Goal: Answer question/provide support: Share knowledge or assist other users

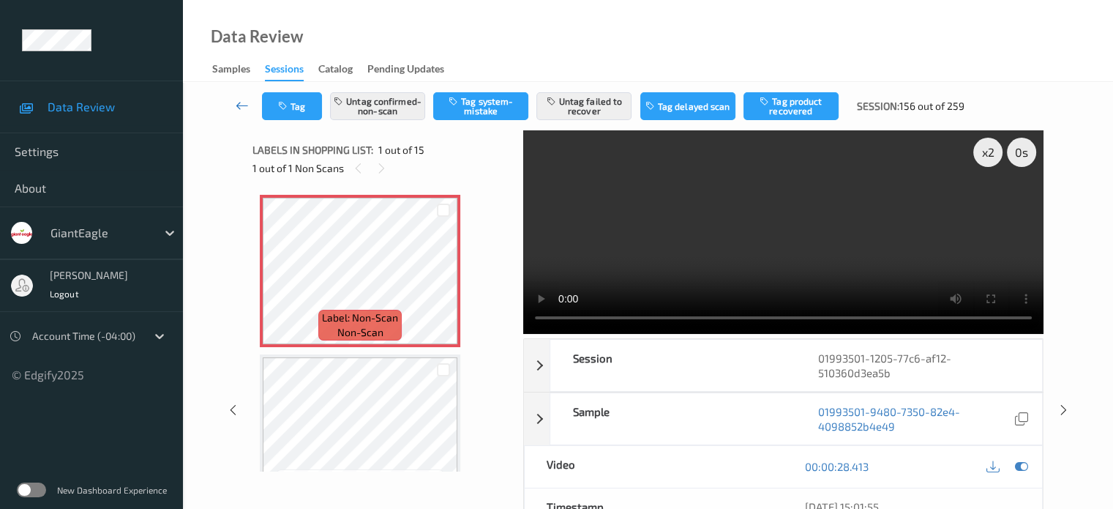
click at [241, 104] on icon at bounding box center [242, 105] width 13 height 15
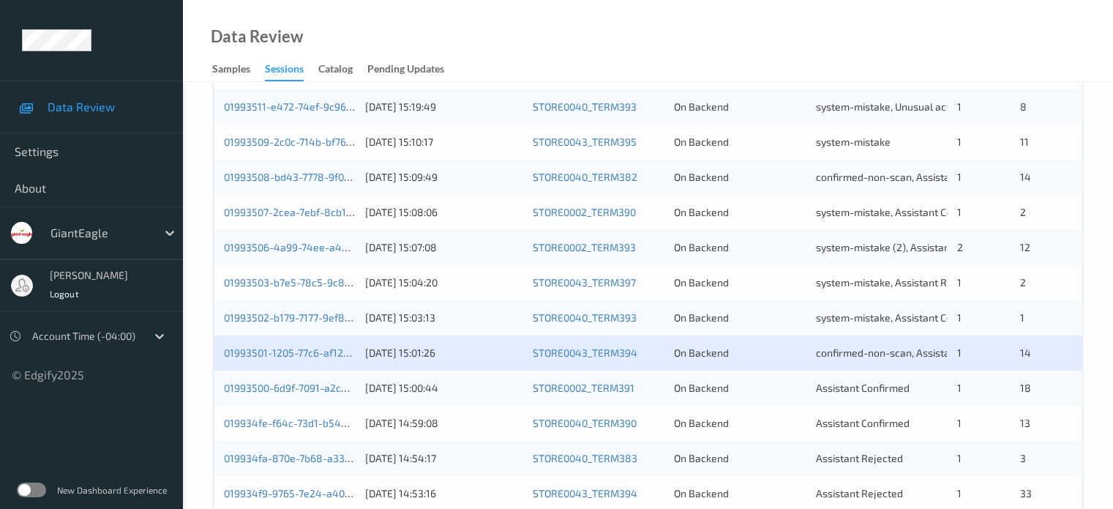
scroll to position [707, 0]
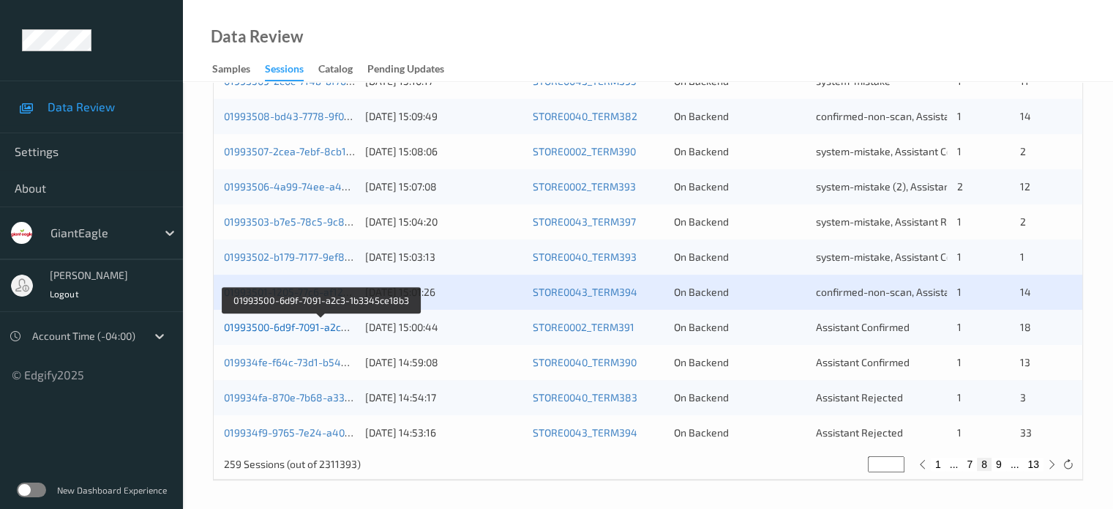
click at [292, 328] on link "01993500-6d9f-7091-a2c3-1b3345ce18b3" at bounding box center [321, 327] width 195 height 12
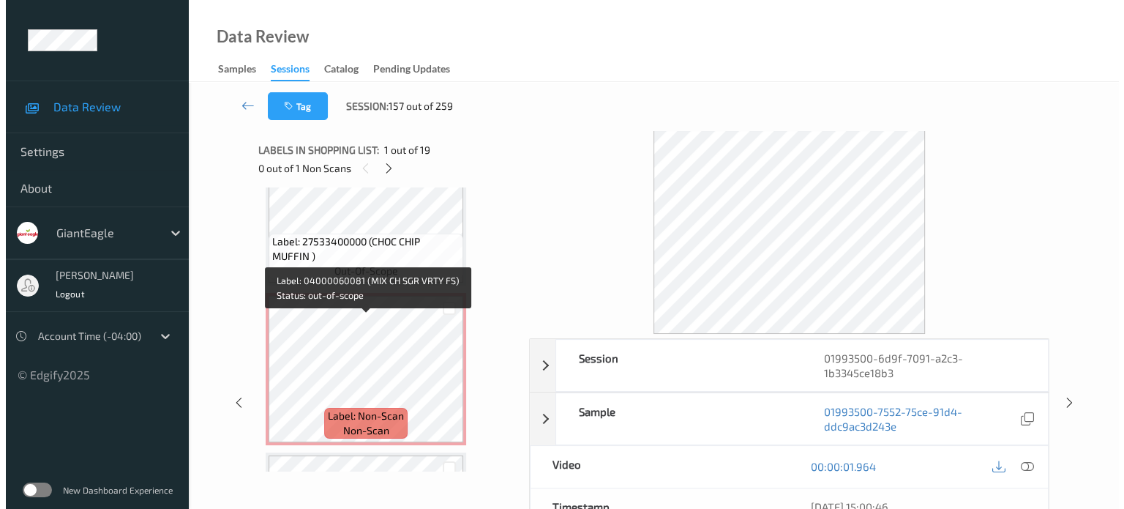
scroll to position [1659, 0]
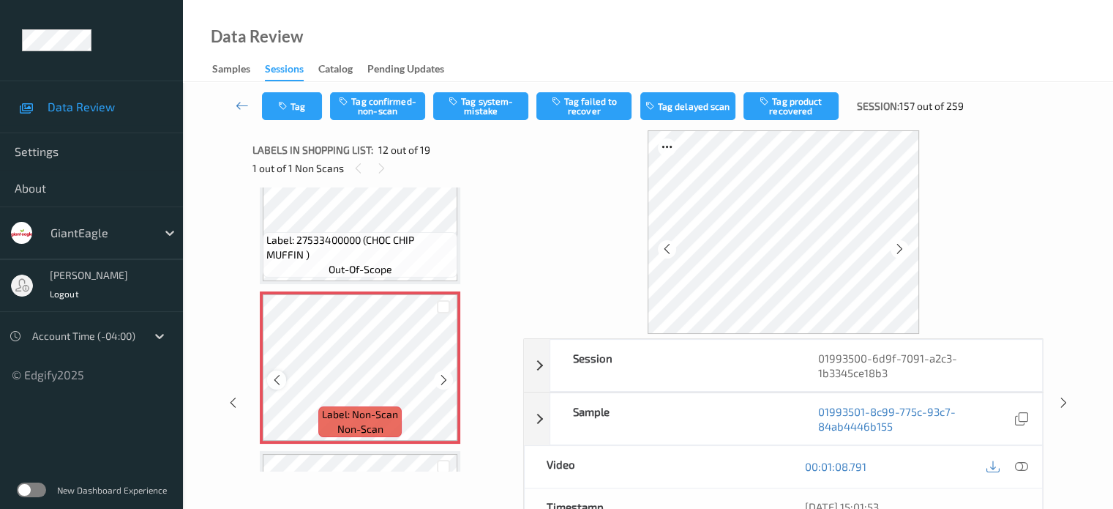
click at [281, 385] on icon at bounding box center [277, 379] width 12 height 13
click at [1027, 465] on icon at bounding box center [1021, 466] width 13 height 13
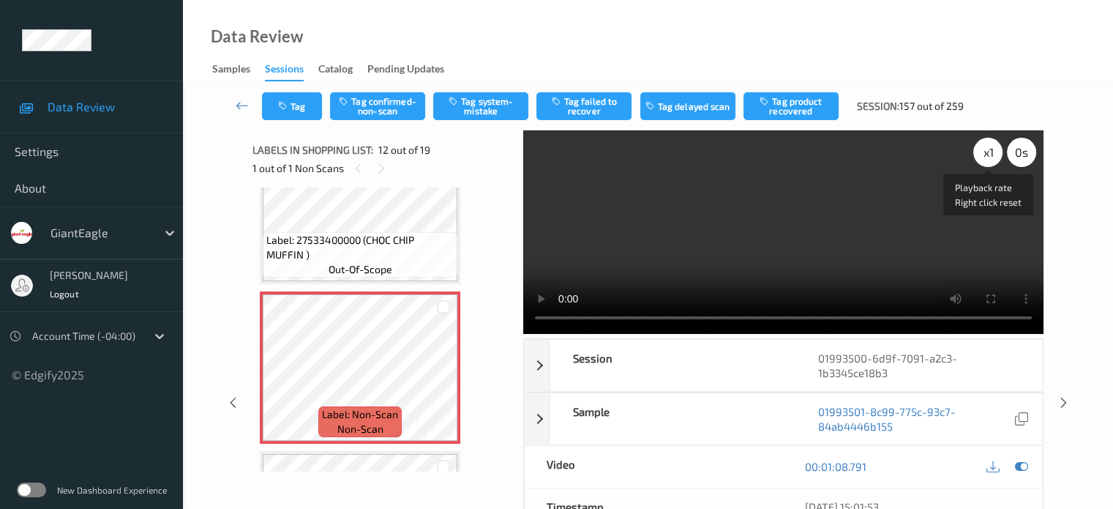
click at [991, 152] on div "x 1" at bounding box center [988, 152] width 29 height 29
click at [476, 108] on button "Tag system-mistake" at bounding box center [480, 106] width 95 height 28
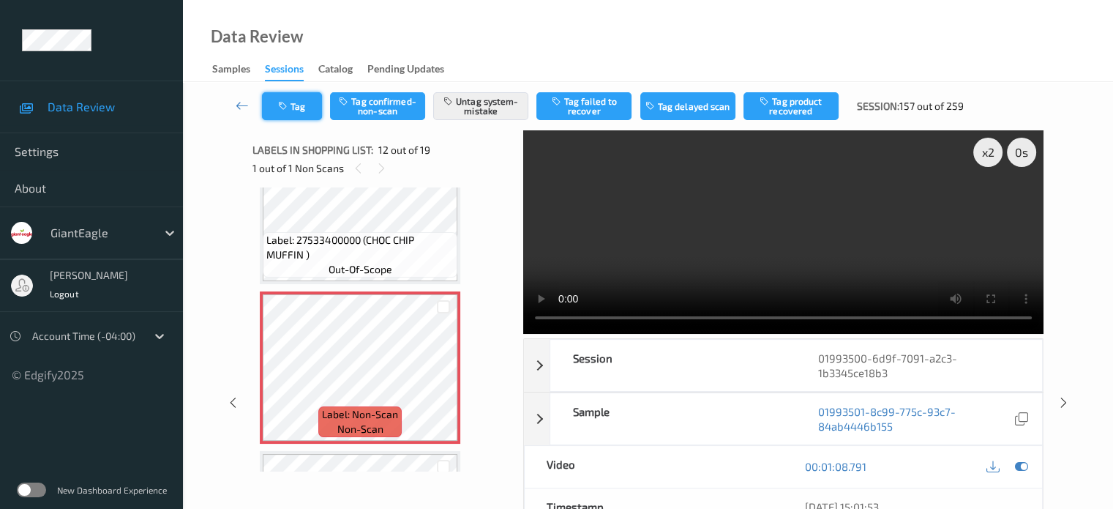
click at [303, 99] on button "Tag" at bounding box center [292, 106] width 60 height 28
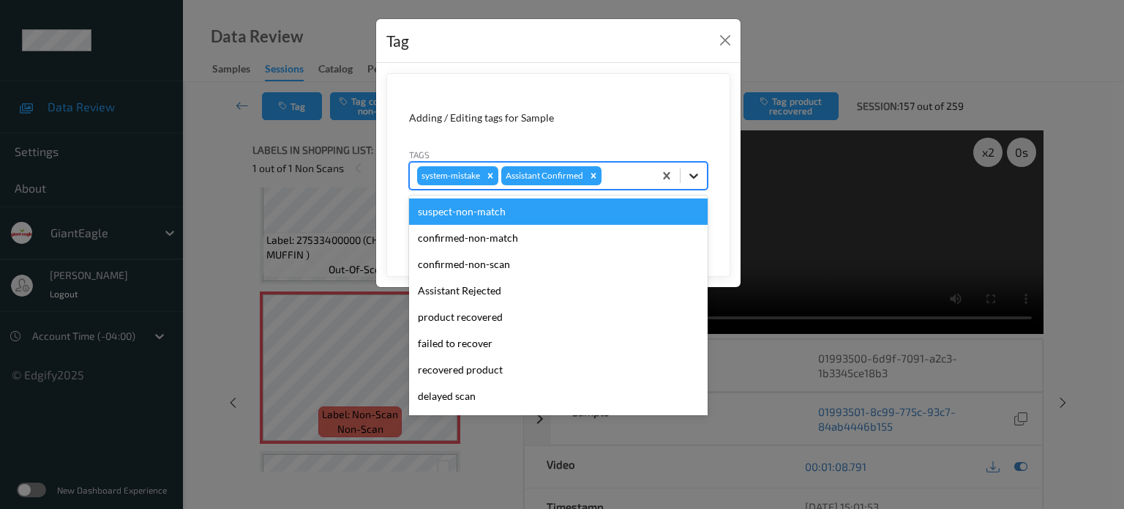
click at [700, 180] on icon at bounding box center [694, 175] width 15 height 15
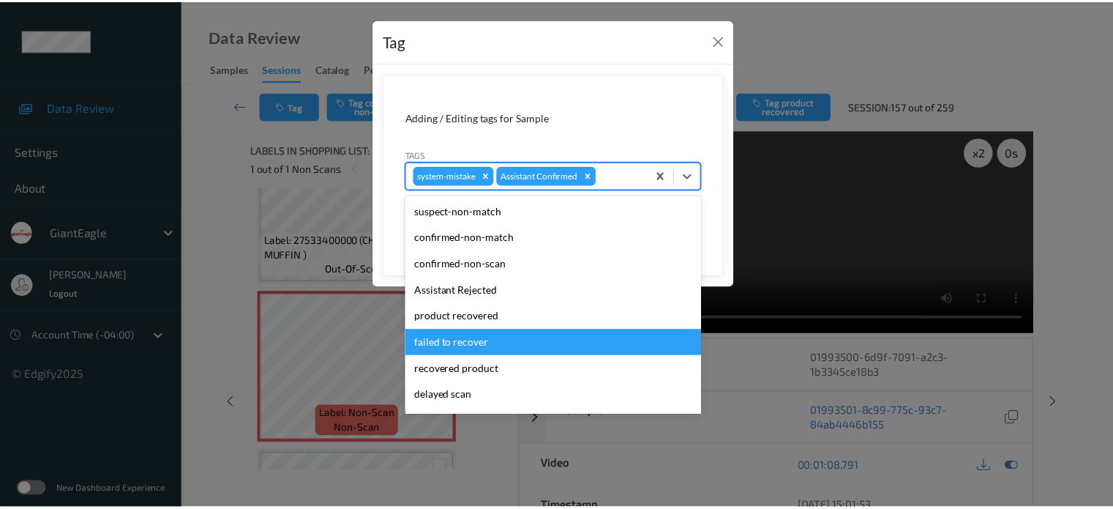
scroll to position [129, 0]
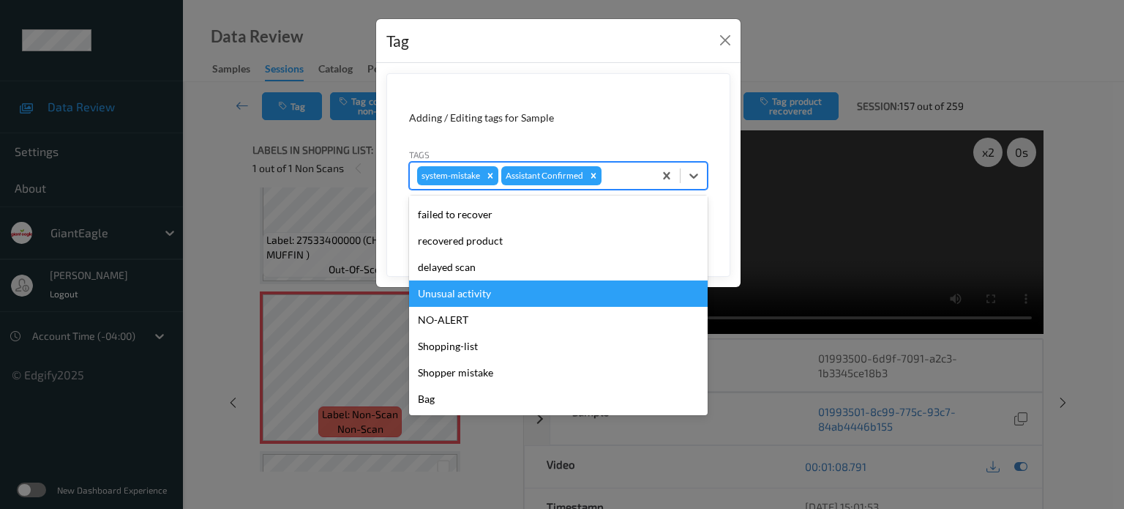
click at [466, 292] on div "Unusual activity" at bounding box center [558, 293] width 299 height 26
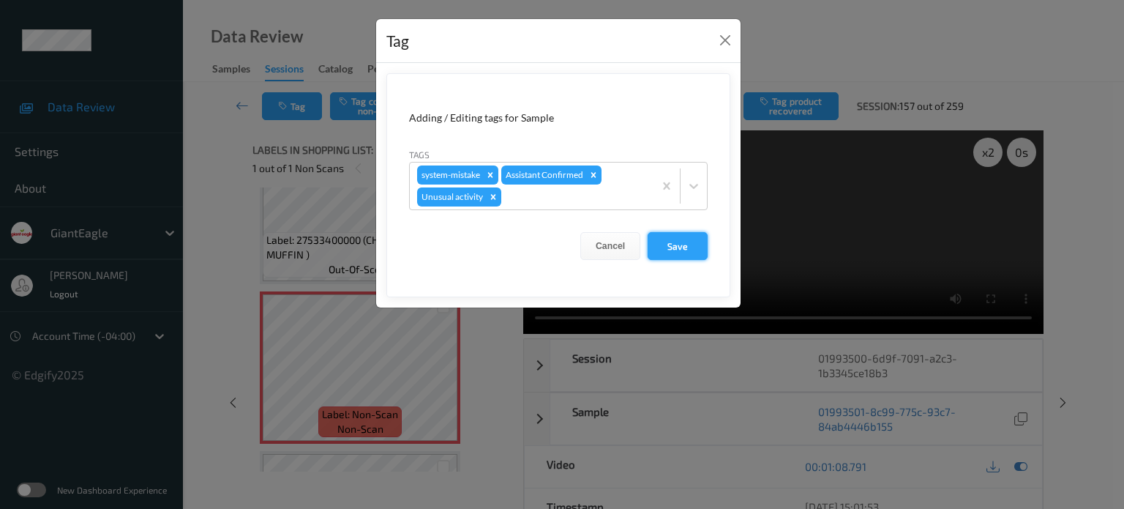
click at [682, 247] on button "Save" at bounding box center [678, 246] width 60 height 28
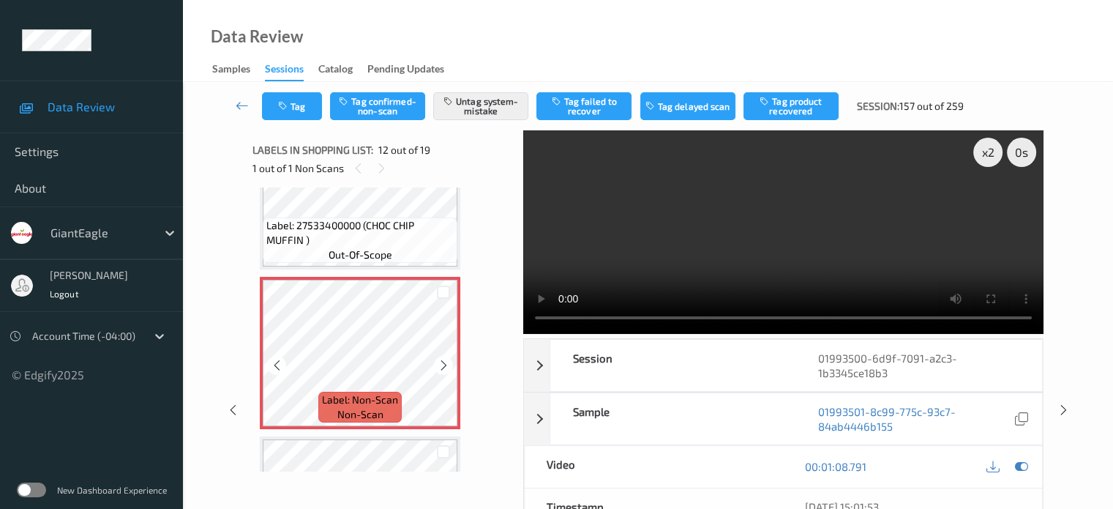
scroll to position [1675, 0]
click at [281, 365] on icon at bounding box center [277, 363] width 12 height 13
click at [474, 102] on button "Untag system-mistake" at bounding box center [480, 106] width 95 height 28
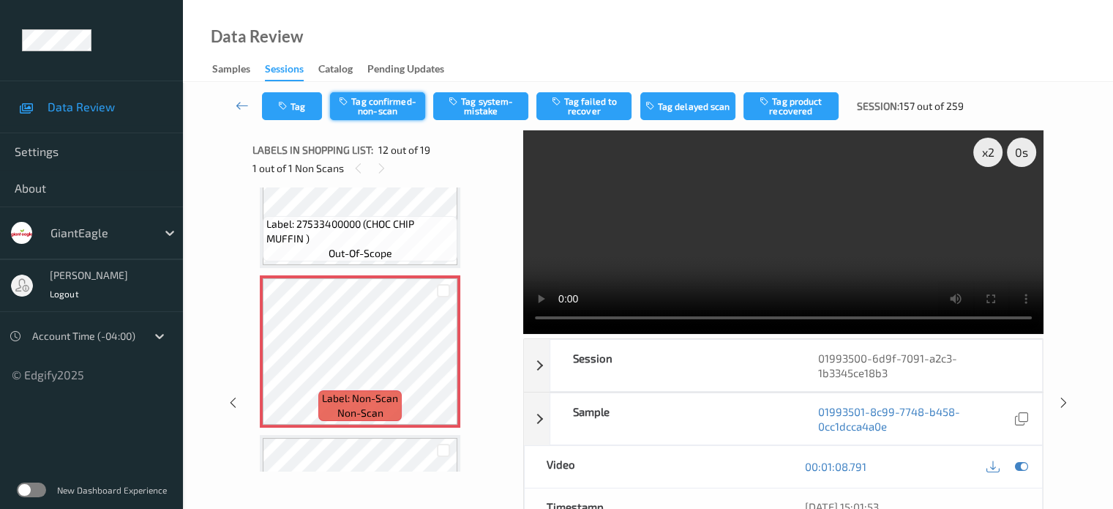
click at [367, 93] on button "Tag confirmed-non-scan" at bounding box center [377, 106] width 95 height 28
click at [791, 108] on button "Tag product recovered" at bounding box center [791, 106] width 95 height 28
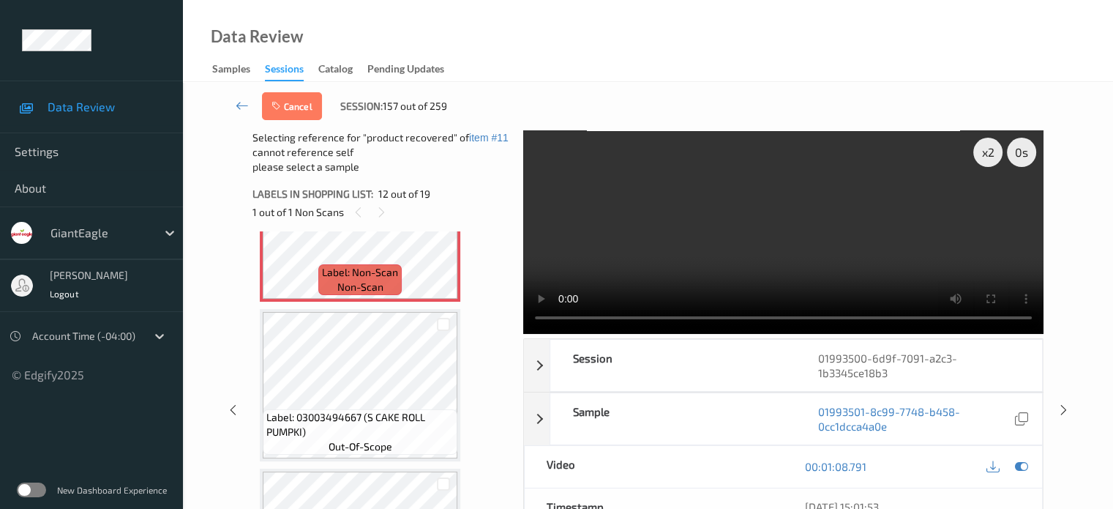
scroll to position [1845, 0]
click at [440, 324] on div at bounding box center [444, 325] width 14 height 14
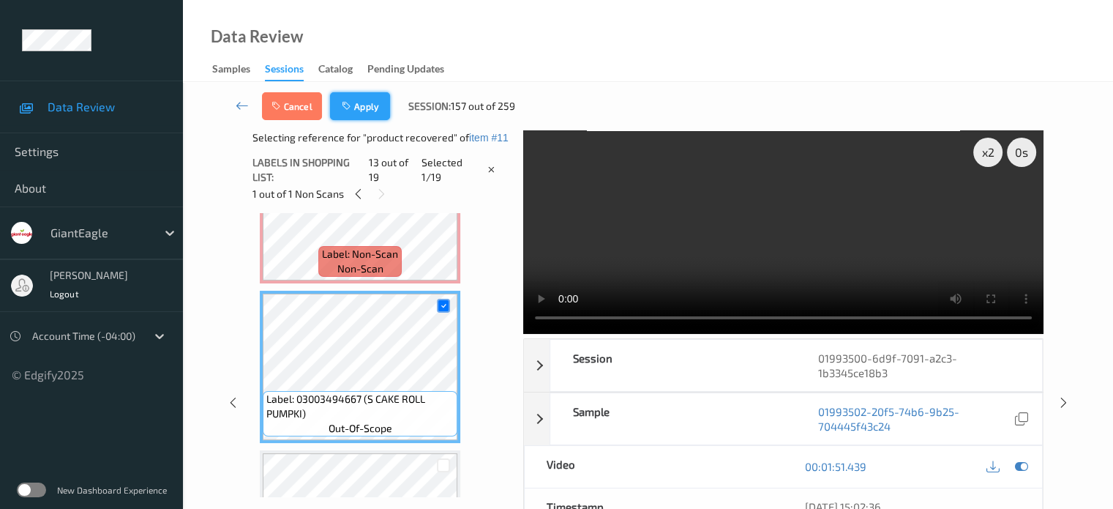
click at [354, 99] on button "Apply" at bounding box center [360, 106] width 60 height 28
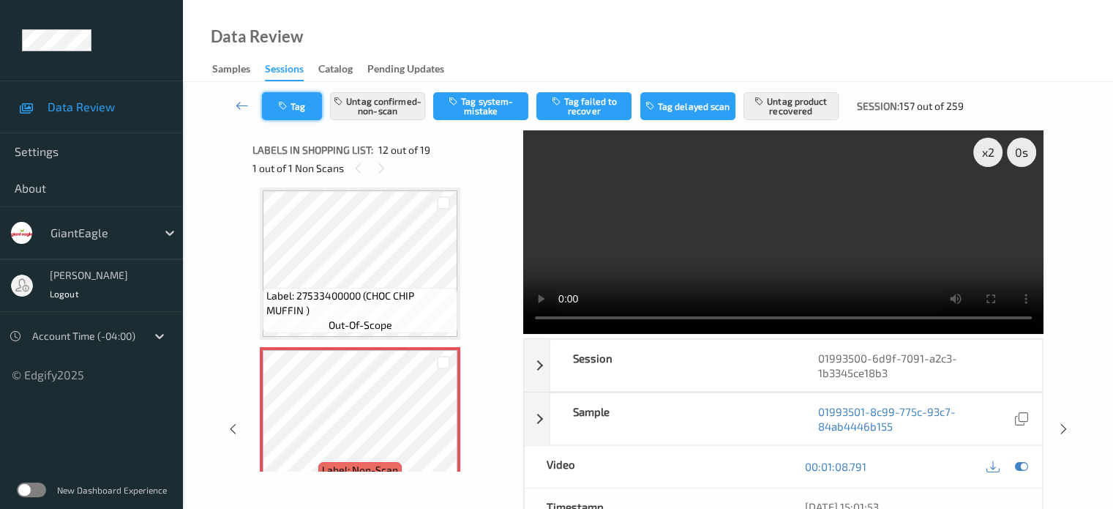
click at [281, 101] on icon "button" at bounding box center [284, 106] width 12 height 10
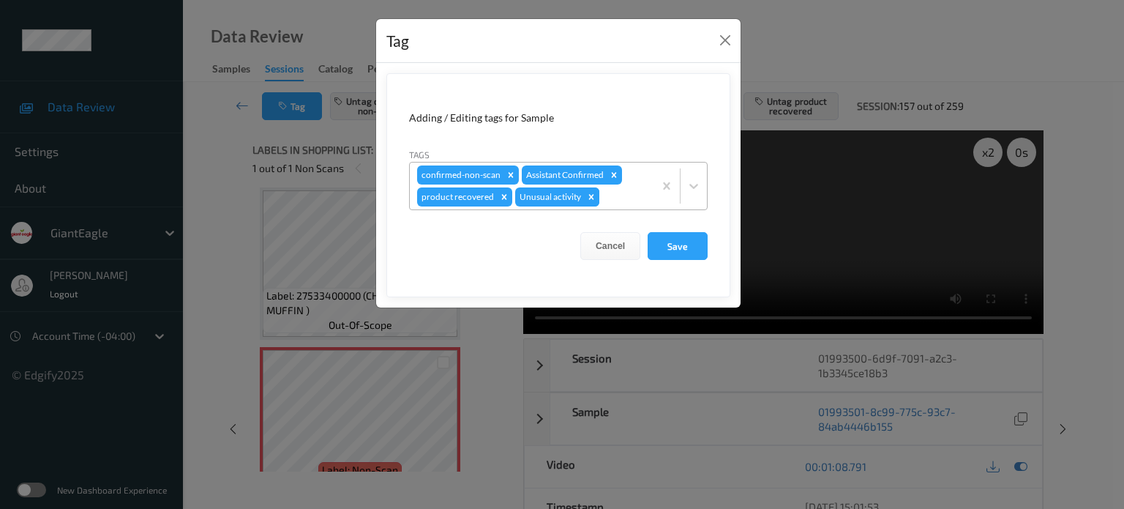
click at [586, 198] on icon "Remove Unusual activity" at bounding box center [591, 197] width 10 height 10
click at [660, 246] on button "Save" at bounding box center [678, 246] width 60 height 28
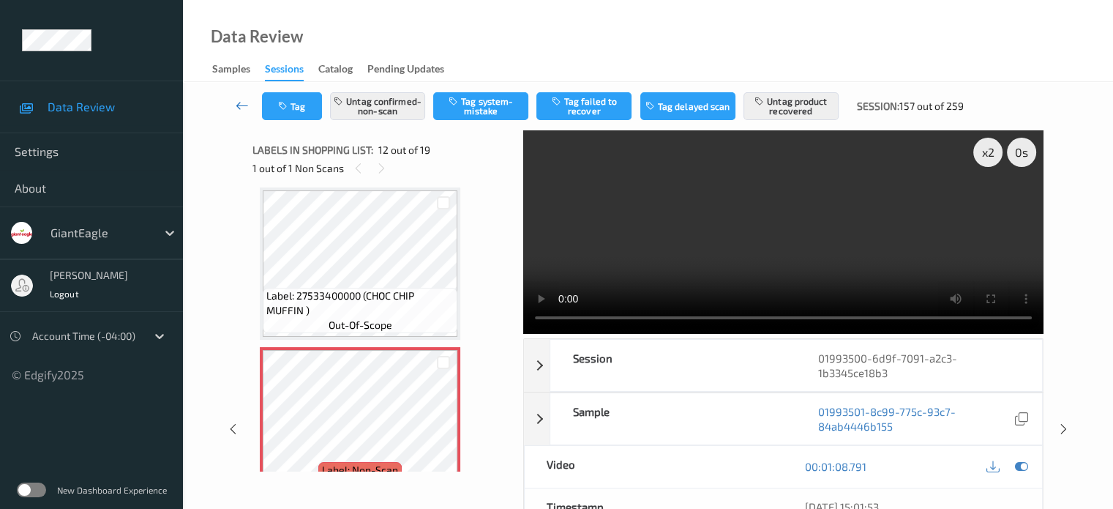
click at [234, 99] on link at bounding box center [242, 106] width 39 height 28
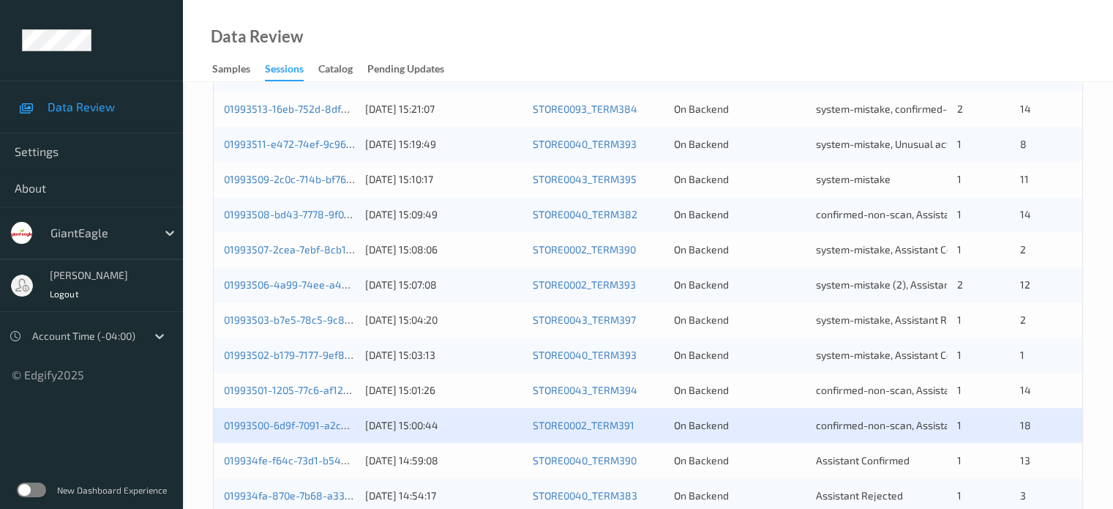
scroll to position [707, 0]
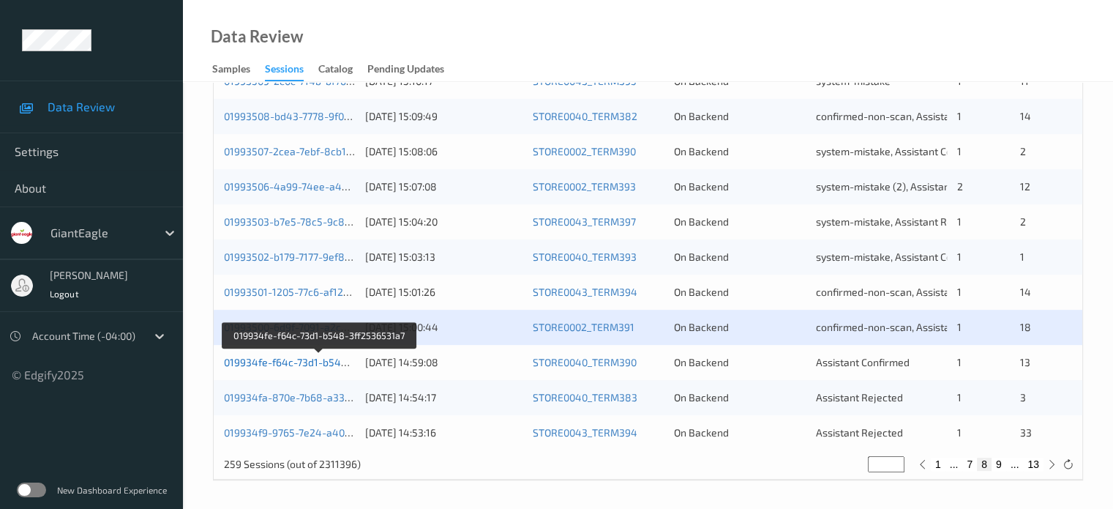
click at [285, 362] on link "019934fe-f64c-73d1-b548-3ff2536531a7" at bounding box center [320, 362] width 192 height 12
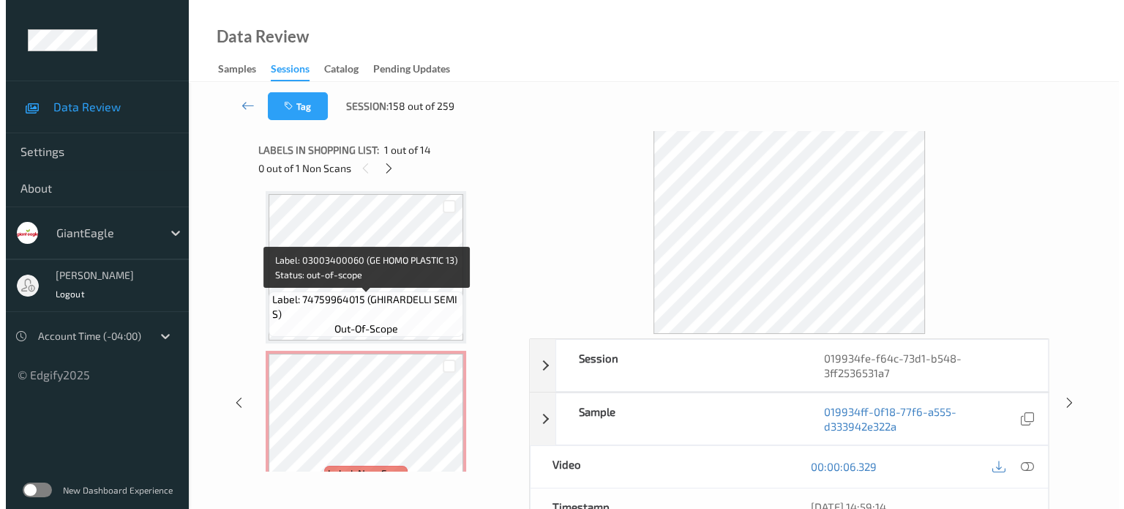
scroll to position [1555, 0]
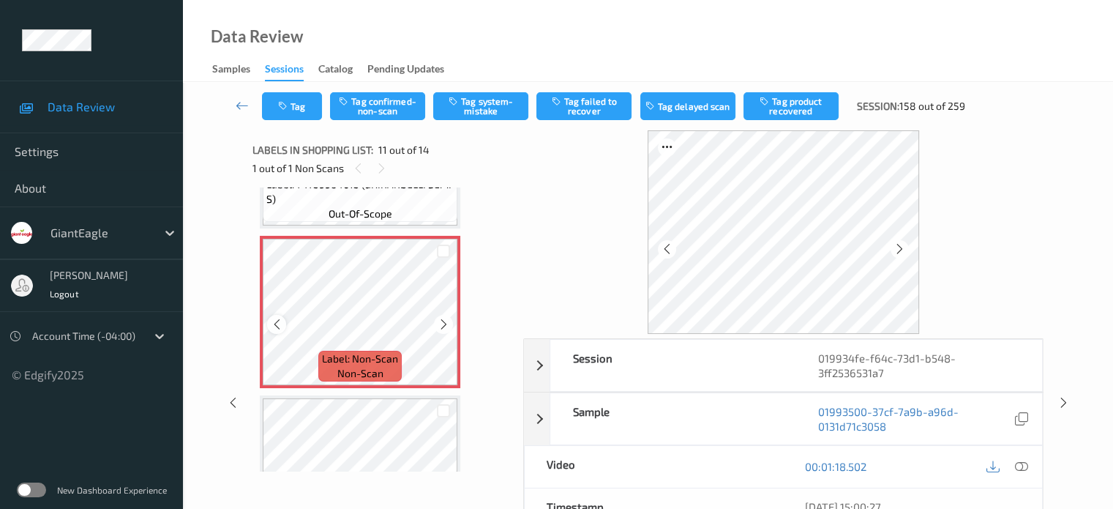
click at [281, 325] on icon at bounding box center [277, 324] width 12 height 13
click at [1019, 469] on icon at bounding box center [1021, 466] width 13 height 13
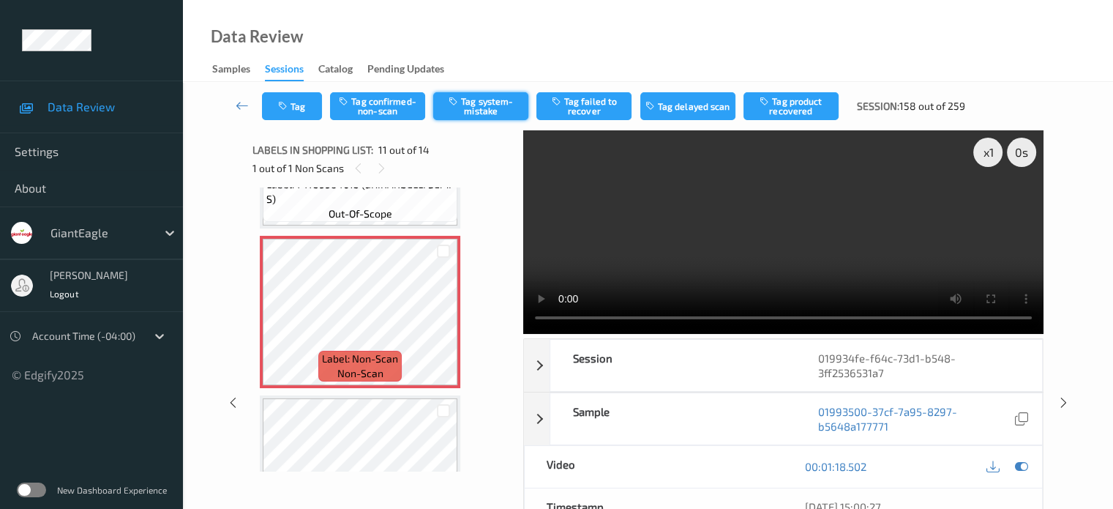
click at [487, 105] on button "Tag system-mistake" at bounding box center [480, 106] width 95 height 28
click at [301, 105] on button "Tag" at bounding box center [292, 106] width 60 height 28
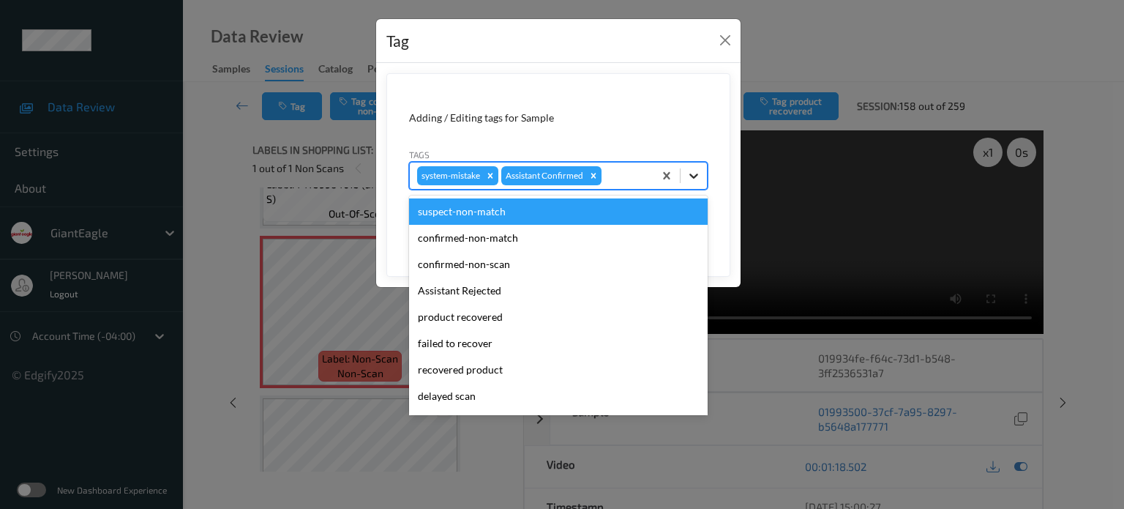
drag, startPoint x: 692, startPoint y: 175, endPoint x: 564, endPoint y: 213, distance: 133.6
click at [689, 175] on icon at bounding box center [694, 175] width 15 height 15
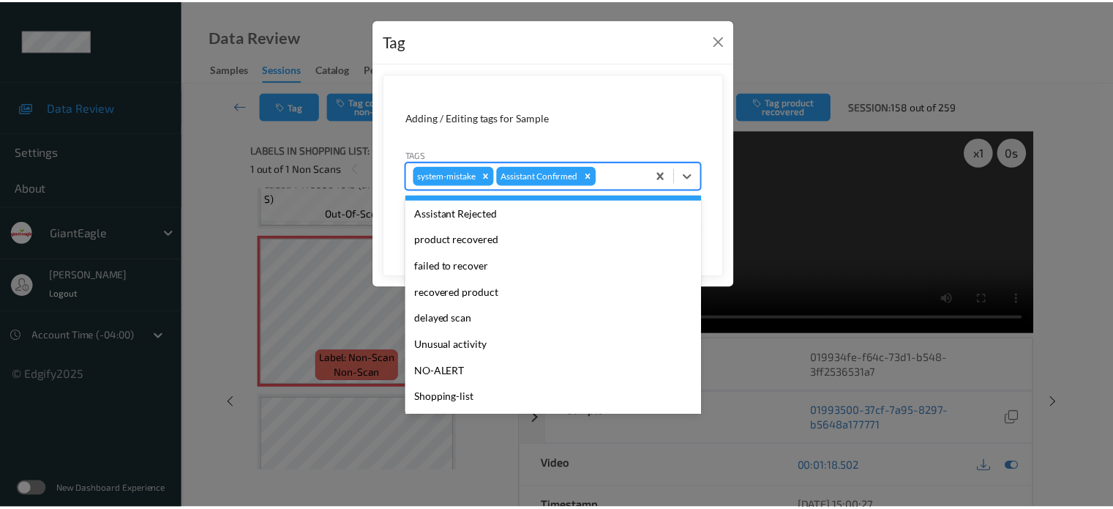
scroll to position [122, 0]
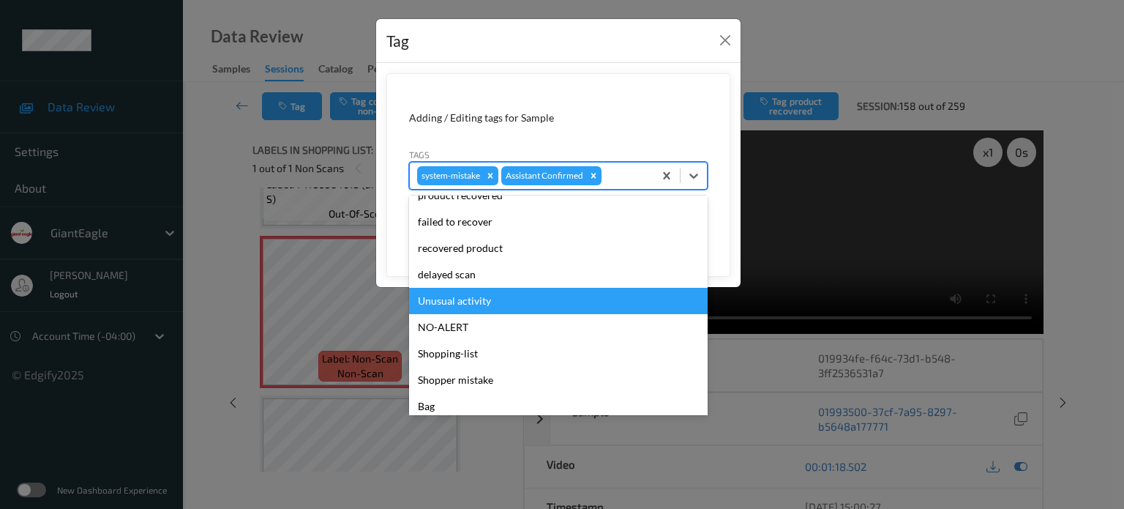
click at [465, 299] on div "Unusual activity" at bounding box center [558, 301] width 299 height 26
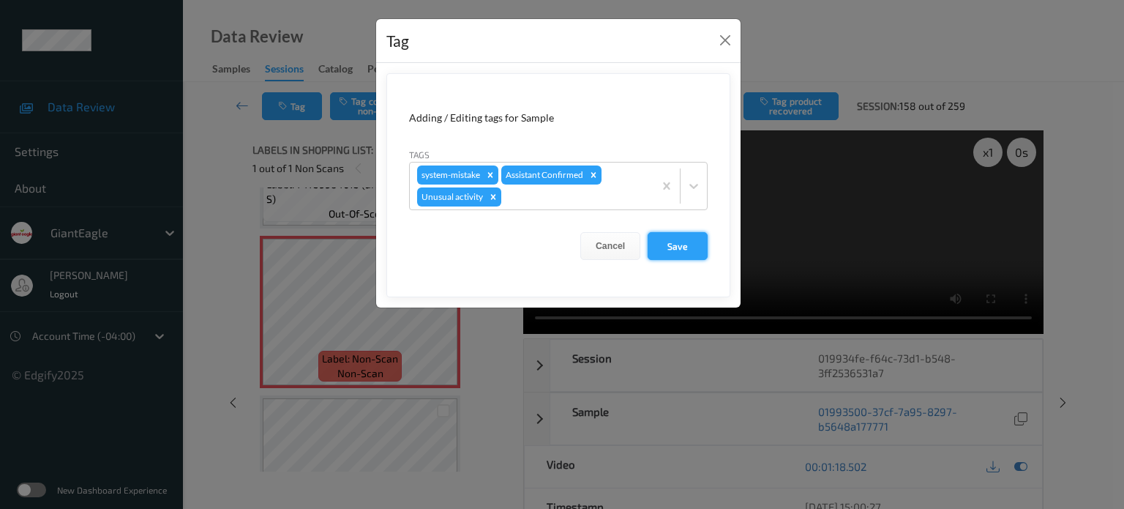
click at [681, 239] on button "Save" at bounding box center [678, 246] width 60 height 28
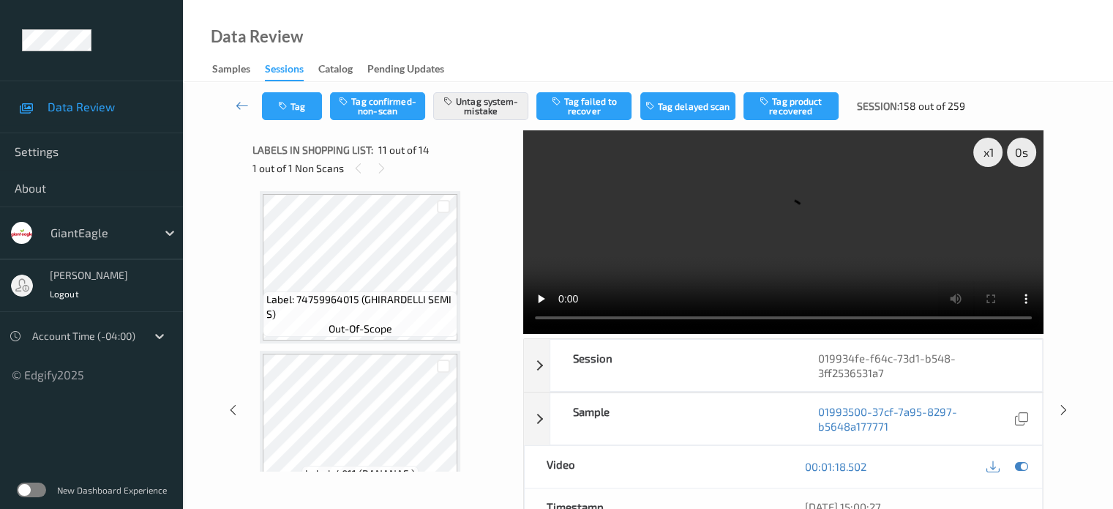
scroll to position [1745, 0]
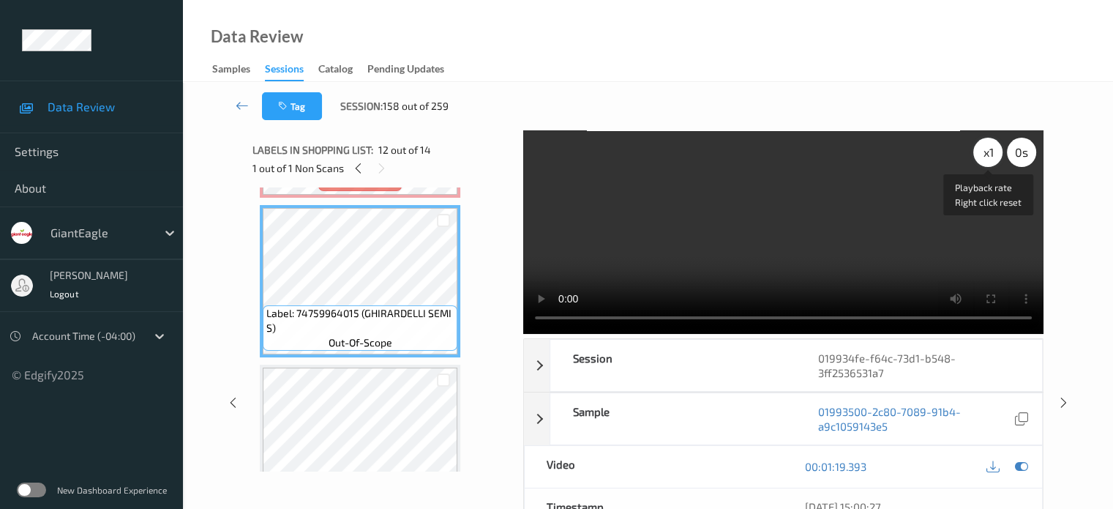
click at [981, 152] on div "x 1" at bounding box center [988, 152] width 29 height 29
click at [381, 167] on icon at bounding box center [381, 168] width 12 height 13
click at [356, 169] on icon at bounding box center [358, 168] width 12 height 13
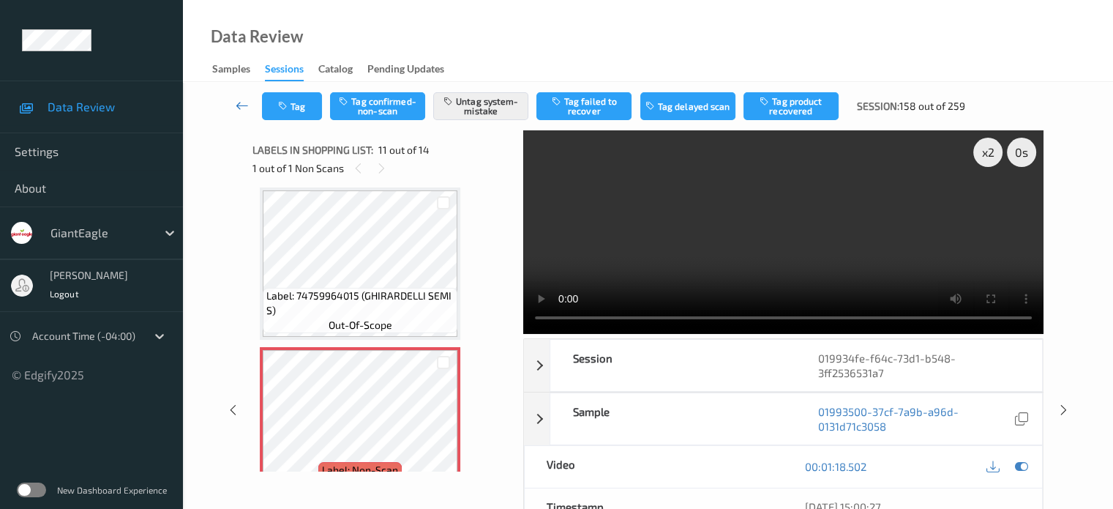
click at [242, 108] on icon at bounding box center [242, 105] width 13 height 15
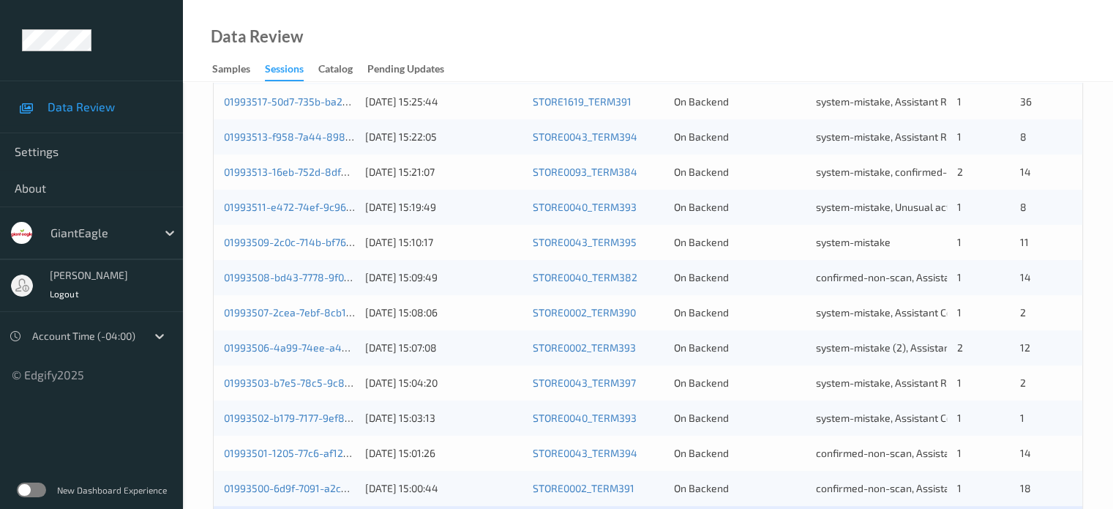
scroll to position [707, 0]
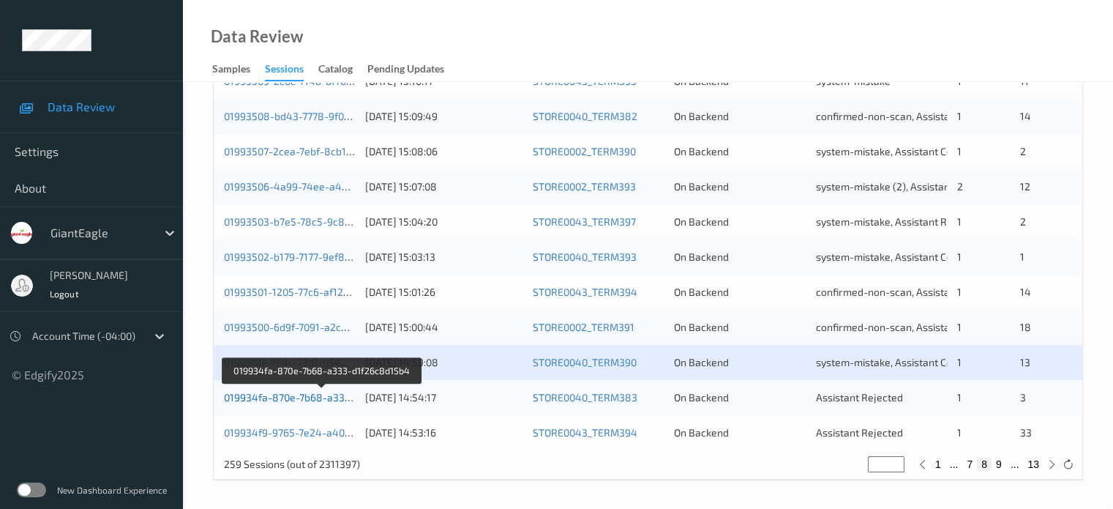
click at [261, 400] on link "019934fa-870e-7b68-a333-d1f26c8d15b4" at bounding box center [322, 397] width 197 height 12
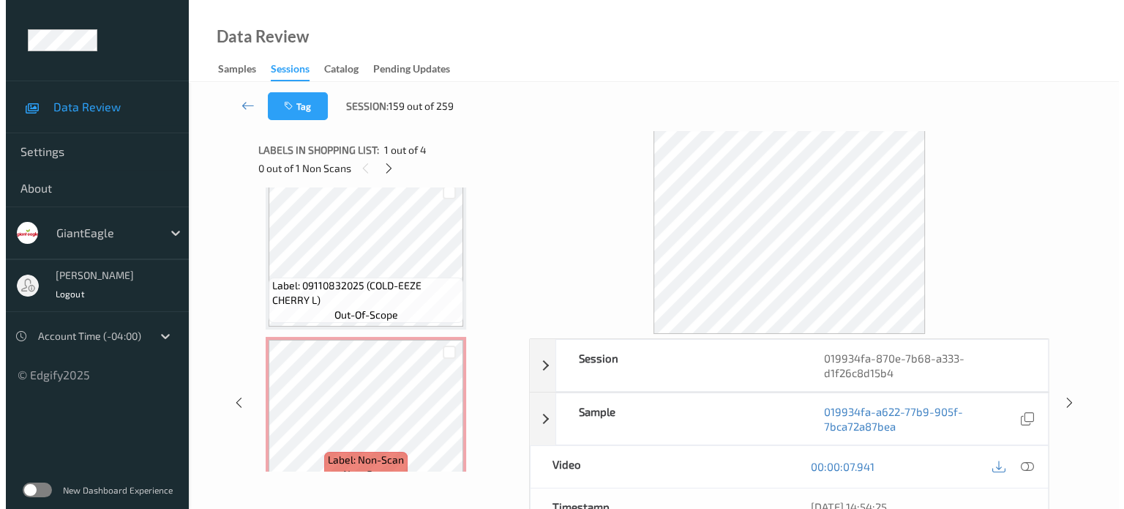
scroll to position [361, 0]
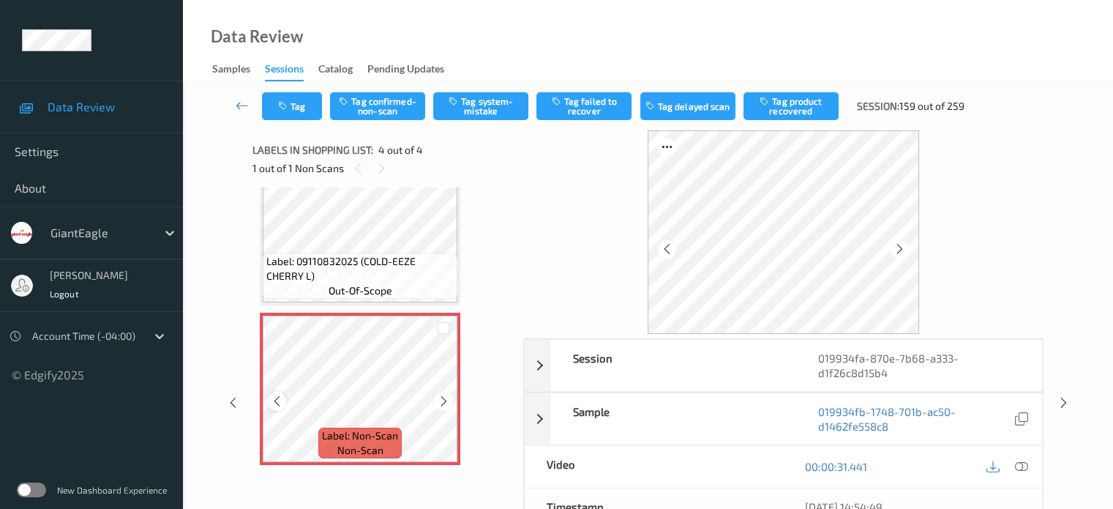
click at [275, 401] on icon at bounding box center [277, 401] width 12 height 13
click at [1025, 470] on icon at bounding box center [1021, 466] width 13 height 13
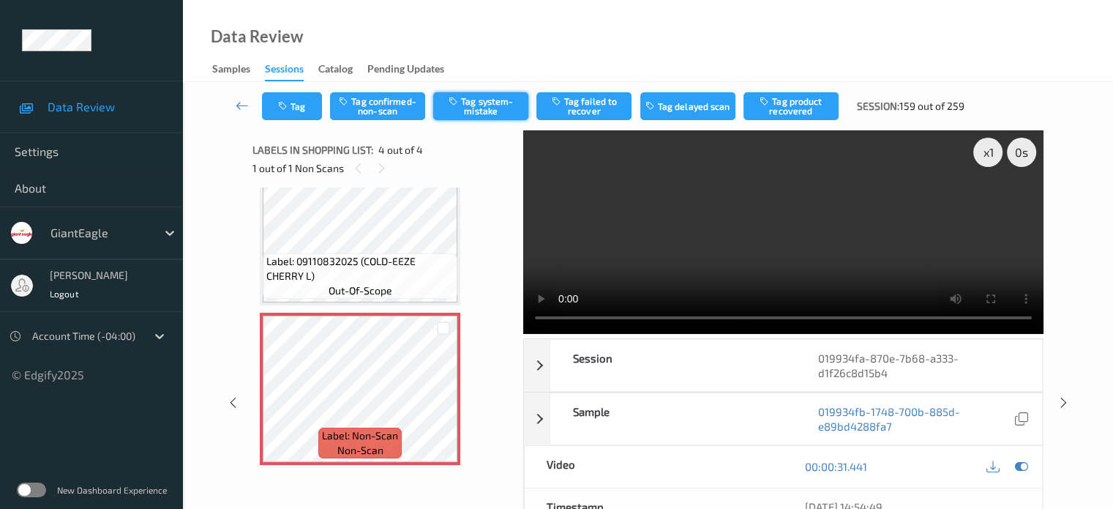
click at [472, 109] on button "Tag system-mistake" at bounding box center [480, 106] width 95 height 28
click at [299, 112] on button "Tag" at bounding box center [292, 106] width 60 height 28
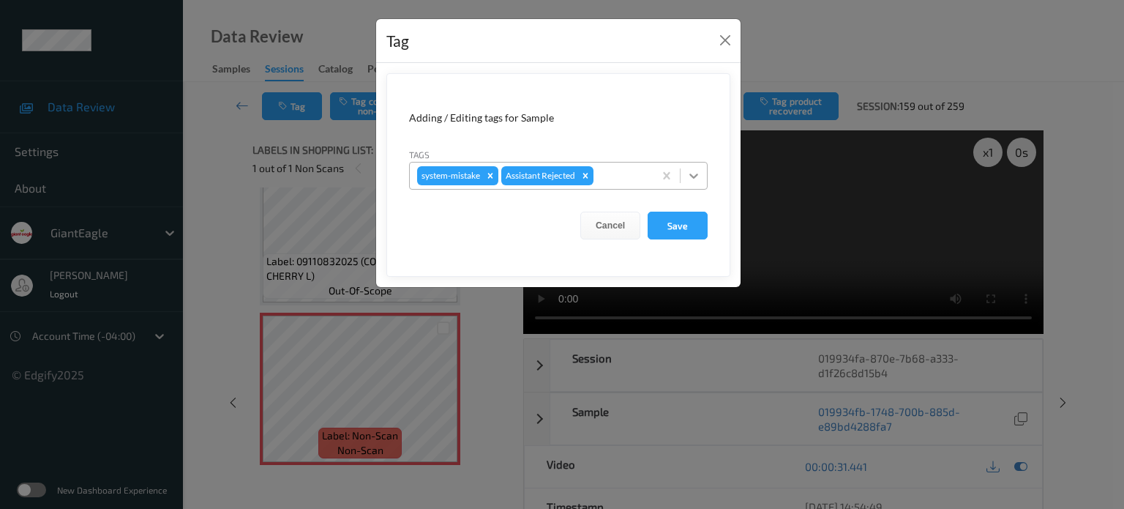
click at [692, 179] on icon at bounding box center [694, 175] width 15 height 15
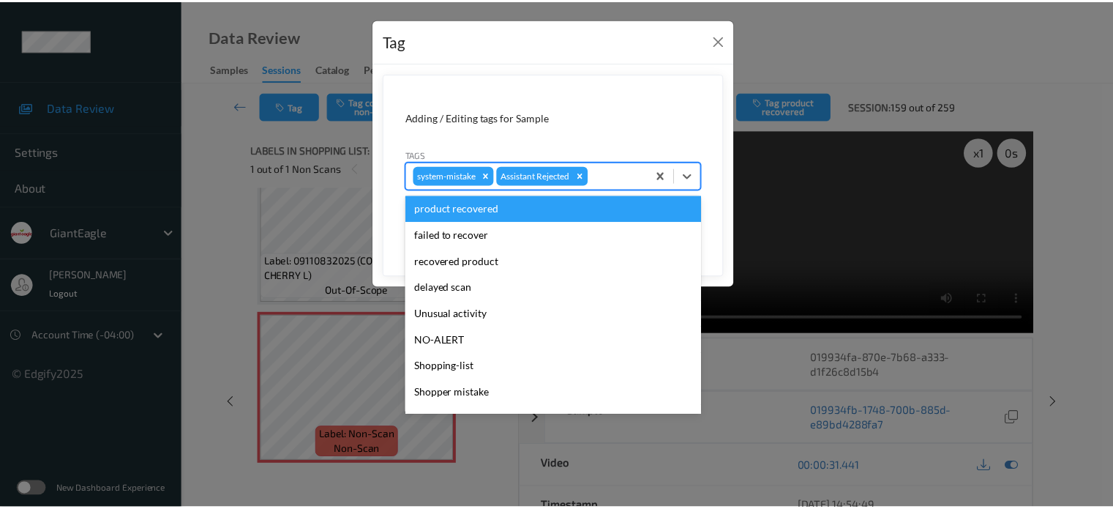
scroll to position [122, 0]
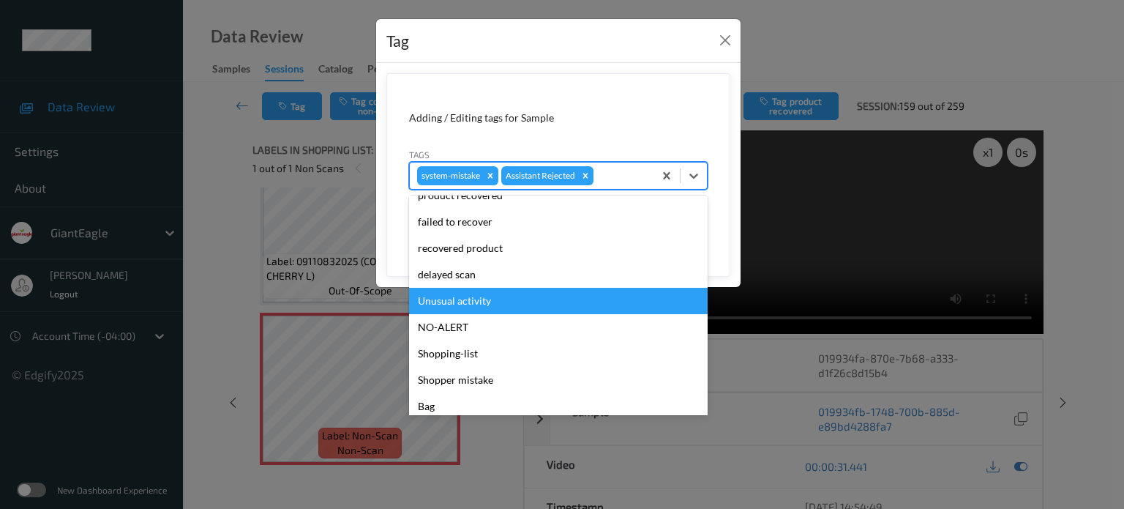
click at [446, 301] on div "Unusual activity" at bounding box center [558, 301] width 299 height 26
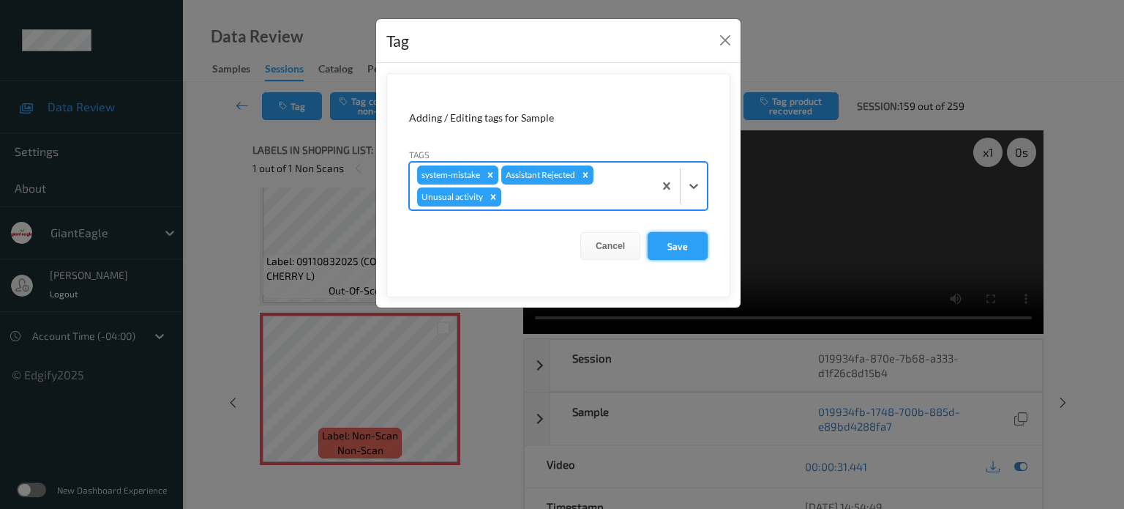
click at [683, 244] on button "Save" at bounding box center [678, 246] width 60 height 28
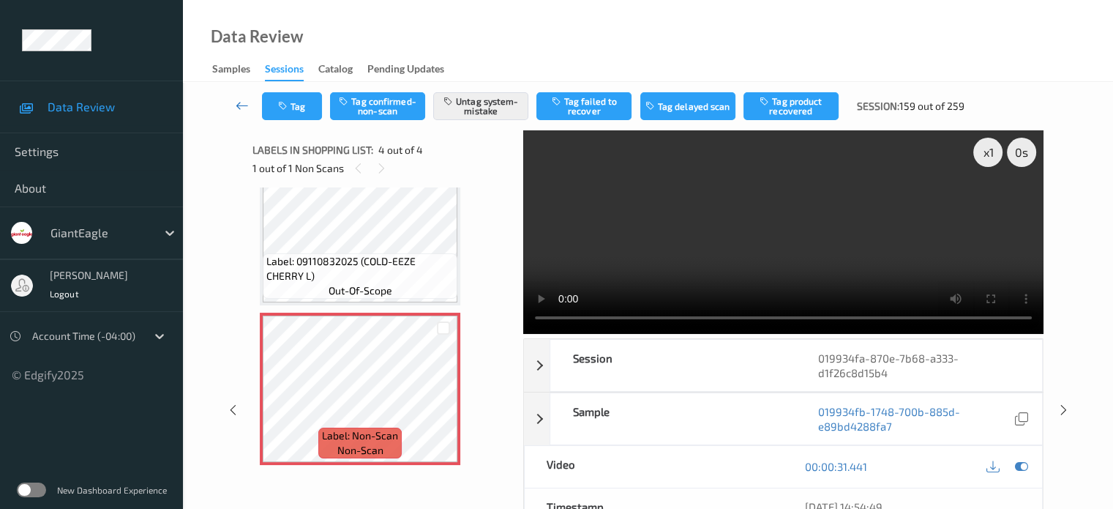
click at [243, 107] on icon at bounding box center [242, 105] width 13 height 15
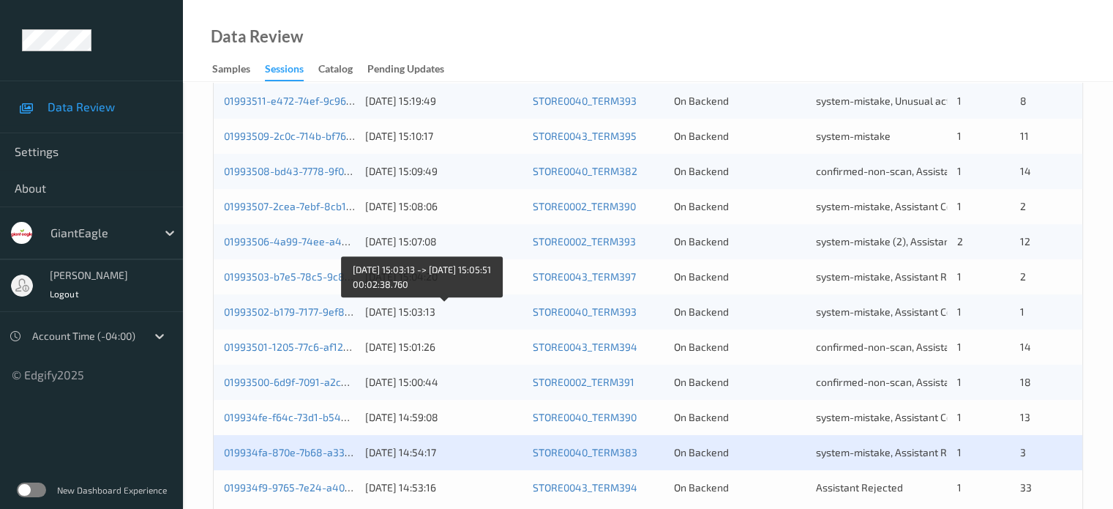
scroll to position [707, 0]
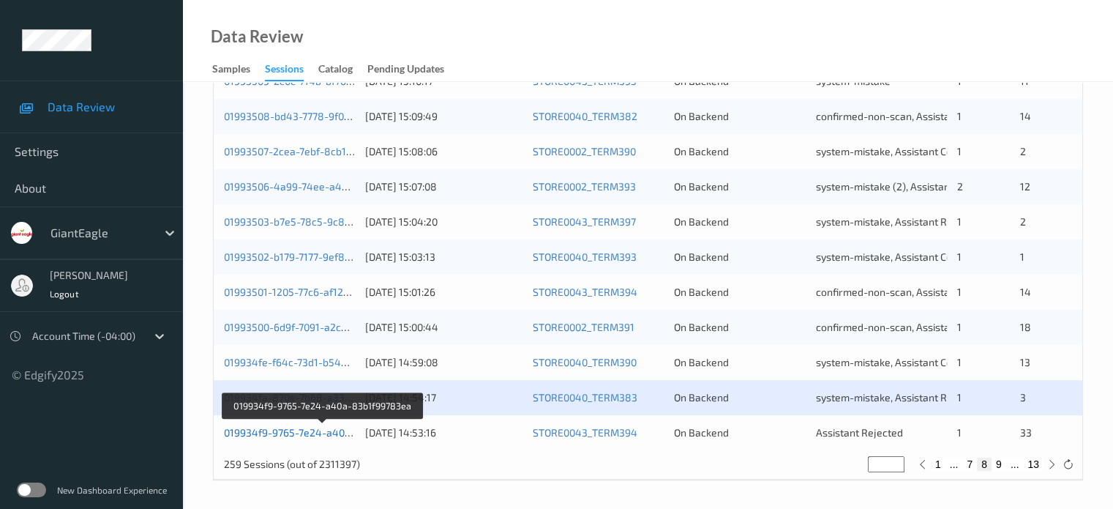
click at [289, 427] on link "019934f9-9765-7e24-a40a-83b1f99783ea" at bounding box center [323, 432] width 198 height 12
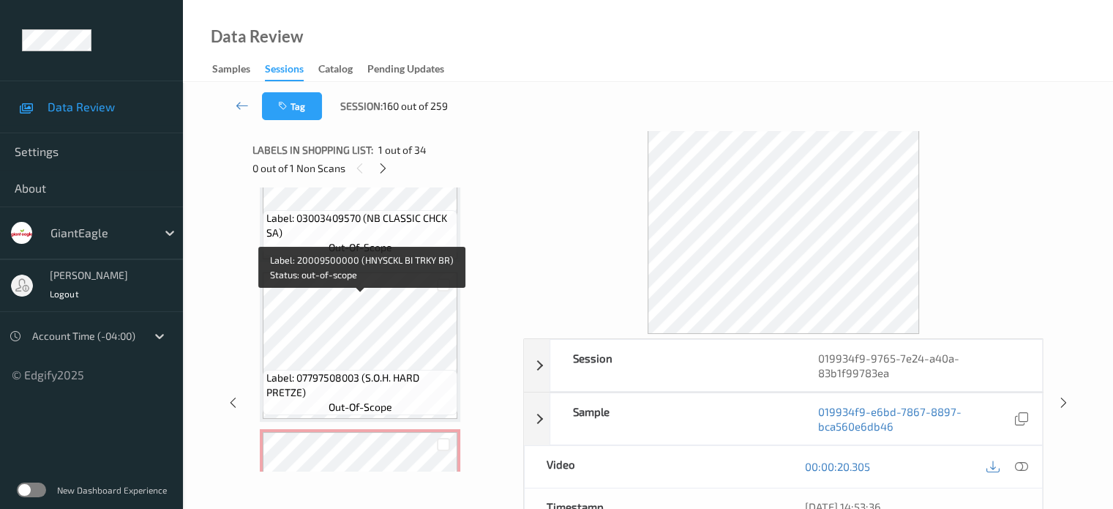
scroll to position [1861, 0]
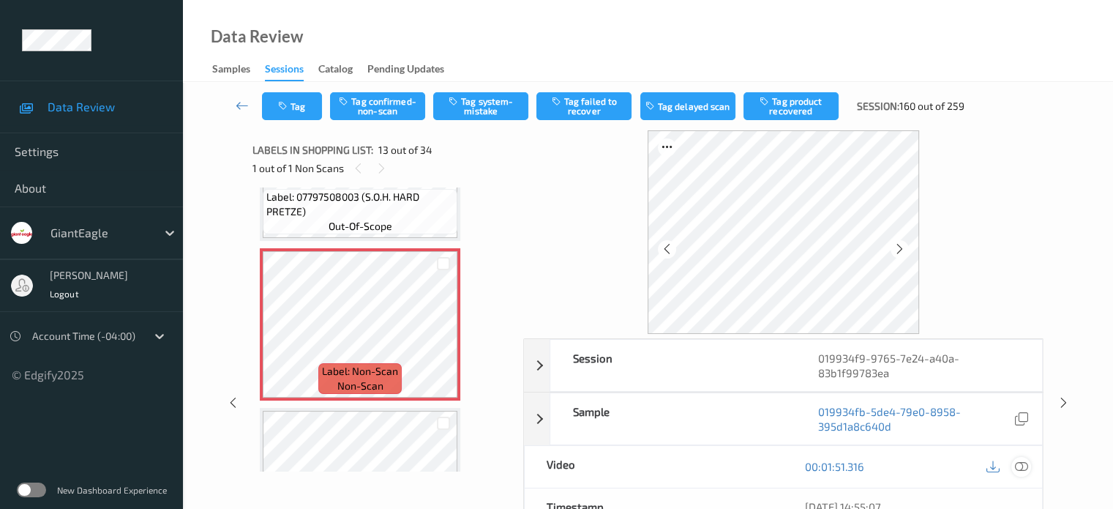
click at [1025, 465] on icon at bounding box center [1021, 466] width 13 height 13
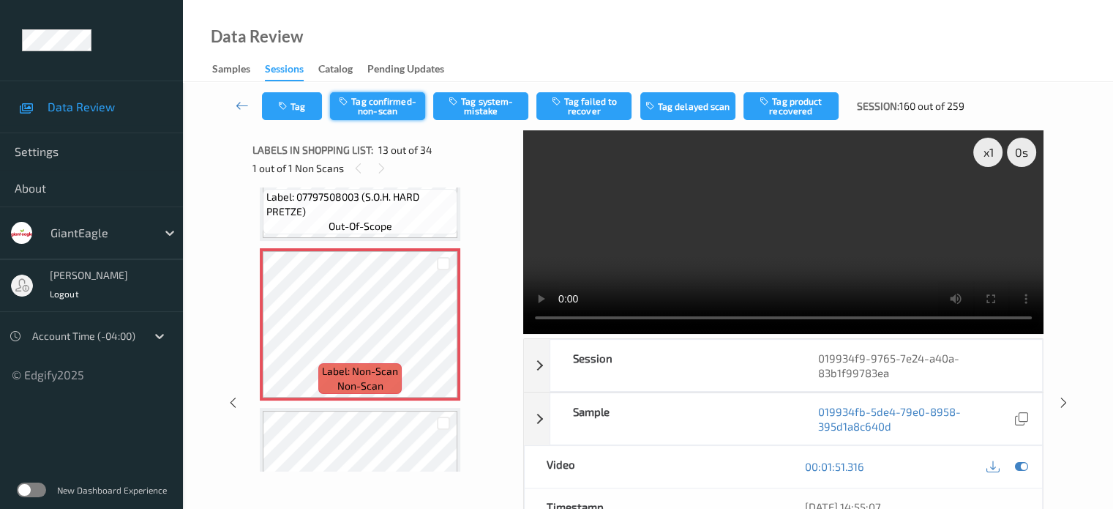
click at [364, 106] on button "Tag confirmed-non-scan" at bounding box center [377, 106] width 95 height 28
click at [597, 107] on button "Tag failed to recover" at bounding box center [584, 106] width 95 height 28
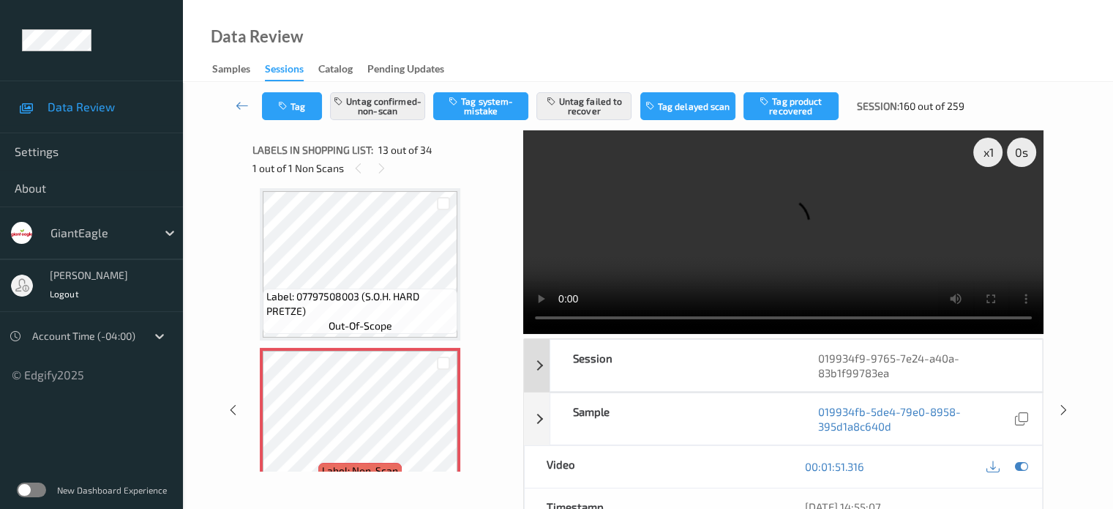
scroll to position [1761, 0]
click at [325, 103] on div "Tag Untag confirmed-non-scan Tag system-mistake Untag failed to recover Tag del…" at bounding box center [618, 106] width 713 height 28
click at [304, 113] on button "Tag" at bounding box center [292, 106] width 60 height 28
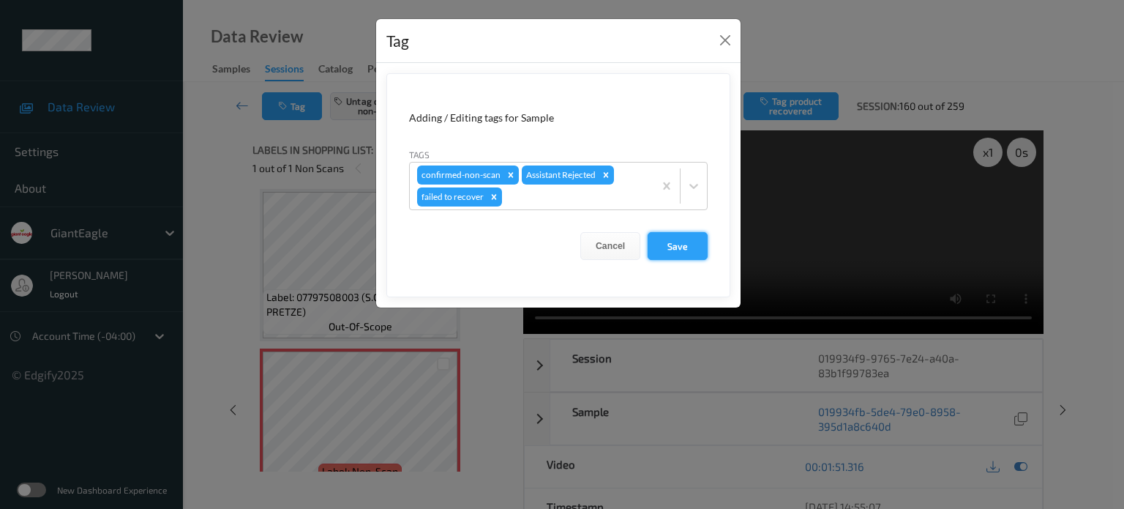
click at [665, 250] on button "Save" at bounding box center [678, 246] width 60 height 28
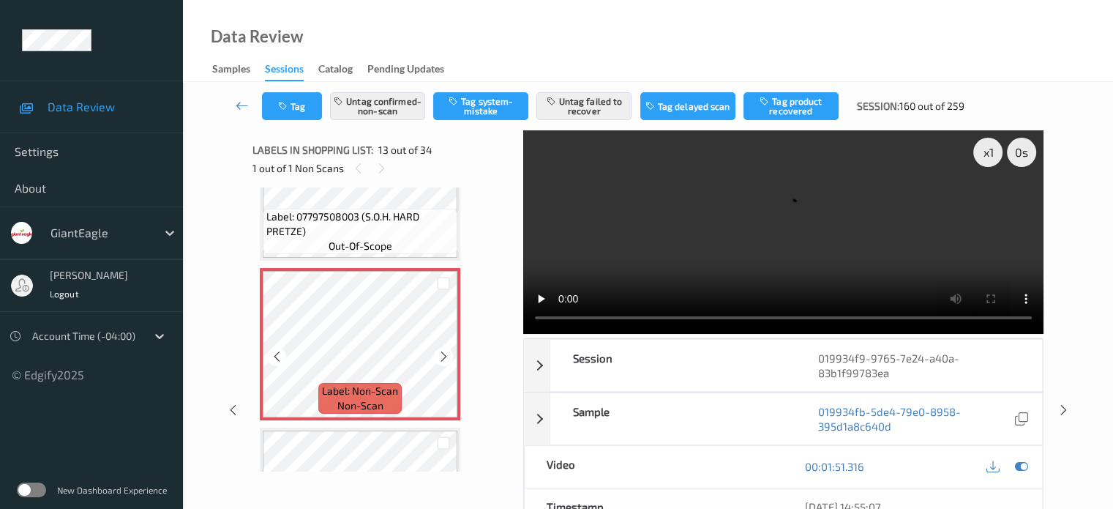
scroll to position [1885, 0]
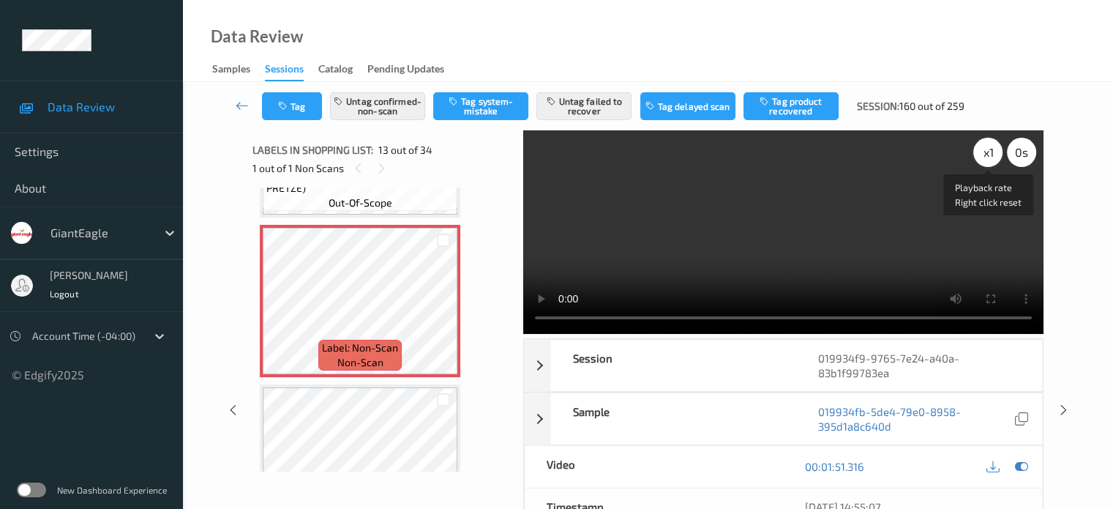
click at [979, 146] on div "x 1" at bounding box center [988, 152] width 29 height 29
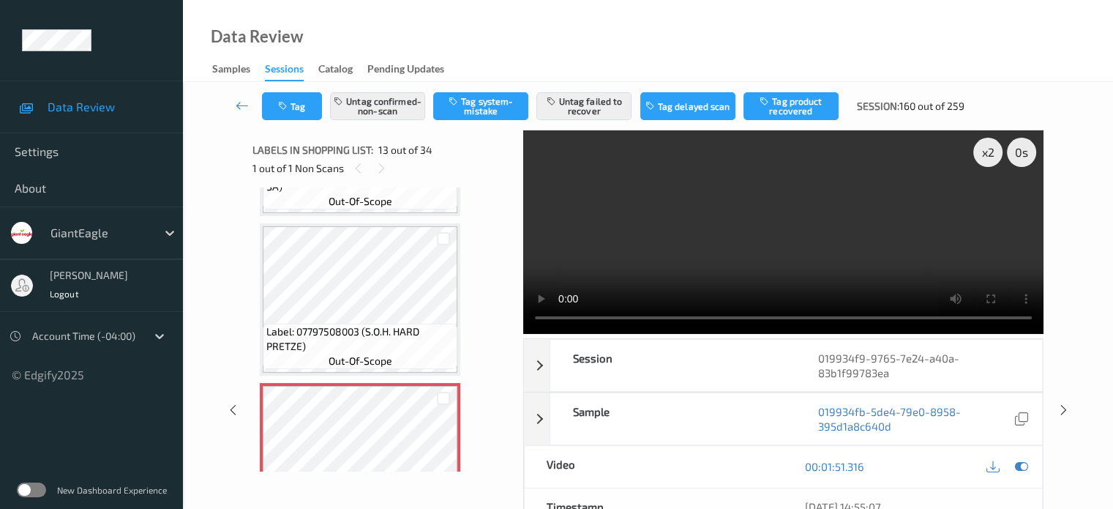
scroll to position [1713, 0]
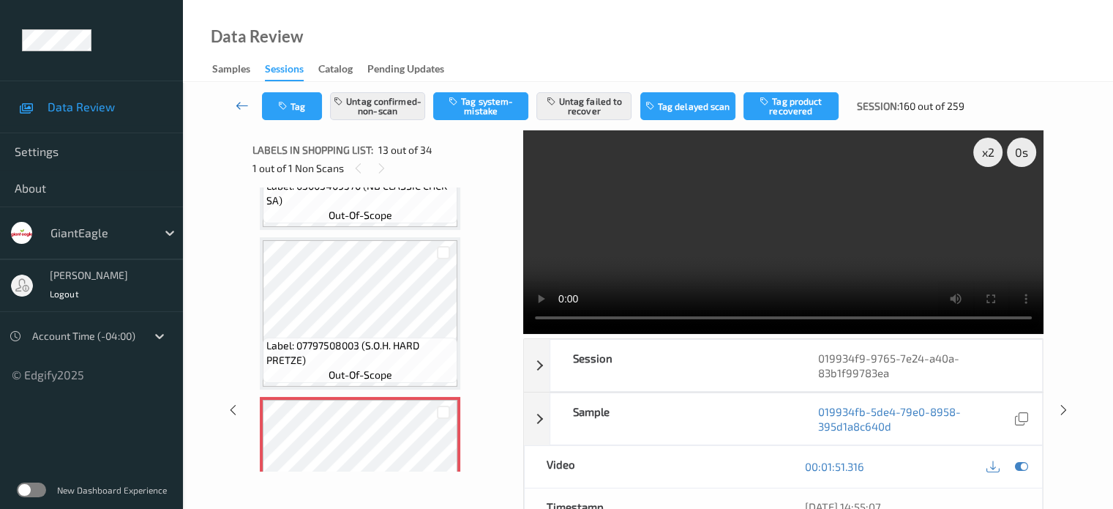
click at [243, 104] on icon at bounding box center [242, 105] width 13 height 15
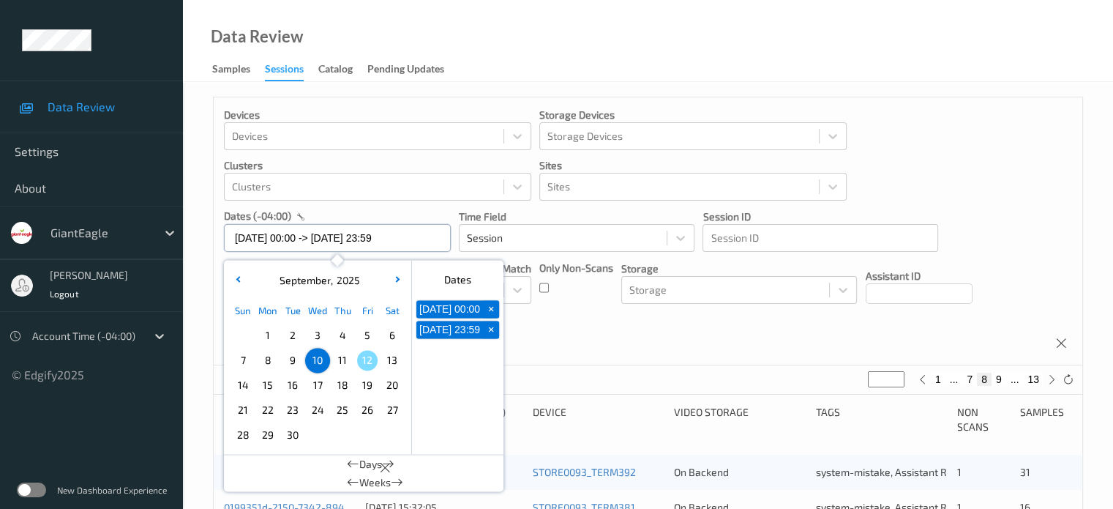
click at [300, 233] on input "[DATE] 00:00 -> [DATE] 23:59" at bounding box center [337, 238] width 227 height 28
click at [340, 370] on div "11" at bounding box center [342, 360] width 25 height 25
type input "[DATE] 00:00"
type input "*"
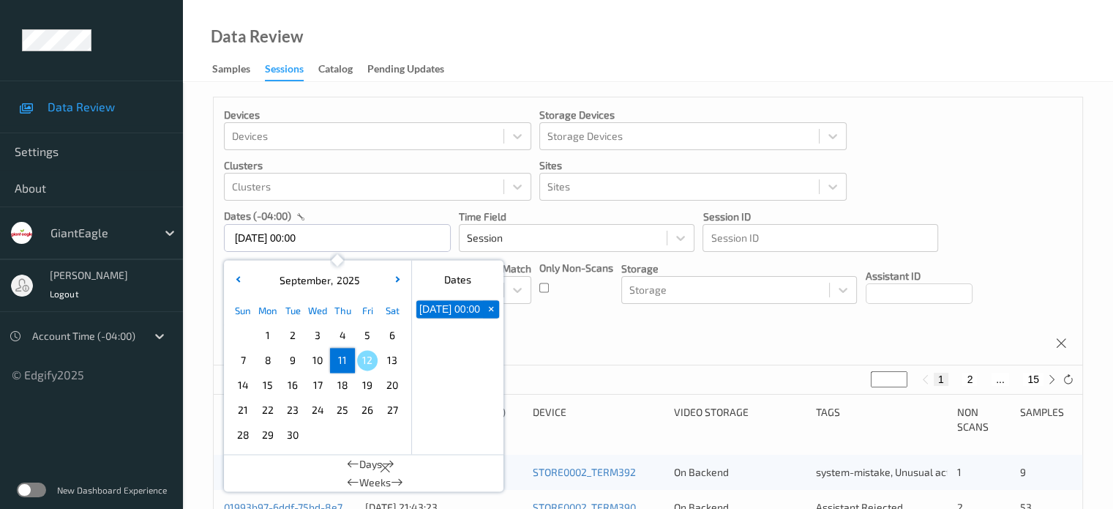
click at [343, 363] on span "11" at bounding box center [342, 360] width 20 height 20
type input "[DATE] 00:00 -> [DATE] 23:59"
click at [585, 322] on div "Devices Devices Storage Devices Storage Devices Clusters Clusters Sites Sites d…" at bounding box center [648, 231] width 869 height 268
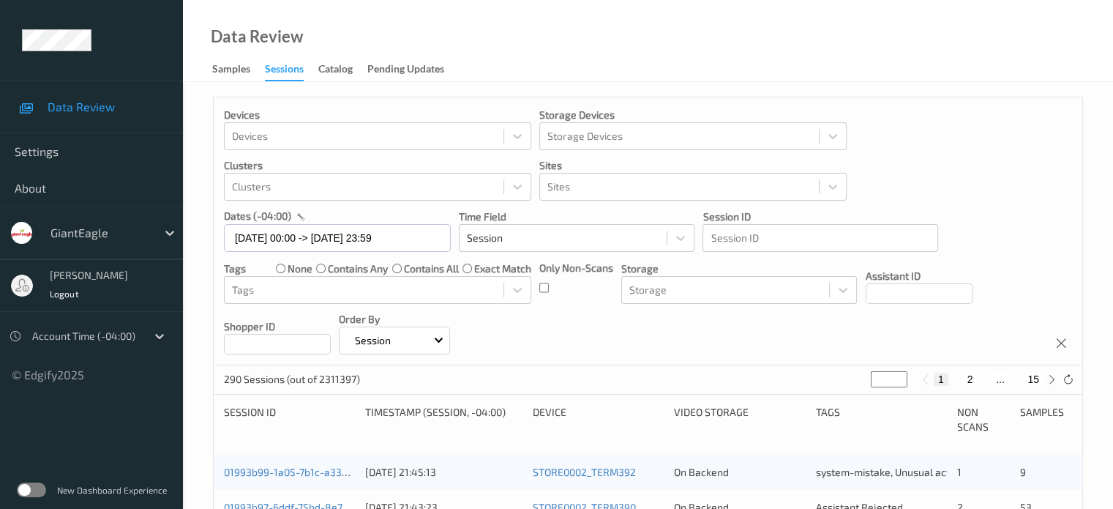
click at [973, 380] on button "2" at bounding box center [970, 379] width 15 height 13
type input "*"
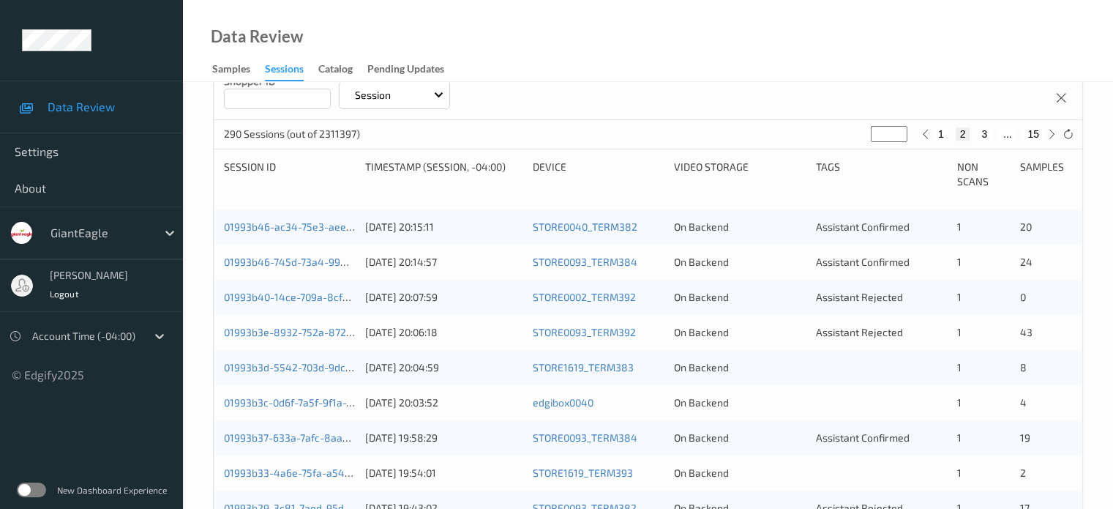
scroll to position [209, 0]
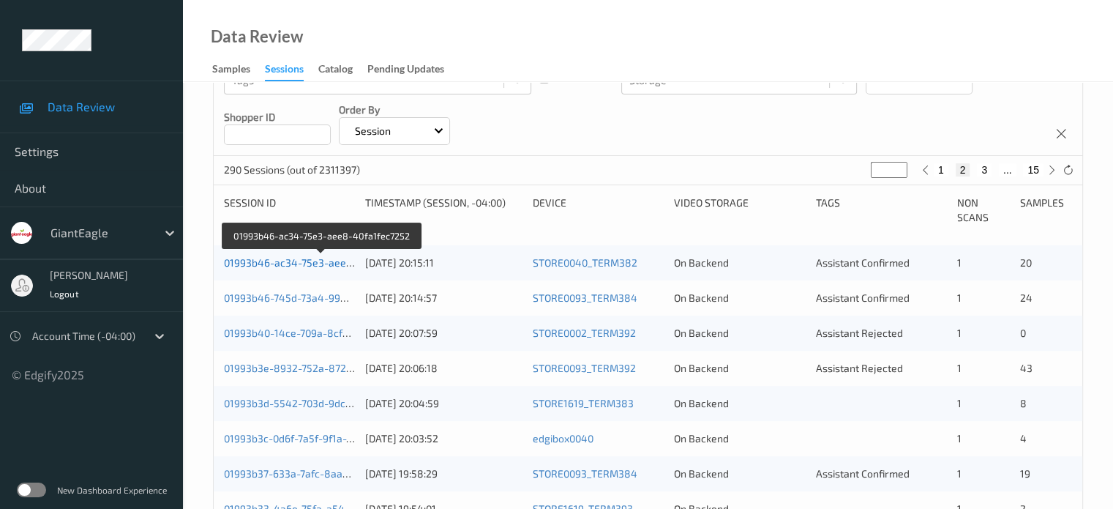
click at [274, 263] on link "01993b46-ac34-75e3-aee8-40fa1fec7252" at bounding box center [322, 262] width 197 height 12
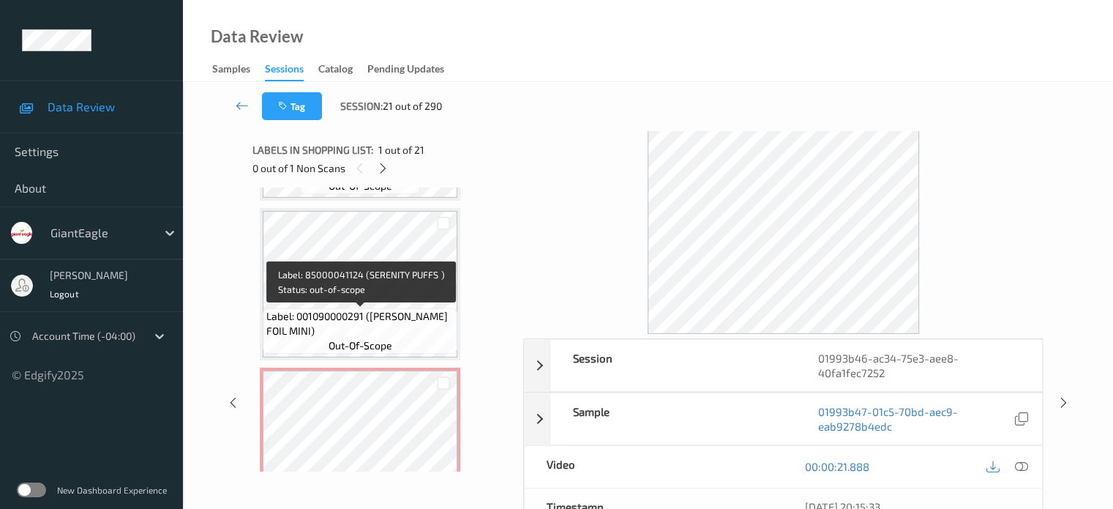
scroll to position [1698, 0]
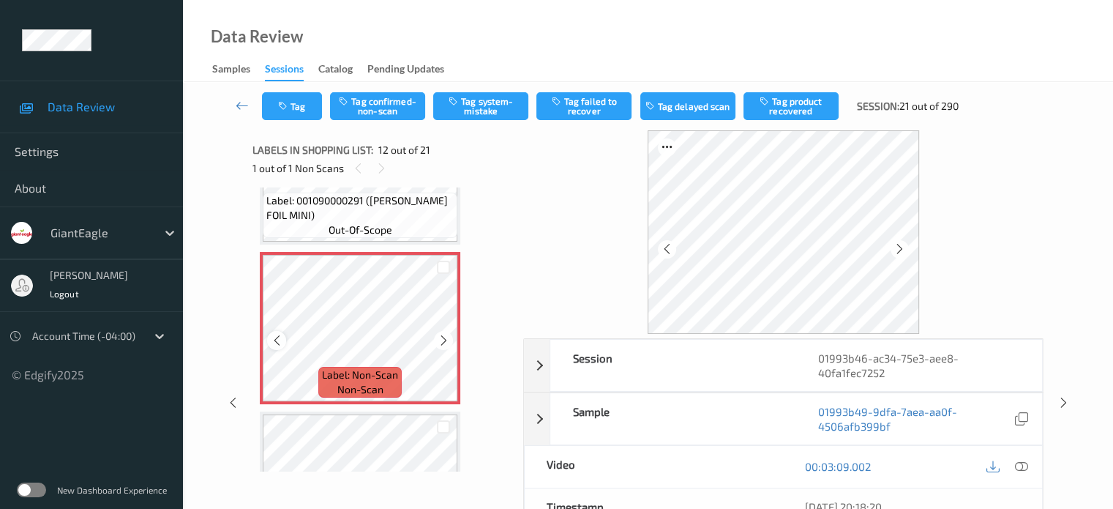
click at [275, 344] on icon at bounding box center [277, 340] width 12 height 13
click at [1025, 462] on icon at bounding box center [1021, 466] width 13 height 13
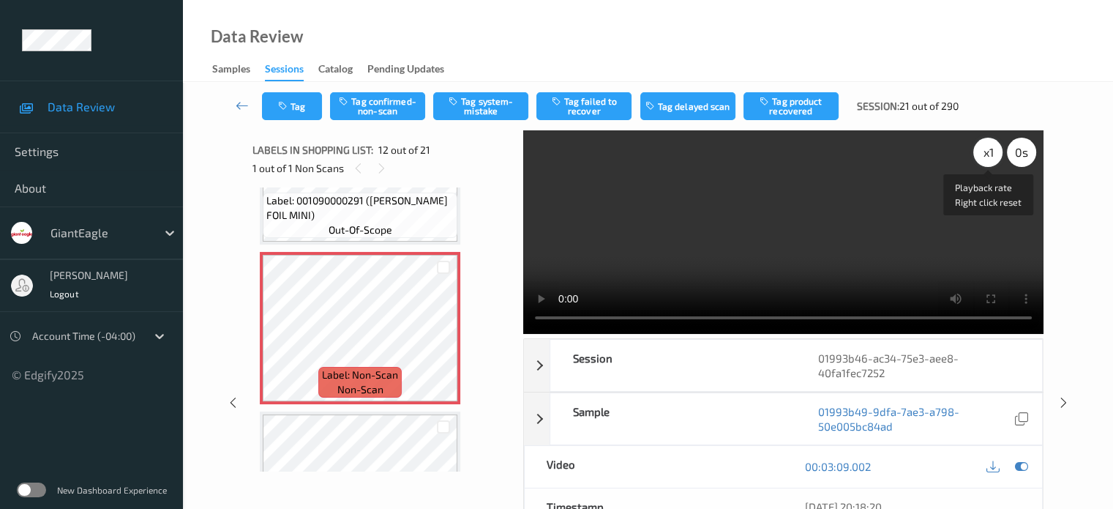
click at [984, 153] on div "x 1" at bounding box center [988, 152] width 29 height 29
click at [275, 341] on icon at bounding box center [277, 340] width 12 height 13
click at [280, 344] on icon at bounding box center [277, 340] width 12 height 13
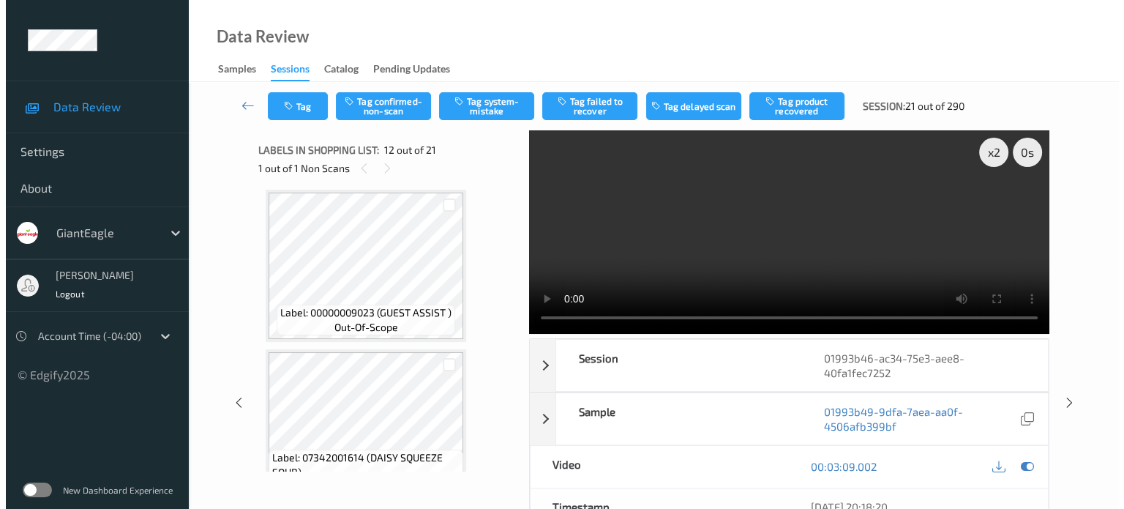
scroll to position [2168, 0]
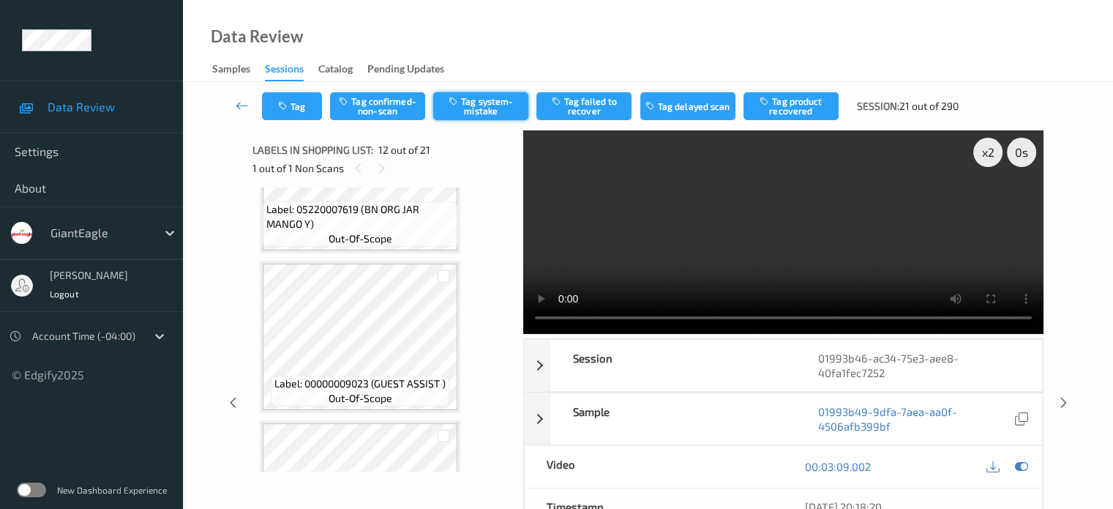
click at [490, 99] on button "Tag system-mistake" at bounding box center [480, 106] width 95 height 28
click at [294, 105] on button "Tag" at bounding box center [292, 106] width 60 height 28
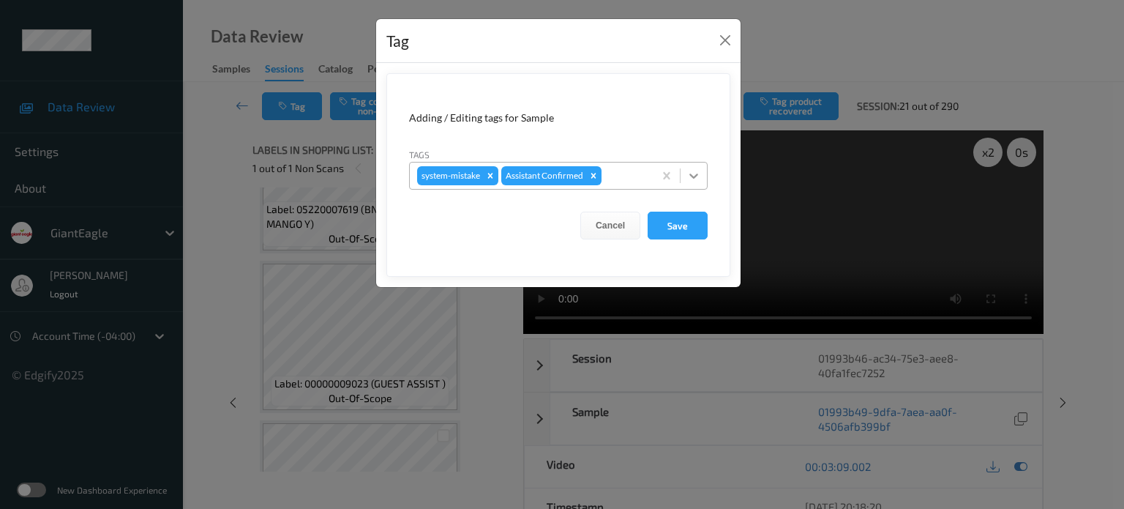
click at [691, 172] on icon at bounding box center [694, 175] width 15 height 15
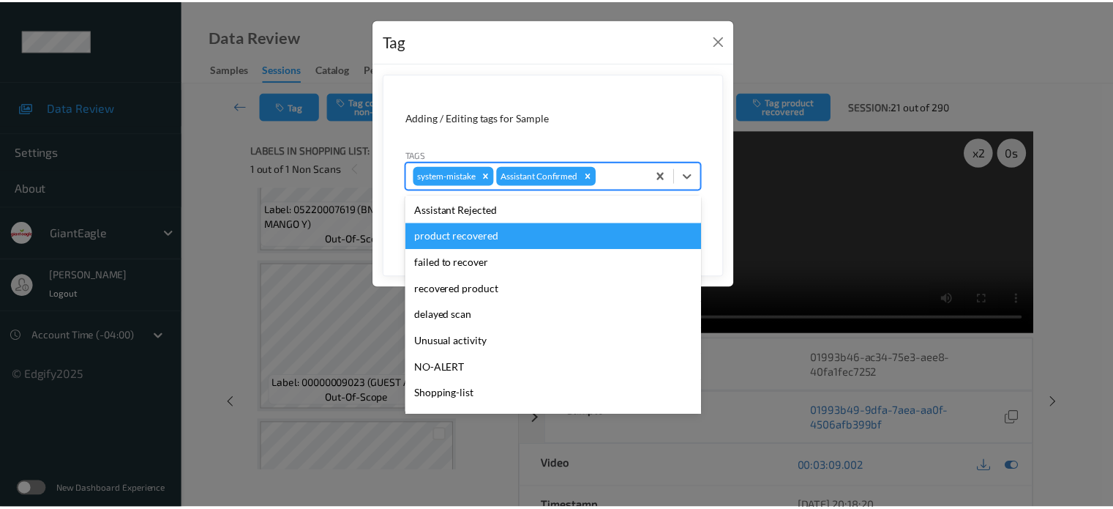
scroll to position [88, 0]
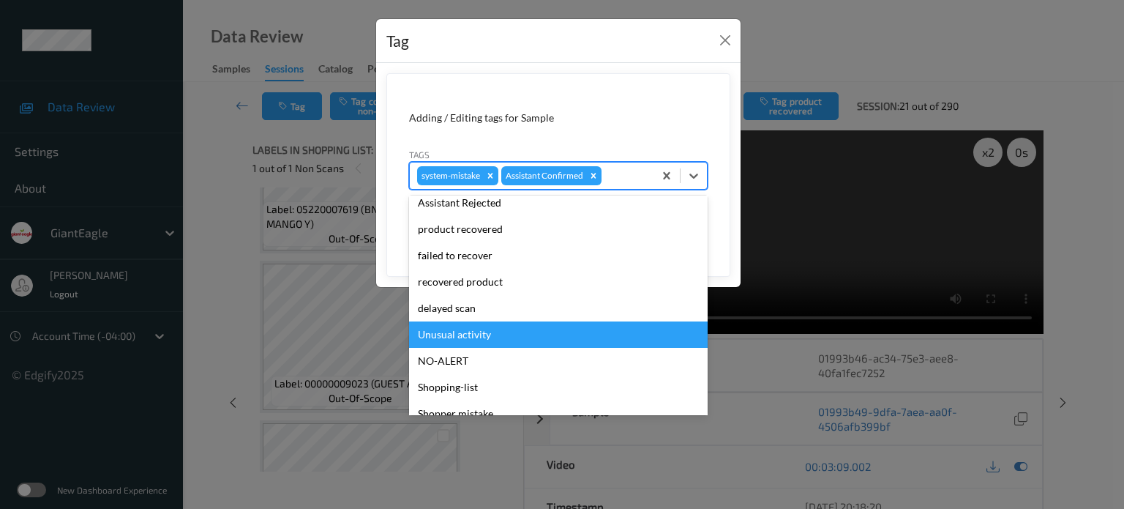
click at [450, 338] on div "Unusual activity" at bounding box center [558, 334] width 299 height 26
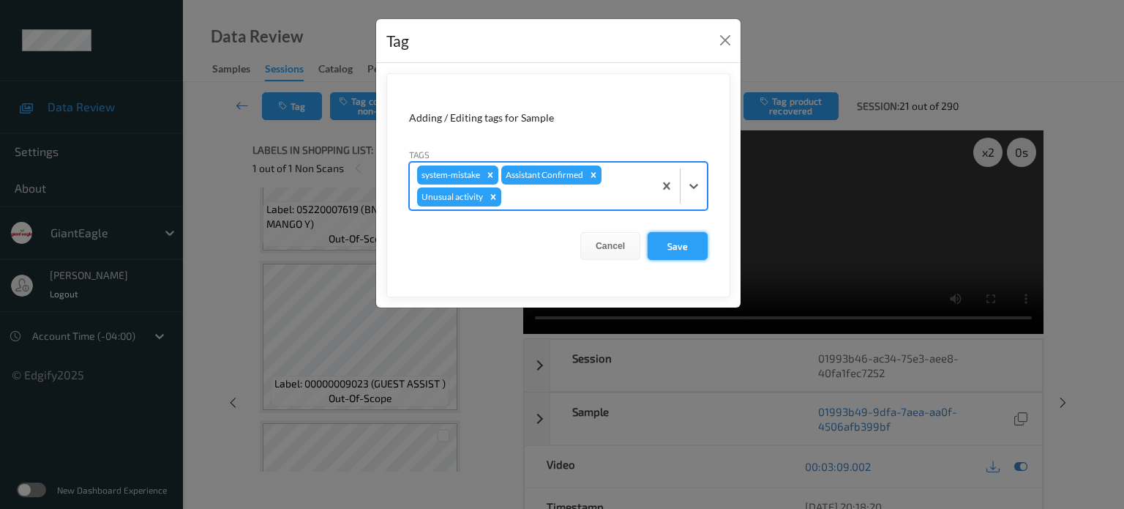
click at [679, 244] on button "Save" at bounding box center [678, 246] width 60 height 28
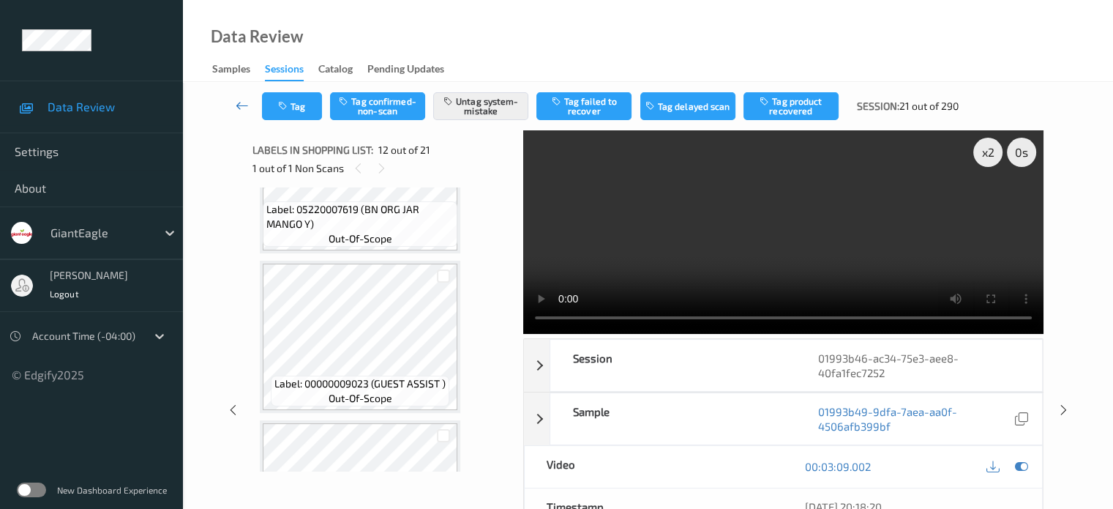
click at [243, 105] on icon at bounding box center [242, 105] width 13 height 15
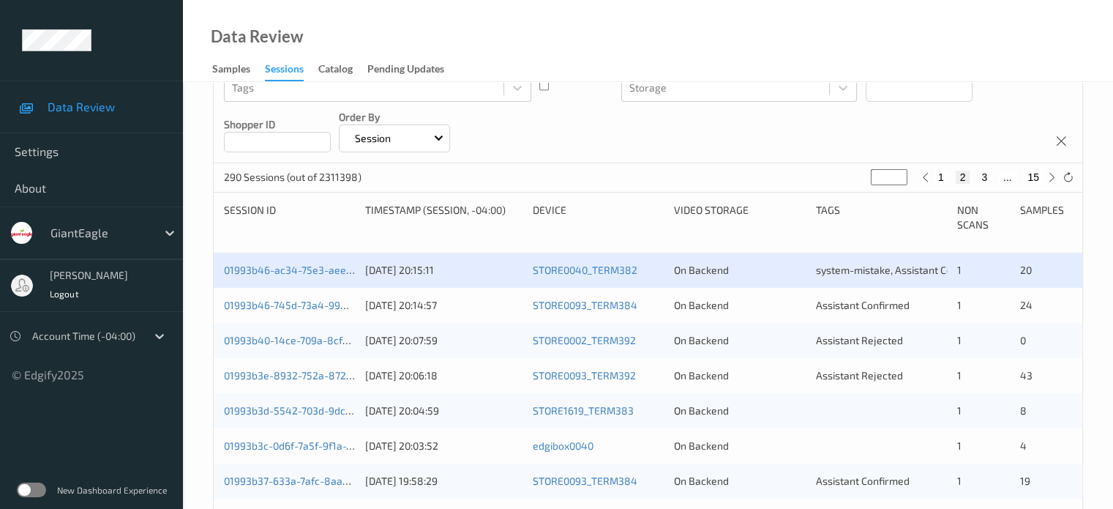
scroll to position [244, 0]
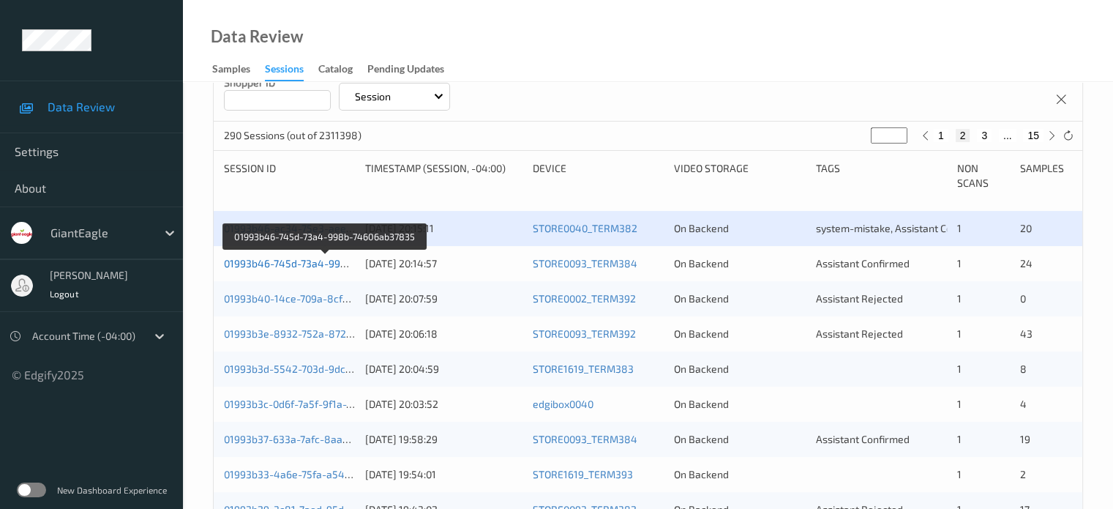
click at [275, 261] on link "01993b46-745d-73a4-998b-74606ab37835" at bounding box center [325, 263] width 203 height 12
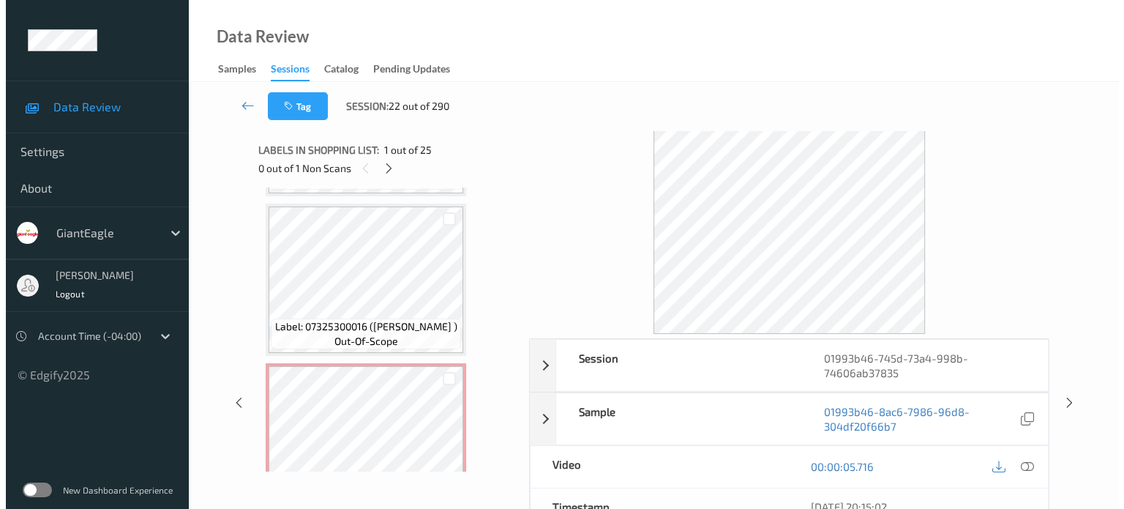
scroll to position [851, 0]
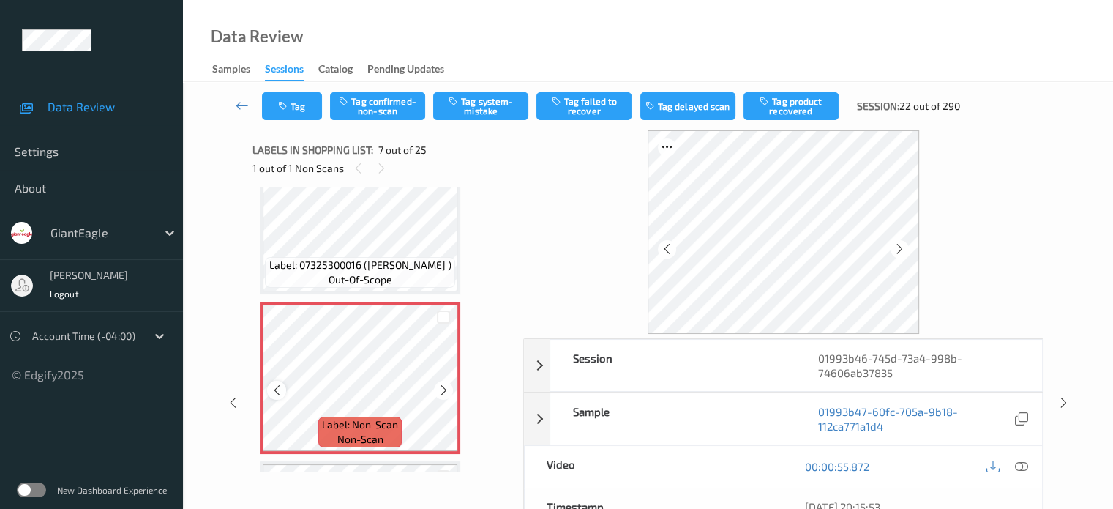
click at [272, 389] on icon at bounding box center [277, 390] width 12 height 13
click at [1016, 467] on icon at bounding box center [1021, 466] width 13 height 13
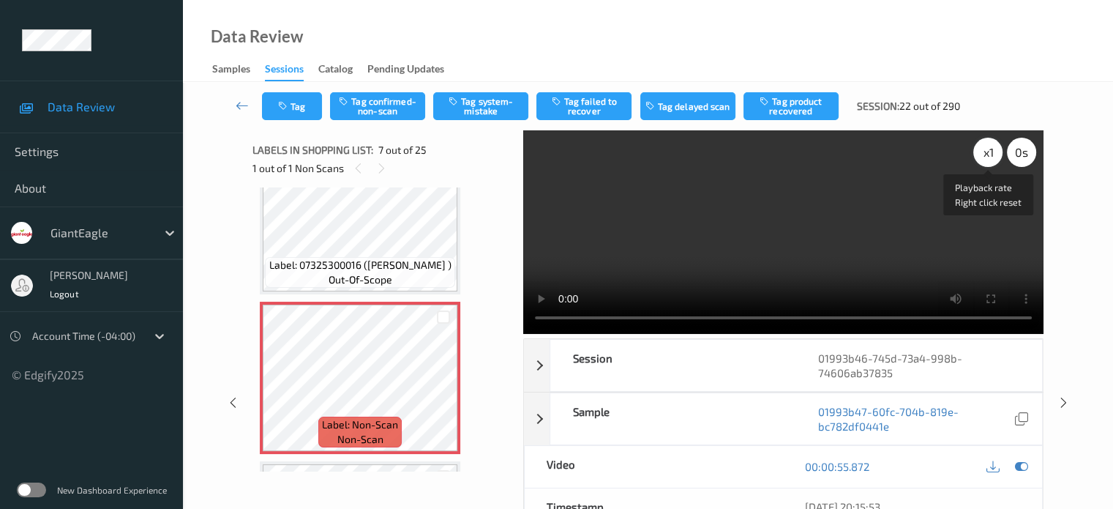
click at [990, 152] on div "x 1" at bounding box center [988, 152] width 29 height 29
click at [488, 102] on button "Tag system-mistake" at bounding box center [480, 106] width 95 height 28
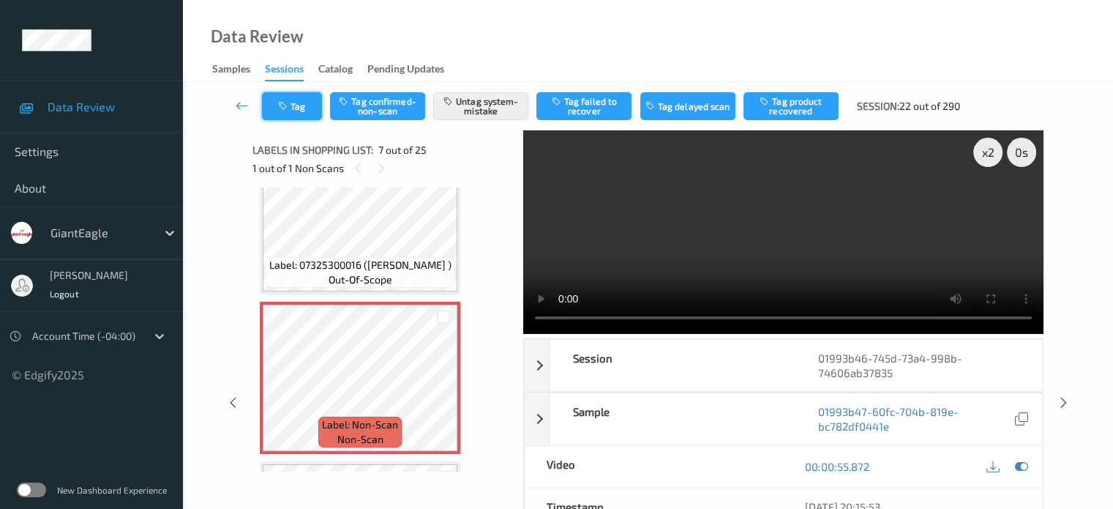
click at [291, 108] on button "Tag" at bounding box center [292, 106] width 60 height 28
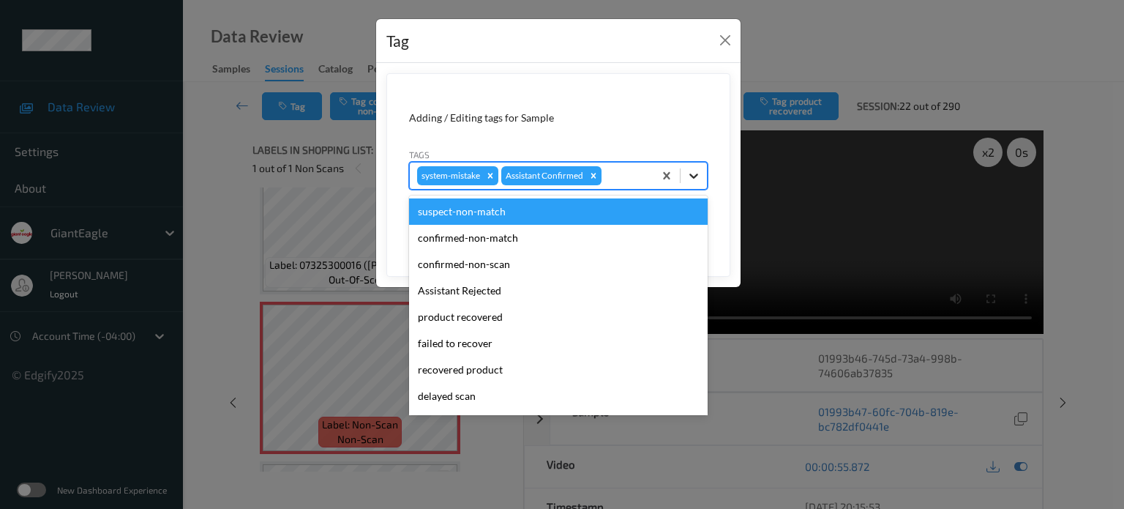
click at [687, 173] on div at bounding box center [694, 175] width 26 height 26
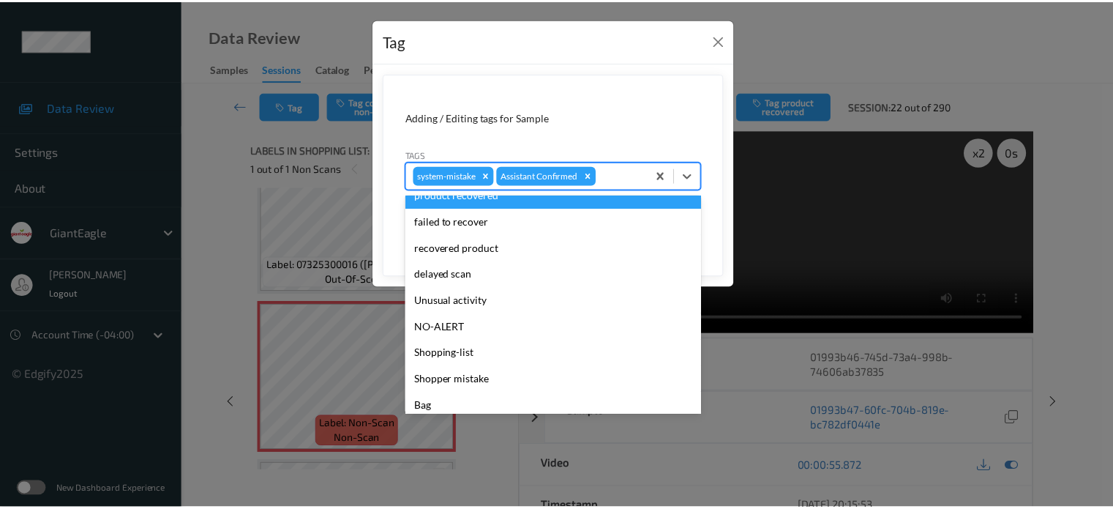
scroll to position [129, 0]
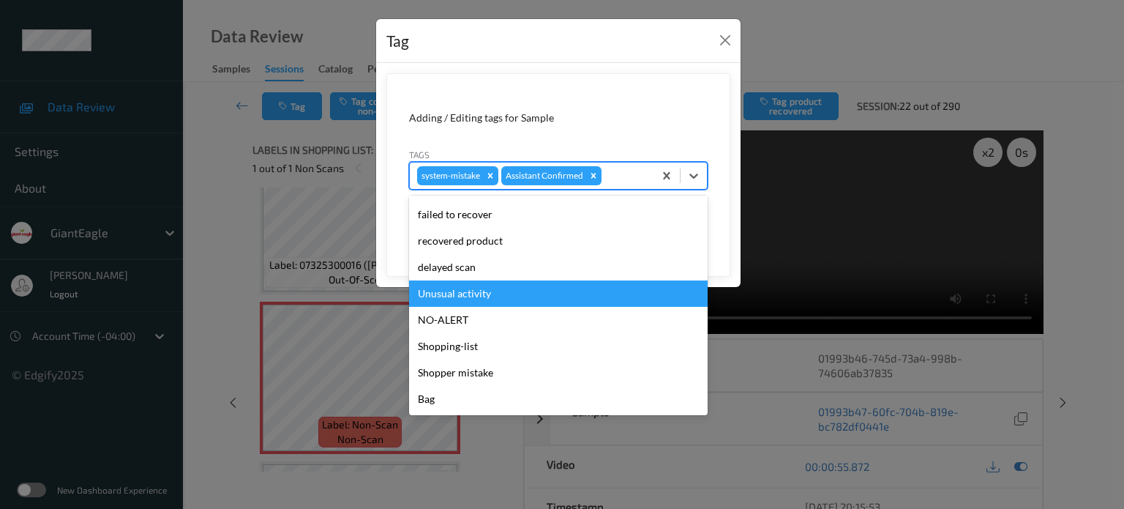
click at [466, 294] on div "Unusual activity" at bounding box center [558, 293] width 299 height 26
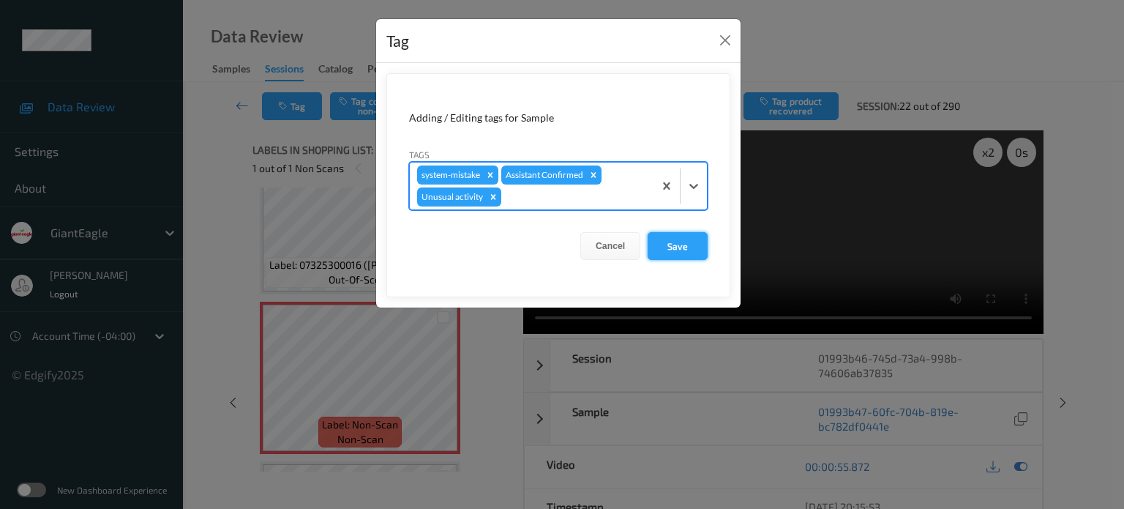
click at [681, 244] on button "Save" at bounding box center [678, 246] width 60 height 28
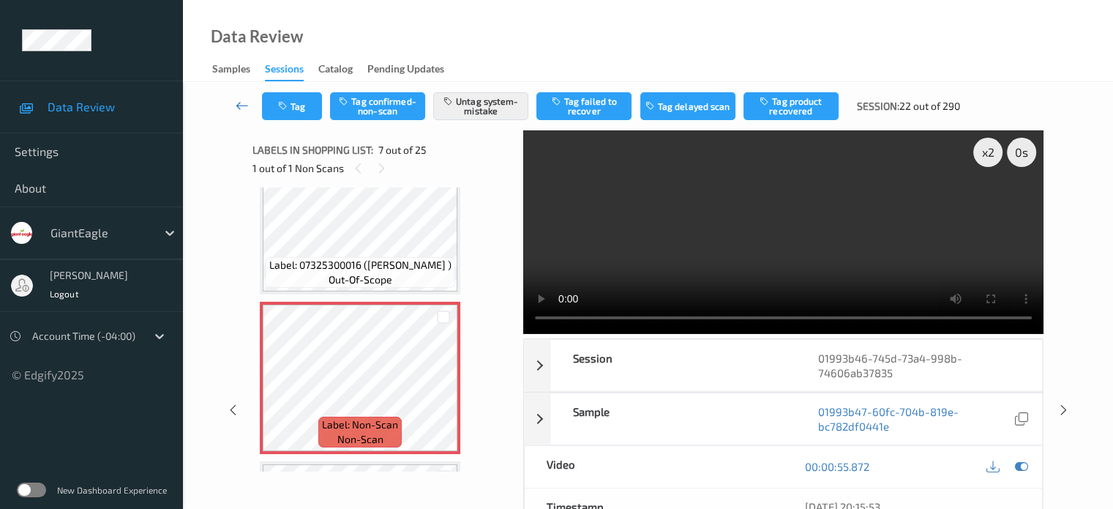
click at [245, 106] on icon at bounding box center [242, 105] width 13 height 15
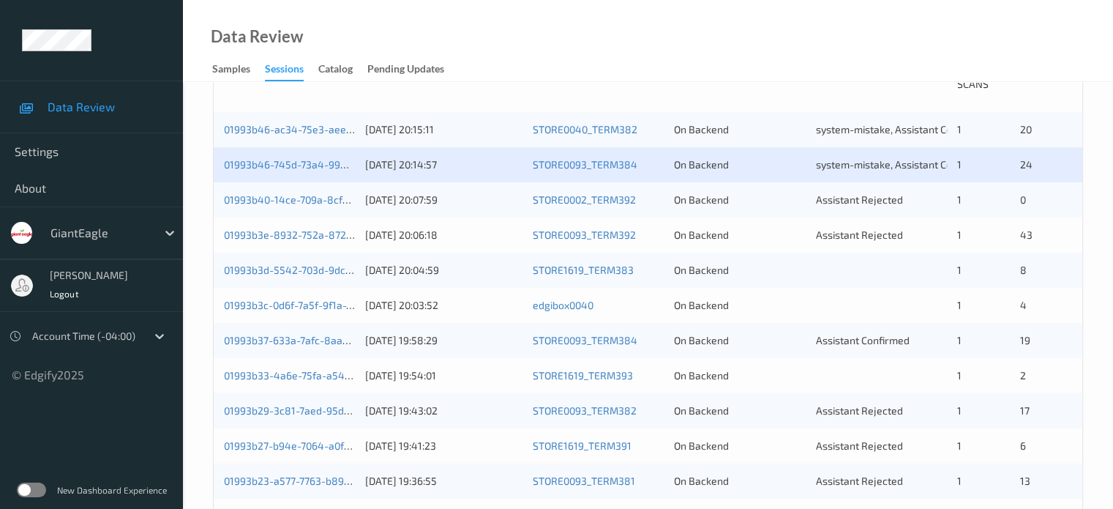
scroll to position [359, 0]
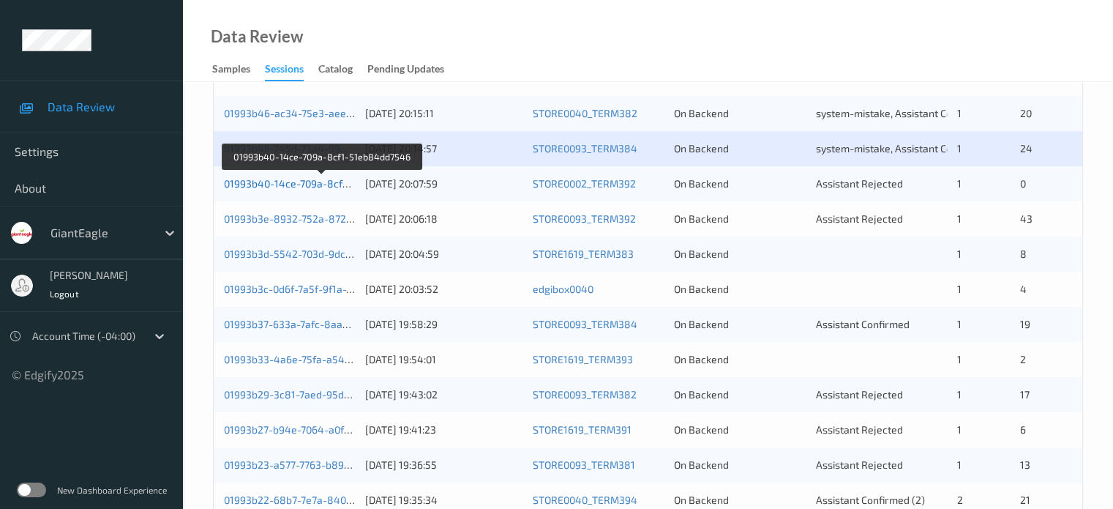
click at [297, 187] on link "01993b40-14ce-709a-8cf1-51eb84dd7546" at bounding box center [323, 183] width 198 height 12
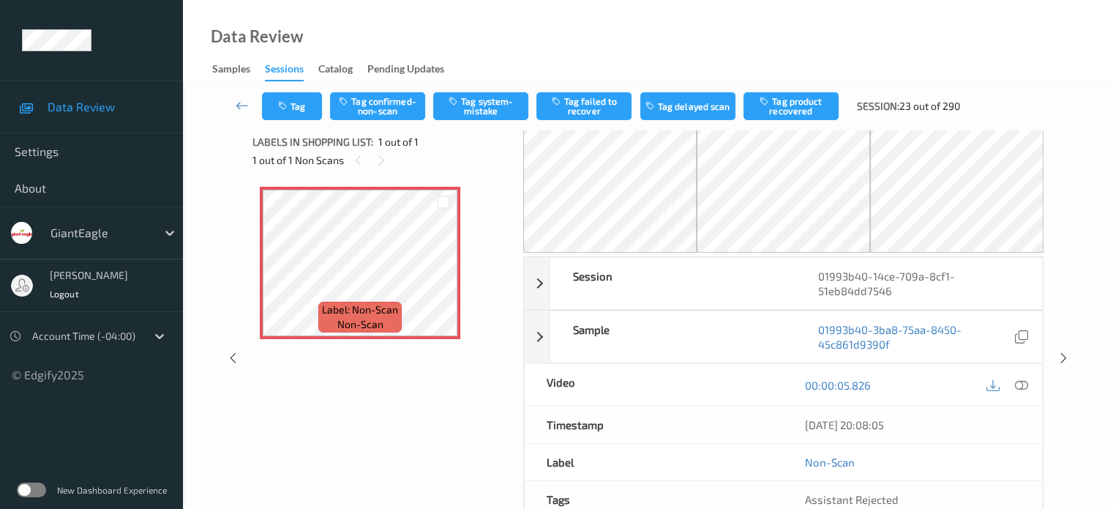
scroll to position [7, 0]
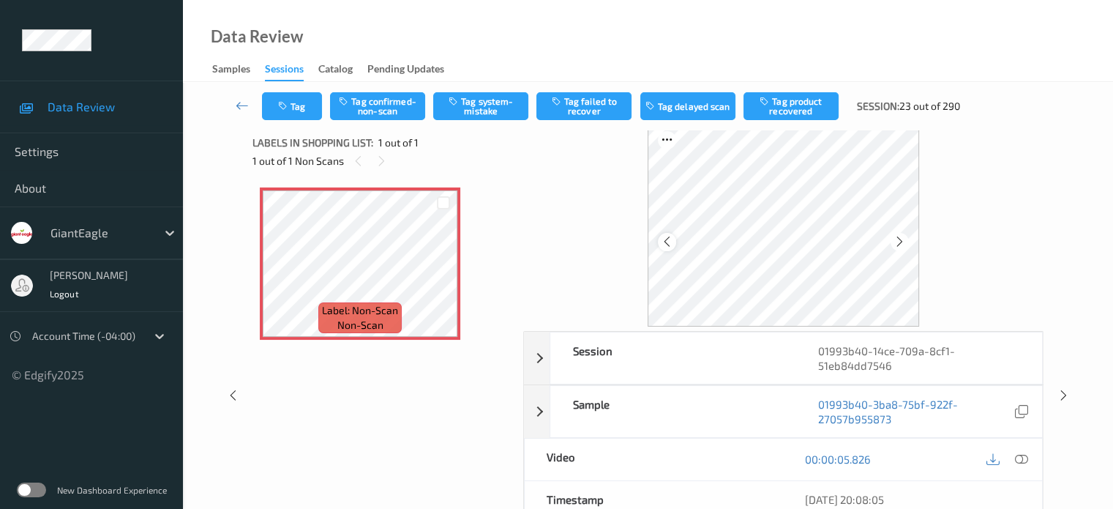
click at [673, 244] on div at bounding box center [667, 242] width 18 height 18
click at [1015, 459] on icon at bounding box center [1021, 458] width 13 height 13
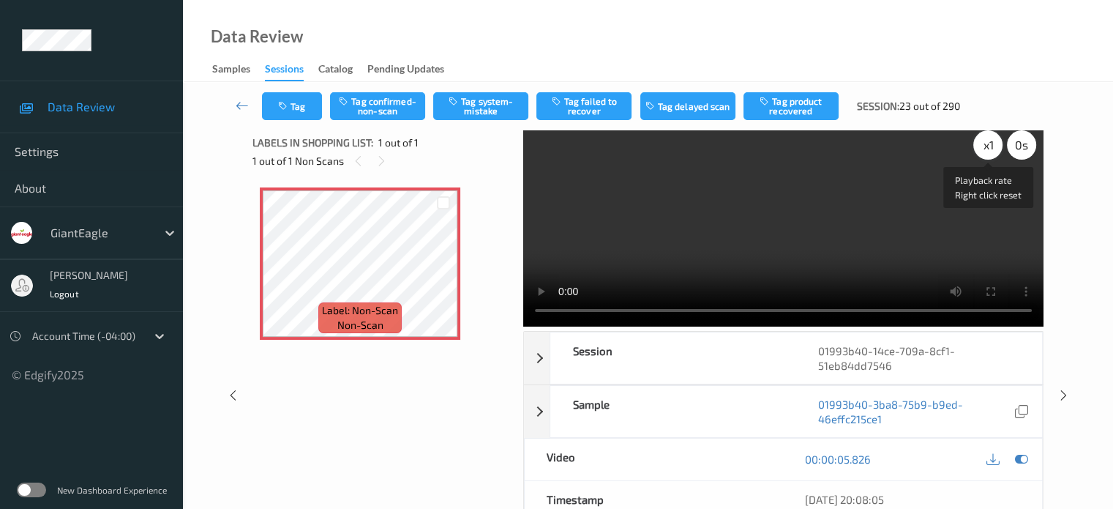
click at [985, 143] on div "x 1" at bounding box center [988, 144] width 29 height 29
click at [496, 101] on button "Tag system-mistake" at bounding box center [480, 106] width 95 height 28
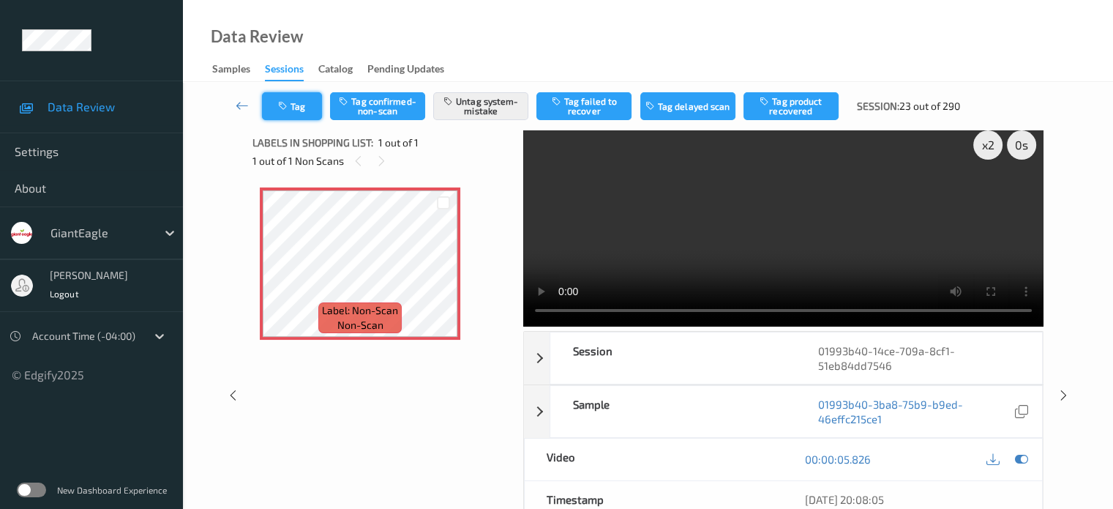
click at [304, 105] on button "Tag" at bounding box center [292, 106] width 60 height 28
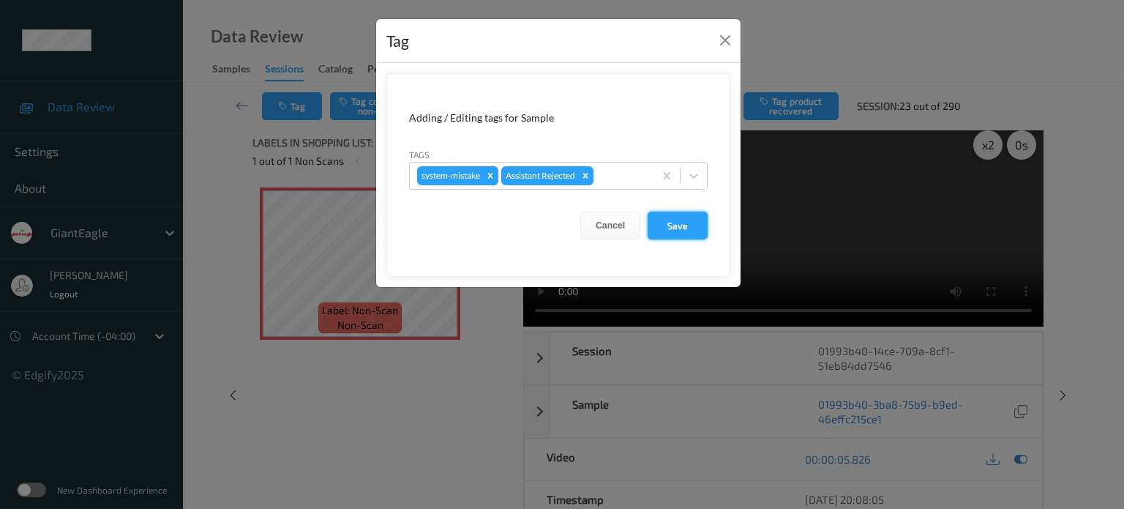
click at [673, 231] on button "Save" at bounding box center [678, 226] width 60 height 28
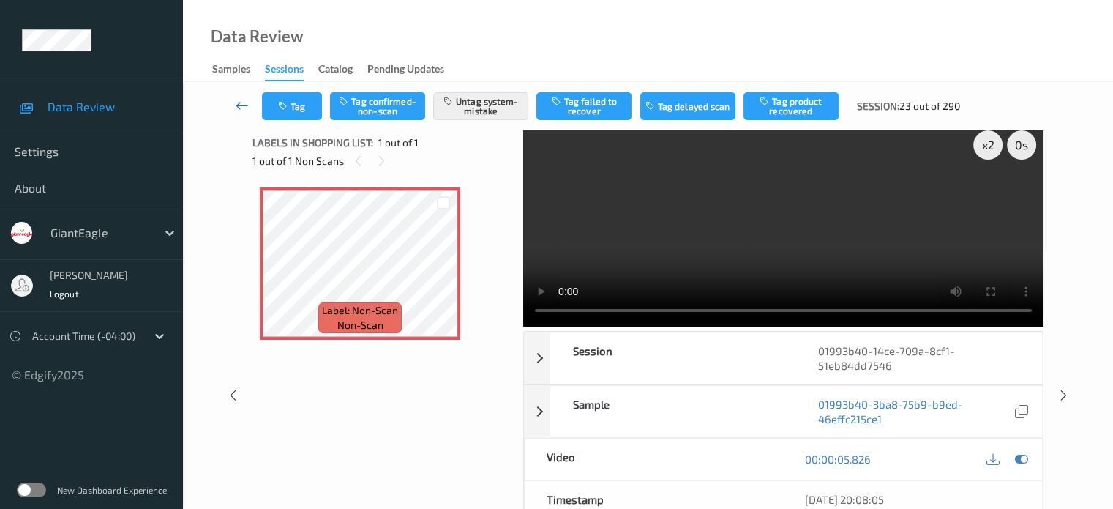
click at [237, 102] on icon at bounding box center [242, 105] width 13 height 15
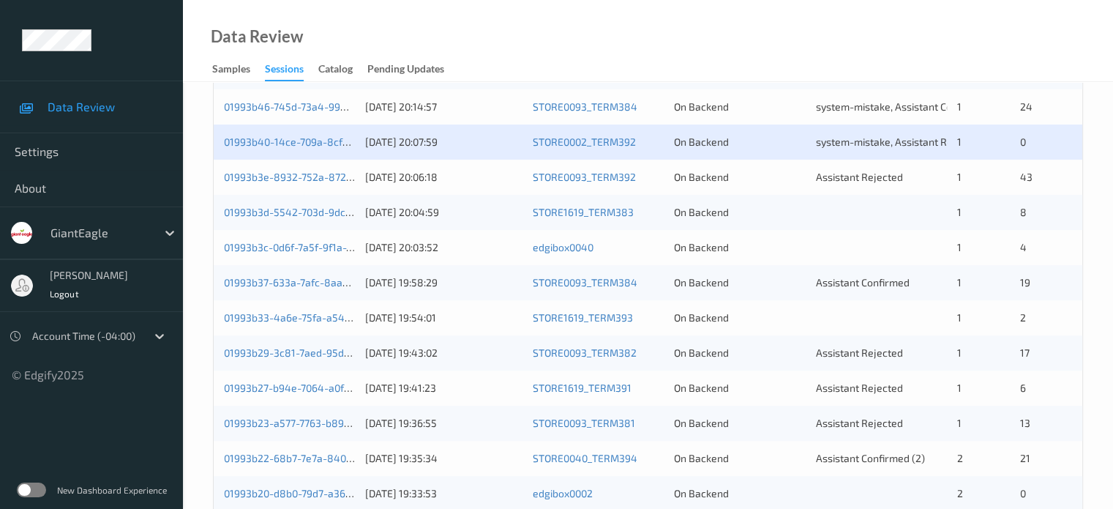
scroll to position [404, 0]
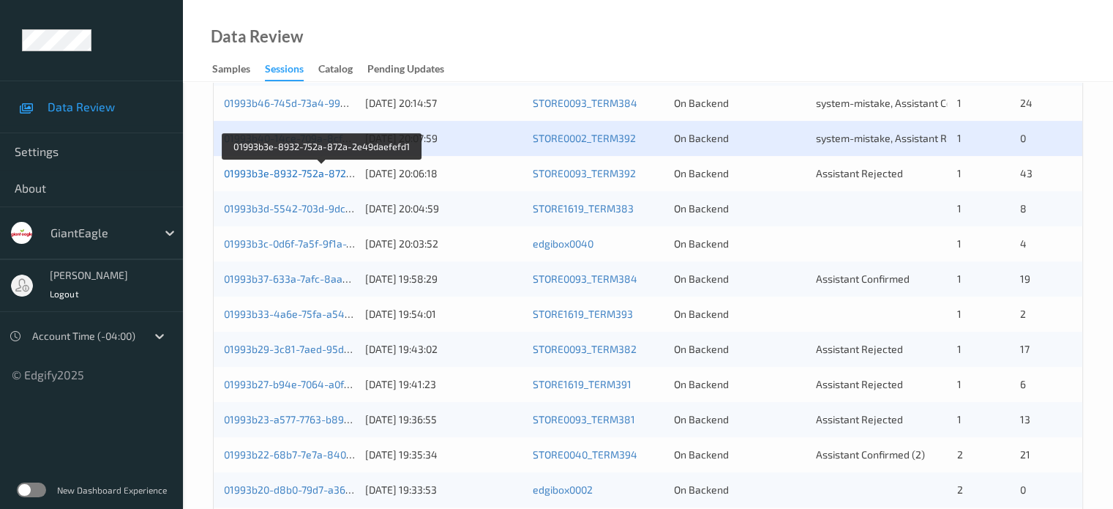
click at [287, 173] on link "01993b3e-8932-752a-872a-2e49daefefd1" at bounding box center [323, 173] width 198 height 12
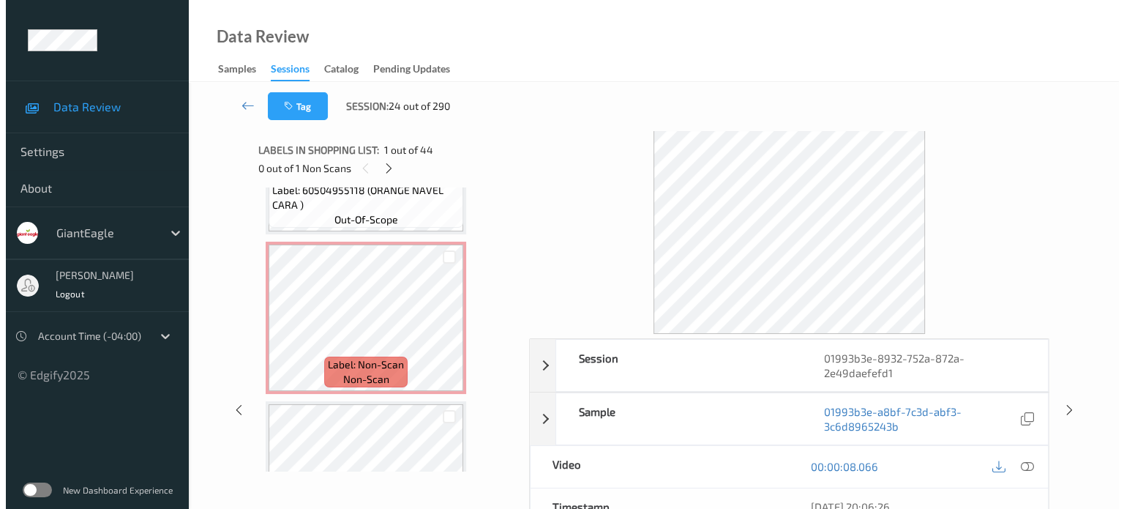
scroll to position [6494, 0]
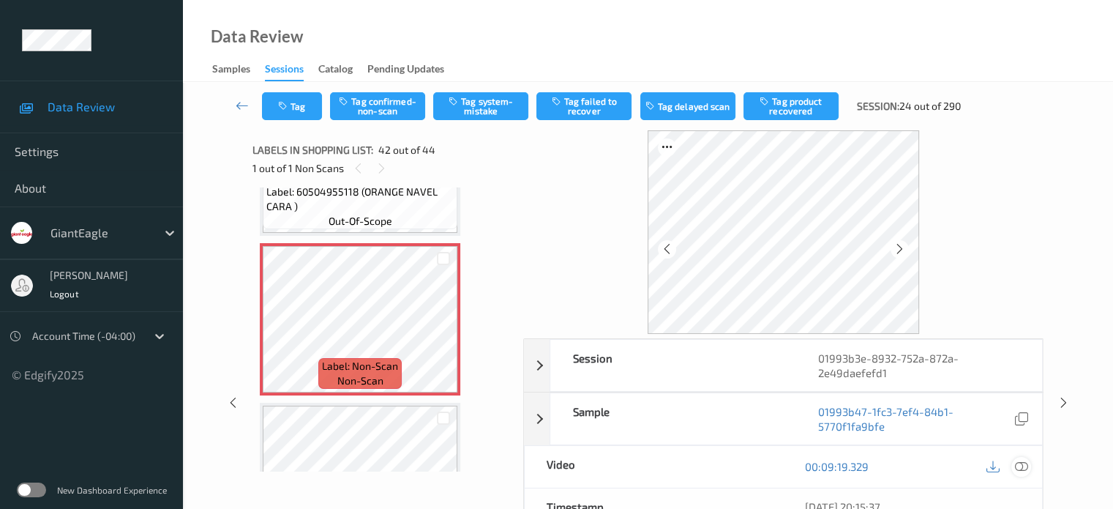
click at [1023, 465] on icon at bounding box center [1021, 466] width 13 height 13
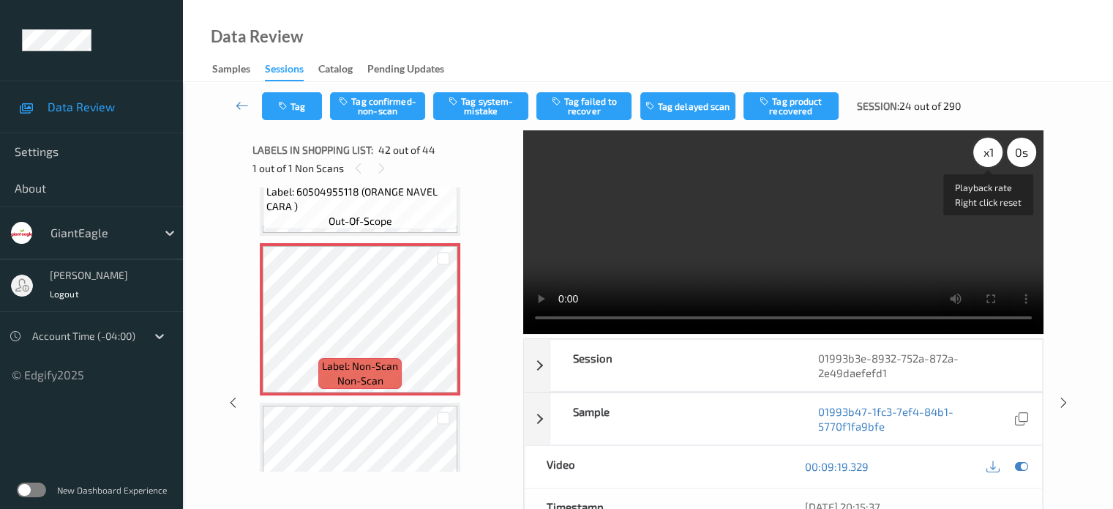
click at [989, 146] on div "x 1" at bounding box center [988, 152] width 29 height 29
click at [492, 110] on button "Tag system-mistake" at bounding box center [480, 106] width 95 height 28
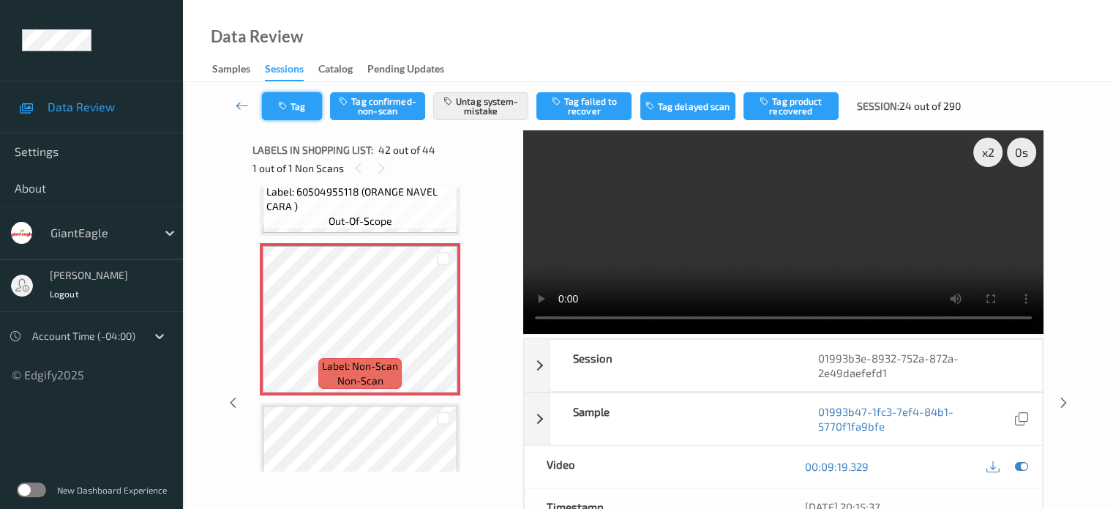
click at [302, 101] on button "Tag" at bounding box center [292, 106] width 60 height 28
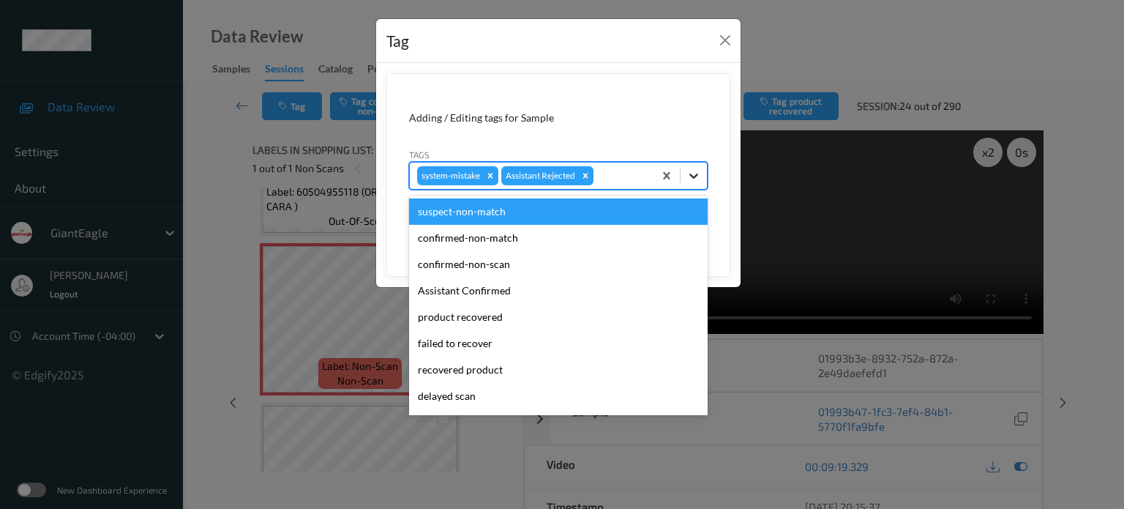
click at [688, 173] on icon at bounding box center [694, 175] width 15 height 15
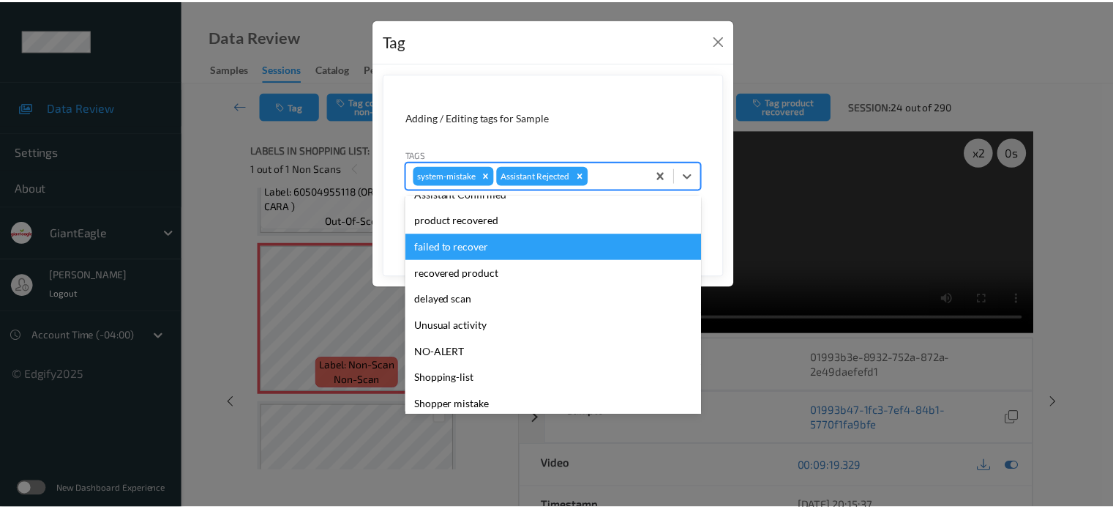
scroll to position [122, 0]
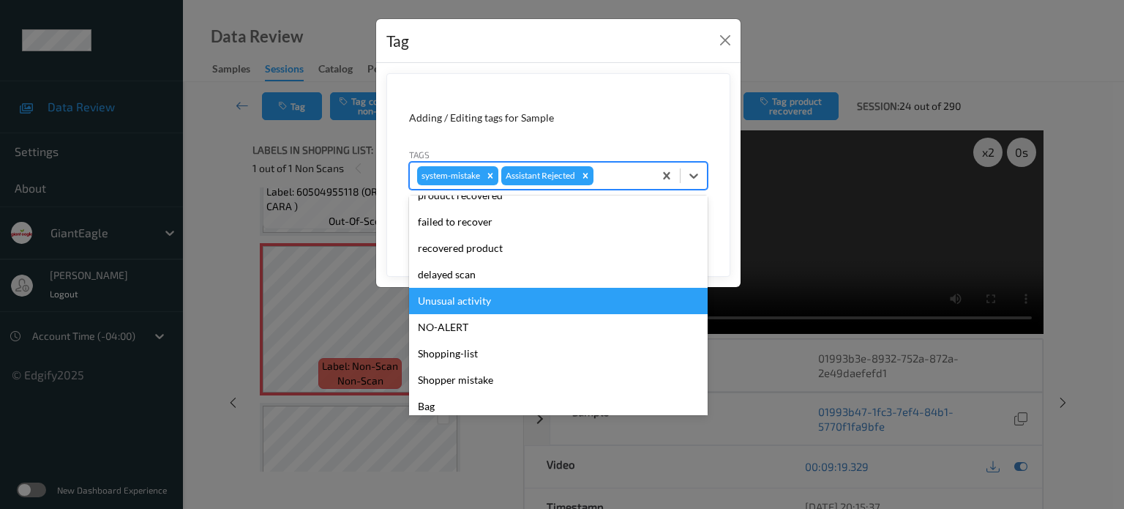
click at [458, 301] on div "Unusual activity" at bounding box center [558, 301] width 299 height 26
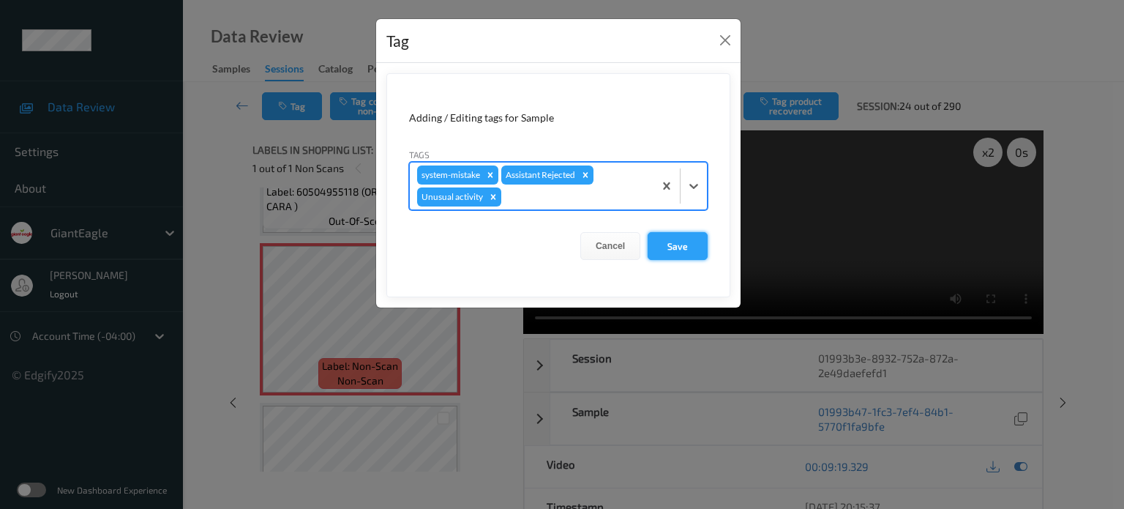
click at [677, 239] on button "Save" at bounding box center [678, 246] width 60 height 28
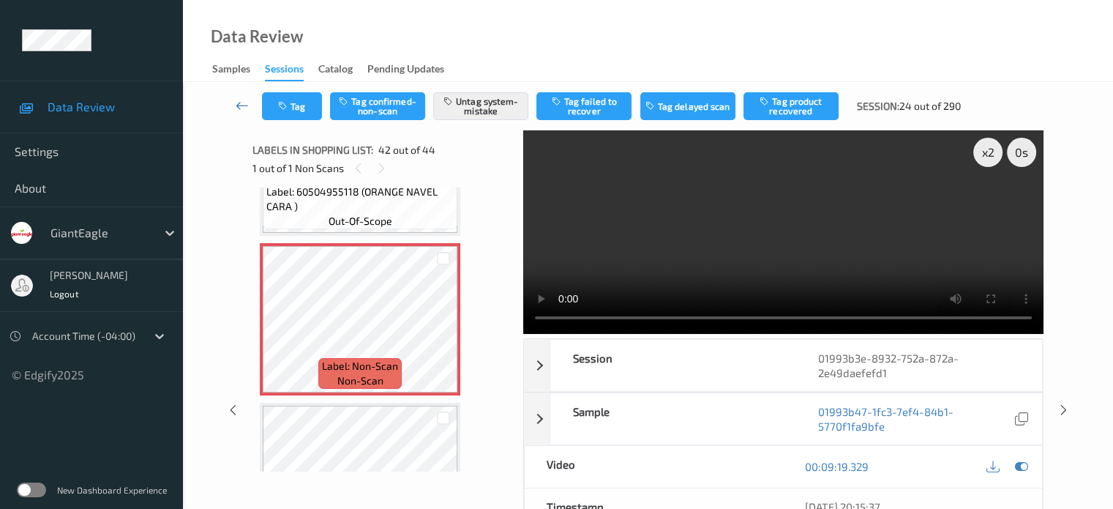
click at [240, 105] on icon at bounding box center [242, 105] width 13 height 15
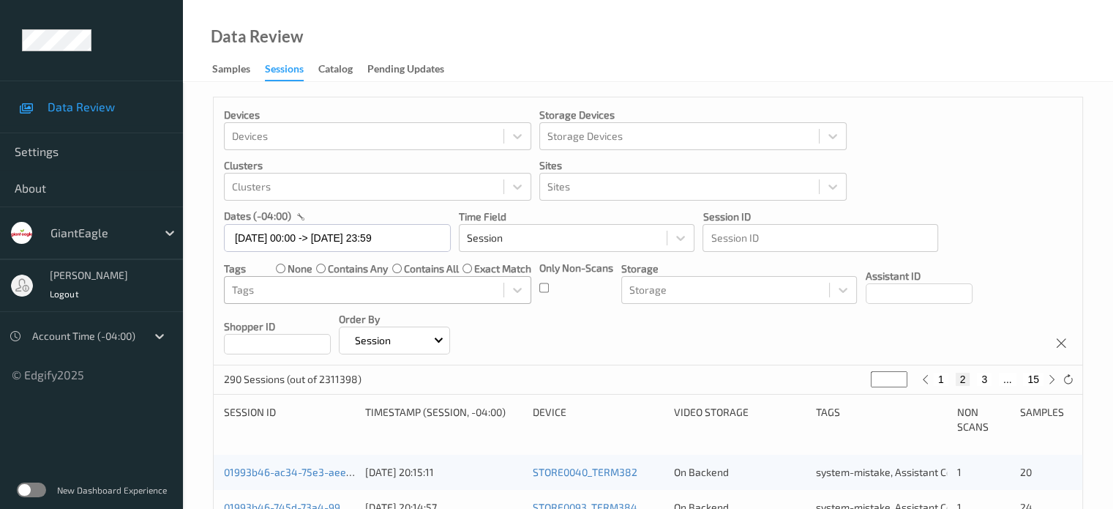
scroll to position [208, 0]
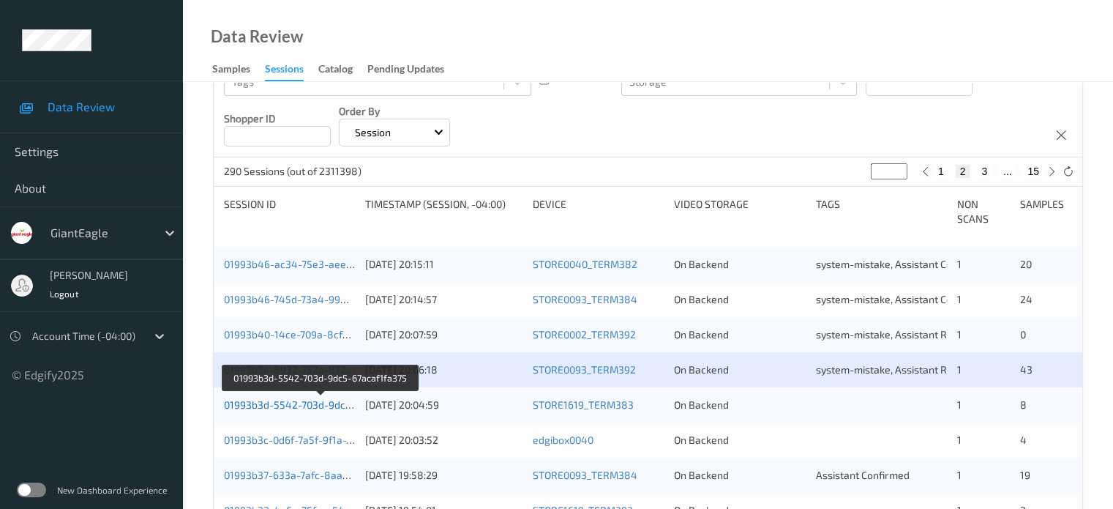
click at [284, 408] on link "01993b3d-5542-703d-9dc5-67acaf1fa375" at bounding box center [321, 404] width 194 height 12
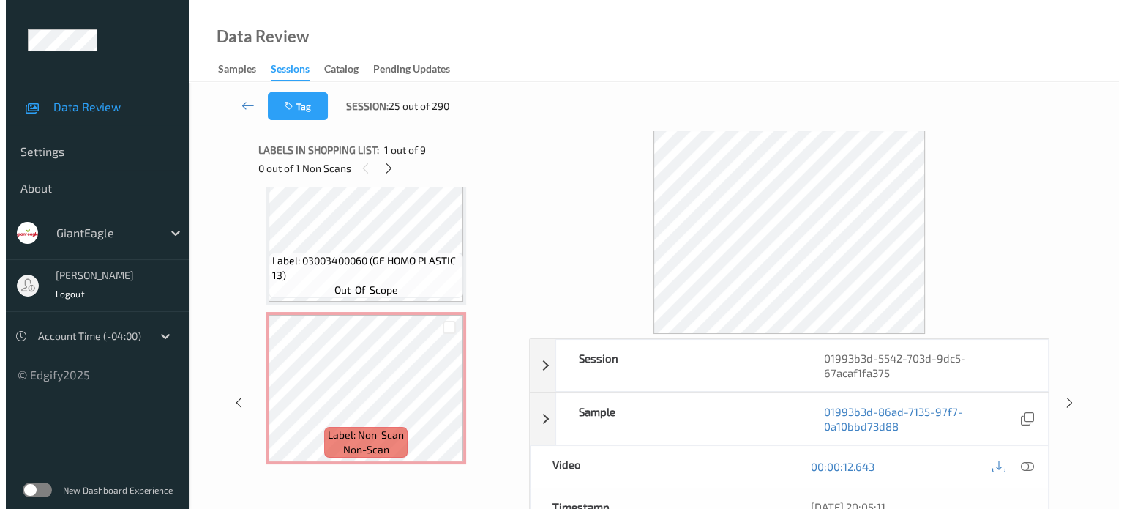
scroll to position [1159, 0]
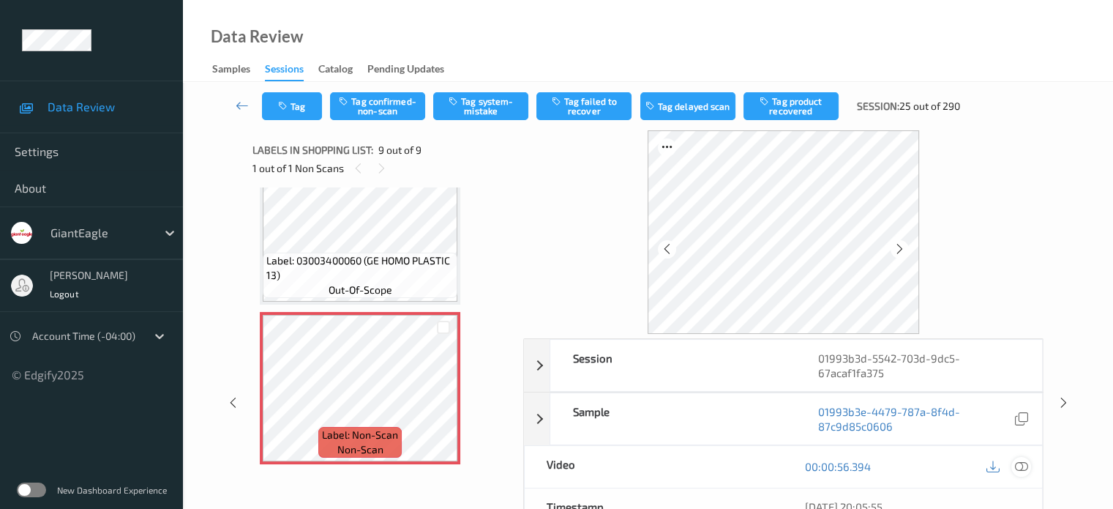
click at [1025, 468] on icon at bounding box center [1021, 466] width 13 height 13
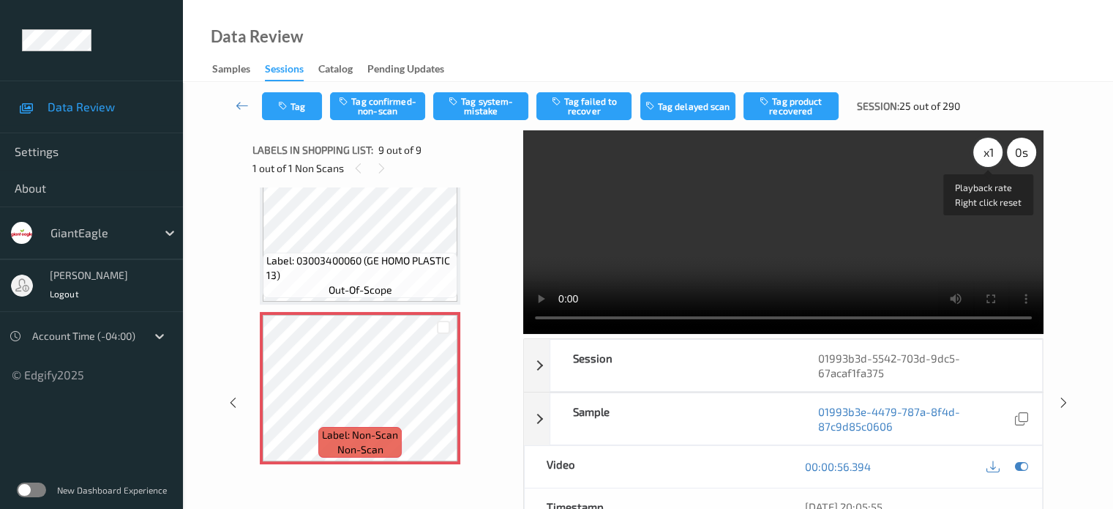
click at [984, 157] on div "x 1" at bounding box center [988, 152] width 29 height 29
click at [484, 106] on button "Tag system-mistake" at bounding box center [480, 106] width 95 height 28
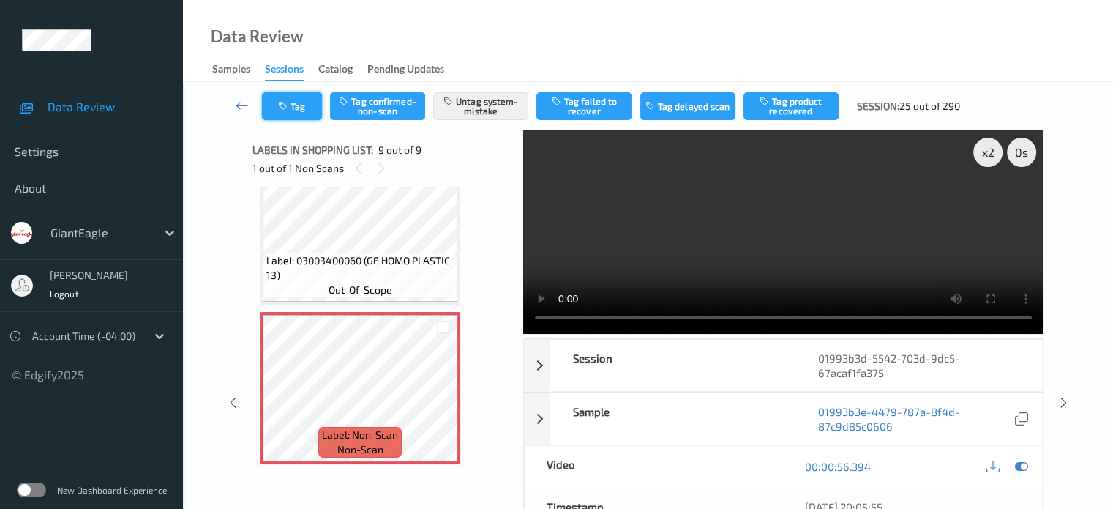
click at [302, 112] on button "Tag" at bounding box center [292, 106] width 60 height 28
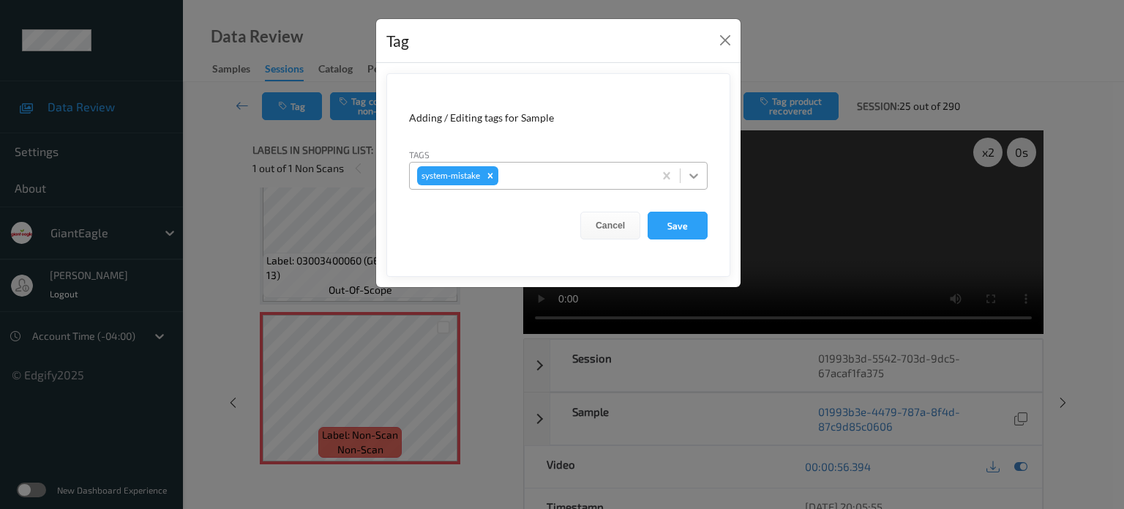
click at [695, 175] on icon at bounding box center [694, 175] width 9 height 5
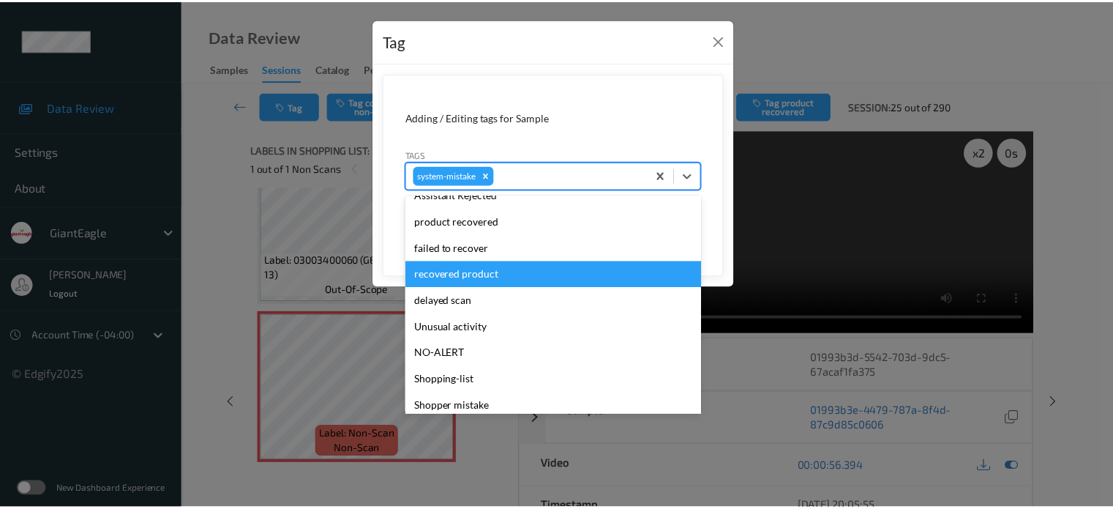
scroll to position [155, 0]
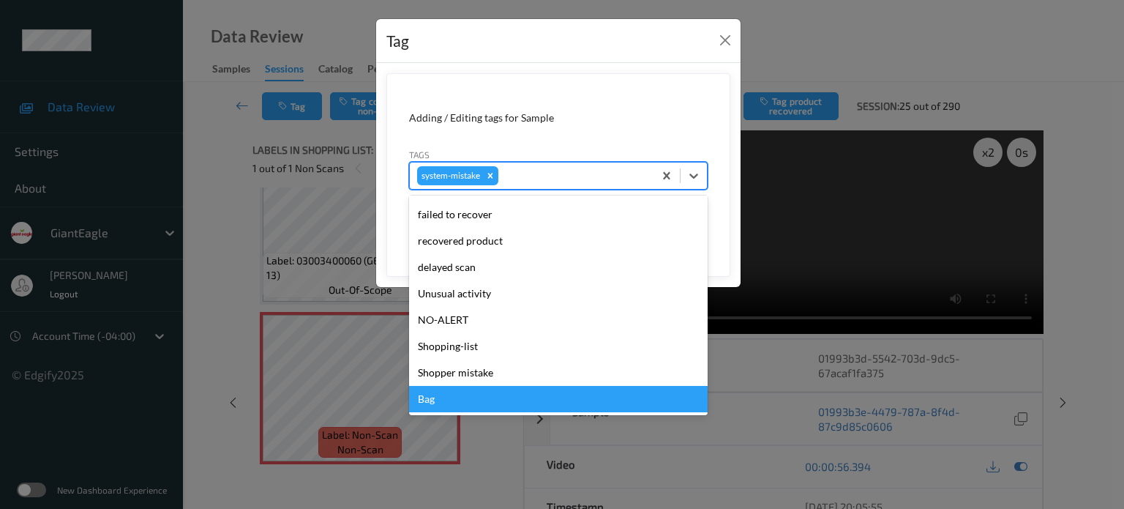
click at [430, 403] on div "Bag" at bounding box center [558, 399] width 299 height 26
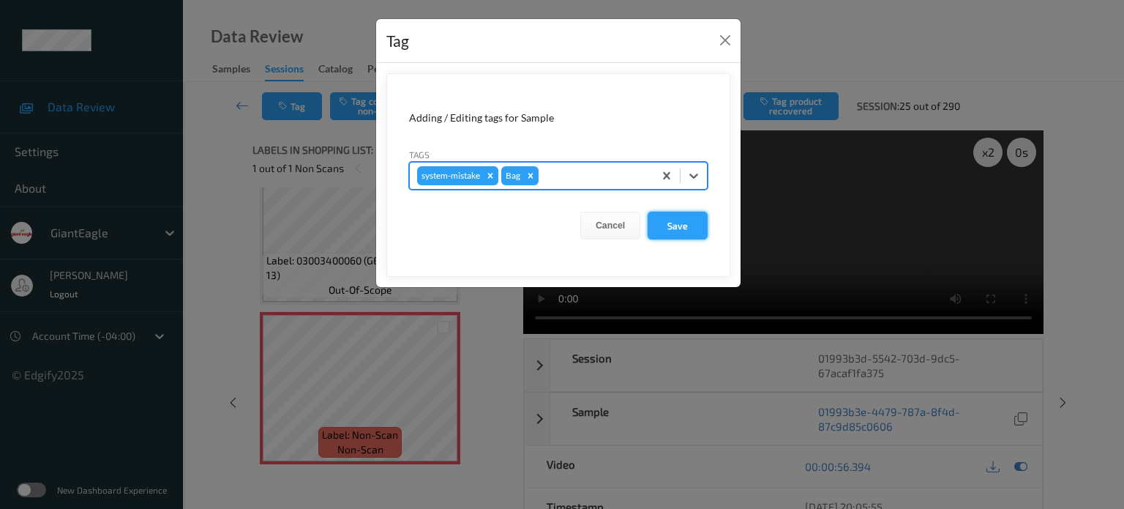
click at [670, 228] on button "Save" at bounding box center [678, 226] width 60 height 28
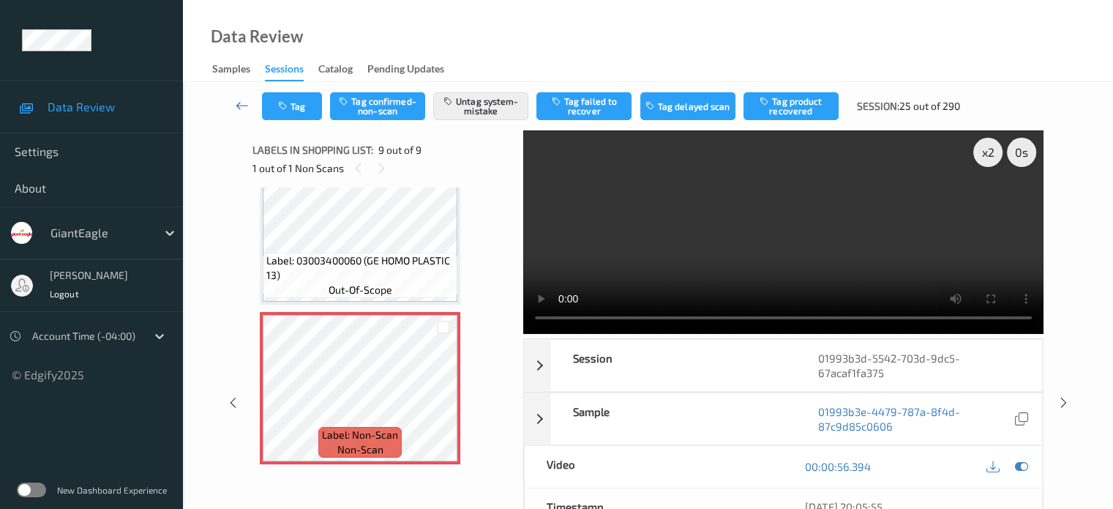
click at [244, 101] on icon at bounding box center [242, 105] width 13 height 15
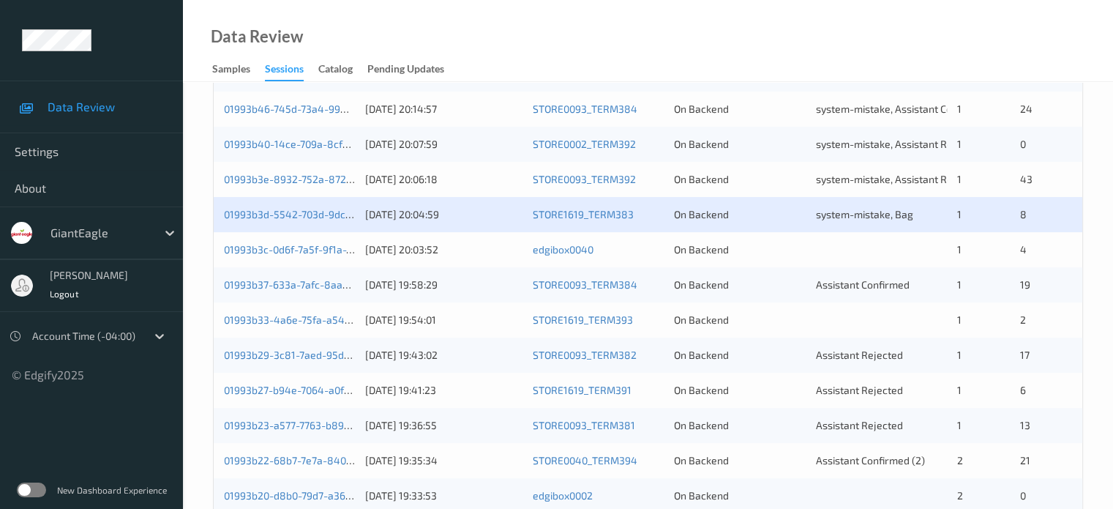
scroll to position [400, 0]
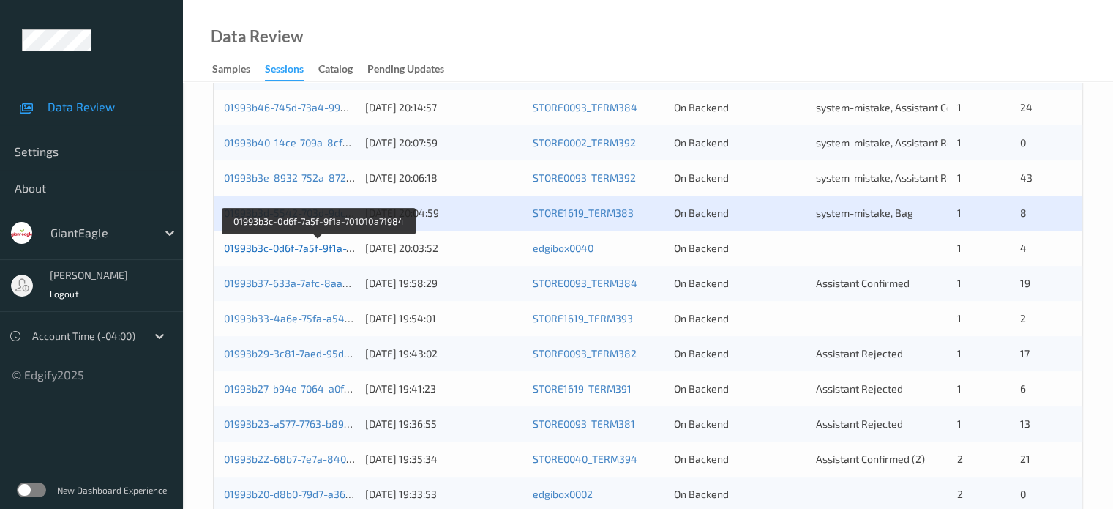
click at [285, 245] on link "01993b3c-0d6f-7a5f-9f1a-701010a71984" at bounding box center [318, 248] width 188 height 12
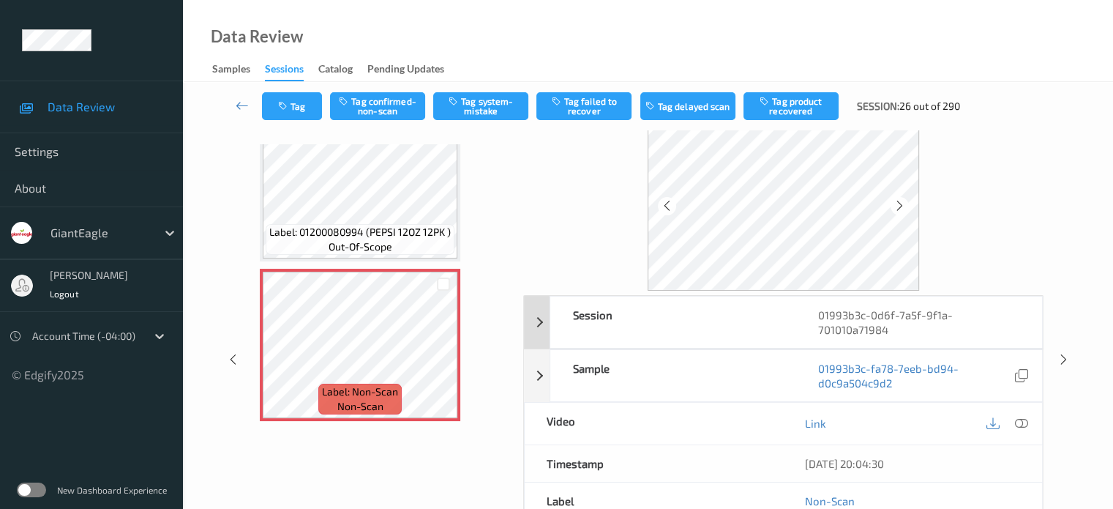
scroll to position [42, 0]
click at [670, 206] on icon at bounding box center [667, 206] width 12 height 13
click at [1023, 417] on icon at bounding box center [1021, 423] width 13 height 13
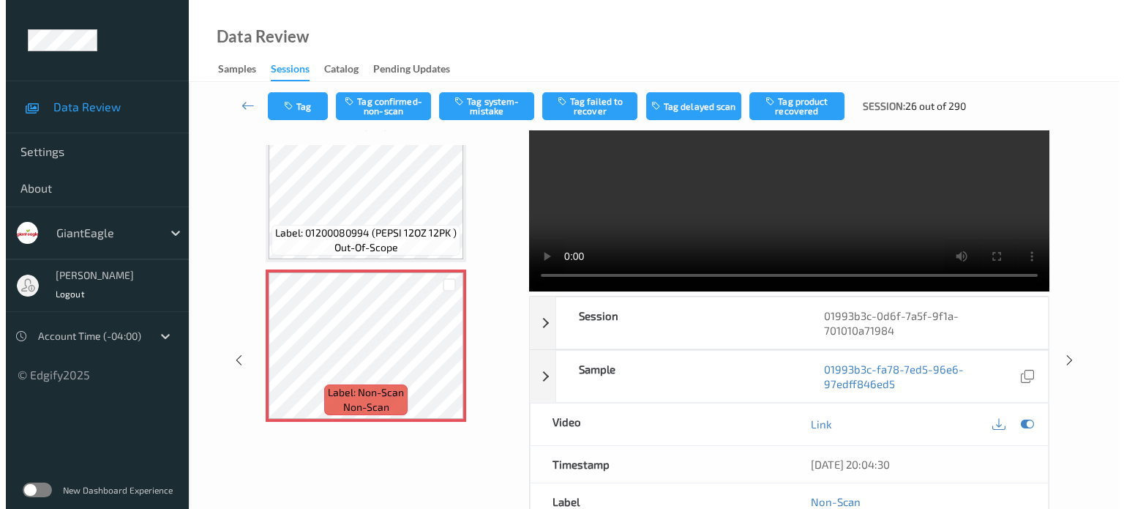
scroll to position [0, 0]
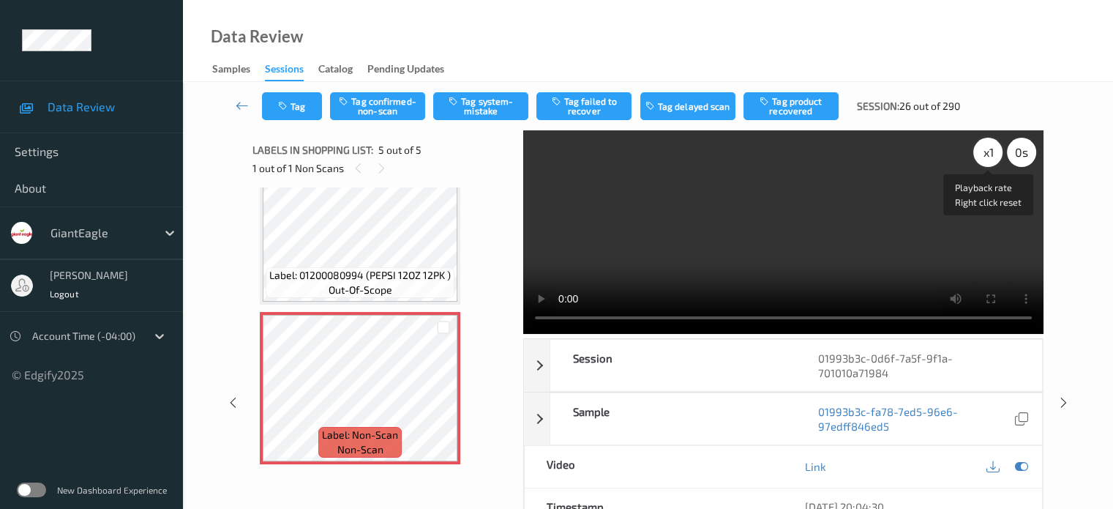
click at [984, 152] on div "x 1" at bounding box center [988, 152] width 29 height 29
click at [482, 109] on button "Tag system-mistake" at bounding box center [480, 106] width 95 height 28
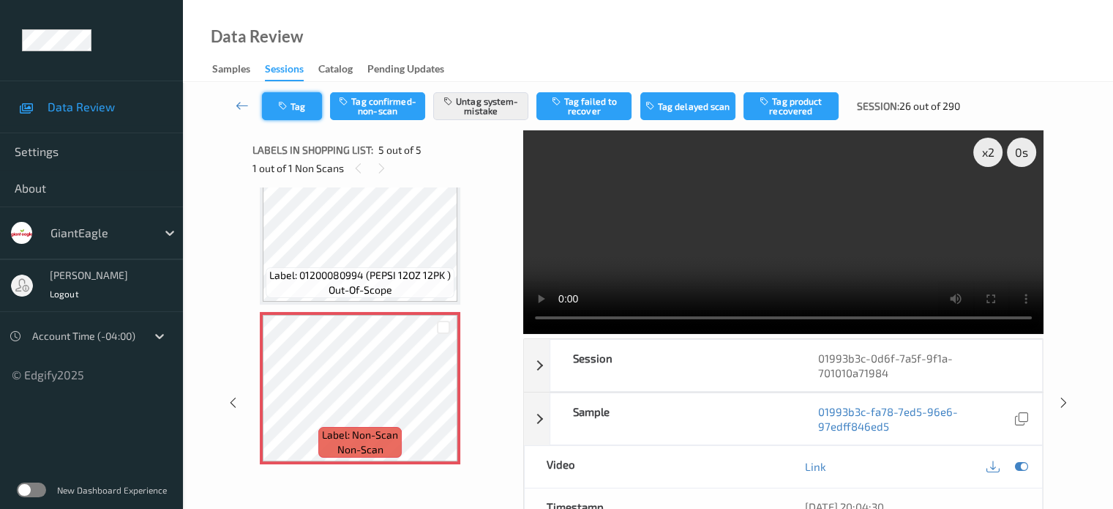
click at [302, 111] on button "Tag" at bounding box center [292, 106] width 60 height 28
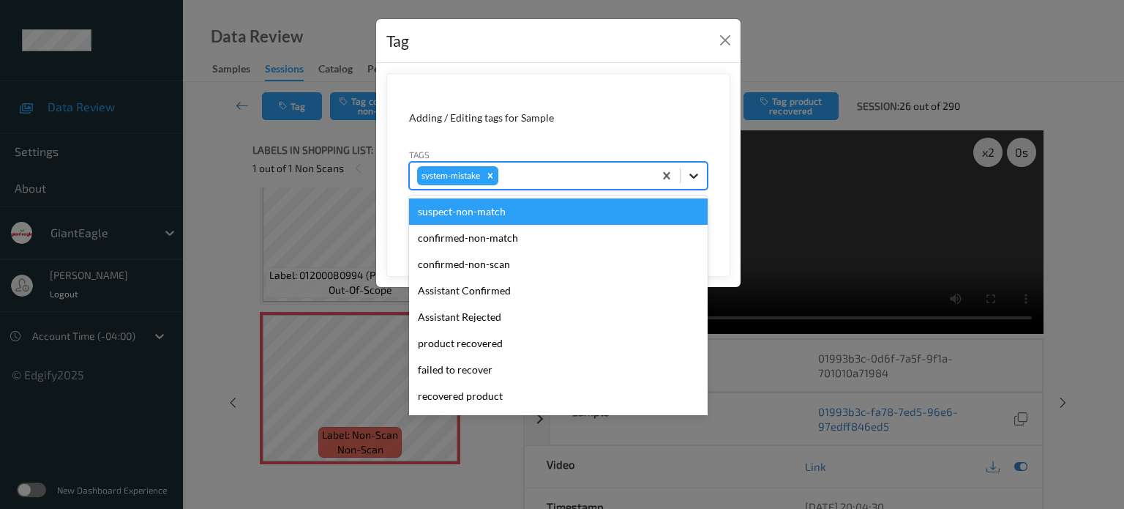
click at [695, 176] on icon at bounding box center [694, 175] width 9 height 5
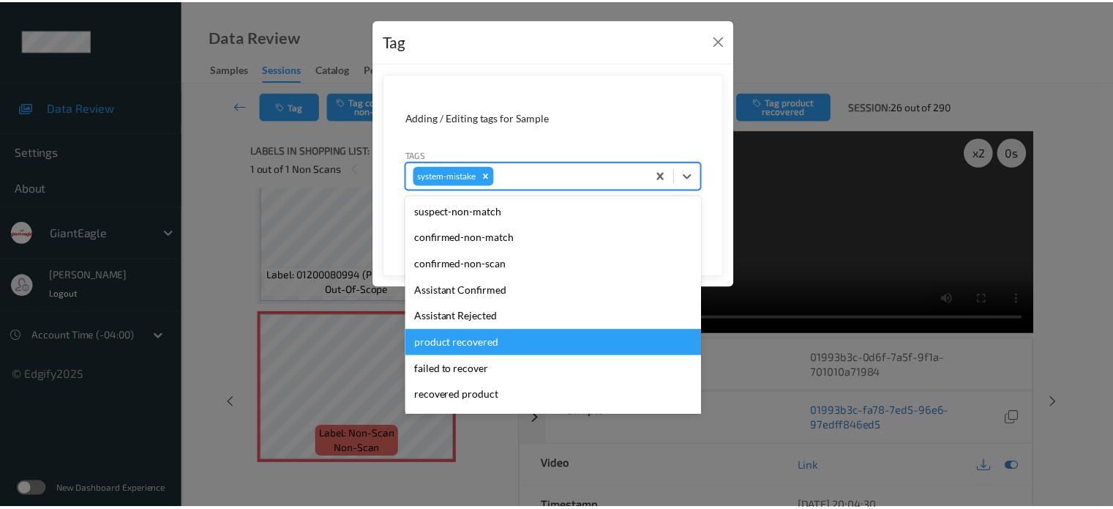
scroll to position [155, 0]
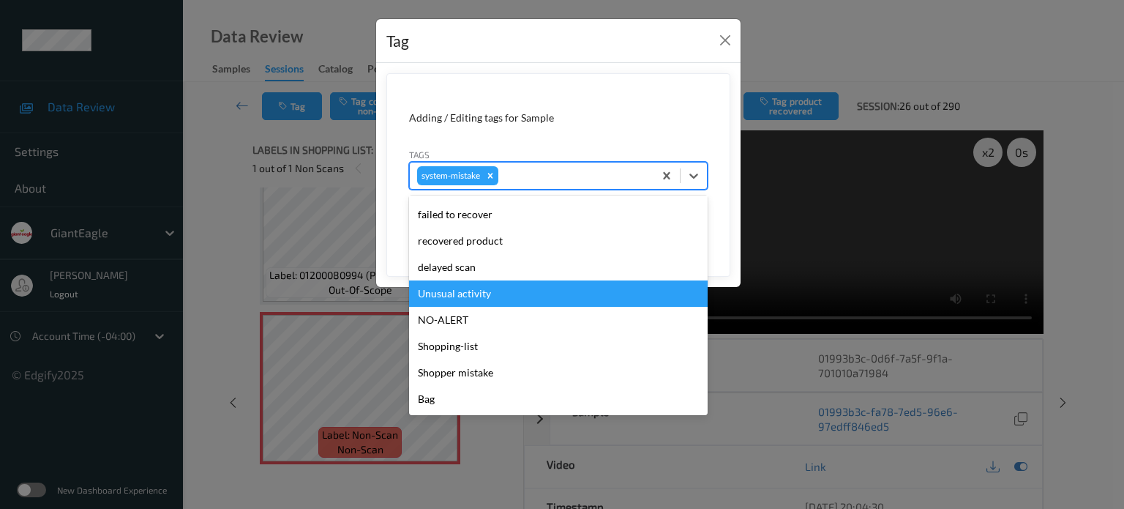
click at [477, 292] on div "Unusual activity" at bounding box center [558, 293] width 299 height 26
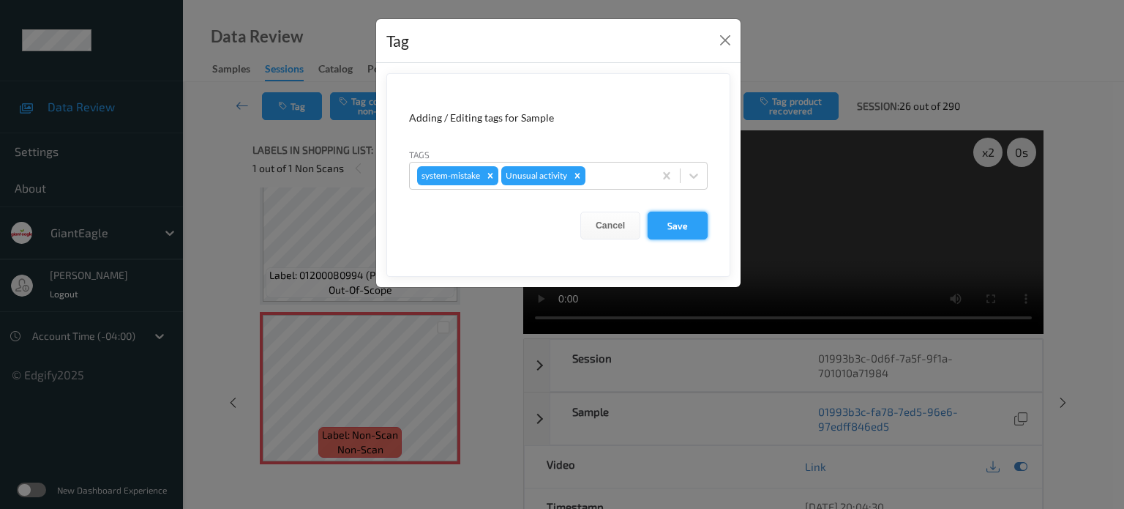
click at [677, 220] on button "Save" at bounding box center [678, 226] width 60 height 28
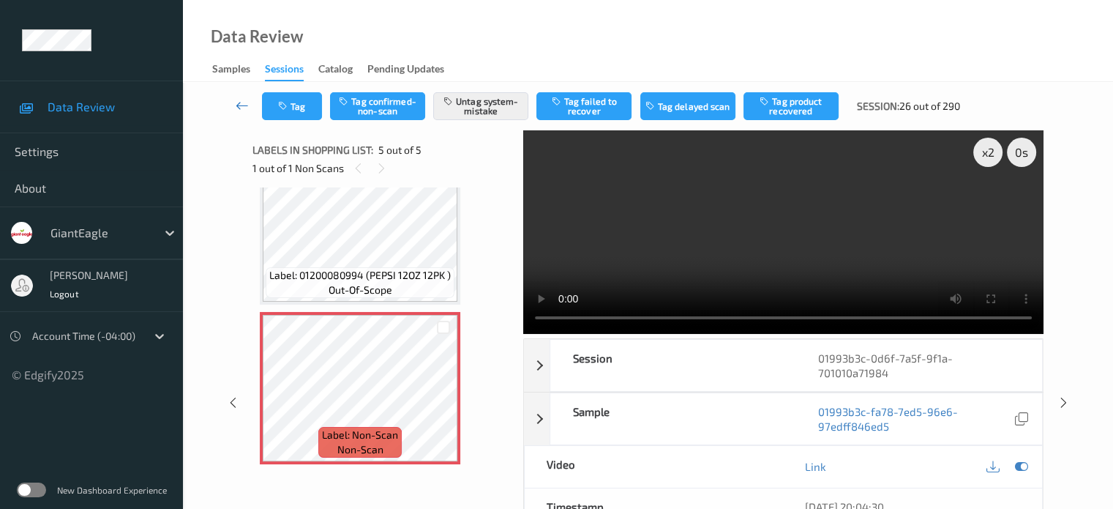
click at [244, 112] on icon at bounding box center [242, 105] width 13 height 15
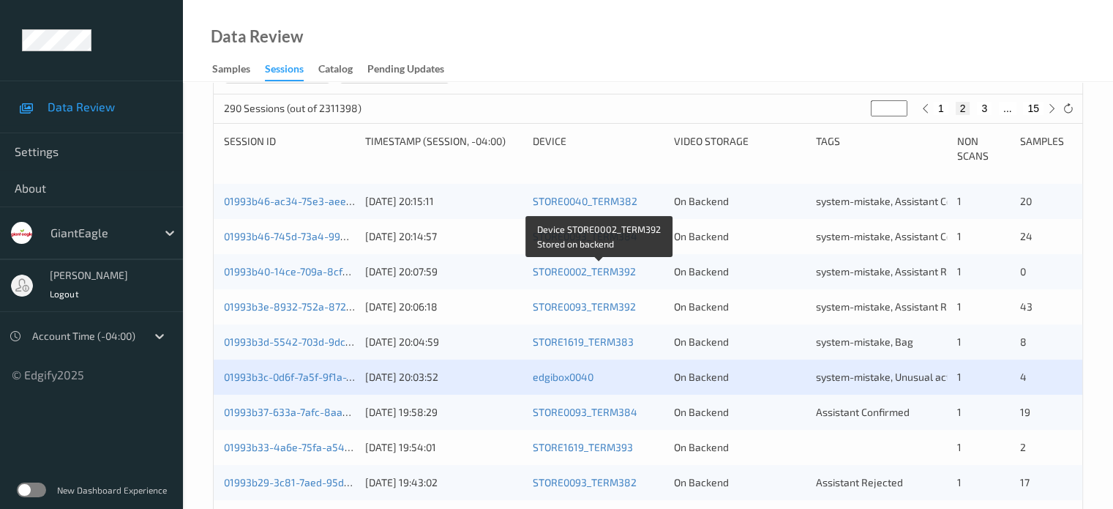
scroll to position [436, 0]
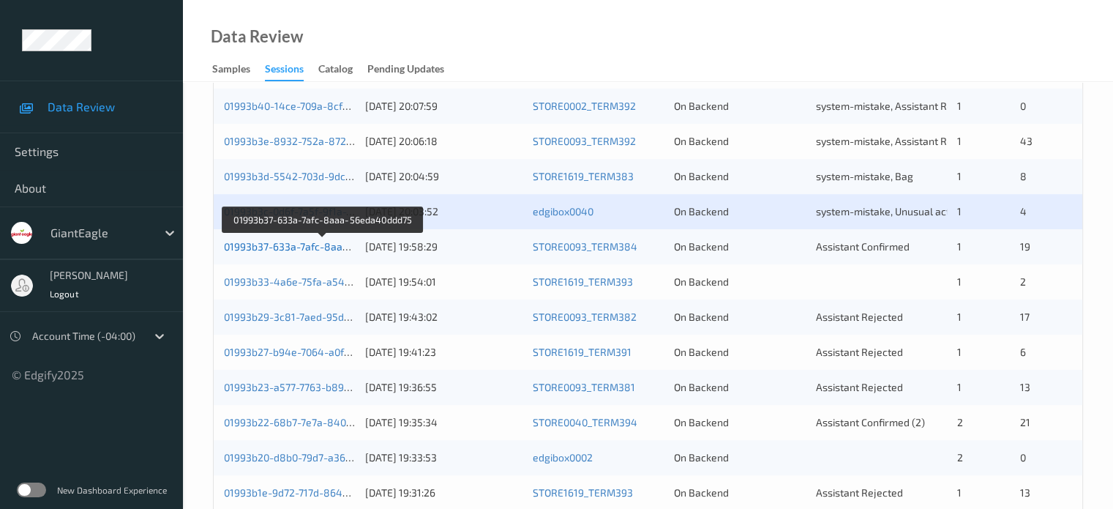
click at [298, 247] on link "01993b37-633a-7afc-8aaa-56eda40ddd75" at bounding box center [323, 246] width 199 height 12
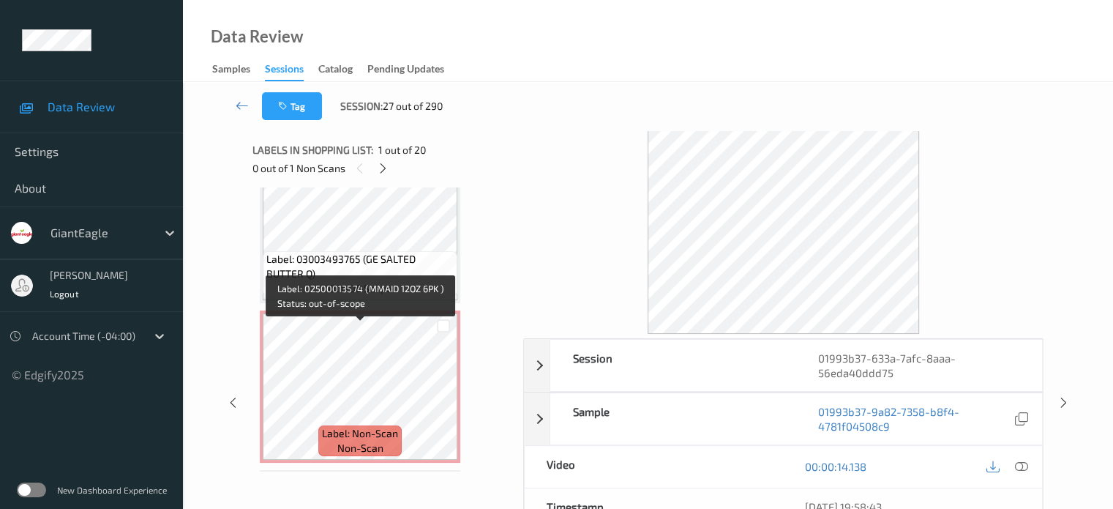
scroll to position [1689, 0]
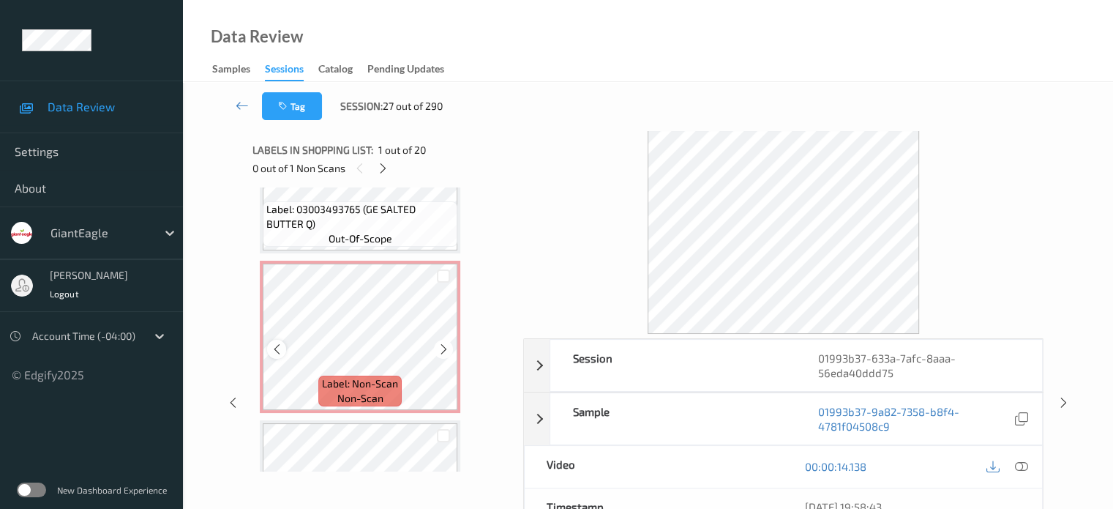
click at [276, 346] on icon at bounding box center [277, 349] width 12 height 13
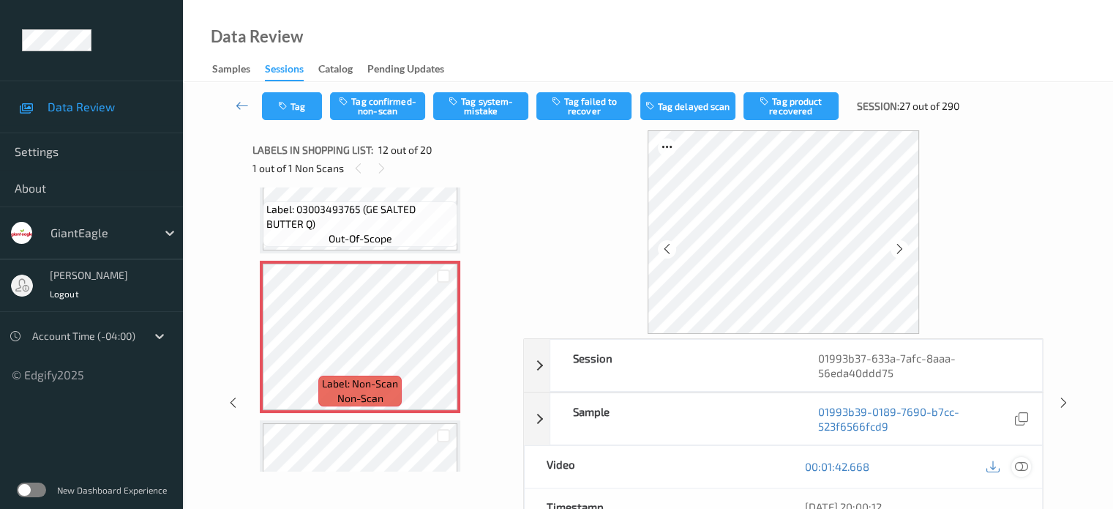
click at [1023, 462] on icon at bounding box center [1021, 466] width 13 height 13
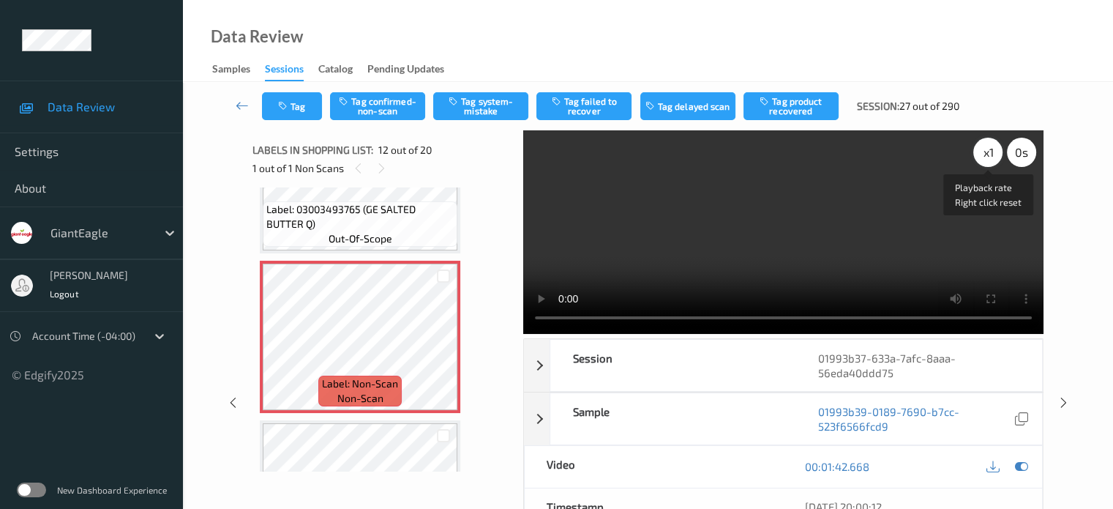
click at [988, 152] on div "x 1" at bounding box center [988, 152] width 29 height 29
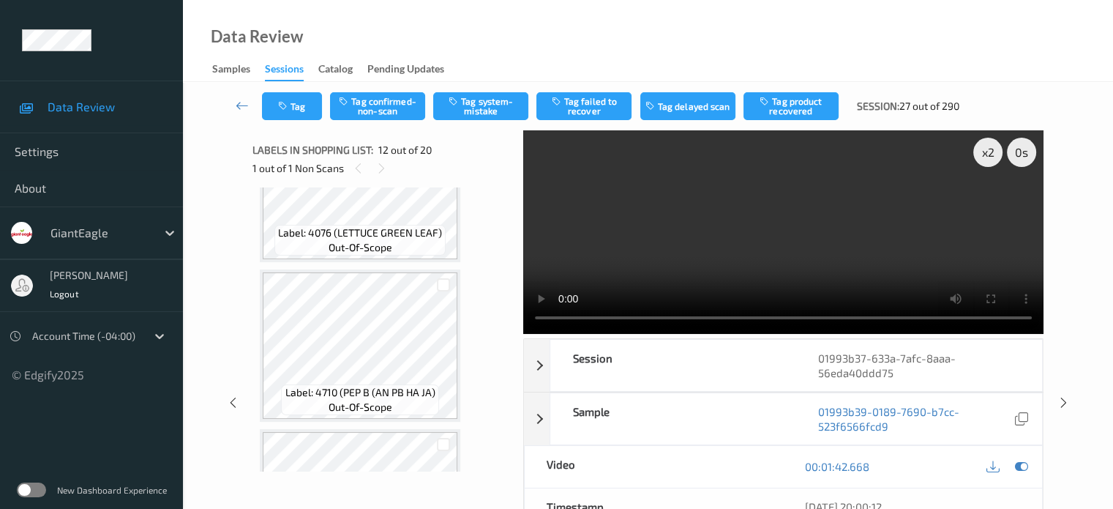
scroll to position [2318, 0]
click at [369, 103] on button "Tag confirmed-non-scan" at bounding box center [377, 106] width 95 height 28
click at [600, 103] on button "Tag failed to recover" at bounding box center [584, 106] width 95 height 28
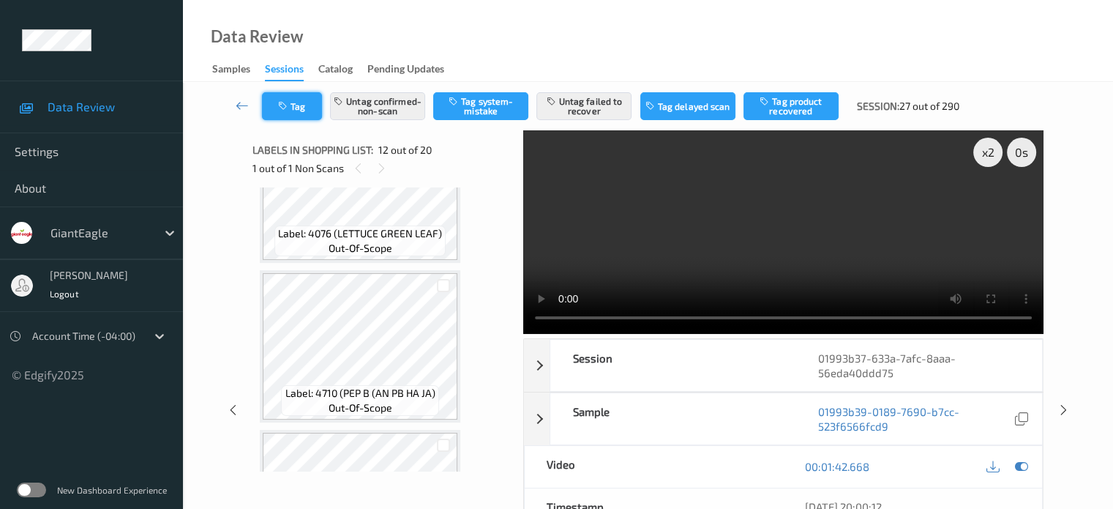
click at [294, 112] on button "Tag" at bounding box center [292, 106] width 60 height 28
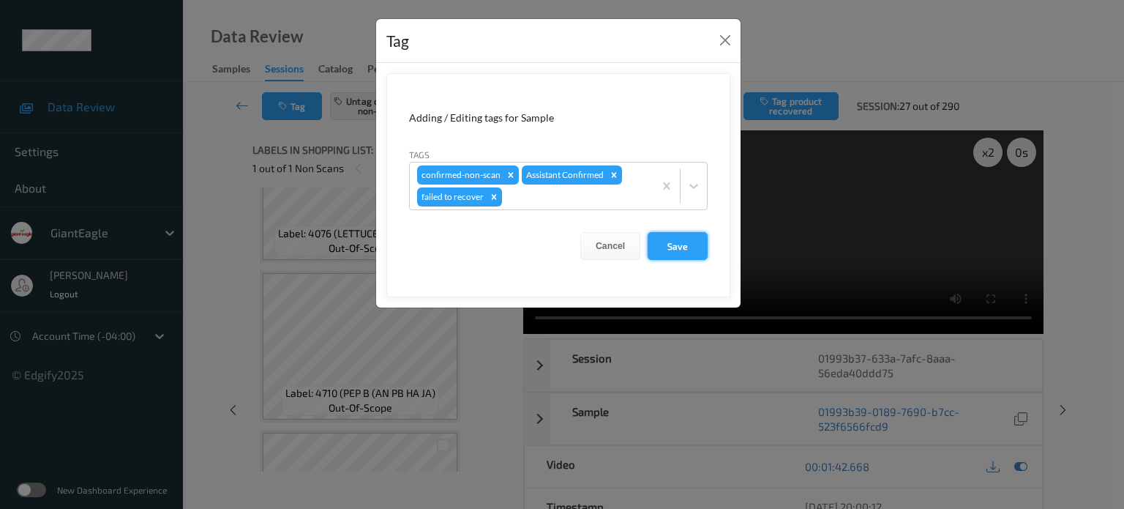
click at [692, 237] on button "Save" at bounding box center [678, 246] width 60 height 28
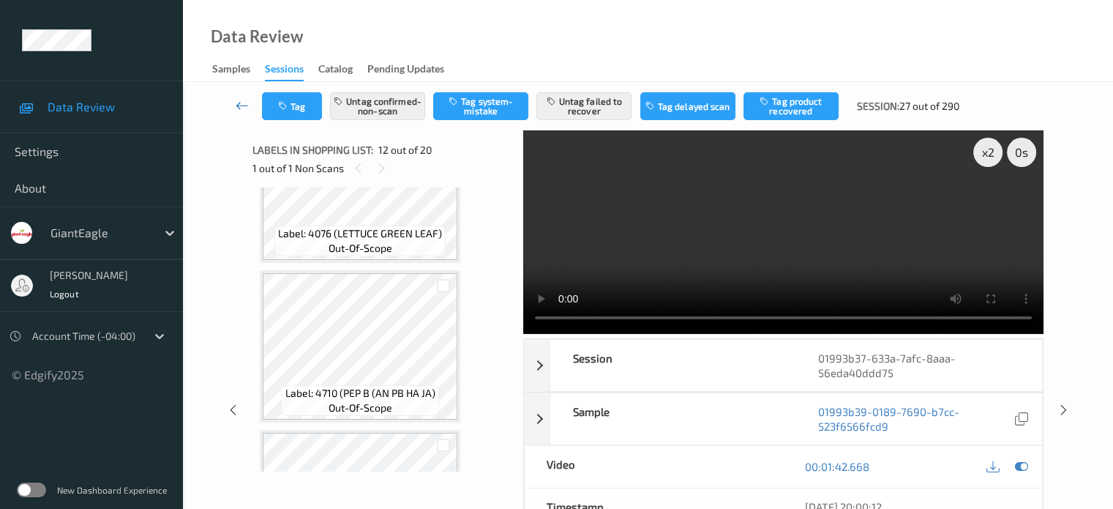
click at [243, 106] on icon at bounding box center [242, 105] width 13 height 15
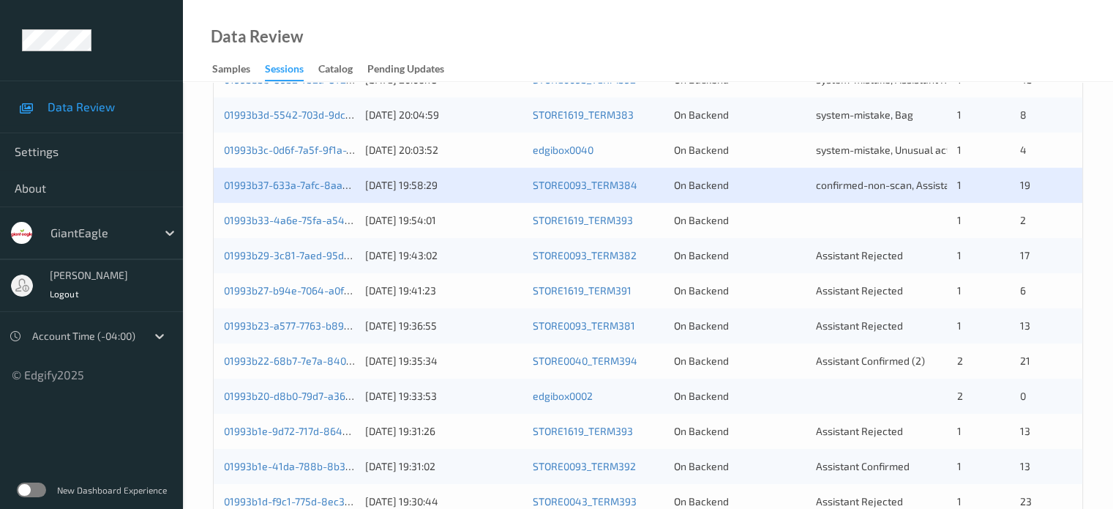
scroll to position [545, 0]
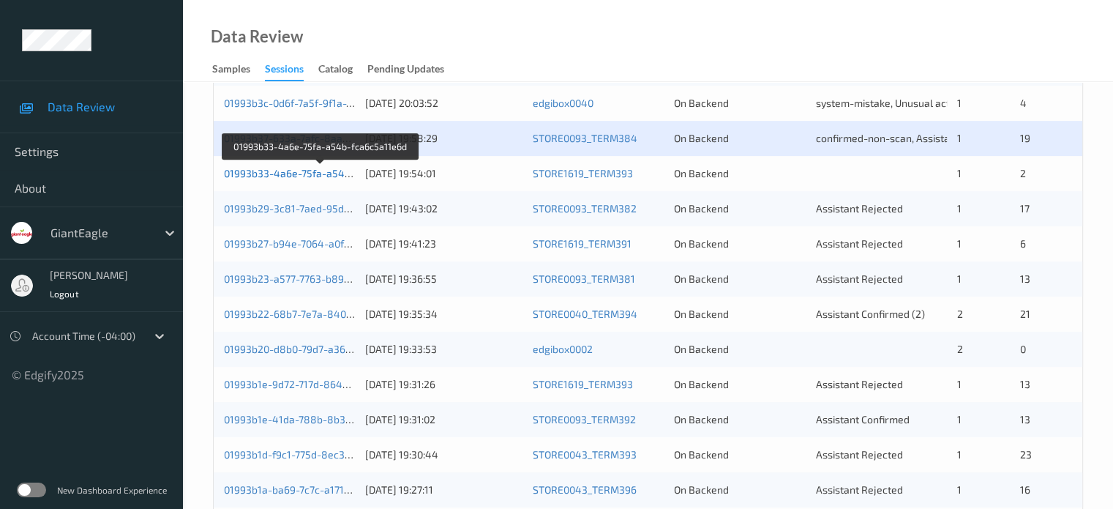
click at [296, 171] on link "01993b33-4a6e-75fa-a54b-fca6c5a11e6d" at bounding box center [321, 173] width 195 height 12
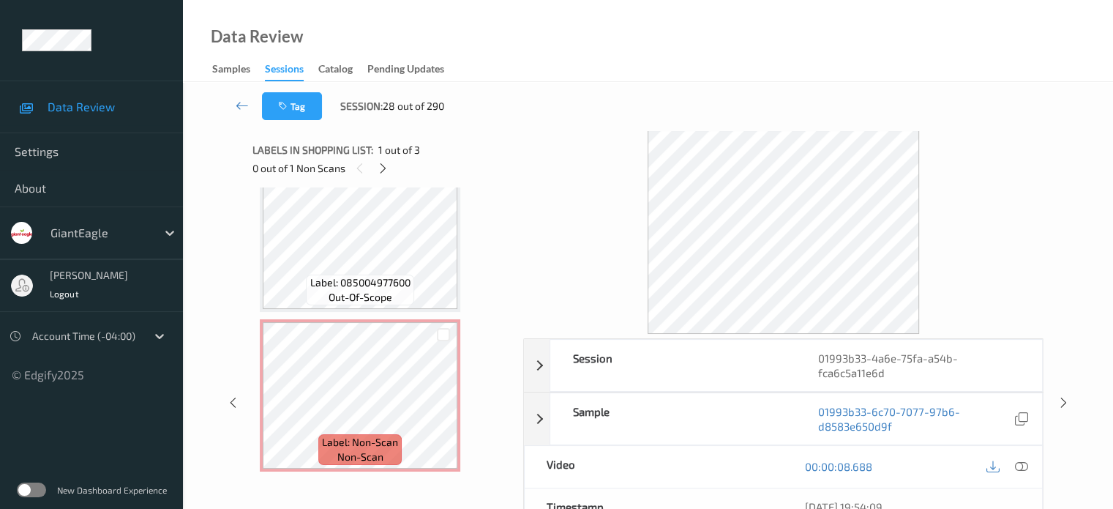
scroll to position [202, 0]
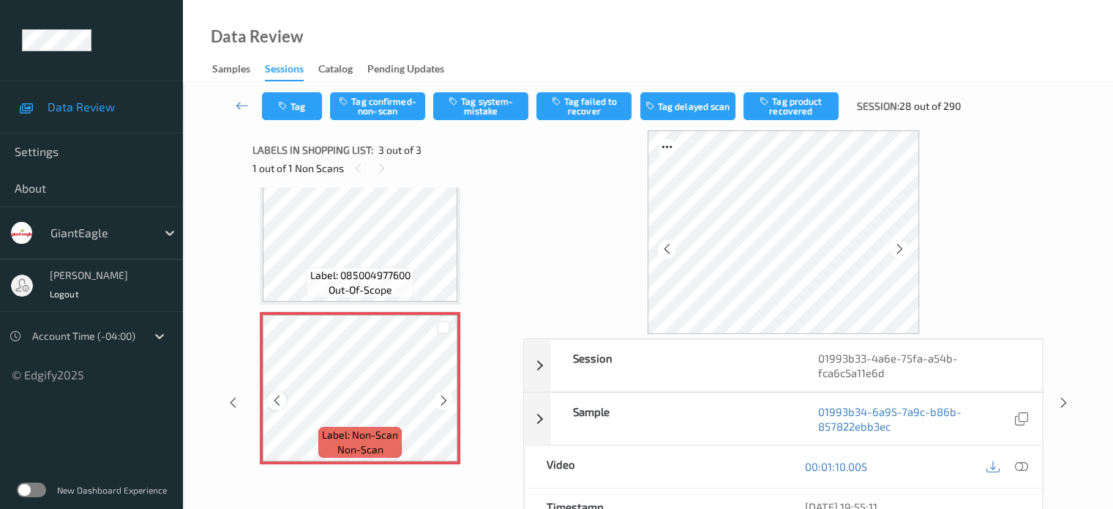
click at [274, 404] on icon at bounding box center [277, 400] width 12 height 13
click at [1025, 465] on icon at bounding box center [1021, 466] width 13 height 13
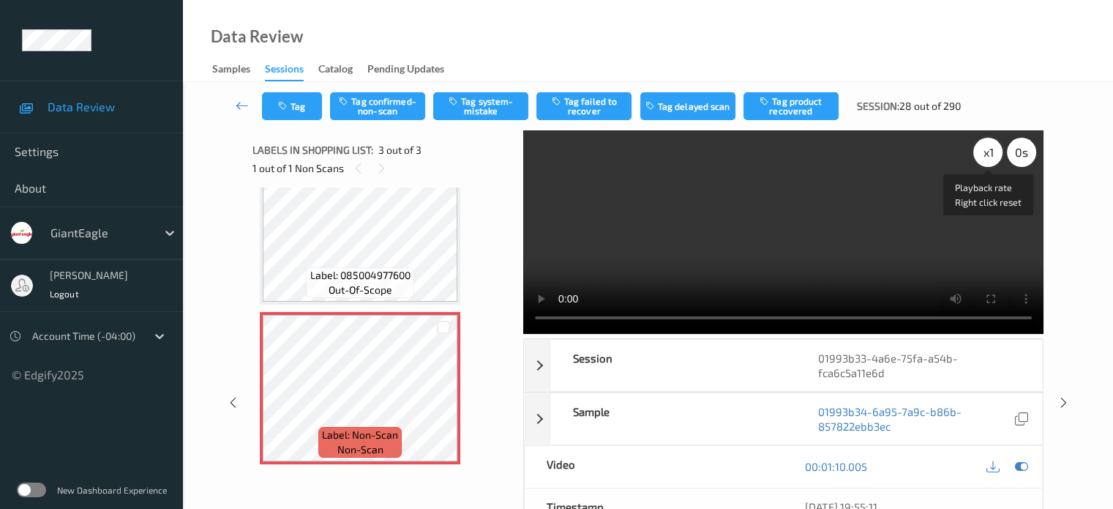
click at [988, 156] on div "x 1" at bounding box center [988, 152] width 29 height 29
click at [485, 102] on button "Tag system-mistake" at bounding box center [480, 106] width 95 height 28
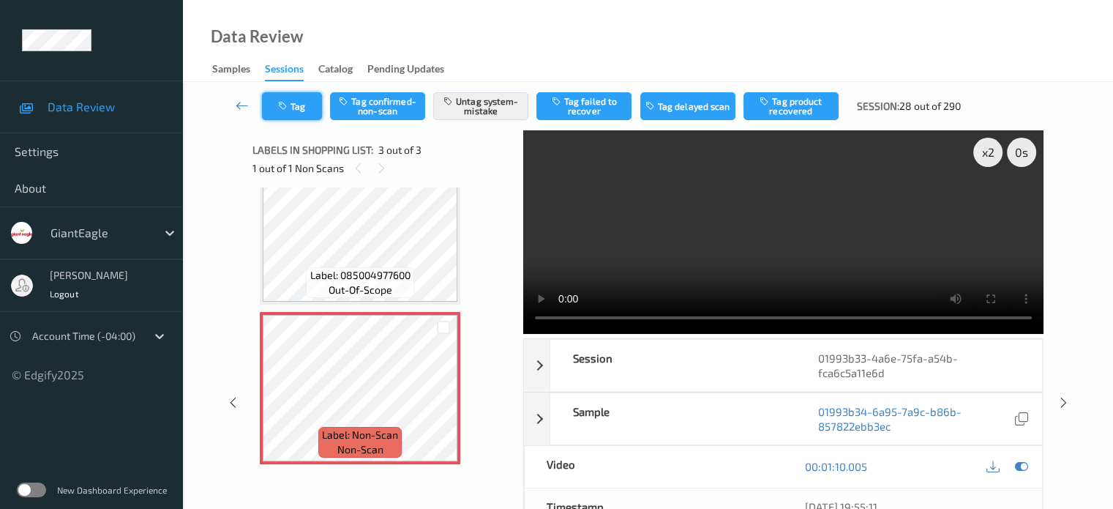
click at [313, 100] on button "Tag" at bounding box center [292, 106] width 60 height 28
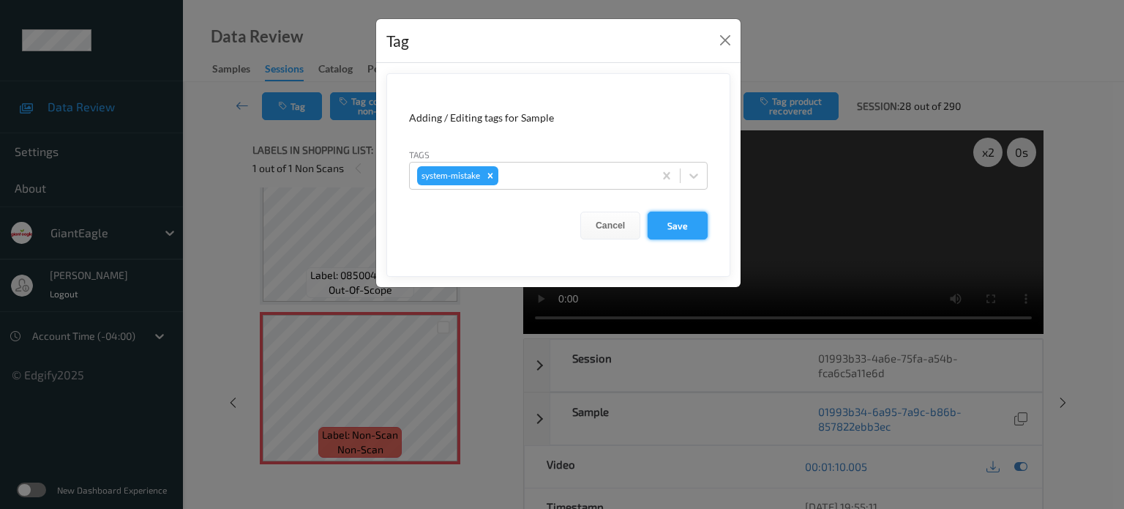
click at [670, 224] on button "Save" at bounding box center [678, 226] width 60 height 28
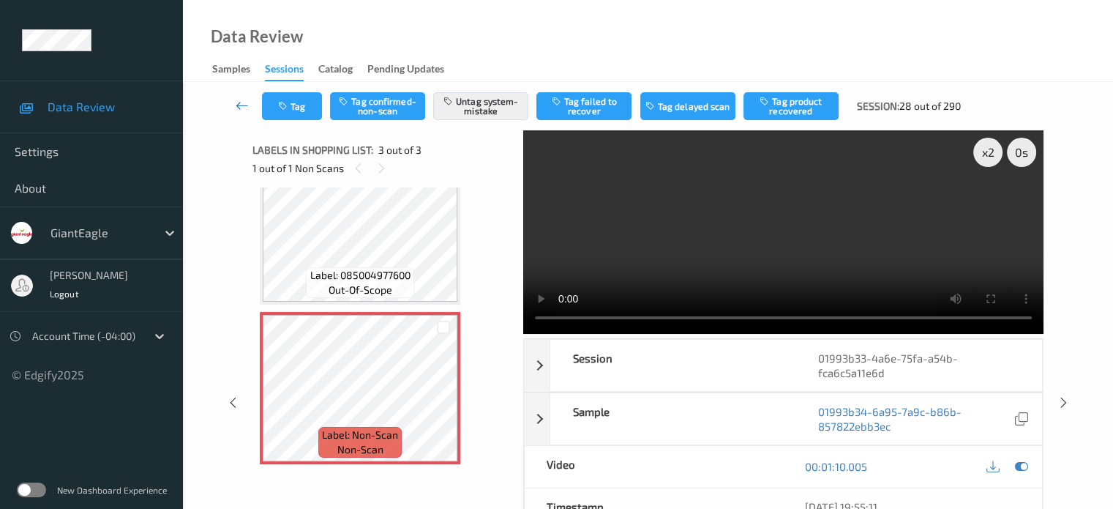
click at [242, 103] on icon at bounding box center [242, 105] width 13 height 15
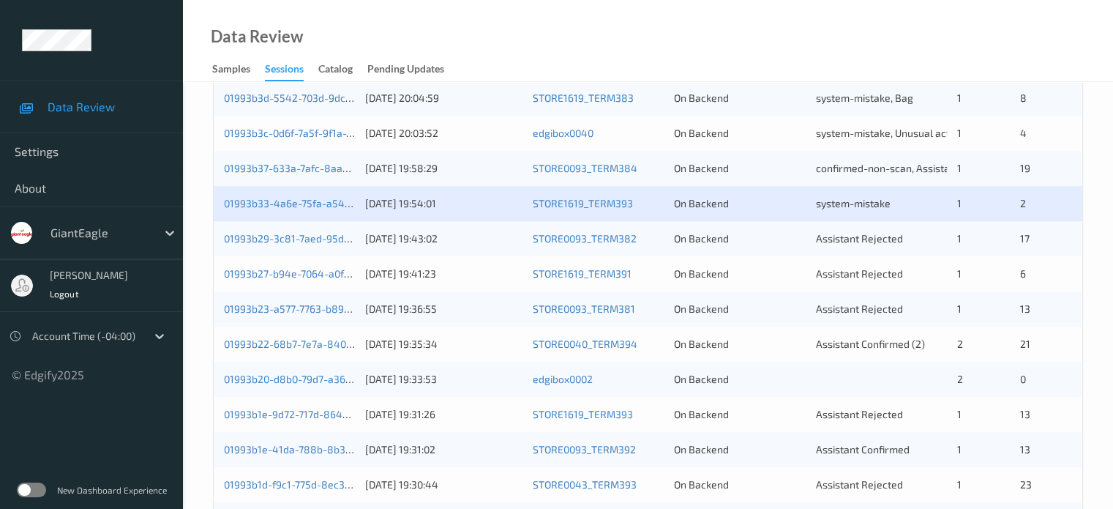
scroll to position [515, 0]
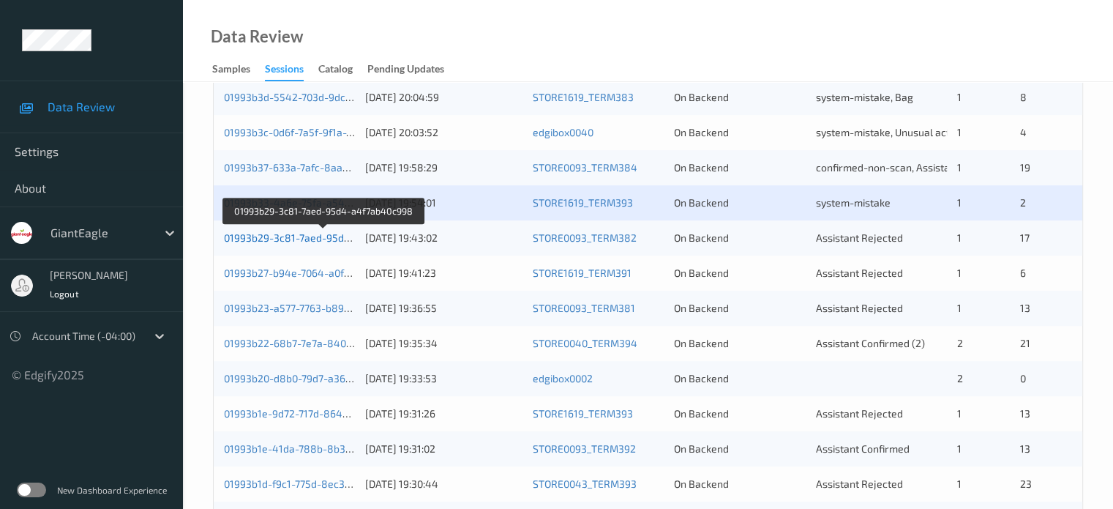
click at [286, 236] on link "01993b29-3c81-7aed-95d4-a4f7ab40c998" at bounding box center [324, 237] width 200 height 12
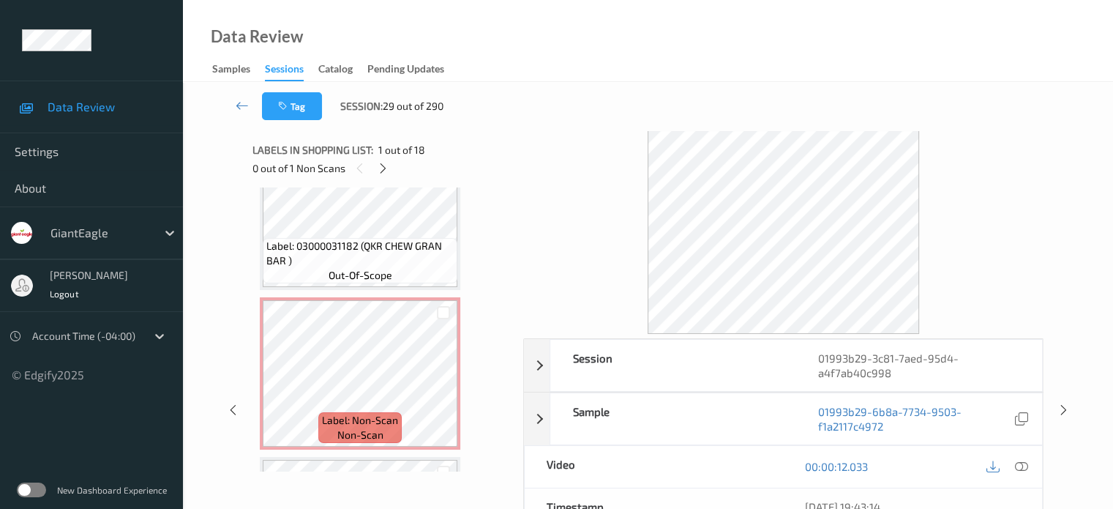
scroll to position [749, 0]
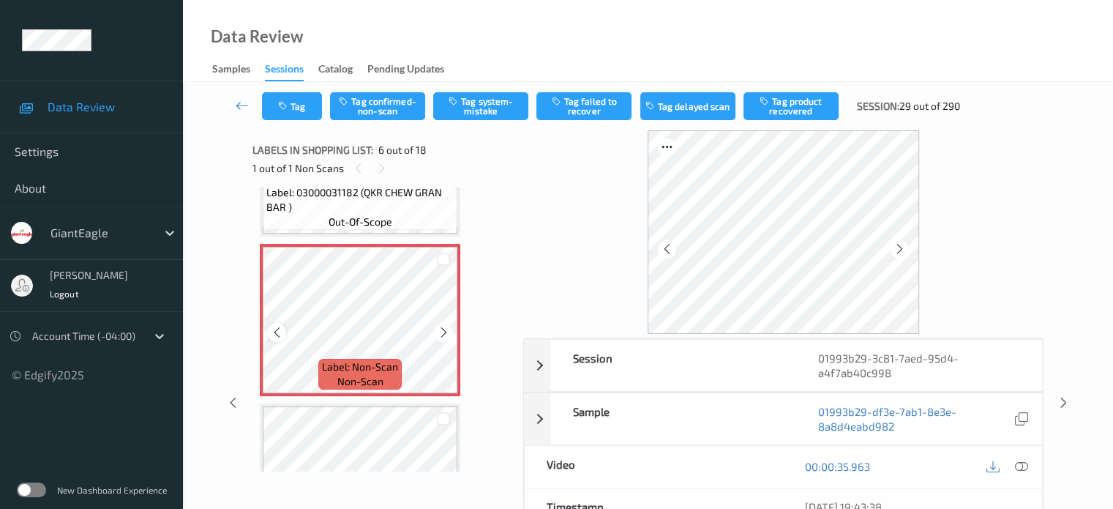
click at [275, 329] on icon at bounding box center [277, 332] width 12 height 13
click at [1019, 466] on icon at bounding box center [1021, 466] width 13 height 13
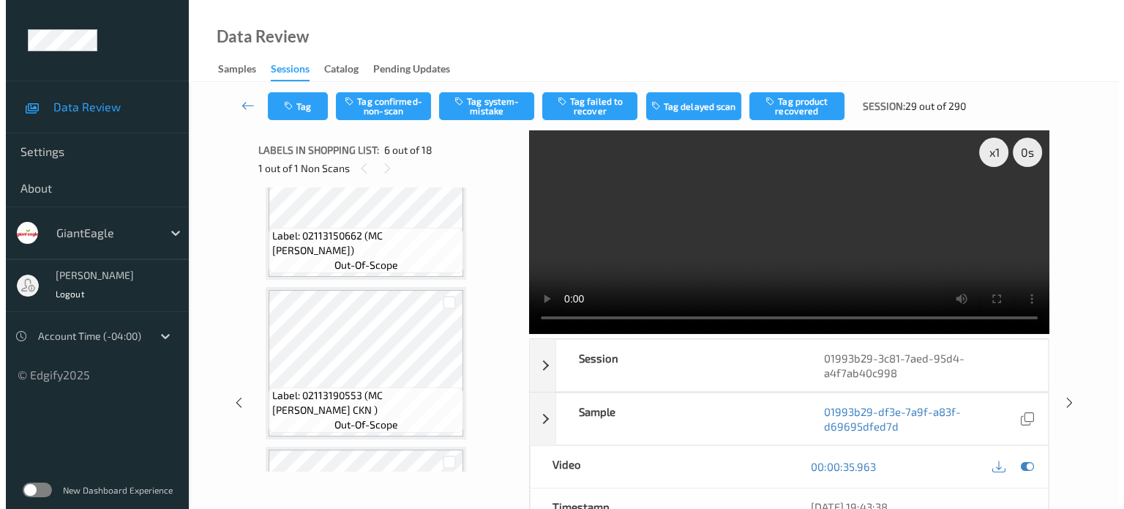
scroll to position [1022, 0]
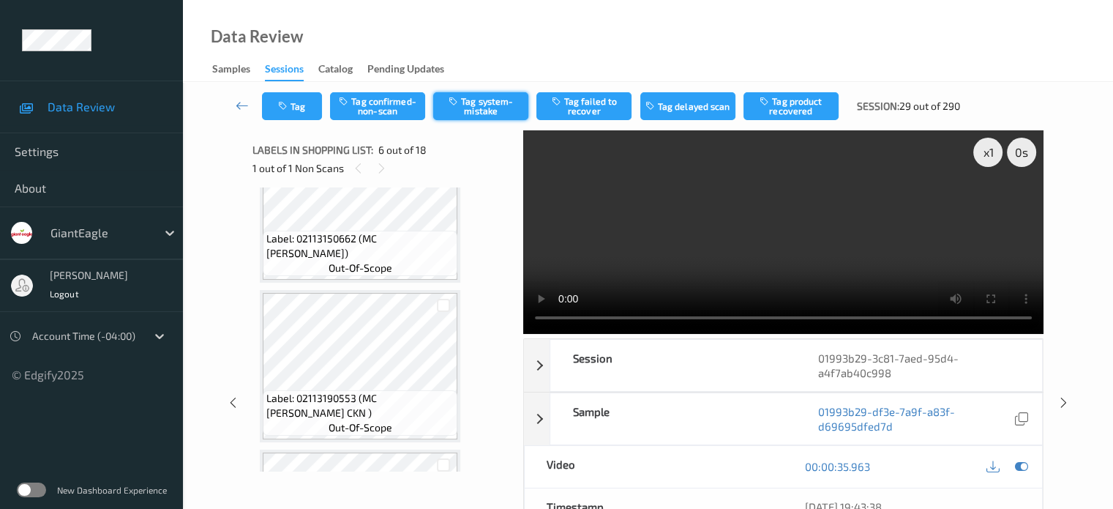
click at [488, 111] on button "Tag system-mistake" at bounding box center [480, 106] width 95 height 28
click at [296, 103] on button "Tag" at bounding box center [292, 106] width 60 height 28
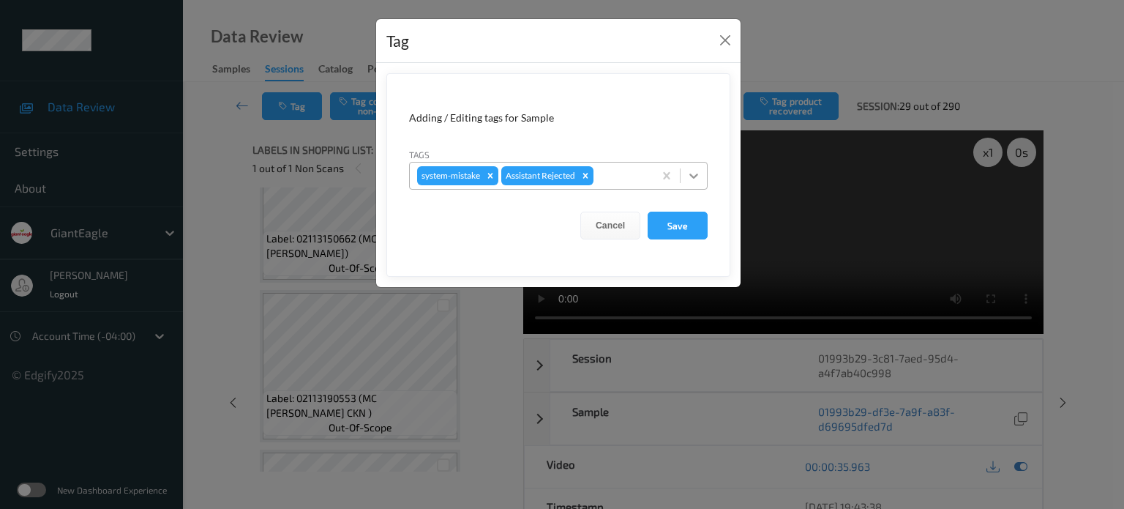
click at [694, 178] on icon at bounding box center [694, 175] width 9 height 5
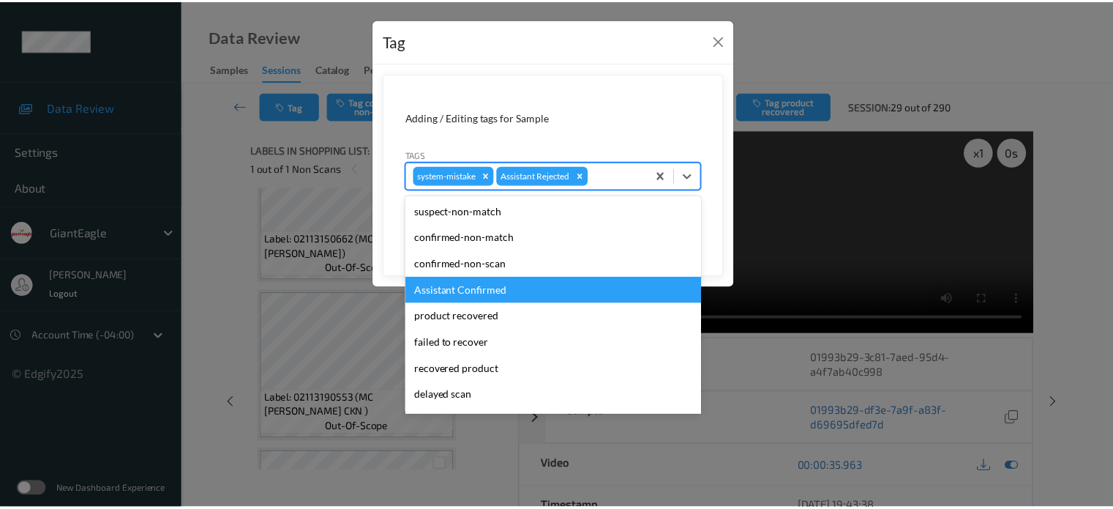
scroll to position [129, 0]
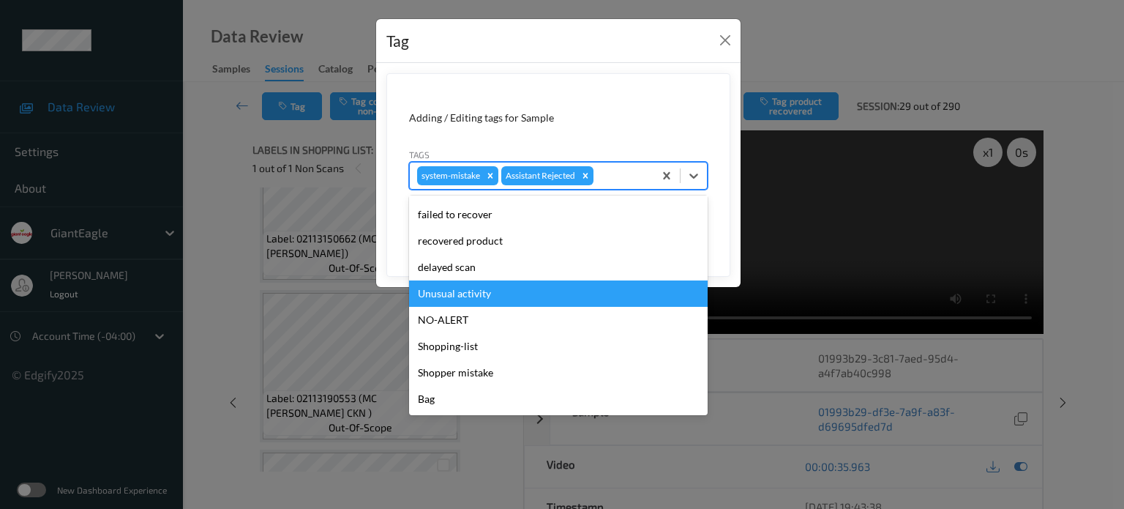
click at [433, 292] on div "Unusual activity" at bounding box center [558, 293] width 299 height 26
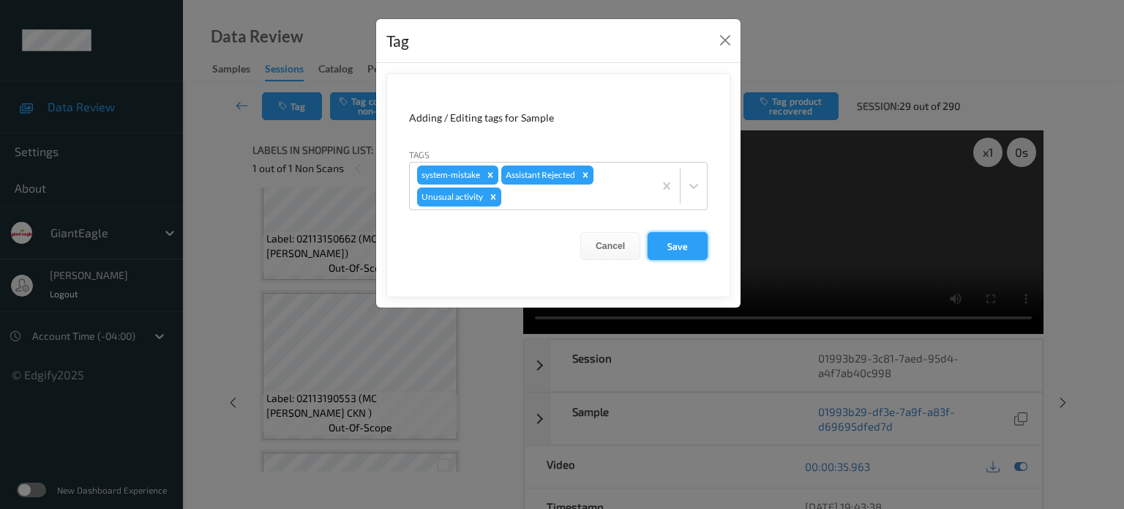
click at [681, 243] on button "Save" at bounding box center [678, 246] width 60 height 28
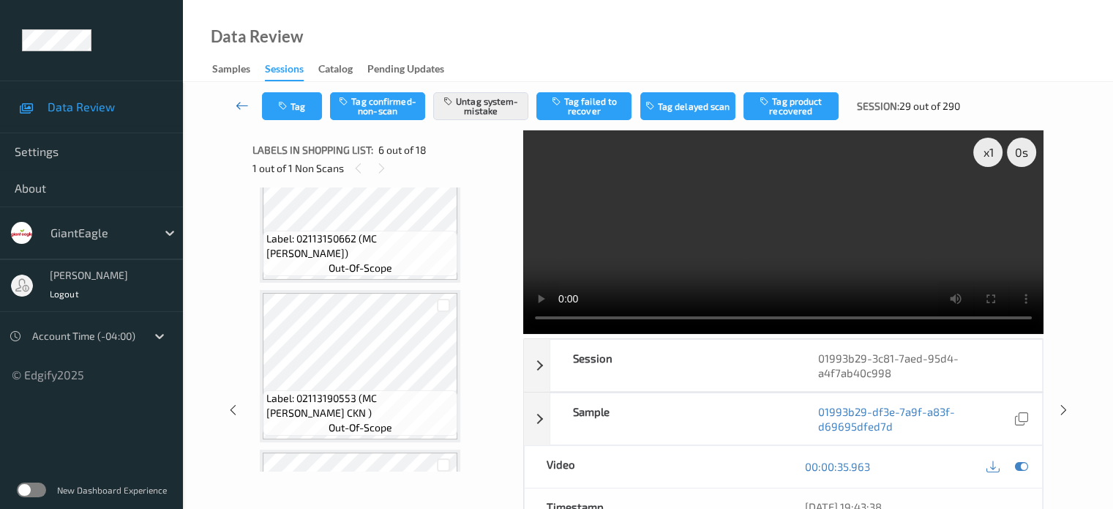
click at [241, 103] on icon at bounding box center [242, 105] width 13 height 15
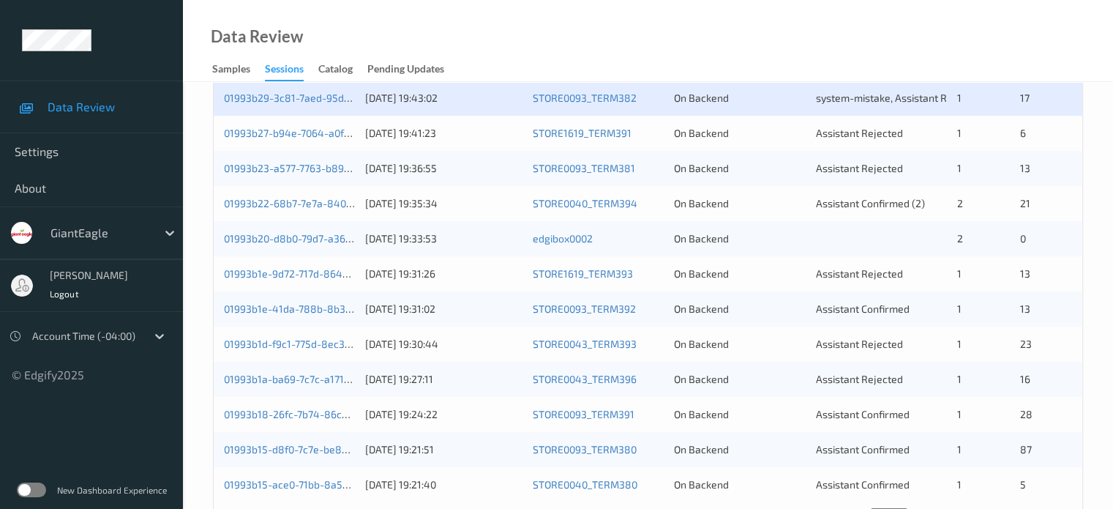
scroll to position [654, 0]
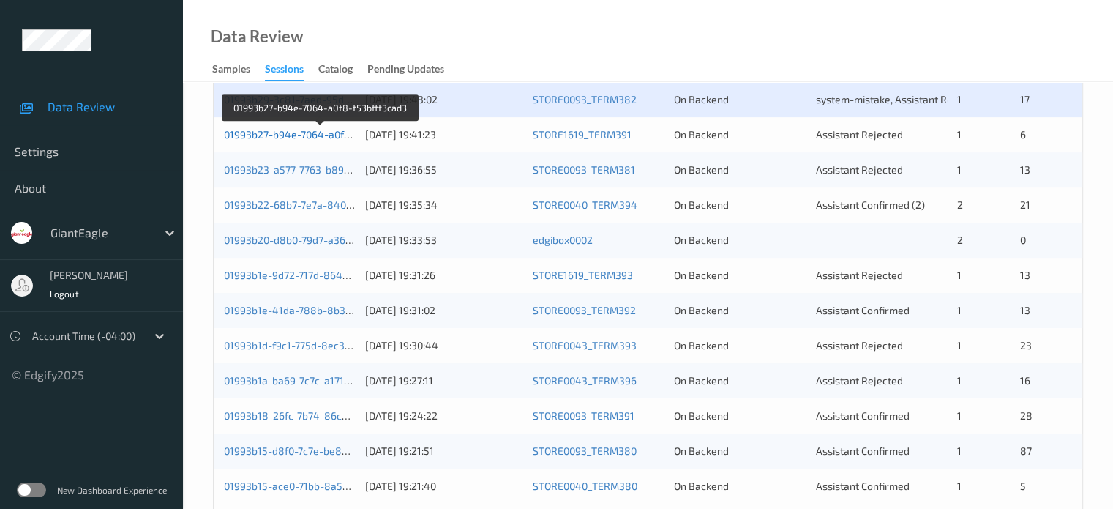
click at [268, 135] on link "01993b27-b94e-7064-a0f8-f53bfff3cad3" at bounding box center [320, 134] width 192 height 12
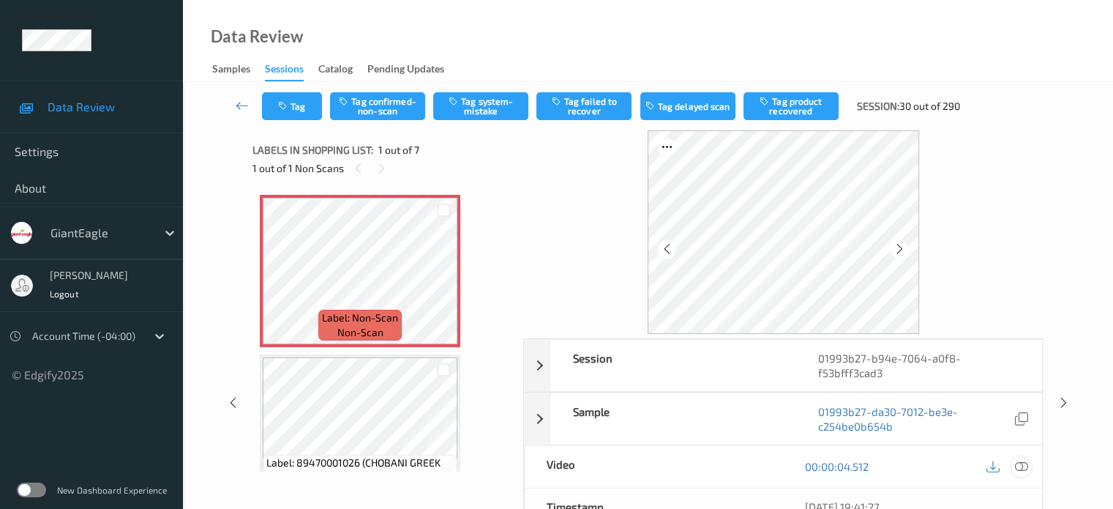
click at [1016, 467] on icon at bounding box center [1021, 466] width 13 height 13
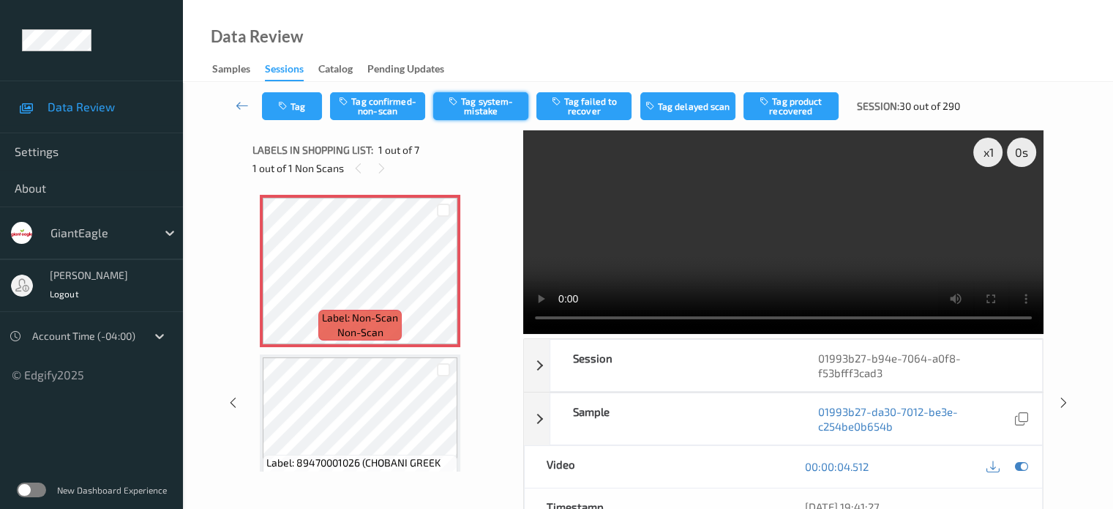
click at [490, 105] on button "Tag system-mistake" at bounding box center [480, 106] width 95 height 28
click at [299, 111] on button "Tag" at bounding box center [292, 106] width 60 height 28
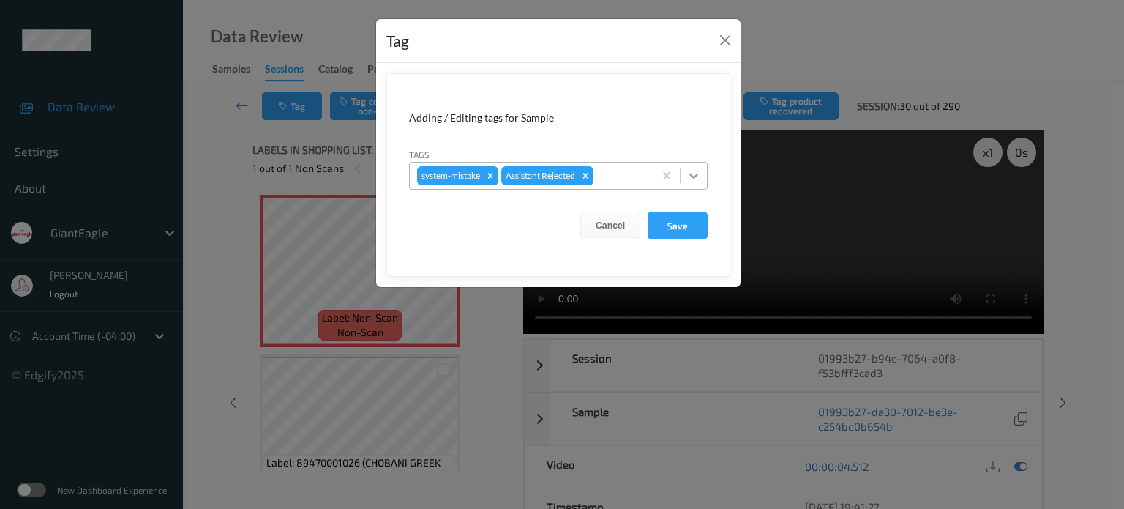
click at [695, 178] on icon at bounding box center [694, 175] width 15 height 15
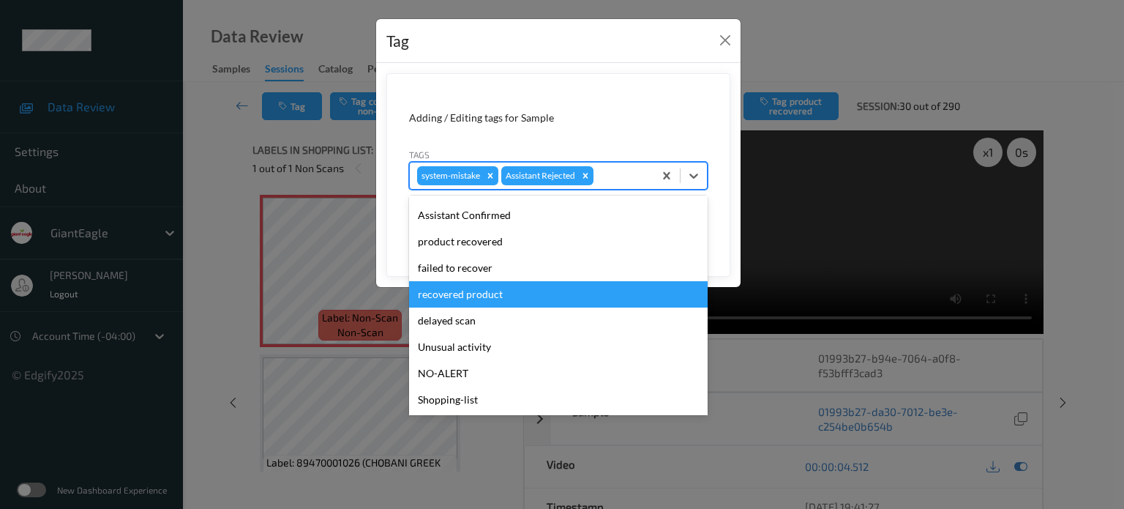
scroll to position [76, 0]
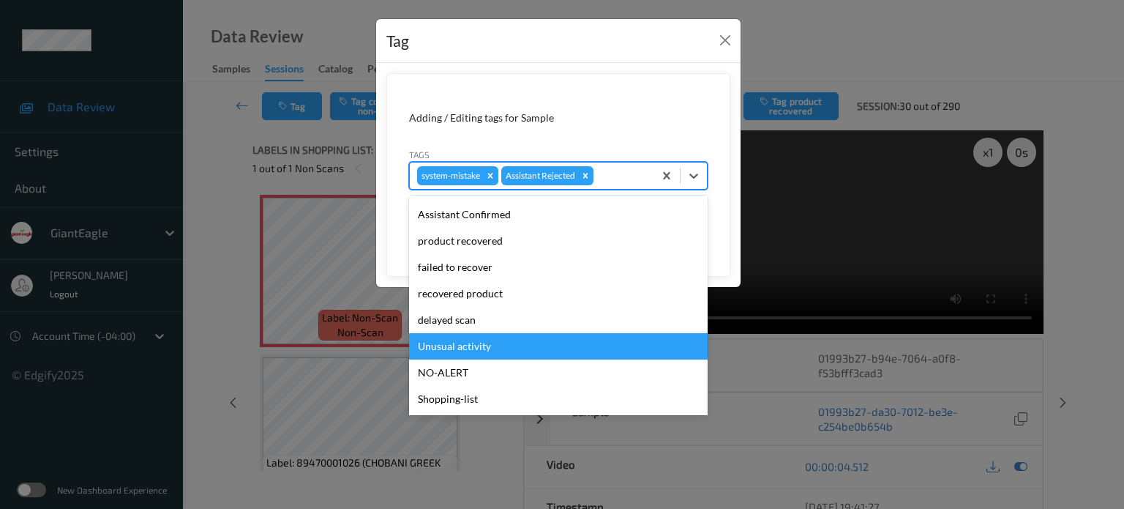
click at [457, 348] on div "Unusual activity" at bounding box center [558, 346] width 299 height 26
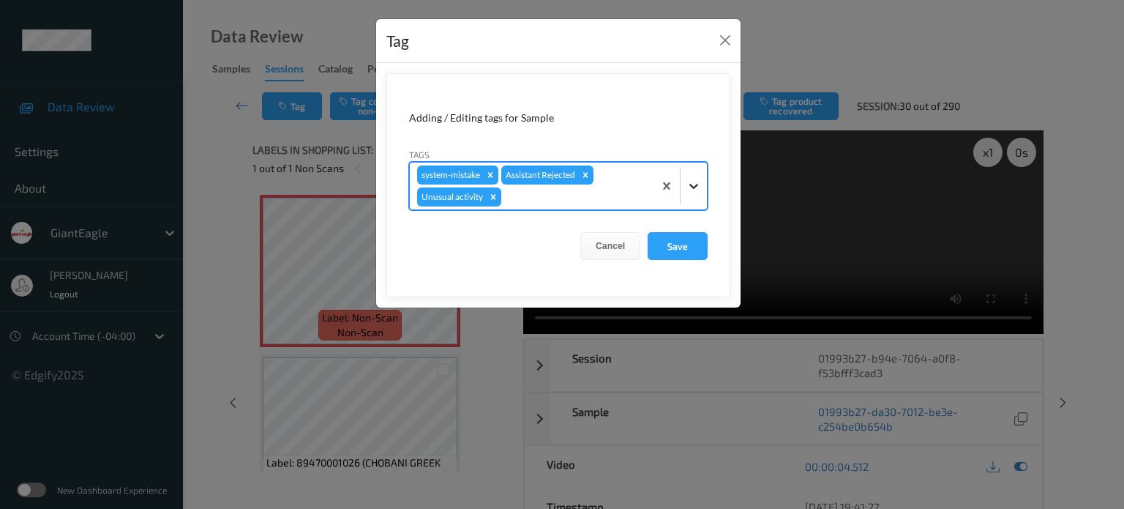
click at [698, 181] on icon at bounding box center [694, 186] width 15 height 15
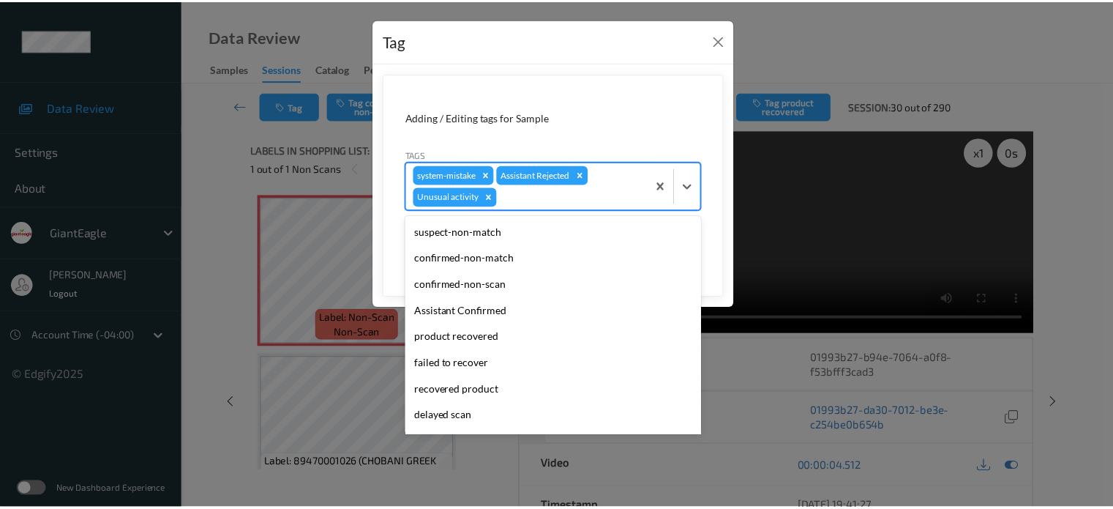
scroll to position [102, 0]
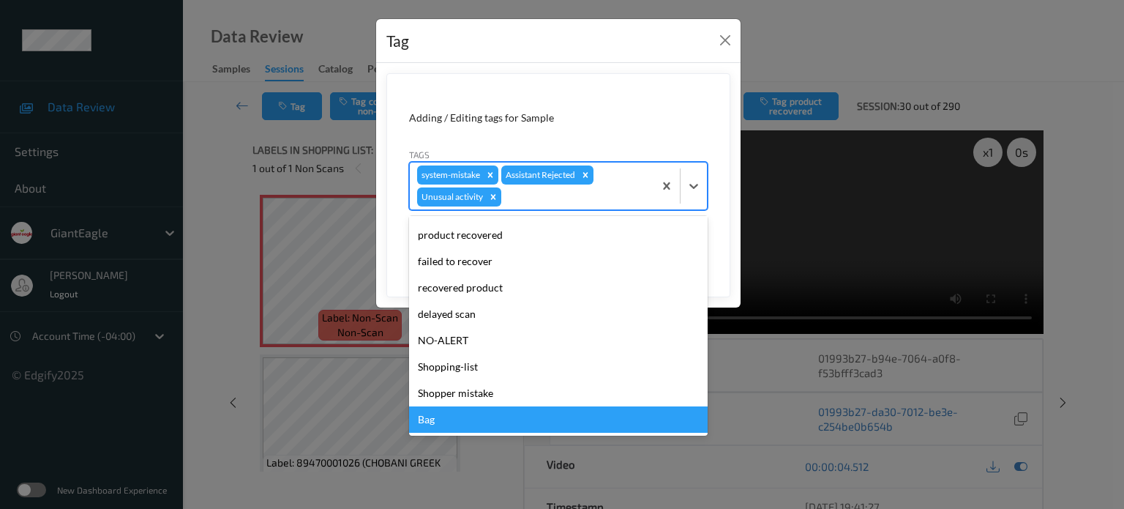
click at [428, 420] on div "Bag" at bounding box center [558, 419] width 299 height 26
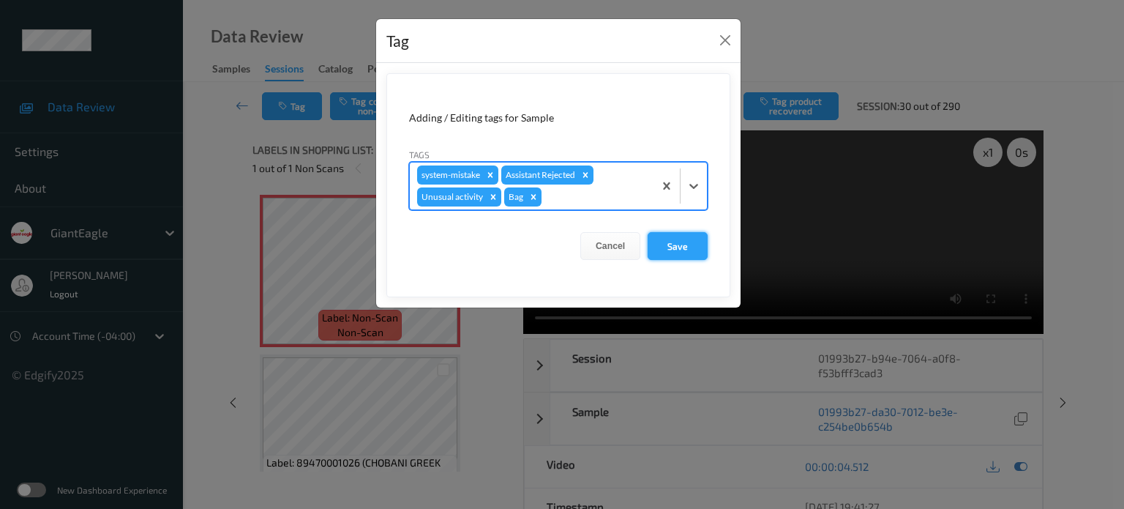
click at [684, 238] on button "Save" at bounding box center [678, 246] width 60 height 28
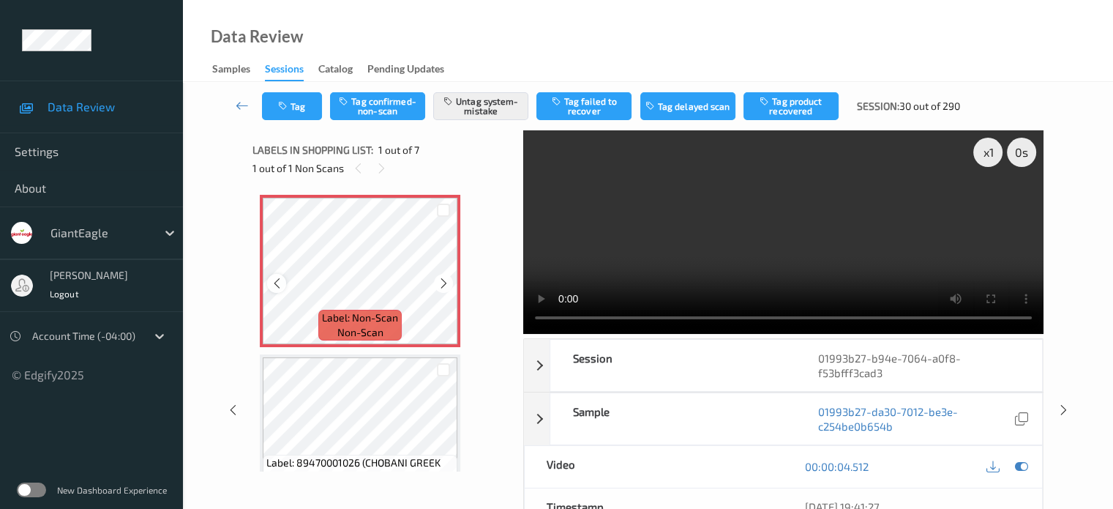
click at [277, 284] on icon at bounding box center [277, 283] width 12 height 13
click at [246, 108] on icon at bounding box center [242, 105] width 13 height 15
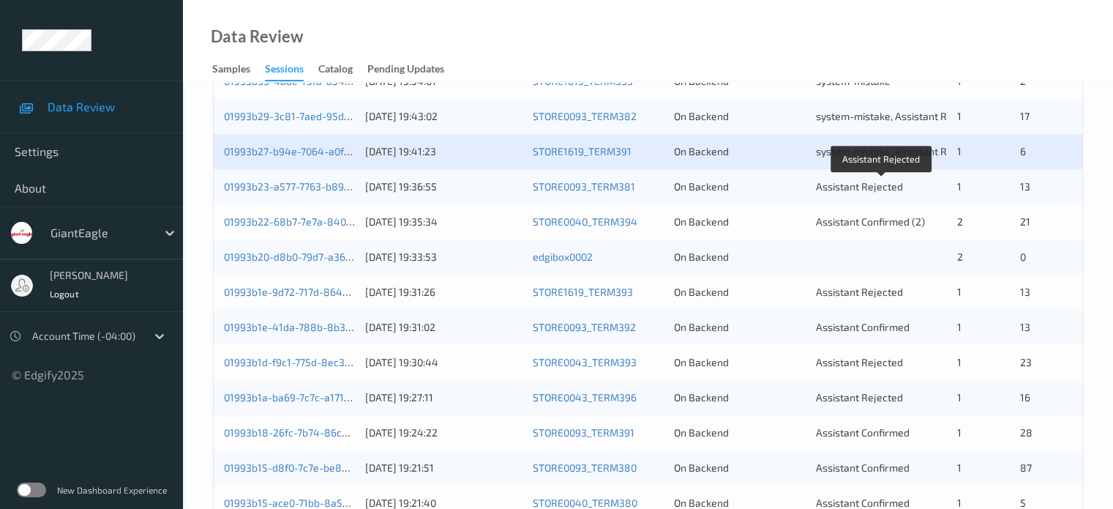
scroll to position [636, 0]
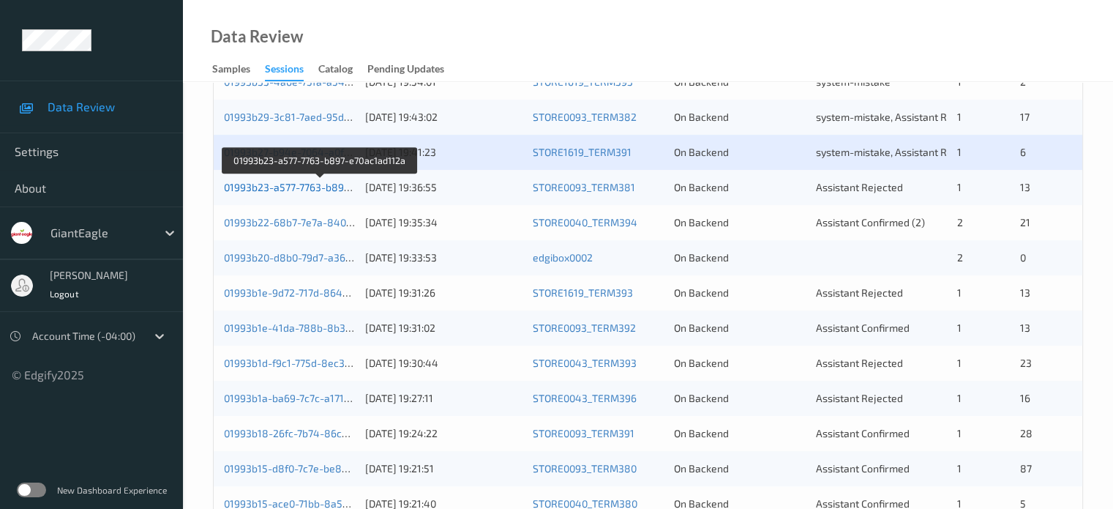
click at [286, 187] on link "01993b23-a577-7763-b897-e70ac1ad112a" at bounding box center [321, 187] width 194 height 12
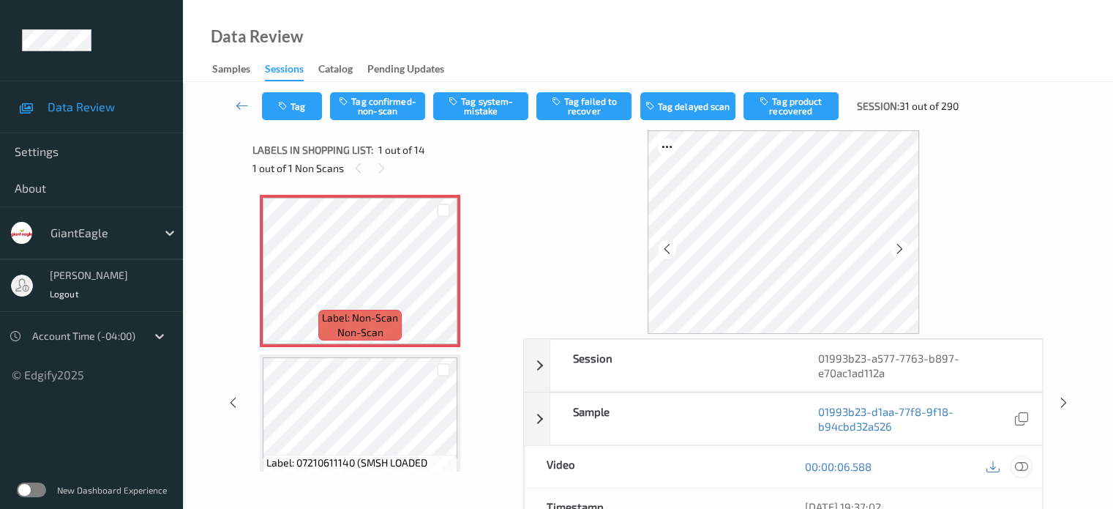
click at [1017, 465] on icon at bounding box center [1021, 466] width 13 height 13
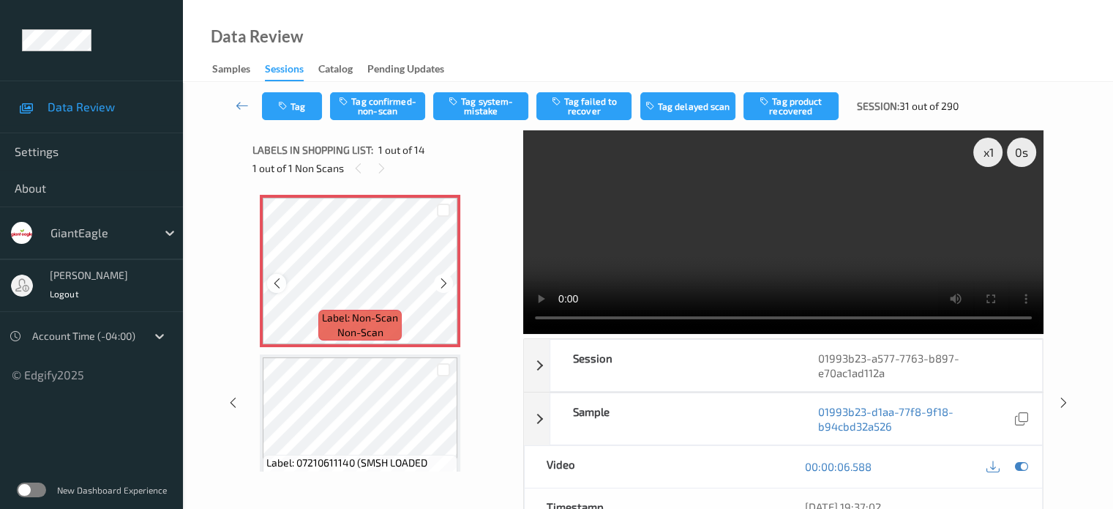
click at [277, 280] on icon at bounding box center [277, 283] width 12 height 13
click at [488, 105] on button "Tag system-mistake" at bounding box center [480, 106] width 95 height 28
click at [307, 105] on button "Tag" at bounding box center [292, 106] width 60 height 28
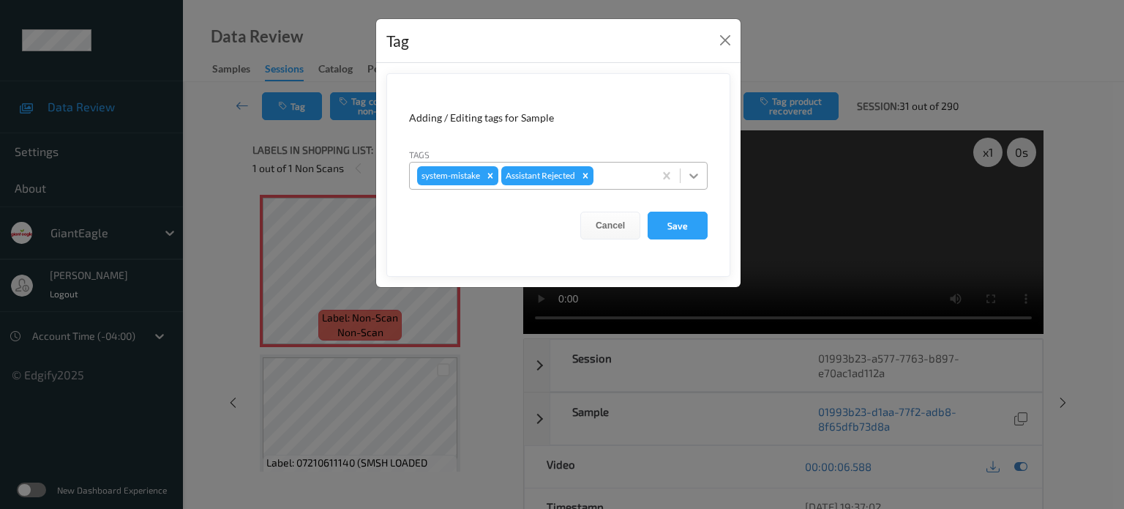
click at [690, 173] on icon at bounding box center [694, 175] width 15 height 15
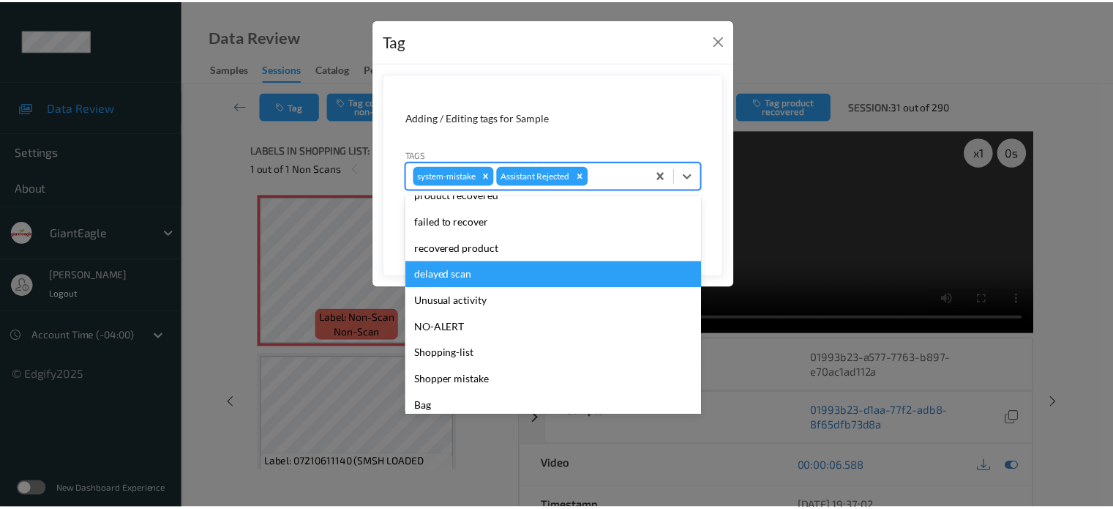
scroll to position [155, 0]
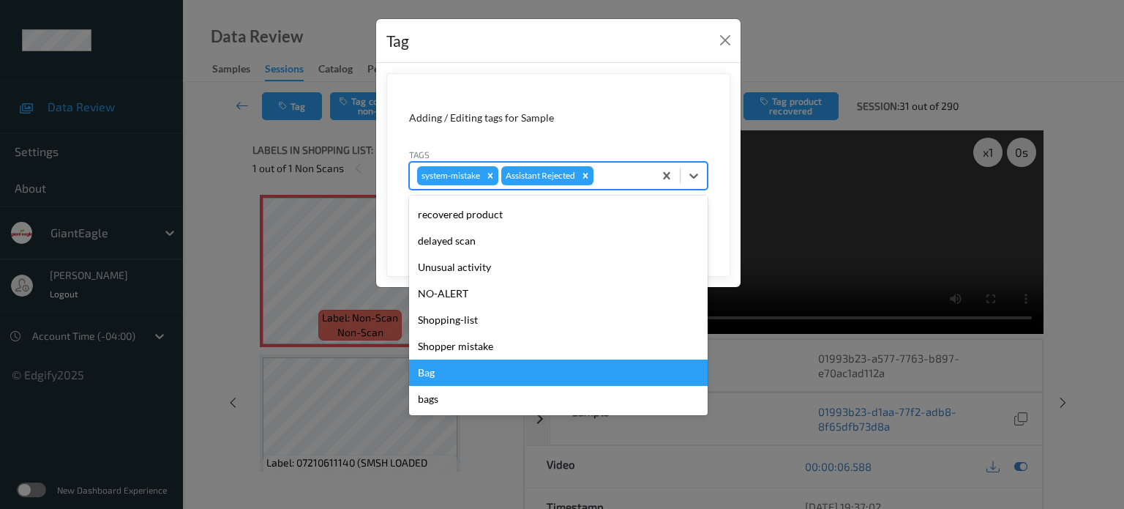
click at [423, 376] on div "Bag" at bounding box center [558, 372] width 299 height 26
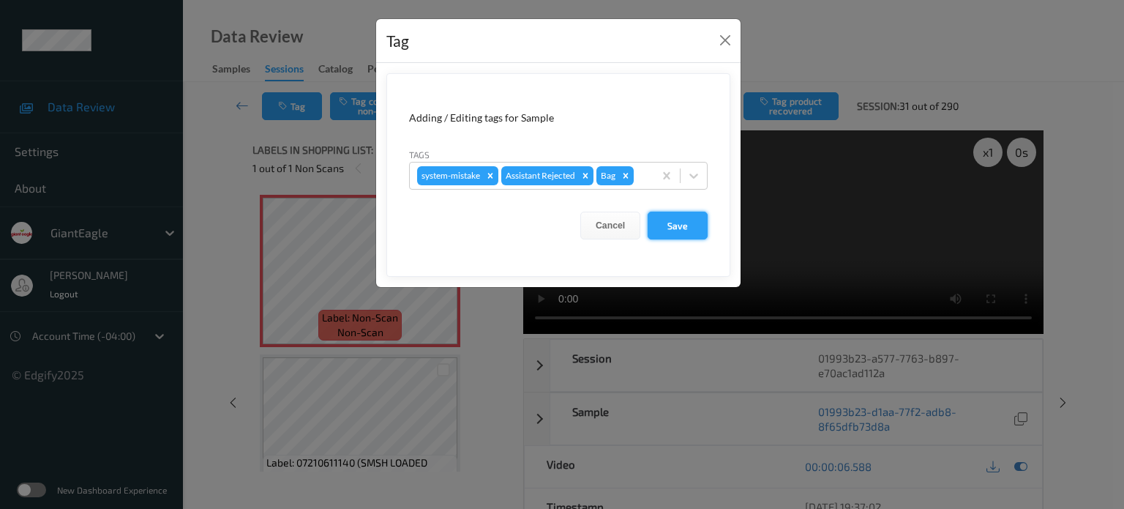
click at [672, 227] on button "Save" at bounding box center [678, 226] width 60 height 28
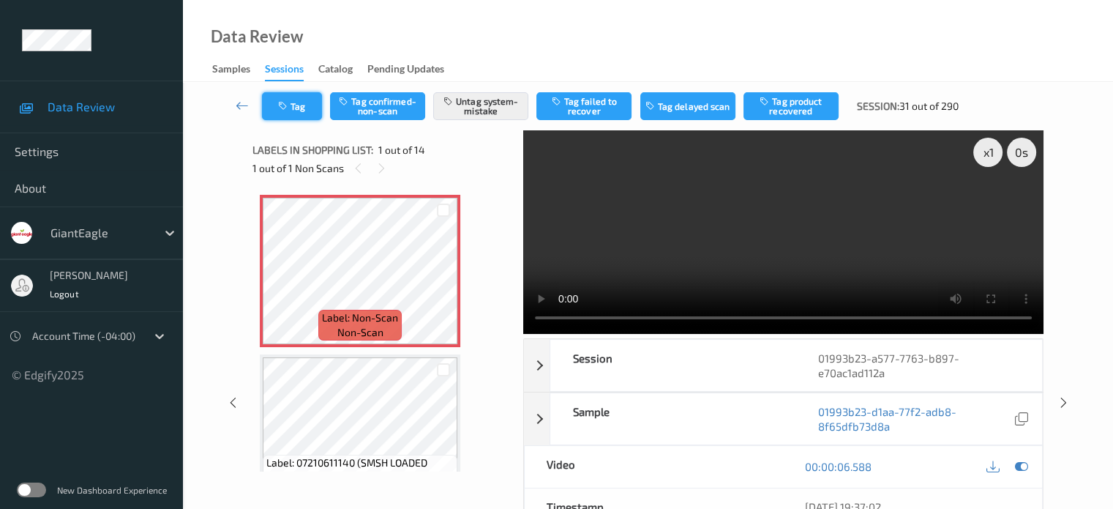
click at [285, 102] on icon "button" at bounding box center [284, 106] width 12 height 10
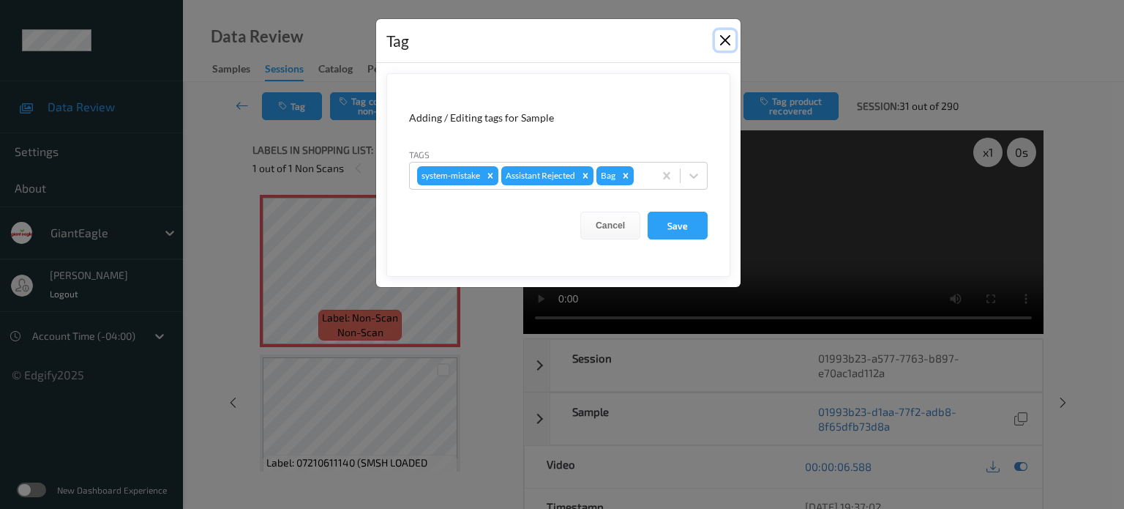
click at [722, 40] on button "Close" at bounding box center [725, 40] width 20 height 20
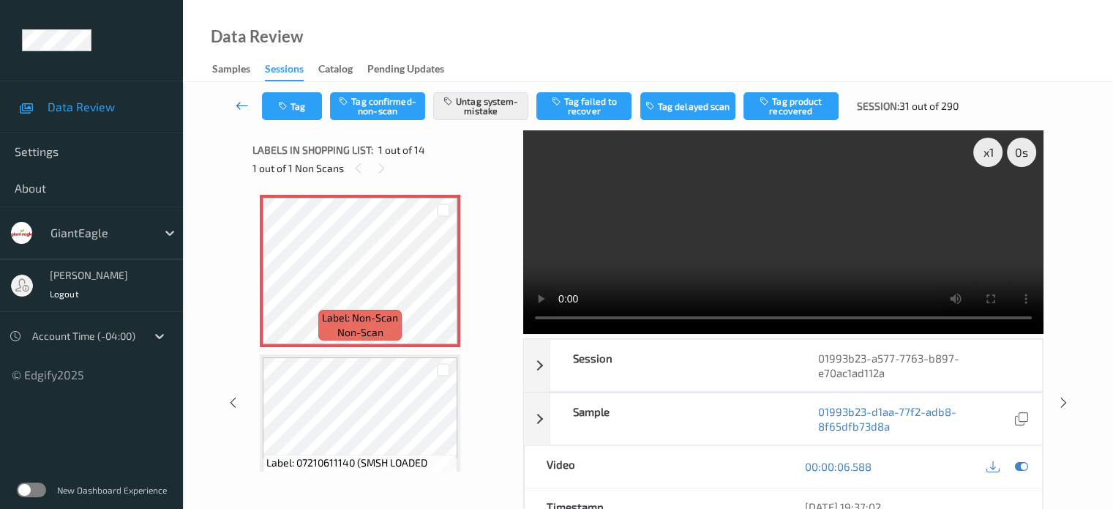
click at [246, 105] on icon at bounding box center [242, 105] width 13 height 15
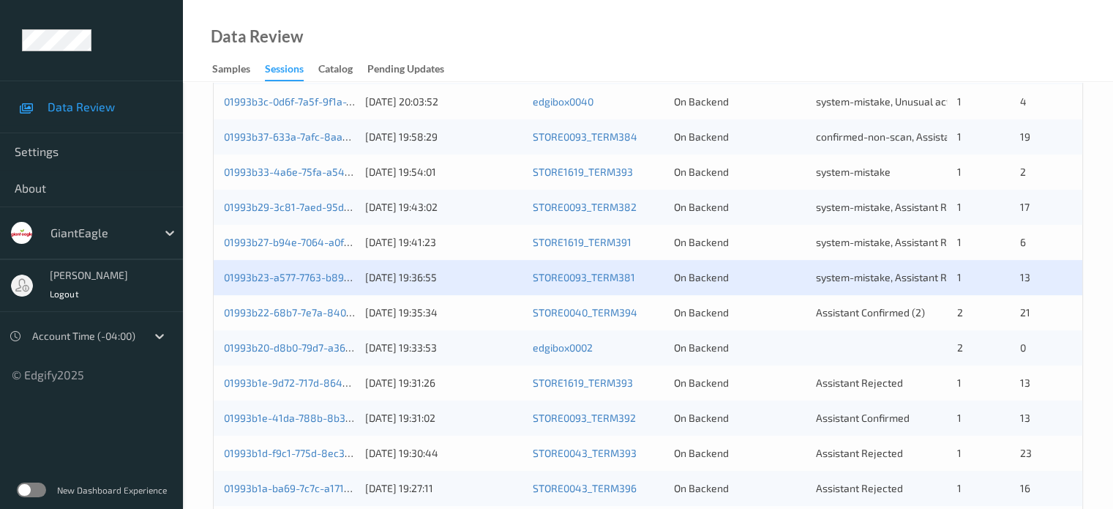
scroll to position [707, 0]
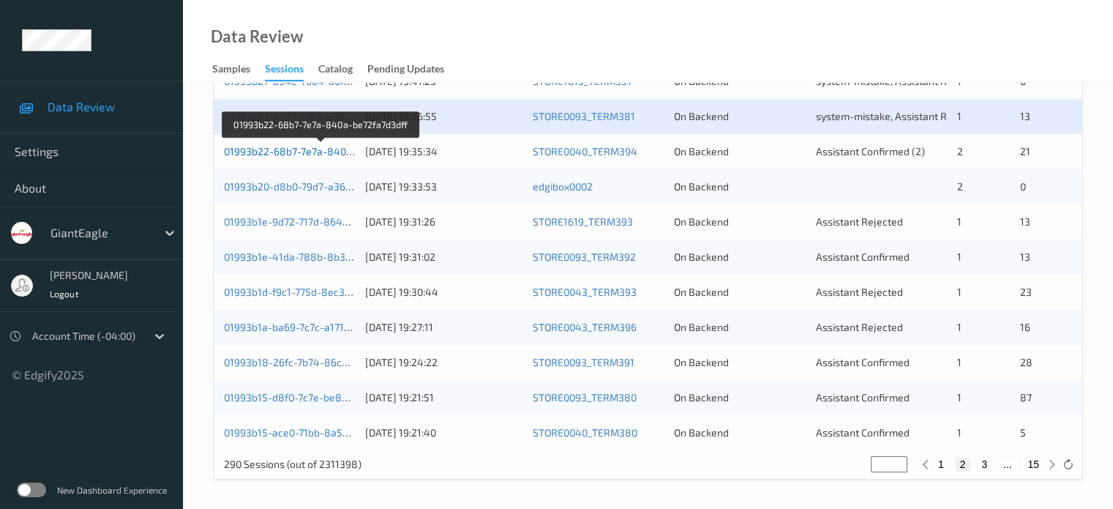
click at [280, 155] on link "01993b22-68b7-7e7a-840a-be72fa7d3dff" at bounding box center [321, 151] width 195 height 12
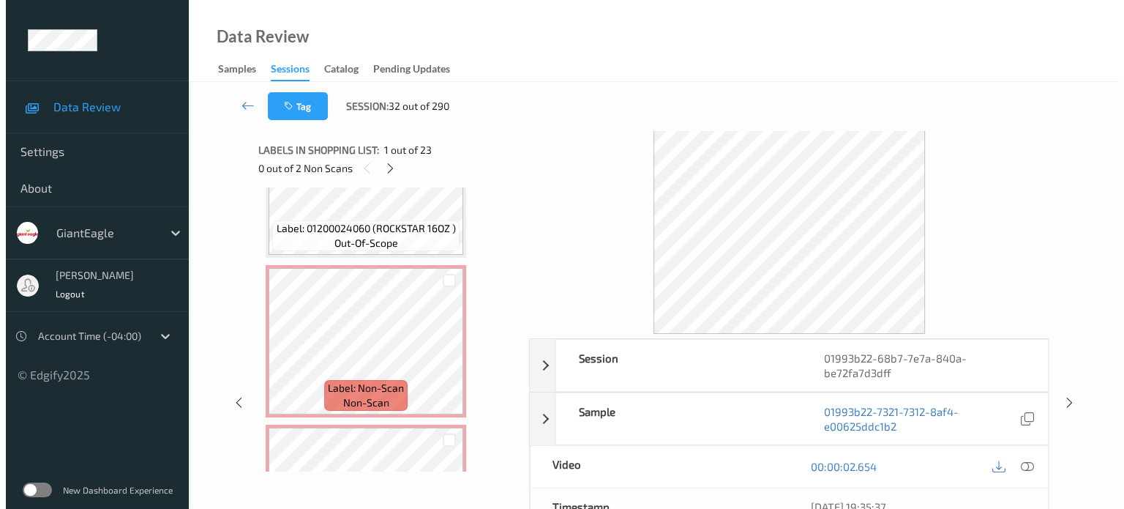
scroll to position [2827, 0]
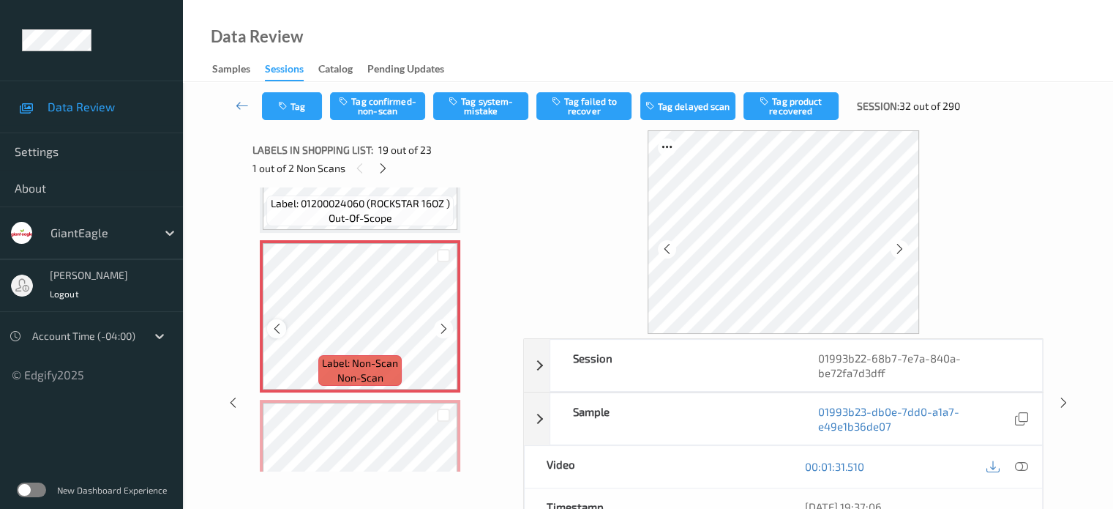
click at [274, 326] on icon at bounding box center [277, 328] width 12 height 13
click at [1025, 473] on div at bounding box center [1022, 467] width 20 height 20
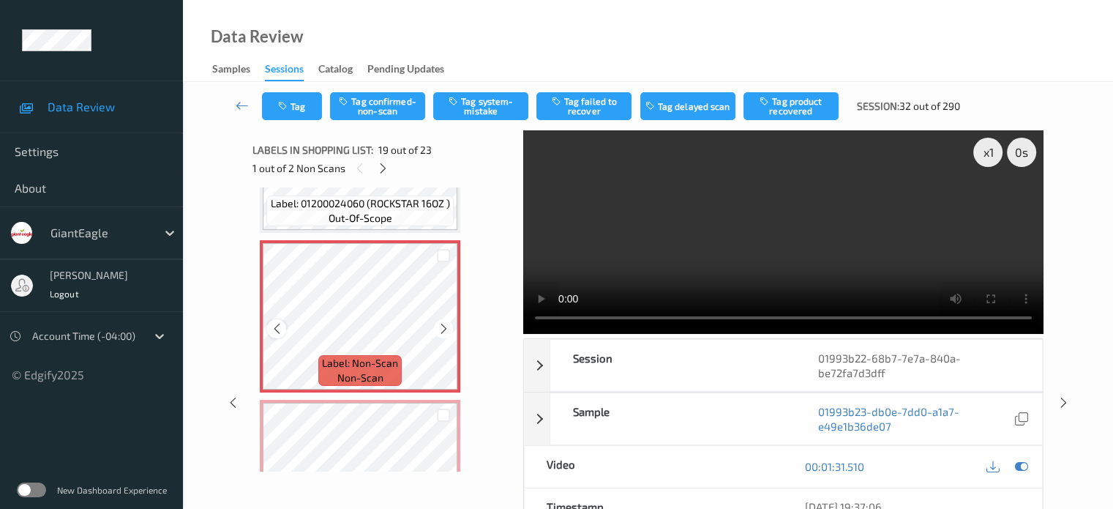
click at [277, 324] on icon at bounding box center [277, 328] width 12 height 13
click at [990, 141] on div "x 1" at bounding box center [988, 152] width 29 height 29
click at [468, 111] on button "Tag system-mistake" at bounding box center [480, 106] width 95 height 28
click at [304, 109] on button "Tag" at bounding box center [292, 106] width 60 height 28
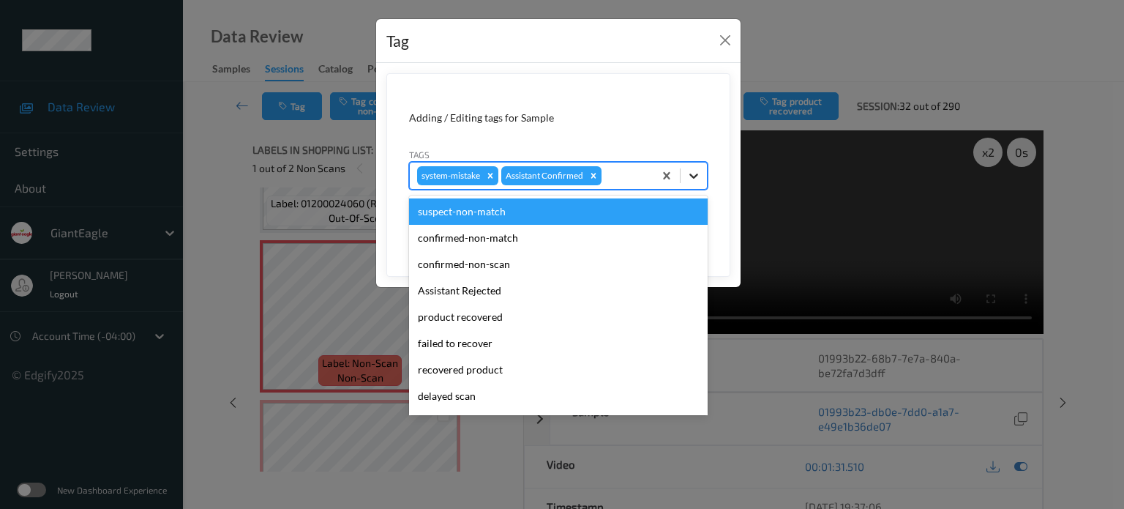
click at [696, 168] on icon at bounding box center [694, 175] width 15 height 15
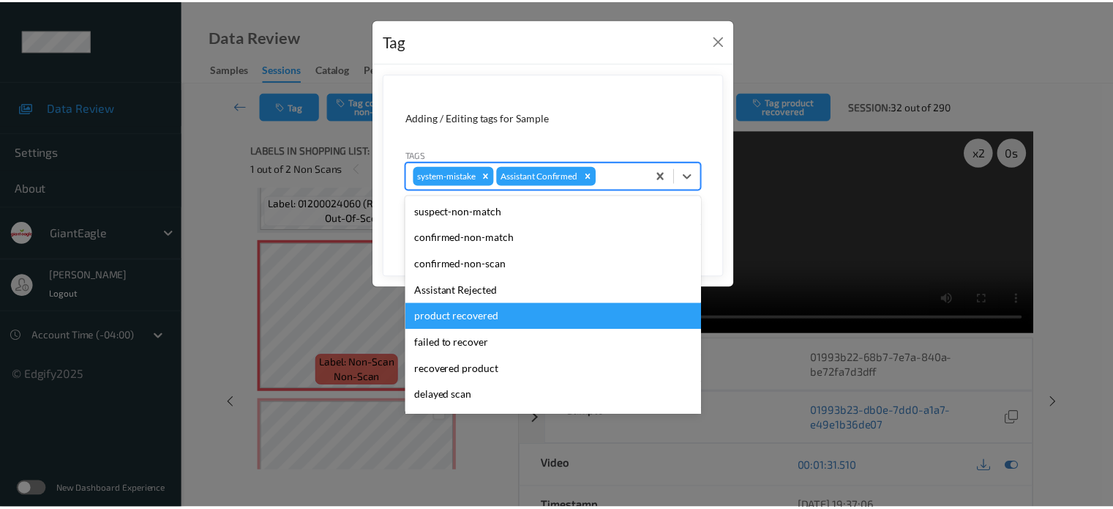
scroll to position [155, 0]
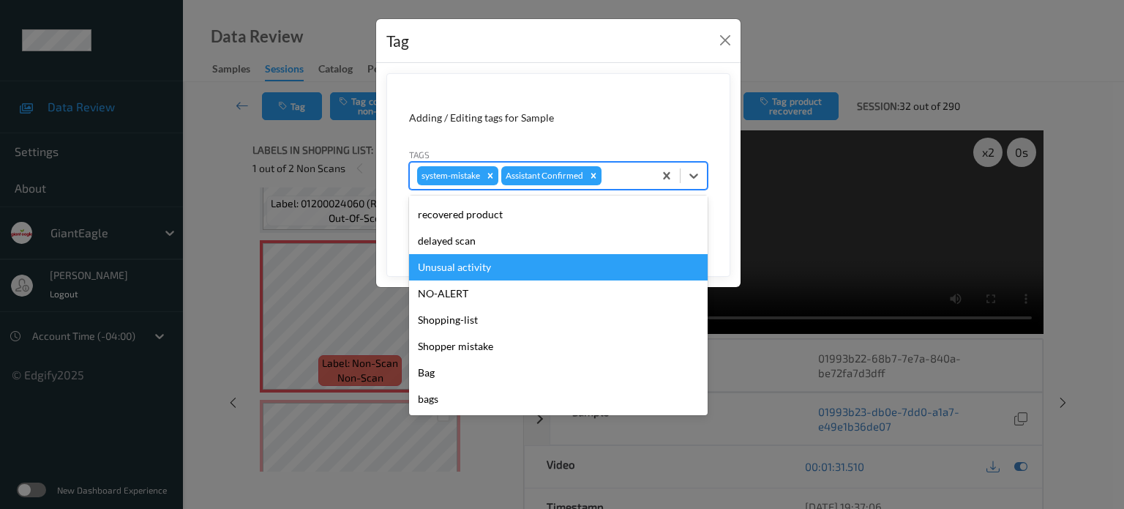
click at [472, 265] on div "Unusual activity" at bounding box center [558, 267] width 299 height 26
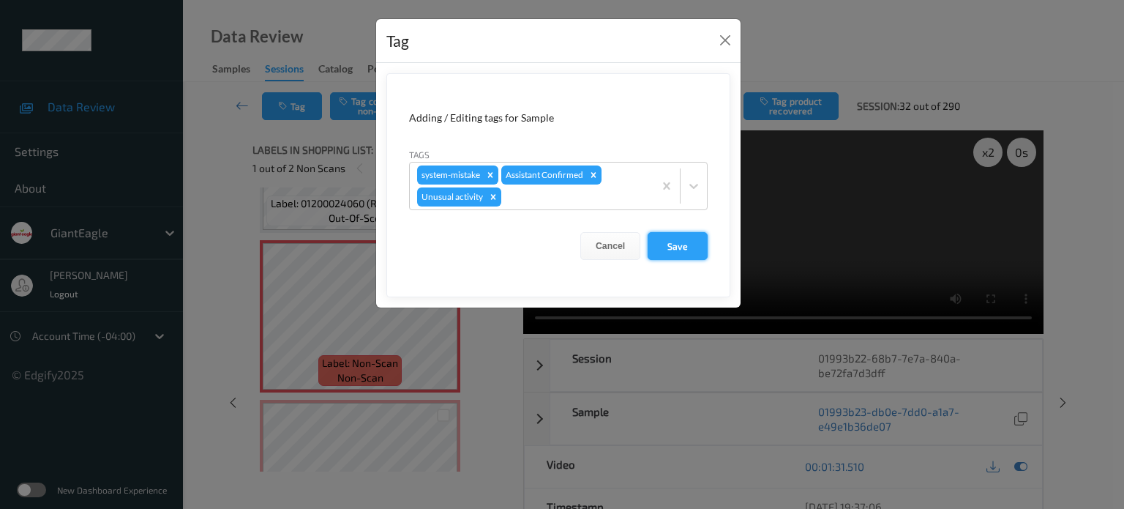
click at [687, 240] on button "Save" at bounding box center [678, 246] width 60 height 28
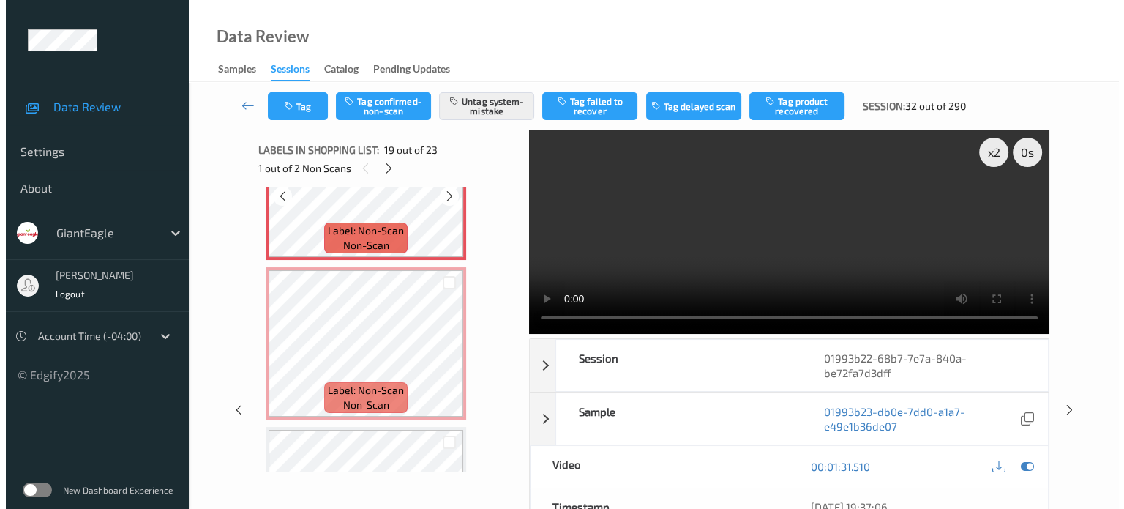
scroll to position [3014, 0]
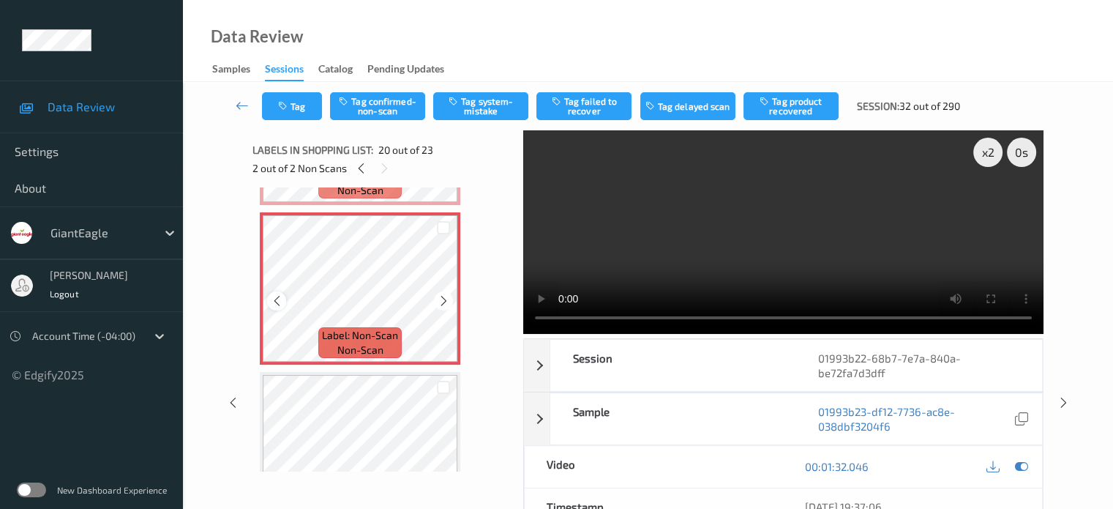
click at [277, 303] on icon at bounding box center [277, 300] width 12 height 13
click at [483, 105] on button "Tag system-mistake" at bounding box center [480, 106] width 95 height 28
click at [299, 109] on button "Tag" at bounding box center [292, 106] width 60 height 28
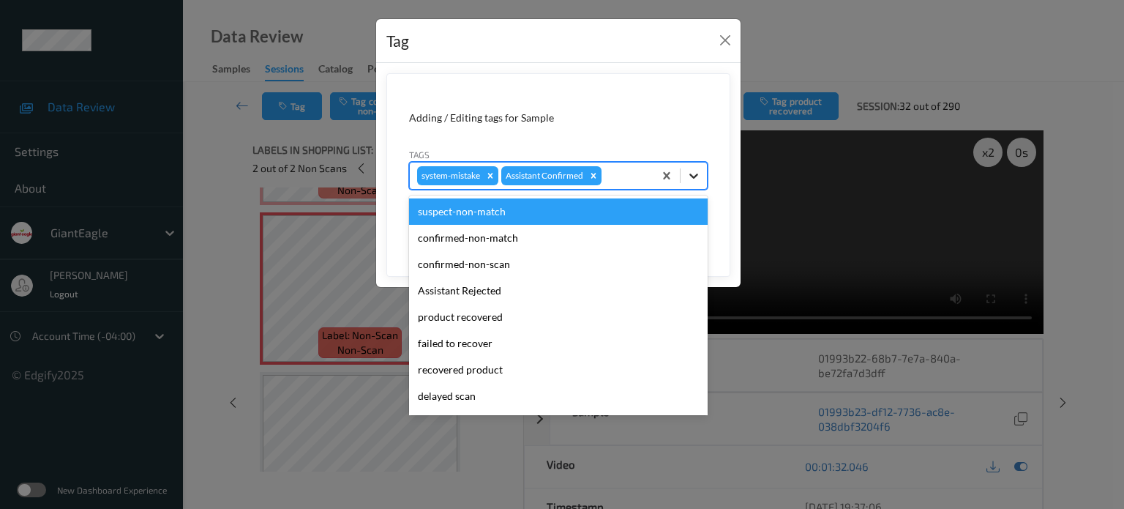
click at [699, 174] on icon at bounding box center [694, 175] width 15 height 15
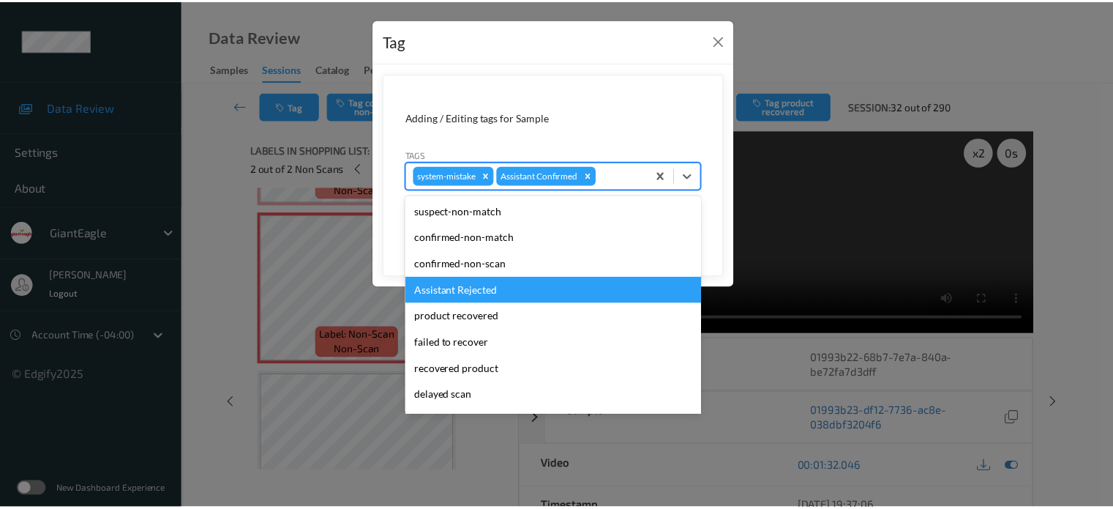
scroll to position [155, 0]
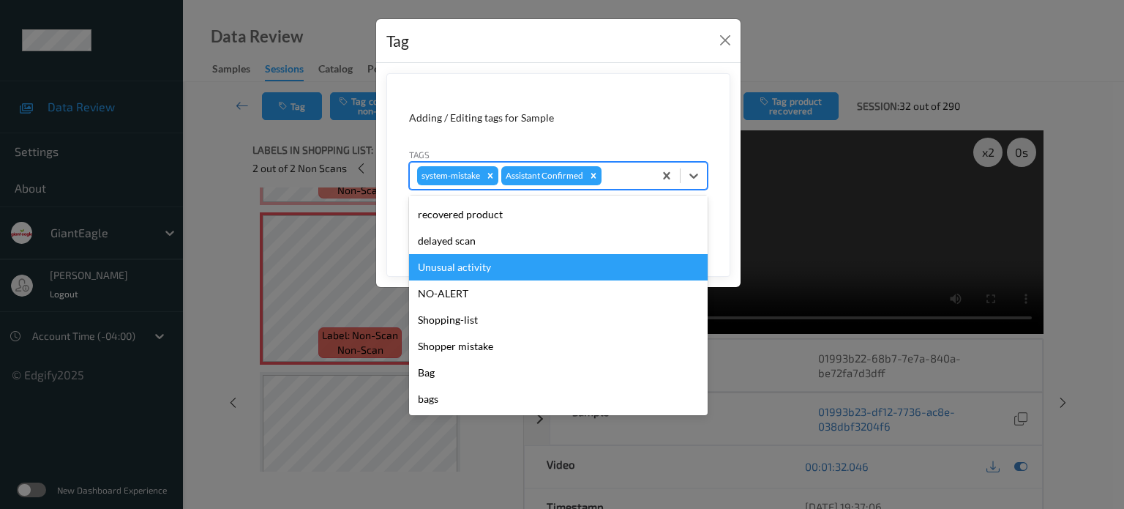
click at [454, 272] on div "Unusual activity" at bounding box center [558, 267] width 299 height 26
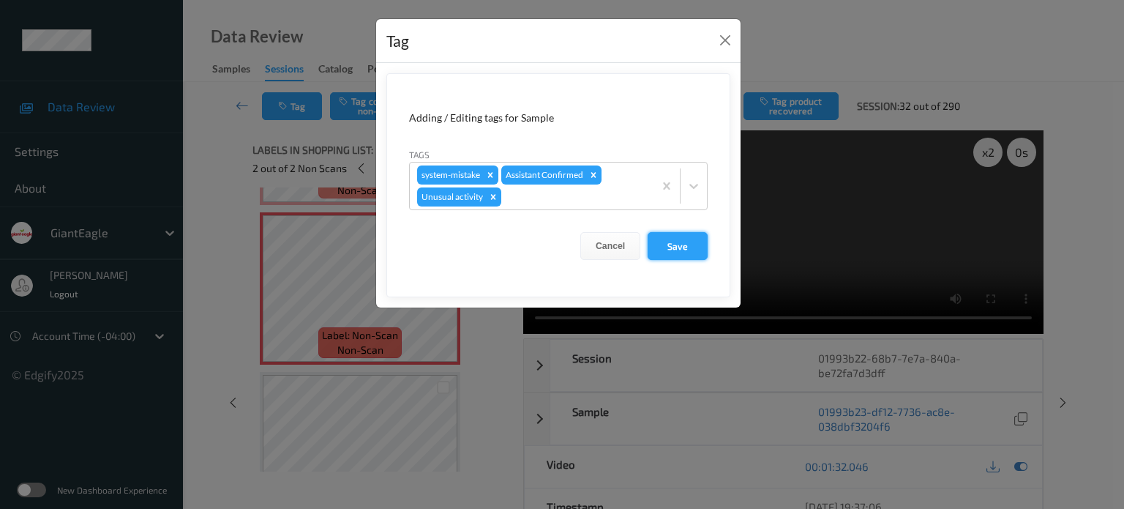
click at [672, 249] on button "Save" at bounding box center [678, 246] width 60 height 28
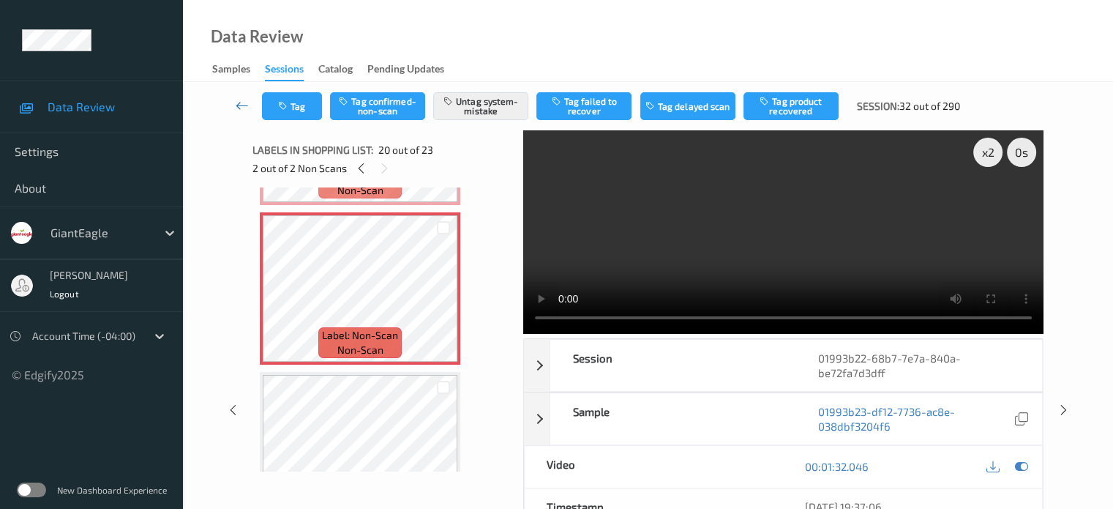
click at [241, 105] on icon at bounding box center [242, 105] width 13 height 15
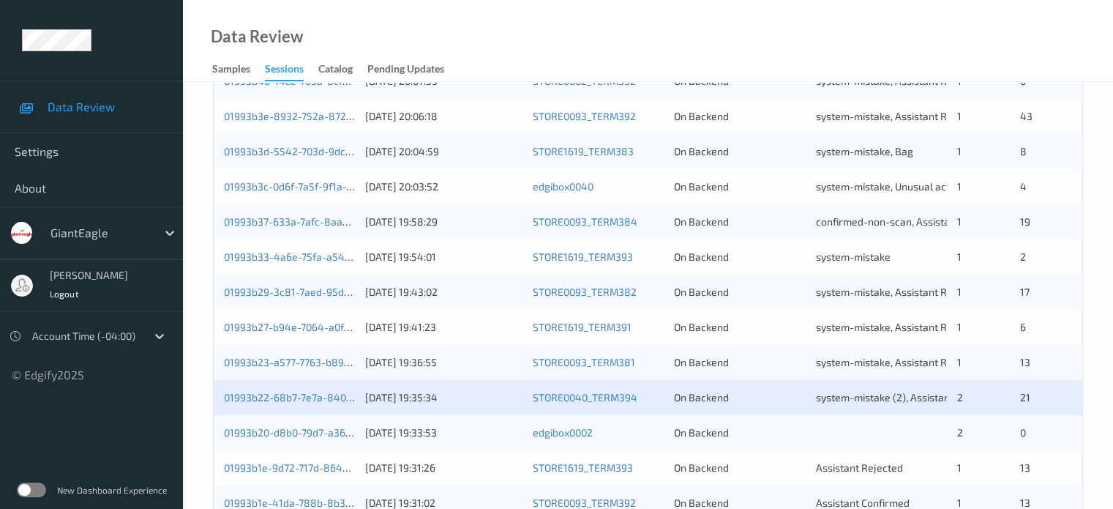
scroll to position [707, 0]
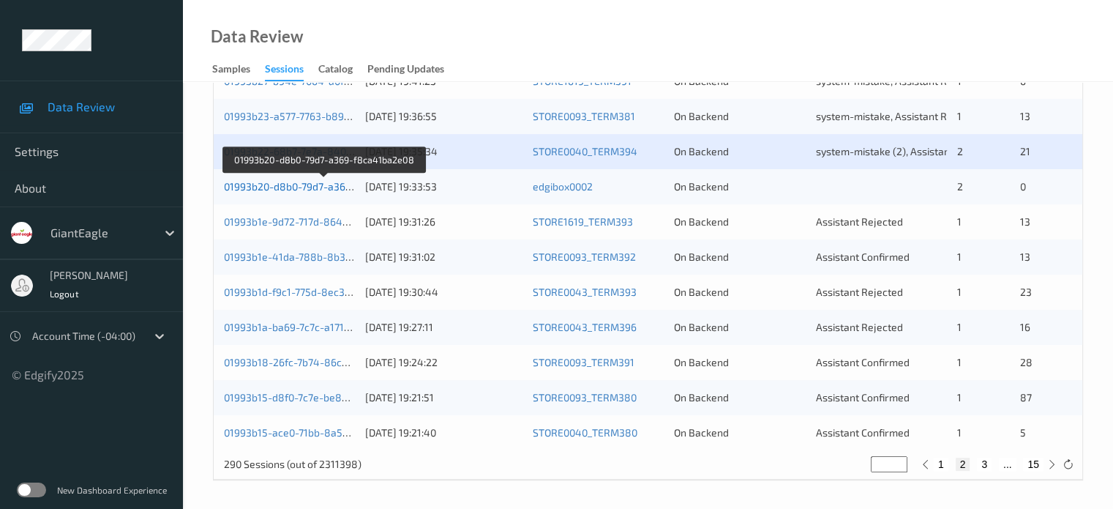
click at [288, 184] on link "01993b20-d8b0-79d7-a369-f8ca41ba2e08" at bounding box center [324, 186] width 200 height 12
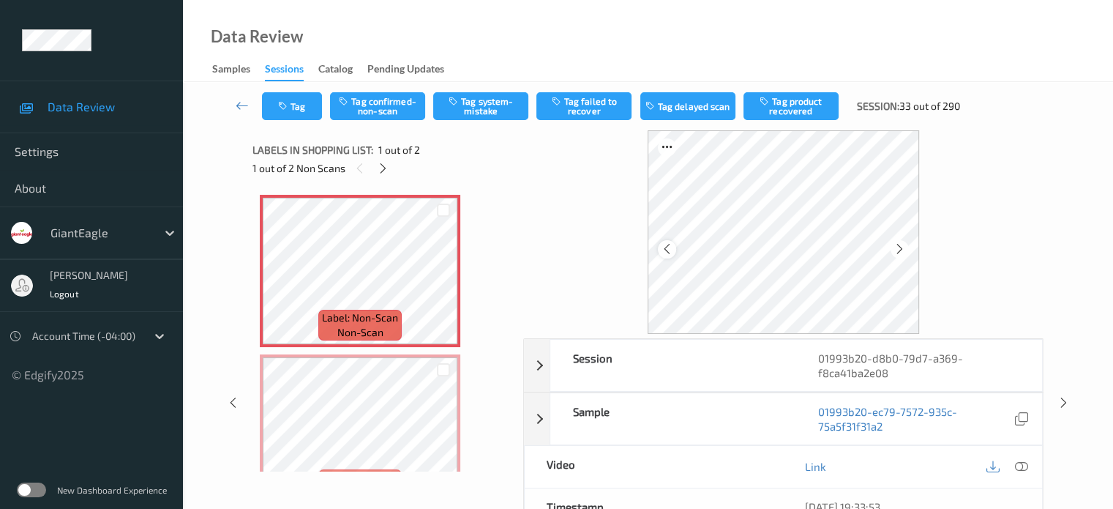
click at [667, 251] on icon at bounding box center [667, 248] width 12 height 13
click at [1017, 465] on icon at bounding box center [1021, 466] width 13 height 13
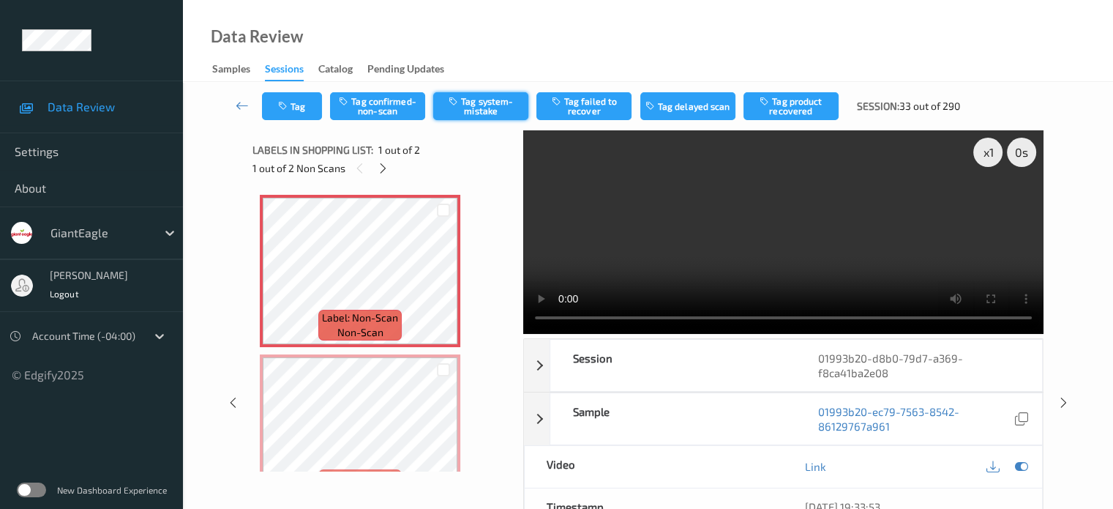
click at [483, 114] on button "Tag system-mistake" at bounding box center [480, 106] width 95 height 28
click at [299, 116] on button "Tag" at bounding box center [292, 106] width 60 height 28
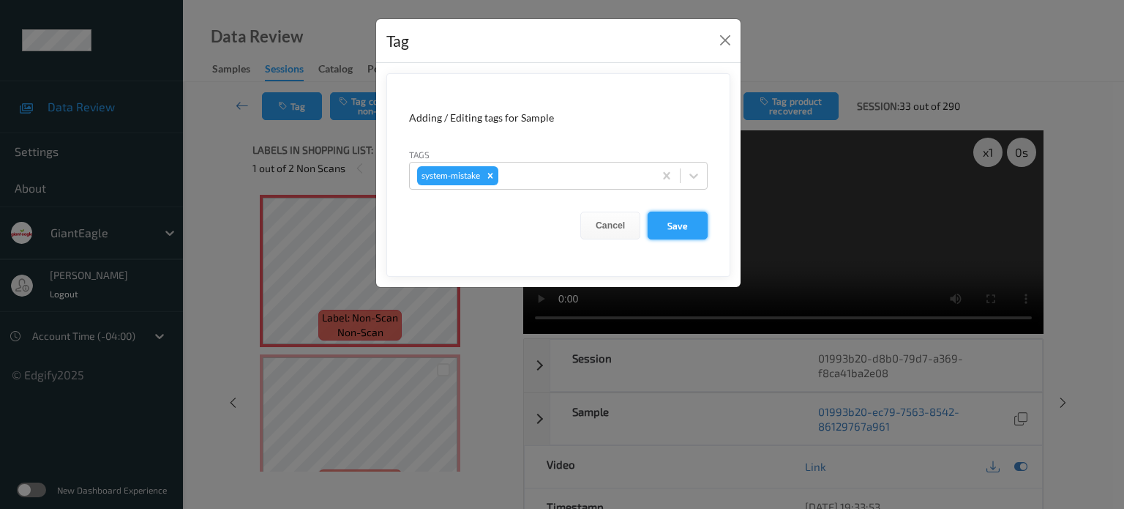
click at [676, 222] on button "Save" at bounding box center [678, 226] width 60 height 28
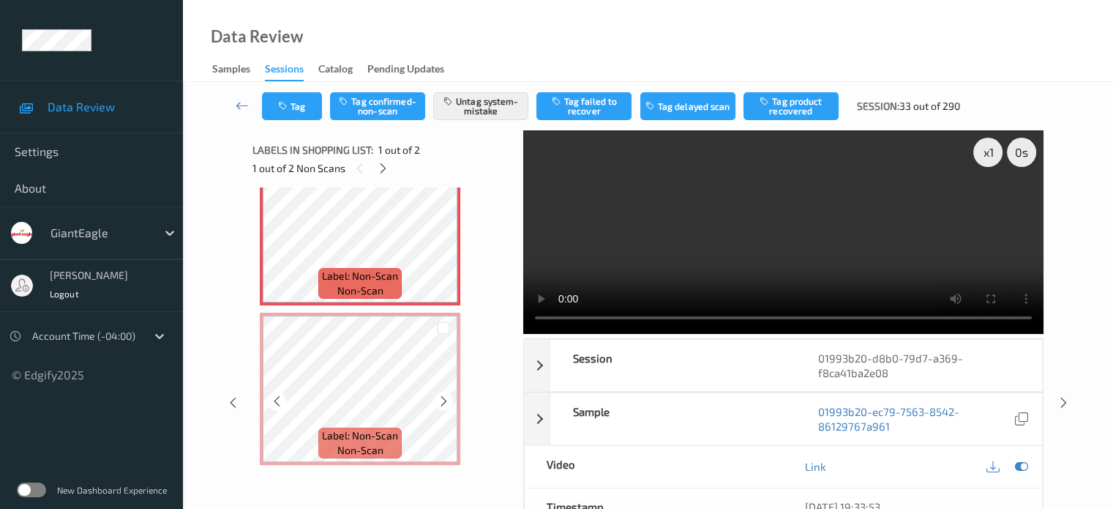
scroll to position [42, 0]
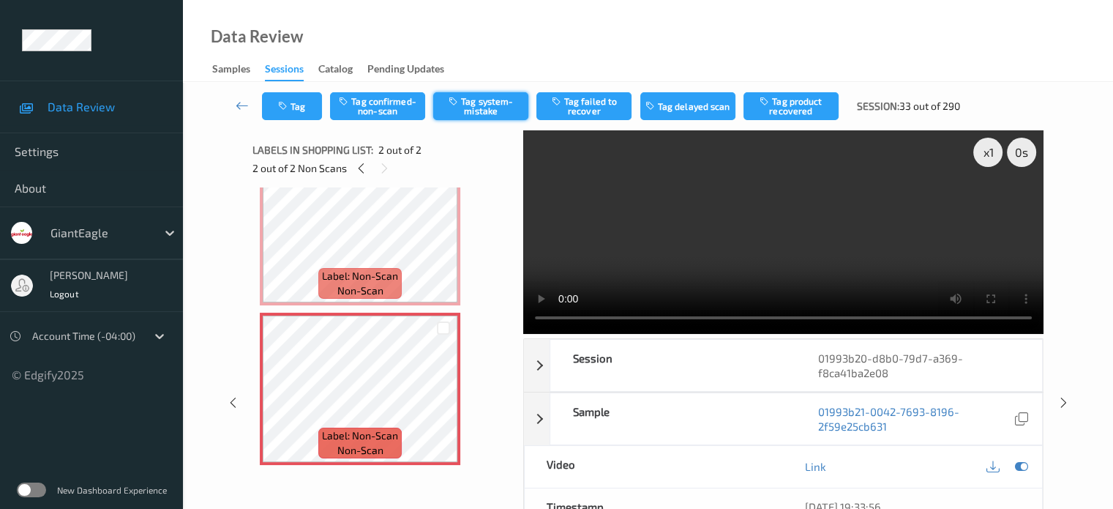
click at [479, 112] on button "Tag system-mistake" at bounding box center [480, 106] width 95 height 28
click at [297, 105] on button "Tag" at bounding box center [292, 106] width 60 height 28
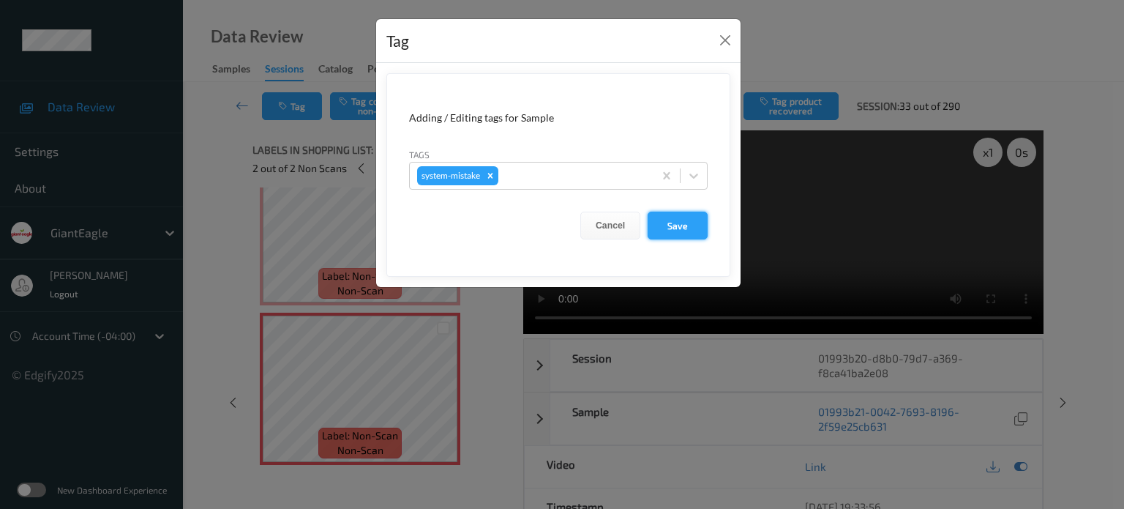
click at [670, 227] on button "Save" at bounding box center [678, 226] width 60 height 28
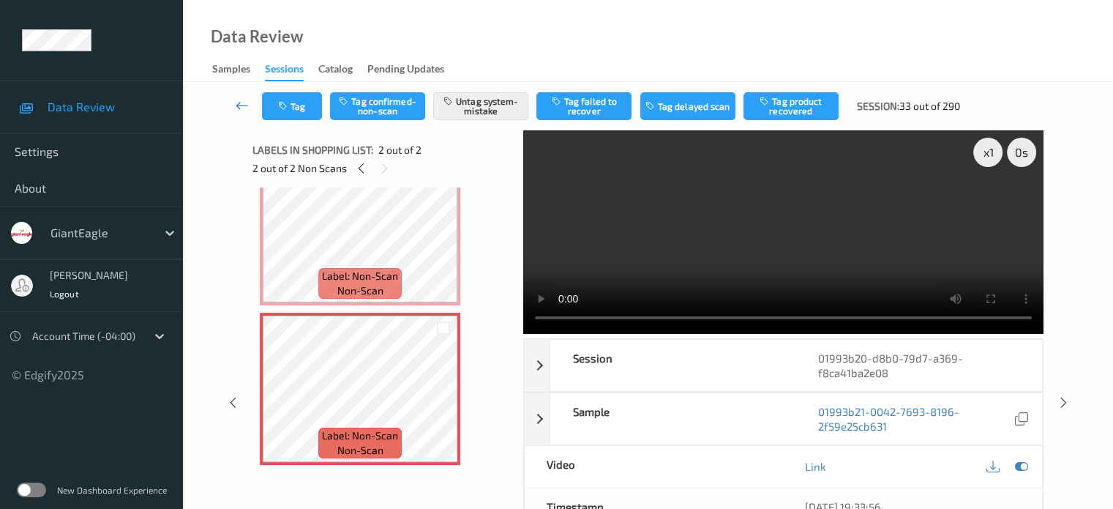
click at [237, 99] on icon at bounding box center [242, 105] width 13 height 15
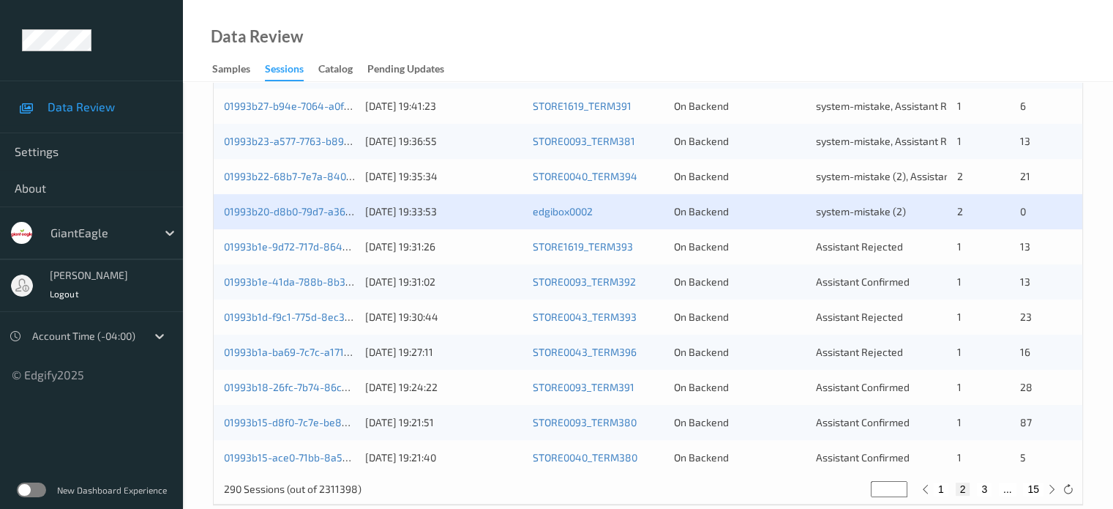
scroll to position [707, 0]
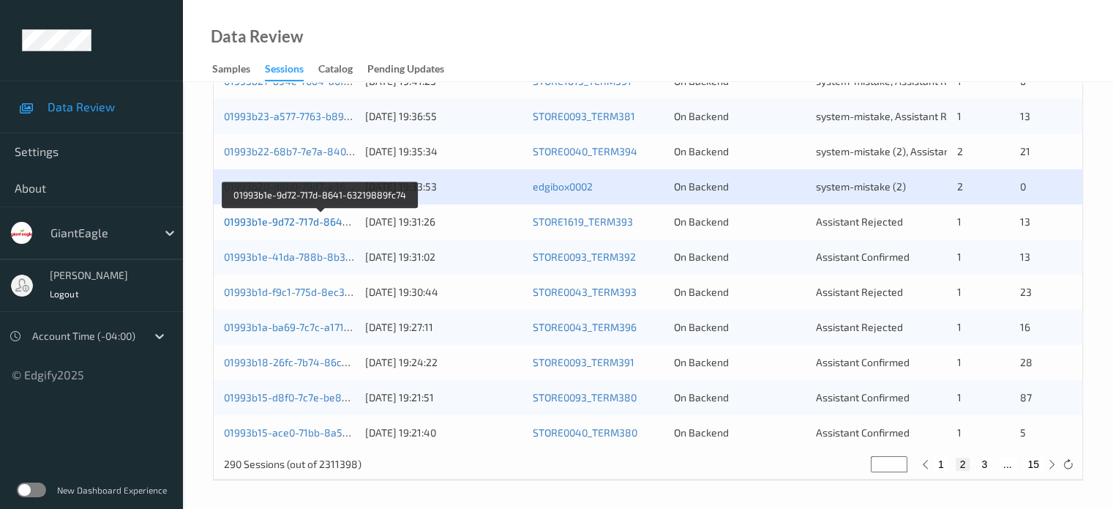
click at [288, 223] on link "01993b1e-9d72-717d-8641-63219889fc74" at bounding box center [321, 221] width 195 height 12
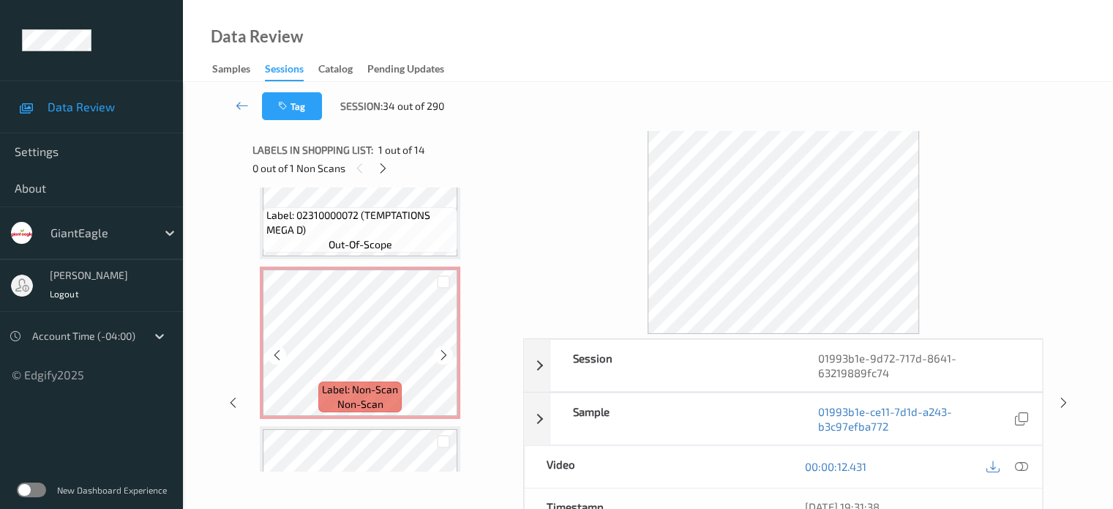
scroll to position [1844, 0]
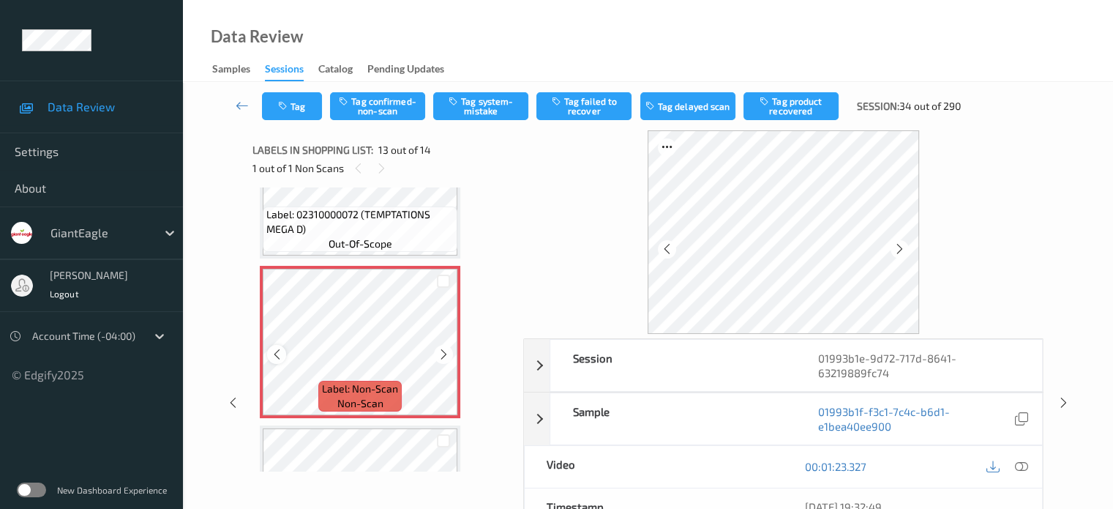
click at [280, 355] on icon at bounding box center [277, 354] width 12 height 13
click at [1020, 462] on icon at bounding box center [1021, 466] width 13 height 13
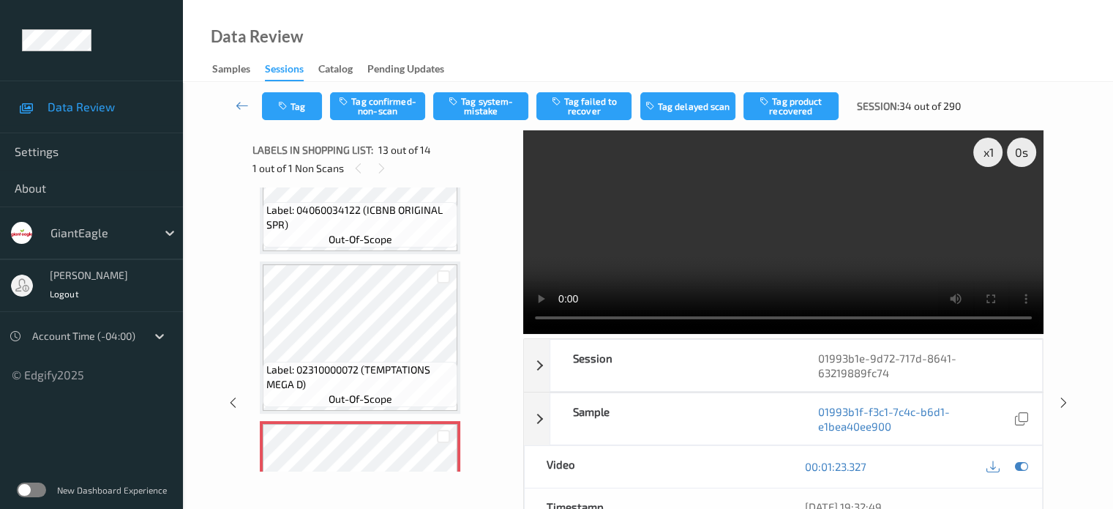
scroll to position [1754, 0]
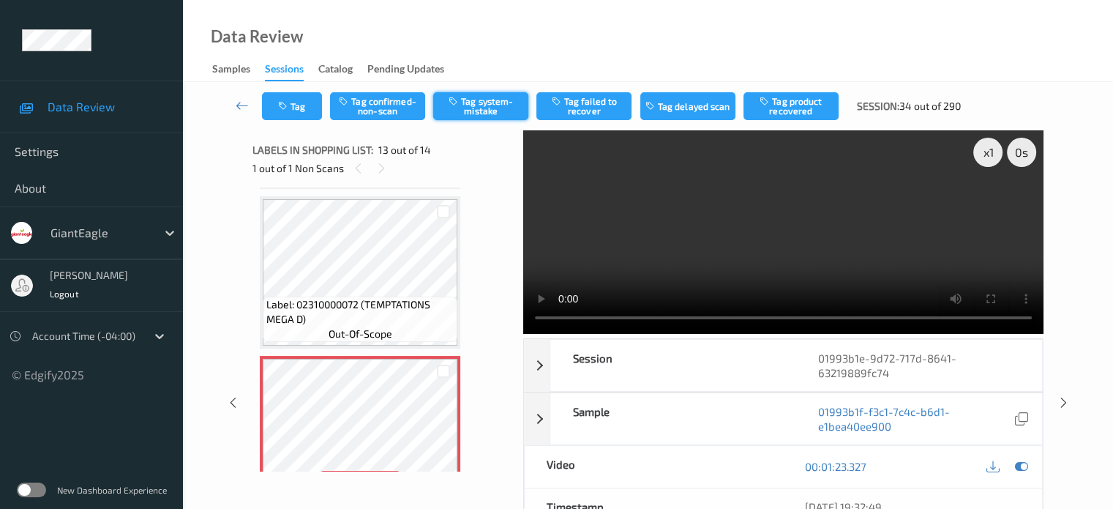
click at [469, 106] on button "Tag system-mistake" at bounding box center [480, 106] width 95 height 28
click at [304, 103] on button "Tag" at bounding box center [292, 106] width 60 height 28
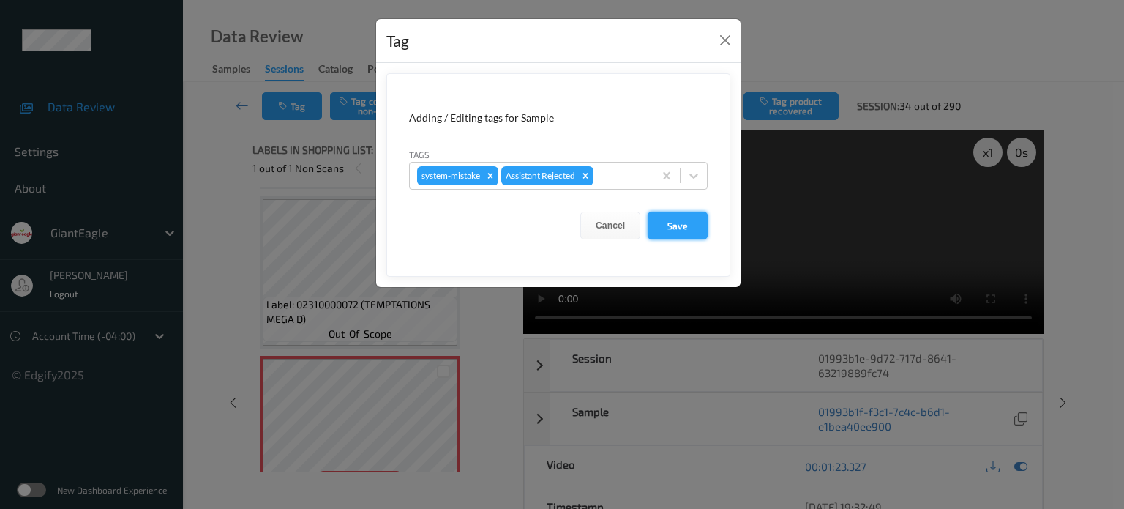
click at [671, 228] on button "Save" at bounding box center [678, 226] width 60 height 28
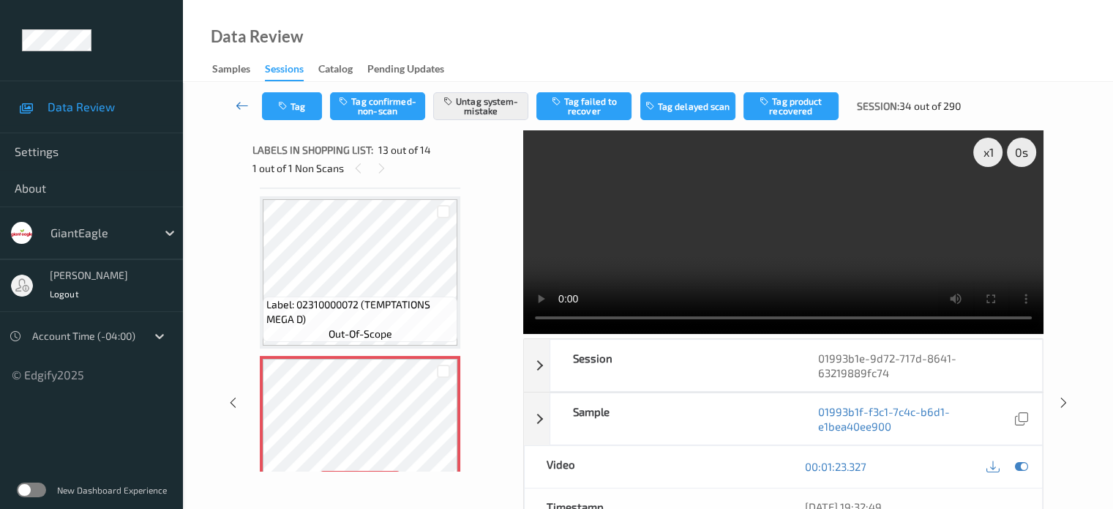
click at [242, 104] on icon at bounding box center [242, 105] width 13 height 15
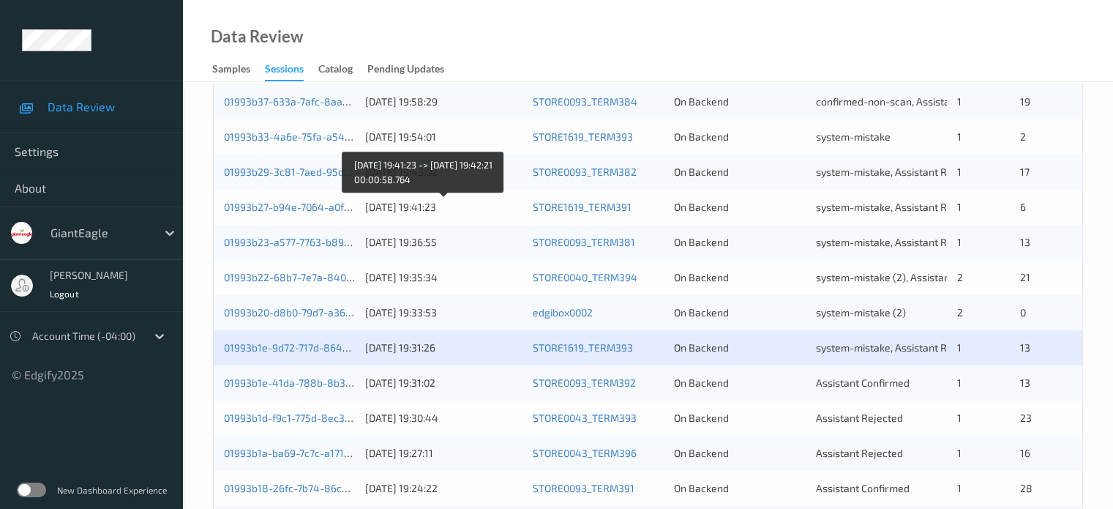
scroll to position [610, 0]
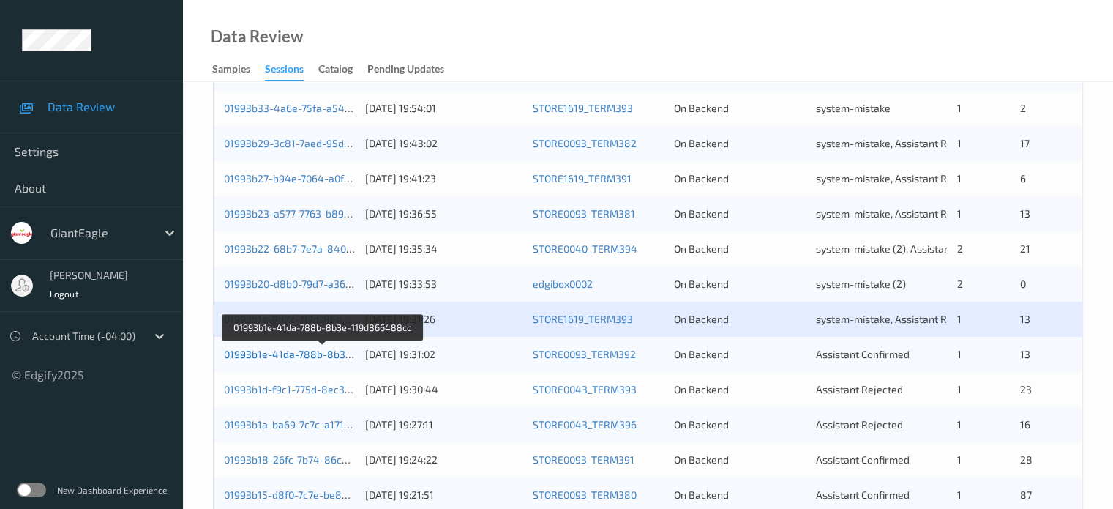
click at [312, 351] on link "01993b1e-41da-788b-8b3e-119d866488cc" at bounding box center [324, 354] width 201 height 12
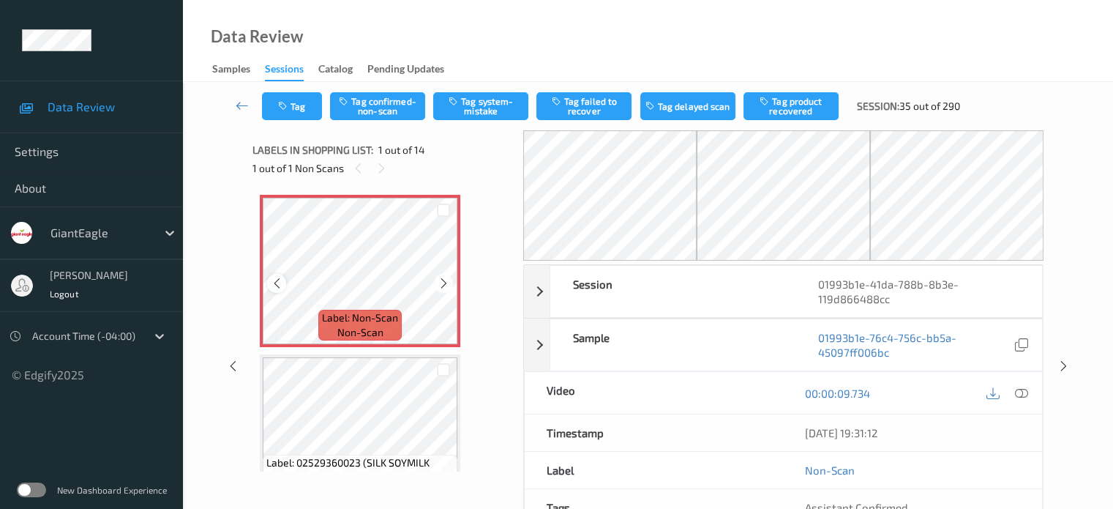
click at [278, 287] on icon at bounding box center [277, 283] width 12 height 13
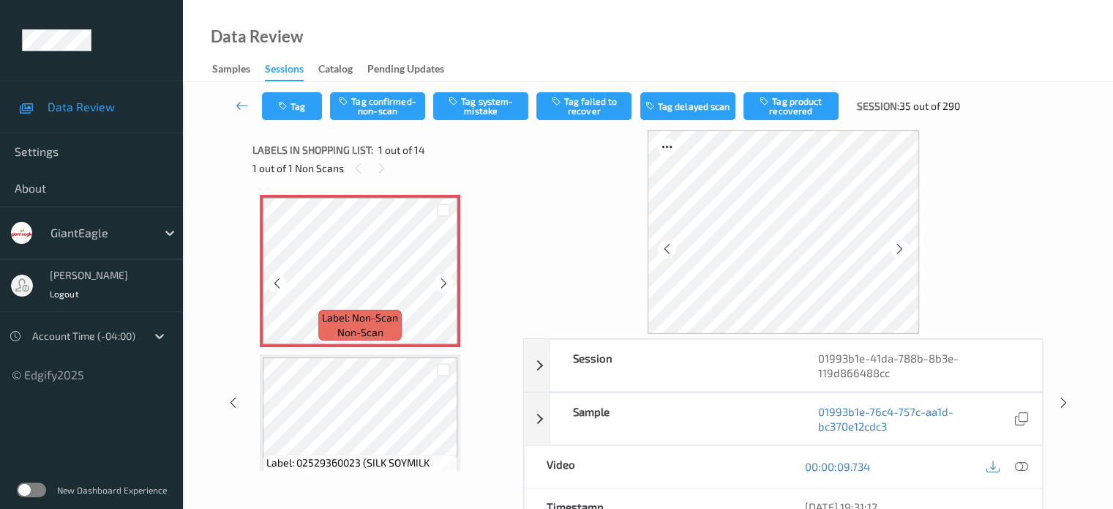
click at [278, 287] on icon at bounding box center [277, 283] width 12 height 13
click at [1026, 468] on icon at bounding box center [1021, 466] width 13 height 13
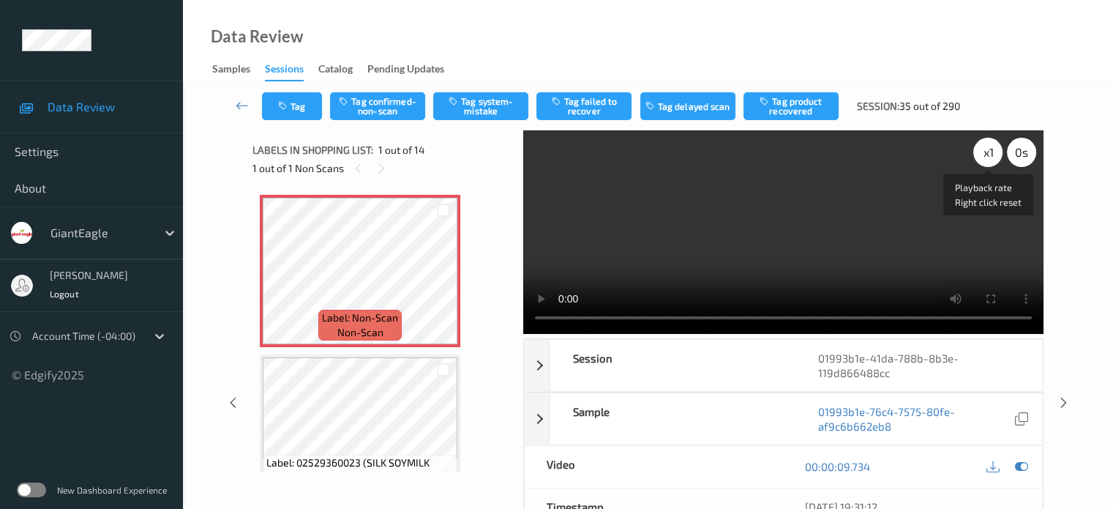
click at [980, 149] on div "x 1" at bounding box center [988, 152] width 29 height 29
click at [468, 110] on button "Tag system-mistake" at bounding box center [480, 106] width 95 height 28
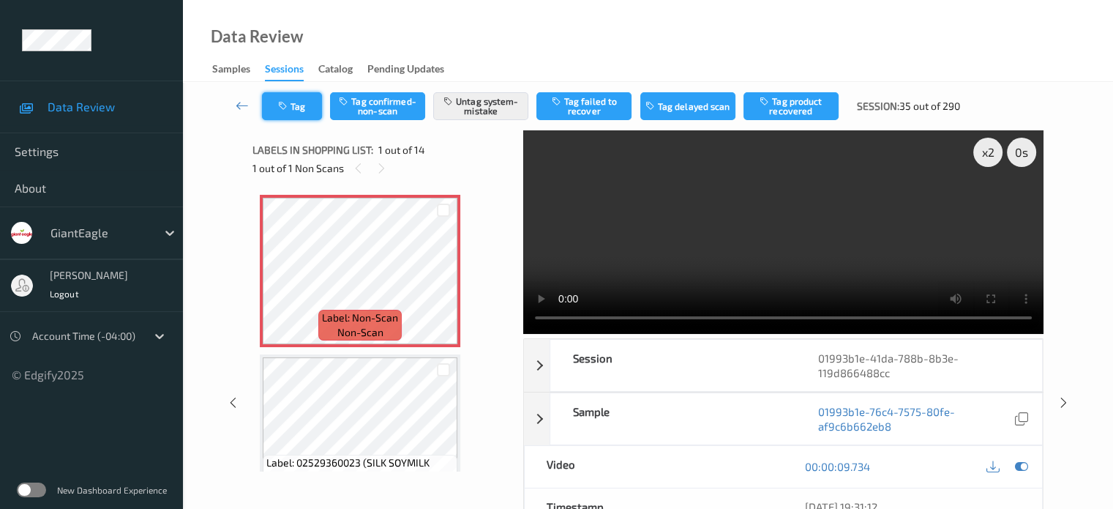
click at [304, 108] on button "Tag" at bounding box center [292, 106] width 60 height 28
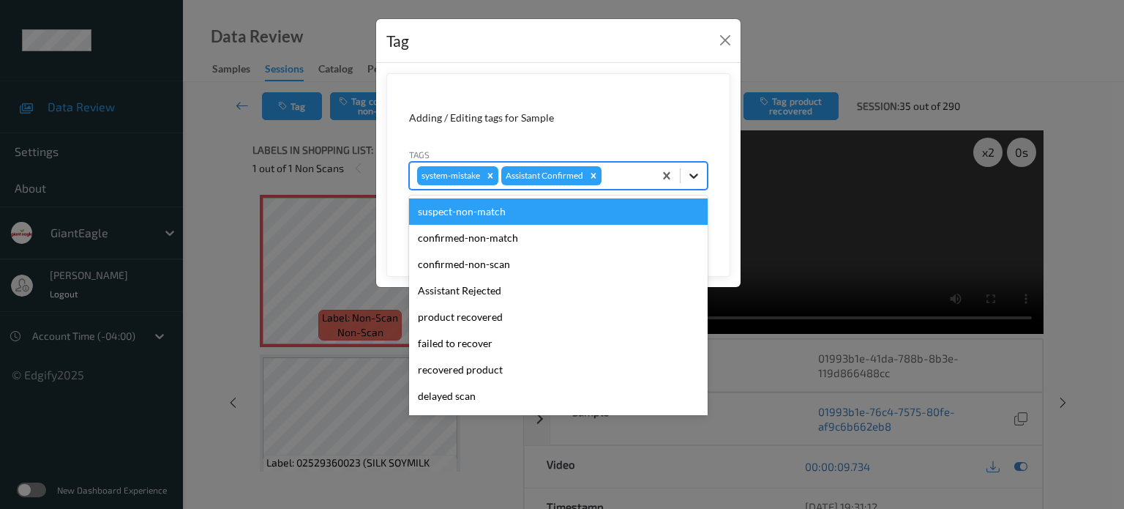
click at [697, 180] on icon at bounding box center [694, 175] width 15 height 15
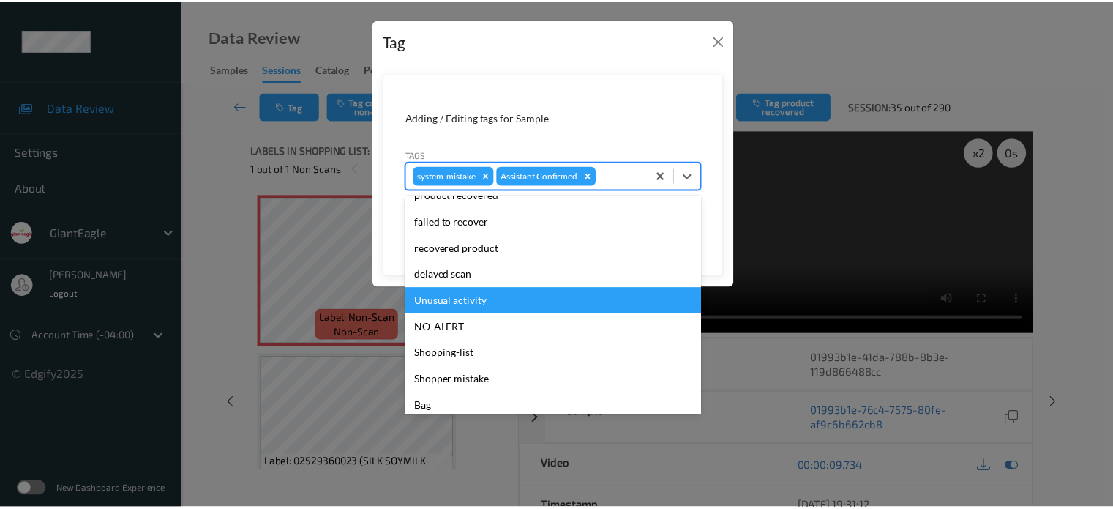
scroll to position [155, 0]
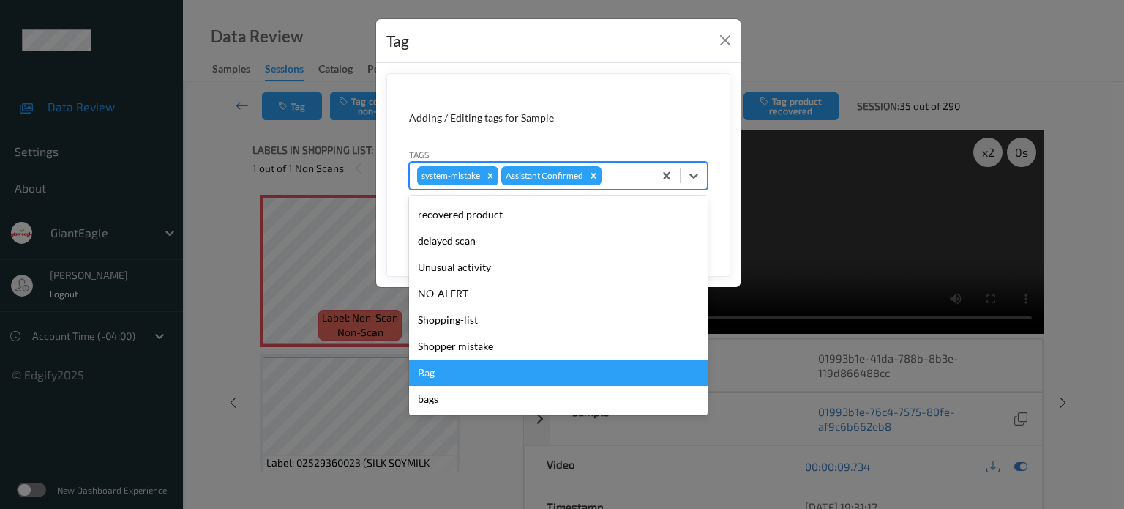
click at [430, 375] on div "Bag" at bounding box center [558, 372] width 299 height 26
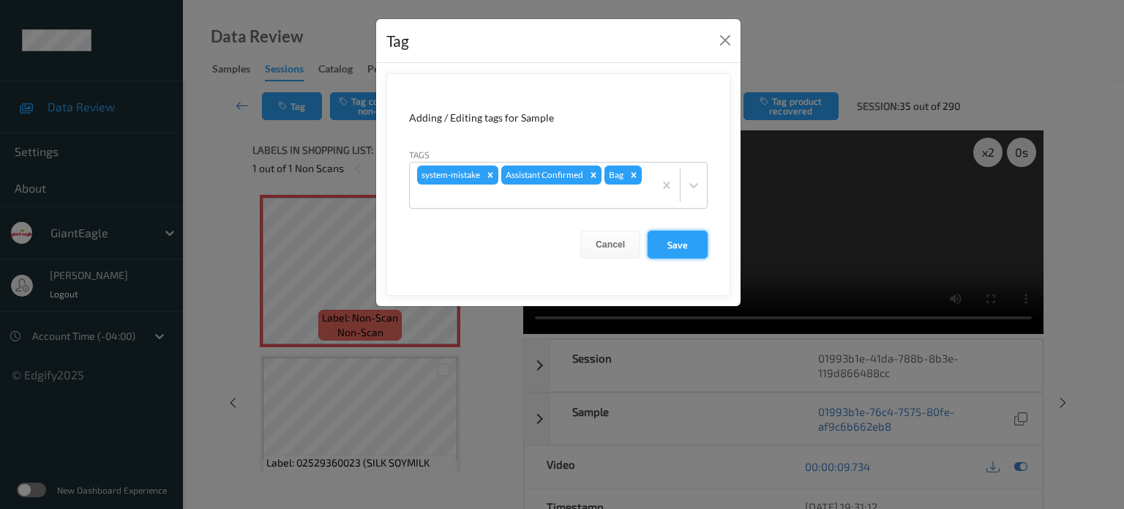
click at [679, 242] on button "Save" at bounding box center [678, 245] width 60 height 28
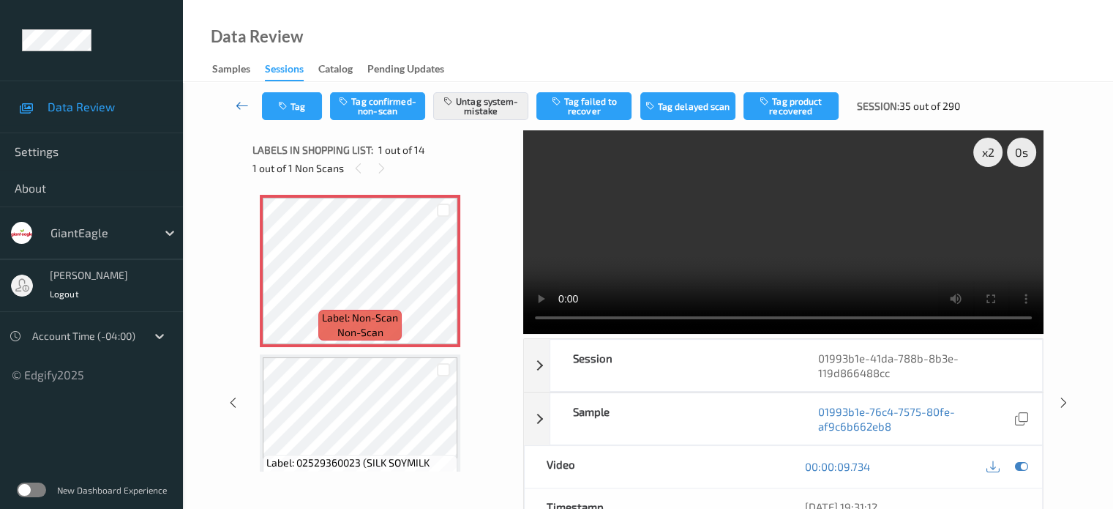
click at [247, 107] on icon at bounding box center [242, 105] width 13 height 15
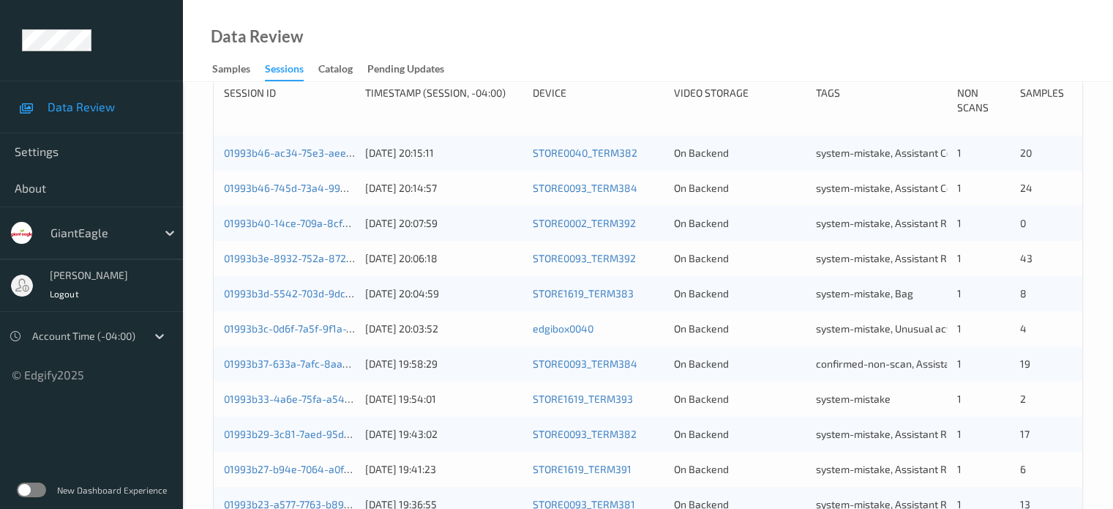
scroll to position [707, 0]
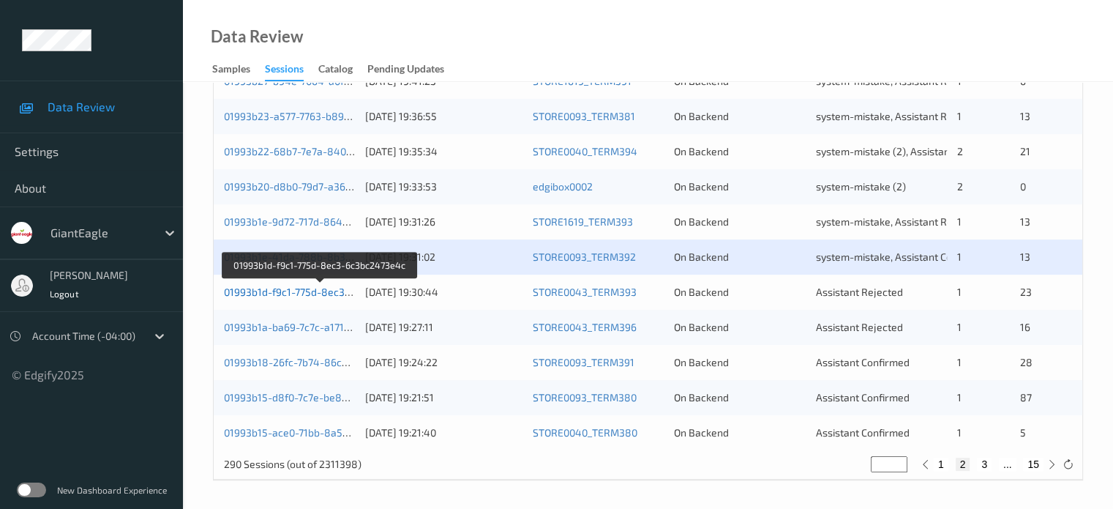
click at [297, 294] on link "01993b1d-f9c1-775d-8ec3-6c3bc2473e4c" at bounding box center [321, 291] width 194 height 12
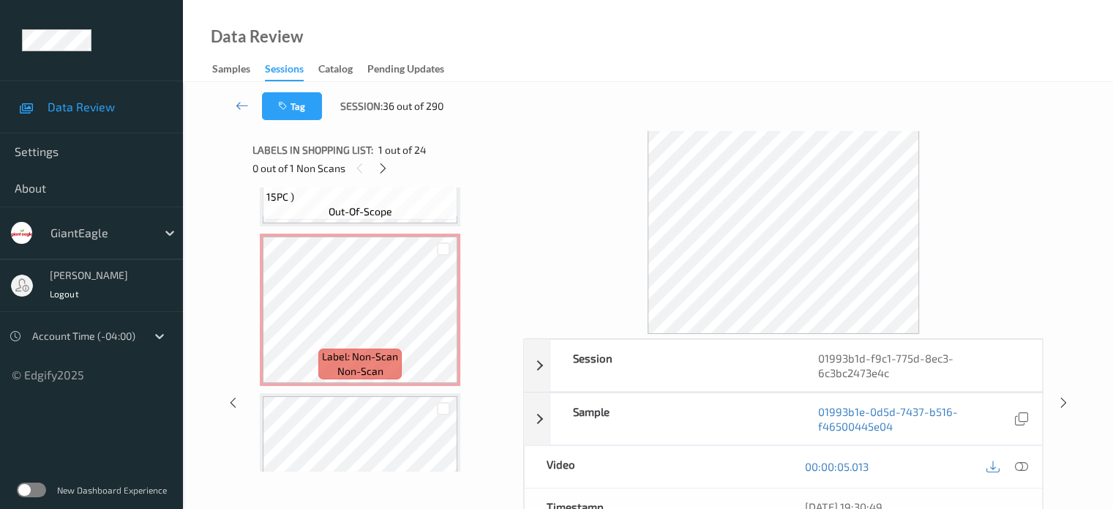
scroll to position [1876, 0]
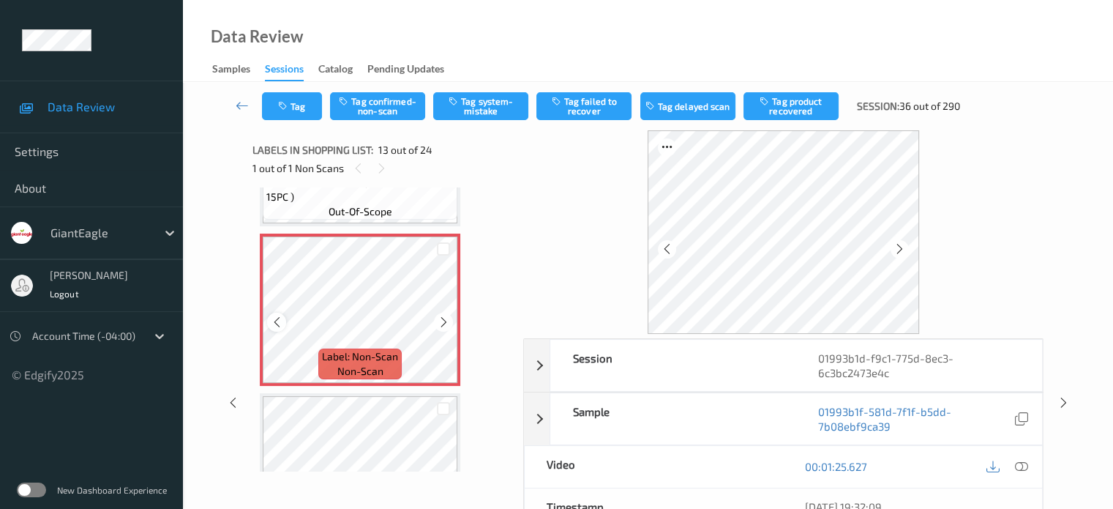
click at [277, 321] on icon at bounding box center [277, 321] width 12 height 13
click at [1022, 471] on icon at bounding box center [1021, 466] width 13 height 13
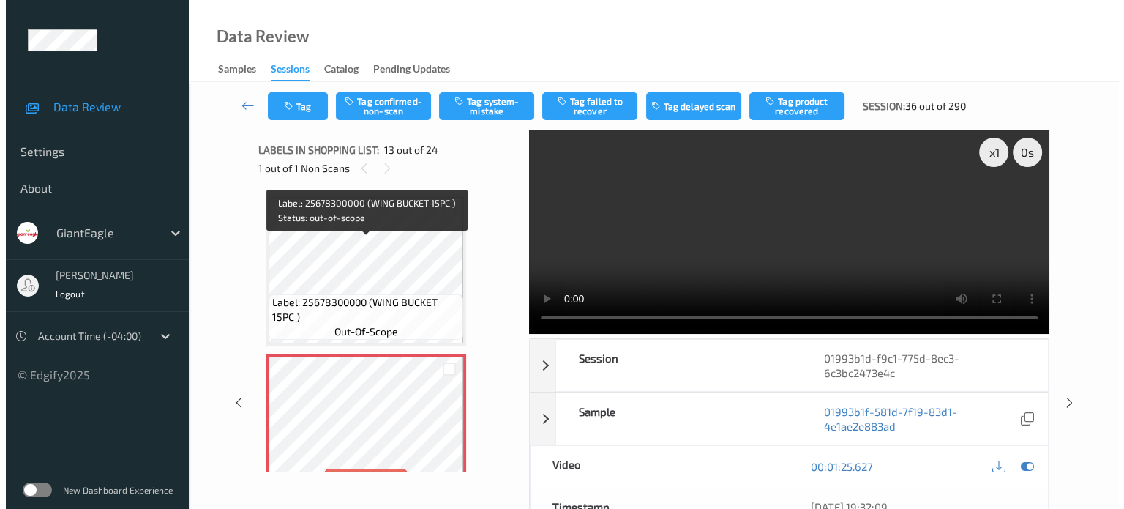
scroll to position [1755, 0]
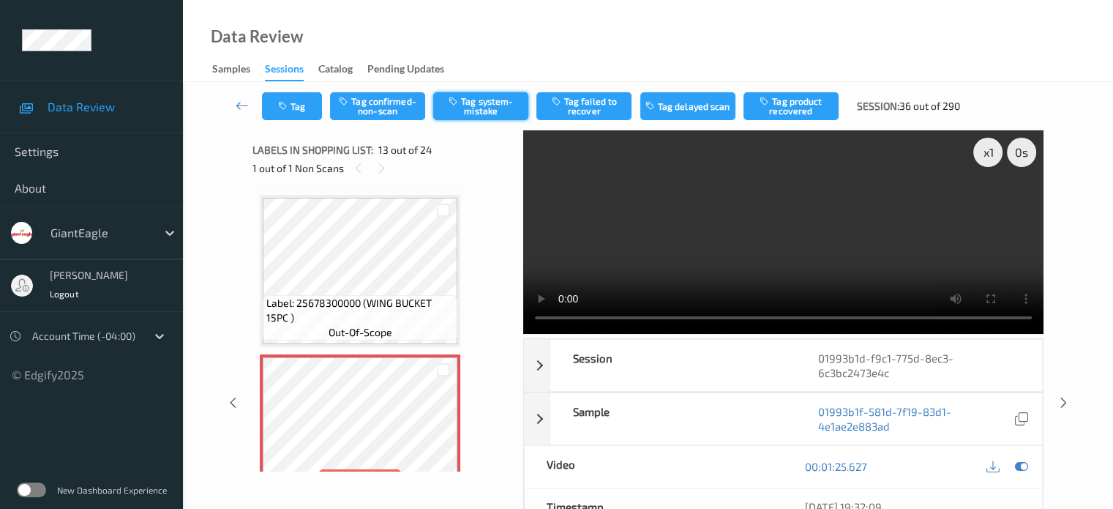
click at [487, 102] on button "Tag system-mistake" at bounding box center [480, 106] width 95 height 28
click at [302, 109] on button "Tag" at bounding box center [292, 106] width 60 height 28
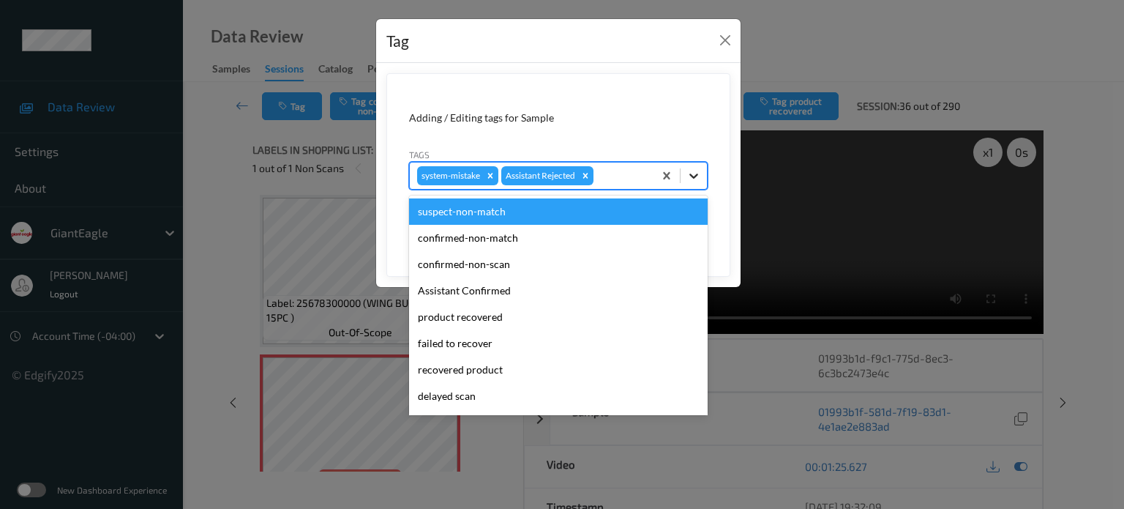
click at [691, 169] on icon at bounding box center [694, 175] width 15 height 15
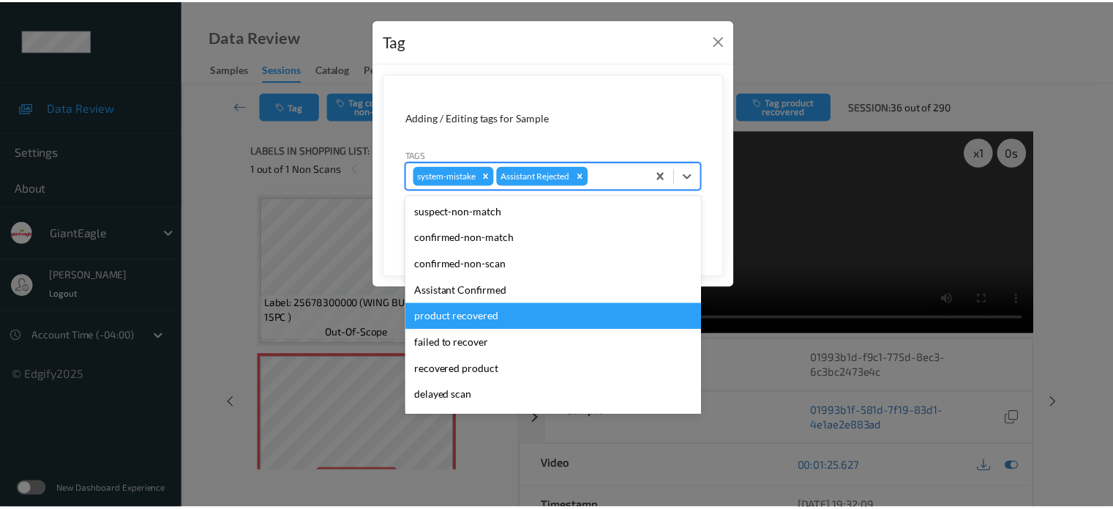
scroll to position [155, 0]
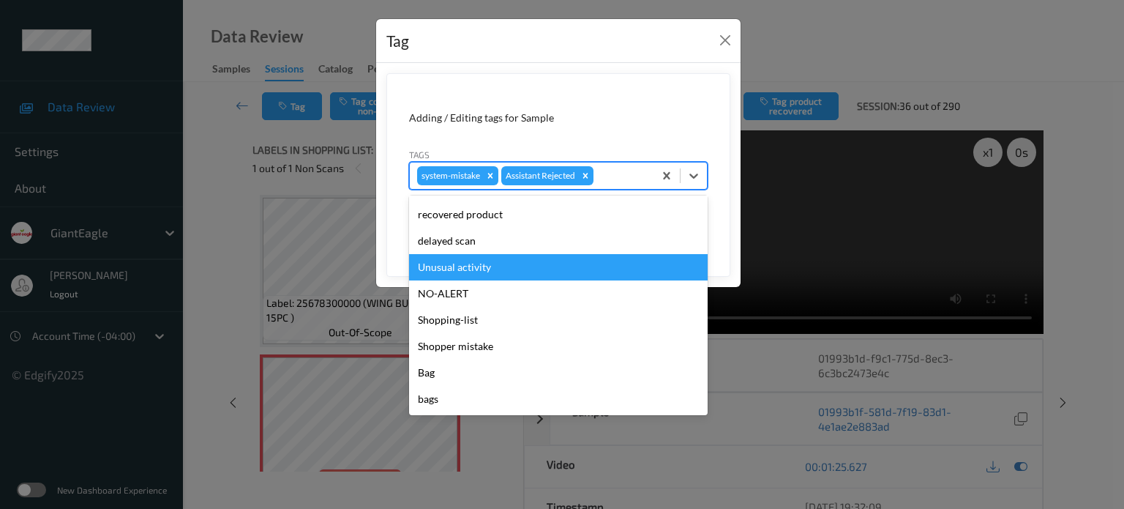
click at [460, 263] on div "Unusual activity" at bounding box center [558, 267] width 299 height 26
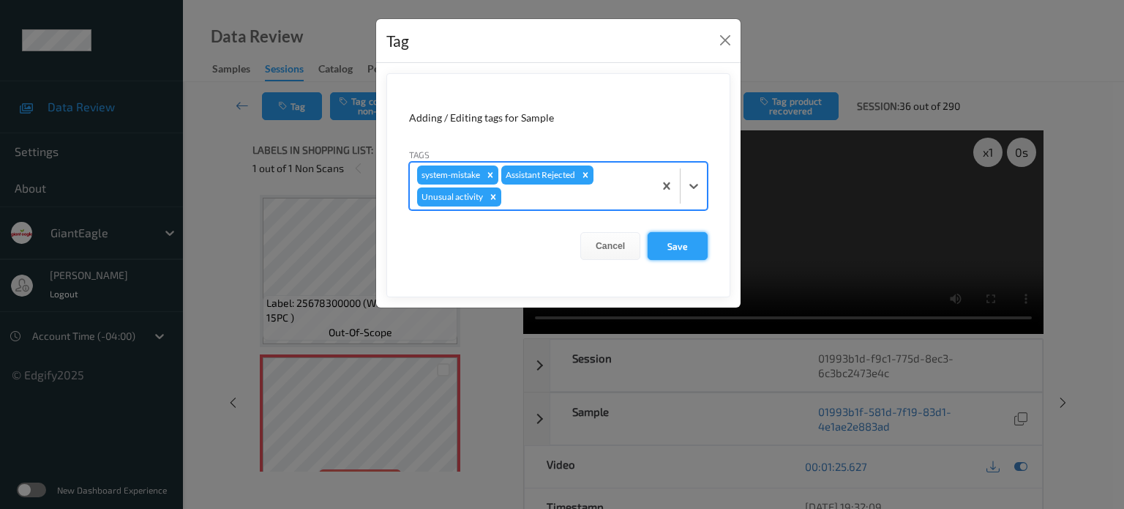
click at [688, 239] on button "Save" at bounding box center [678, 246] width 60 height 28
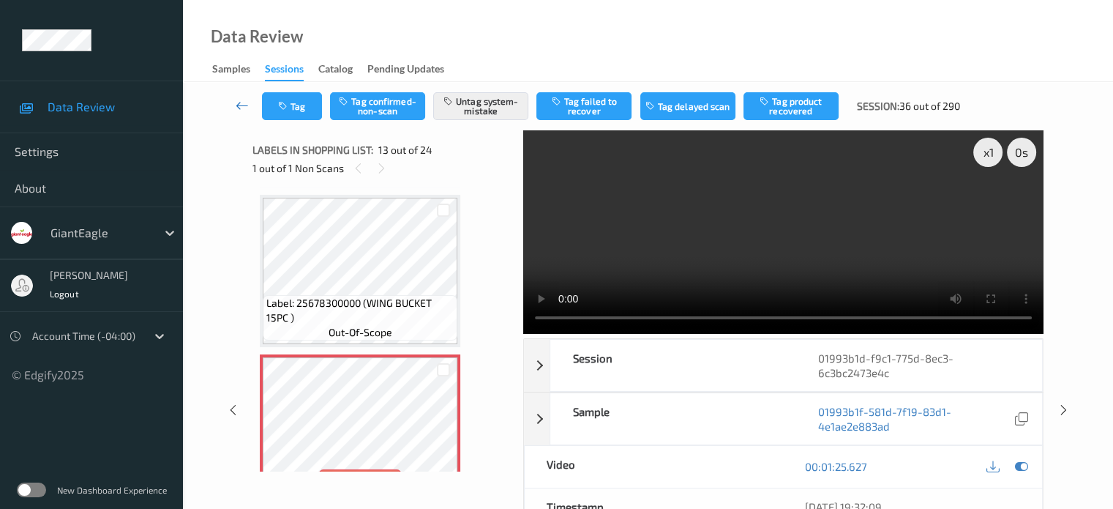
click at [243, 109] on icon at bounding box center [242, 105] width 13 height 15
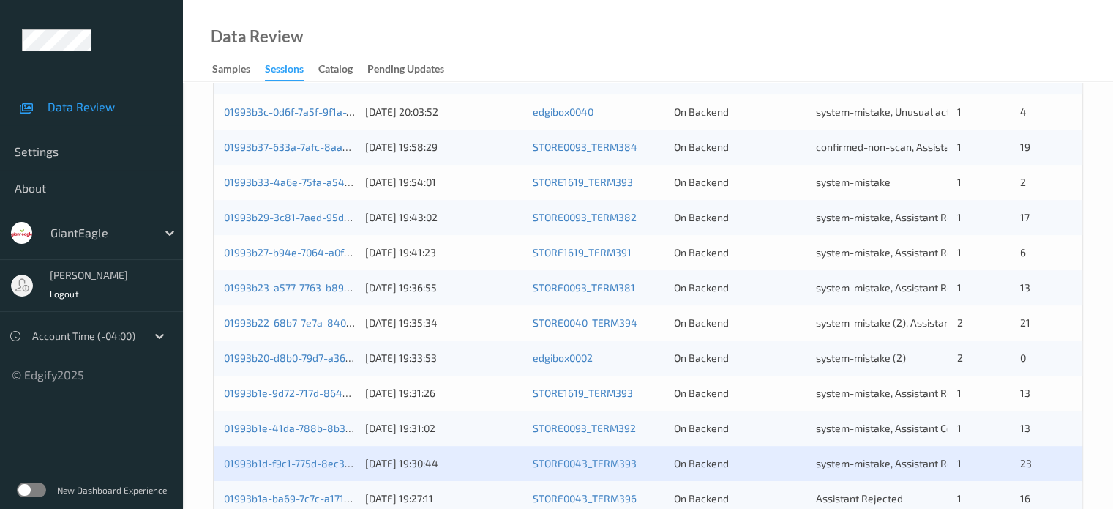
scroll to position [707, 0]
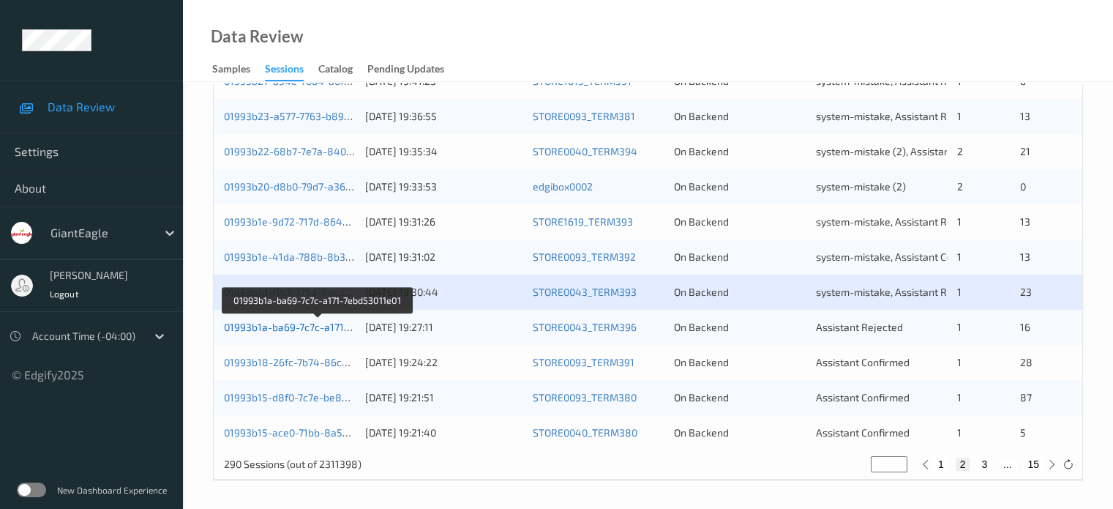
click at [288, 324] on link "01993b1a-ba69-7c7c-a171-7ebd53011e01" at bounding box center [318, 327] width 189 height 12
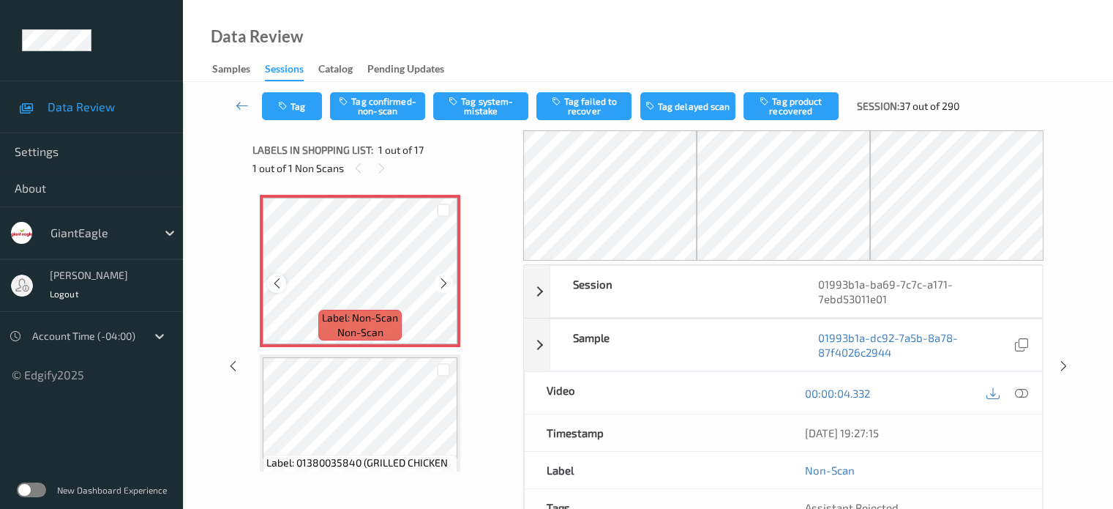
click at [280, 283] on icon at bounding box center [277, 283] width 12 height 13
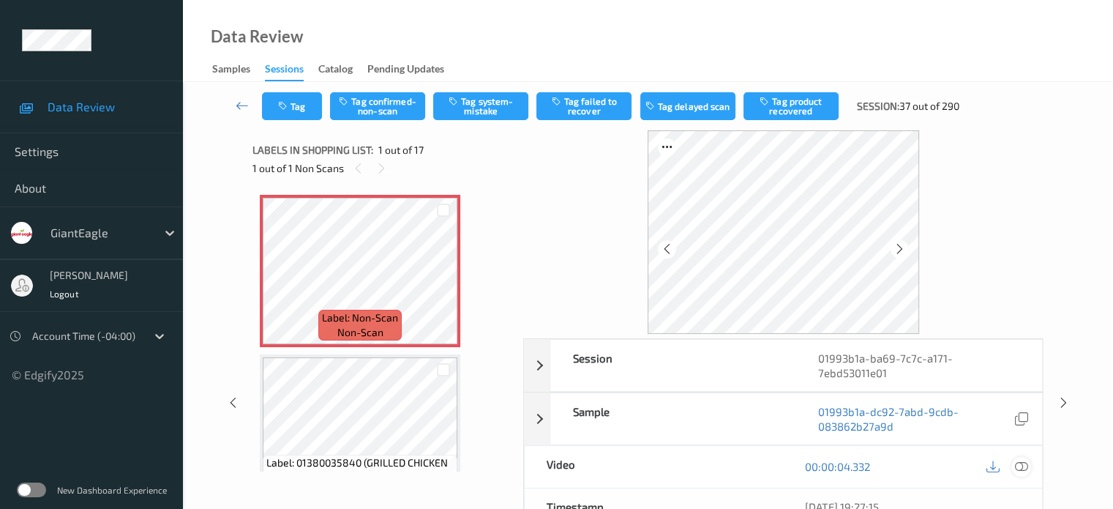
click at [1020, 460] on icon at bounding box center [1021, 466] width 13 height 13
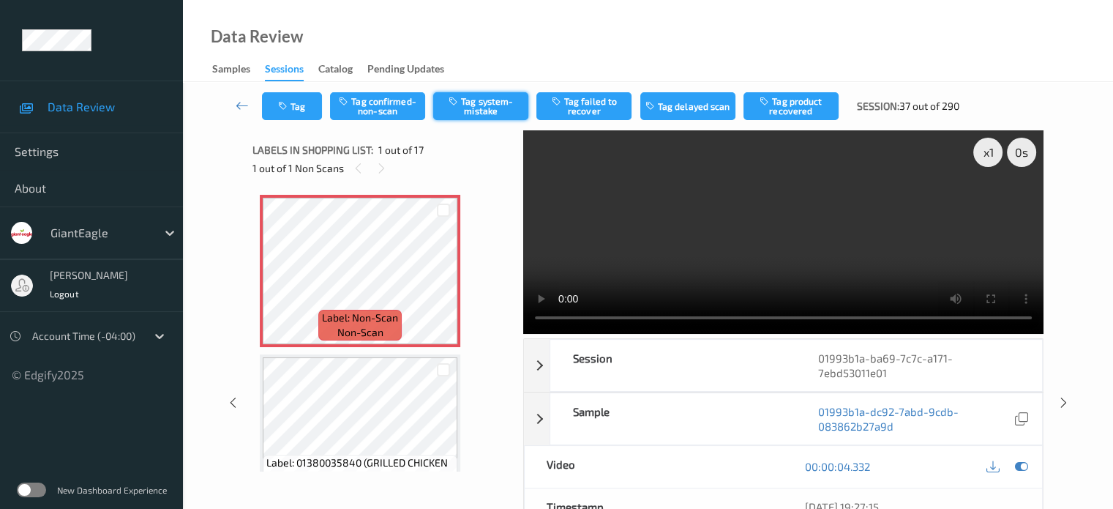
click at [477, 109] on button "Tag system-mistake" at bounding box center [480, 106] width 95 height 28
click at [302, 109] on button "Tag" at bounding box center [292, 106] width 60 height 28
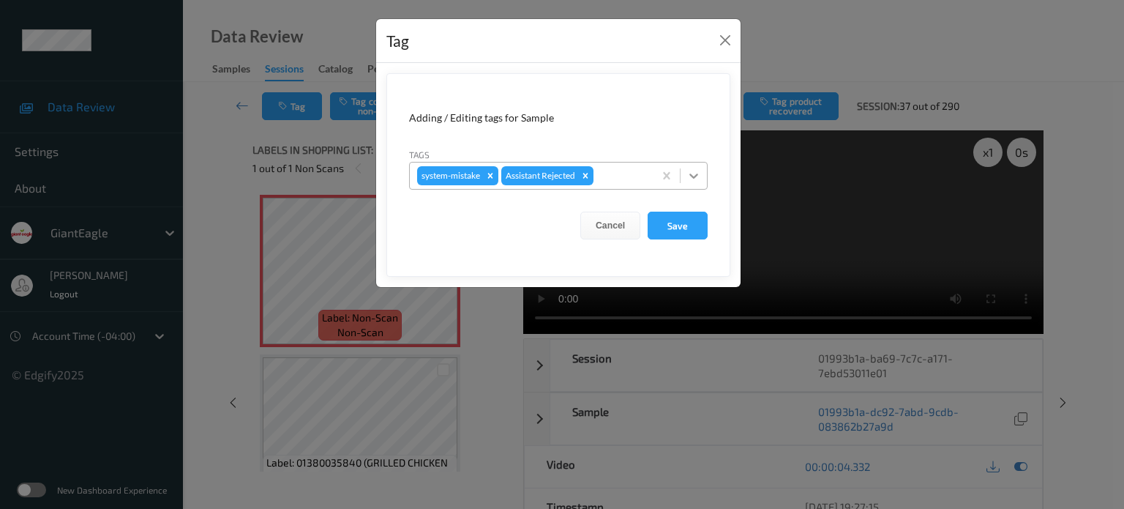
click at [699, 178] on icon at bounding box center [694, 175] width 15 height 15
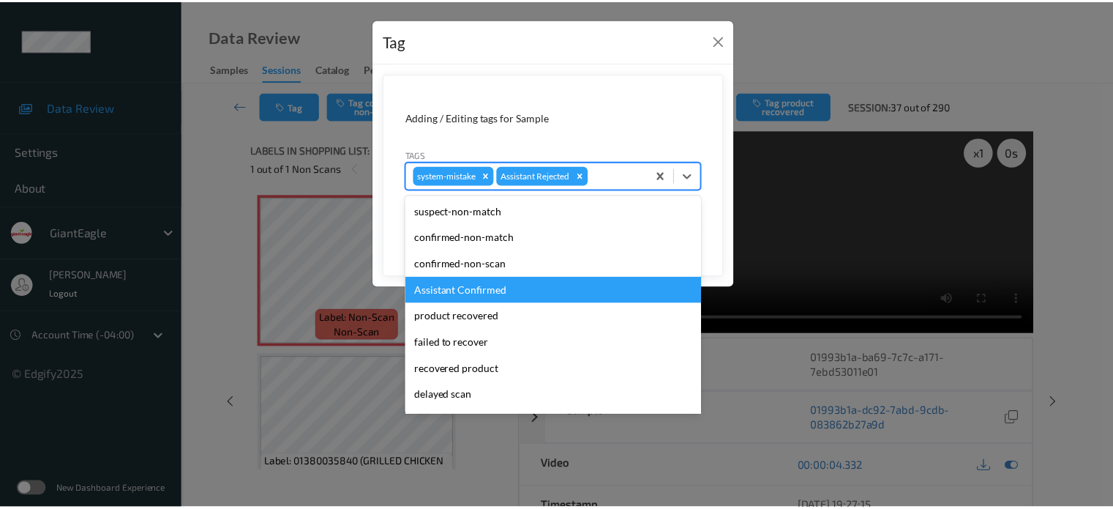
scroll to position [155, 0]
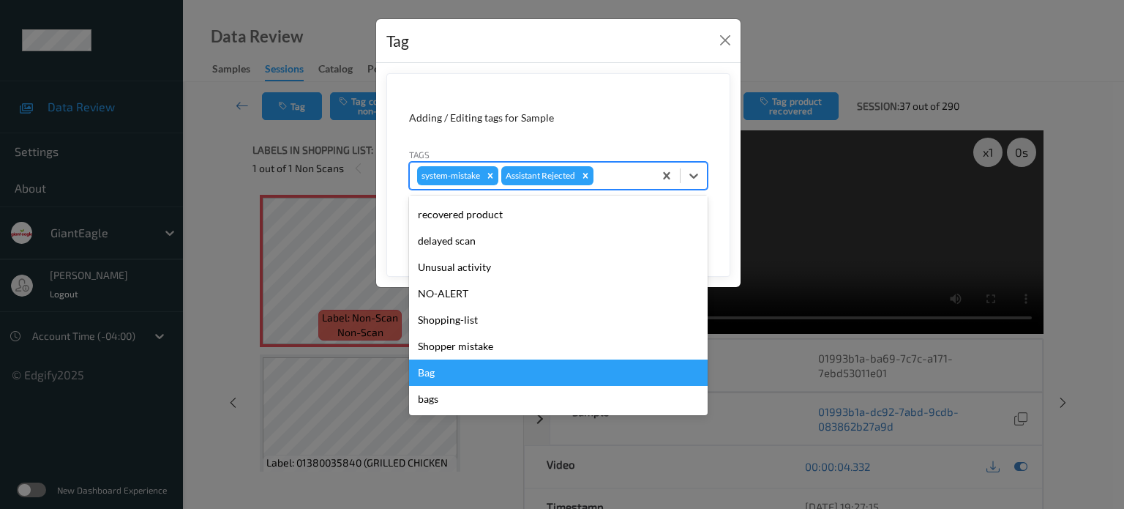
click at [428, 369] on div "Bag" at bounding box center [558, 372] width 299 height 26
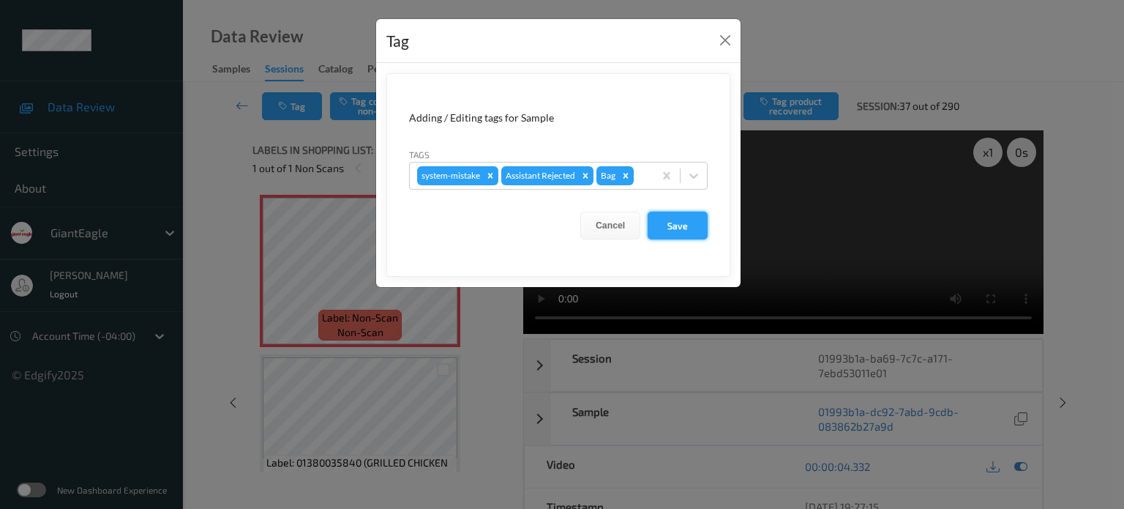
click at [682, 220] on button "Save" at bounding box center [678, 226] width 60 height 28
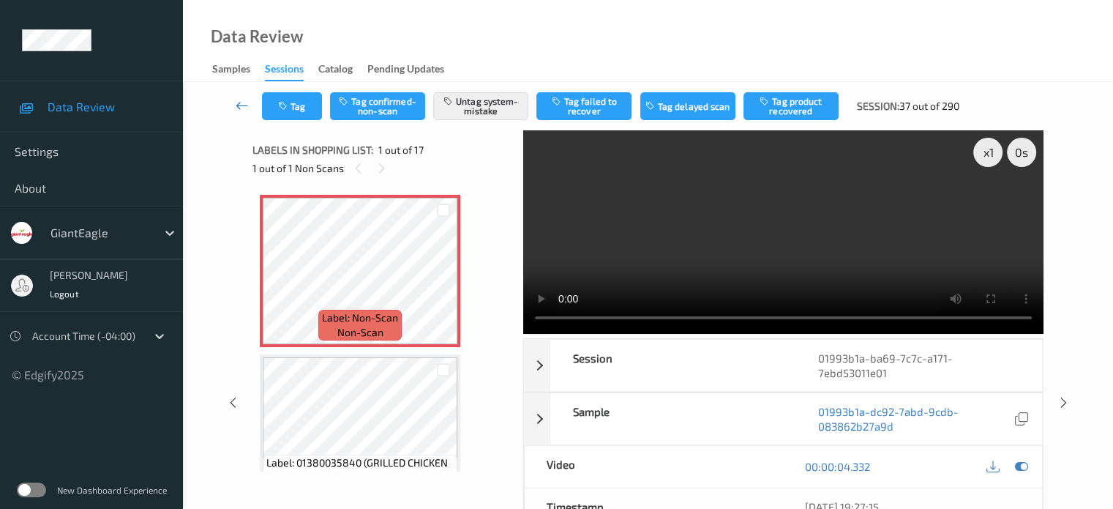
click at [236, 103] on icon at bounding box center [242, 105] width 13 height 15
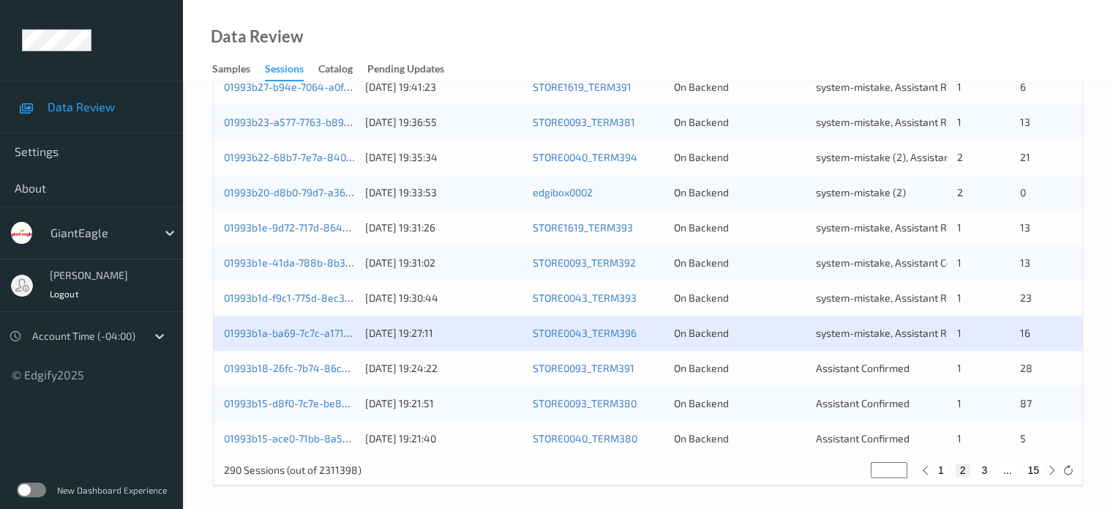
scroll to position [707, 0]
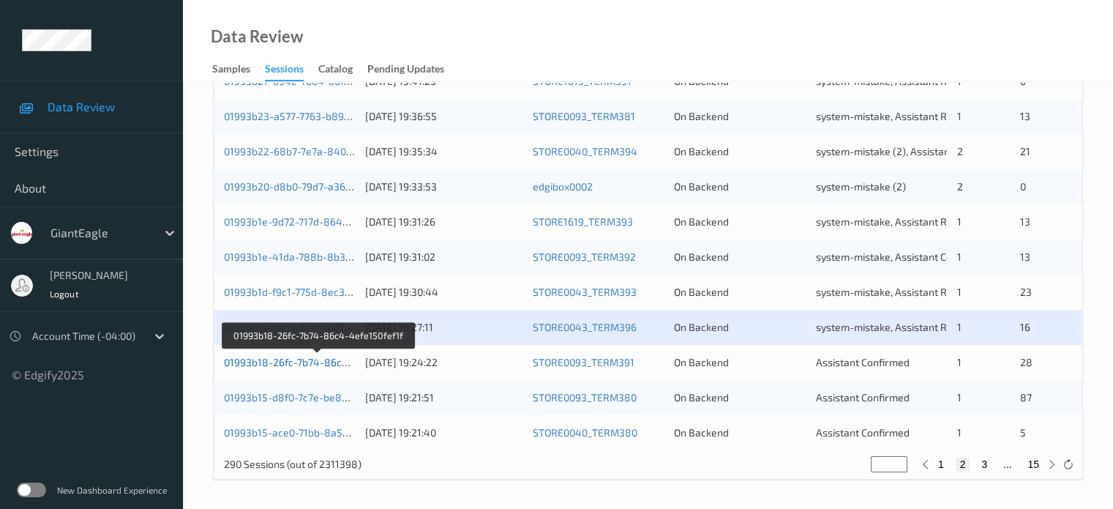
click at [275, 361] on link "01993b18-26fc-7b74-86c4-4efe150fef1f" at bounding box center [318, 362] width 188 height 12
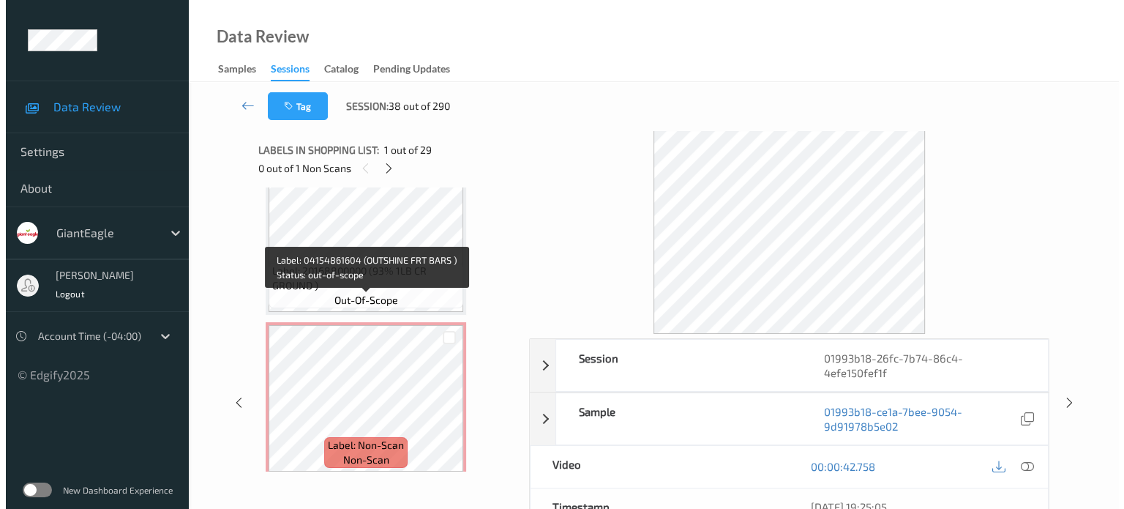
scroll to position [2020, 0]
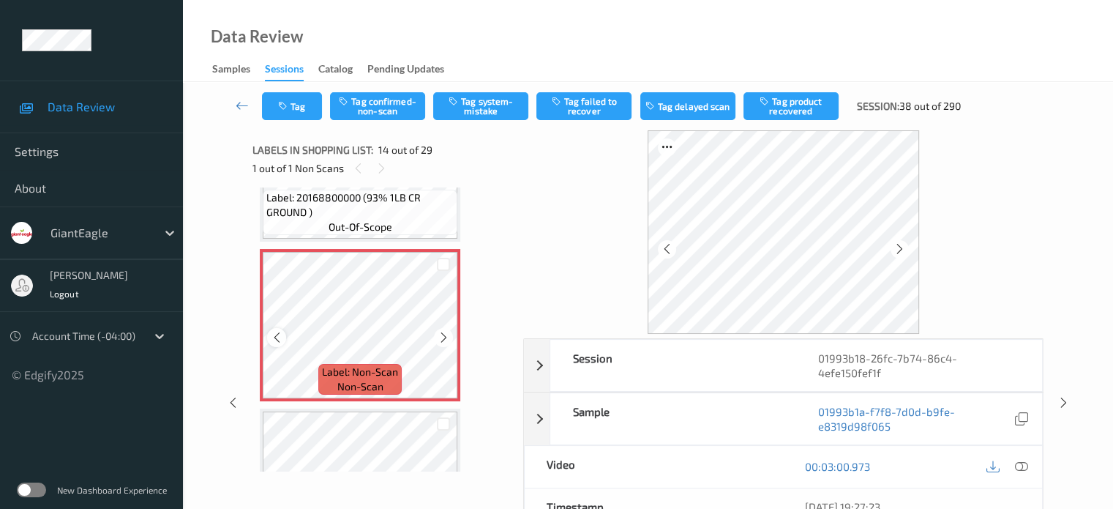
click at [279, 342] on icon at bounding box center [277, 337] width 12 height 13
click at [1023, 460] on icon at bounding box center [1021, 466] width 13 height 13
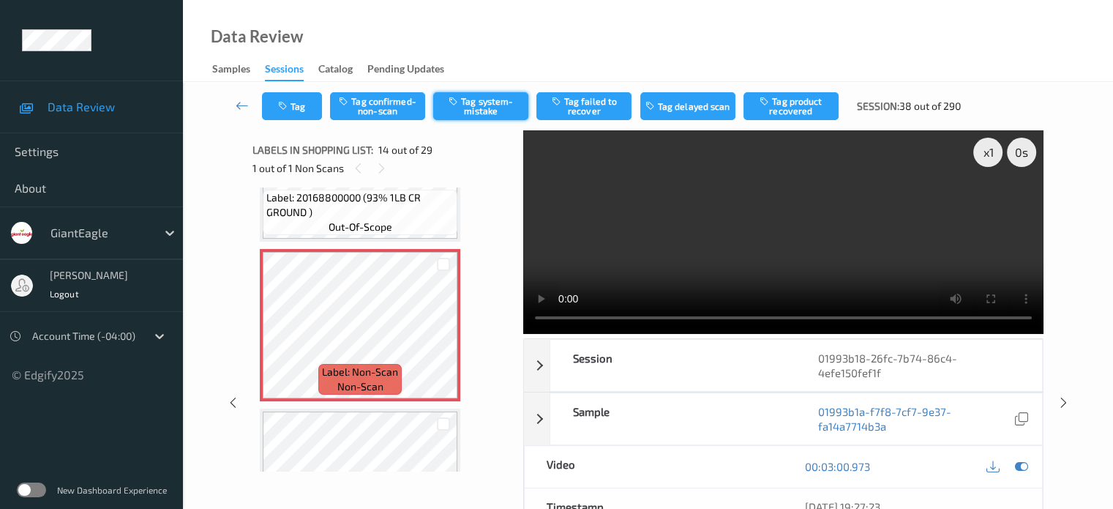
click at [475, 108] on button "Tag system-mistake" at bounding box center [480, 106] width 95 height 28
click at [297, 116] on button "Tag" at bounding box center [292, 106] width 60 height 28
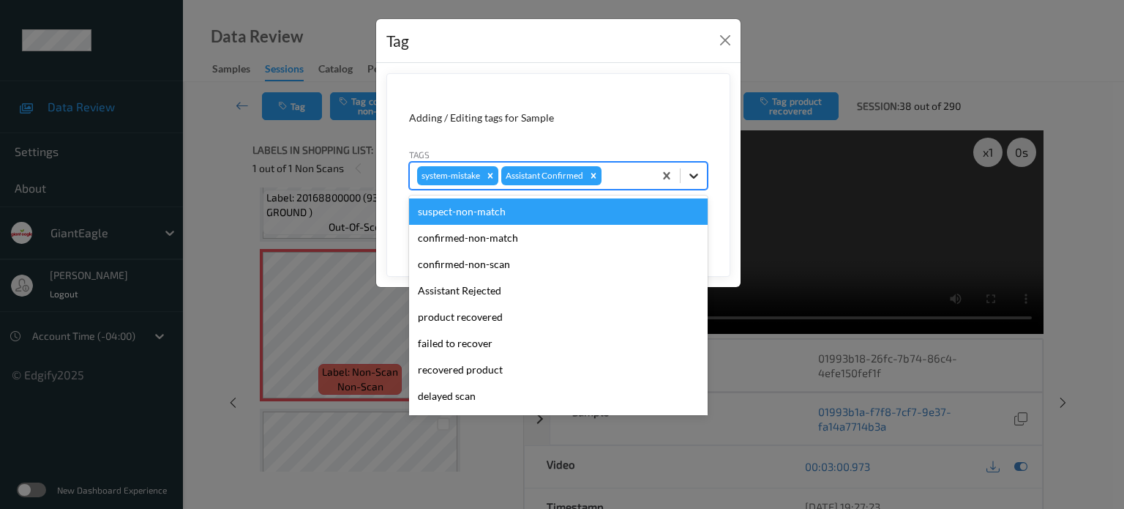
click at [692, 176] on icon at bounding box center [694, 175] width 15 height 15
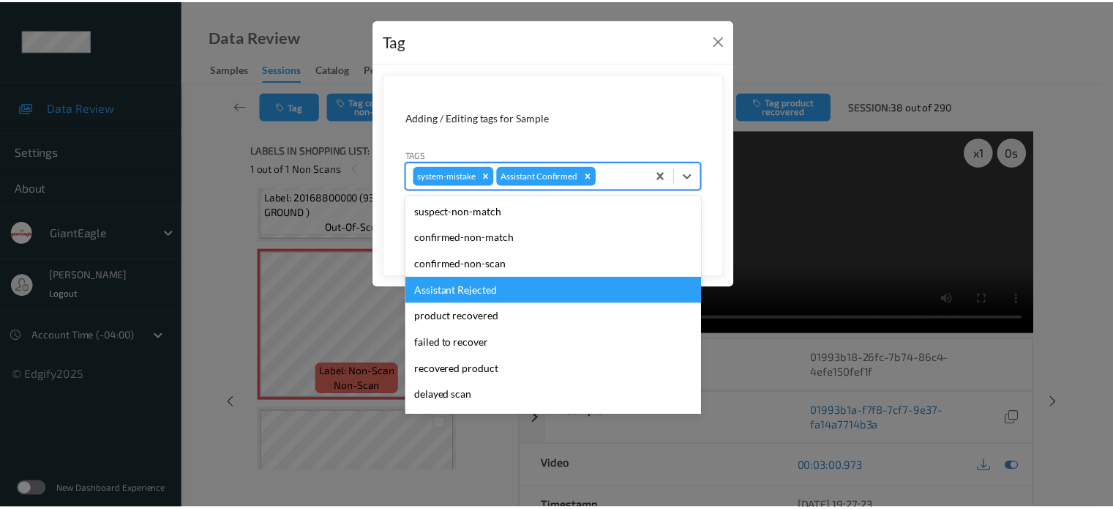
scroll to position [155, 0]
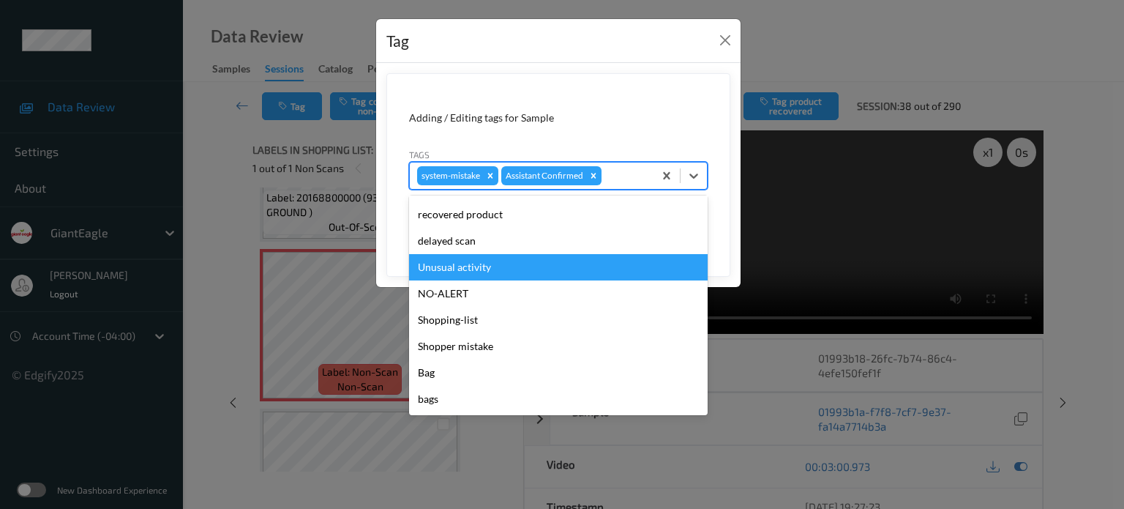
click at [485, 269] on div "Unusual activity" at bounding box center [558, 267] width 299 height 26
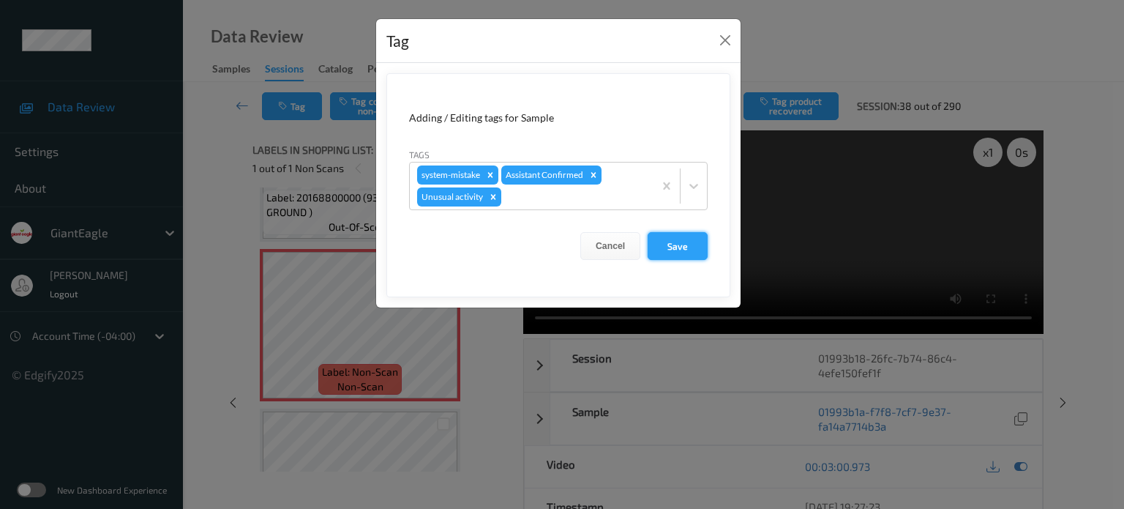
click at [681, 245] on button "Save" at bounding box center [678, 246] width 60 height 28
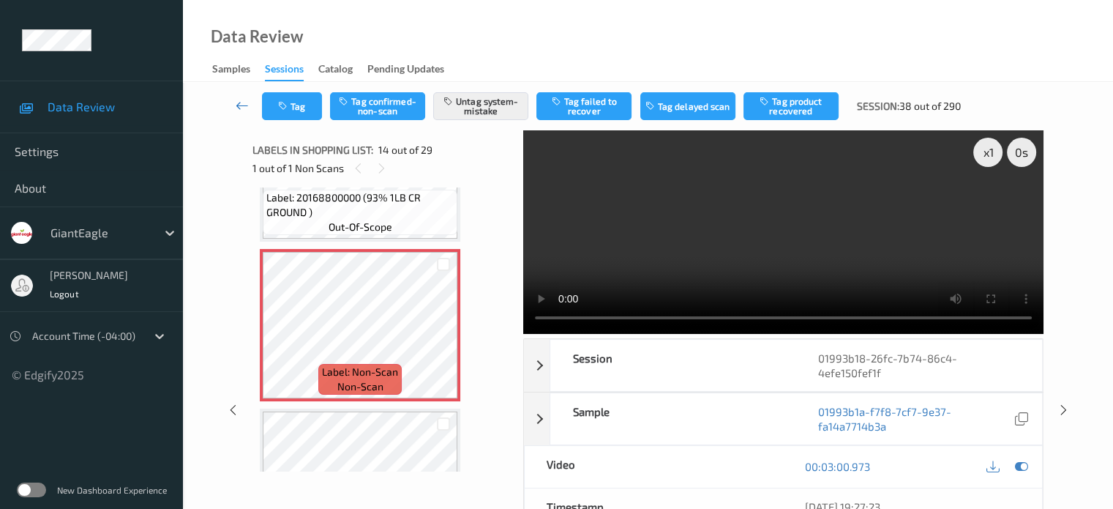
click at [240, 105] on icon at bounding box center [242, 105] width 13 height 15
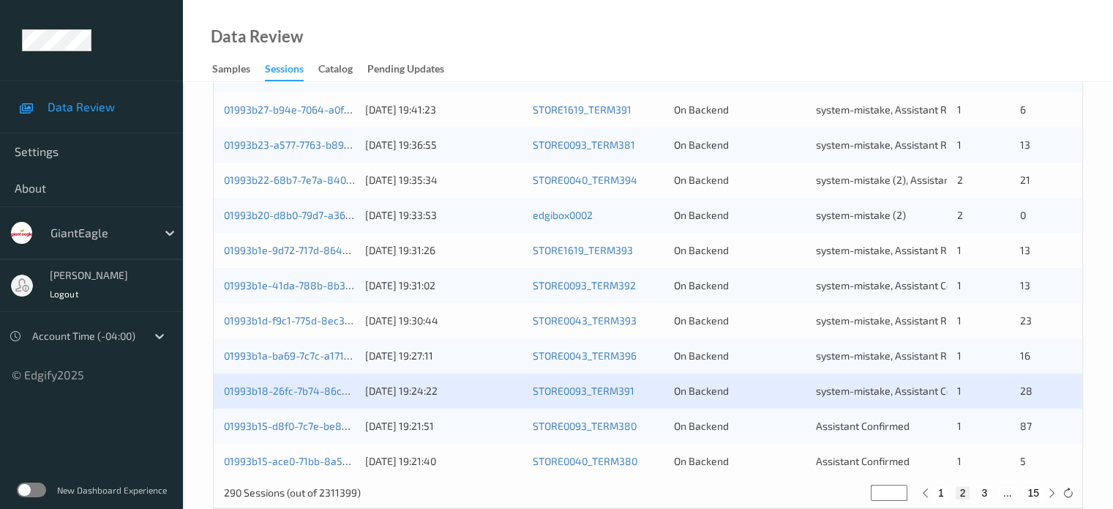
scroll to position [707, 0]
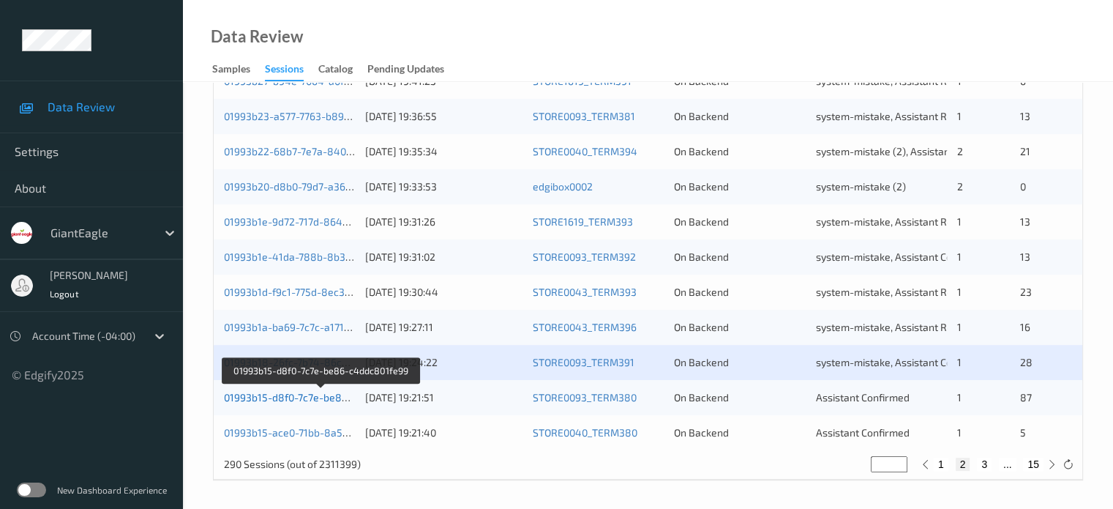
click at [266, 399] on link "01993b15-d8f0-7c7e-be86-c4ddc801fe99" at bounding box center [321, 397] width 195 height 12
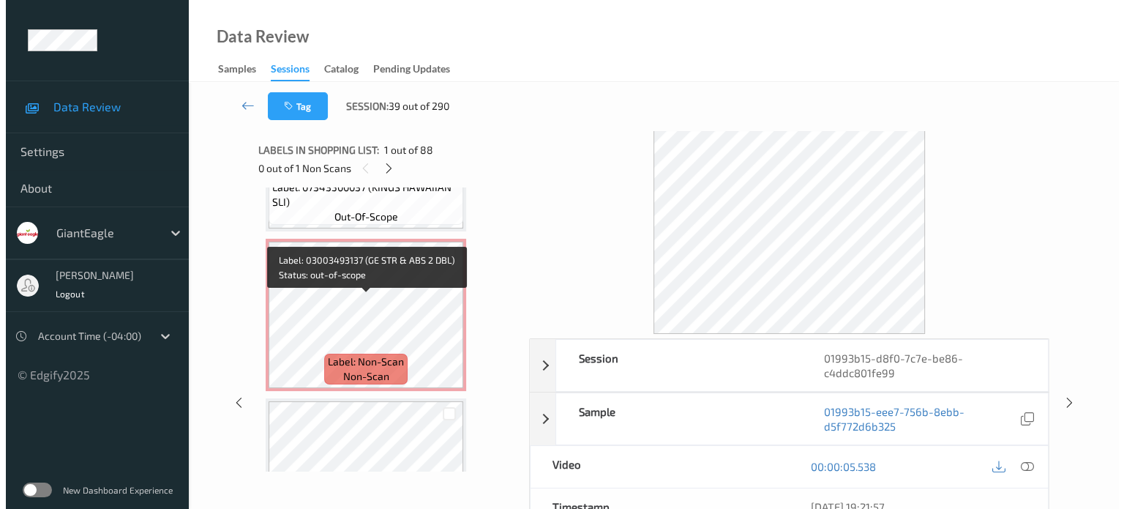
scroll to position [7773, 0]
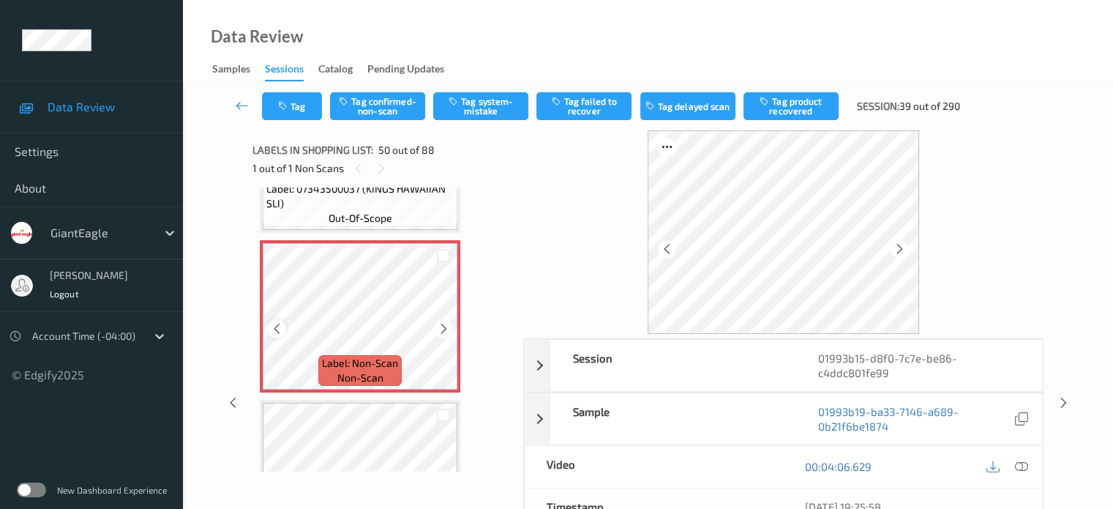
click at [277, 326] on icon at bounding box center [277, 328] width 12 height 13
click at [1017, 465] on icon at bounding box center [1021, 466] width 13 height 13
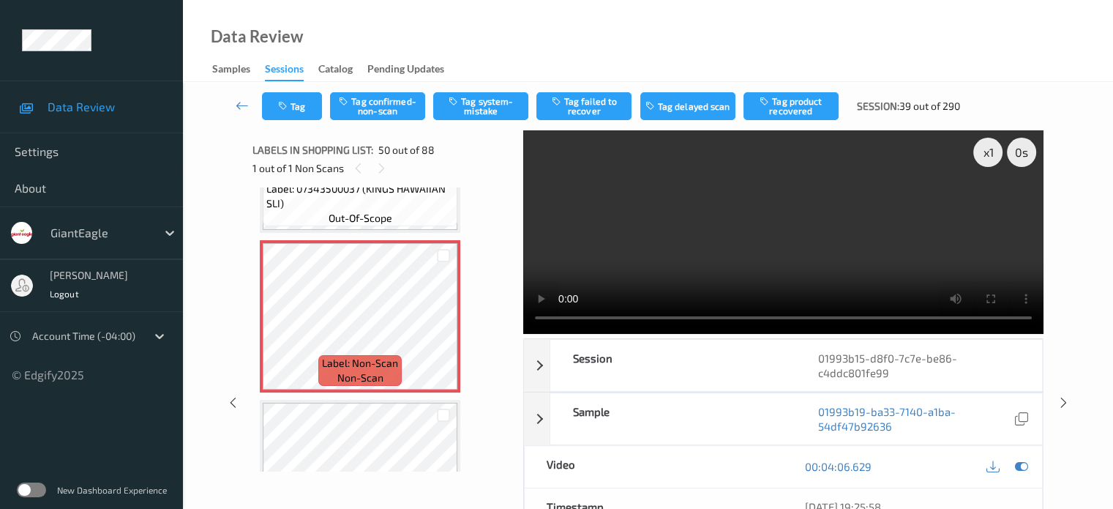
click at [688, 479] on div "Video" at bounding box center [654, 467] width 259 height 42
click at [495, 108] on button "Tag system-mistake" at bounding box center [480, 106] width 95 height 28
click at [304, 113] on button "Tag" at bounding box center [292, 106] width 60 height 28
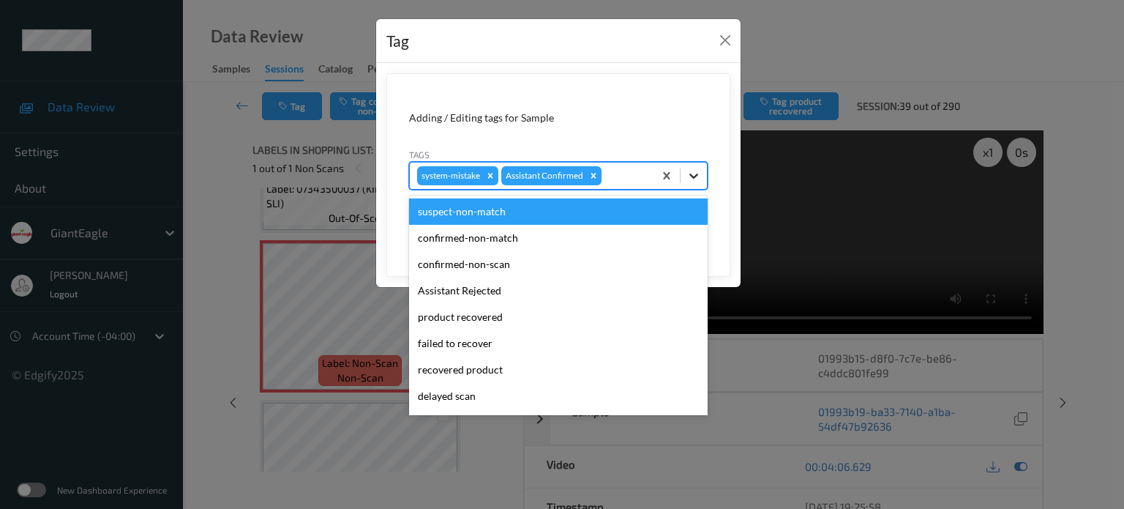
click at [697, 171] on icon at bounding box center [694, 175] width 15 height 15
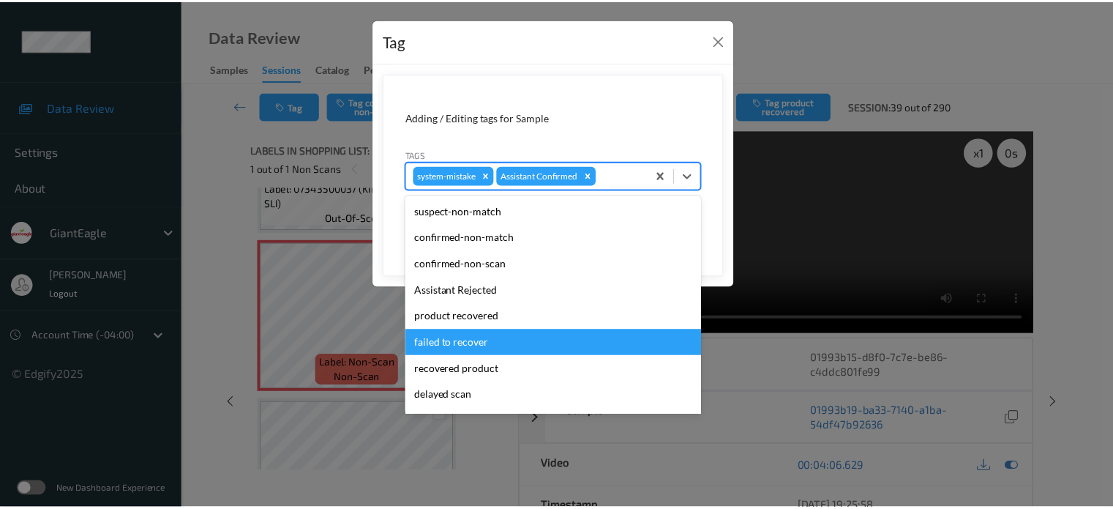
scroll to position [122, 0]
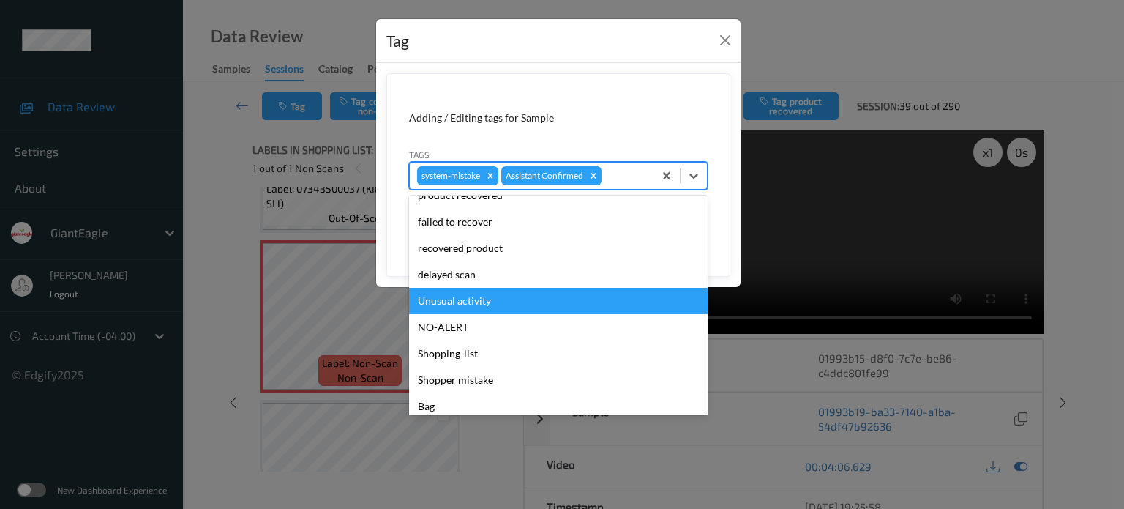
click at [466, 308] on div "Unusual activity" at bounding box center [558, 301] width 299 height 26
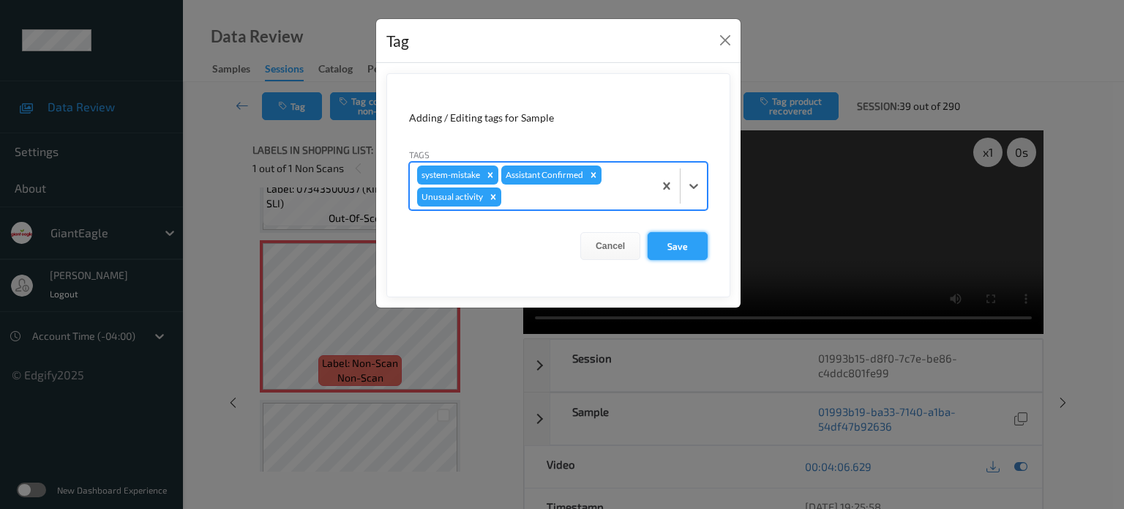
click at [692, 252] on button "Save" at bounding box center [678, 246] width 60 height 28
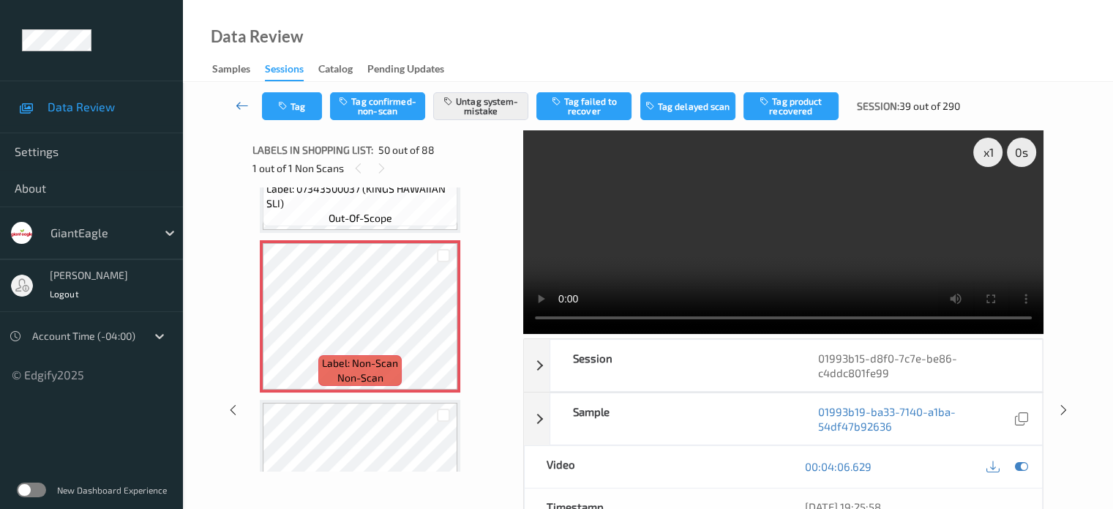
click at [245, 105] on icon at bounding box center [242, 105] width 13 height 15
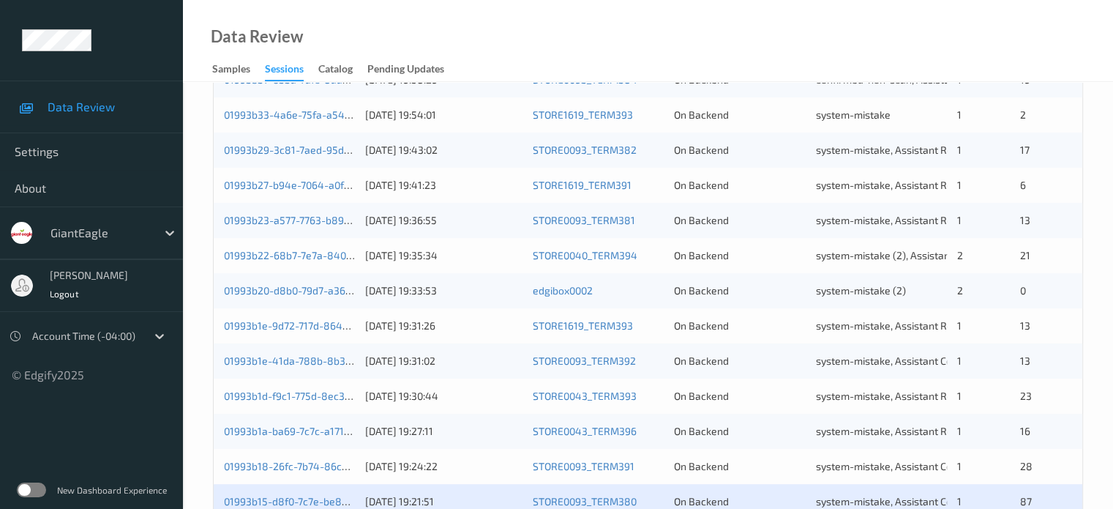
scroll to position [707, 0]
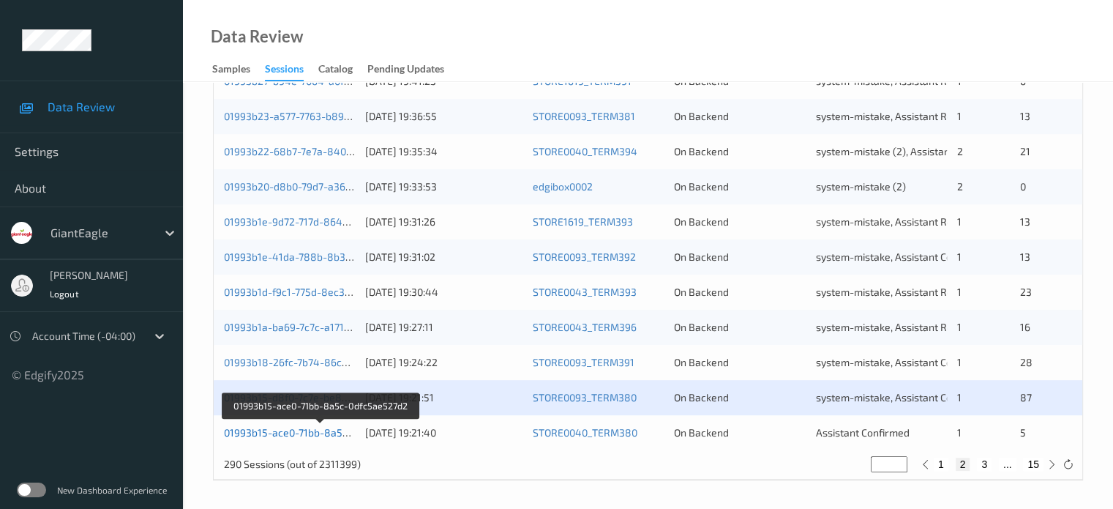
click at [275, 433] on link "01993b15-ace0-71bb-8a5c-0dfc5ae527d2" at bounding box center [321, 432] width 195 height 12
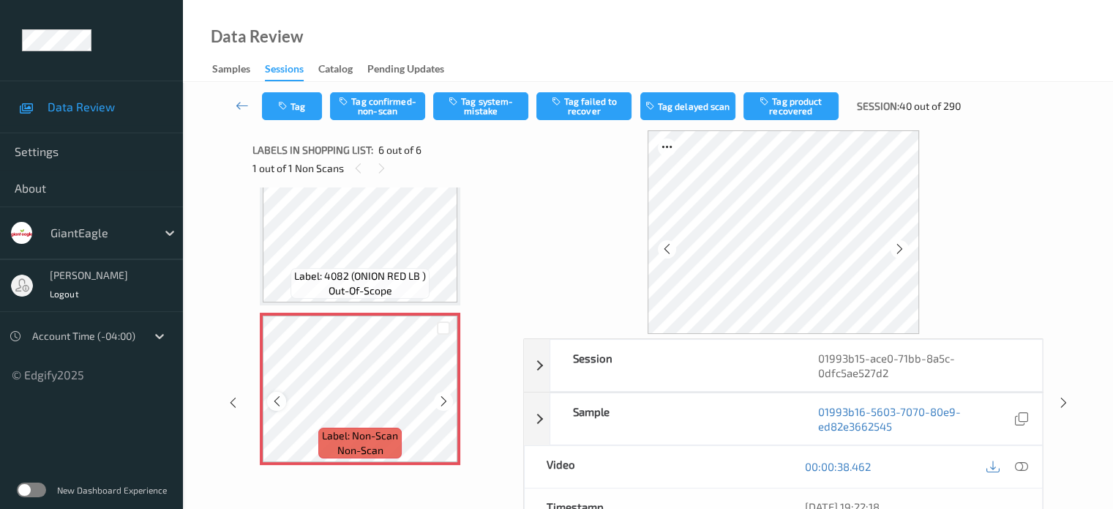
click at [272, 400] on icon at bounding box center [277, 401] width 12 height 13
click at [1013, 468] on div at bounding box center [1022, 467] width 20 height 20
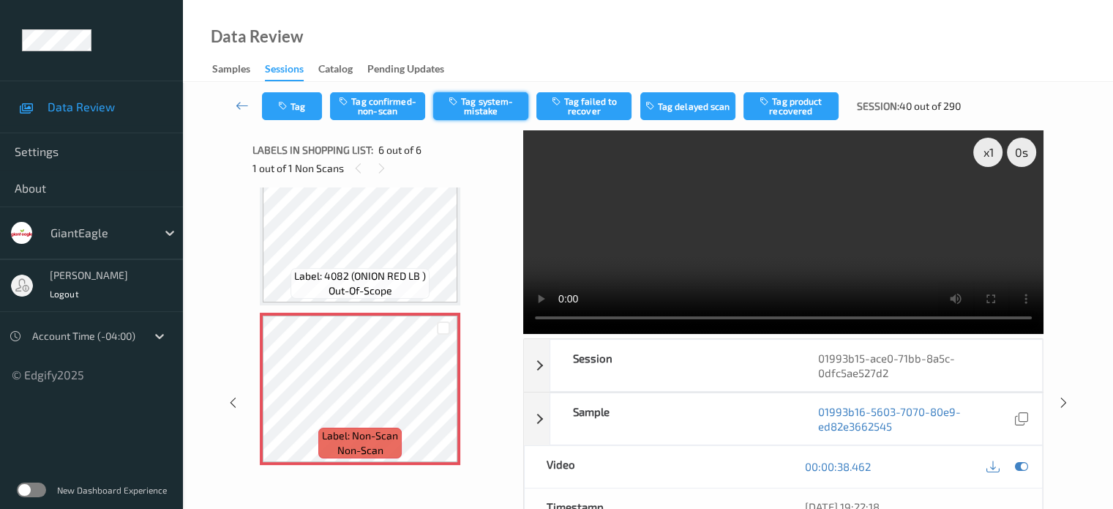
click at [478, 105] on button "Tag system-mistake" at bounding box center [480, 106] width 95 height 28
click at [299, 111] on button "Tag" at bounding box center [292, 106] width 60 height 28
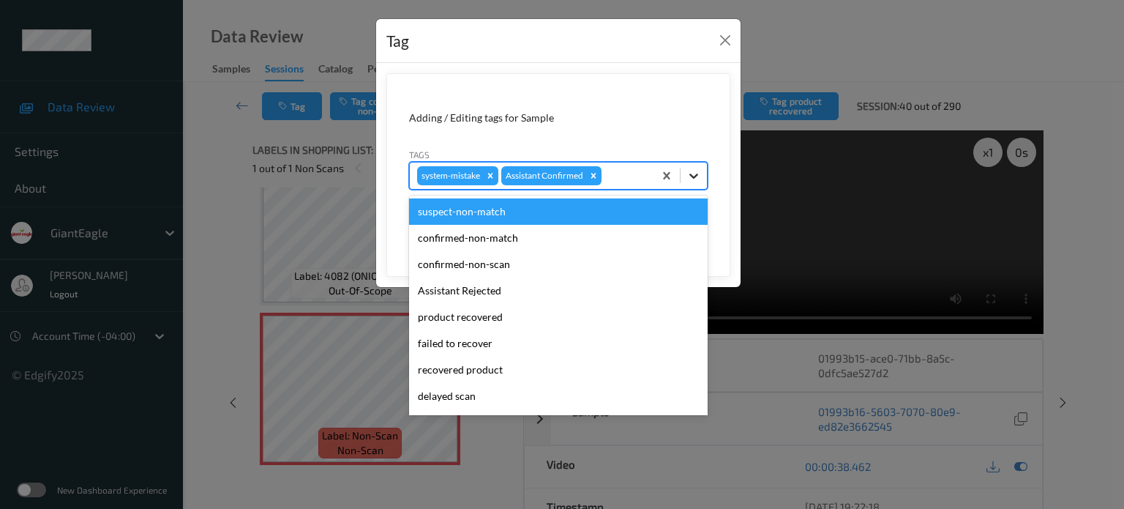
click at [703, 181] on div at bounding box center [694, 175] width 26 height 26
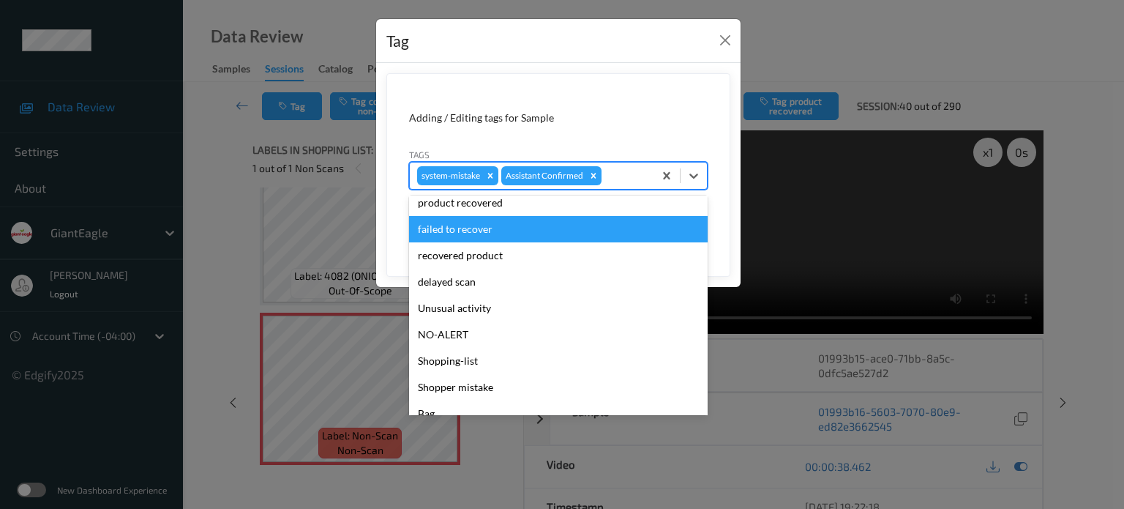
scroll to position [119, 0]
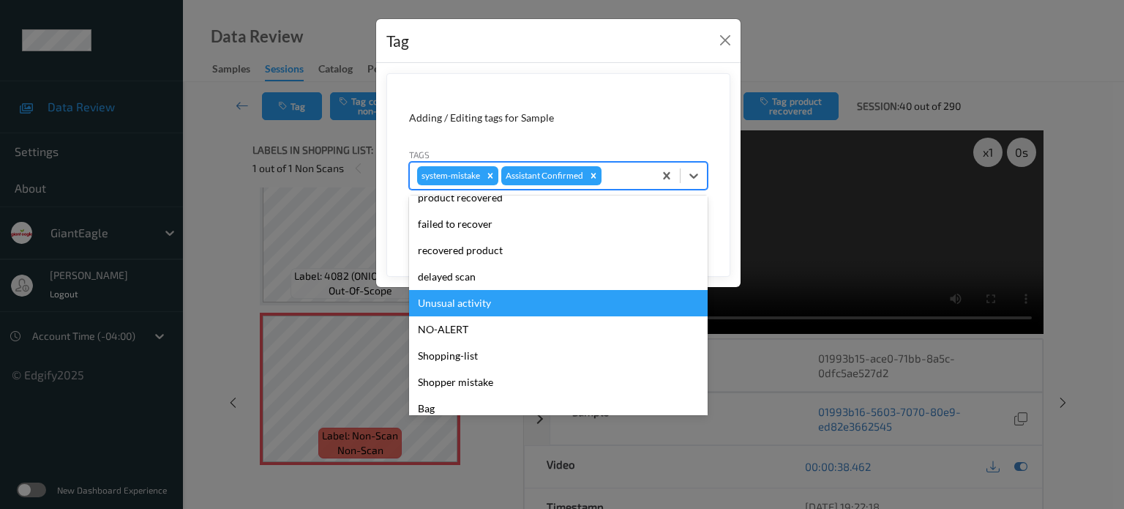
click at [450, 301] on div "Unusual activity" at bounding box center [558, 303] width 299 height 26
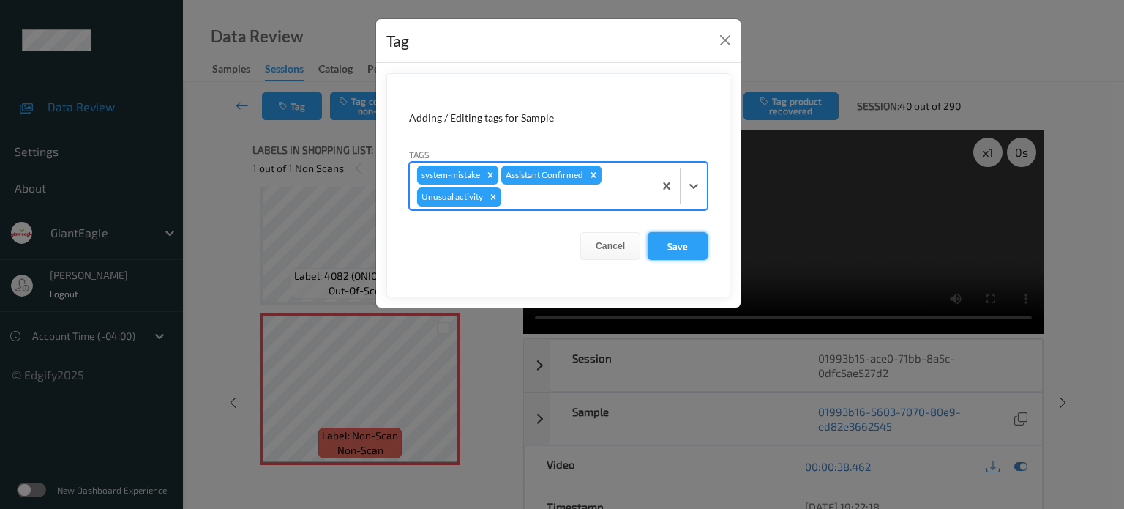
click at [687, 247] on button "Save" at bounding box center [678, 246] width 60 height 28
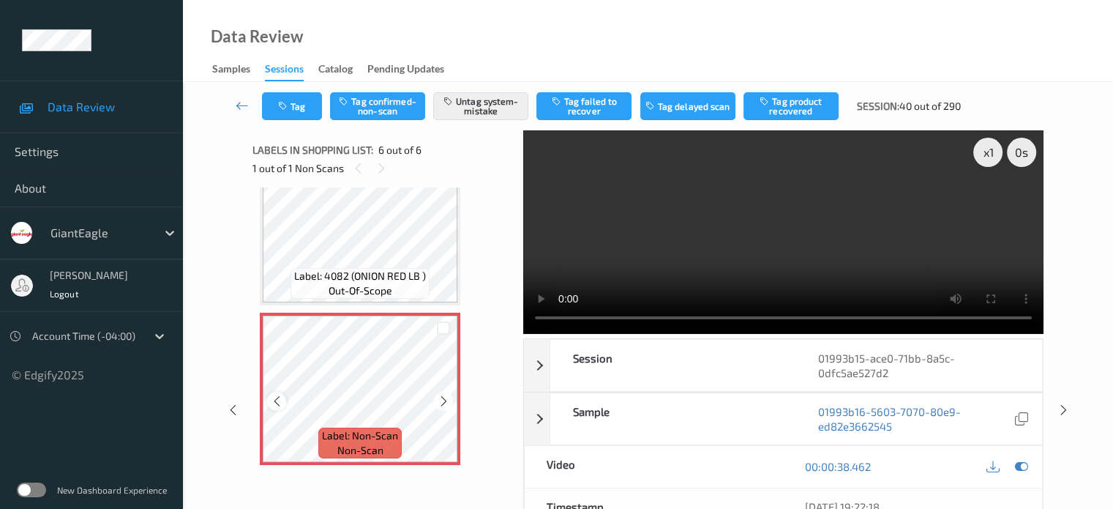
click at [284, 395] on div at bounding box center [276, 401] width 18 height 18
click at [290, 97] on button "Tag" at bounding box center [292, 106] width 60 height 28
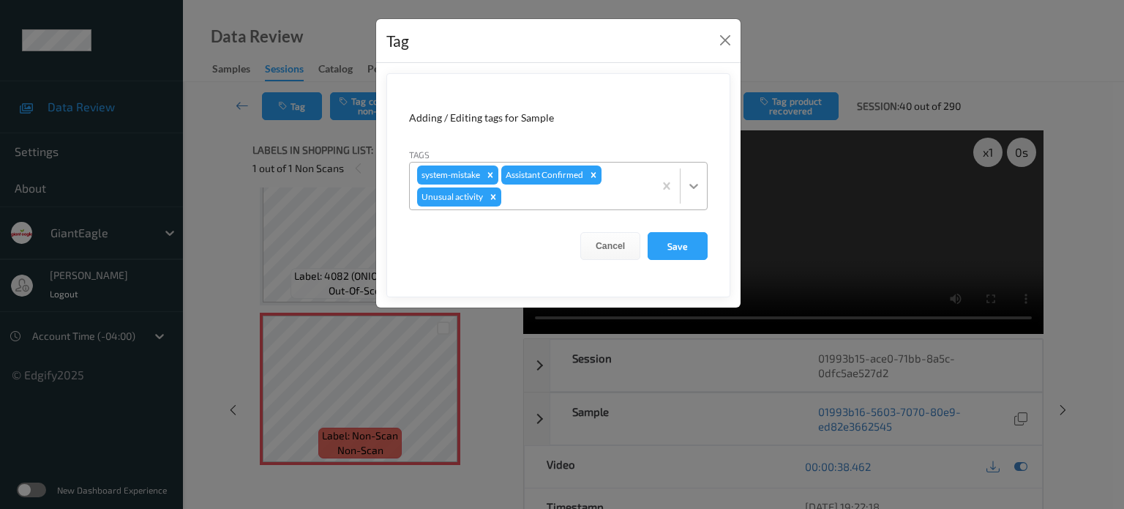
click at [692, 190] on icon at bounding box center [694, 186] width 15 height 15
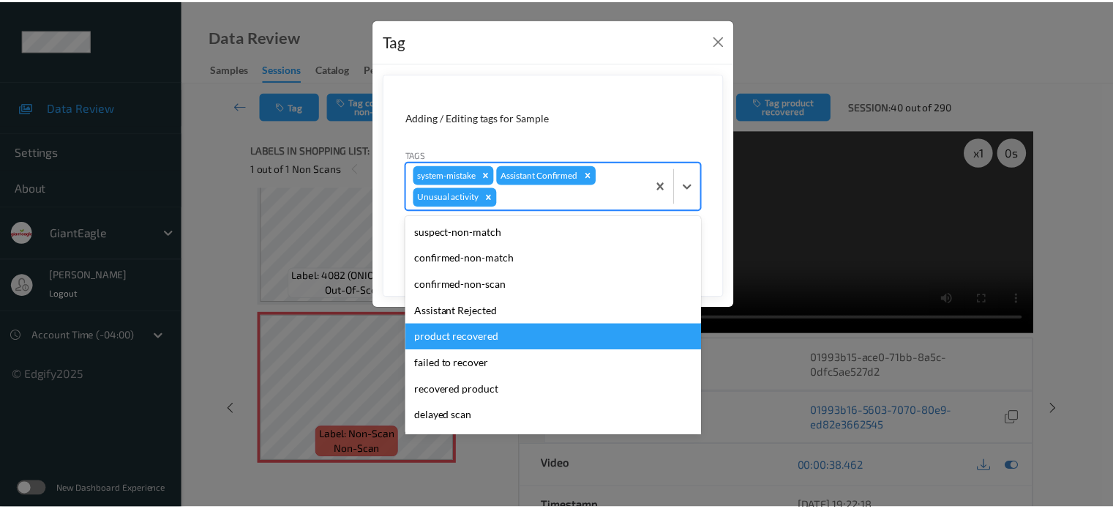
scroll to position [129, 0]
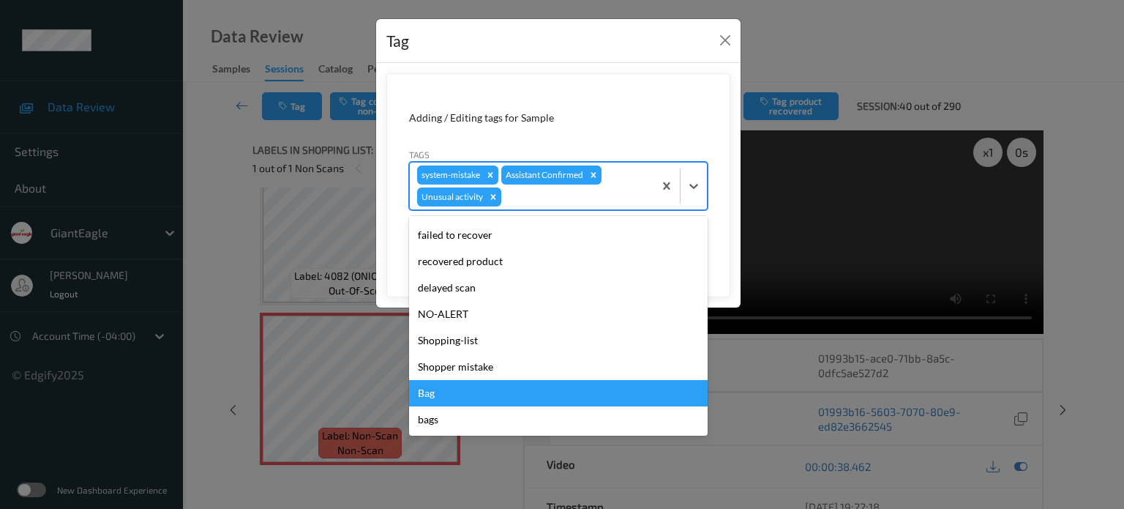
click at [422, 392] on div "Bag" at bounding box center [558, 393] width 299 height 26
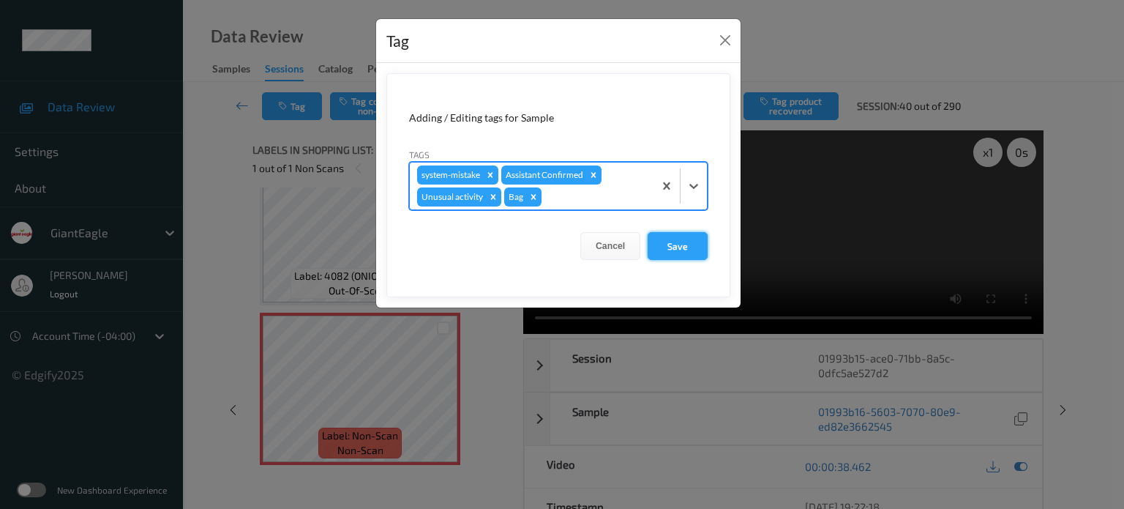
click at [685, 245] on button "Save" at bounding box center [678, 246] width 60 height 28
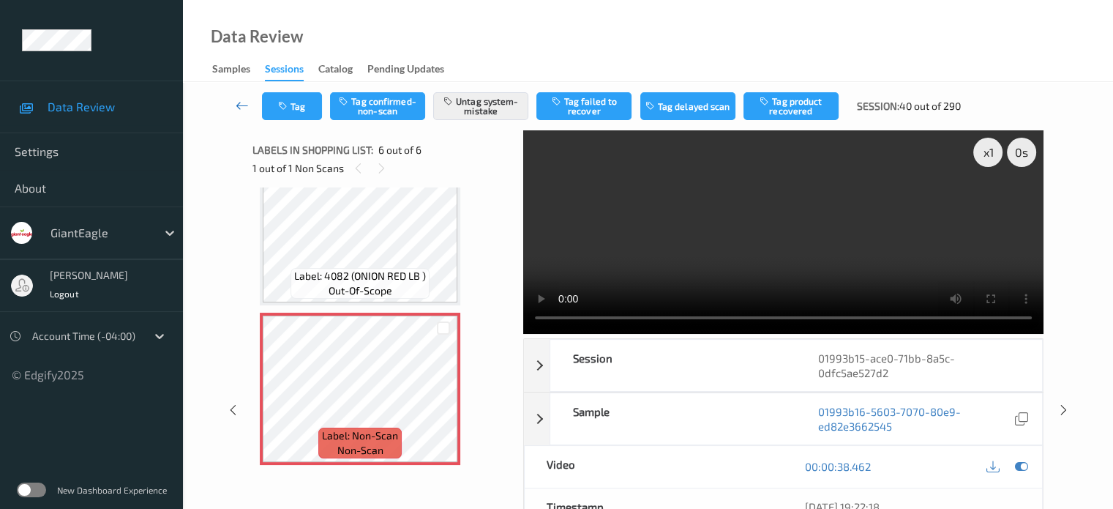
click at [243, 106] on icon at bounding box center [242, 105] width 13 height 15
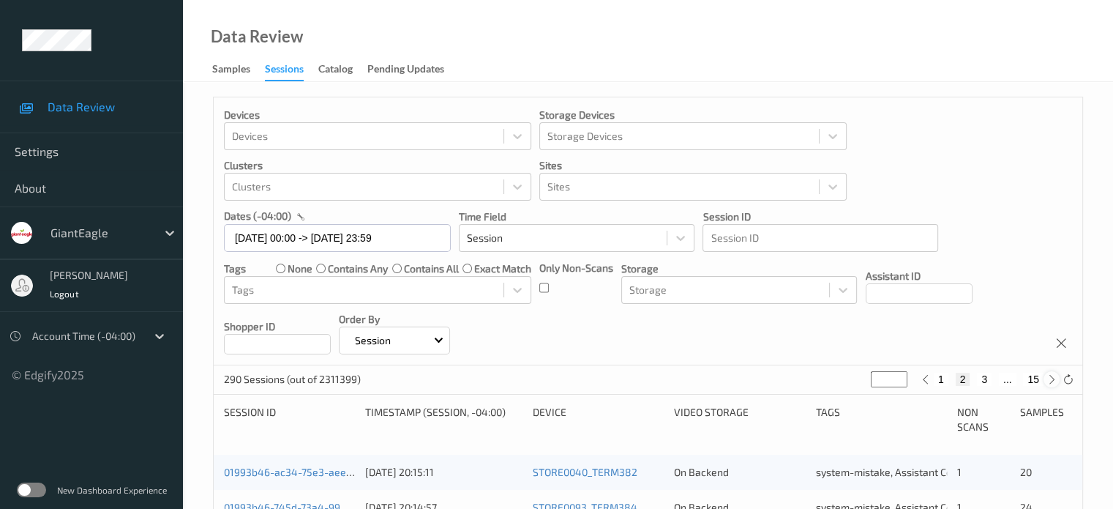
click at [1054, 380] on icon at bounding box center [1052, 379] width 11 height 11
type input "*"
click at [1054, 380] on icon at bounding box center [1052, 379] width 11 height 11
type input "*"
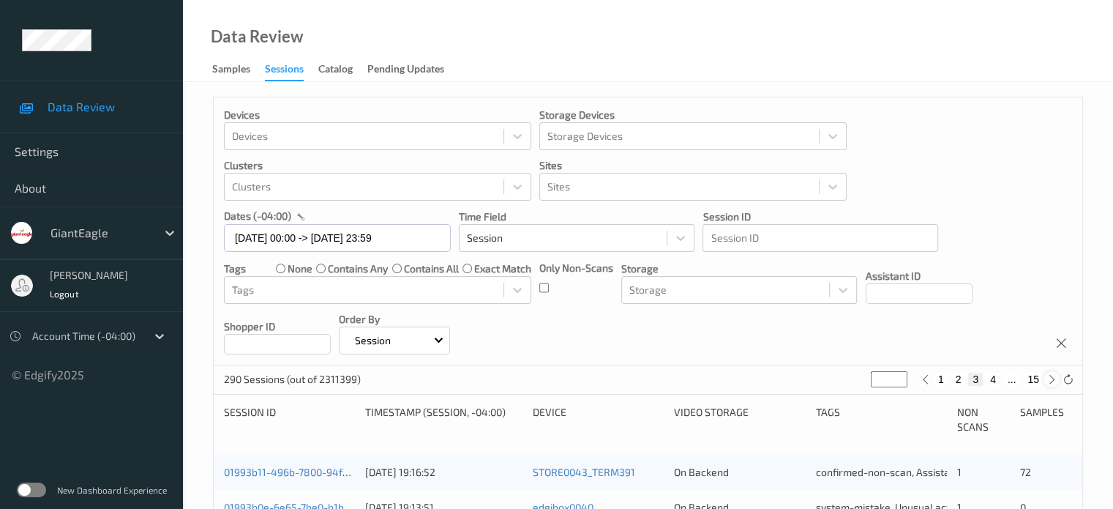
type input "*"
click at [1054, 380] on icon at bounding box center [1052, 379] width 11 height 11
type input "*"
click at [1054, 380] on icon at bounding box center [1052, 379] width 11 height 11
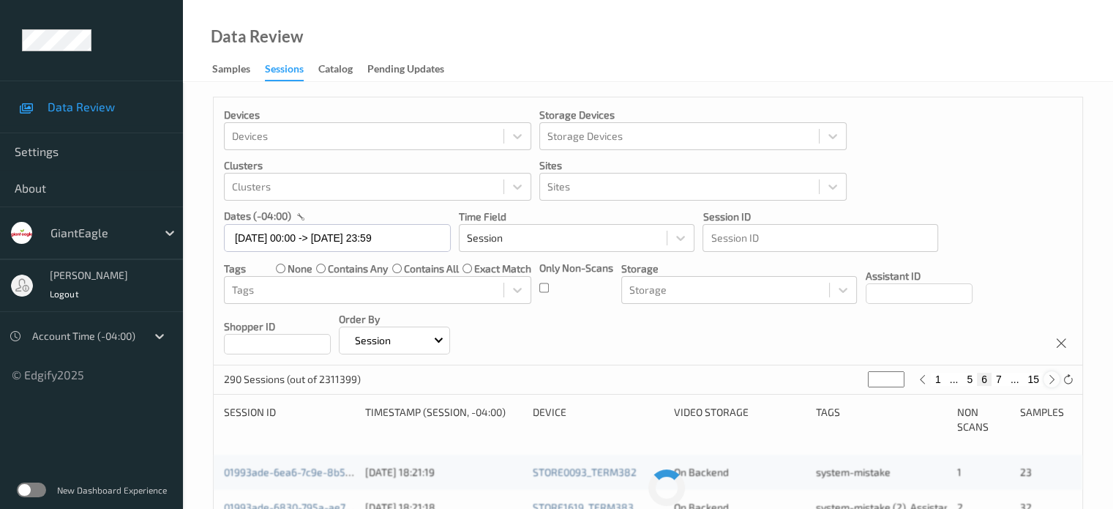
type input "*"
click at [1054, 380] on icon at bounding box center [1052, 379] width 11 height 11
type input "*"
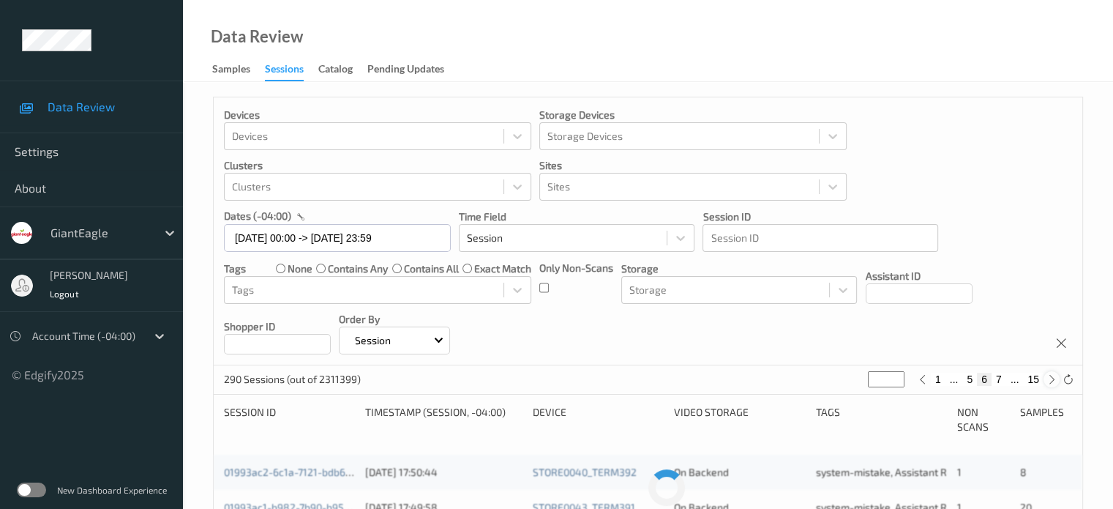
type input "*"
click at [1054, 380] on icon at bounding box center [1052, 379] width 11 height 11
type input "*"
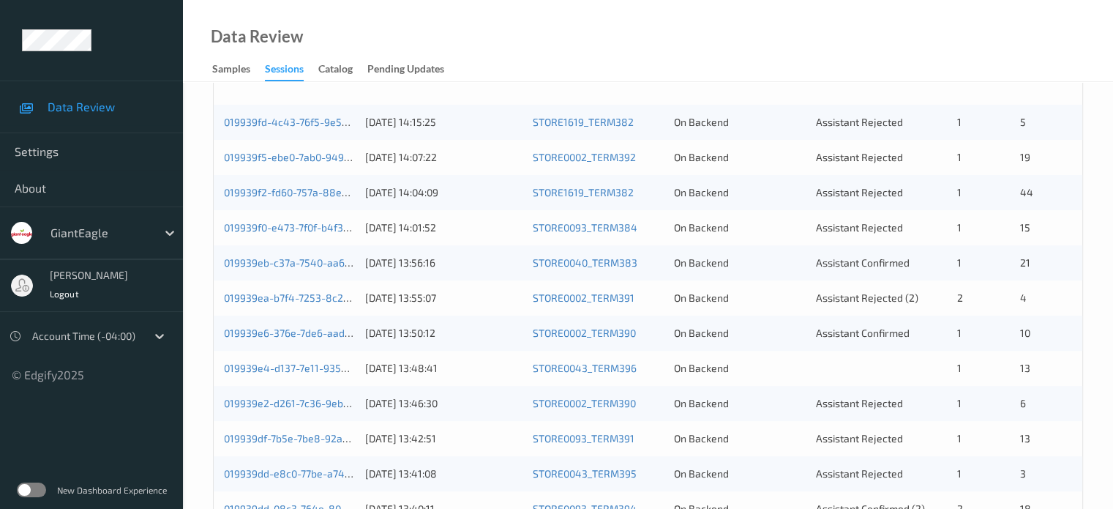
scroll to position [217, 0]
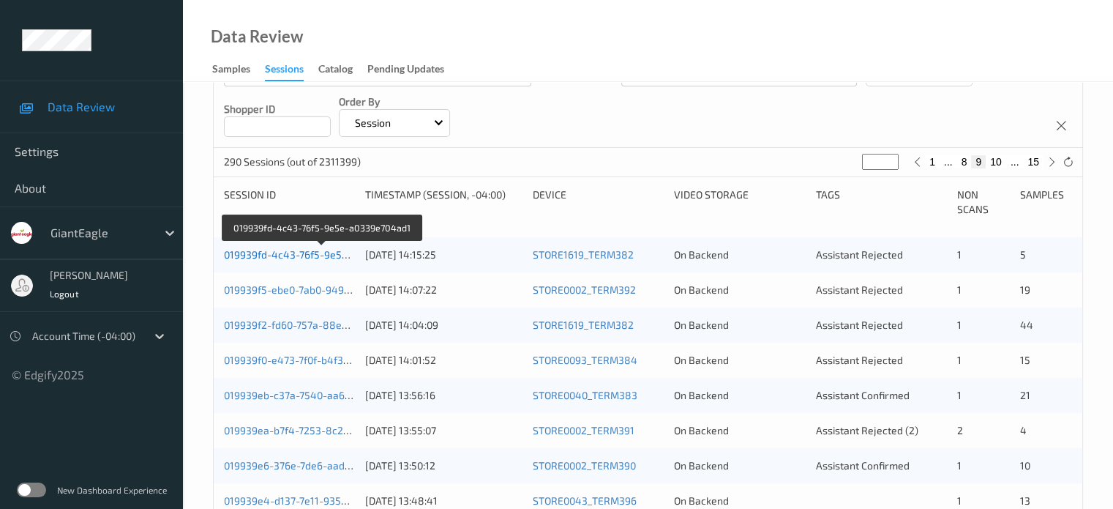
click at [283, 255] on link "019939fd-4c43-76f5-9e5e-a0339e704ad1" at bounding box center [322, 254] width 197 height 12
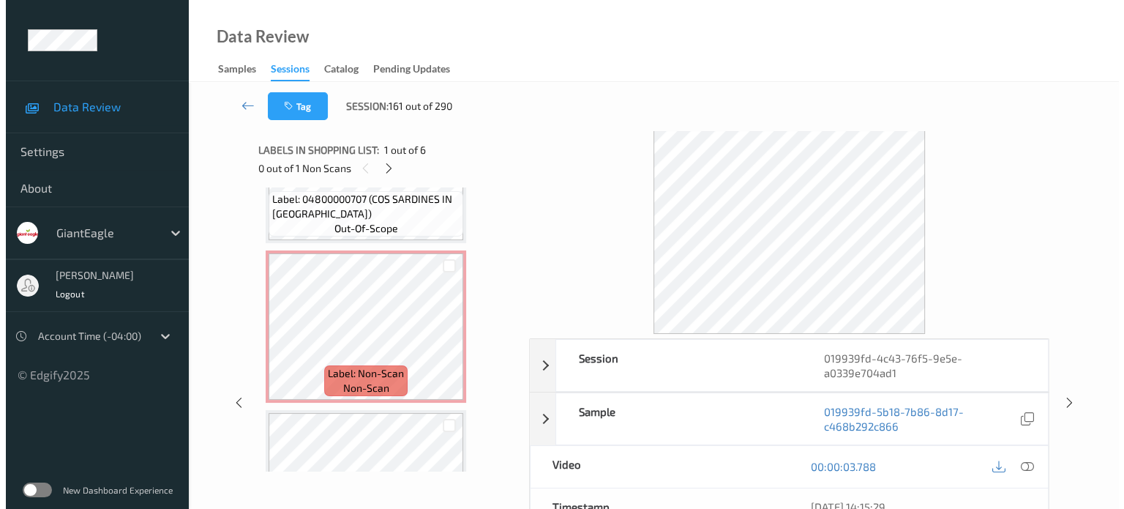
scroll to position [424, 0]
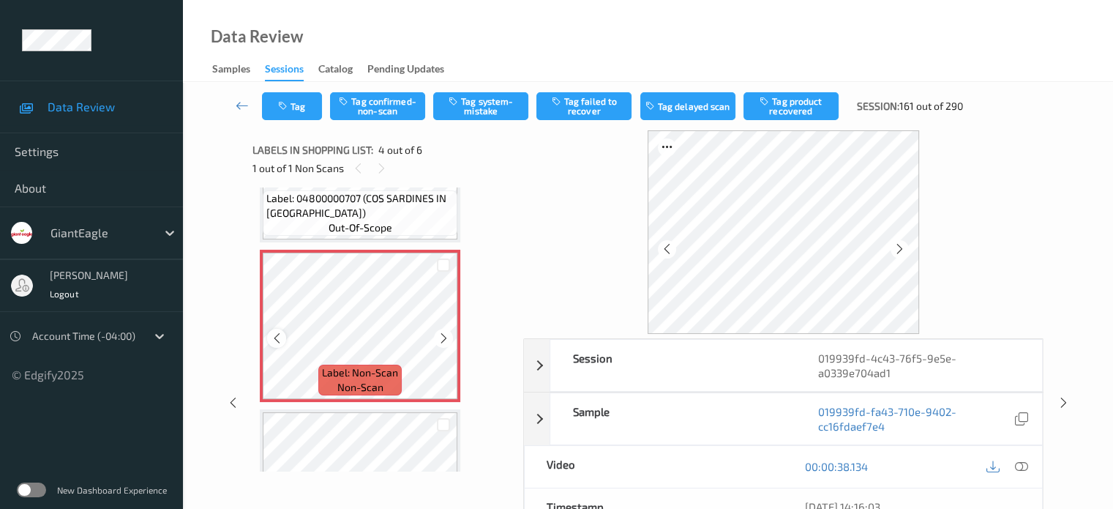
click at [278, 342] on icon at bounding box center [277, 338] width 12 height 13
click at [1018, 463] on icon at bounding box center [1021, 466] width 13 height 13
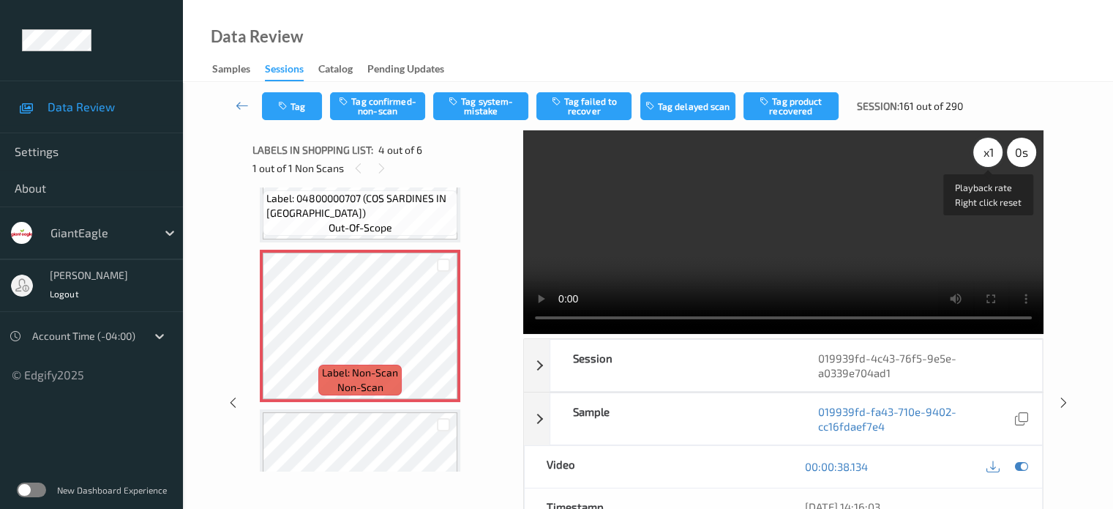
click at [989, 150] on div "x 1" at bounding box center [988, 152] width 29 height 29
click at [469, 110] on button "Tag system-mistake" at bounding box center [480, 106] width 95 height 28
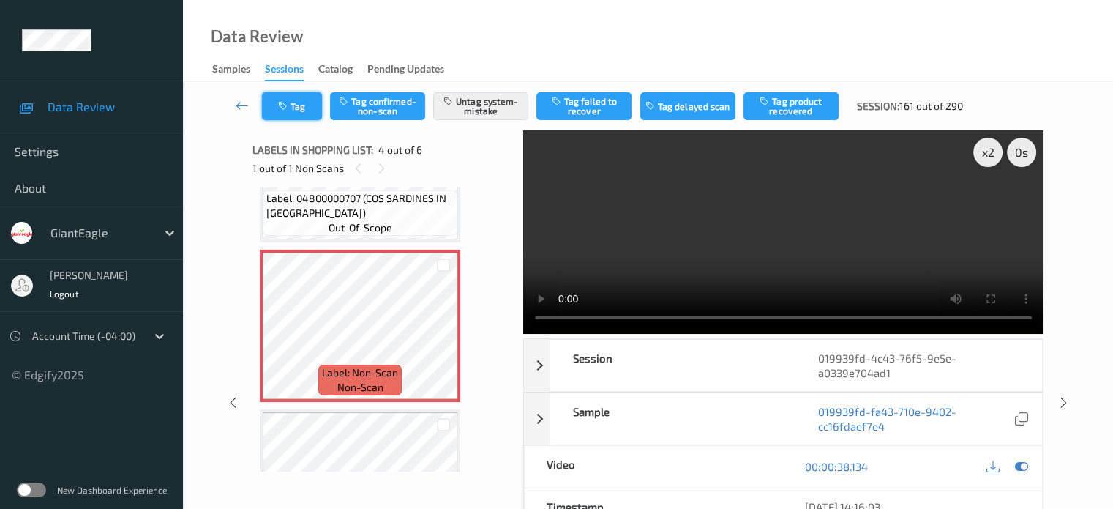
click at [302, 115] on button "Tag" at bounding box center [292, 106] width 60 height 28
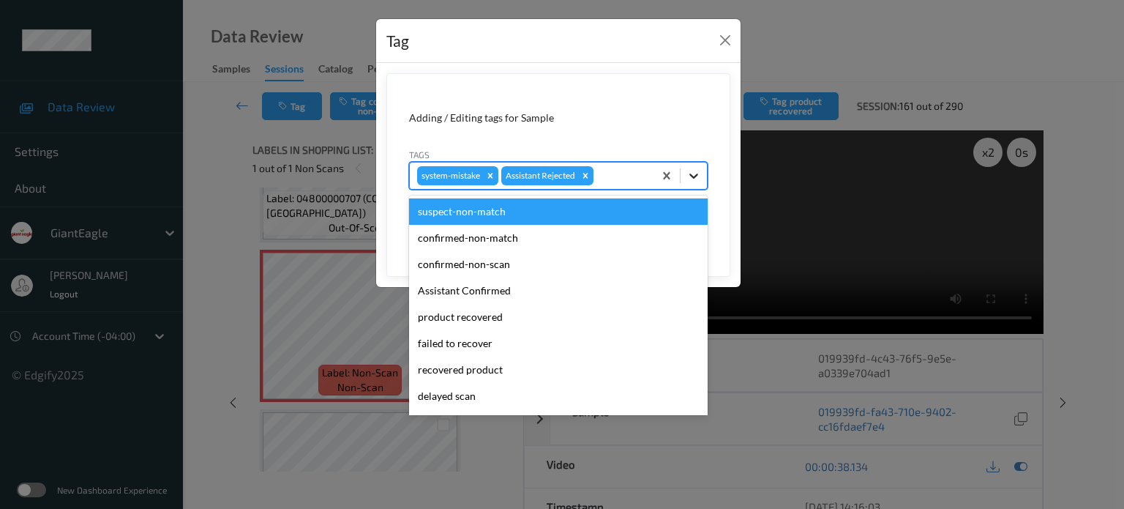
click at [692, 181] on icon at bounding box center [694, 175] width 15 height 15
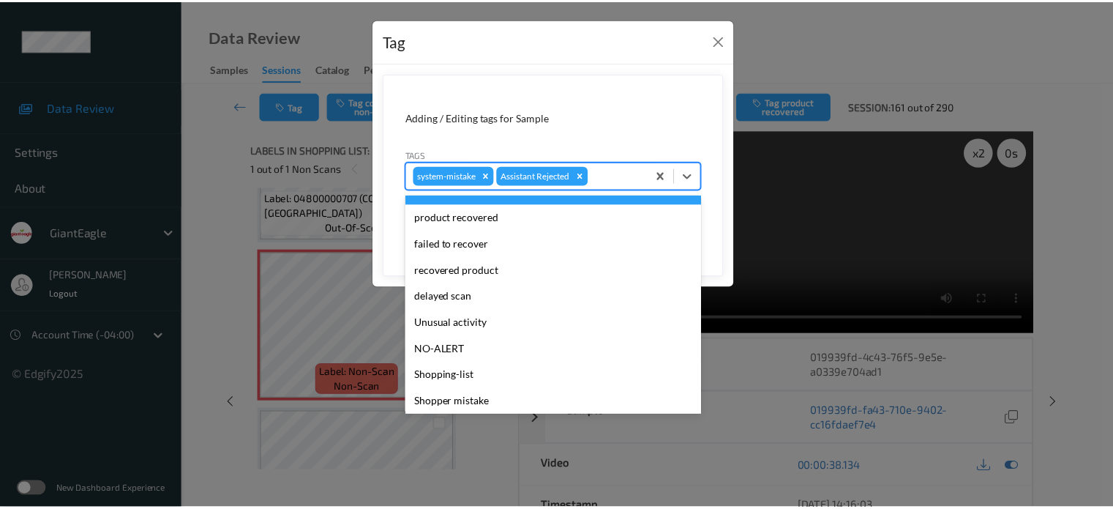
scroll to position [122, 0]
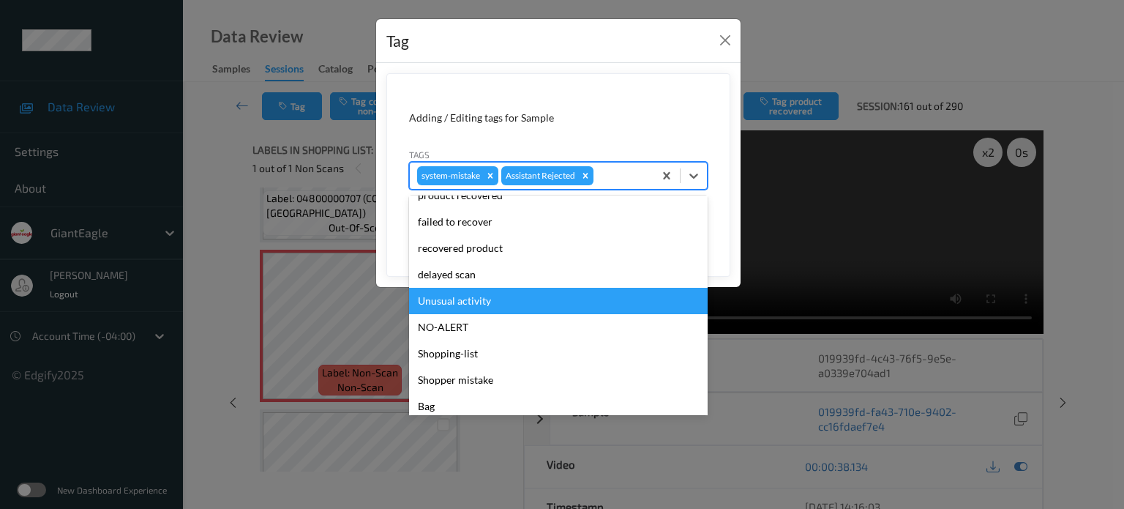
click at [450, 307] on div "Unusual activity" at bounding box center [558, 301] width 299 height 26
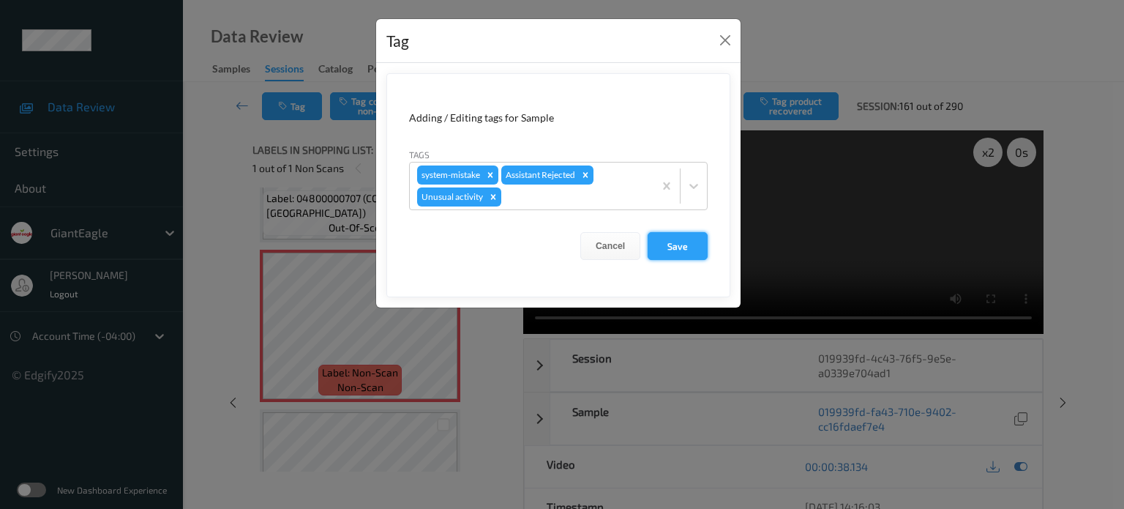
click at [671, 249] on button "Save" at bounding box center [678, 246] width 60 height 28
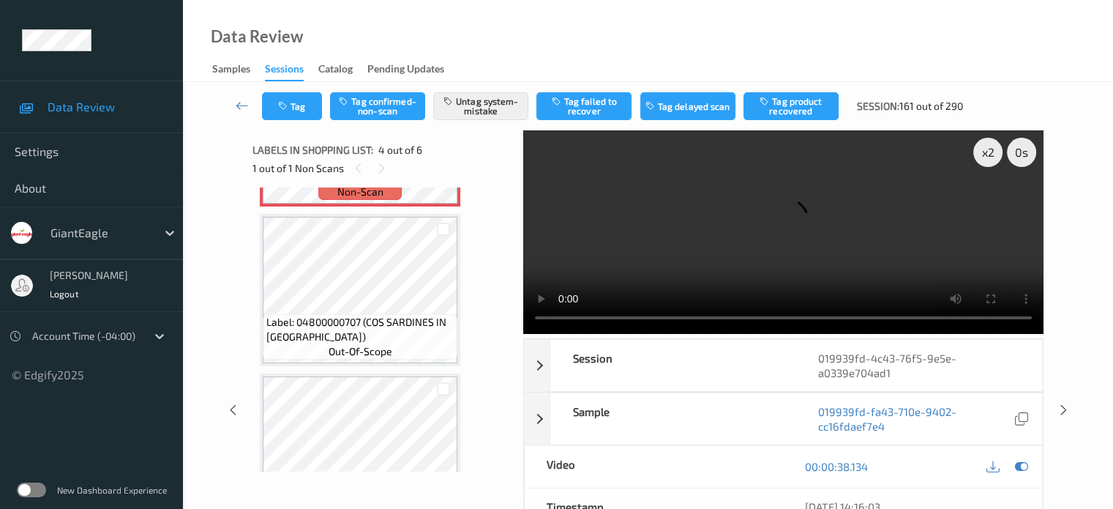
scroll to position [680, 0]
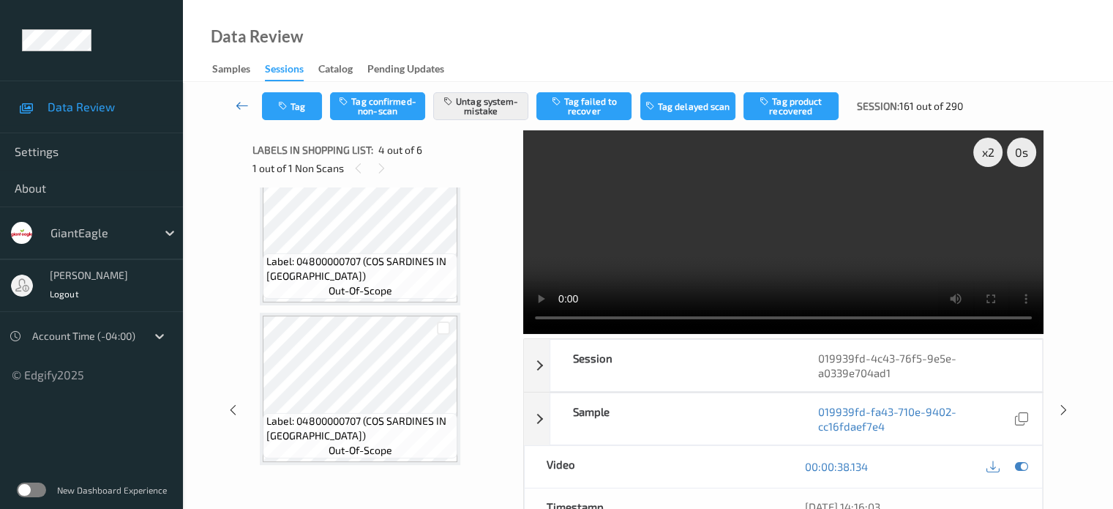
click at [243, 100] on icon at bounding box center [242, 105] width 13 height 15
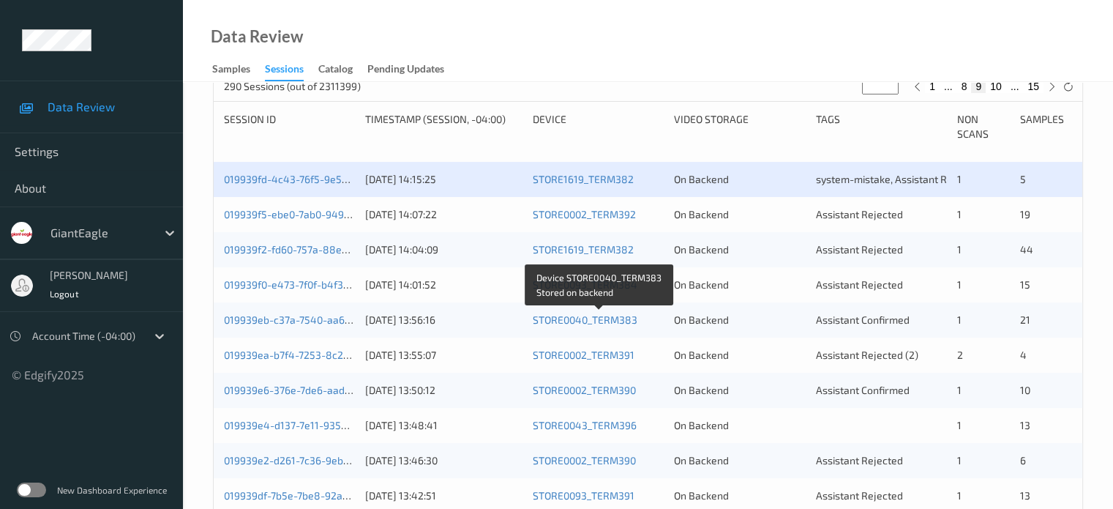
scroll to position [293, 0]
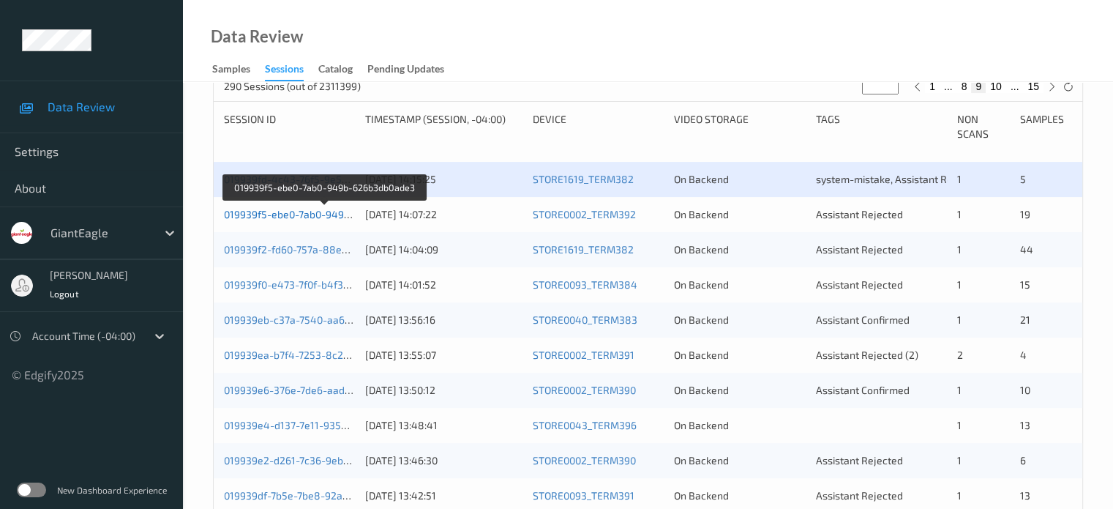
click at [300, 220] on link "019939f5-ebe0-7ab0-949b-626b3db0ade3" at bounding box center [324, 214] width 201 height 12
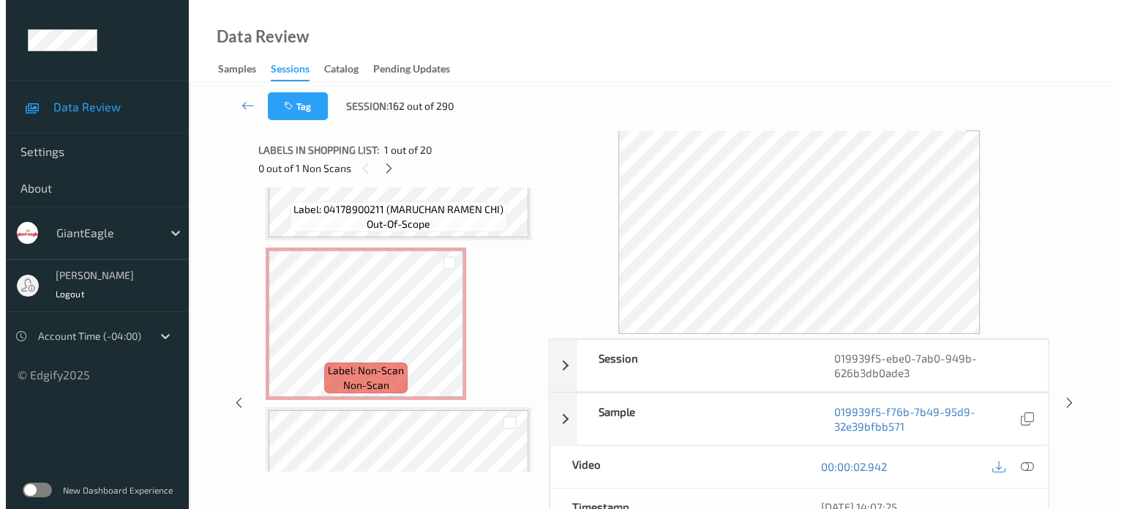
scroll to position [905, 0]
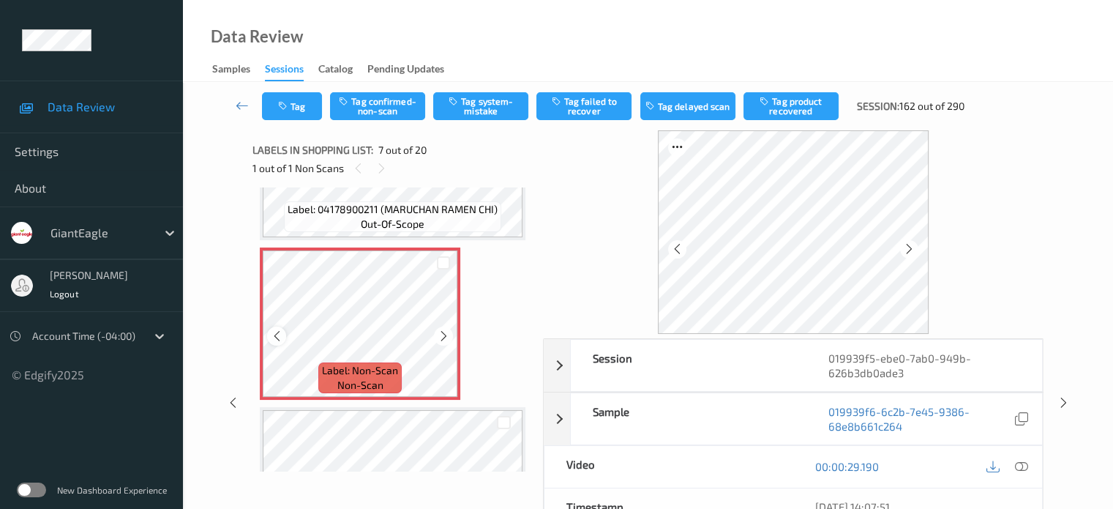
click at [272, 339] on icon at bounding box center [277, 335] width 12 height 13
click at [1019, 468] on icon at bounding box center [1021, 466] width 13 height 13
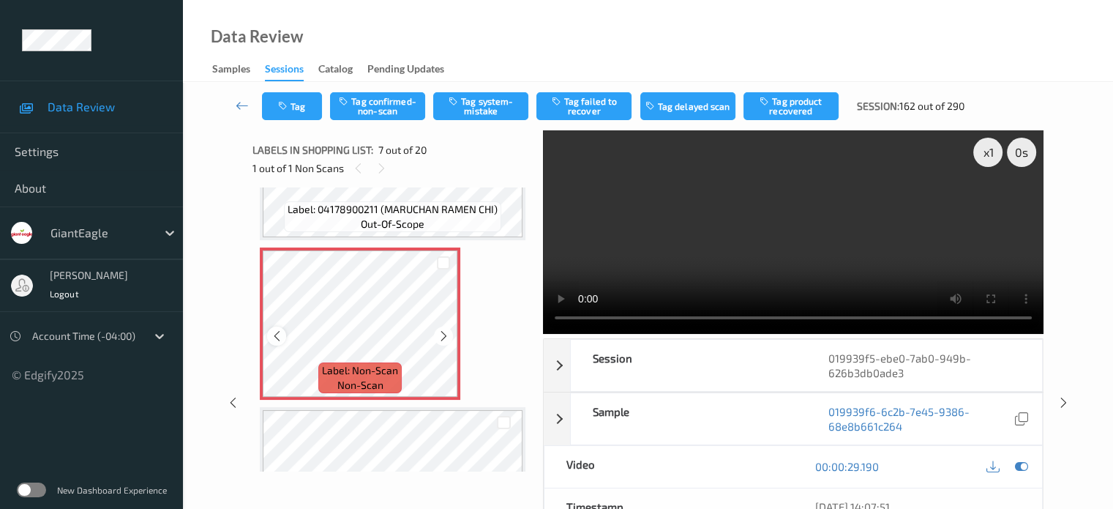
click at [275, 331] on icon at bounding box center [277, 335] width 12 height 13
click at [452, 338] on div at bounding box center [443, 335] width 18 height 18
click at [443, 335] on icon at bounding box center [444, 335] width 12 height 13
click at [994, 152] on div "x 1" at bounding box center [988, 152] width 29 height 29
click at [471, 112] on button "Tag system-mistake" at bounding box center [480, 106] width 95 height 28
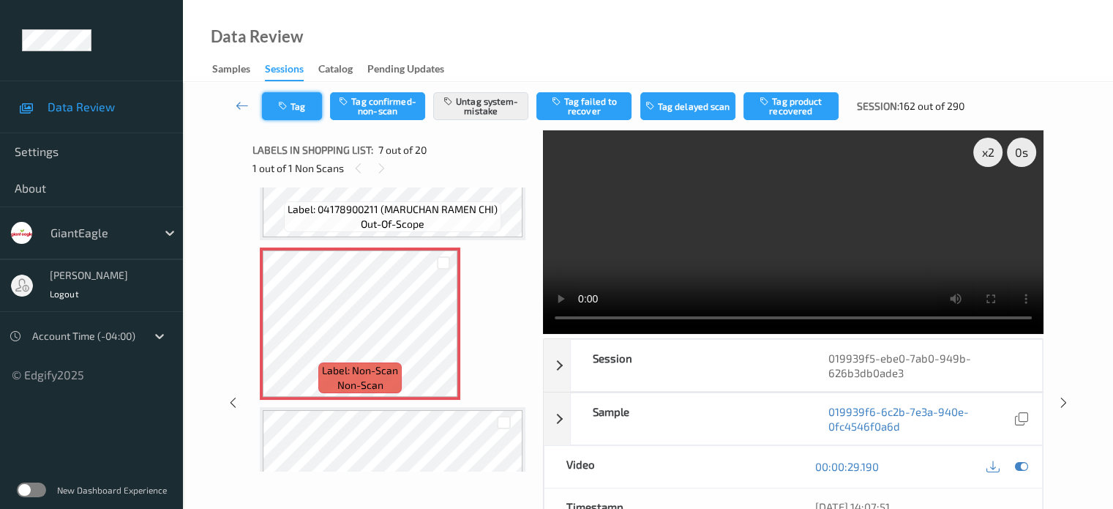
click at [299, 106] on button "Tag" at bounding box center [292, 106] width 60 height 28
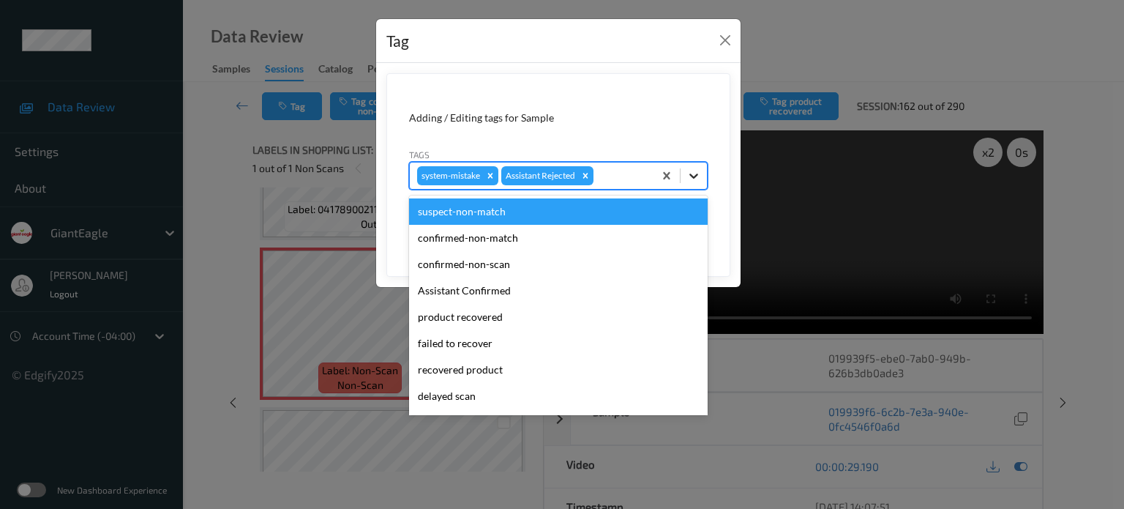
click at [698, 176] on icon at bounding box center [694, 175] width 15 height 15
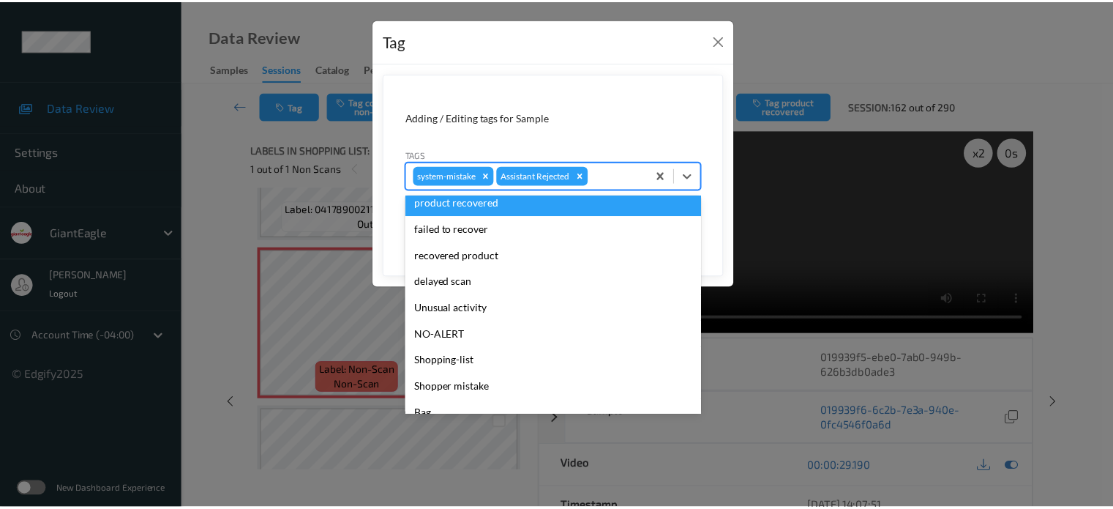
scroll to position [155, 0]
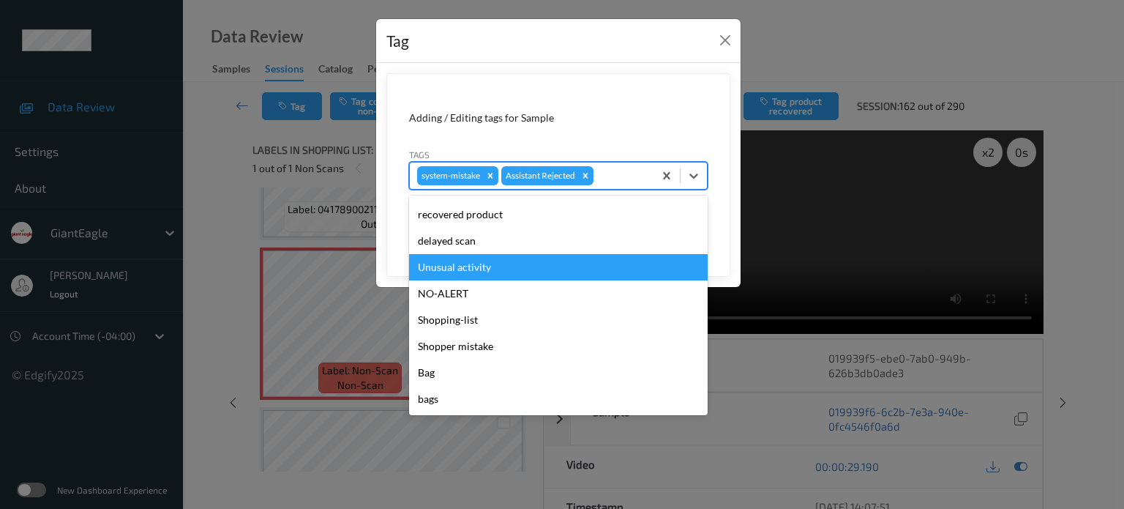
click at [460, 265] on div "Unusual activity" at bounding box center [558, 267] width 299 height 26
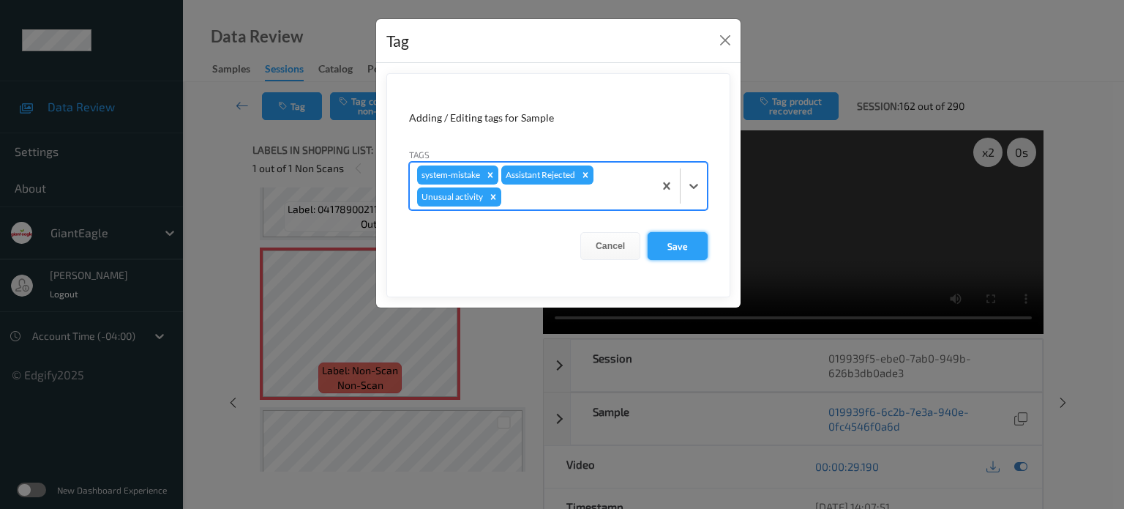
click at [674, 247] on button "Save" at bounding box center [678, 246] width 60 height 28
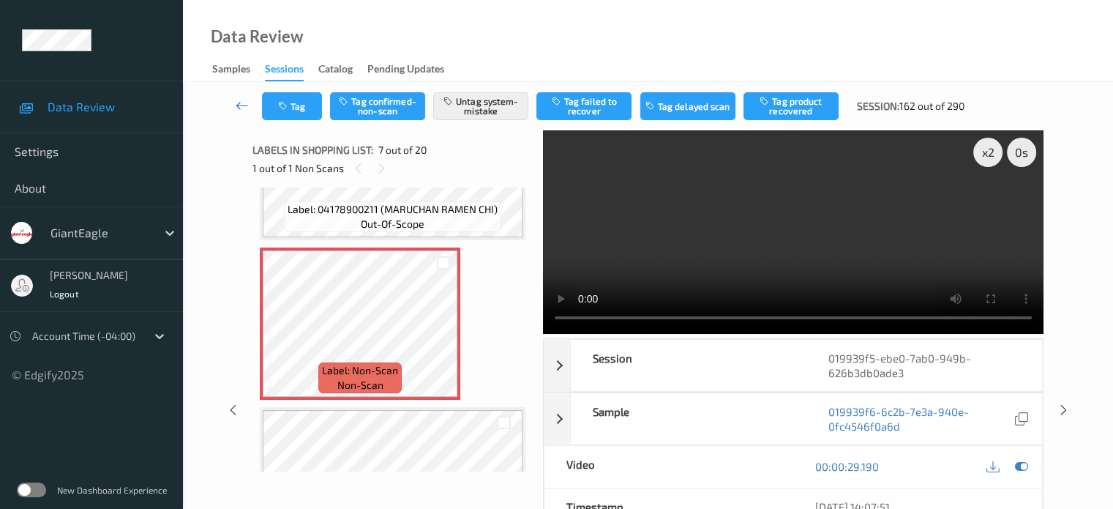
click at [244, 107] on icon at bounding box center [242, 105] width 13 height 15
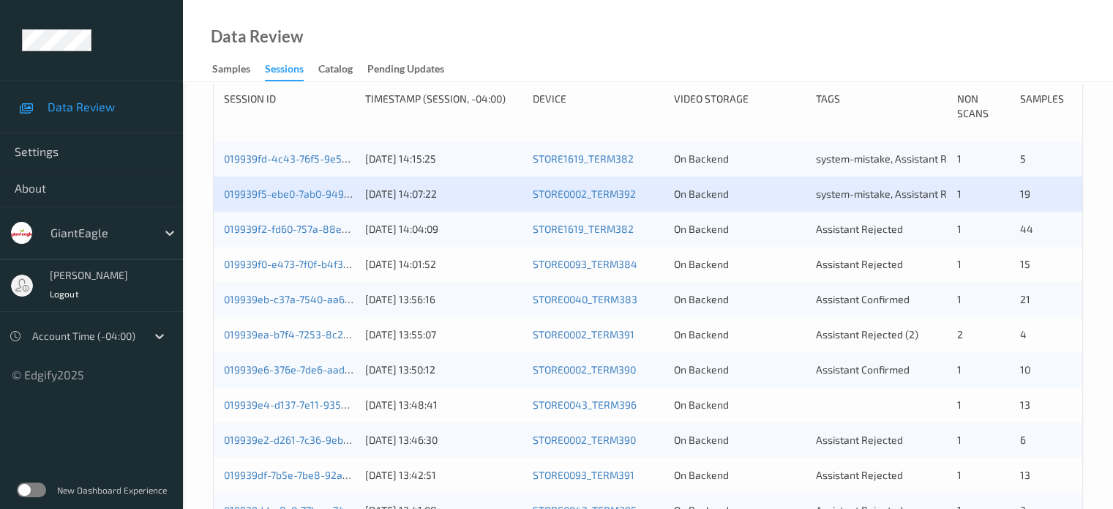
scroll to position [313, 0]
click at [288, 233] on link "019939f2-fd60-757a-88ec-661ef728e0a5" at bounding box center [321, 229] width 194 height 12
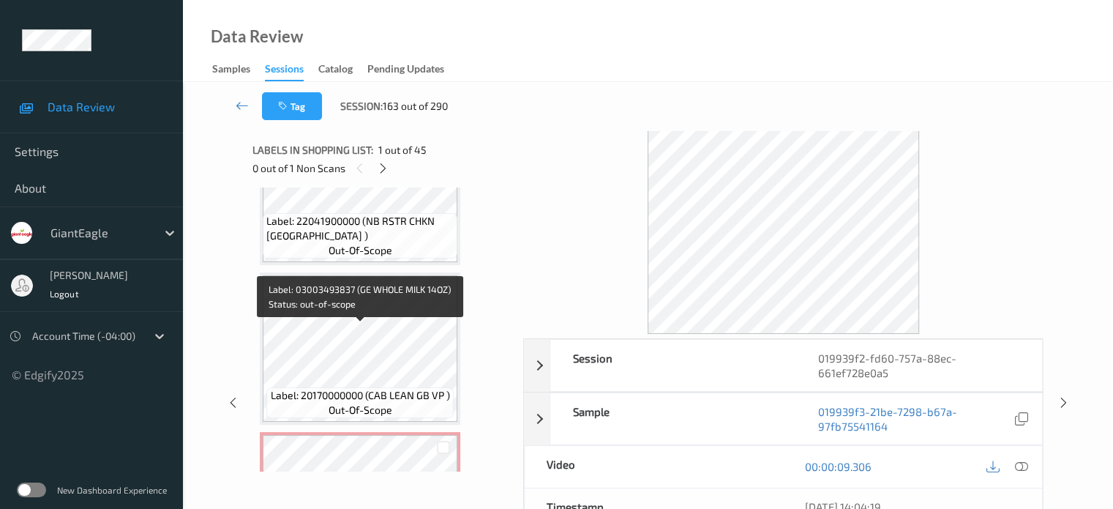
scroll to position [5630, 0]
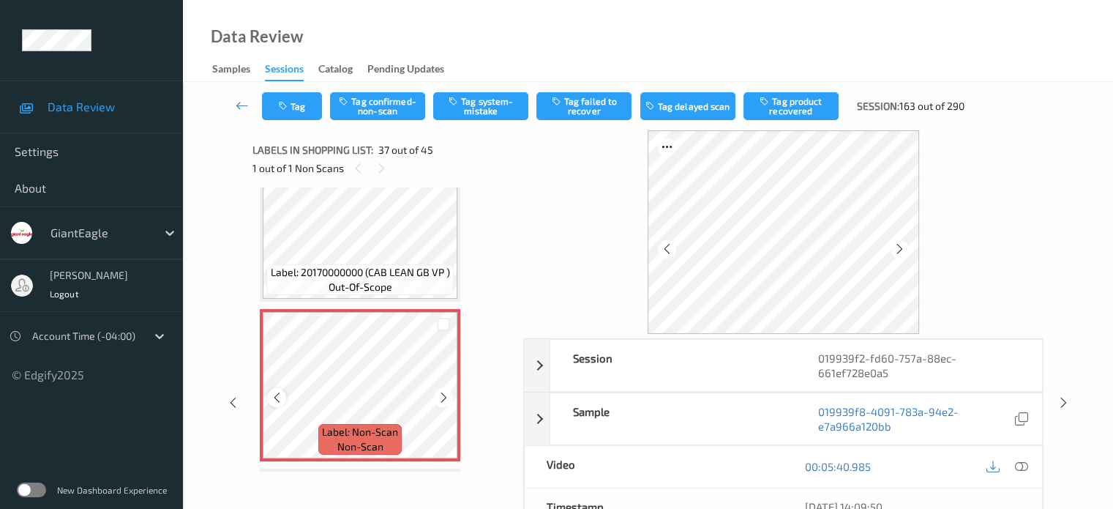
click at [278, 397] on icon at bounding box center [277, 397] width 12 height 13
click at [1019, 472] on div at bounding box center [1022, 467] width 20 height 20
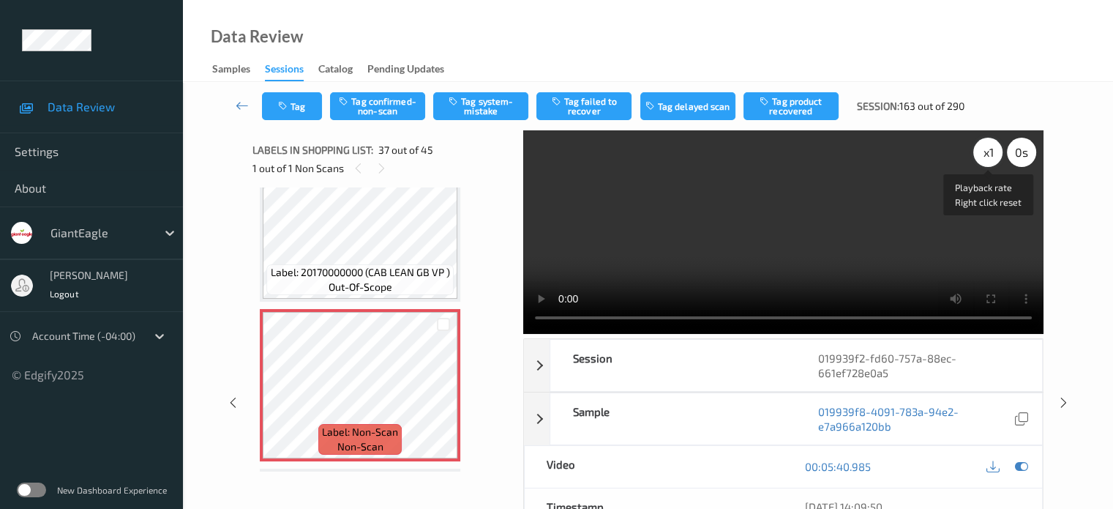
click at [987, 149] on div "x 1" at bounding box center [988, 152] width 29 height 29
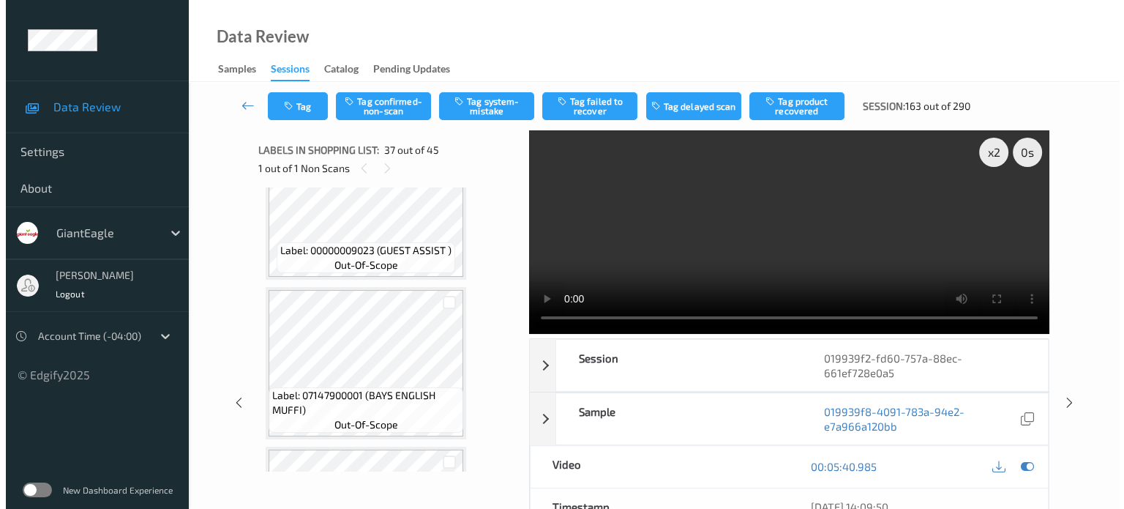
scroll to position [6131, 0]
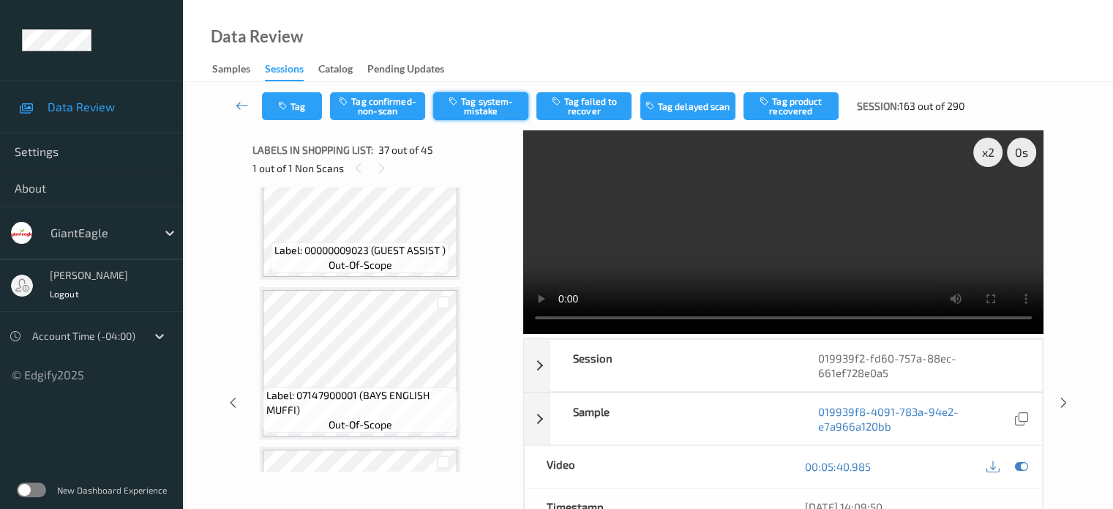
click at [476, 101] on button "Tag system-mistake" at bounding box center [480, 106] width 95 height 28
click at [299, 119] on button "Tag" at bounding box center [292, 106] width 60 height 28
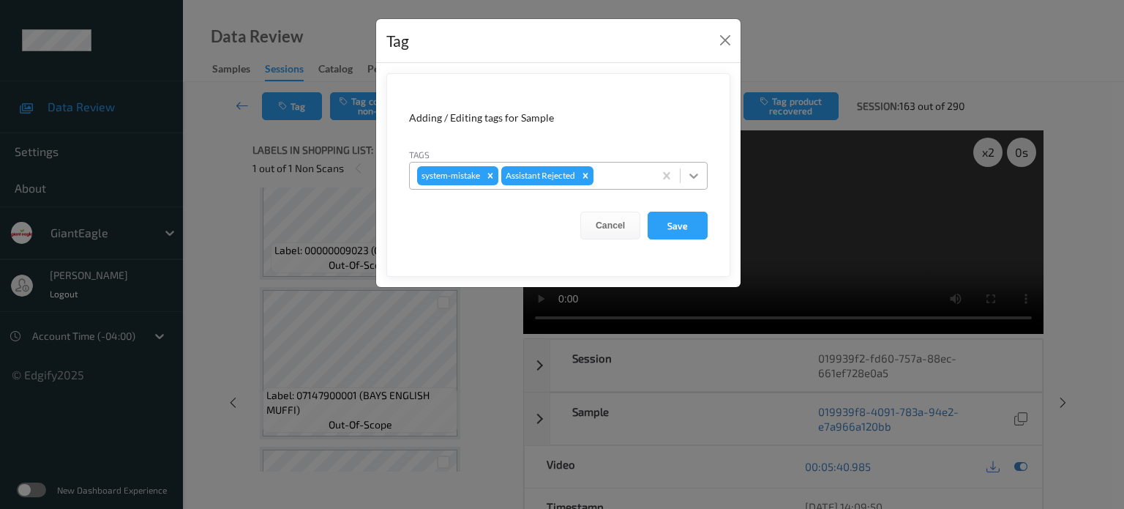
click at [688, 177] on icon at bounding box center [694, 175] width 15 height 15
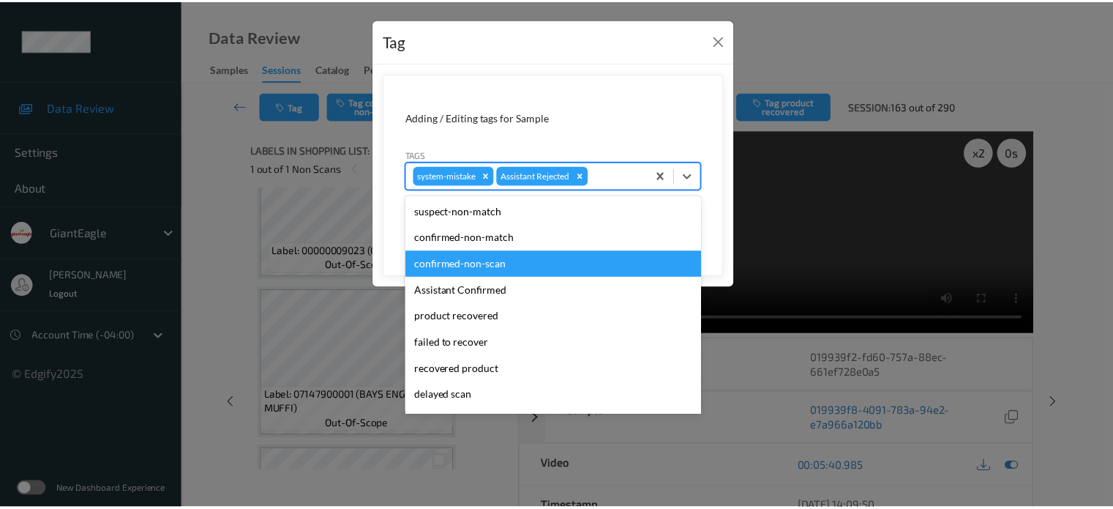
scroll to position [155, 0]
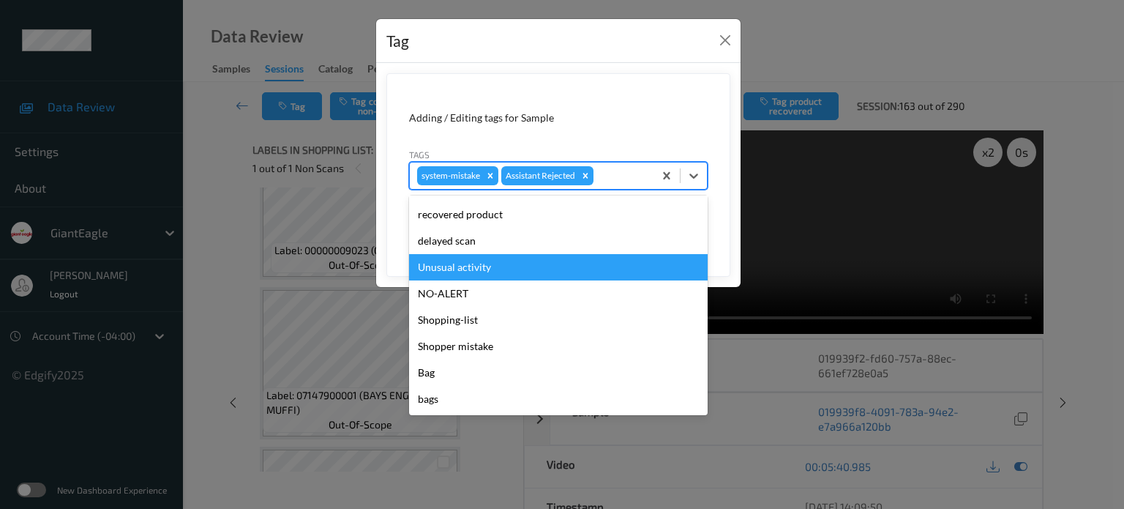
click at [455, 273] on div "Unusual activity" at bounding box center [558, 267] width 299 height 26
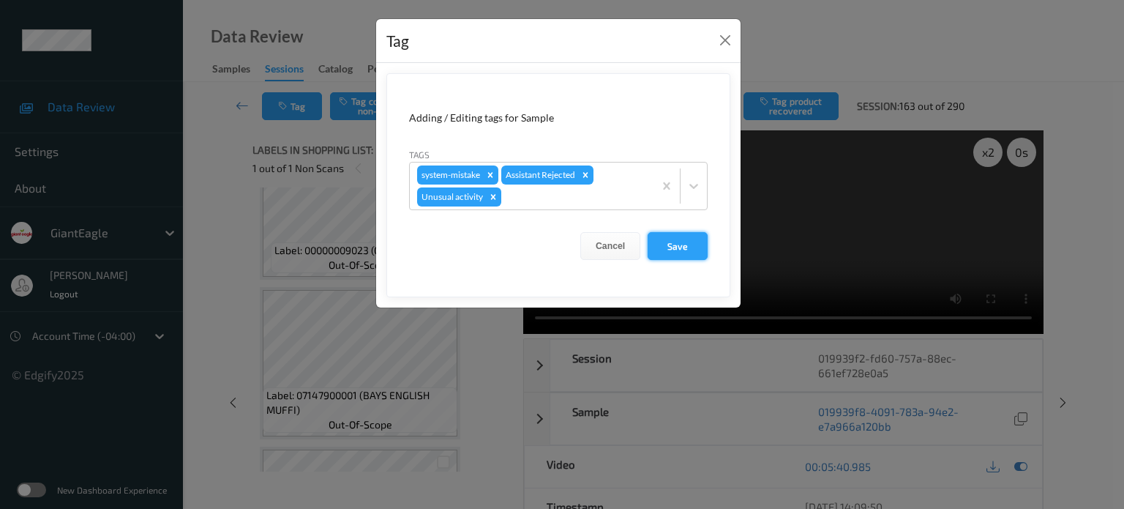
click at [698, 242] on button "Save" at bounding box center [678, 246] width 60 height 28
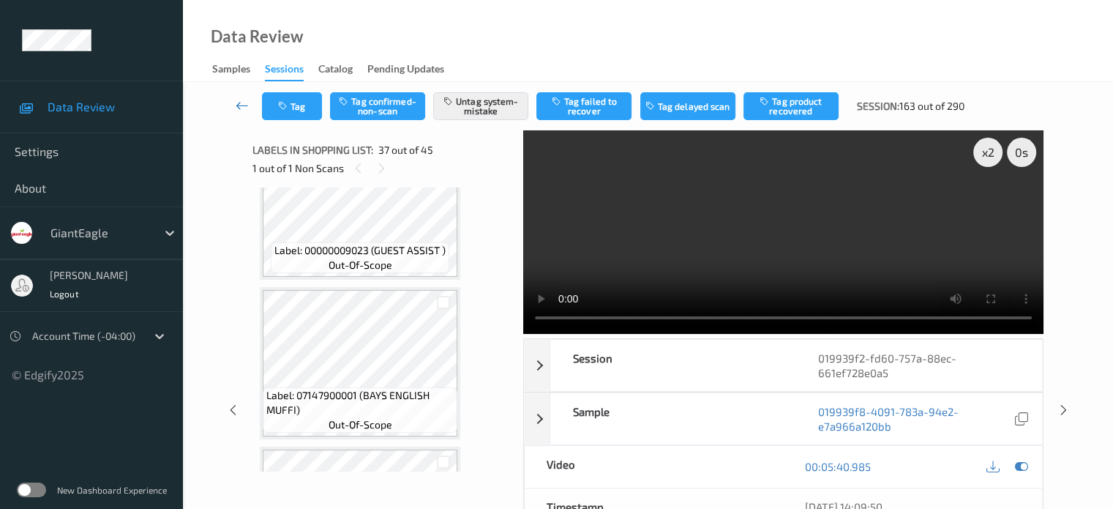
click at [243, 102] on icon at bounding box center [242, 105] width 13 height 15
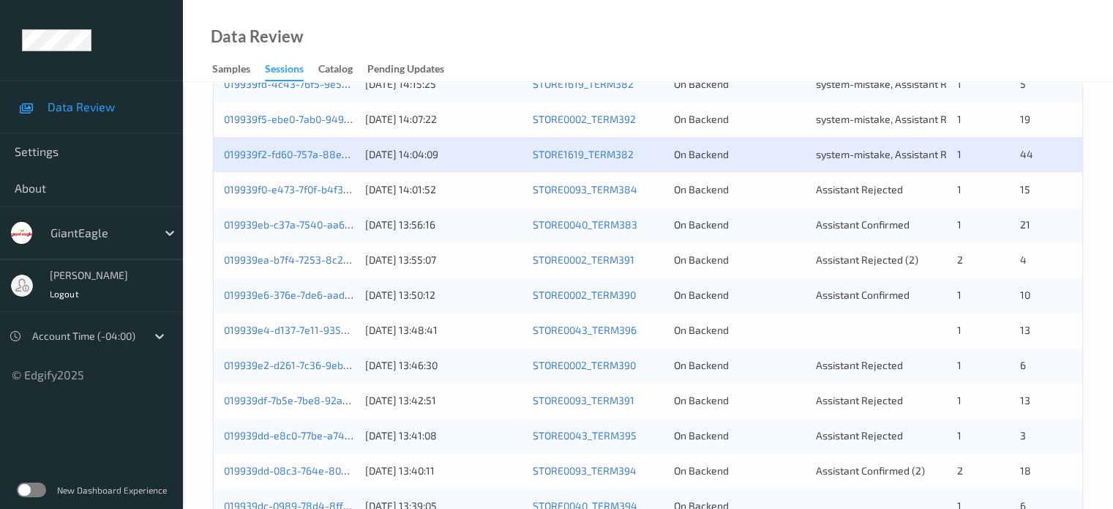
scroll to position [389, 0]
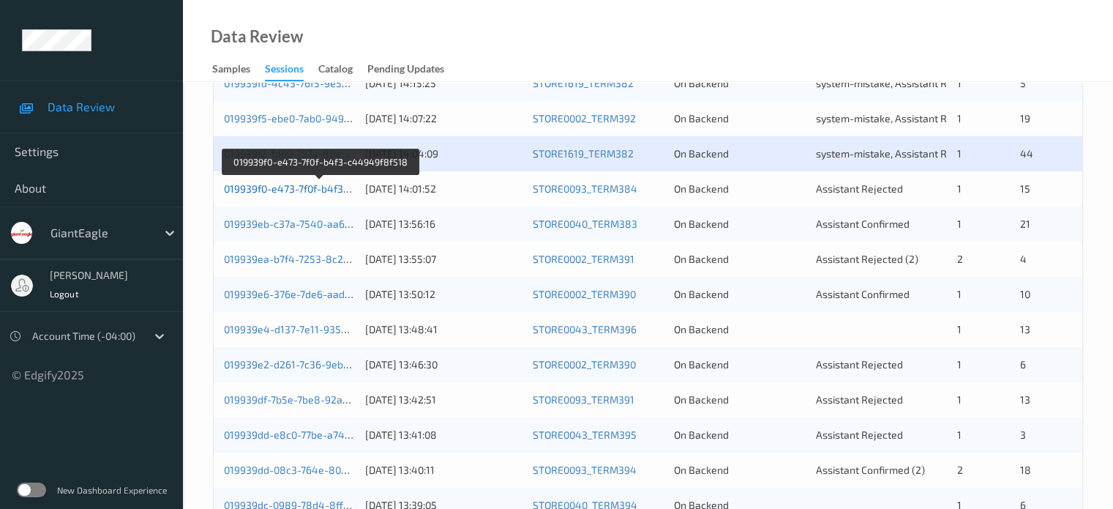
click at [313, 193] on link "019939f0-e473-7f0f-b4f3-c44949f8f518" at bounding box center [319, 188] width 191 height 12
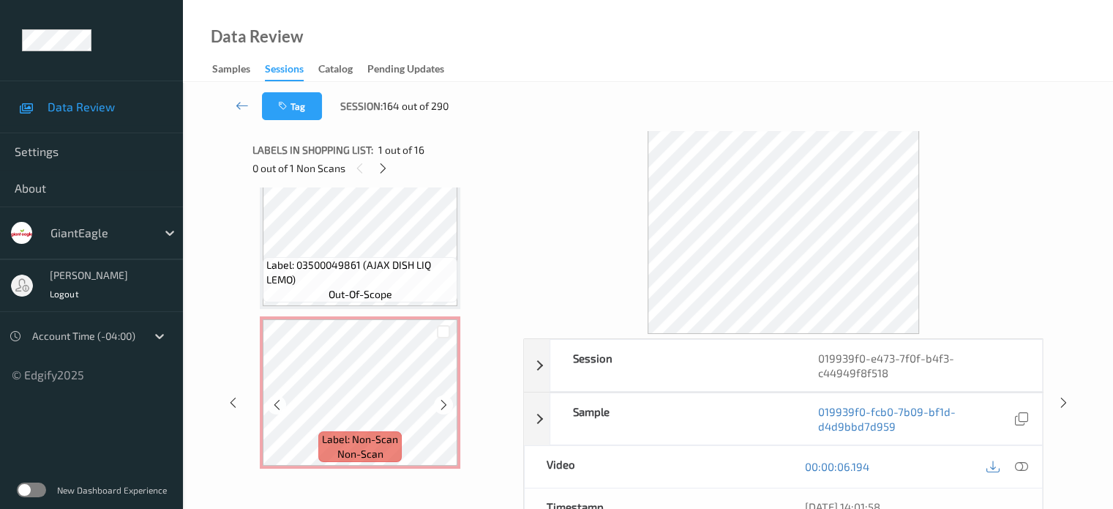
scroll to position [997, 0]
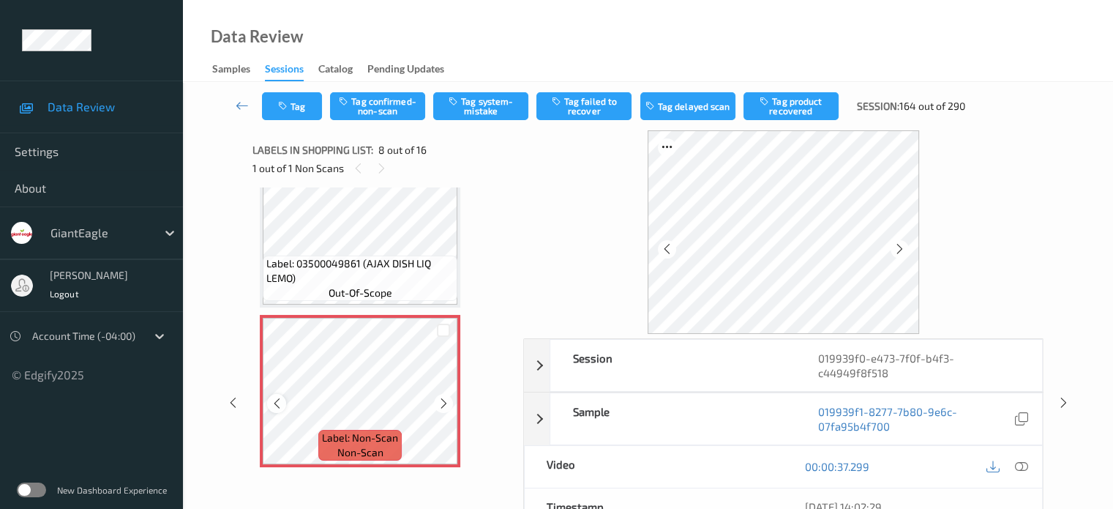
click at [278, 395] on div at bounding box center [276, 403] width 18 height 18
click at [1024, 471] on icon at bounding box center [1021, 466] width 13 height 13
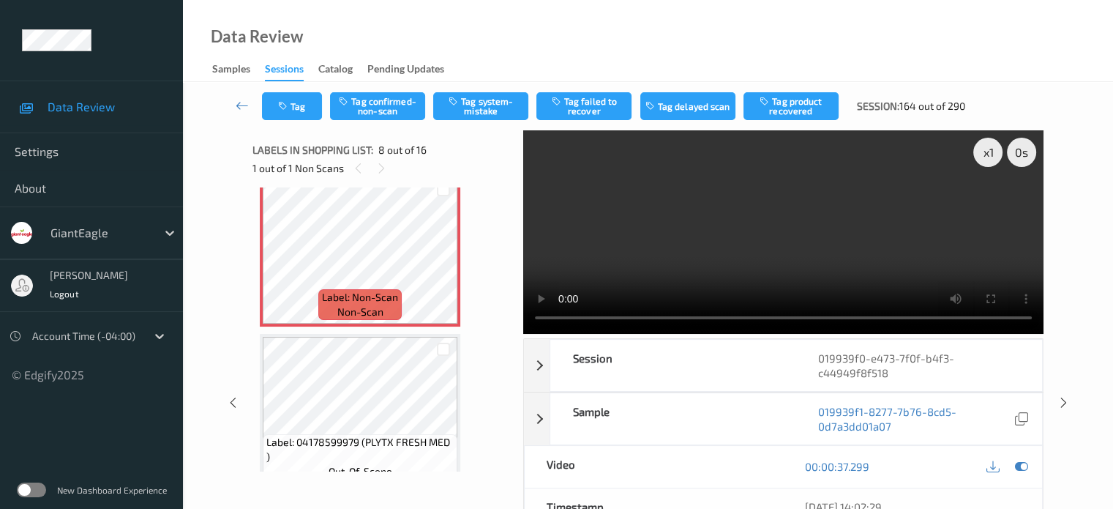
scroll to position [1174, 0]
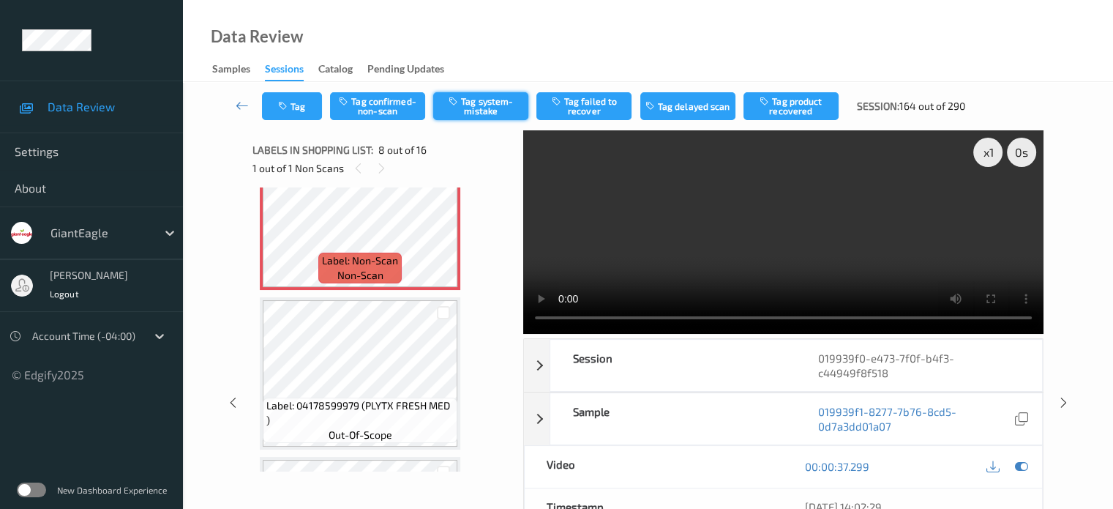
click at [471, 103] on button "Tag system-mistake" at bounding box center [480, 106] width 95 height 28
click at [304, 112] on button "Tag" at bounding box center [292, 106] width 60 height 28
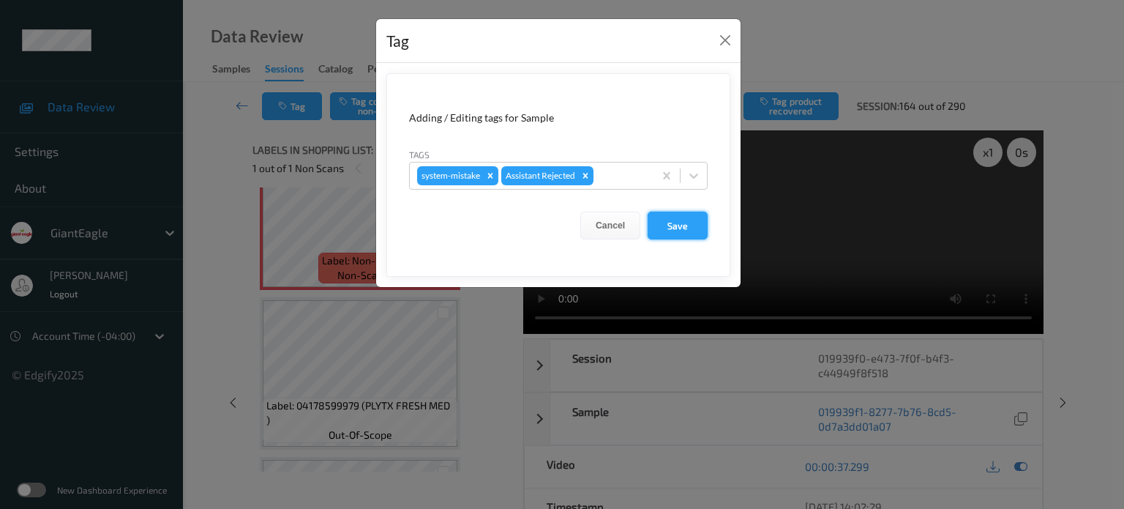
click at [688, 227] on button "Save" at bounding box center [678, 226] width 60 height 28
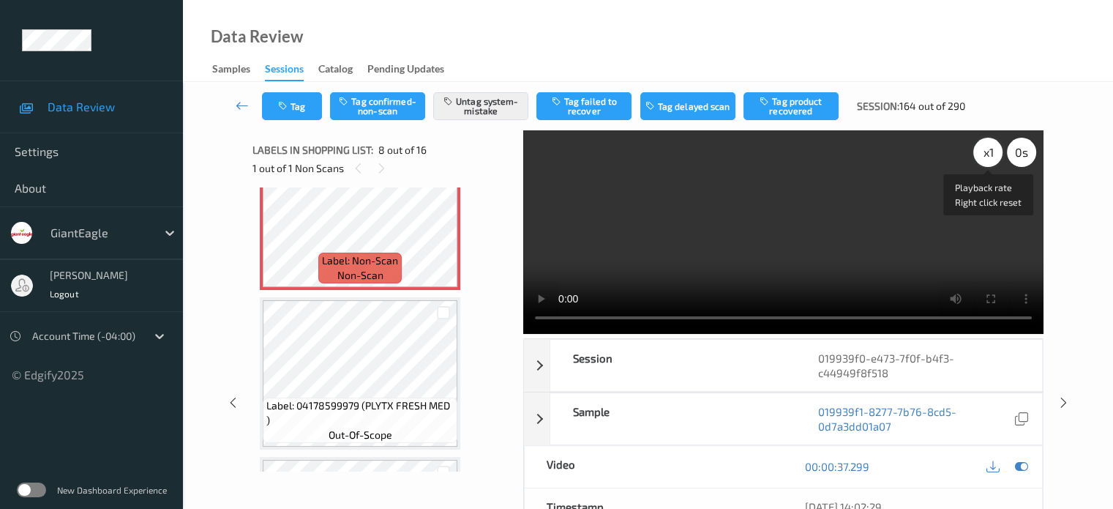
click at [985, 146] on div "x 1" at bounding box center [988, 152] width 29 height 29
click at [237, 105] on icon at bounding box center [242, 105] width 13 height 15
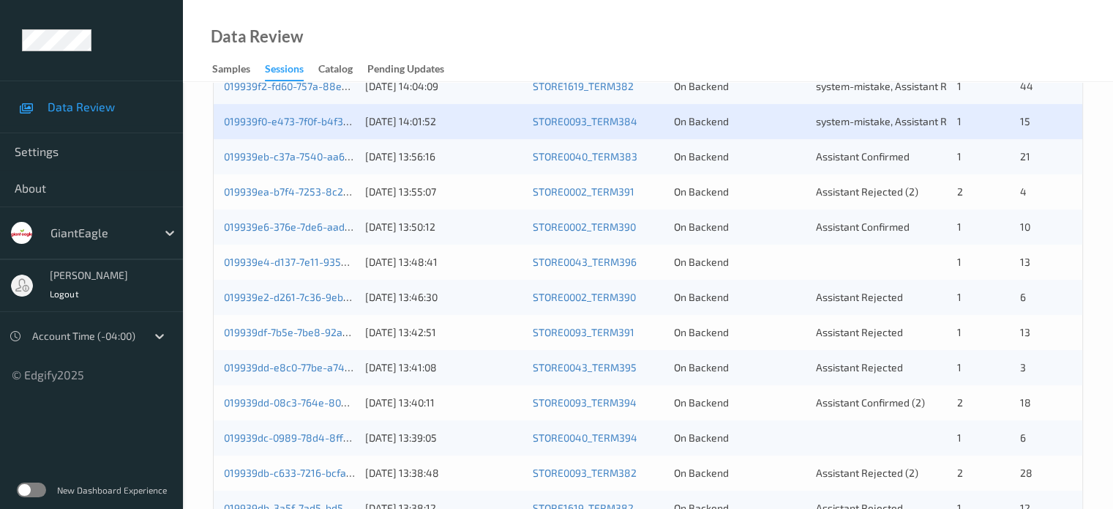
scroll to position [389, 0]
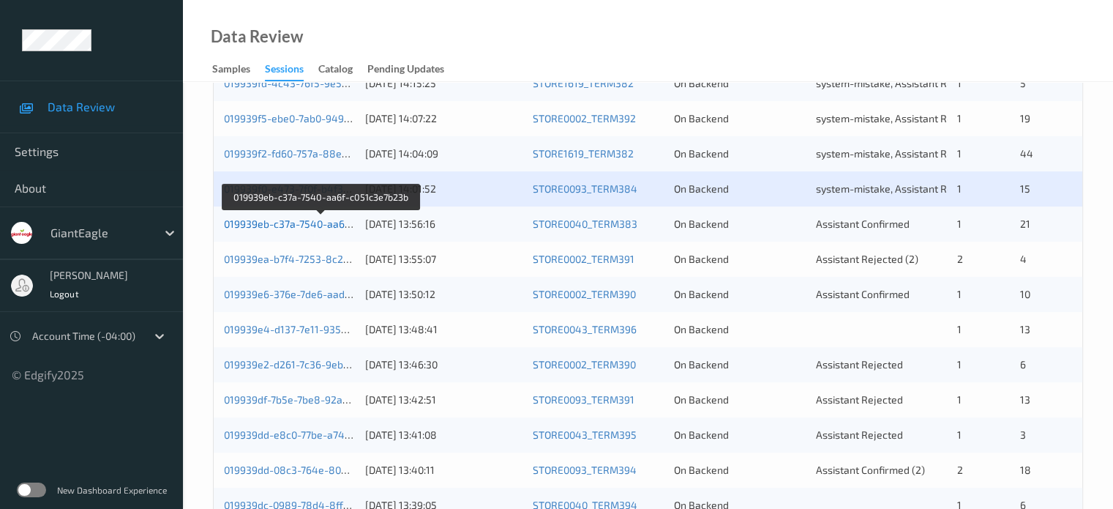
click at [269, 226] on link "019939eb-c37a-7540-aa6f-c051c3e7b23b" at bounding box center [321, 223] width 195 height 12
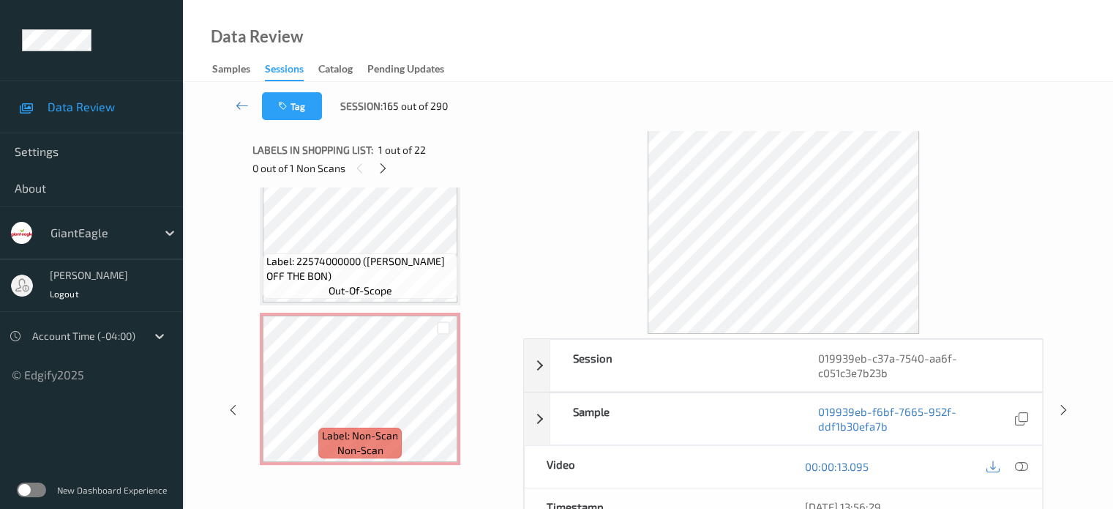
scroll to position [3232, 0]
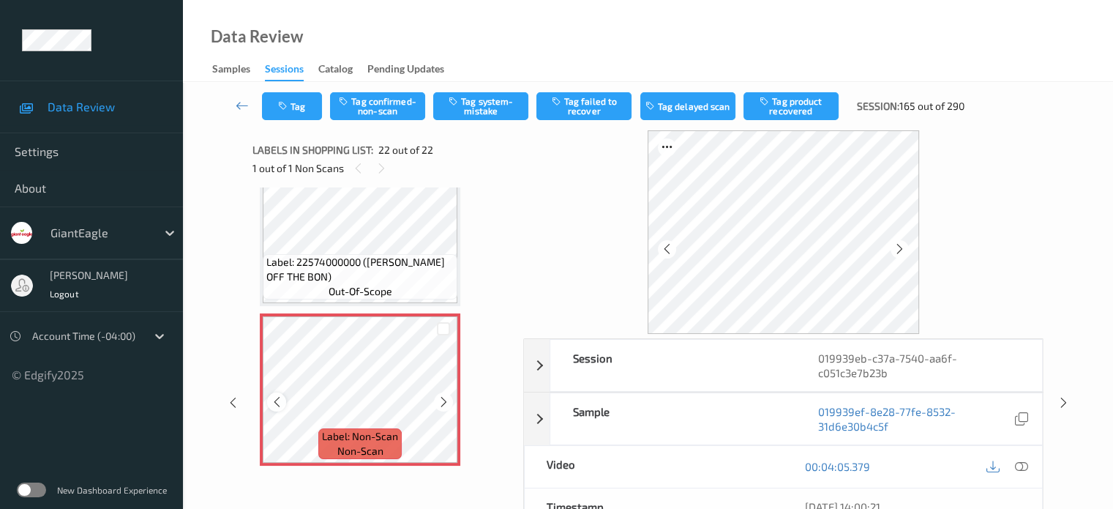
click at [275, 398] on icon at bounding box center [277, 401] width 12 height 13
click at [1020, 471] on icon at bounding box center [1021, 466] width 13 height 13
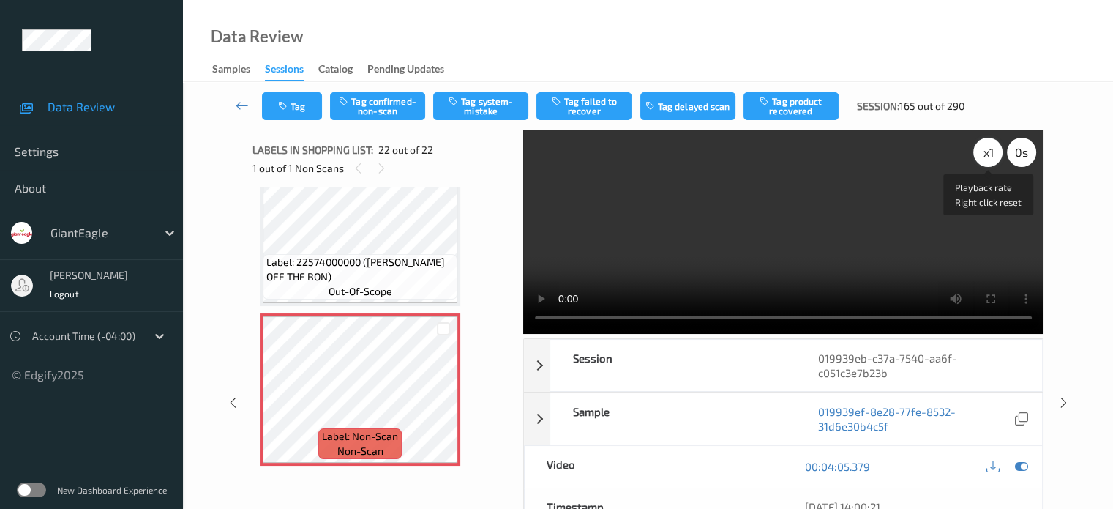
click at [982, 154] on div "x 1" at bounding box center [988, 152] width 29 height 29
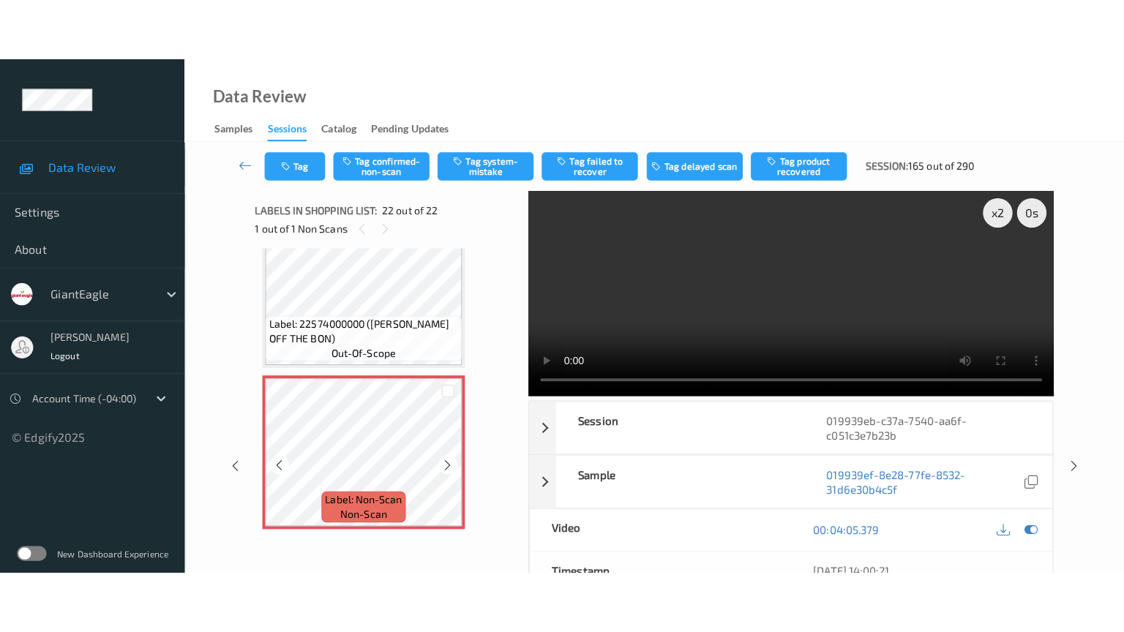
scroll to position [3233, 0]
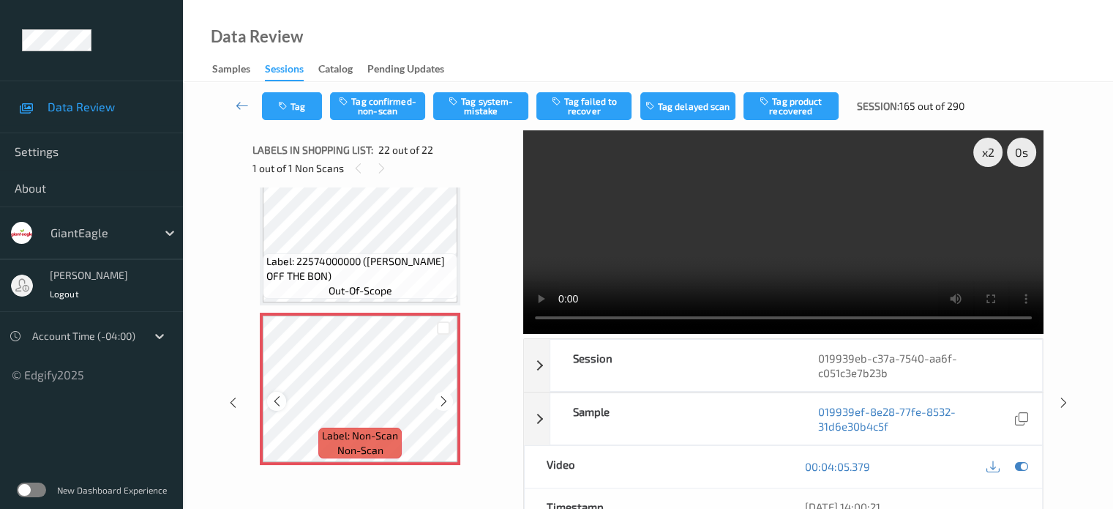
click at [272, 403] on icon at bounding box center [277, 401] width 12 height 13
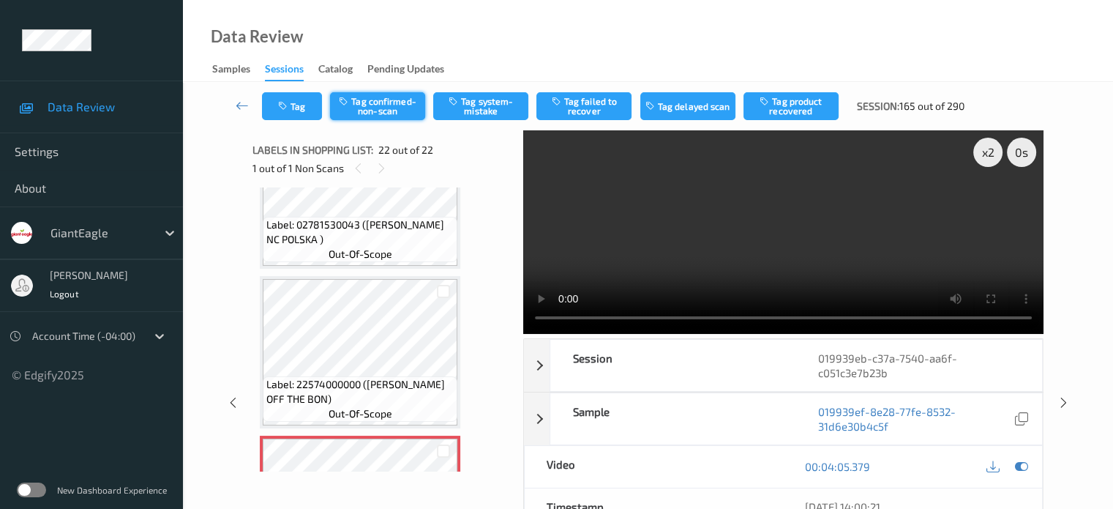
click at [386, 111] on button "Tag confirmed-non-scan" at bounding box center [377, 106] width 95 height 28
click at [304, 107] on button "Tag" at bounding box center [292, 106] width 60 height 28
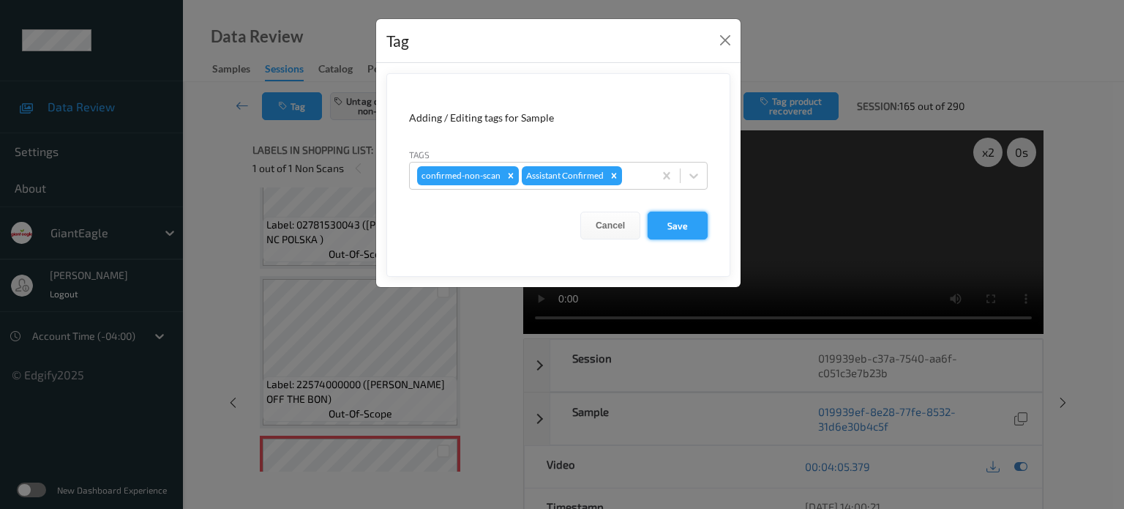
click at [682, 225] on button "Save" at bounding box center [678, 226] width 60 height 28
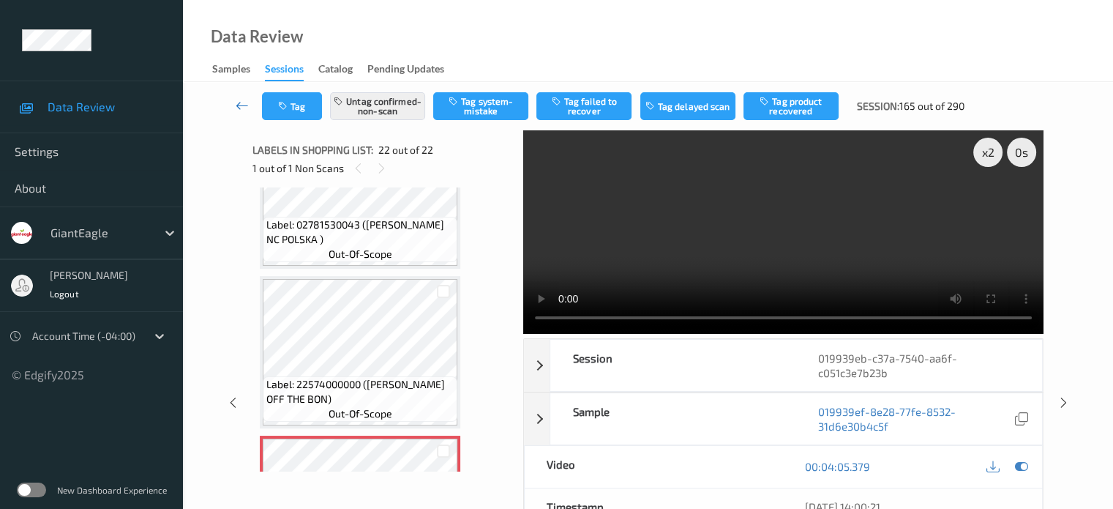
click at [245, 103] on icon at bounding box center [242, 105] width 13 height 15
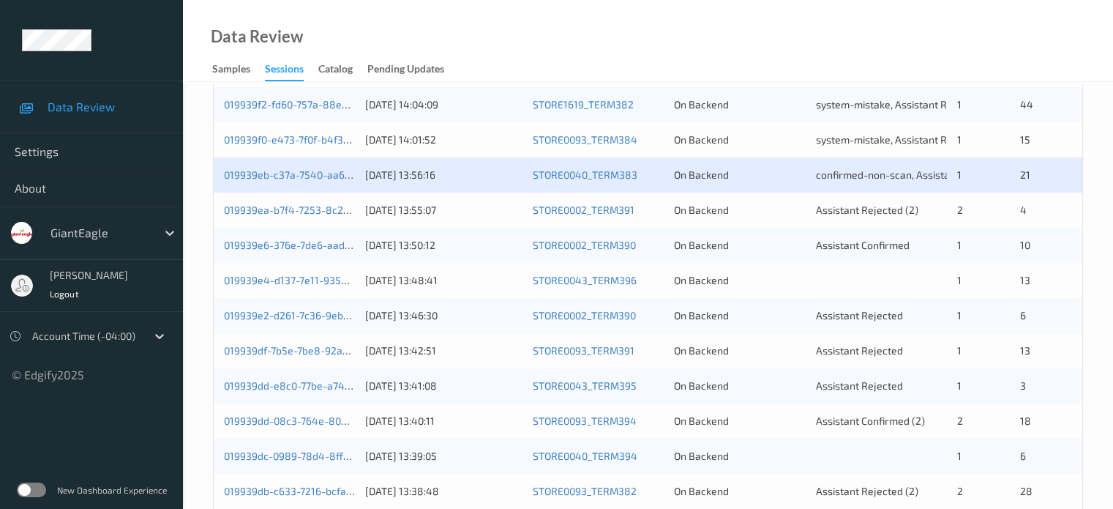
scroll to position [438, 0]
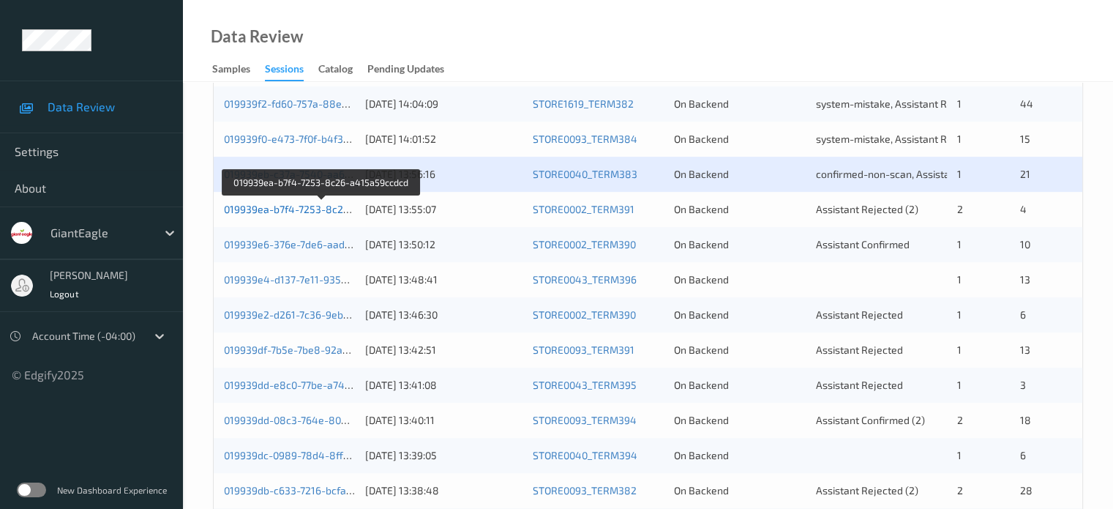
click at [274, 208] on link "019939ea-b7f4-7253-8c26-a415a59ccdcd" at bounding box center [322, 209] width 197 height 12
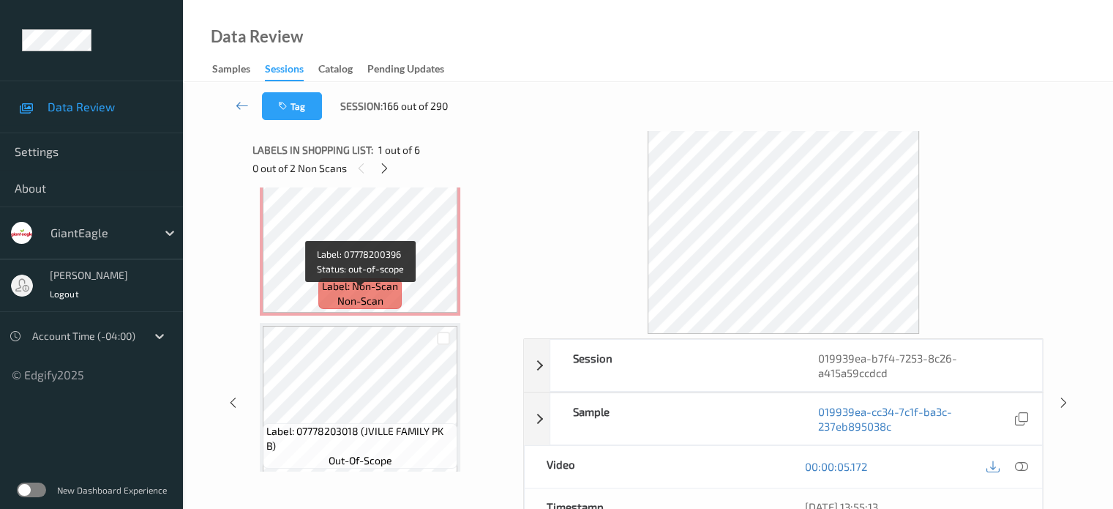
scroll to position [275, 0]
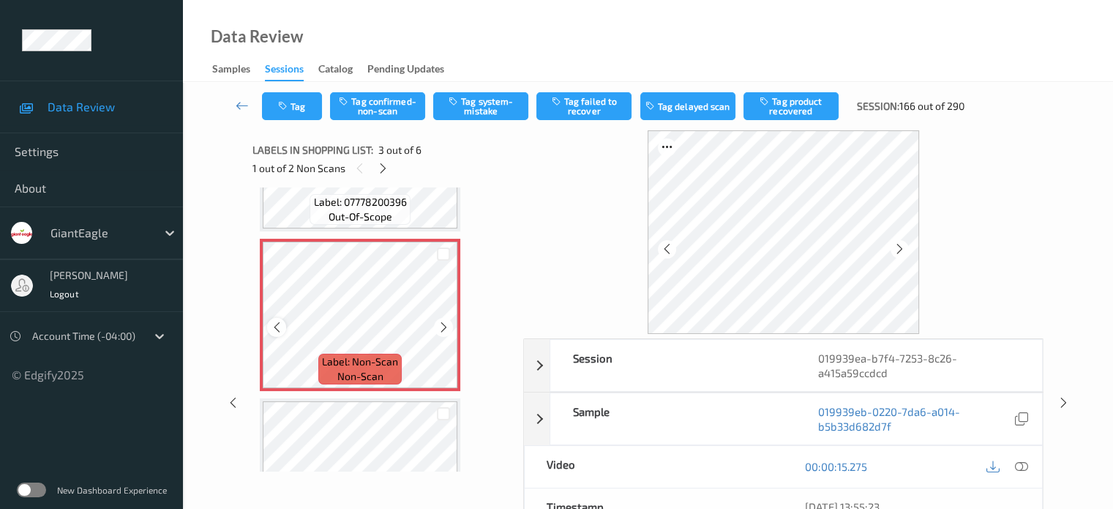
click at [281, 324] on icon at bounding box center [277, 327] width 12 height 13
click at [266, 244] on div "Label: Non-Scan non-scan" at bounding box center [263, 242] width 6 height 6
click at [281, 324] on icon at bounding box center [277, 327] width 12 height 13
click at [1026, 467] on icon at bounding box center [1021, 466] width 13 height 13
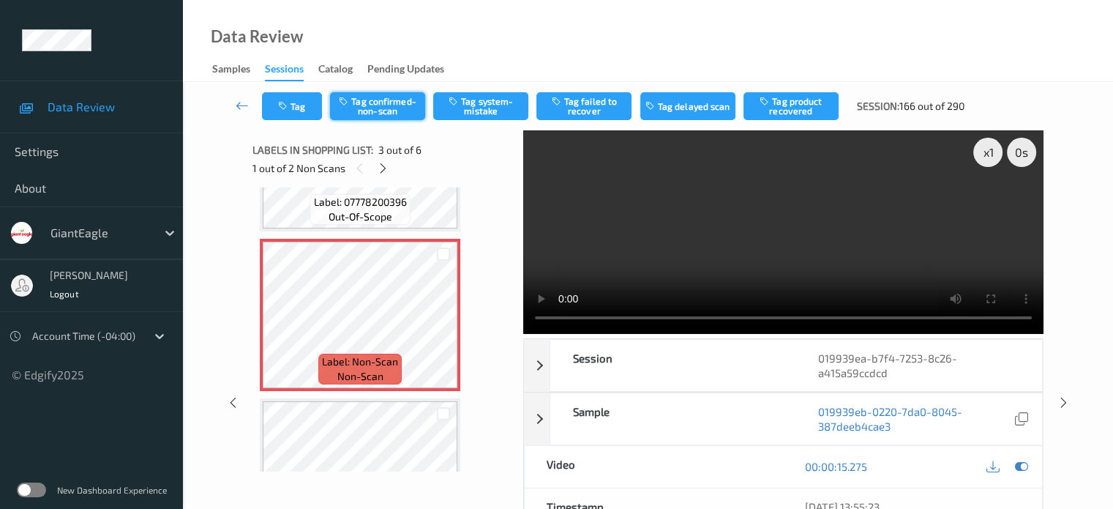
click at [366, 105] on button "Tag confirmed-non-scan" at bounding box center [377, 106] width 95 height 28
click at [591, 103] on button "Tag failed to recover" at bounding box center [584, 106] width 95 height 28
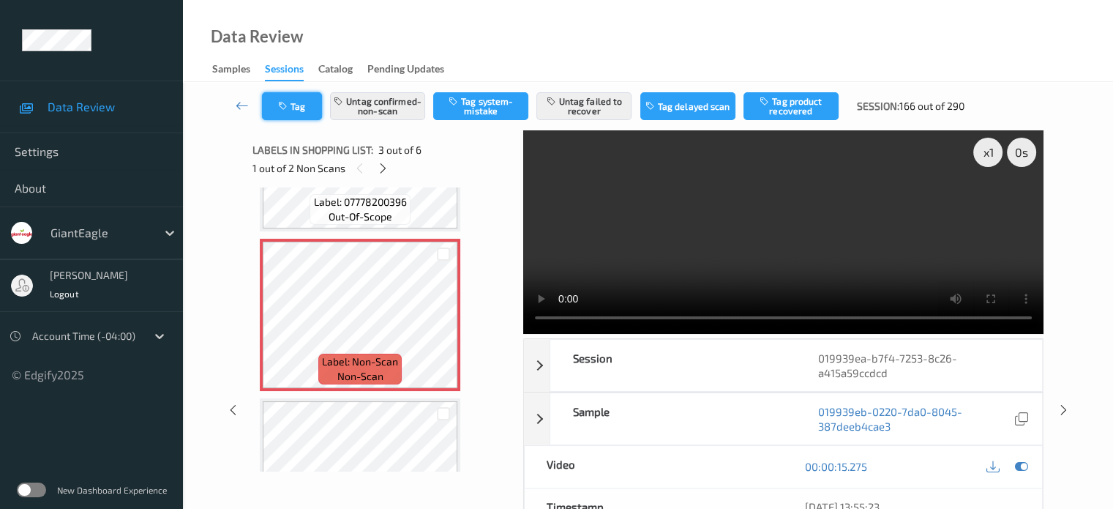
click at [308, 108] on button "Tag" at bounding box center [292, 106] width 60 height 28
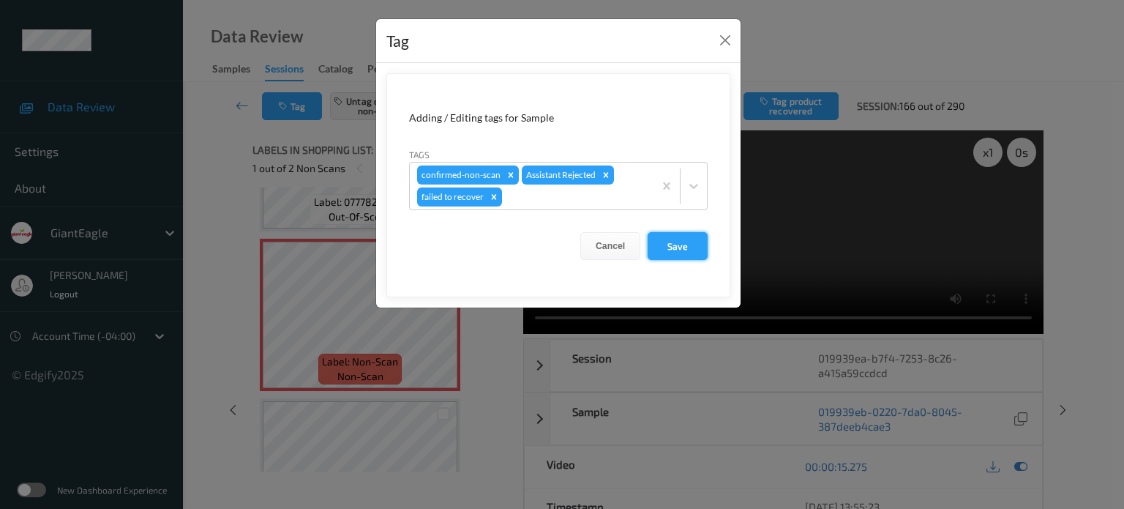
click at [665, 246] on button "Save" at bounding box center [678, 246] width 60 height 28
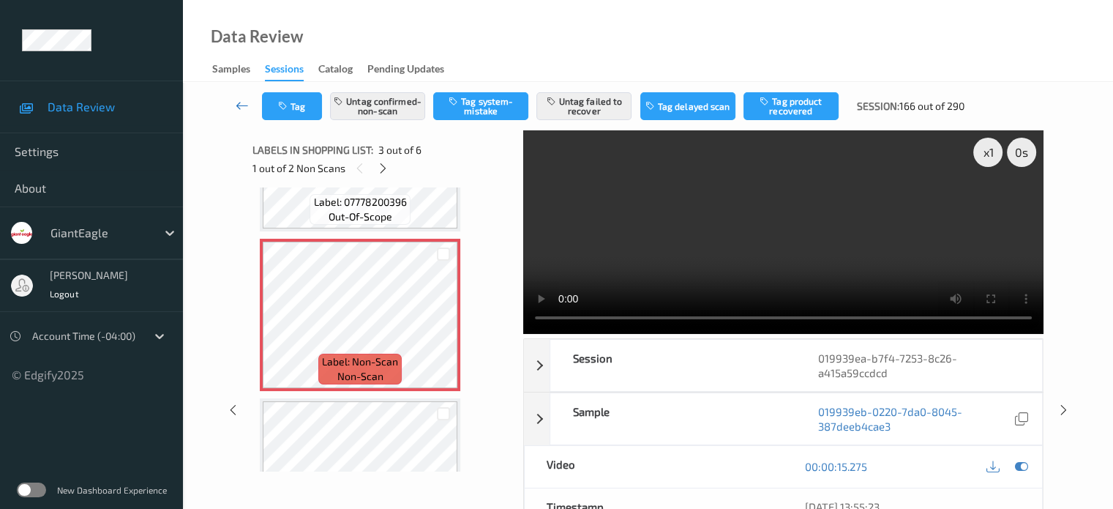
click at [236, 105] on icon at bounding box center [242, 105] width 13 height 15
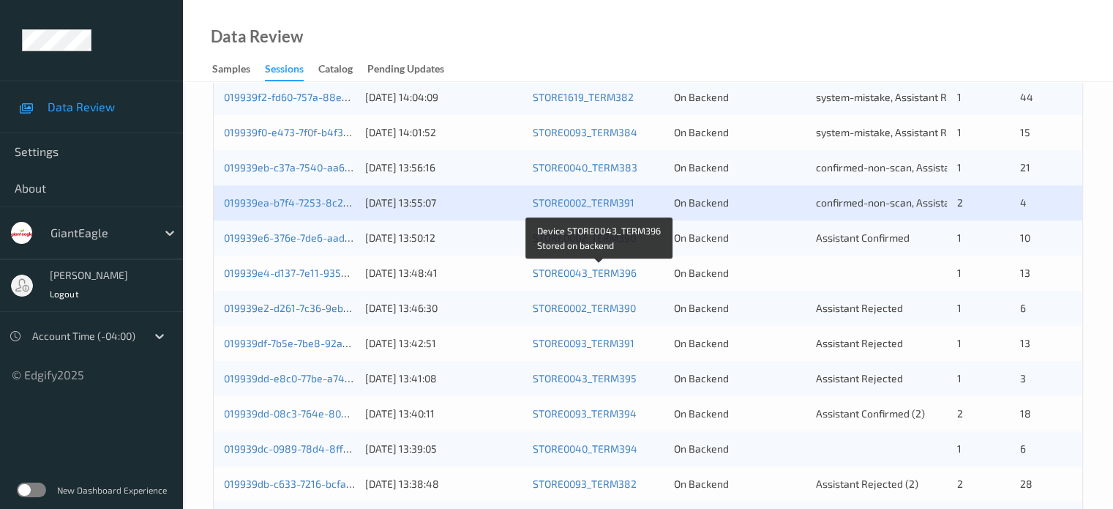
scroll to position [447, 0]
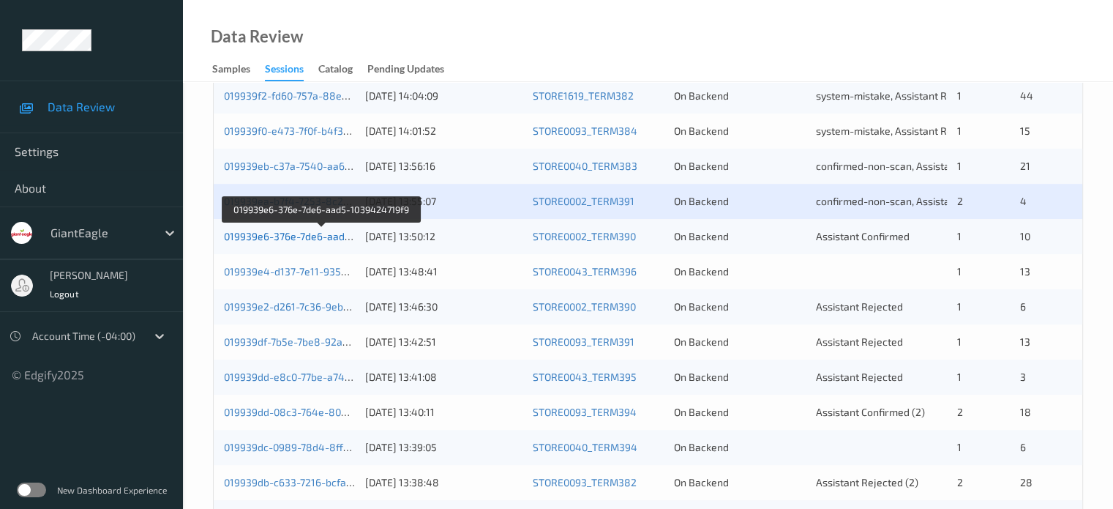
click at [287, 236] on link "019939e6-376e-7de6-aad5-1039424719f9" at bounding box center [322, 236] width 197 height 12
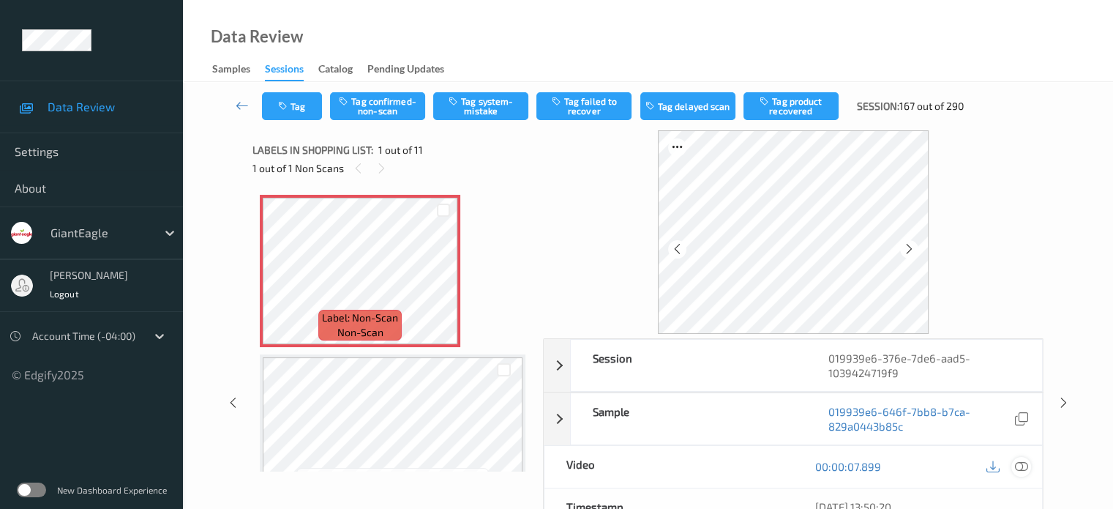
click at [1025, 463] on icon at bounding box center [1021, 466] width 13 height 13
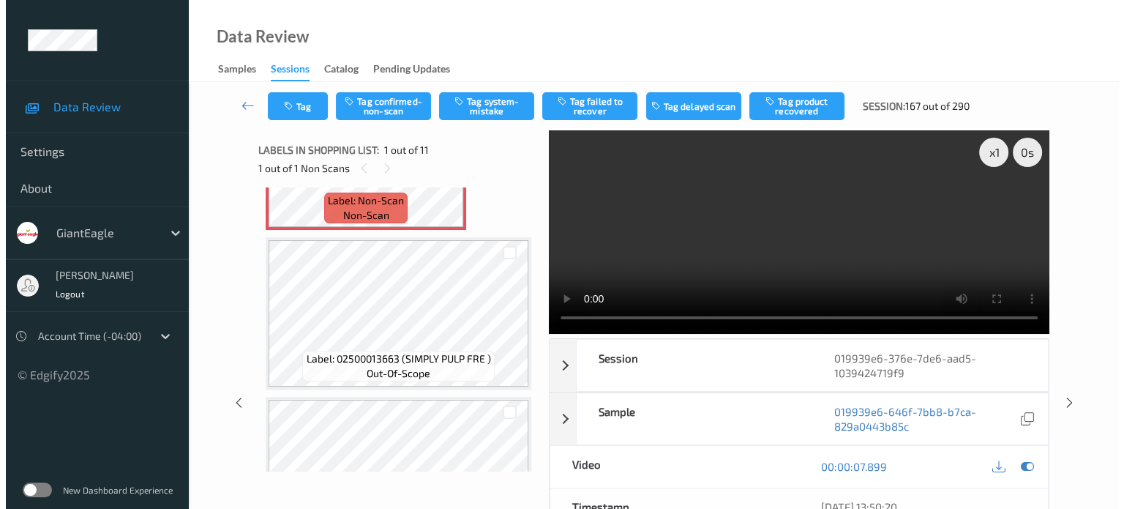
scroll to position [117, 0]
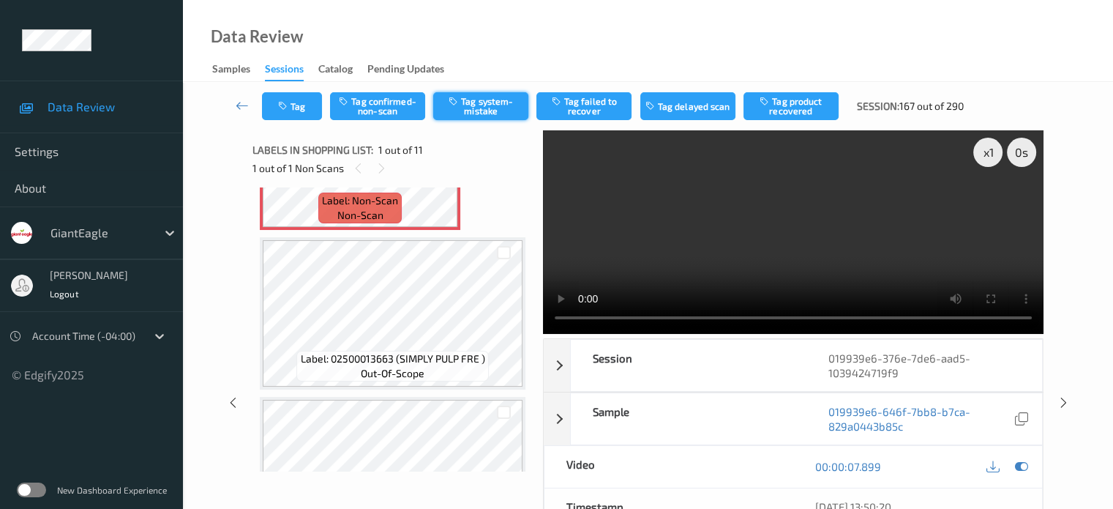
click at [492, 102] on button "Tag system-mistake" at bounding box center [480, 106] width 95 height 28
click at [307, 98] on button "Tag" at bounding box center [292, 106] width 60 height 28
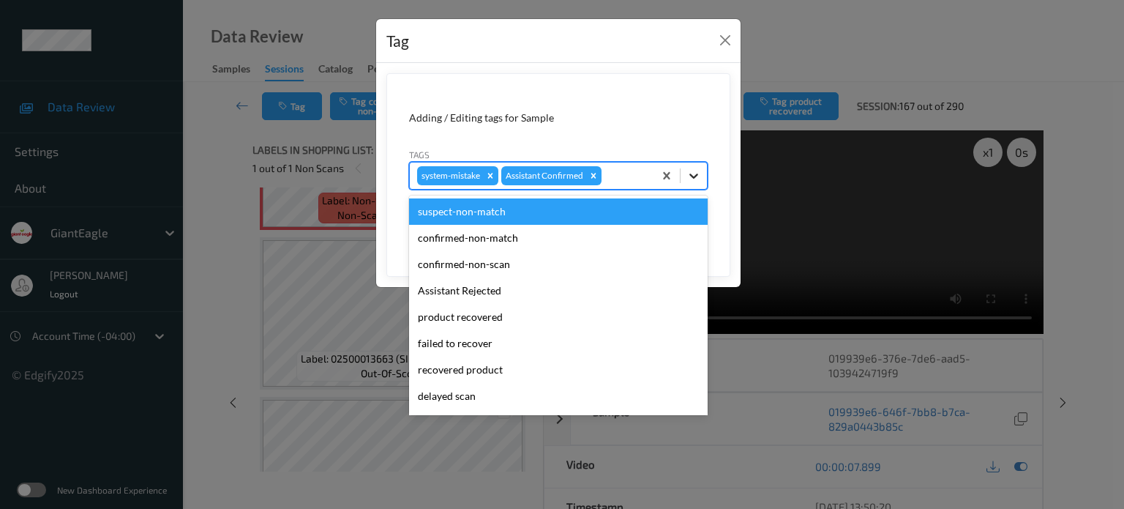
click at [699, 177] on icon at bounding box center [694, 175] width 15 height 15
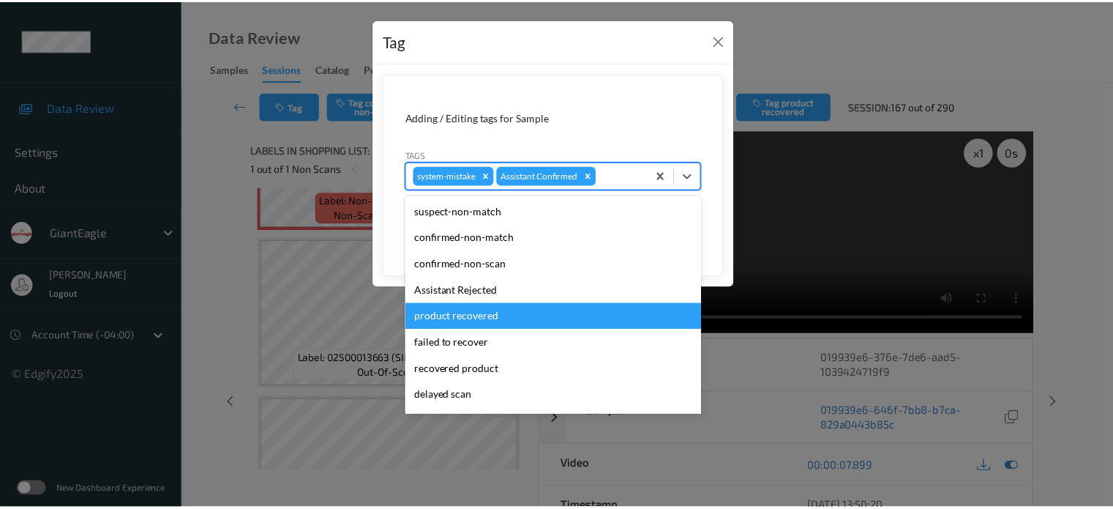
scroll to position [155, 0]
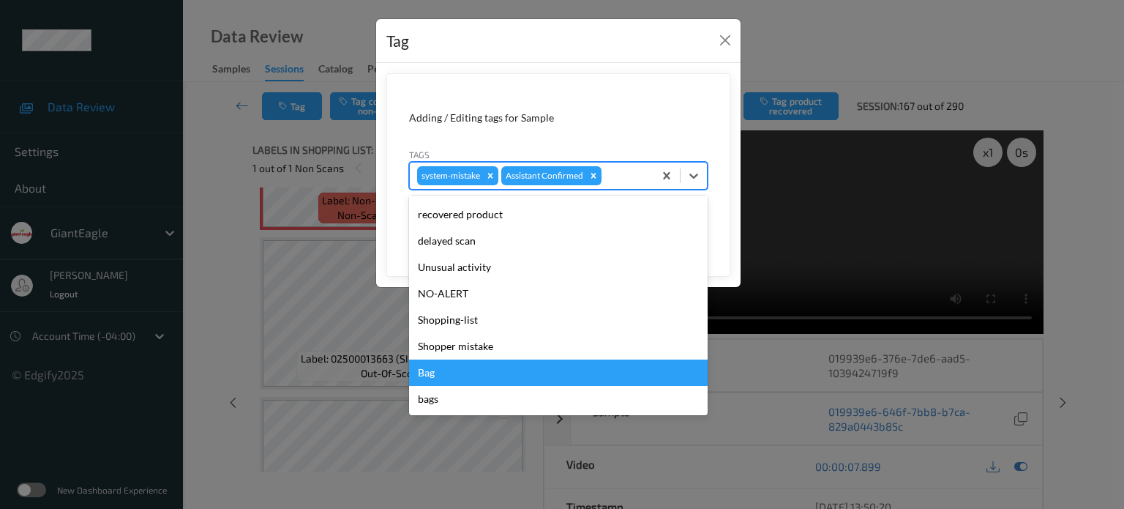
click at [425, 369] on div "Bag" at bounding box center [558, 372] width 299 height 26
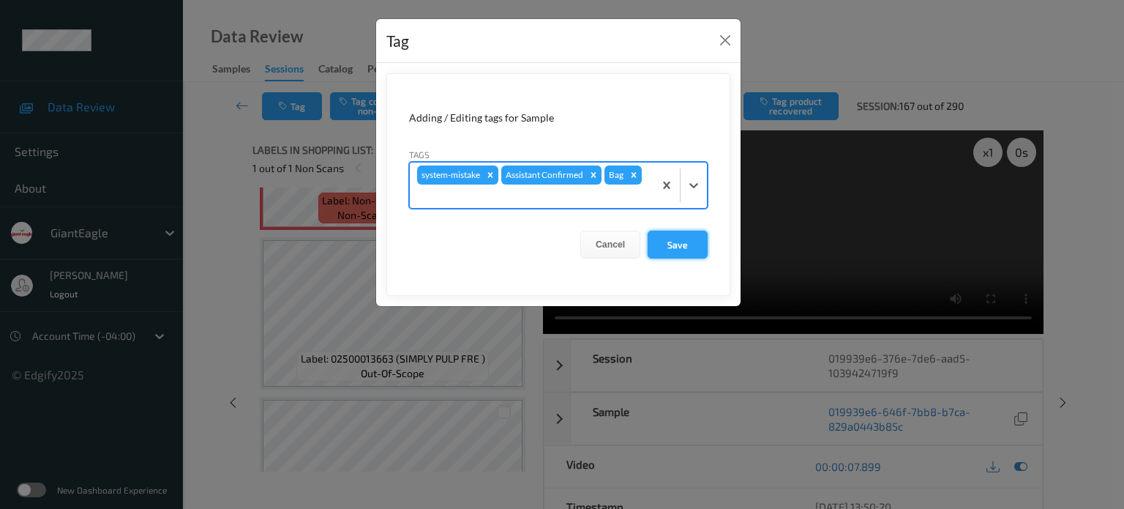
click at [684, 244] on button "Save" at bounding box center [678, 245] width 60 height 28
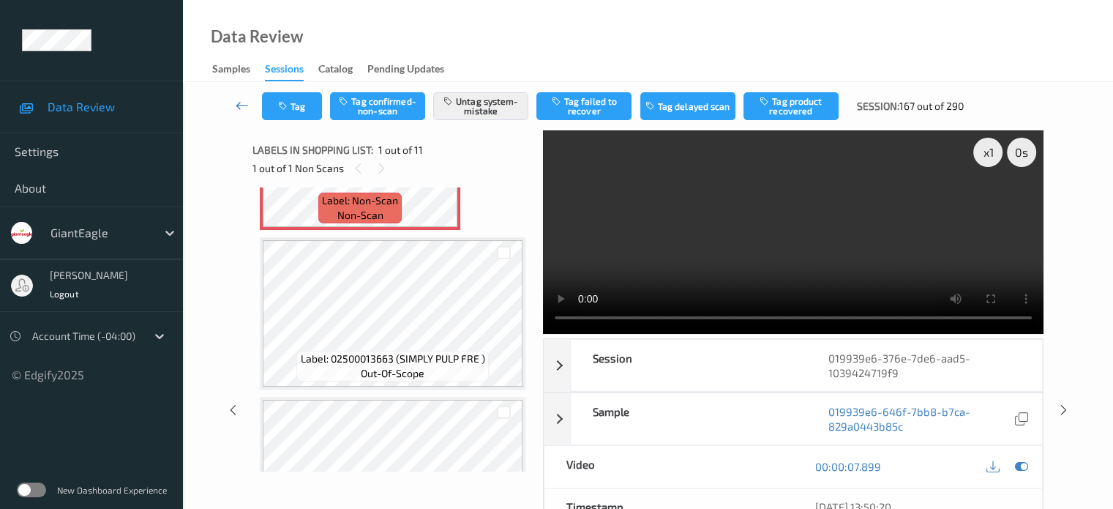
click at [236, 102] on icon at bounding box center [242, 105] width 13 height 15
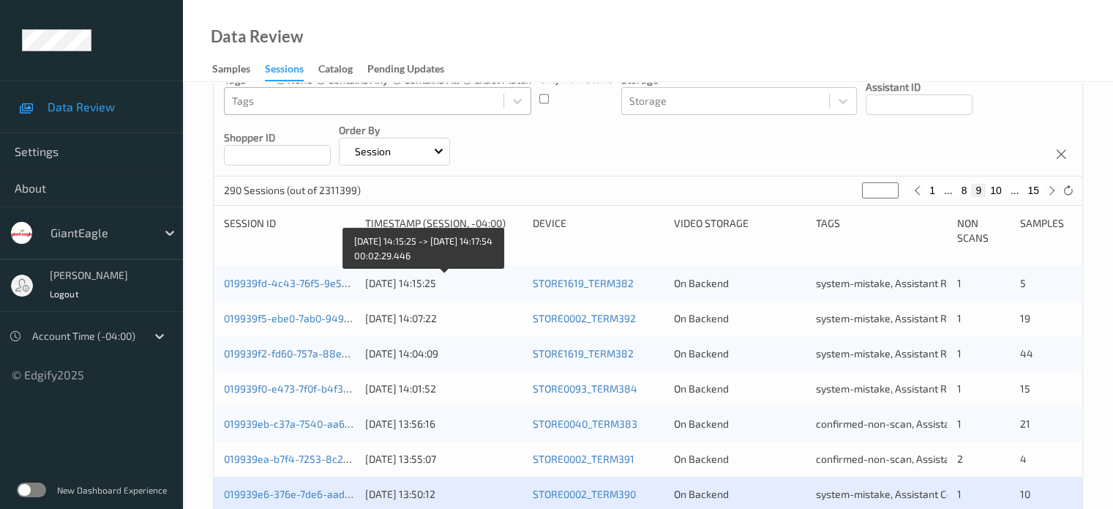
scroll to position [315, 0]
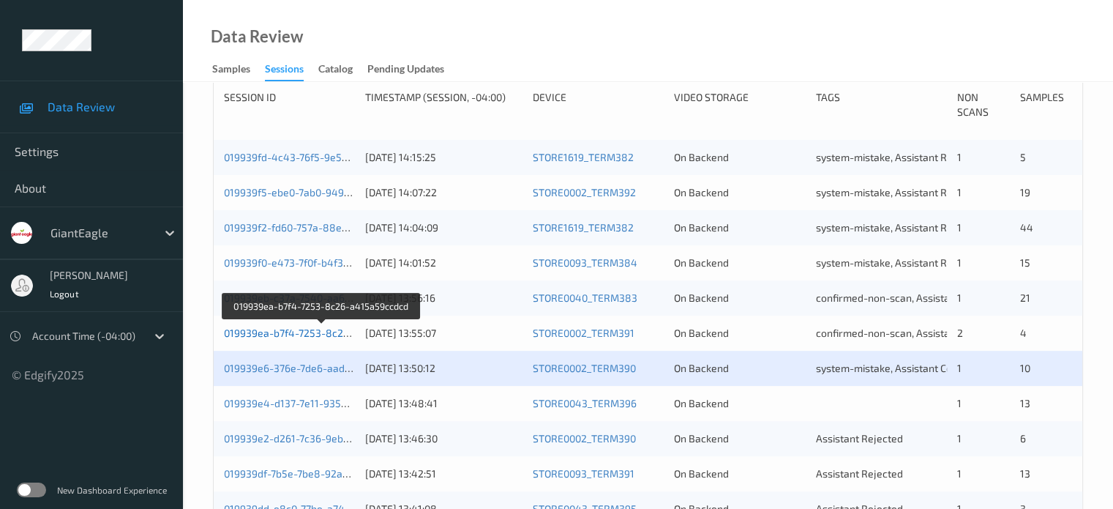
click at [287, 333] on link "019939ea-b7f4-7253-8c26-a415a59ccdcd" at bounding box center [322, 332] width 197 height 12
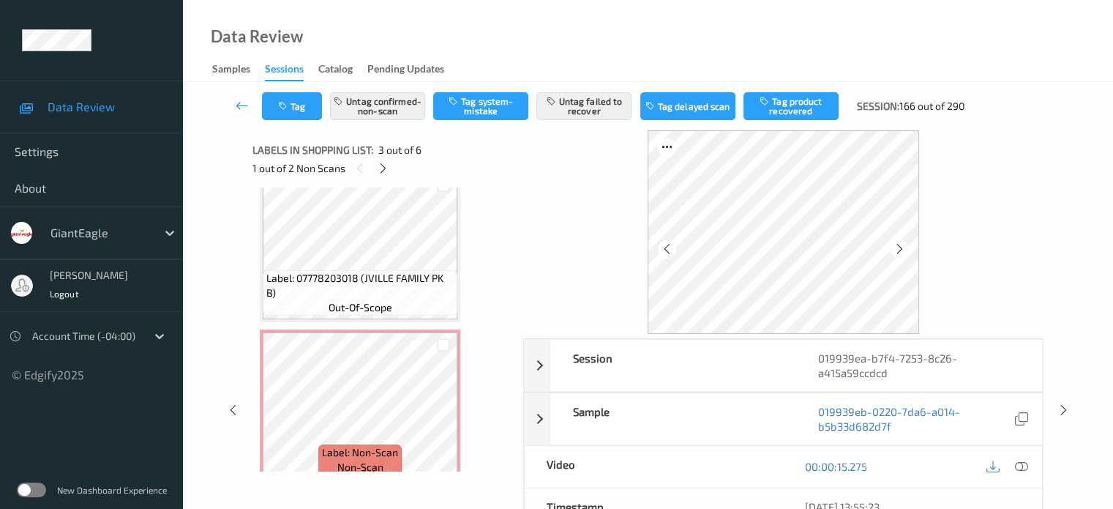
scroll to position [505, 0]
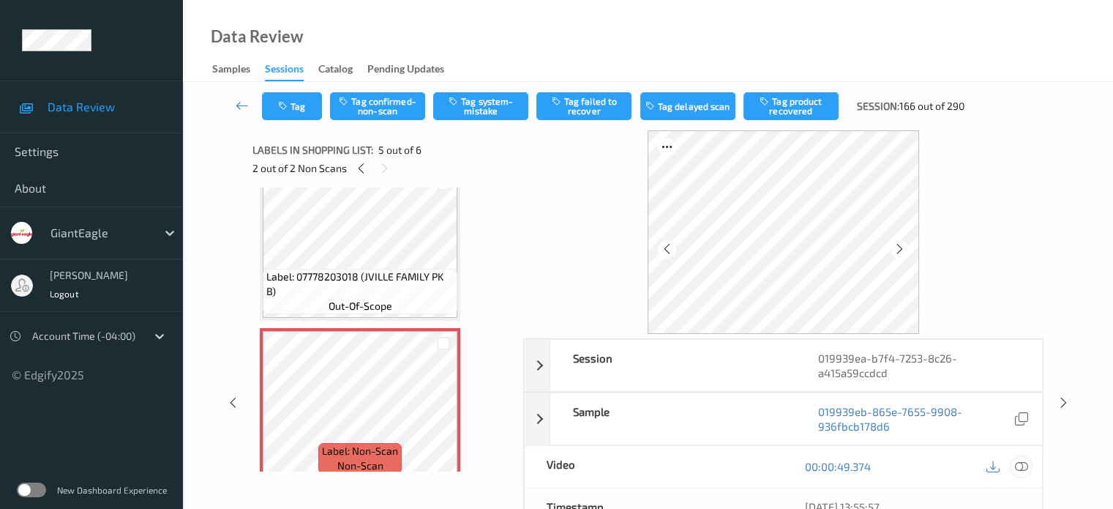
click at [1031, 468] on div at bounding box center [1022, 467] width 20 height 20
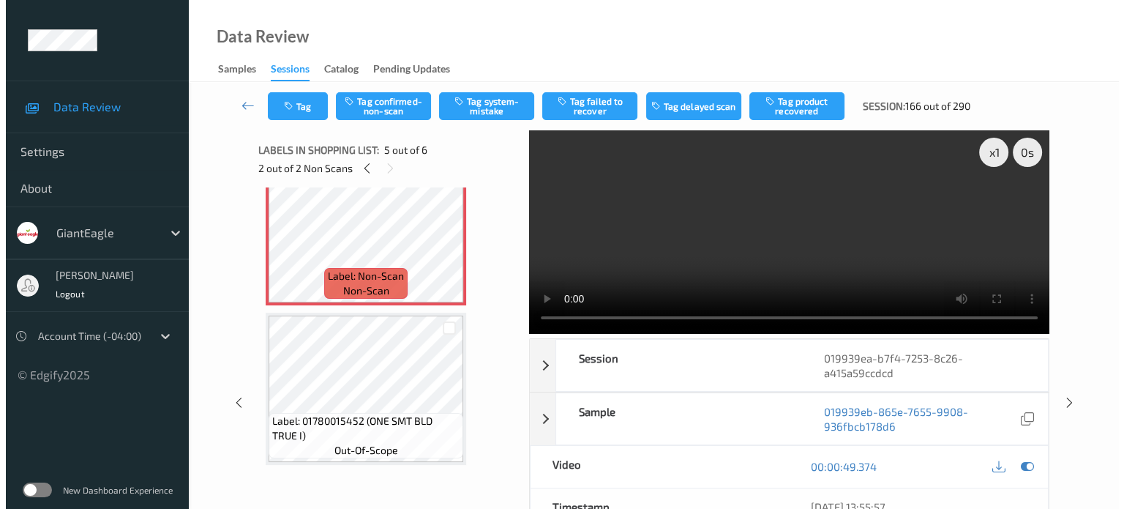
scroll to position [647, 0]
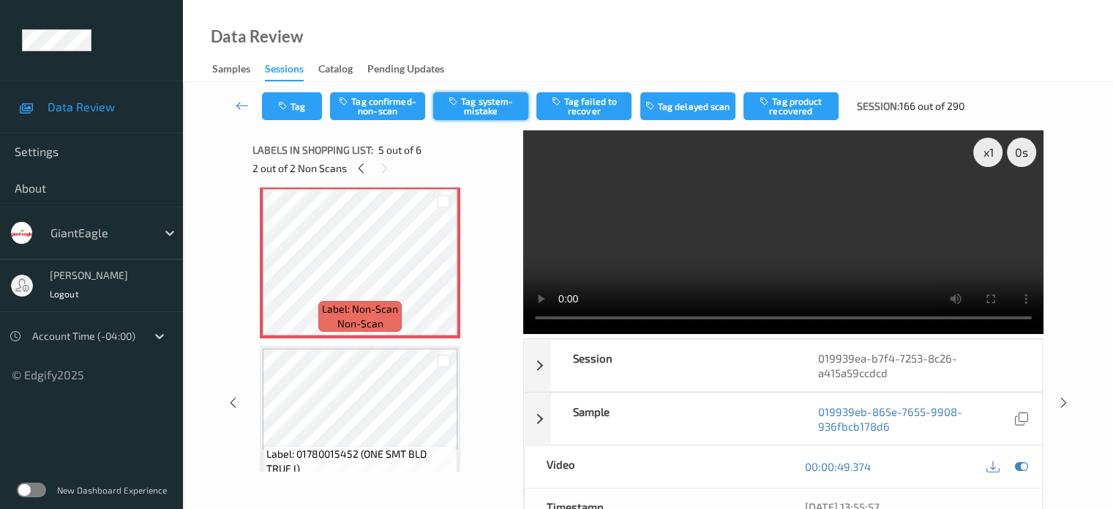
click at [495, 99] on button "Tag system-mistake" at bounding box center [480, 106] width 95 height 28
click at [294, 105] on button "Tag" at bounding box center [292, 106] width 60 height 28
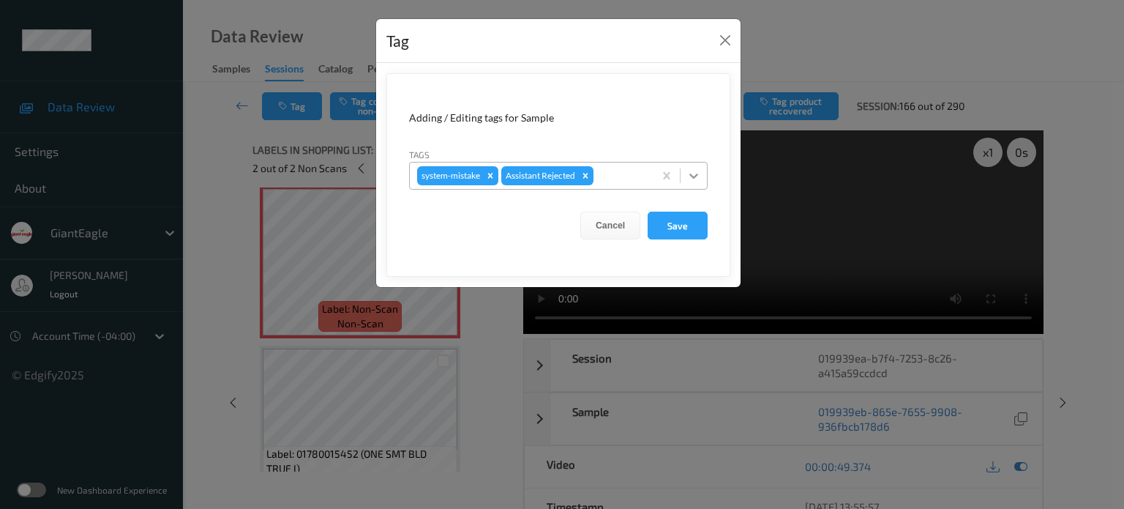
click at [699, 173] on icon at bounding box center [694, 175] width 15 height 15
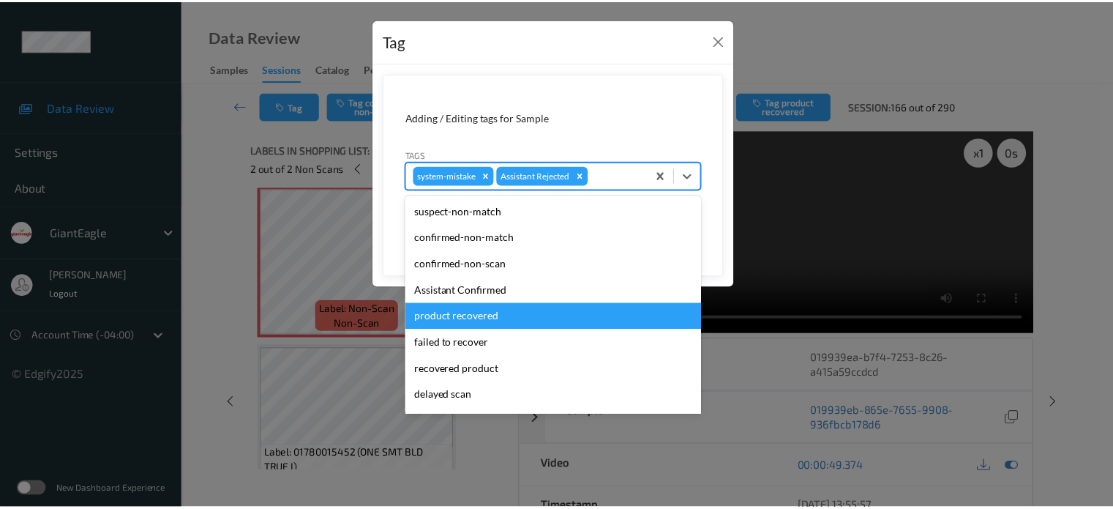
scroll to position [155, 0]
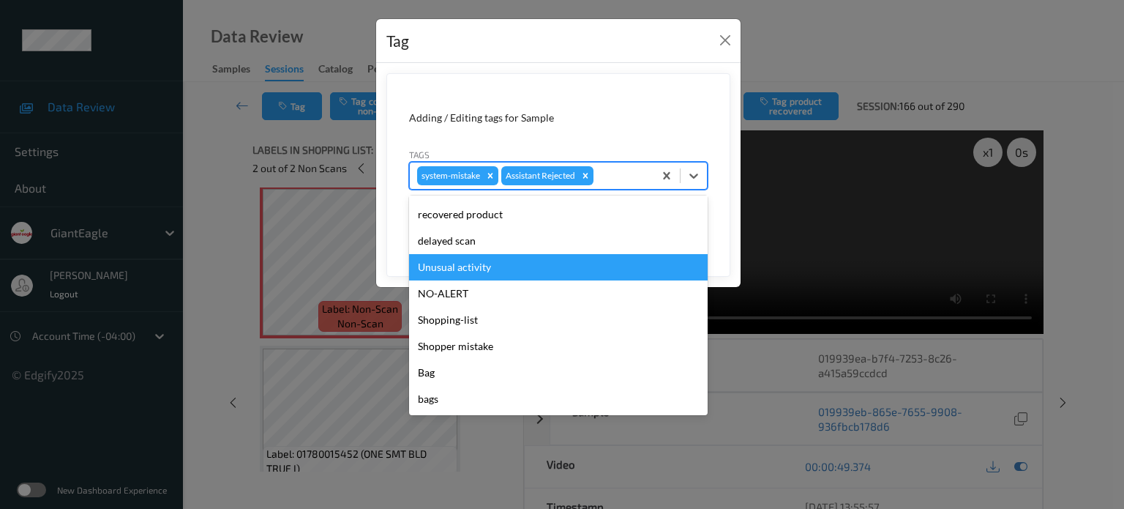
click at [465, 266] on div "Unusual activity" at bounding box center [558, 267] width 299 height 26
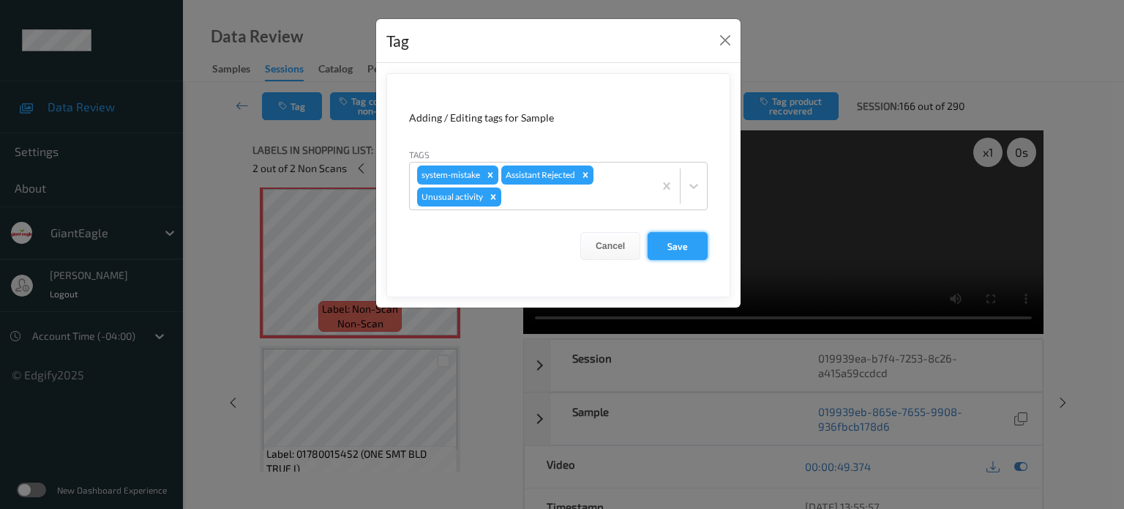
click at [679, 247] on button "Save" at bounding box center [678, 246] width 60 height 28
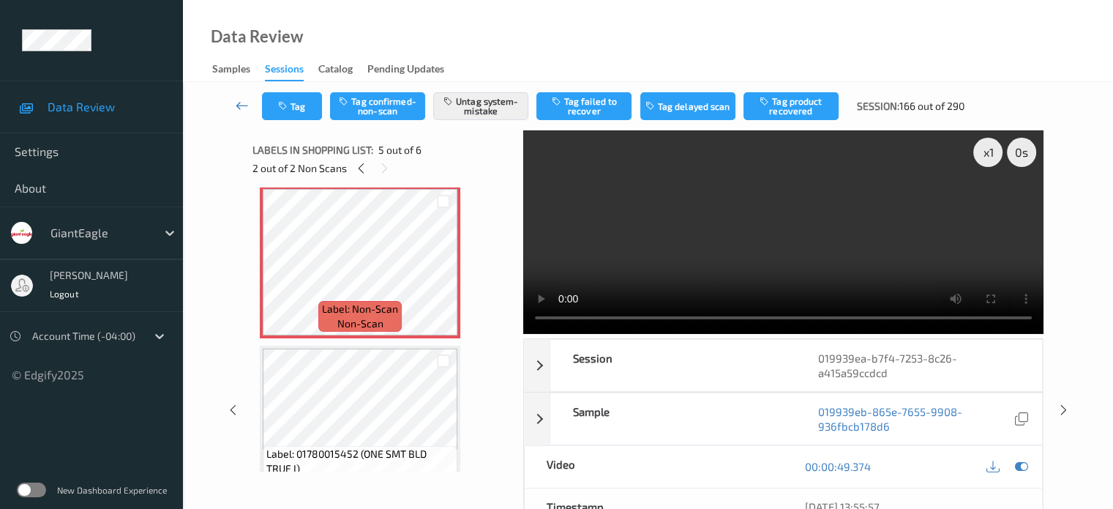
click at [242, 113] on link at bounding box center [242, 106] width 39 height 28
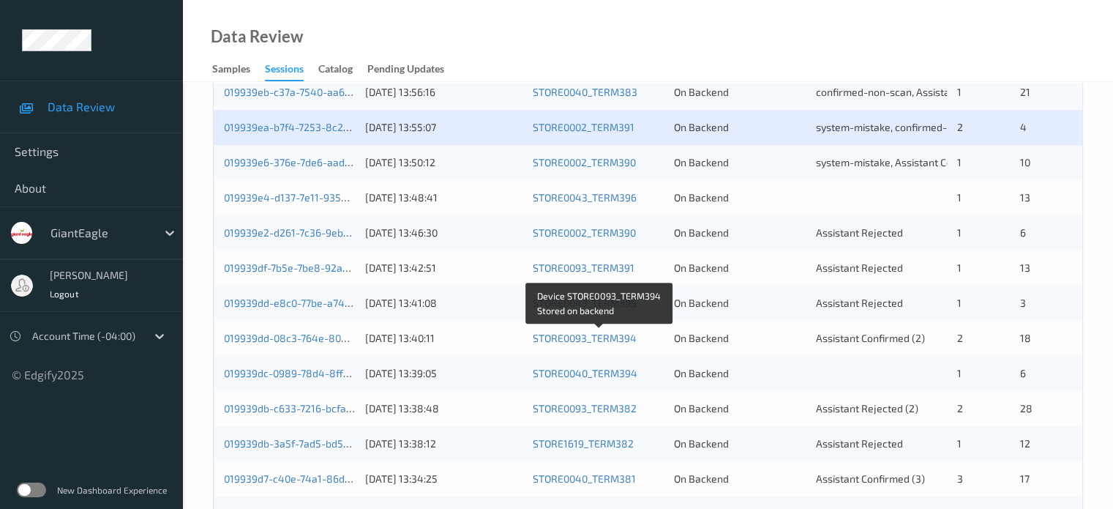
scroll to position [521, 0]
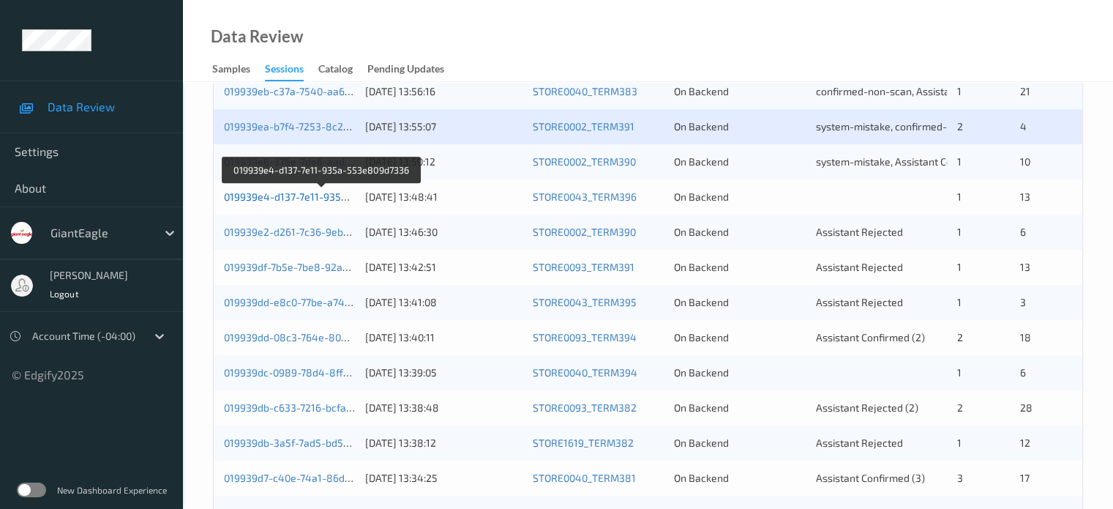
click at [319, 193] on link "019939e4-d137-7e11-935a-553e809d7336" at bounding box center [323, 196] width 198 height 12
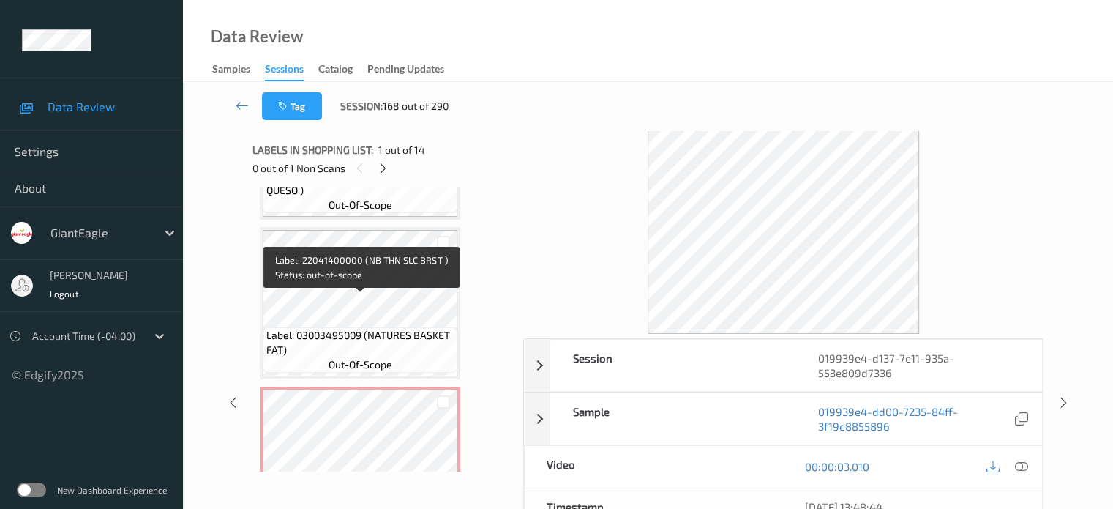
scroll to position [1957, 0]
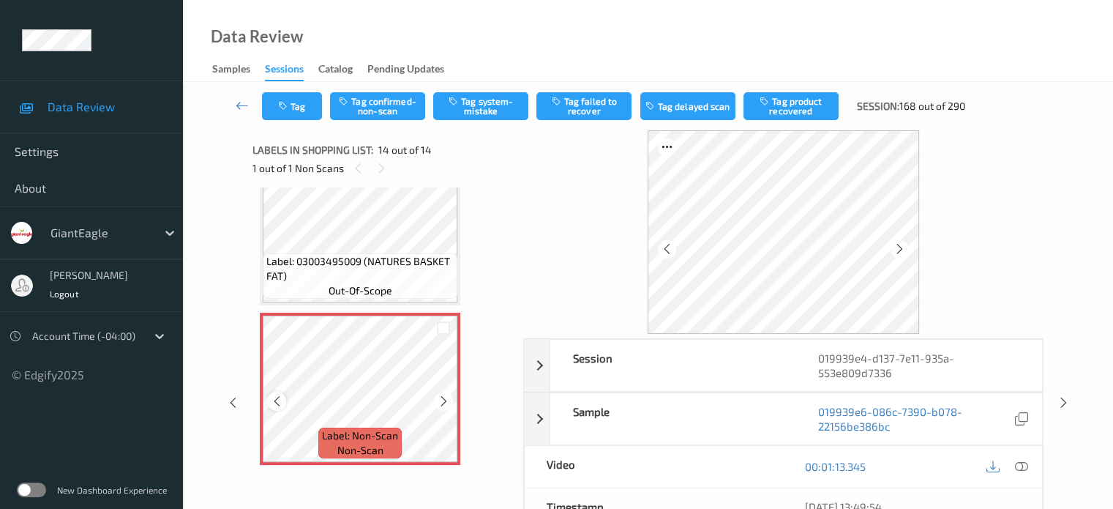
click at [276, 401] on icon at bounding box center [277, 401] width 12 height 13
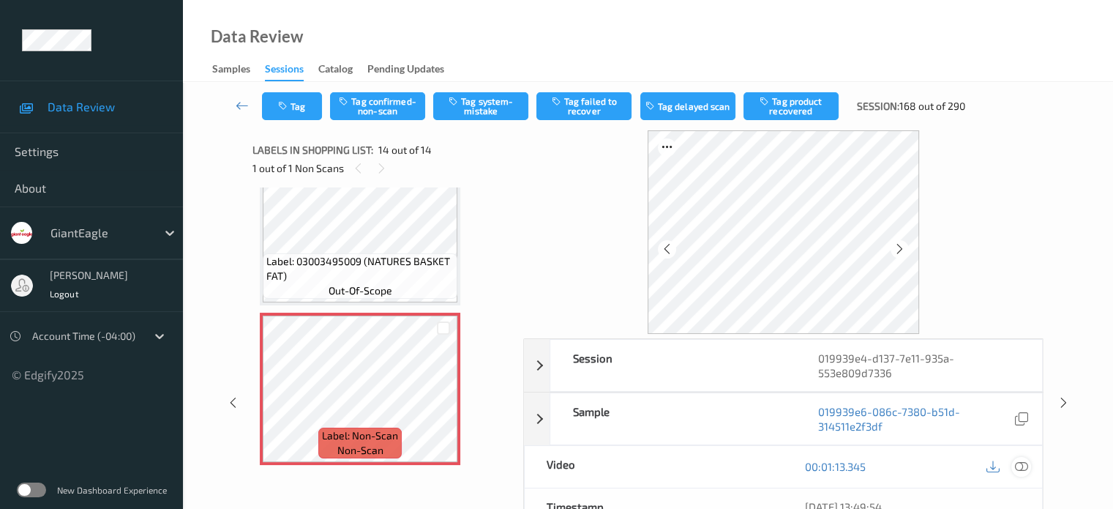
click at [1020, 471] on icon at bounding box center [1021, 466] width 13 height 13
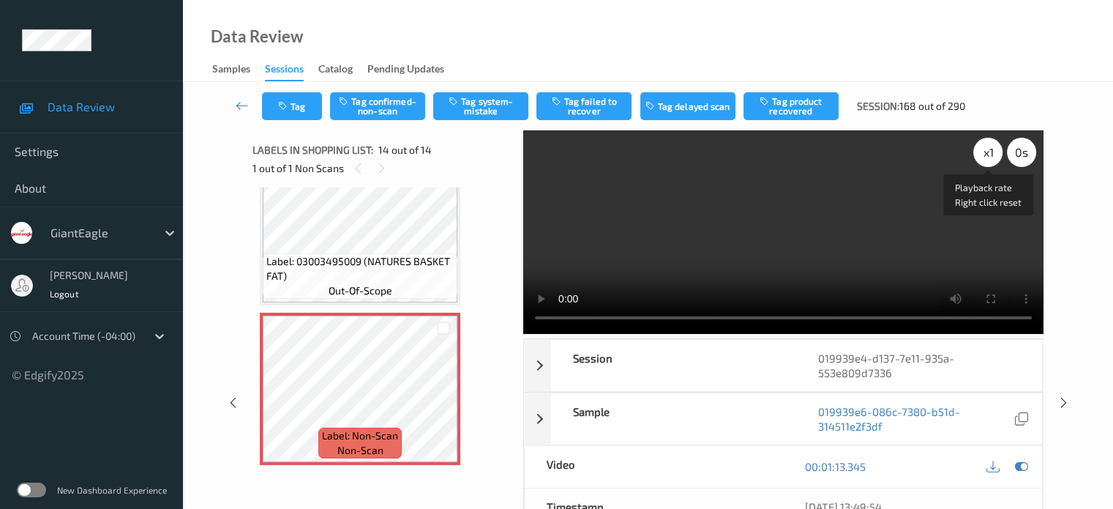
click at [986, 151] on div "x 1" at bounding box center [988, 152] width 29 height 29
click at [485, 104] on button "Tag system-mistake" at bounding box center [480, 106] width 95 height 28
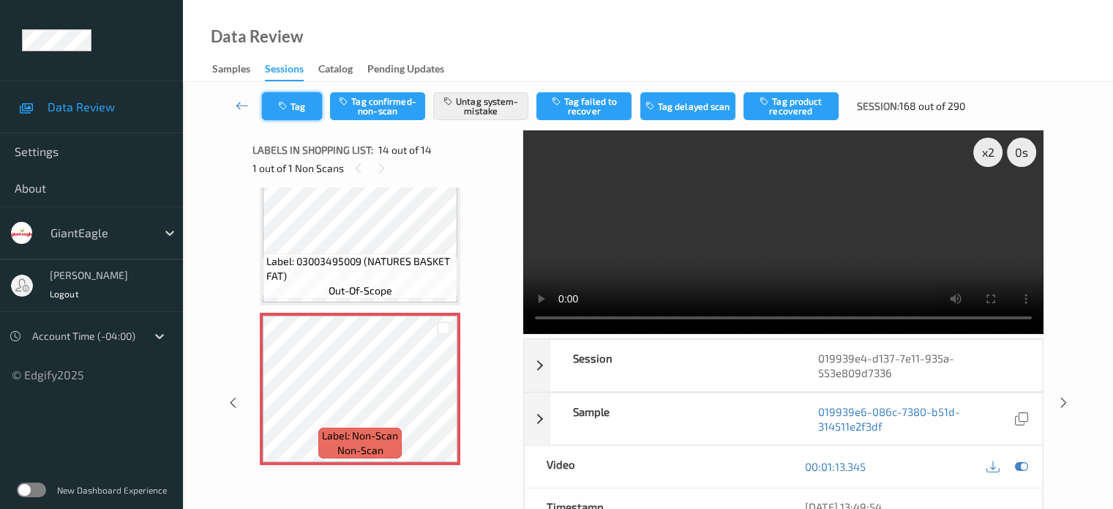
click at [304, 117] on button "Tag" at bounding box center [292, 106] width 60 height 28
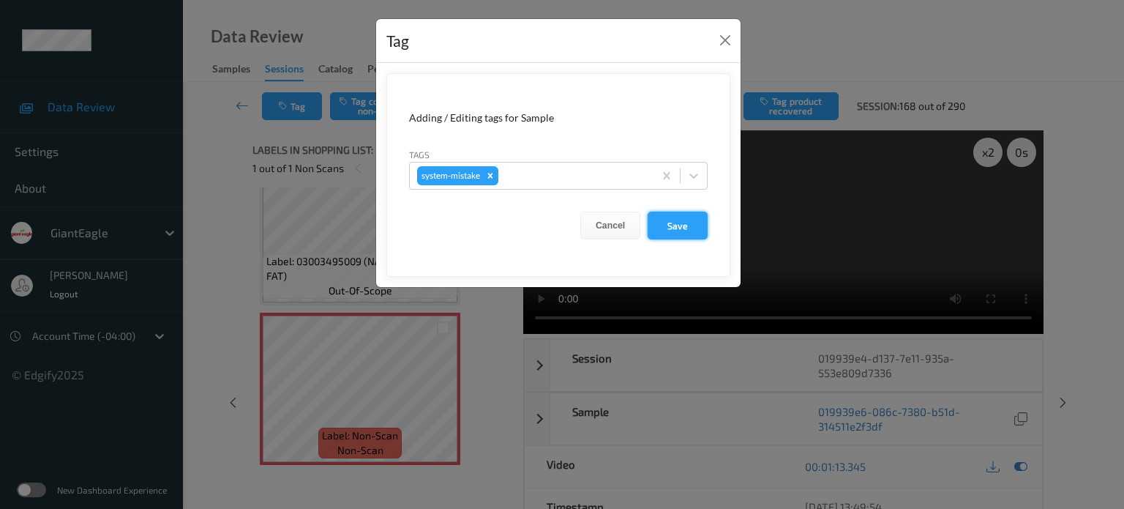
click at [677, 223] on button "Save" at bounding box center [678, 226] width 60 height 28
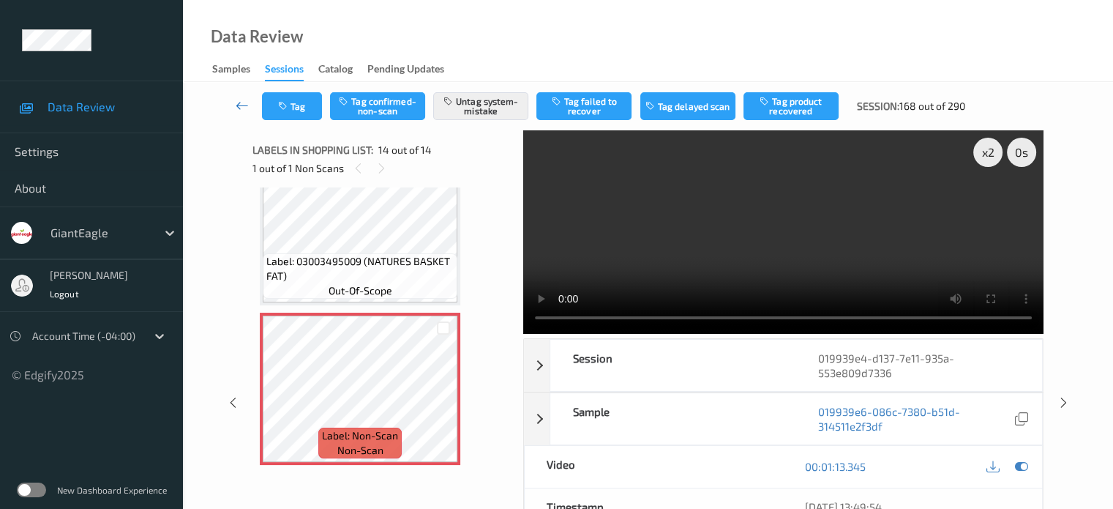
click at [234, 108] on link at bounding box center [242, 106] width 39 height 28
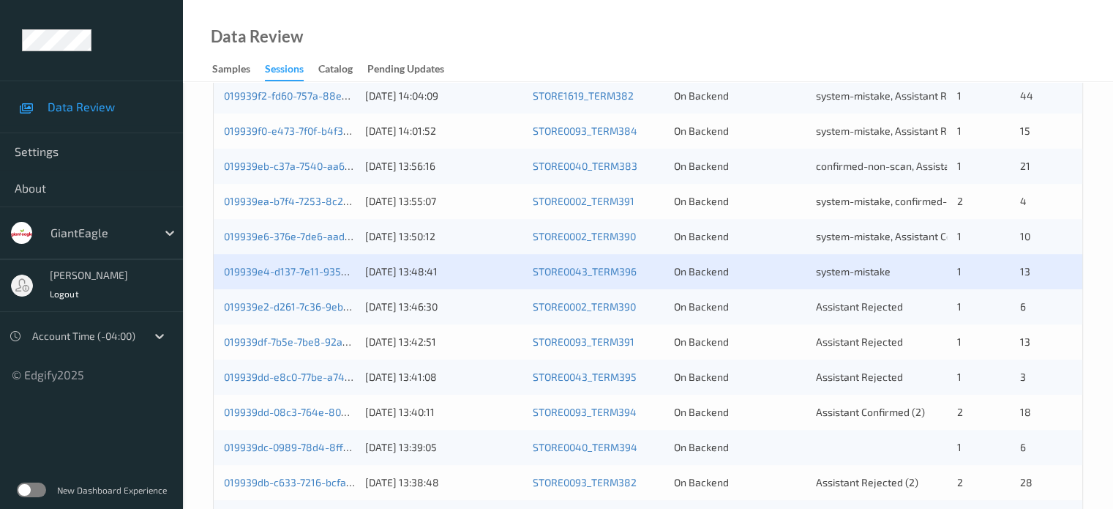
scroll to position [542, 0]
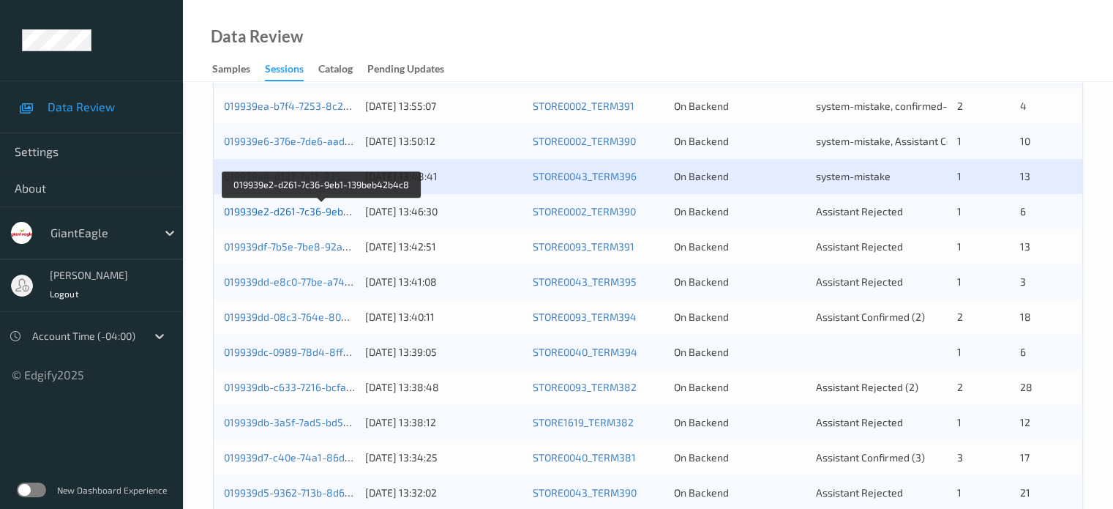
click at [283, 214] on link "019939e2-d261-7c36-9eb1-139beb42b4c8" at bounding box center [323, 211] width 198 height 12
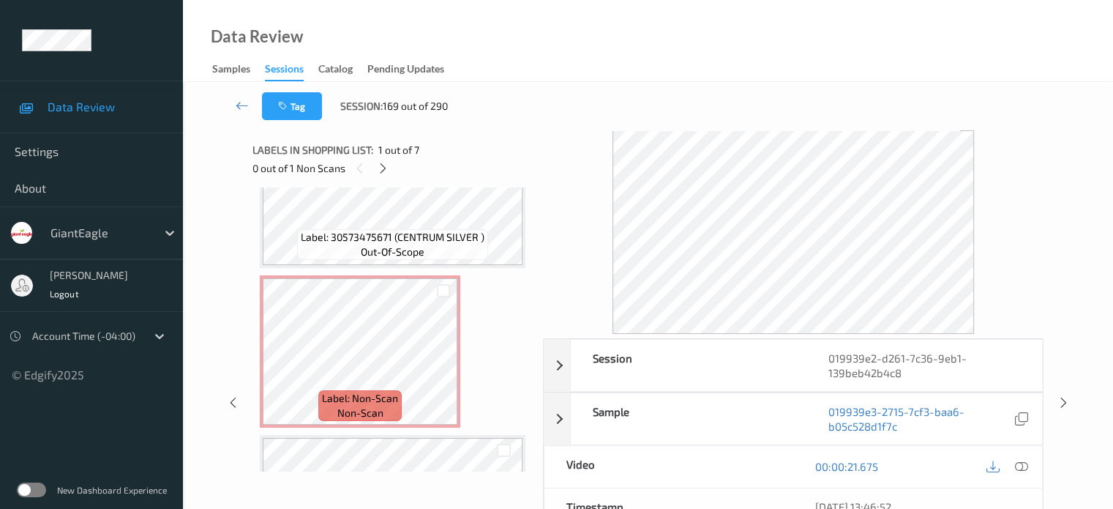
scroll to position [719, 0]
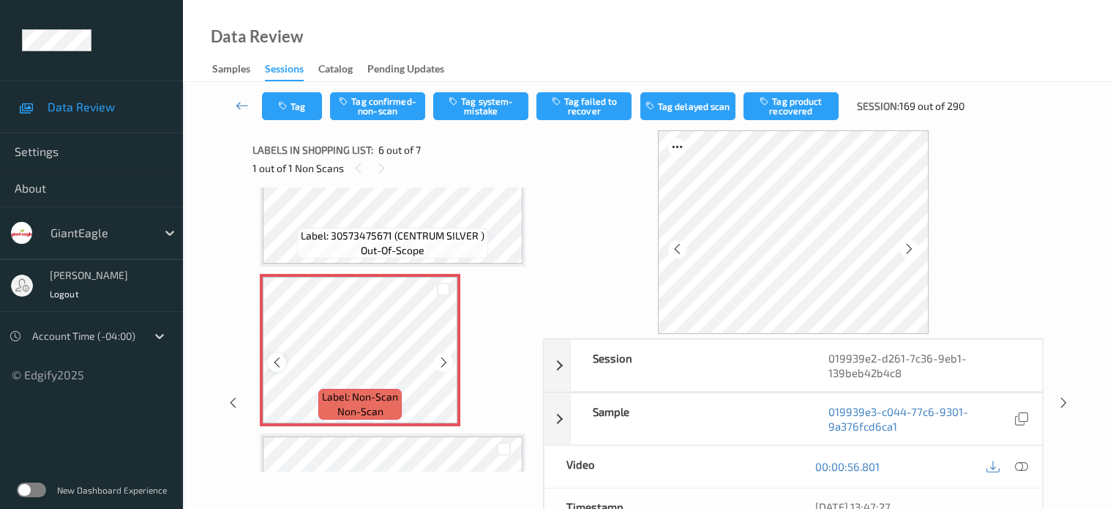
click at [277, 359] on icon at bounding box center [277, 362] width 12 height 13
click at [1019, 463] on icon at bounding box center [1021, 466] width 13 height 13
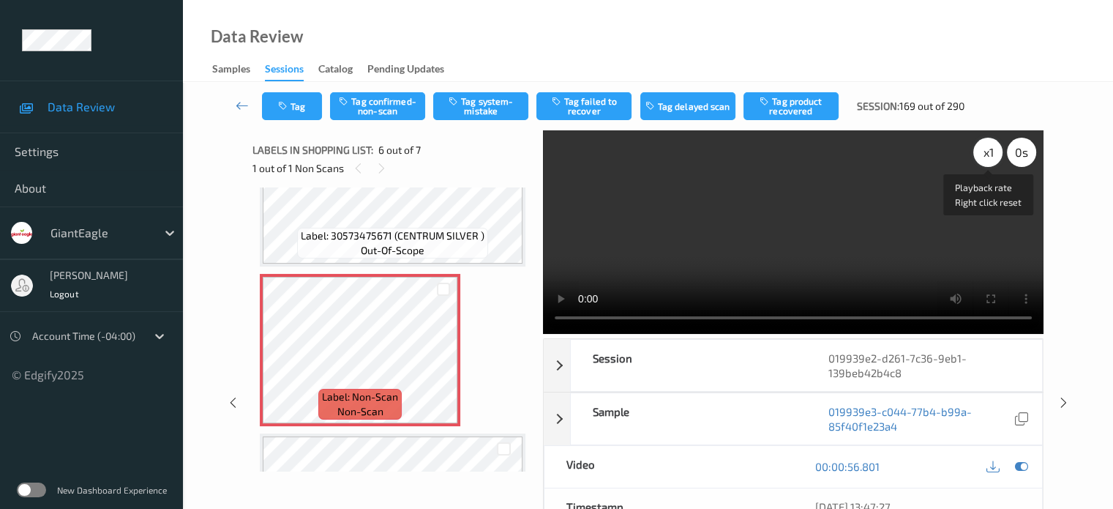
click at [983, 151] on div "x 1" at bounding box center [988, 152] width 29 height 29
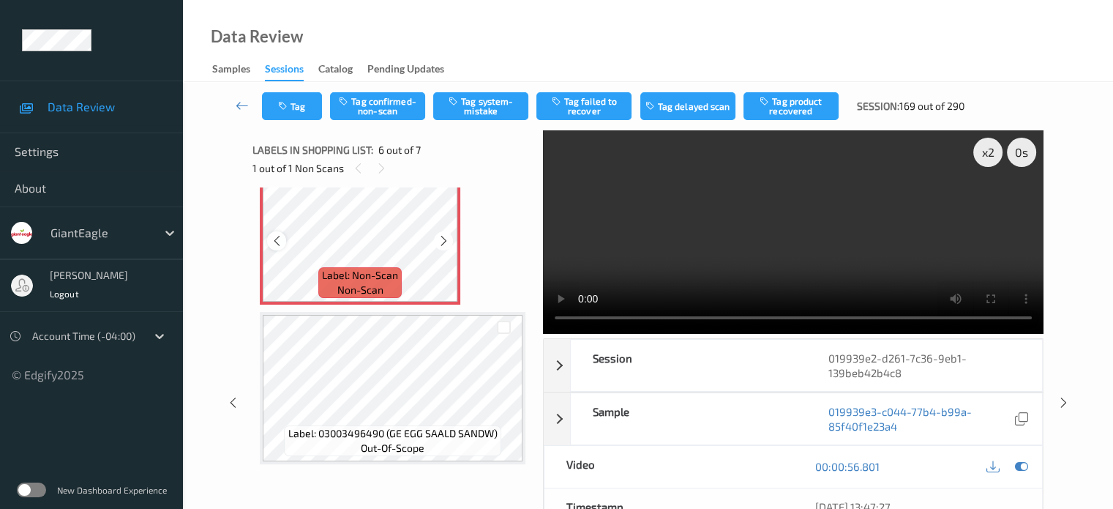
click at [272, 242] on icon at bounding box center [277, 240] width 12 height 13
click at [489, 106] on button "Tag system-mistake" at bounding box center [480, 106] width 95 height 28
click at [291, 117] on button "Tag" at bounding box center [292, 106] width 60 height 28
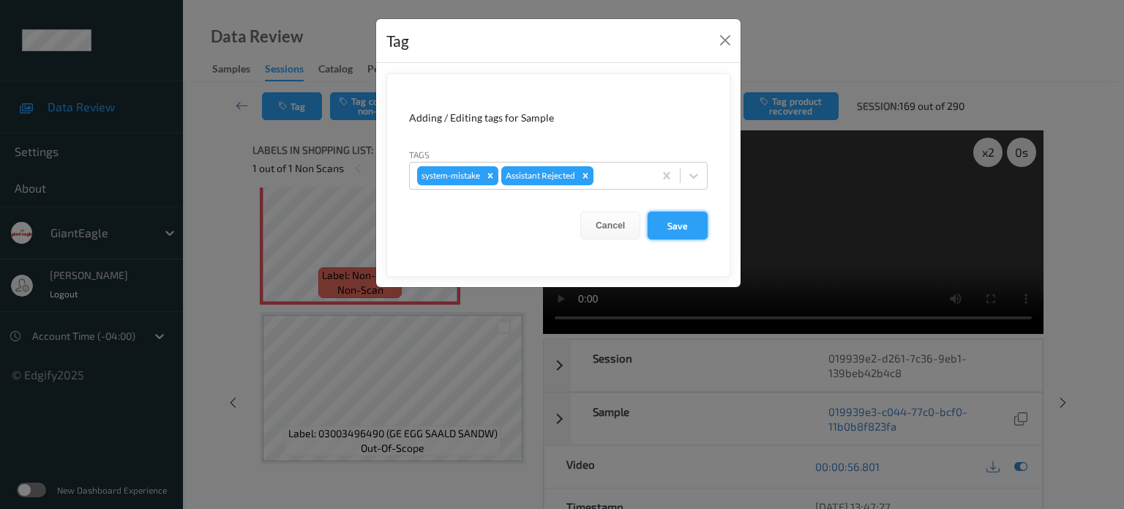
click at [667, 231] on button "Save" at bounding box center [678, 226] width 60 height 28
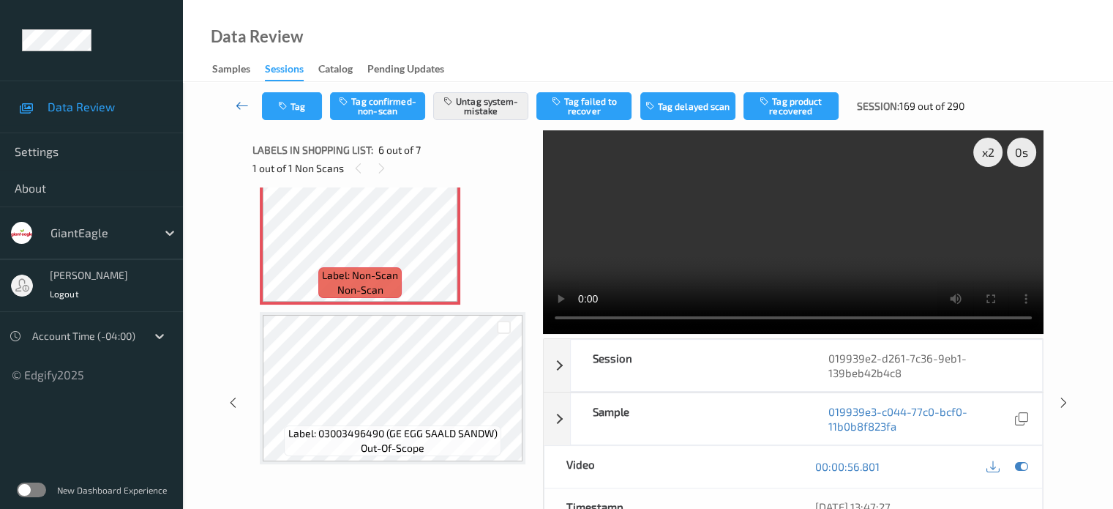
click at [247, 99] on icon at bounding box center [242, 105] width 13 height 15
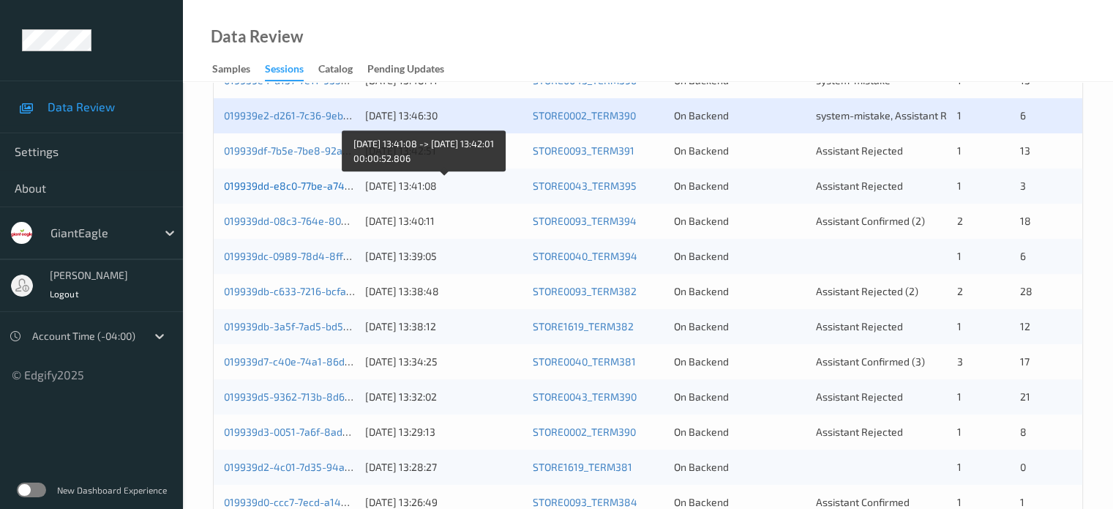
scroll to position [638, 0]
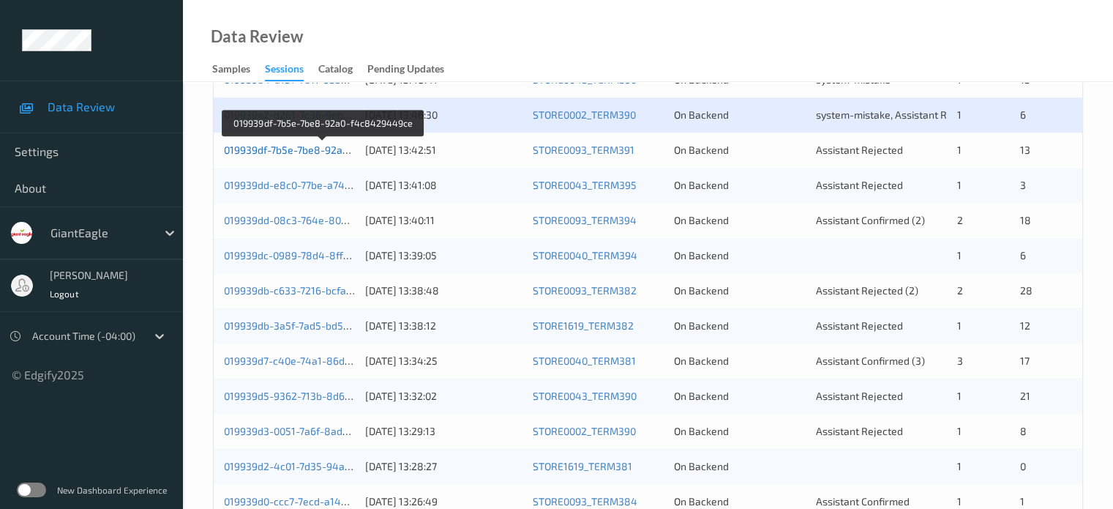
click at [277, 151] on link "019939df-7b5e-7be8-92a0-f4c8429449ce" at bounding box center [323, 149] width 199 height 12
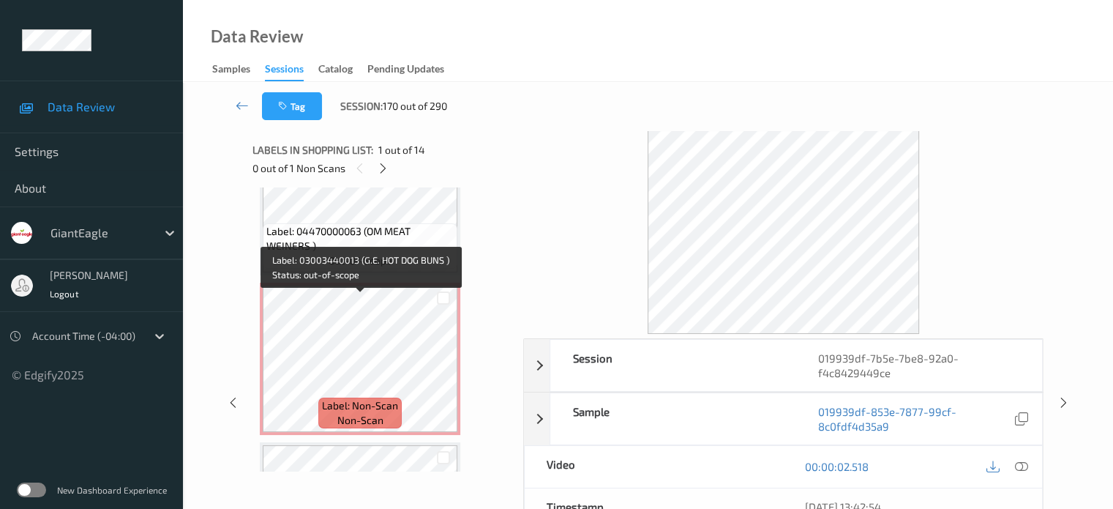
scroll to position [904, 0]
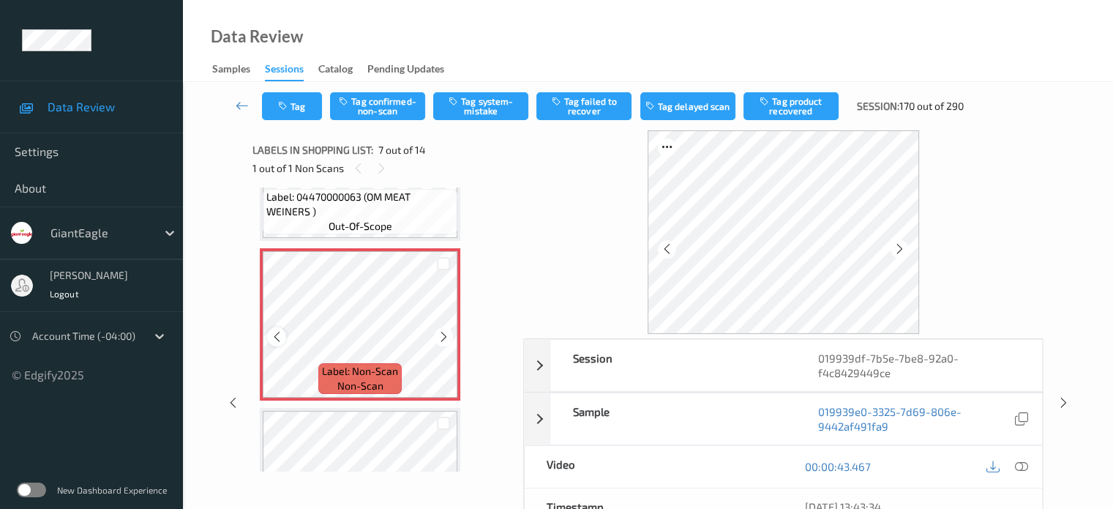
click at [277, 338] on icon at bounding box center [277, 336] width 12 height 13
click at [1025, 465] on icon at bounding box center [1021, 466] width 13 height 13
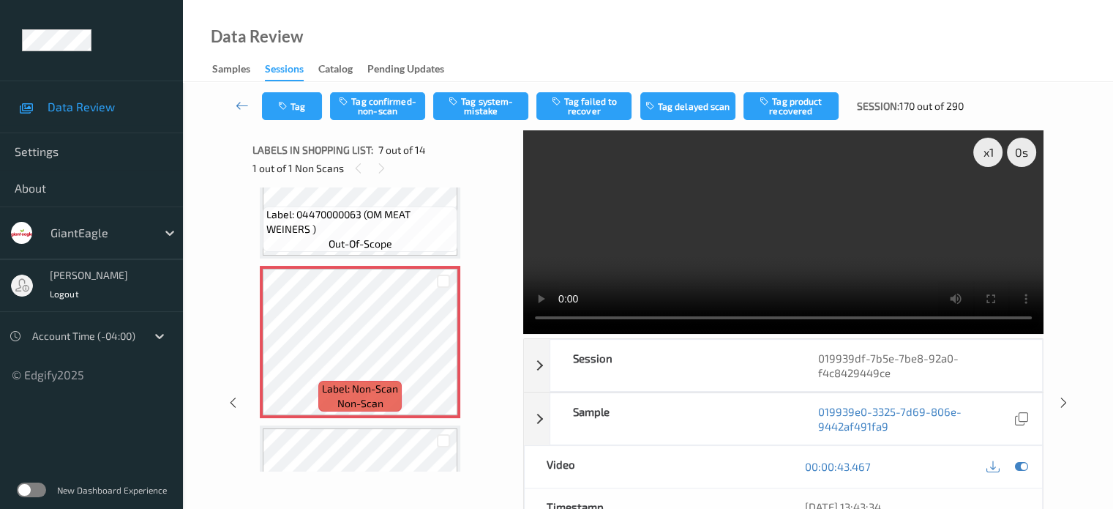
scroll to position [886, 0]
click at [378, 105] on button "Tag confirmed-non-scan" at bounding box center [377, 106] width 95 height 28
click at [782, 110] on button "Tag product recovered" at bounding box center [791, 106] width 95 height 28
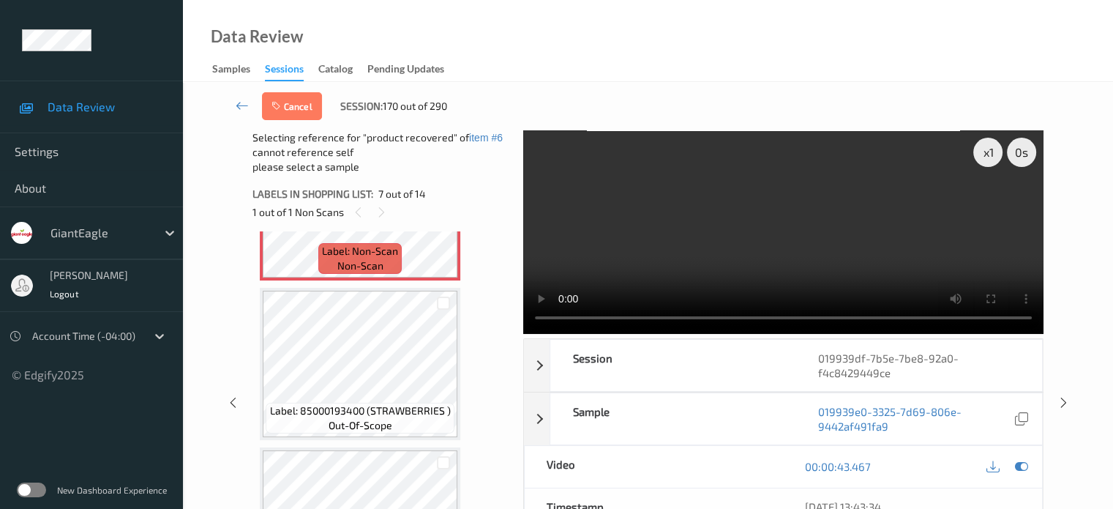
scroll to position [1077, 0]
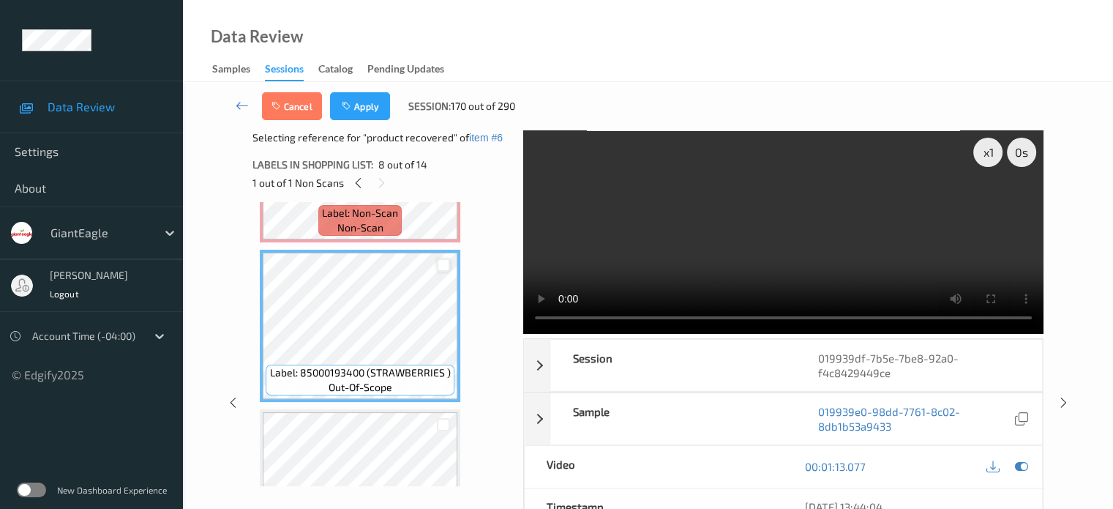
click at [448, 264] on div at bounding box center [444, 265] width 14 height 14
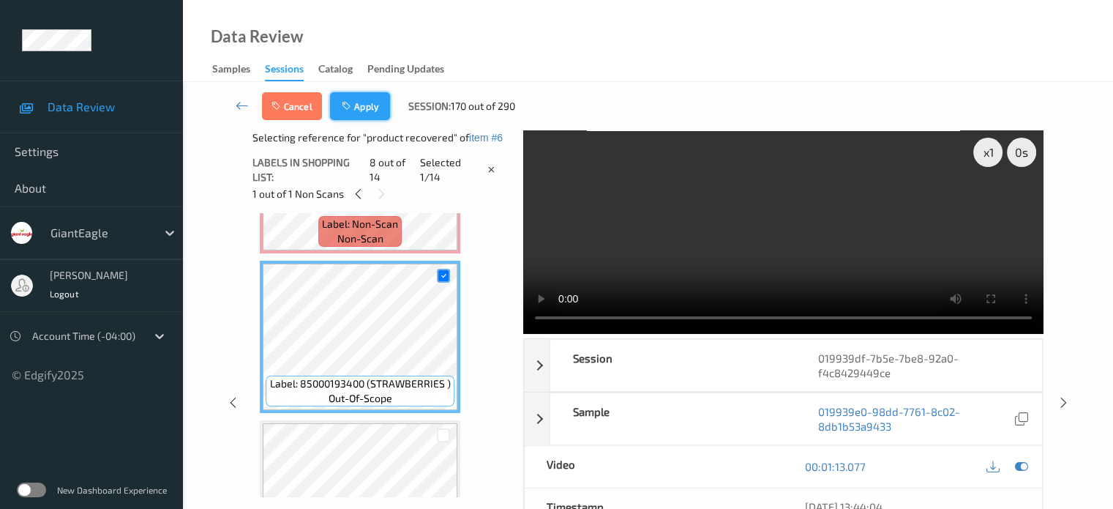
click at [373, 115] on button "Apply" at bounding box center [360, 106] width 60 height 28
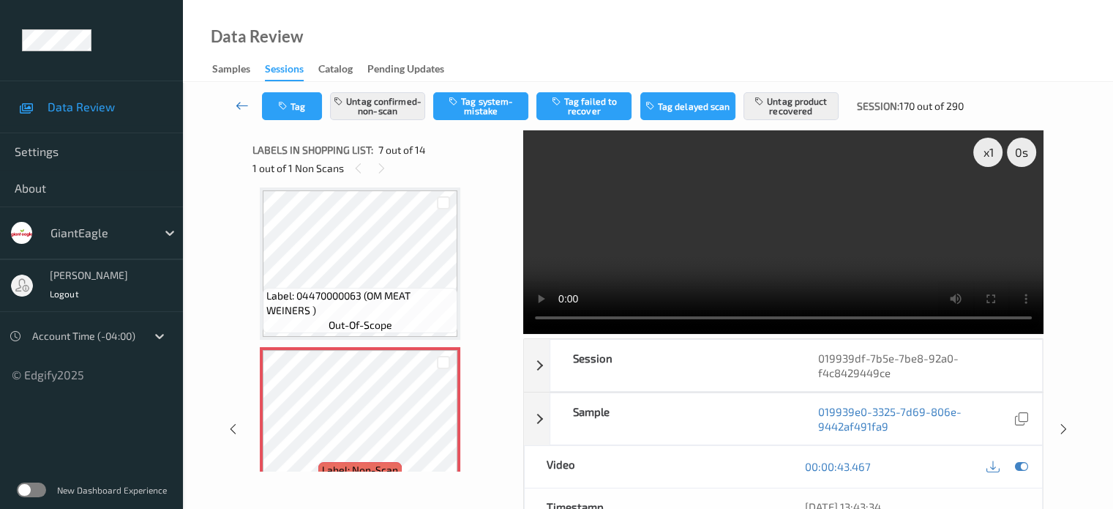
click at [246, 99] on icon at bounding box center [242, 105] width 13 height 15
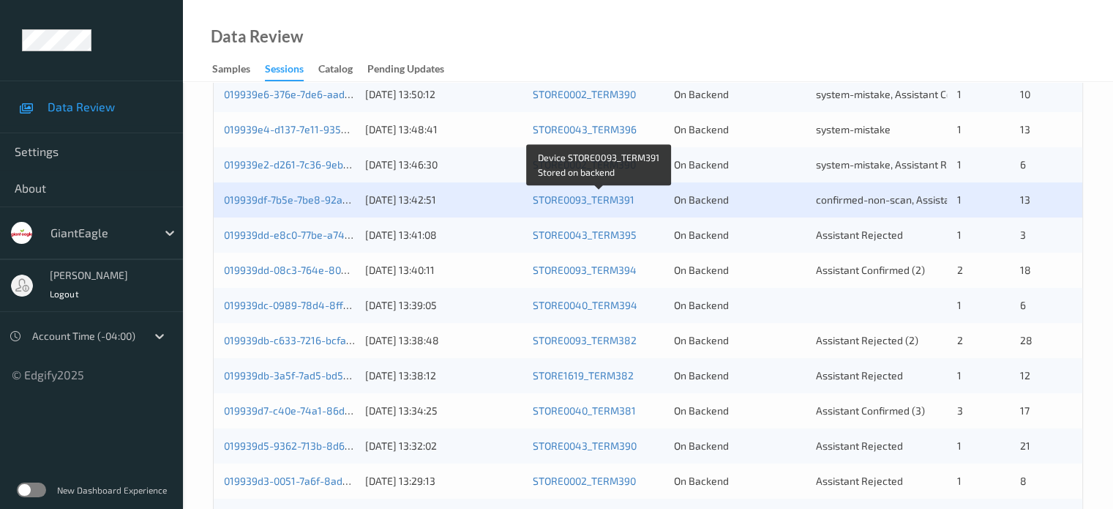
scroll to position [707, 0]
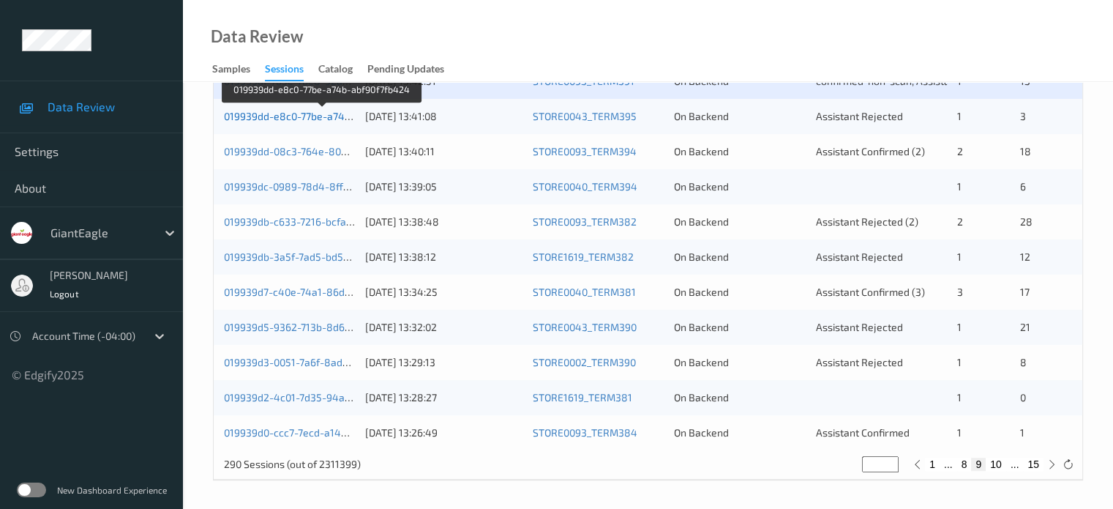
click at [310, 119] on link "019939dd-e8c0-77be-a74b-abf90f7fb424" at bounding box center [321, 116] width 195 height 12
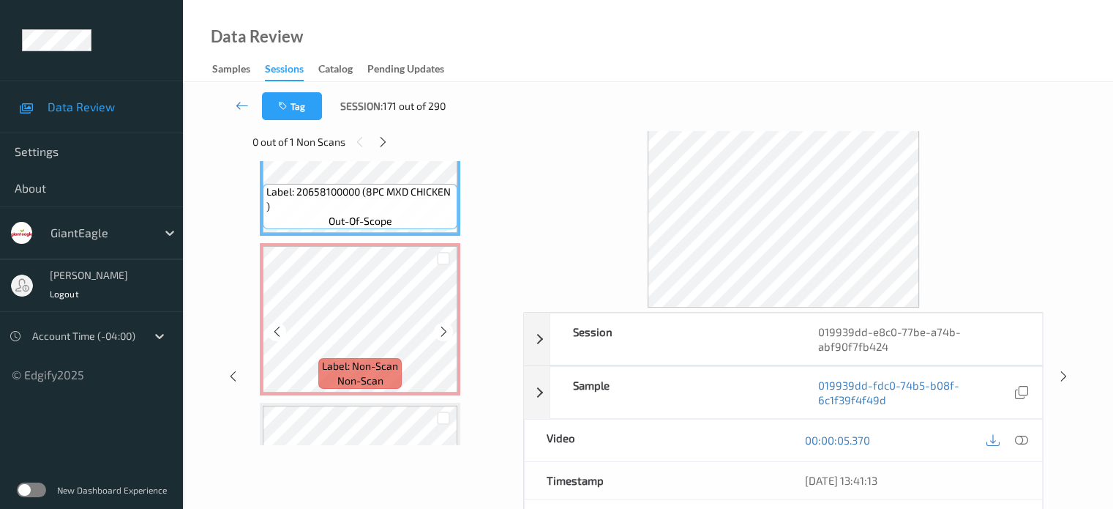
scroll to position [85, 0]
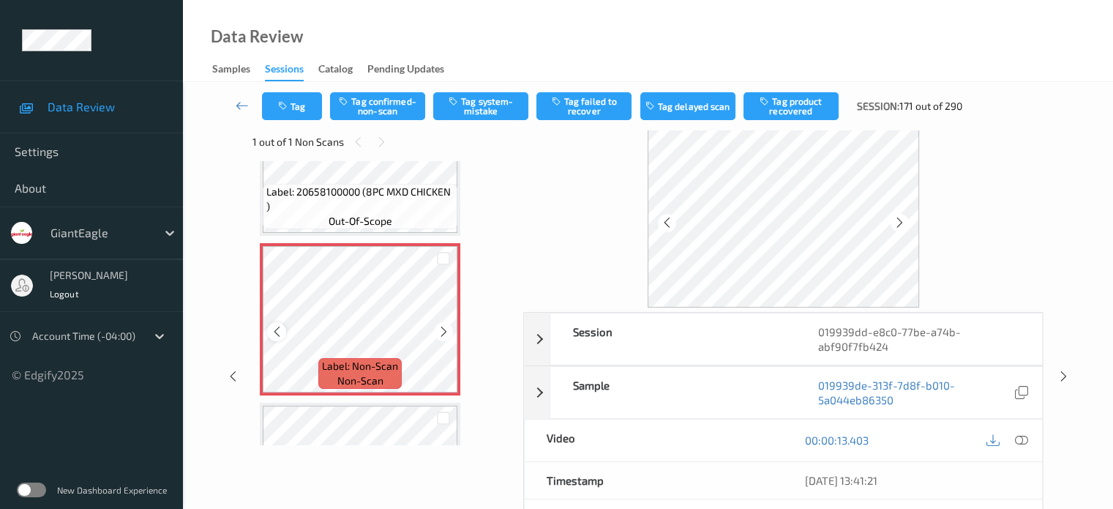
click at [274, 335] on icon at bounding box center [277, 331] width 12 height 13
click at [274, 330] on icon at bounding box center [277, 331] width 12 height 13
click at [274, 329] on icon at bounding box center [277, 331] width 12 height 13
drag, startPoint x: 1024, startPoint y: 445, endPoint x: 1019, endPoint y: 433, distance: 12.8
click at [1020, 438] on div at bounding box center [1022, 440] width 20 height 20
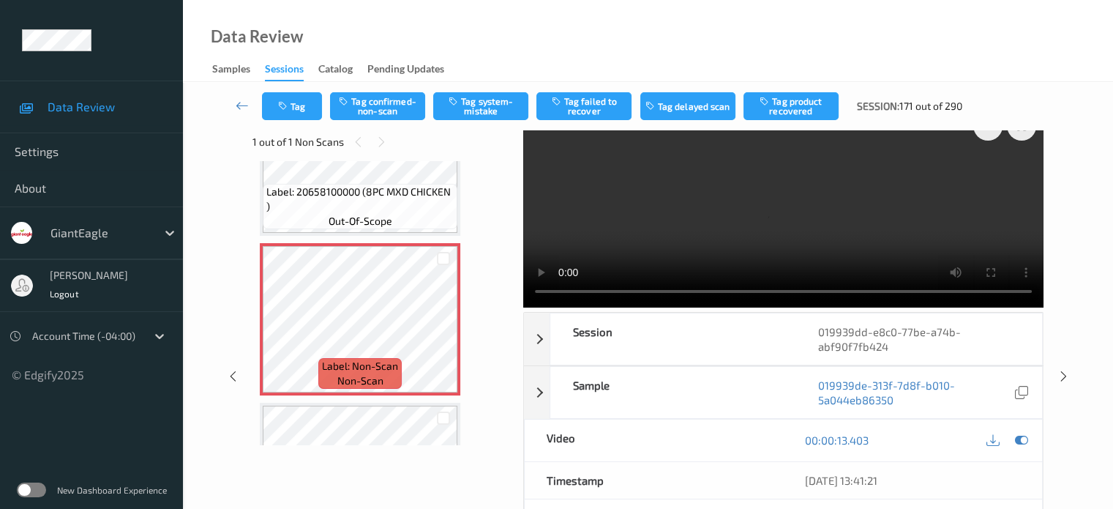
drag, startPoint x: 1014, startPoint y: 419, endPoint x: 995, endPoint y: 413, distance: 19.2
click at [1009, 508] on div "Non-Scan" at bounding box center [912, 517] width 215 height 15
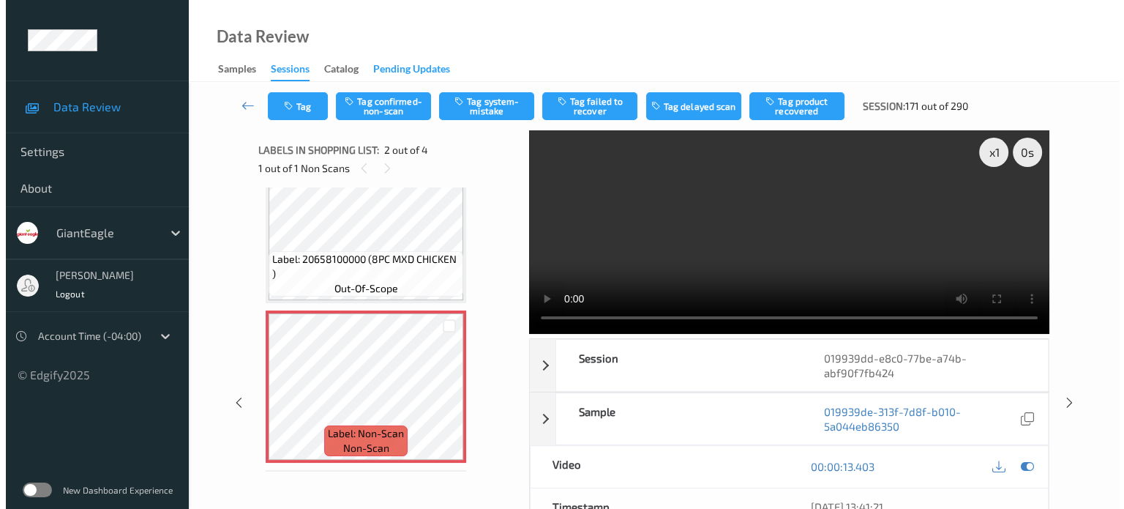
scroll to position [45, 0]
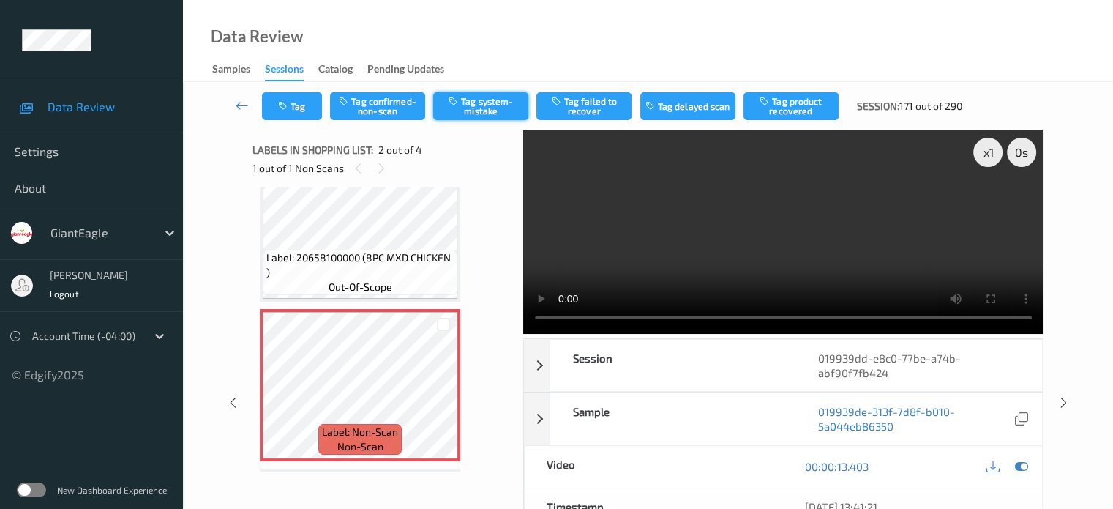
click at [473, 107] on button "Tag system-mistake" at bounding box center [480, 106] width 95 height 28
click at [297, 111] on button "Tag" at bounding box center [292, 106] width 60 height 28
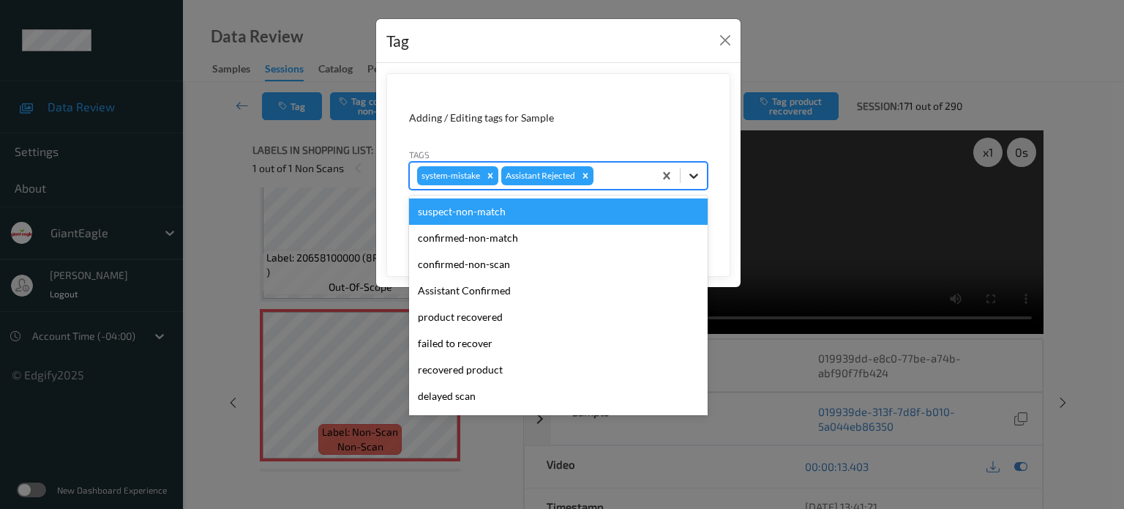
click at [687, 175] on icon at bounding box center [694, 175] width 15 height 15
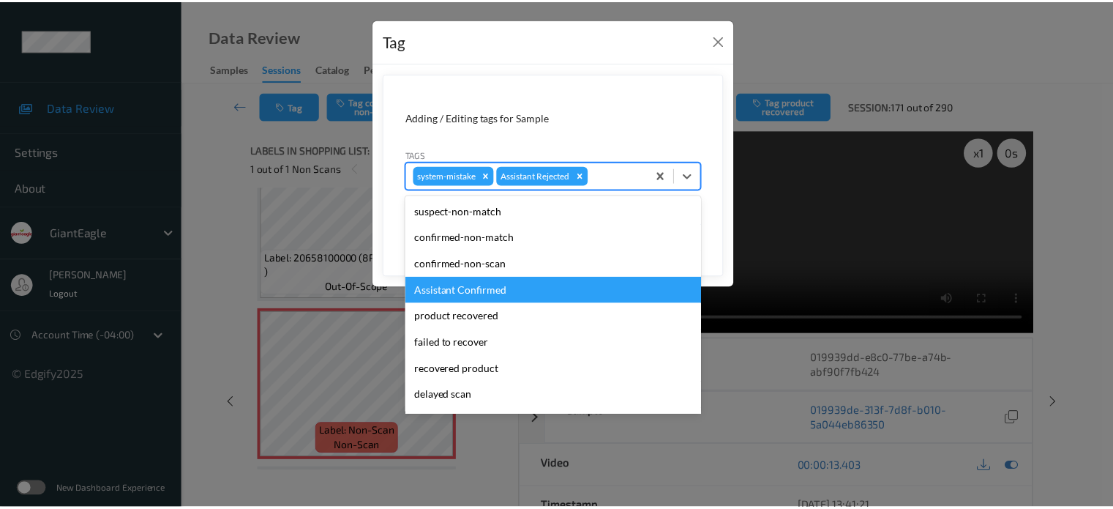
scroll to position [155, 0]
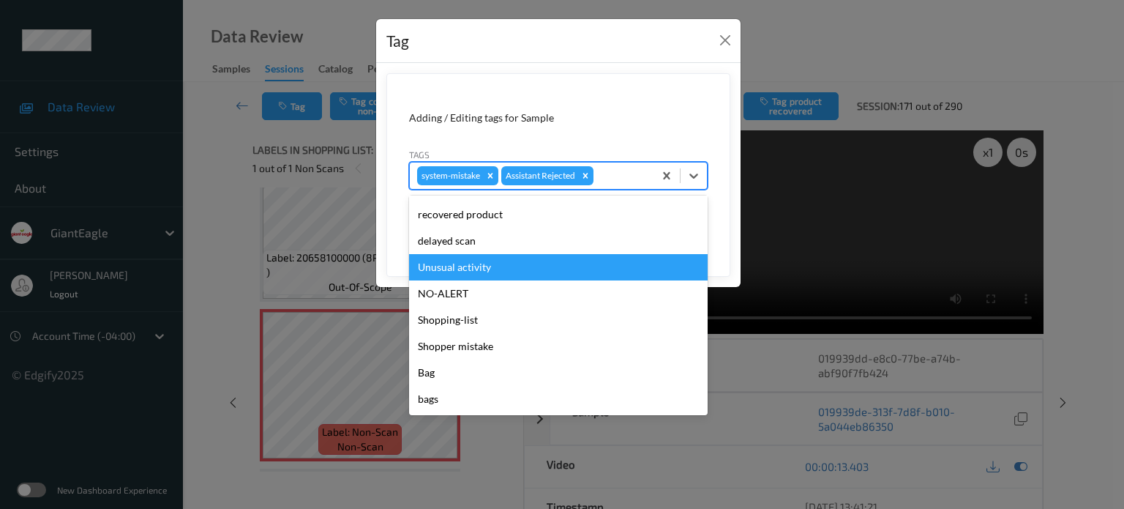
click at [468, 269] on div "Unusual activity" at bounding box center [558, 267] width 299 height 26
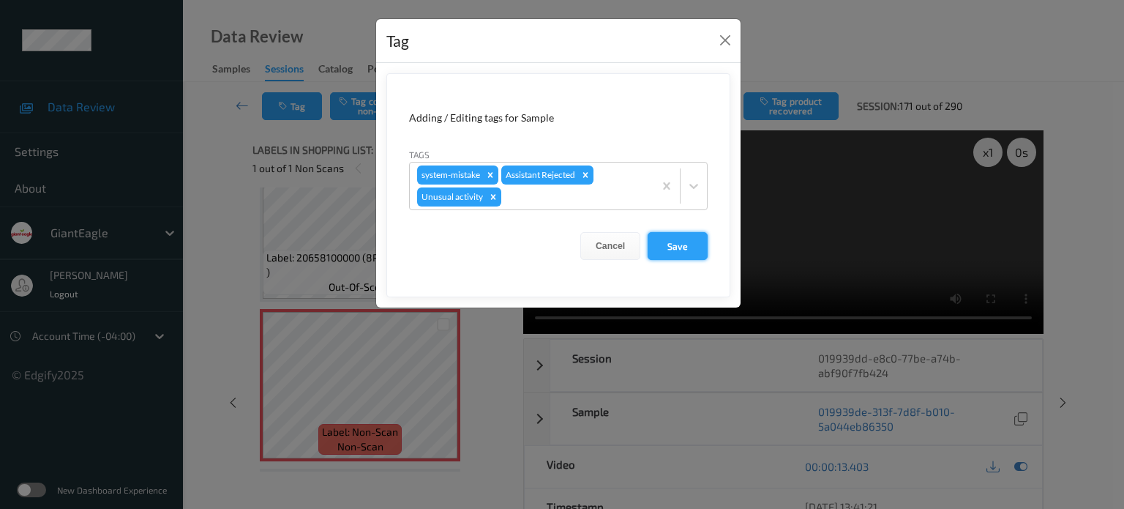
click at [681, 245] on button "Save" at bounding box center [678, 246] width 60 height 28
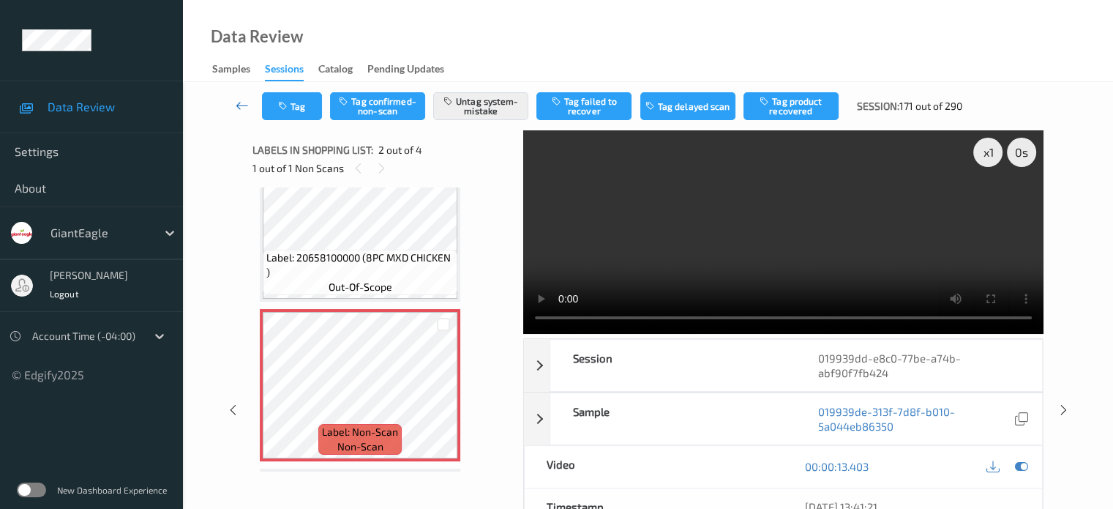
click at [240, 108] on icon at bounding box center [242, 105] width 13 height 15
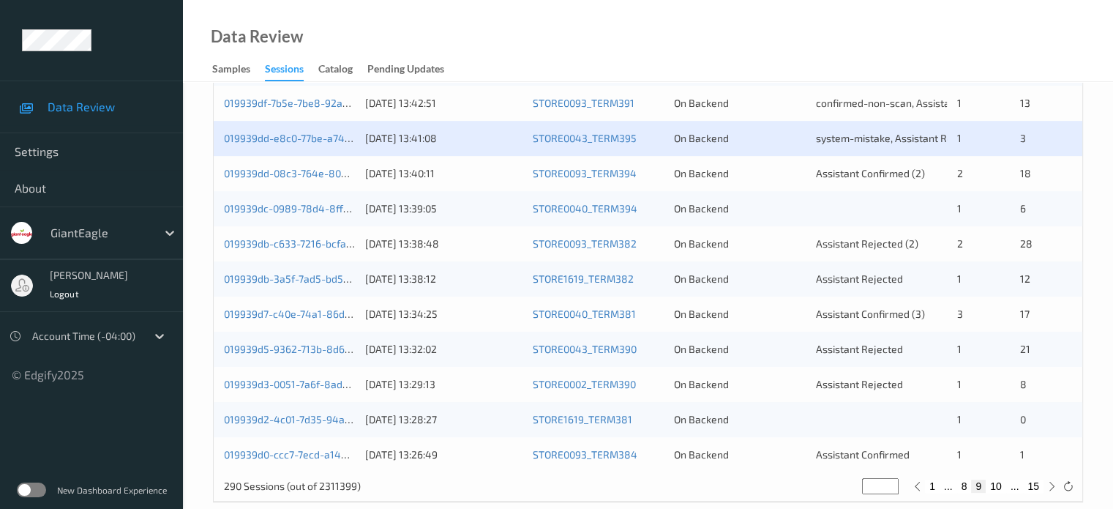
scroll to position [707, 0]
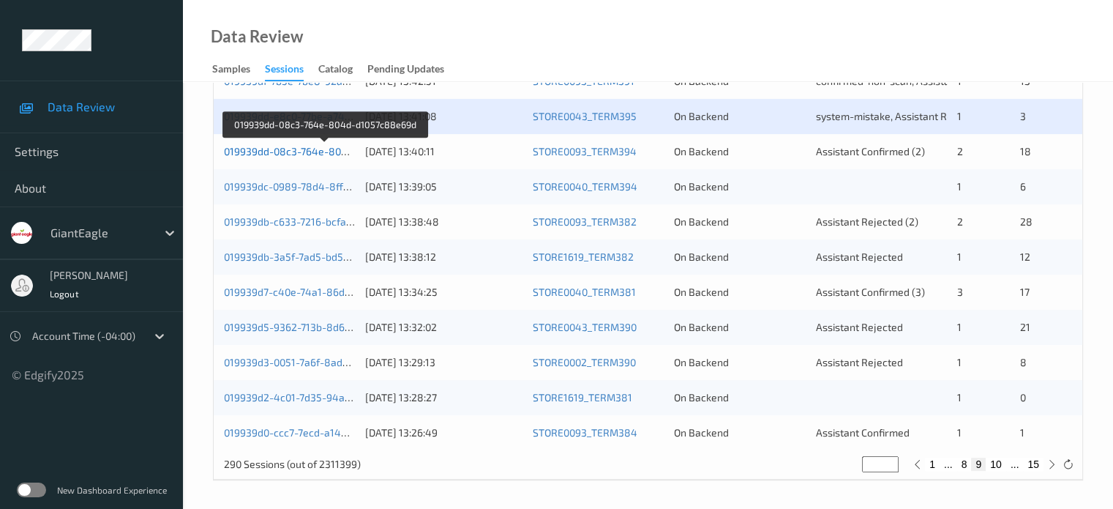
click at [303, 150] on link "019939dd-08c3-764e-804d-d1057c88e69d" at bounding box center [325, 151] width 203 height 12
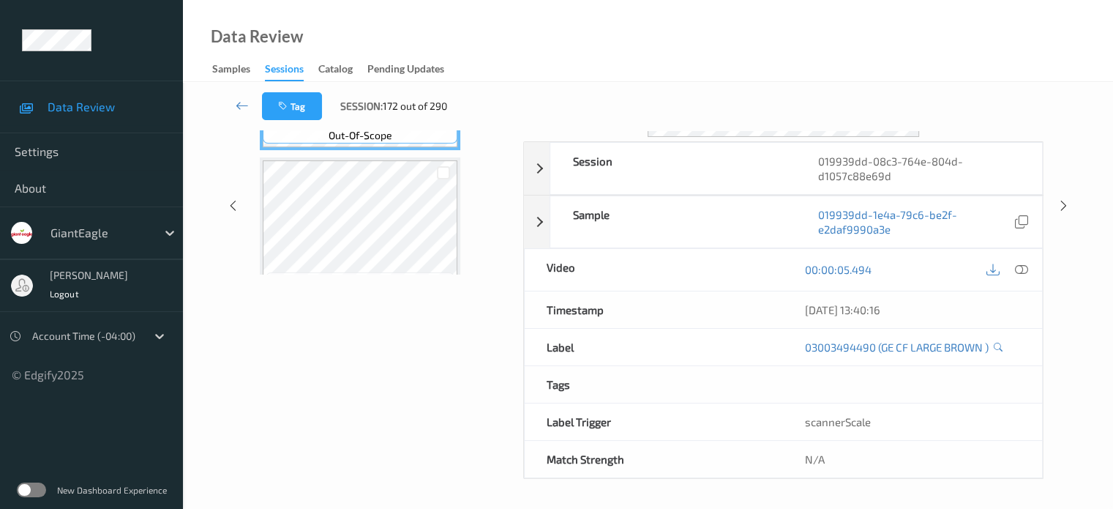
scroll to position [194, 0]
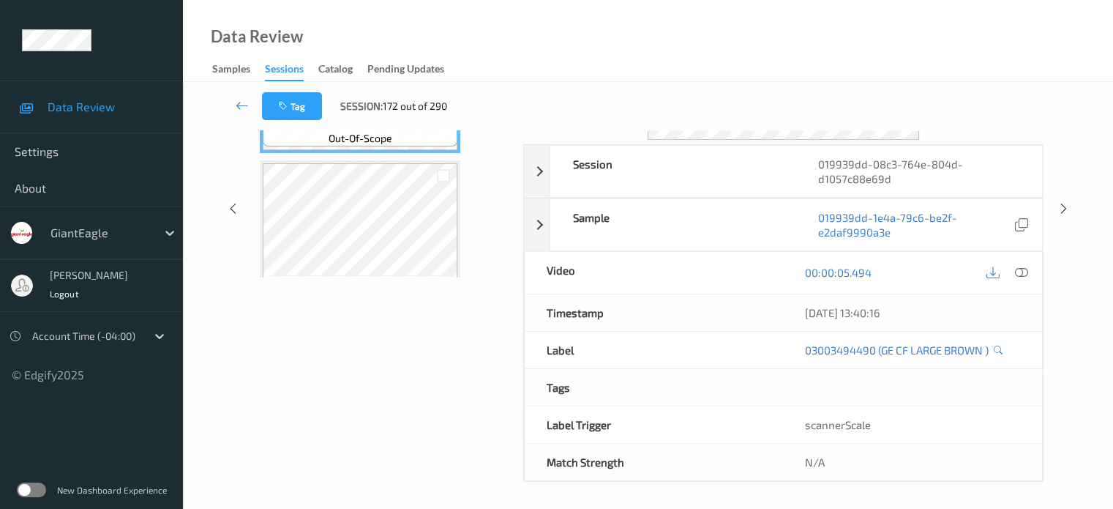
drag, startPoint x: 258, startPoint y: 1, endPoint x: 522, endPoint y: 56, distance: 269.7
click at [522, 56] on div "Data Review Samples Sessions Catalog Pending Updates" at bounding box center [648, 41] width 930 height 82
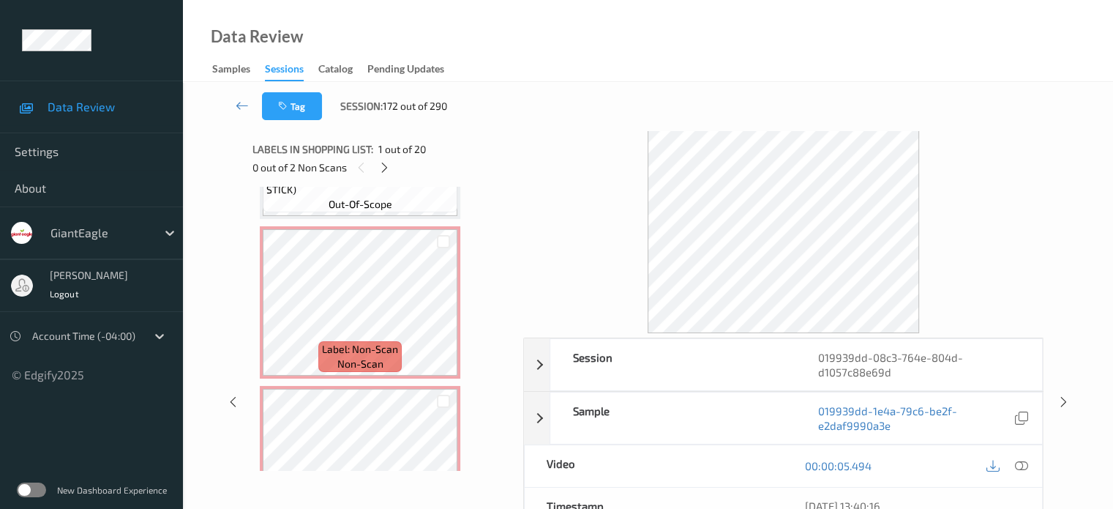
scroll to position [1244, 0]
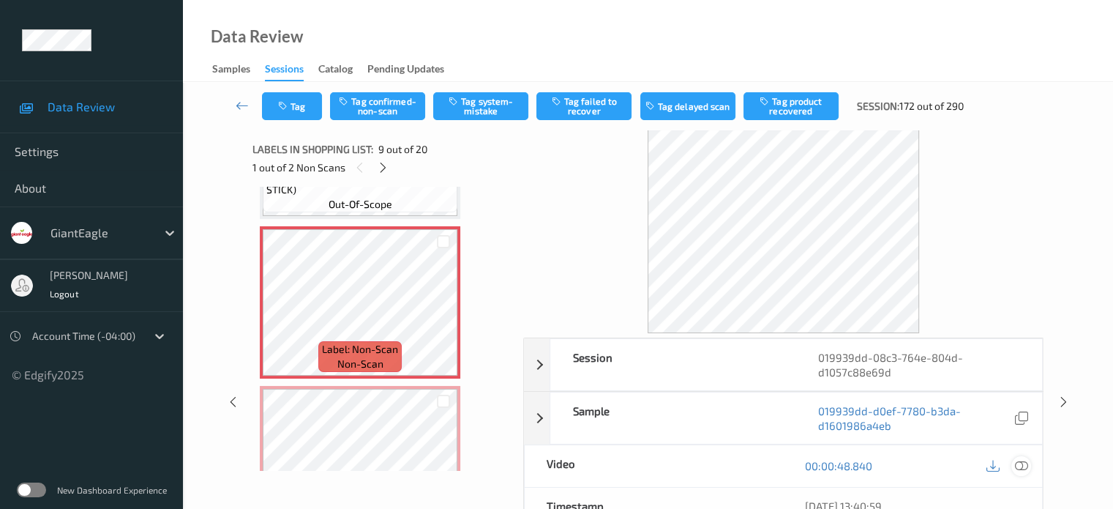
click at [1017, 467] on icon at bounding box center [1021, 465] width 13 height 13
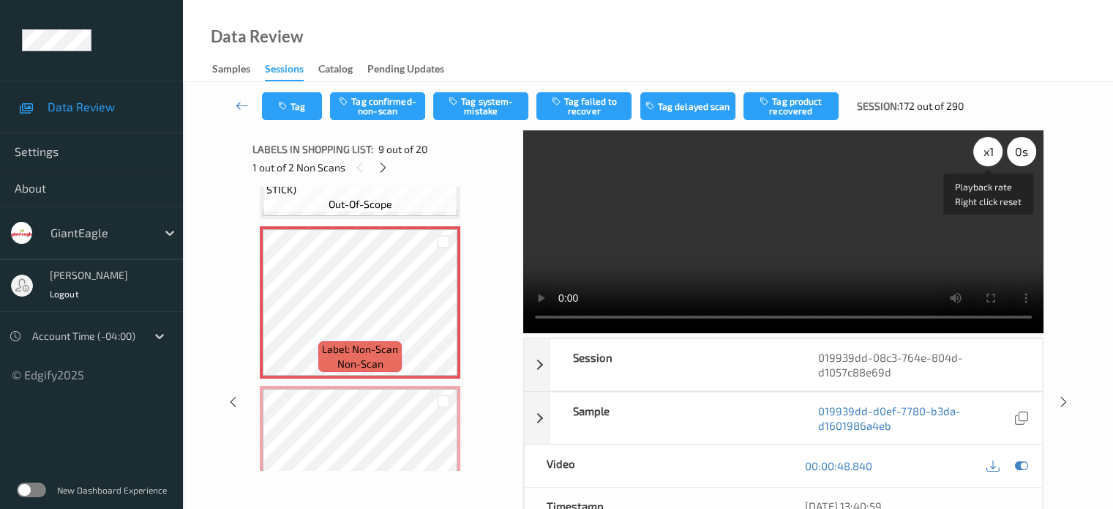
click at [986, 149] on div "x 1" at bounding box center [988, 151] width 29 height 29
click at [369, 111] on button "Tag confirmed-non-scan" at bounding box center [377, 106] width 95 height 28
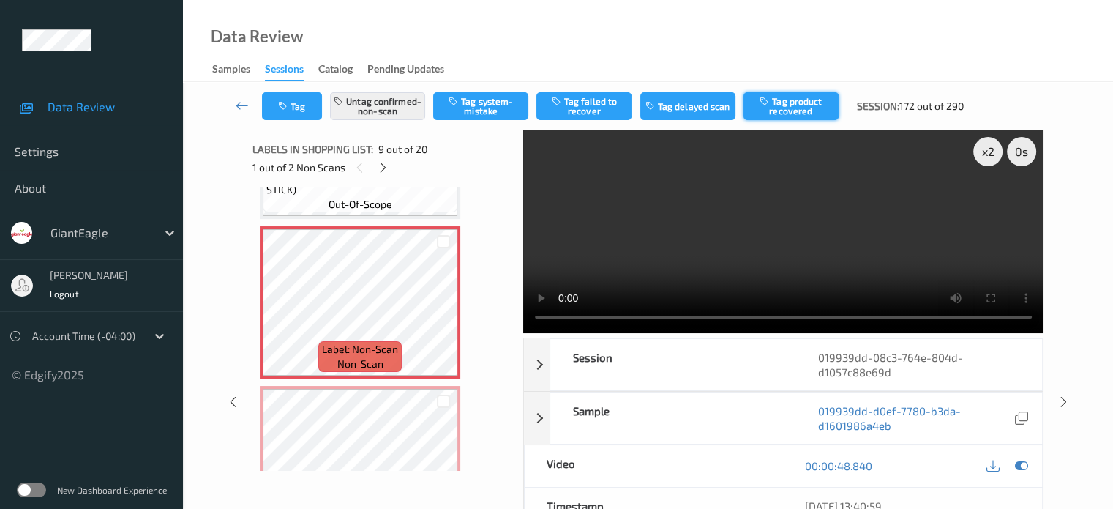
click at [783, 107] on button "Tag product recovered" at bounding box center [791, 106] width 95 height 28
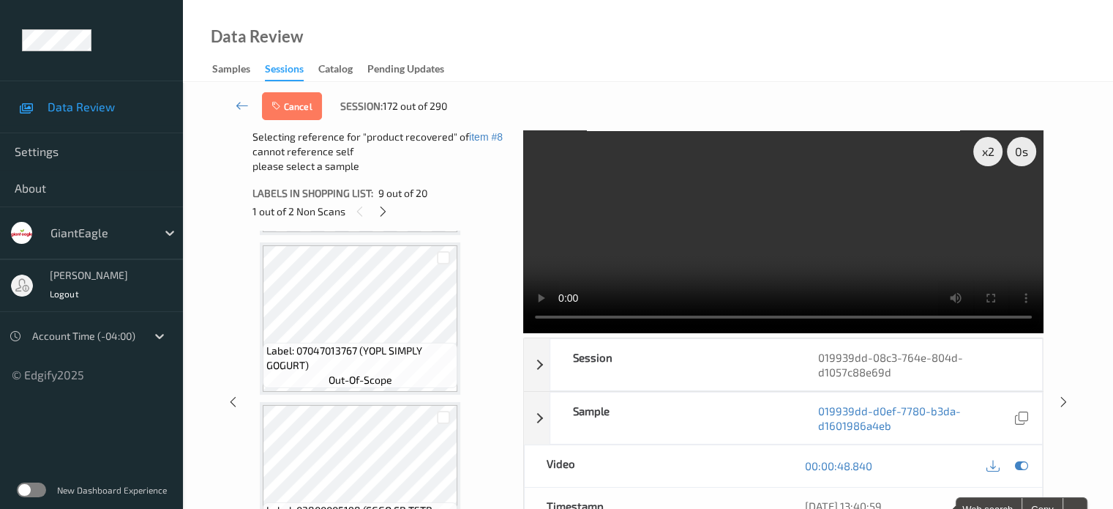
scroll to position [949, 0]
click at [448, 261] on div at bounding box center [444, 262] width 14 height 14
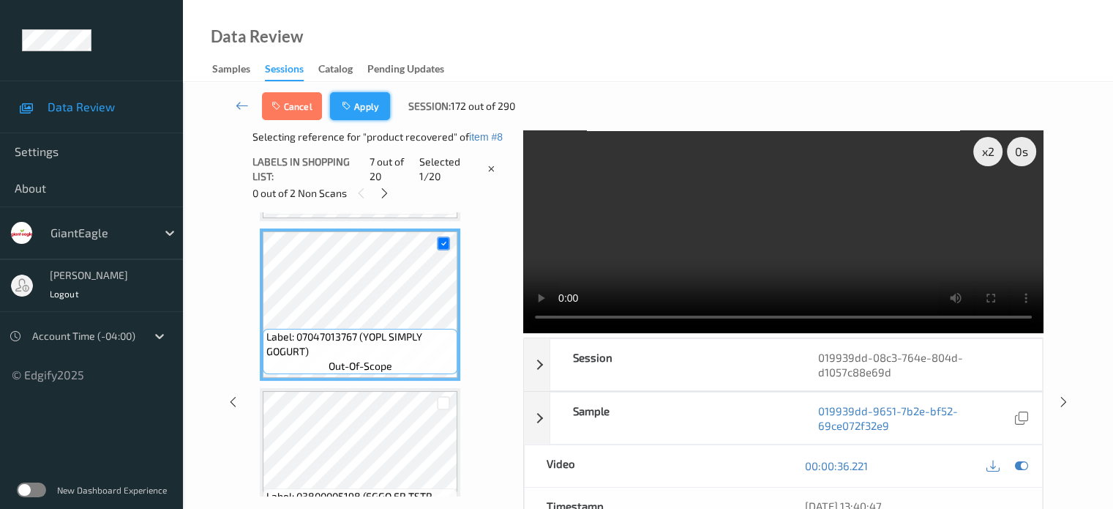
click at [366, 106] on button "Apply" at bounding box center [360, 106] width 60 height 28
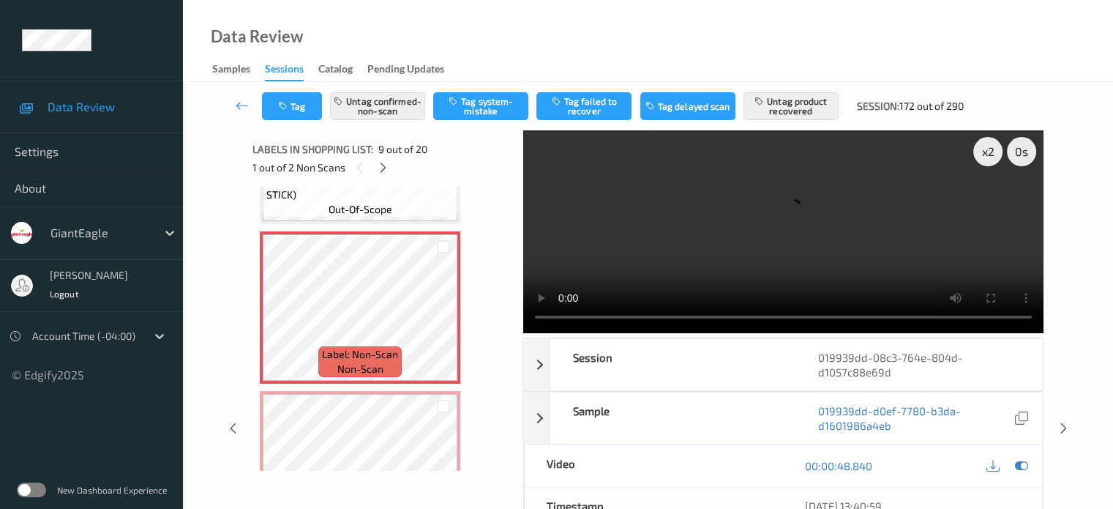
scroll to position [1421, 0]
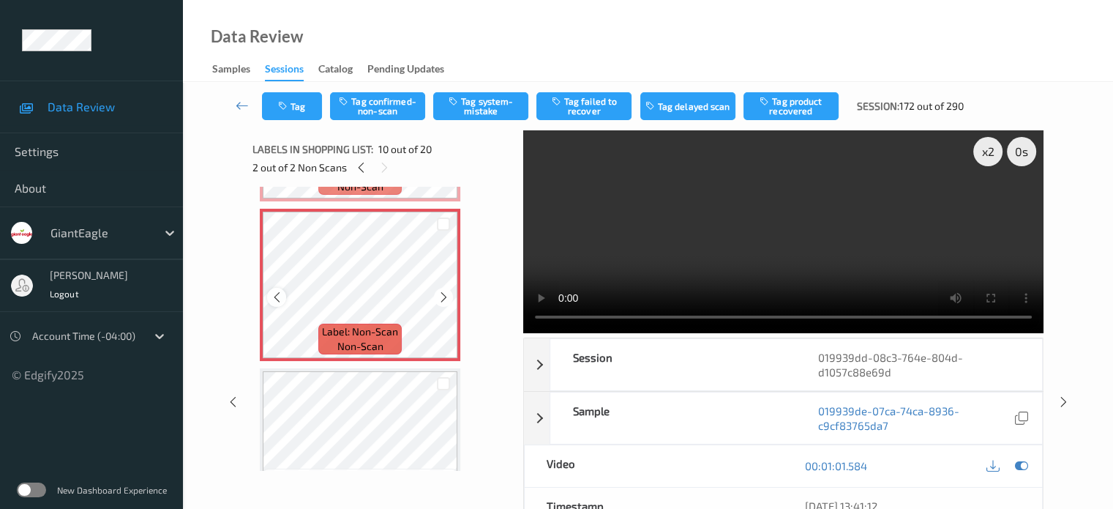
click at [272, 292] on icon at bounding box center [277, 297] width 12 height 13
click at [378, 103] on button "Tag confirmed-non-scan" at bounding box center [377, 106] width 95 height 28
click at [802, 105] on button "Tag product recovered" at bounding box center [791, 106] width 95 height 28
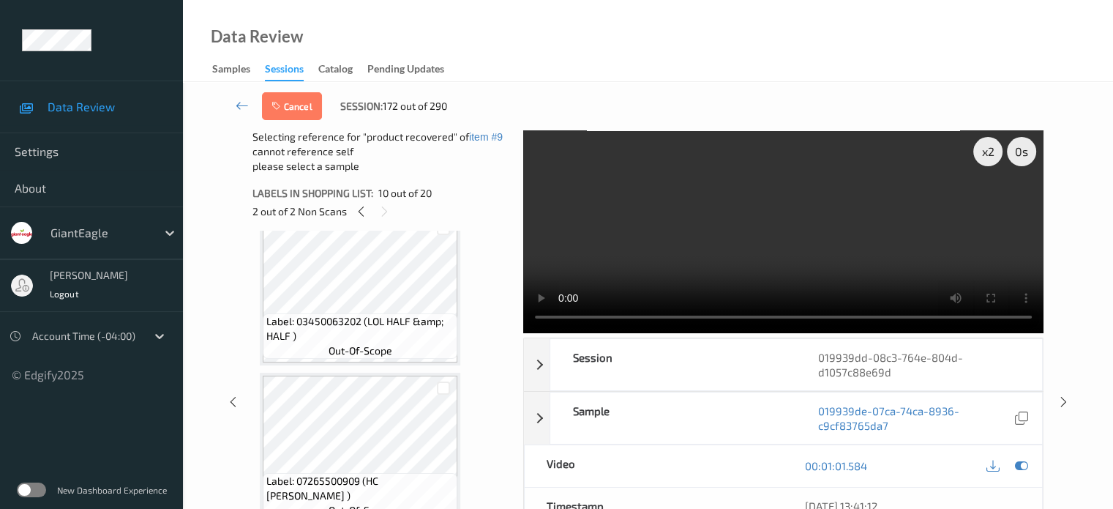
scroll to position [1668, 0]
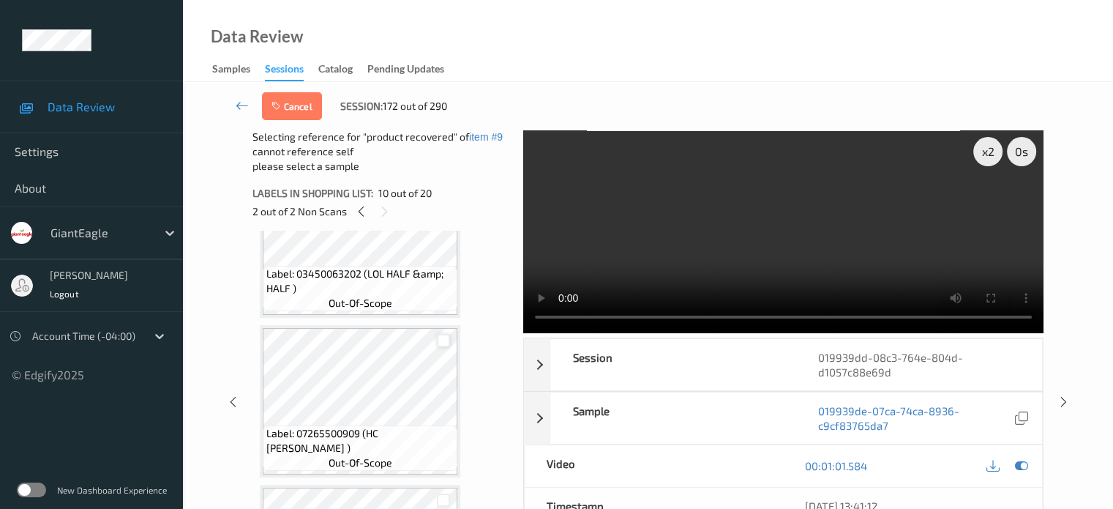
click at [440, 337] on div at bounding box center [444, 341] width 14 height 14
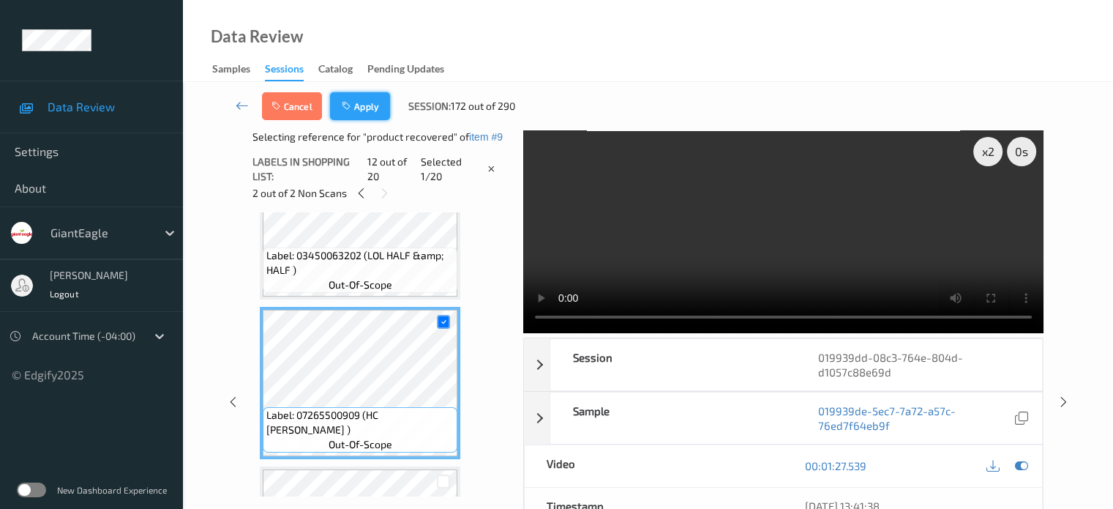
click at [366, 112] on button "Apply" at bounding box center [360, 106] width 60 height 28
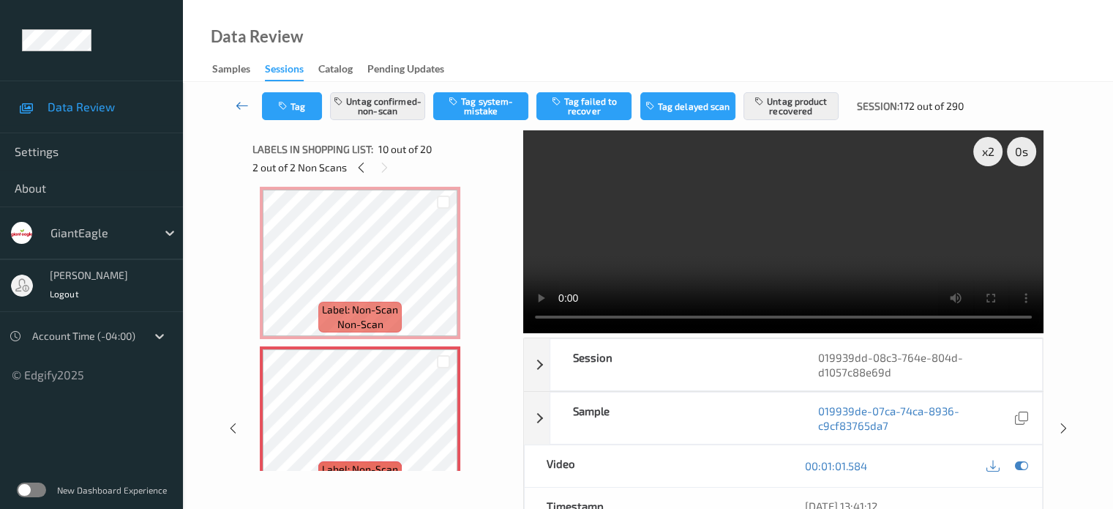
click at [238, 103] on icon at bounding box center [242, 105] width 13 height 15
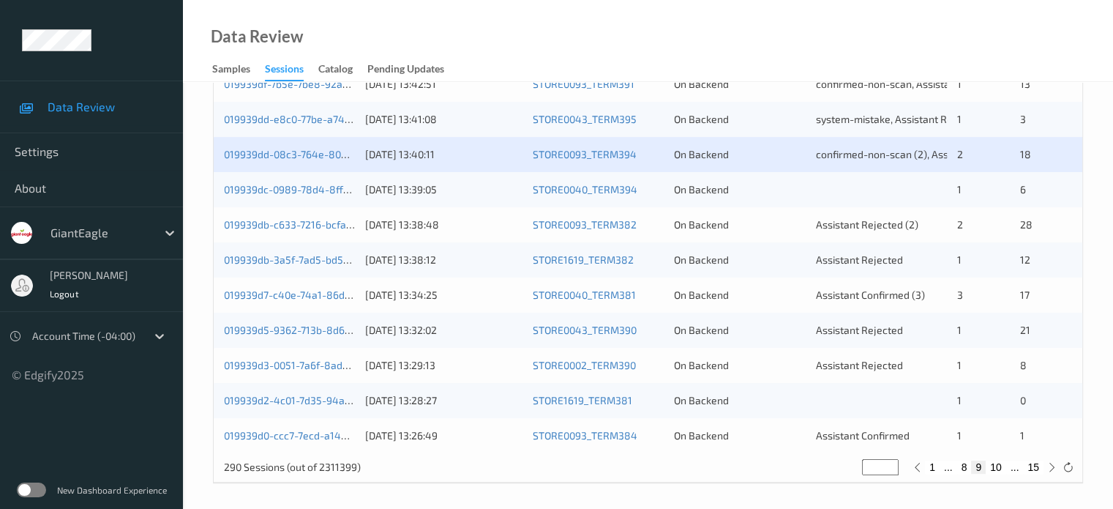
scroll to position [707, 0]
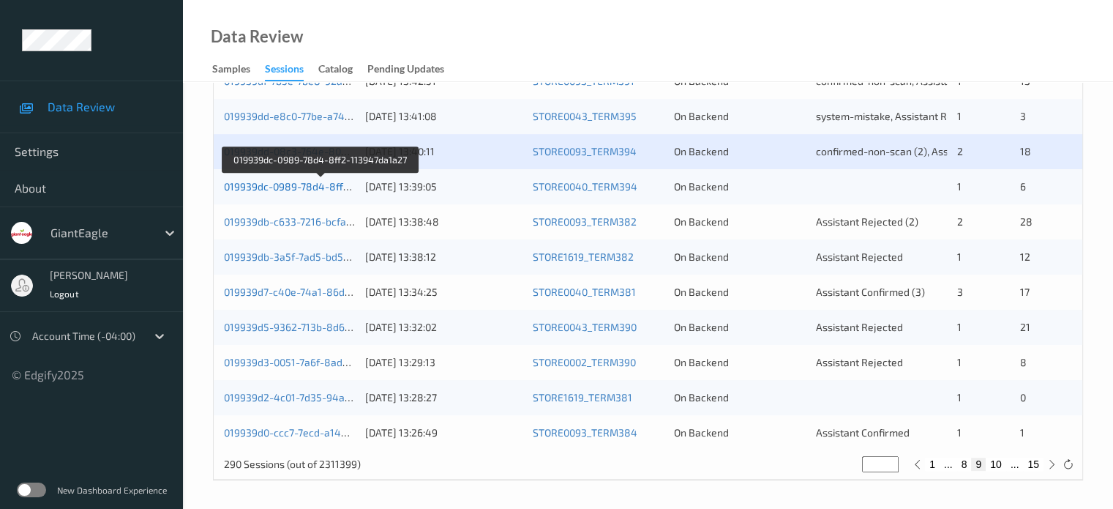
click at [286, 184] on link "019939dc-0989-78d4-8ff2-113947da1a27" at bounding box center [321, 186] width 195 height 12
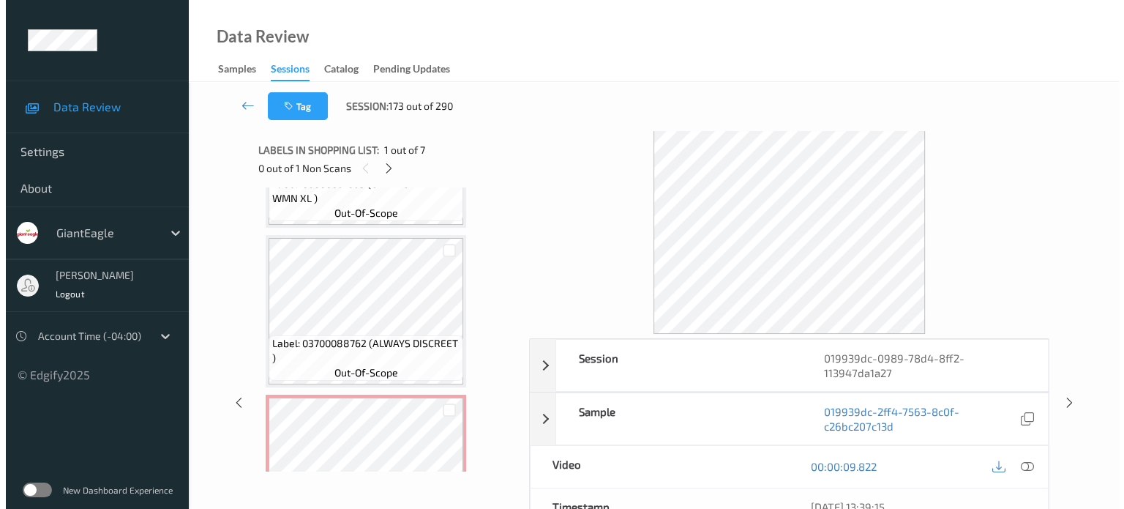
scroll to position [840, 0]
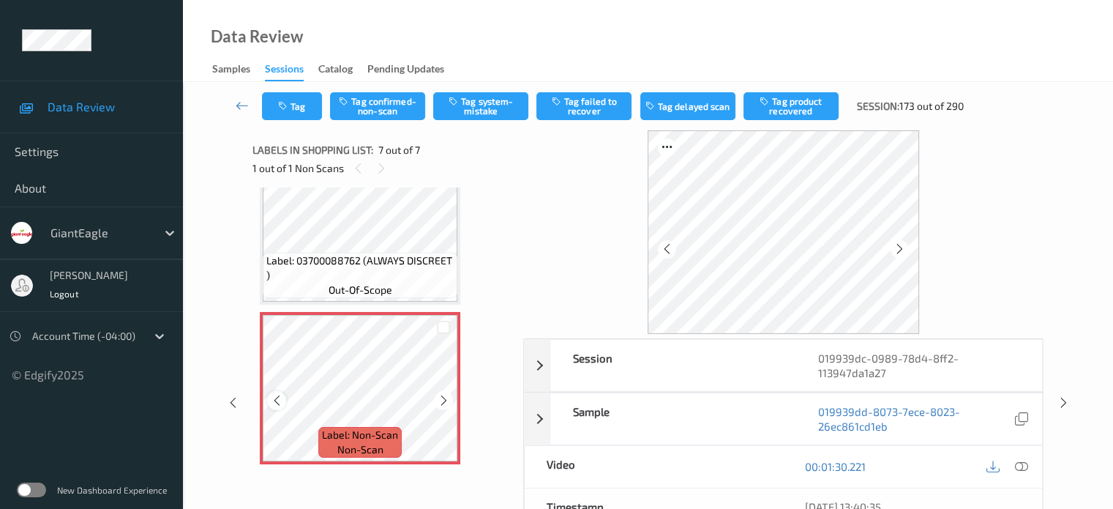
click at [274, 396] on icon at bounding box center [277, 400] width 12 height 13
click at [1027, 466] on icon at bounding box center [1021, 466] width 13 height 13
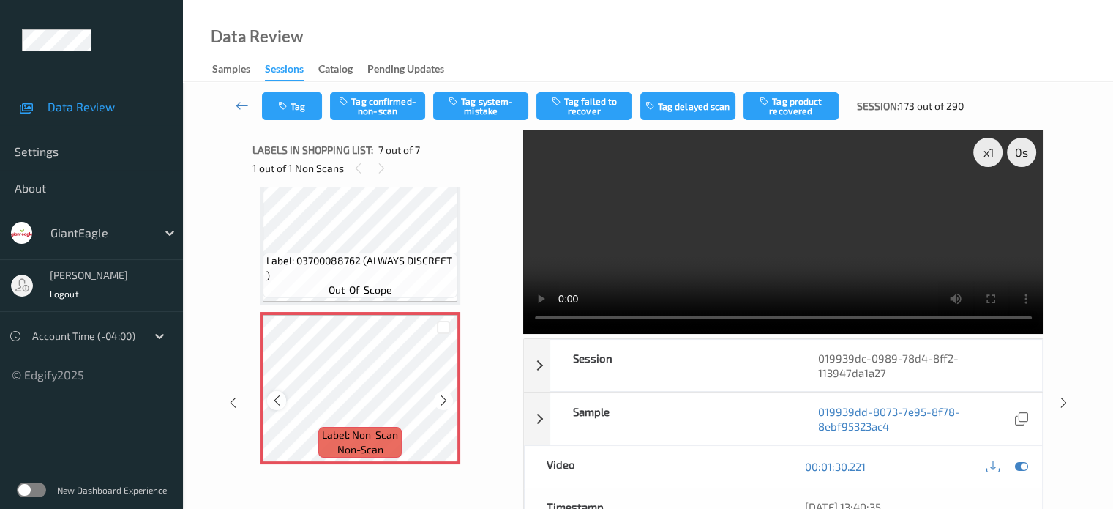
click at [279, 400] on icon at bounding box center [277, 400] width 12 height 13
click at [487, 113] on button "Tag system-mistake" at bounding box center [480, 106] width 95 height 28
click at [487, 98] on button "Tag system-mistake" at bounding box center [480, 106] width 95 height 28
click at [304, 108] on button "Tag" at bounding box center [292, 106] width 60 height 28
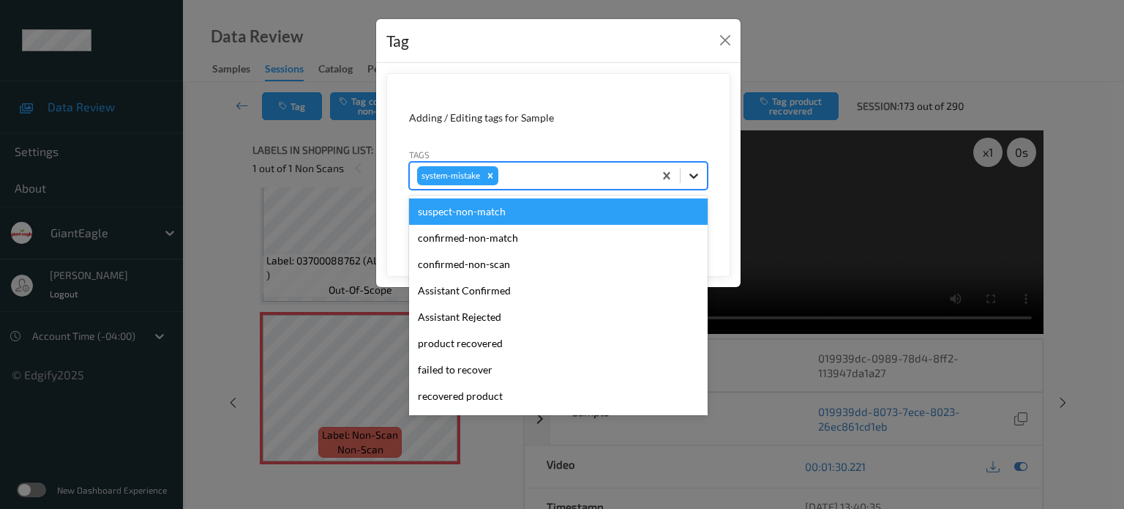
click at [698, 180] on icon at bounding box center [694, 175] width 15 height 15
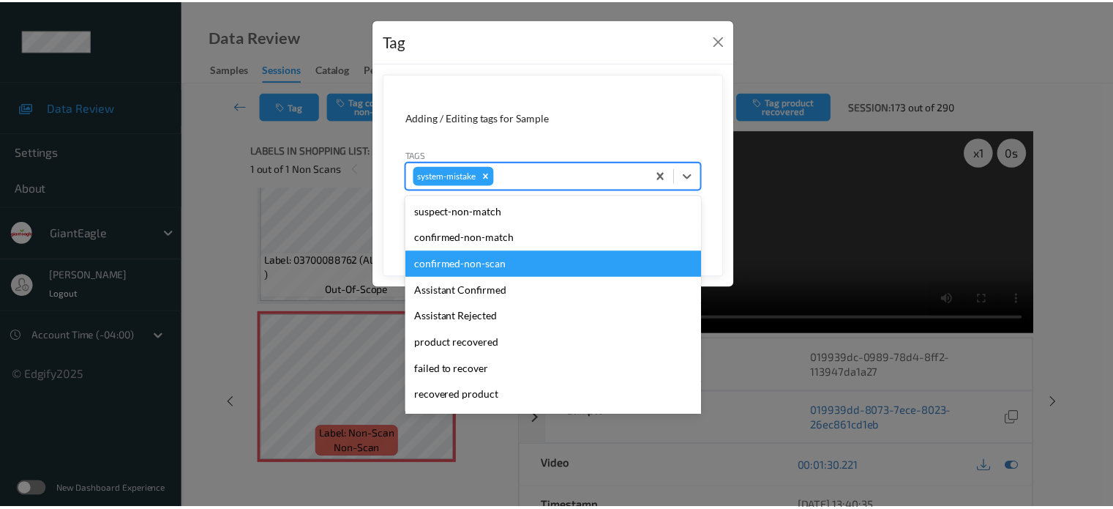
scroll to position [182, 0]
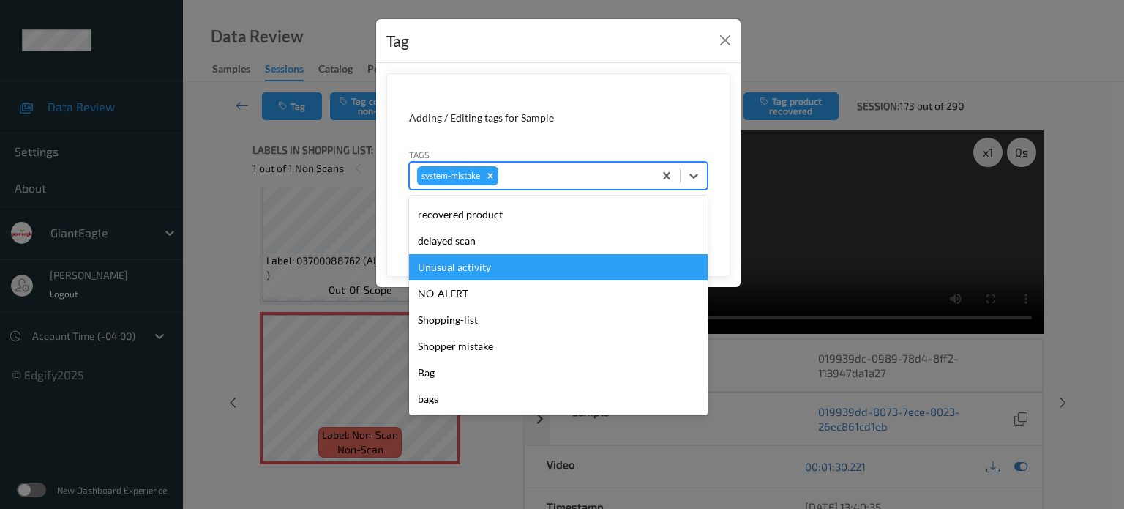
click at [453, 266] on div "Unusual activity" at bounding box center [558, 267] width 299 height 26
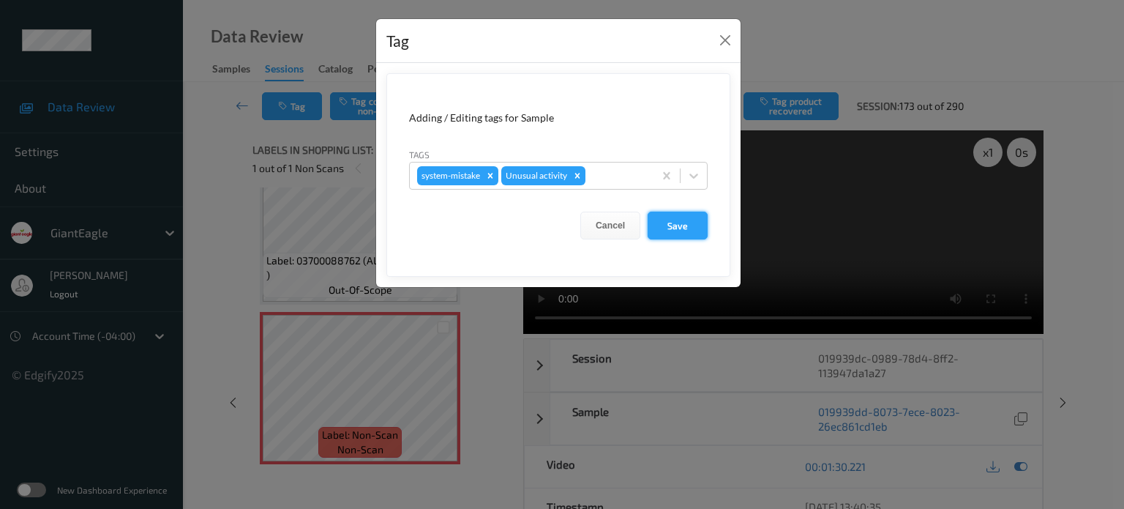
click at [681, 218] on button "Save" at bounding box center [678, 226] width 60 height 28
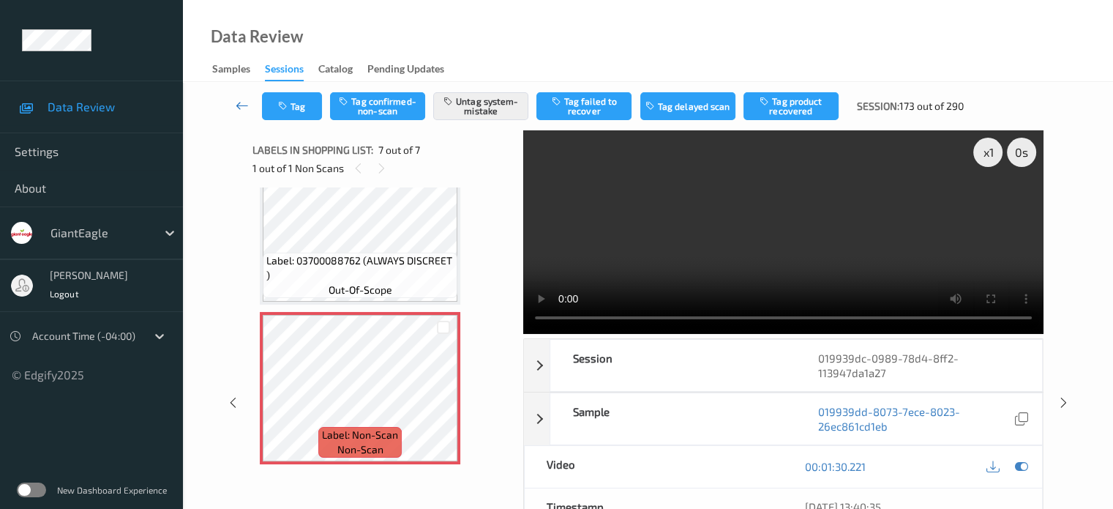
click at [242, 110] on icon at bounding box center [242, 105] width 13 height 15
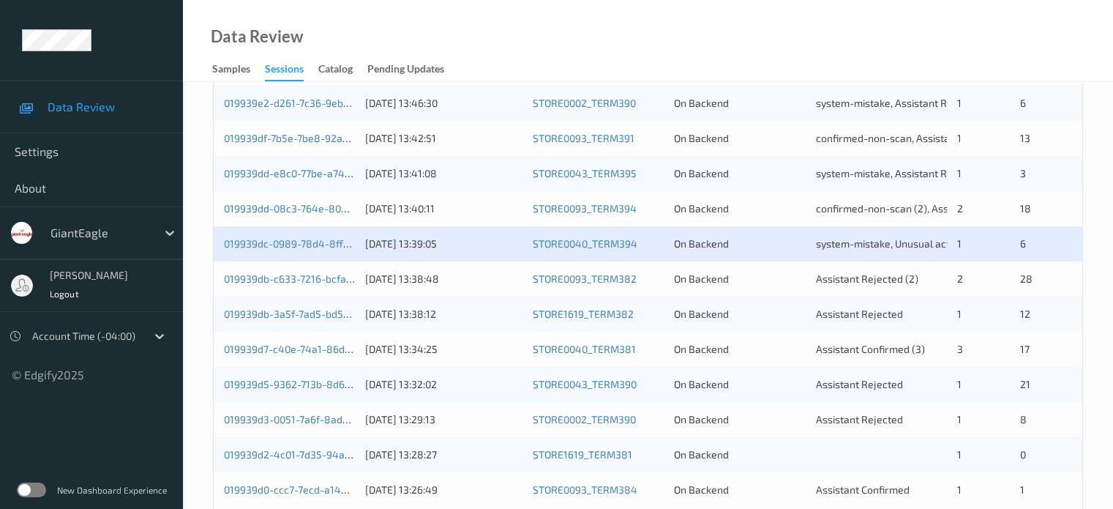
scroll to position [707, 0]
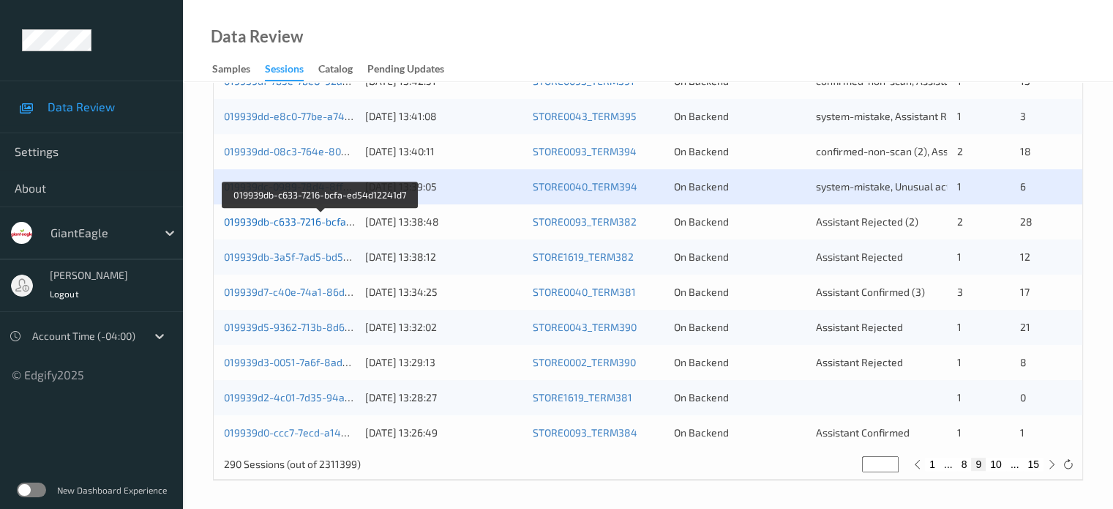
click at [290, 225] on link "019939db-c633-7216-bcfa-ed54d12241d7" at bounding box center [321, 221] width 195 height 12
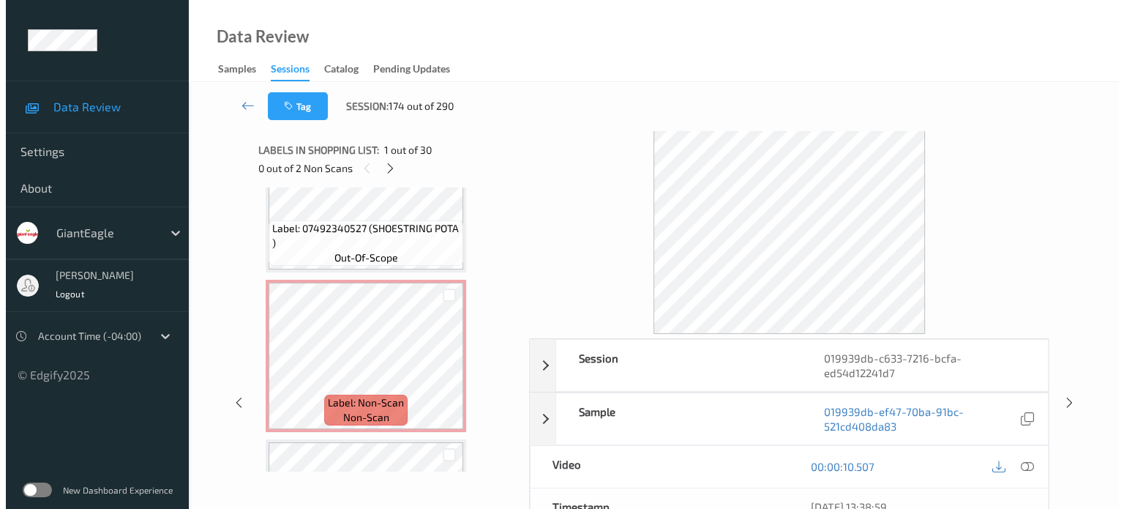
scroll to position [552, 0]
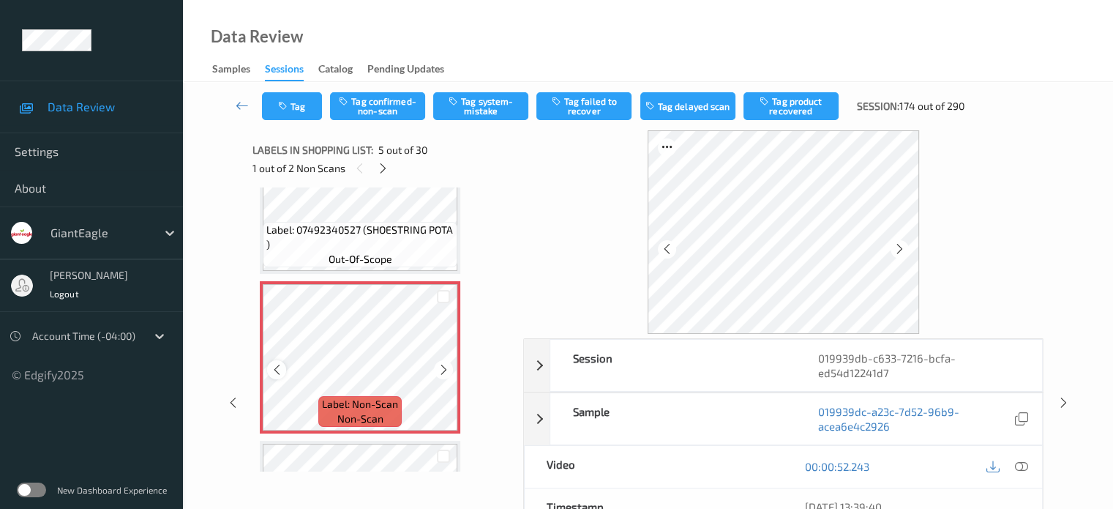
click at [277, 367] on icon at bounding box center [277, 369] width 12 height 13
click at [1020, 471] on icon at bounding box center [1021, 466] width 13 height 13
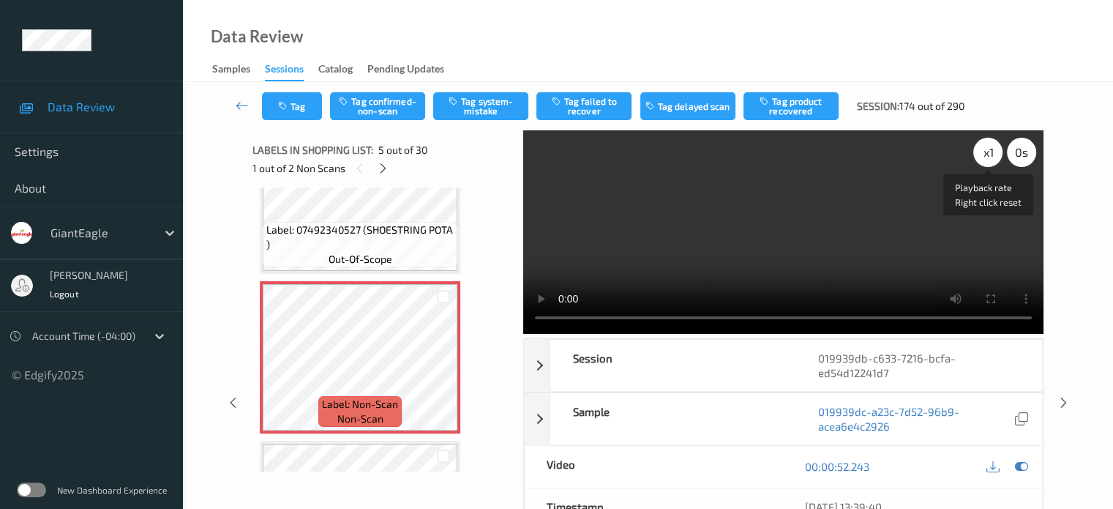
click at [988, 144] on div "x 1" at bounding box center [988, 152] width 29 height 29
click at [281, 364] on icon at bounding box center [277, 369] width 12 height 13
click at [477, 103] on button "Tag system-mistake" at bounding box center [480, 106] width 95 height 28
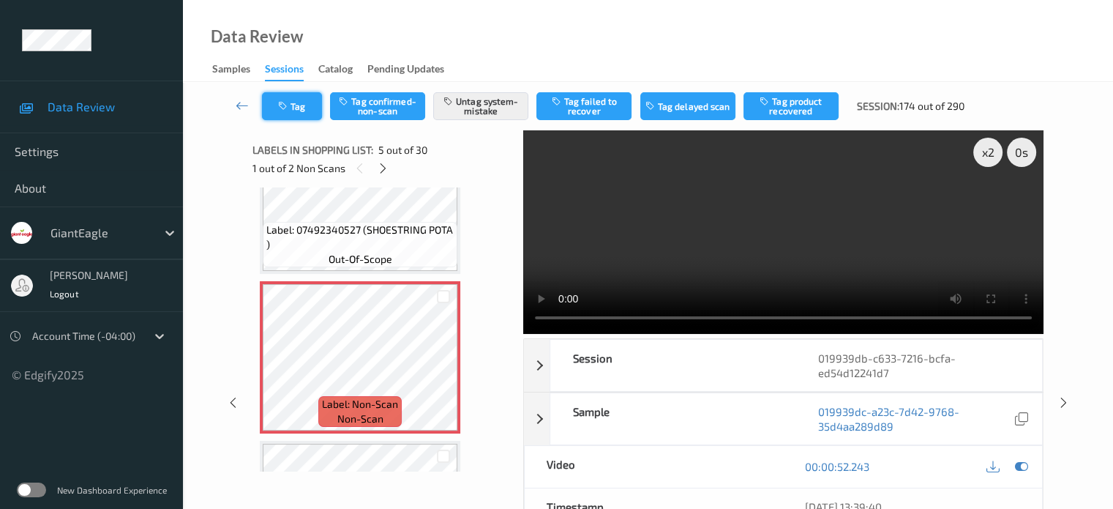
click at [308, 104] on button "Tag" at bounding box center [292, 106] width 60 height 28
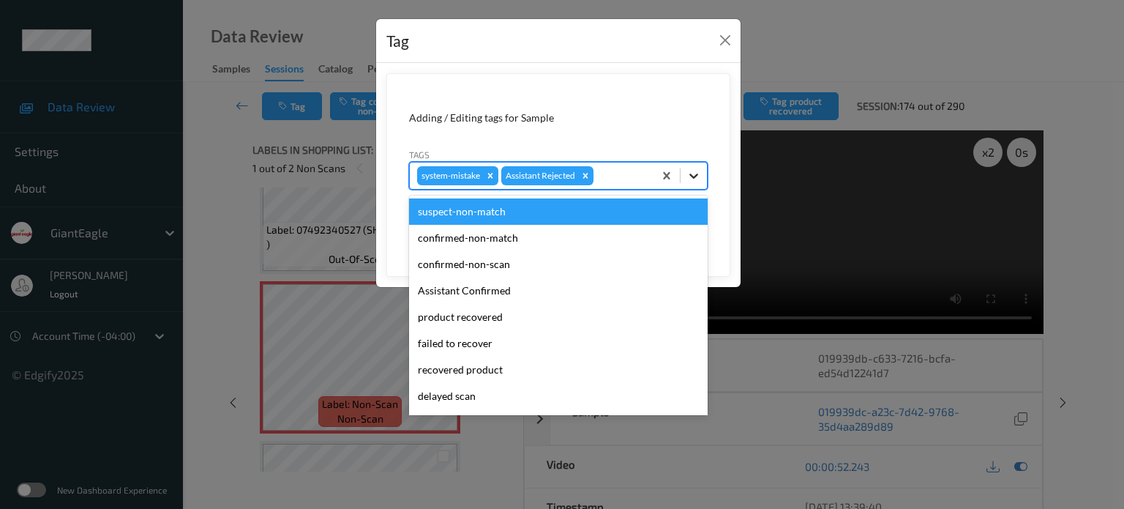
click at [700, 171] on icon at bounding box center [694, 175] width 15 height 15
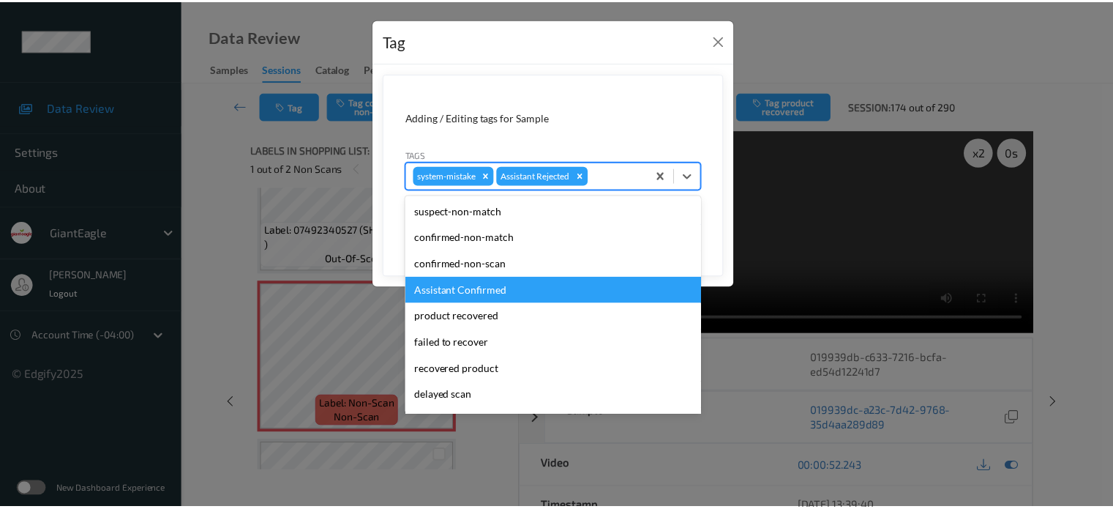
scroll to position [155, 0]
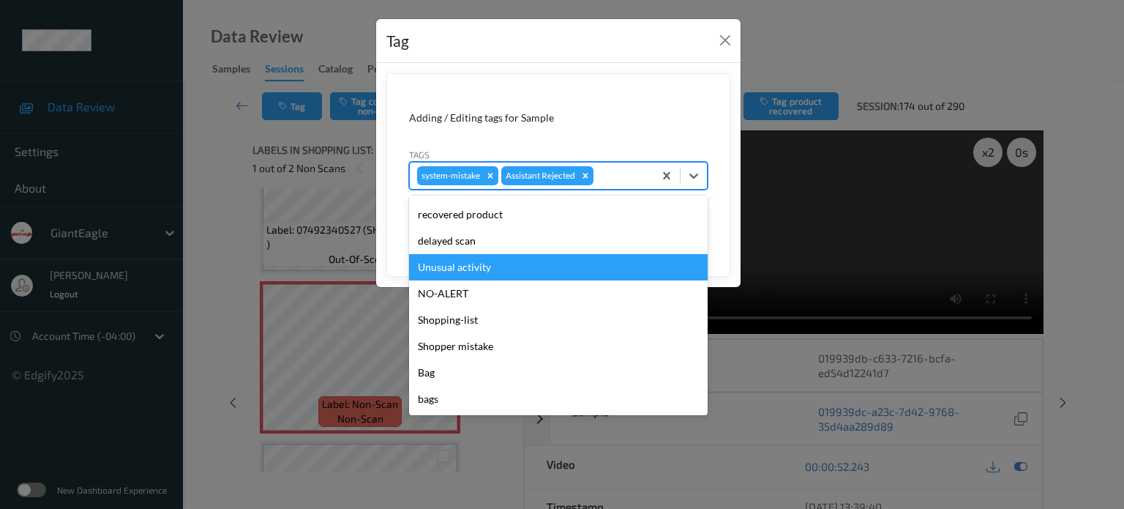
click at [457, 268] on div "Unusual activity" at bounding box center [558, 267] width 299 height 26
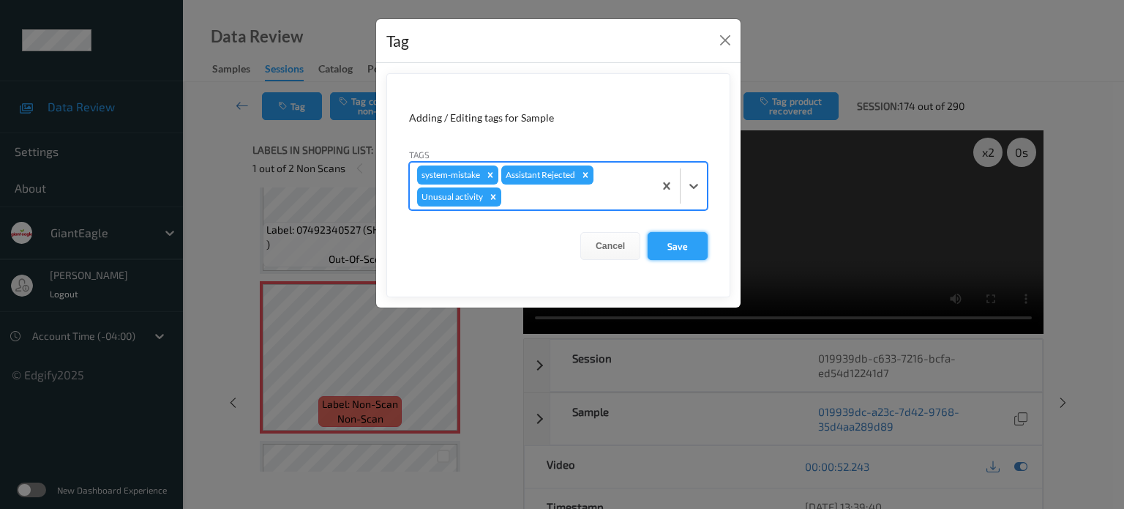
click at [673, 244] on button "Save" at bounding box center [678, 246] width 60 height 28
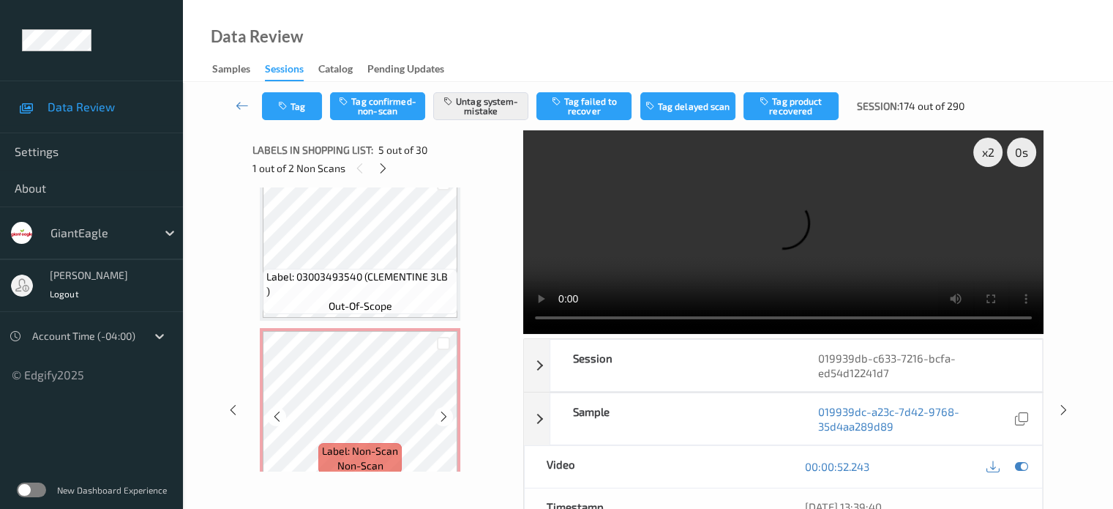
scroll to position [3465, 0]
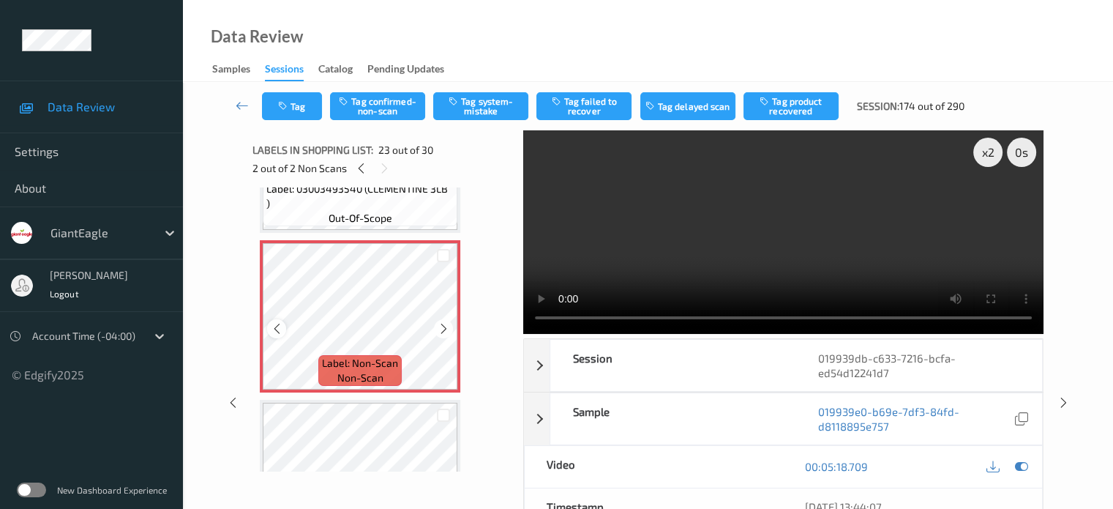
click at [277, 324] on icon at bounding box center [277, 328] width 12 height 13
click at [986, 146] on div "x 2" at bounding box center [988, 152] width 29 height 29
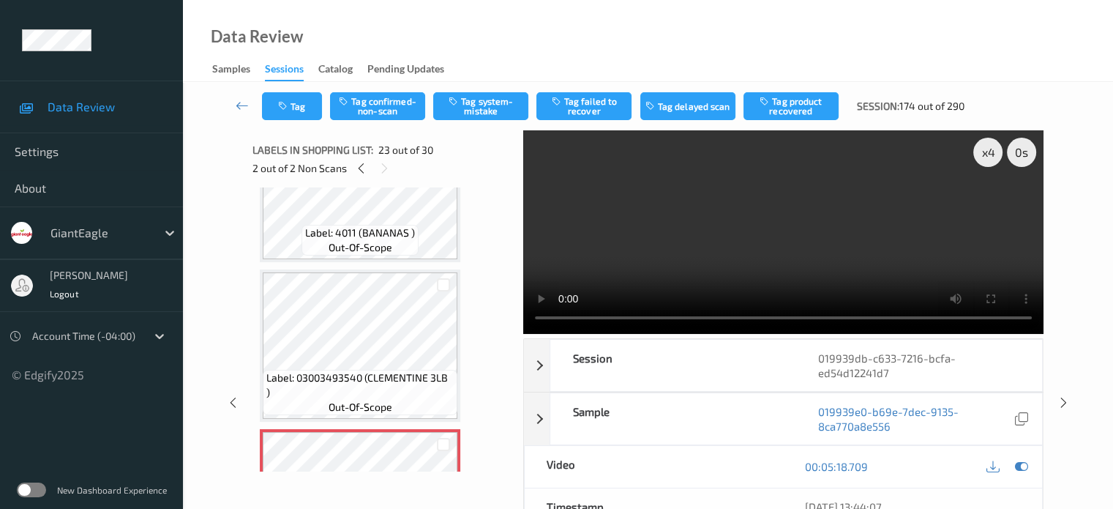
scroll to position [3276, 0]
click at [378, 108] on button "Tag confirmed-non-scan" at bounding box center [377, 106] width 95 height 28
click at [779, 105] on button "Tag product recovered" at bounding box center [791, 106] width 95 height 28
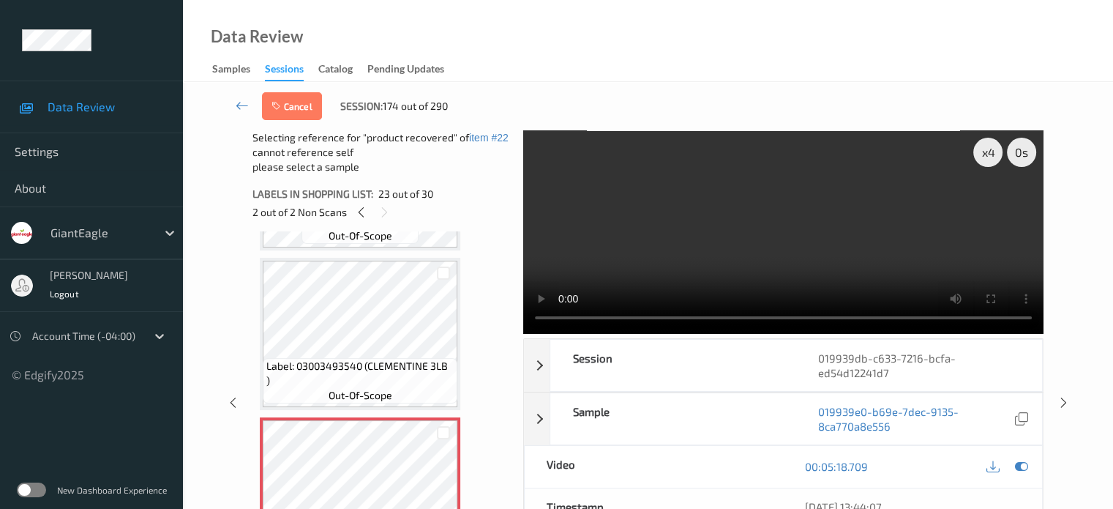
scroll to position [3326, 0]
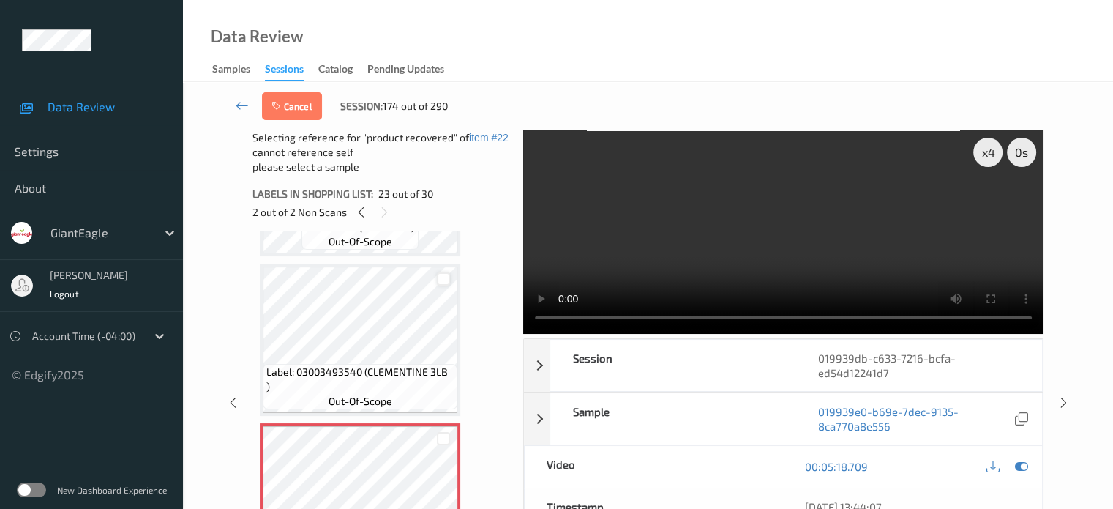
click at [443, 277] on div at bounding box center [444, 279] width 14 height 14
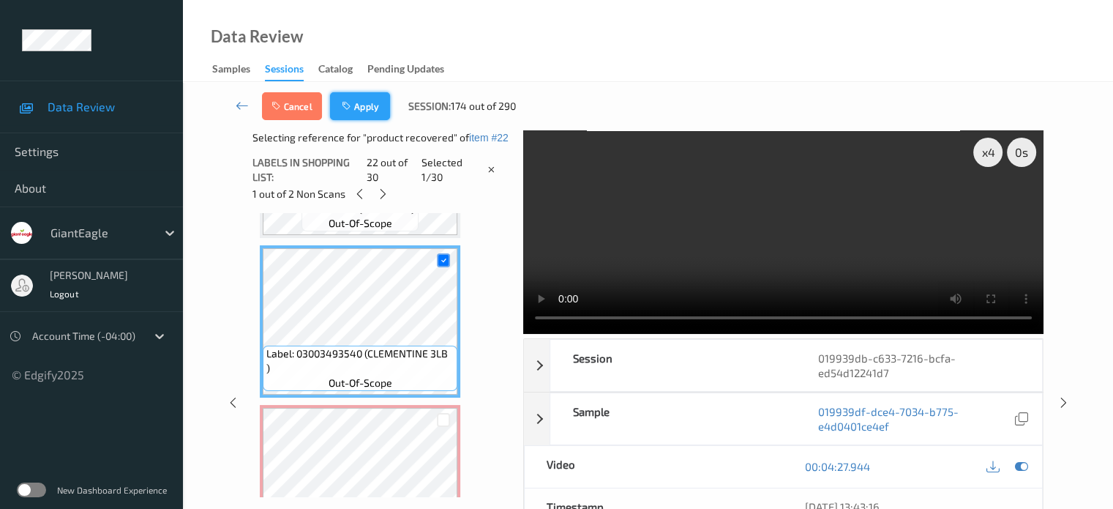
click at [372, 108] on button "Apply" at bounding box center [360, 106] width 60 height 28
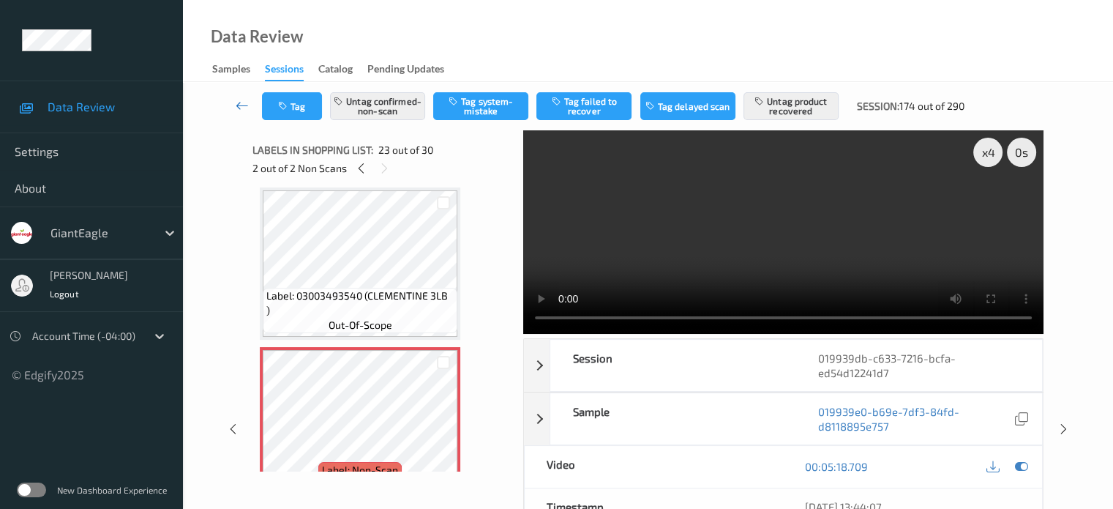
click at [249, 102] on link at bounding box center [242, 106] width 39 height 28
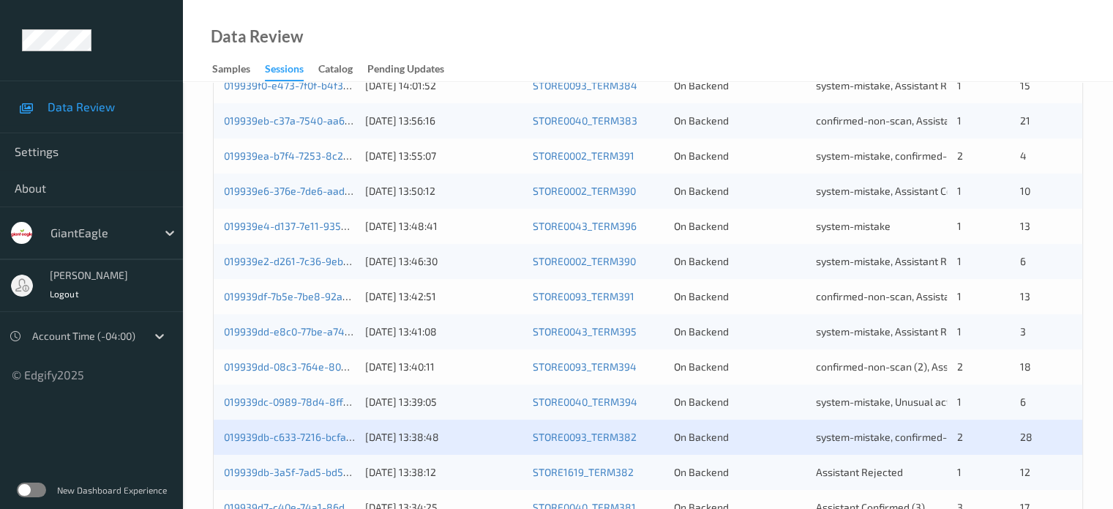
scroll to position [707, 0]
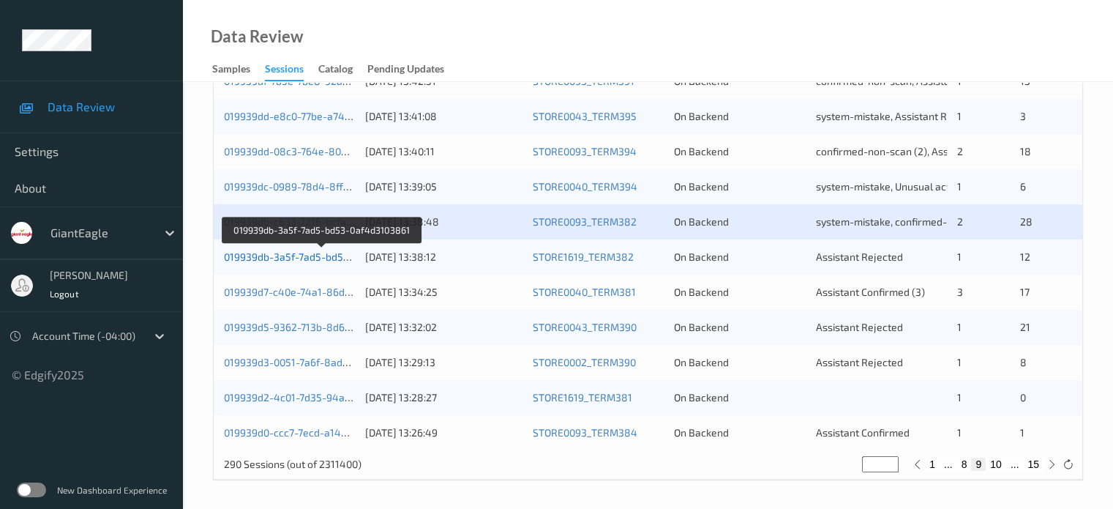
click at [296, 258] on link "019939db-3a5f-7ad5-bd53-0af4d3103861" at bounding box center [322, 256] width 196 height 12
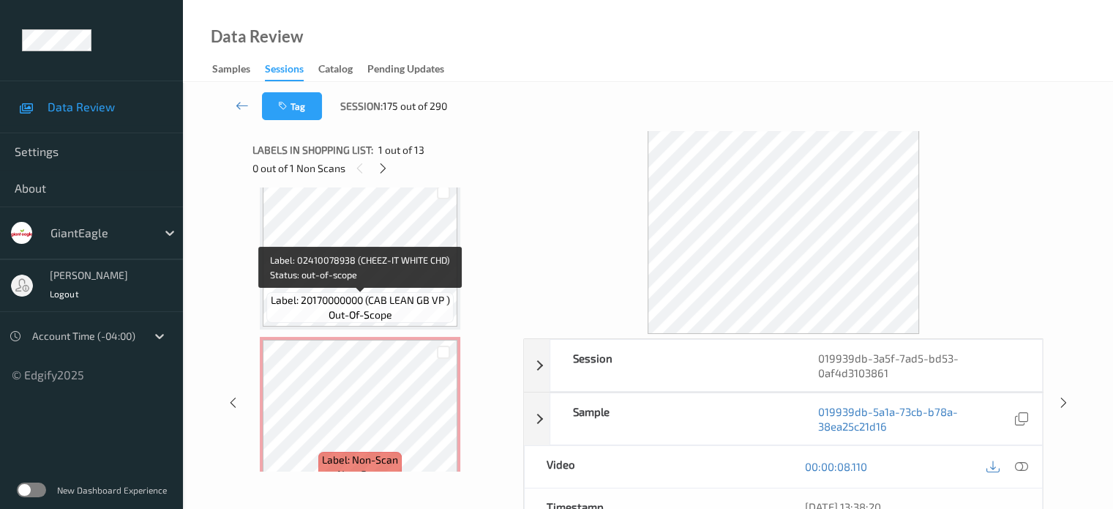
scroll to position [1798, 0]
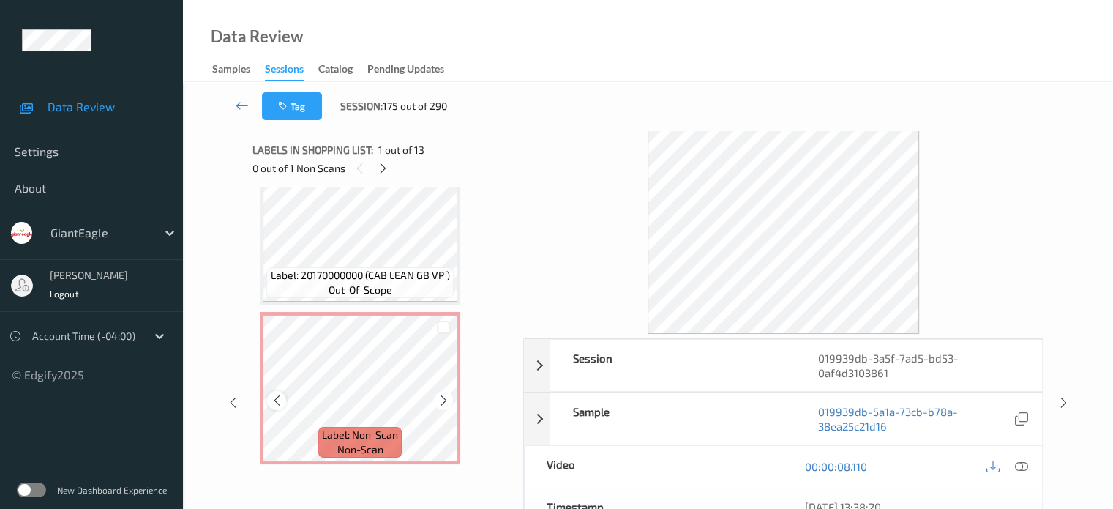
click at [278, 400] on icon at bounding box center [277, 400] width 12 height 13
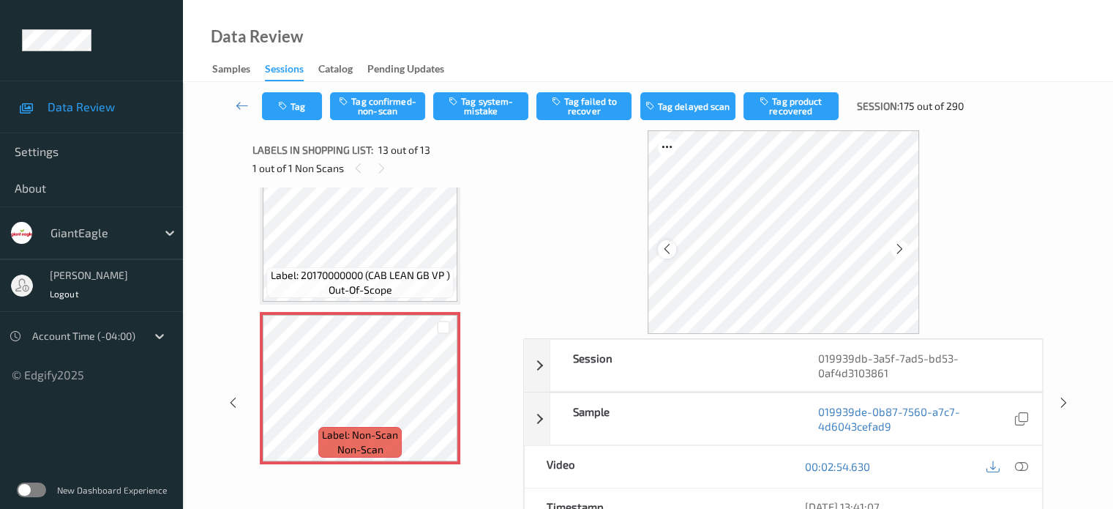
click at [666, 251] on icon at bounding box center [667, 248] width 12 height 13
click at [670, 250] on icon at bounding box center [667, 248] width 12 height 13
click at [1020, 468] on icon at bounding box center [1021, 466] width 13 height 13
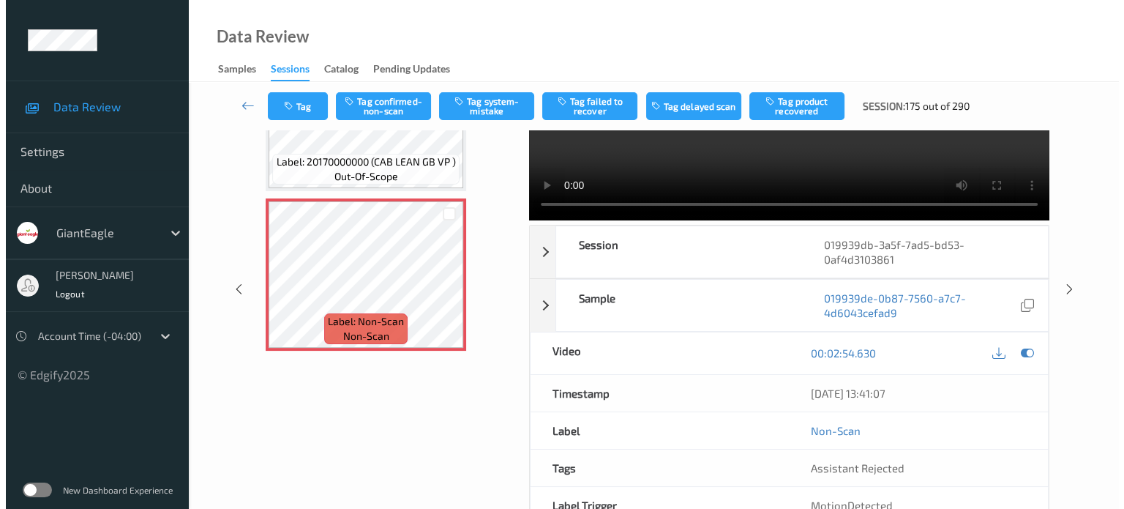
scroll to position [0, 0]
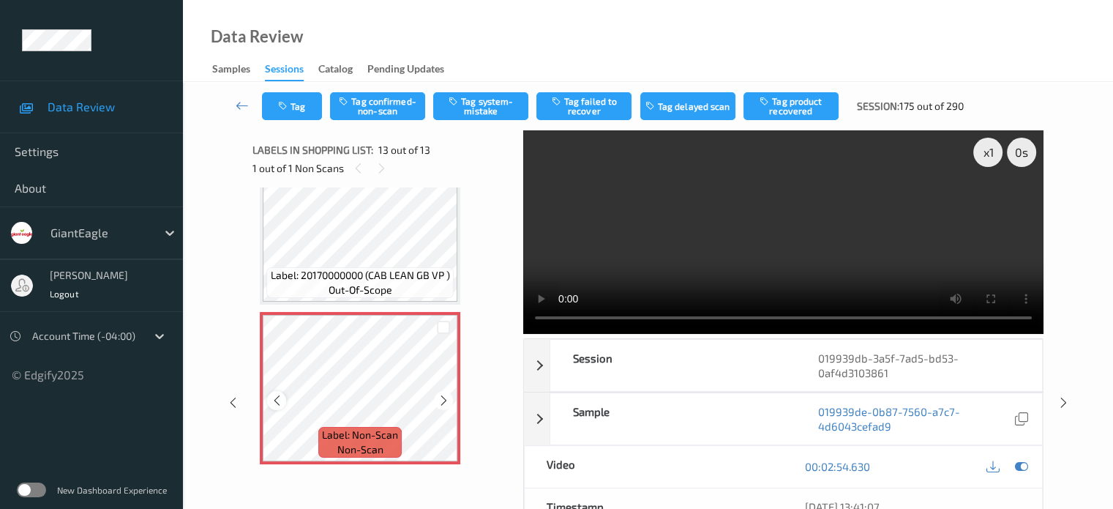
click at [277, 397] on icon at bounding box center [277, 400] width 12 height 13
click at [987, 146] on div "x 1" at bounding box center [988, 152] width 29 height 29
click at [481, 102] on button "Tag system-mistake" at bounding box center [480, 106] width 95 height 28
click at [284, 101] on icon "button" at bounding box center [284, 106] width 12 height 10
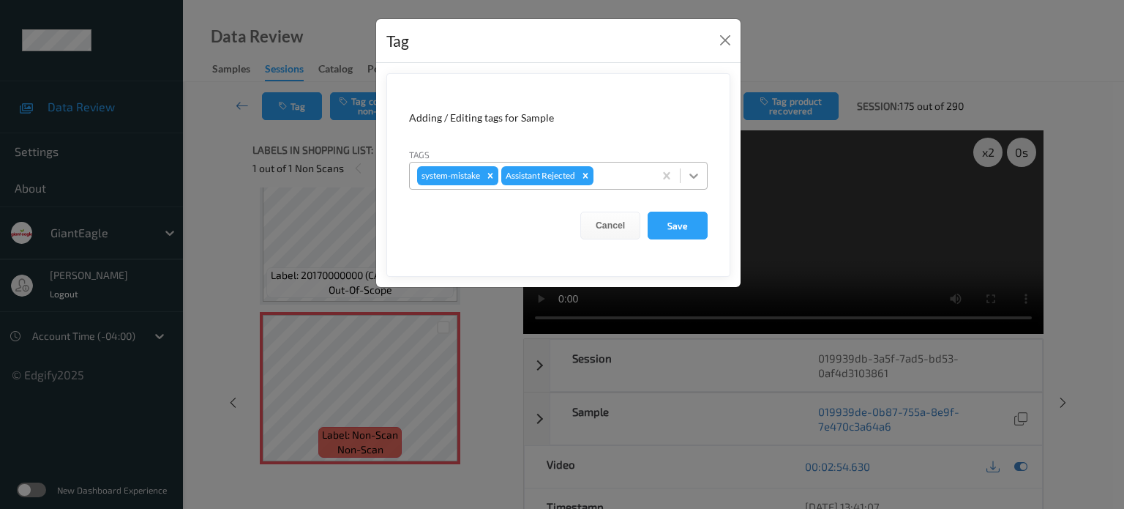
click at [701, 168] on icon at bounding box center [694, 175] width 15 height 15
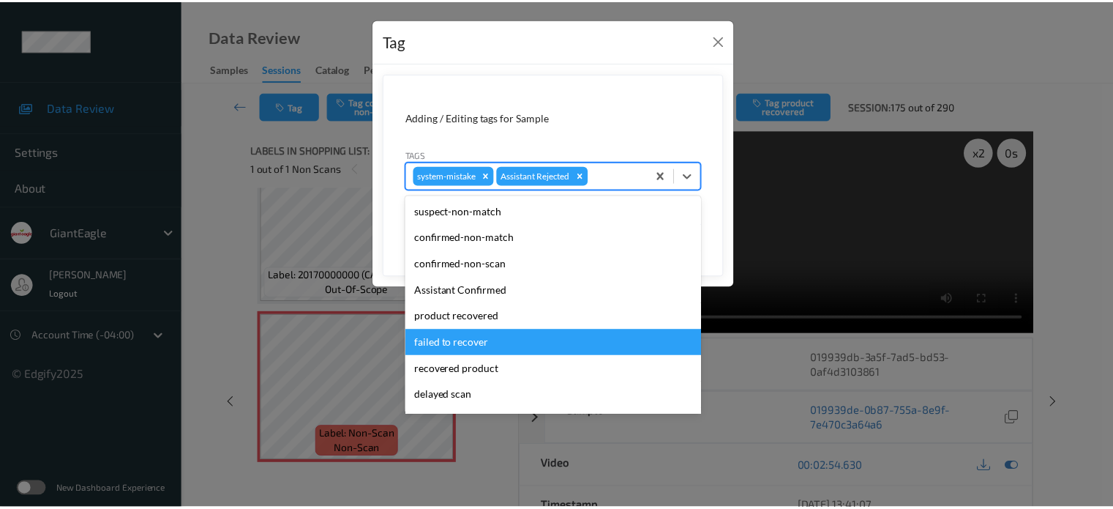
scroll to position [155, 0]
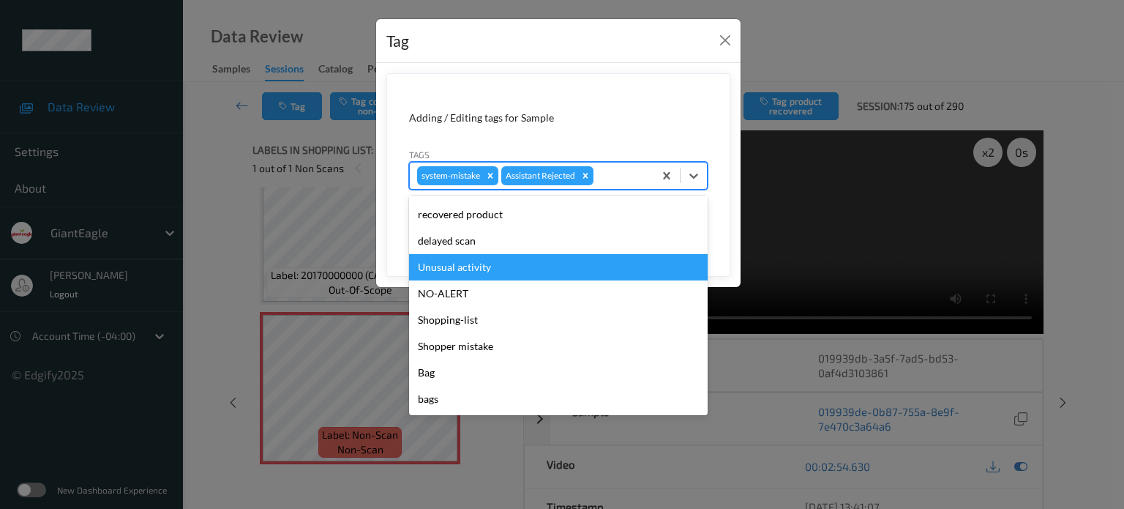
click at [455, 274] on div "Unusual activity" at bounding box center [558, 267] width 299 height 26
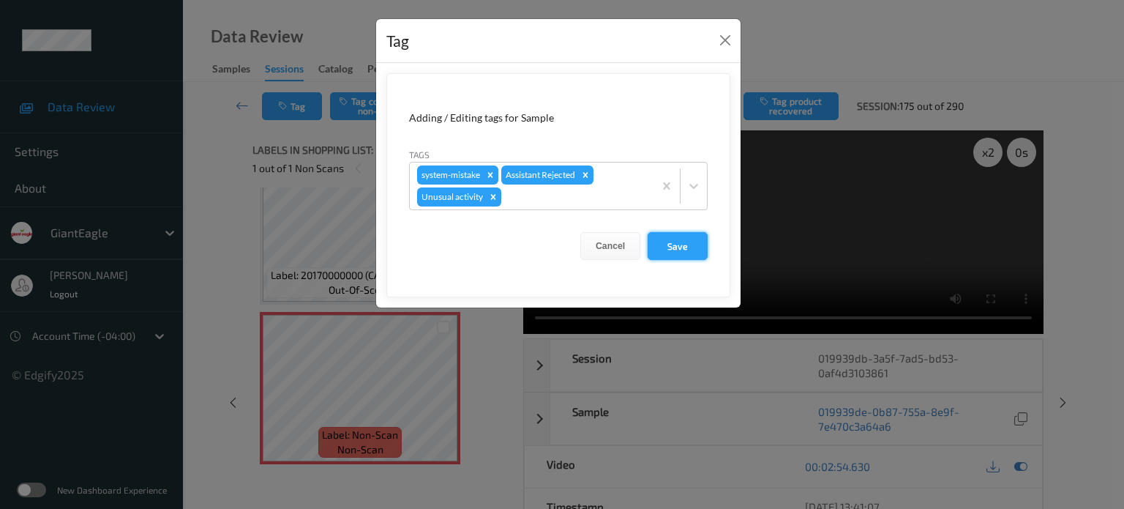
click at [685, 243] on button "Save" at bounding box center [678, 246] width 60 height 28
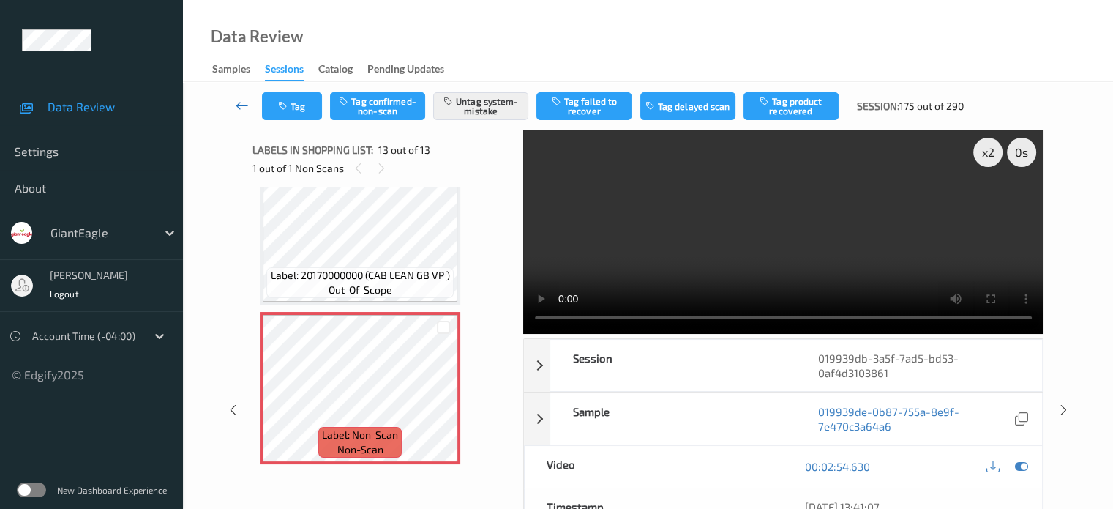
click at [238, 102] on icon at bounding box center [242, 105] width 13 height 15
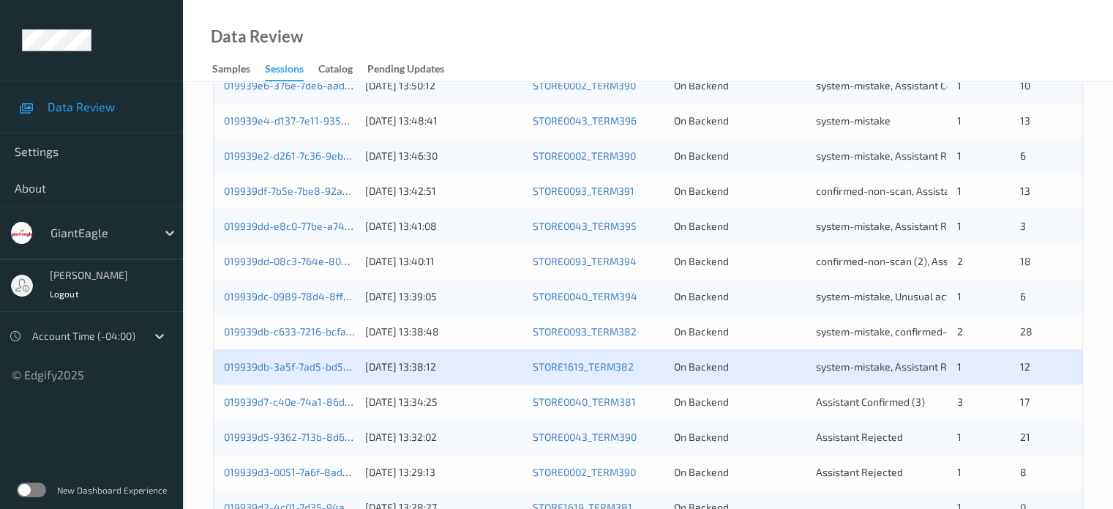
scroll to position [707, 0]
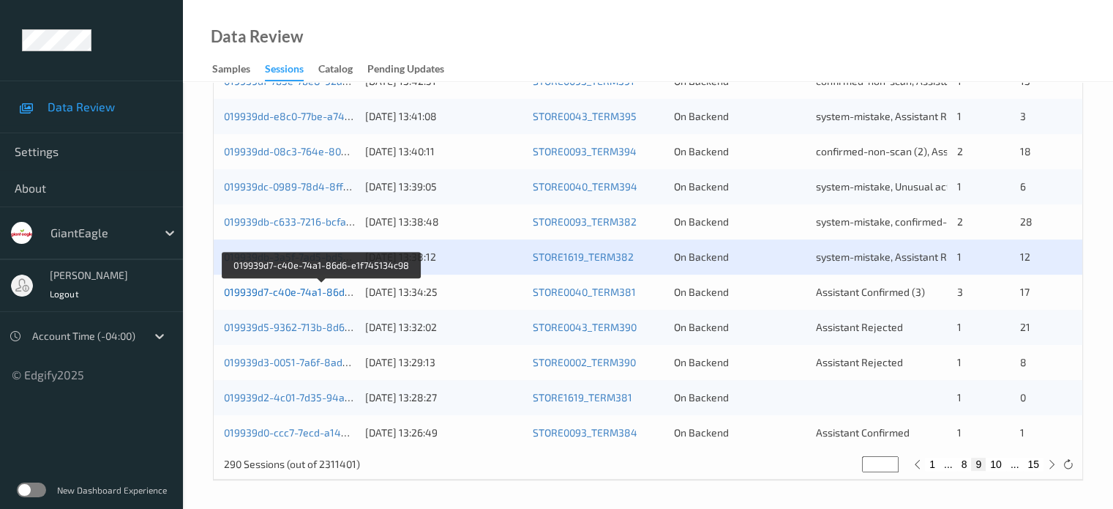
click at [263, 293] on link "019939d7-c40e-74a1-86d6-e1f745134c98" at bounding box center [322, 291] width 197 height 12
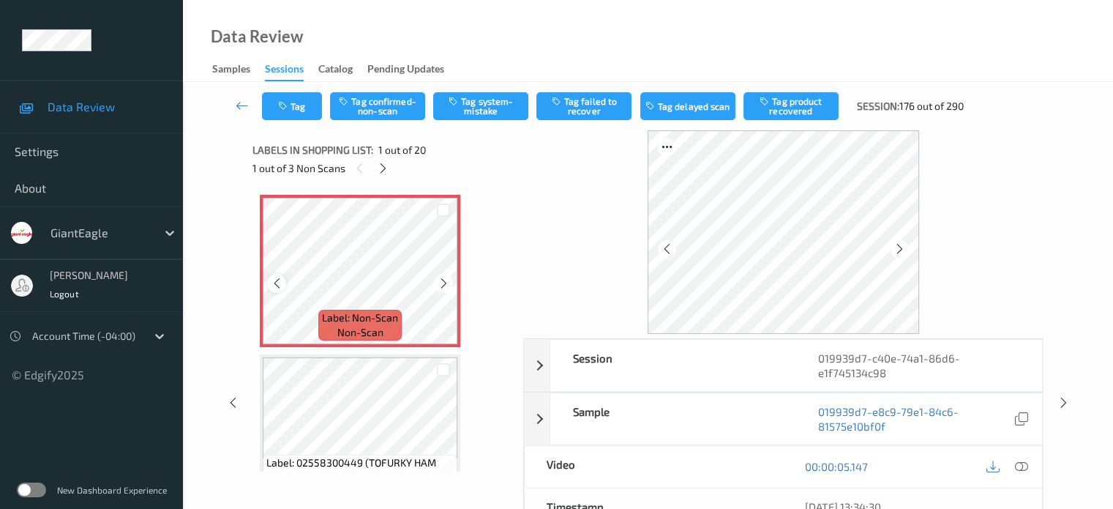
drag, startPoint x: 258, startPoint y: 274, endPoint x: 281, endPoint y: 280, distance: 23.3
click at [281, 280] on icon at bounding box center [277, 283] width 12 height 13
click at [1020, 471] on icon at bounding box center [1021, 466] width 13 height 13
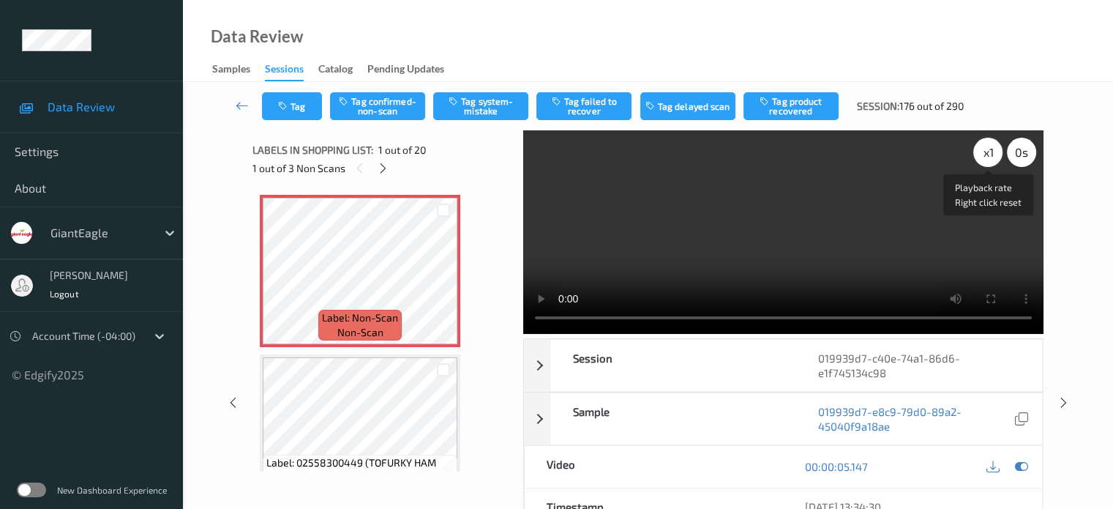
click at [987, 153] on div "x 1" at bounding box center [988, 152] width 29 height 29
click at [381, 111] on button "Tag confirmed-non-scan" at bounding box center [377, 106] width 95 height 28
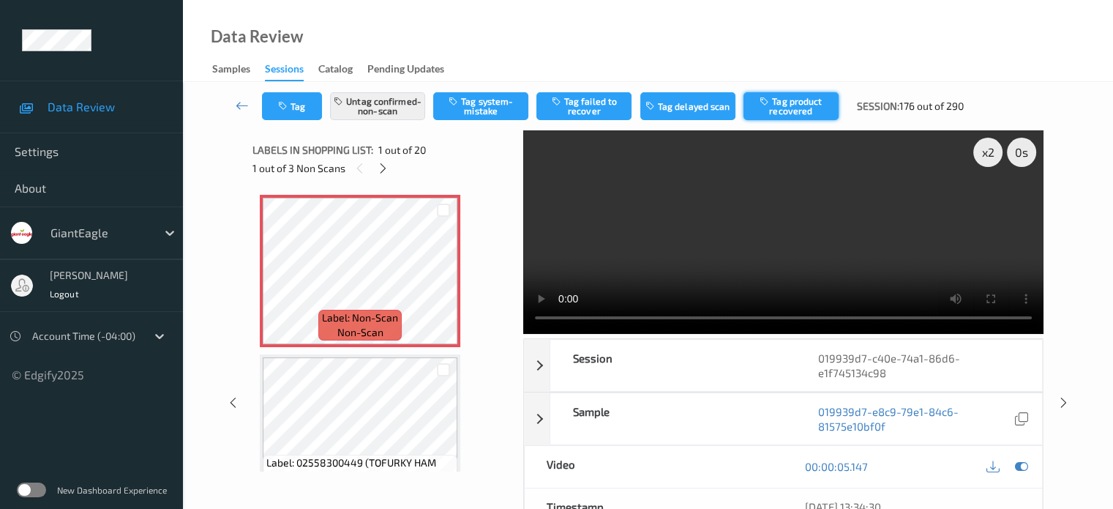
click at [781, 99] on button "Tag product recovered" at bounding box center [791, 106] width 95 height 28
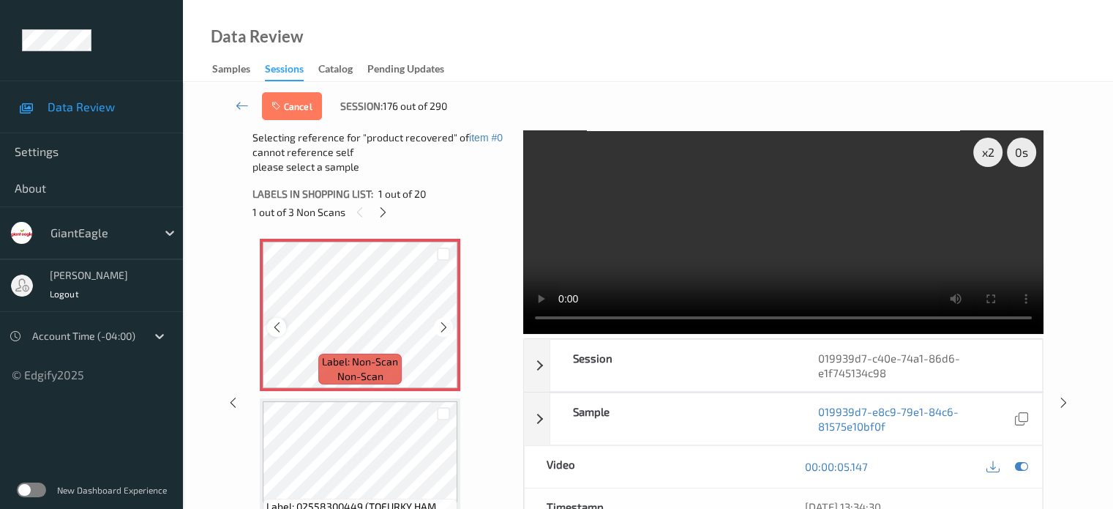
click at [277, 321] on icon at bounding box center [277, 327] width 12 height 13
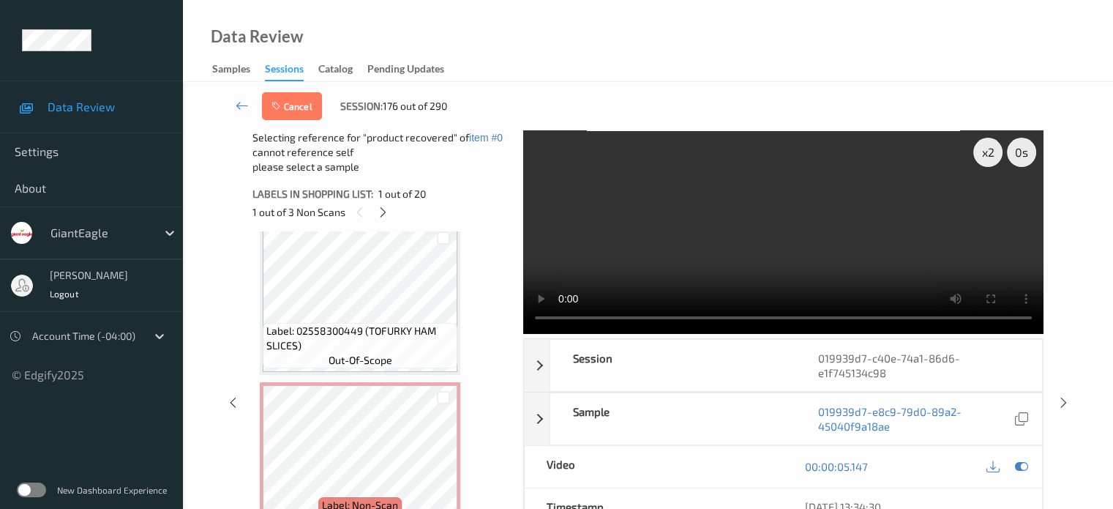
scroll to position [249, 0]
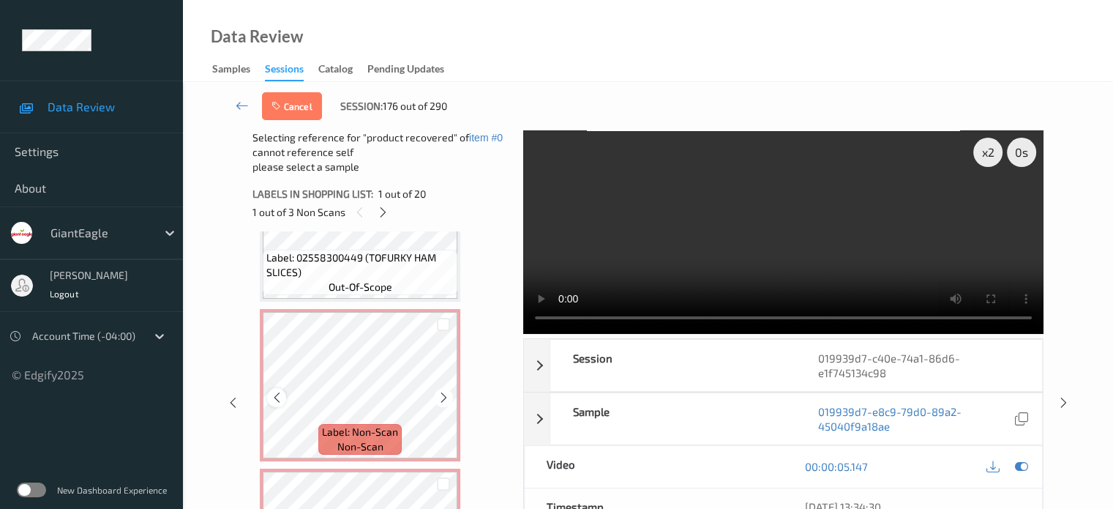
click at [275, 400] on icon at bounding box center [277, 397] width 12 height 13
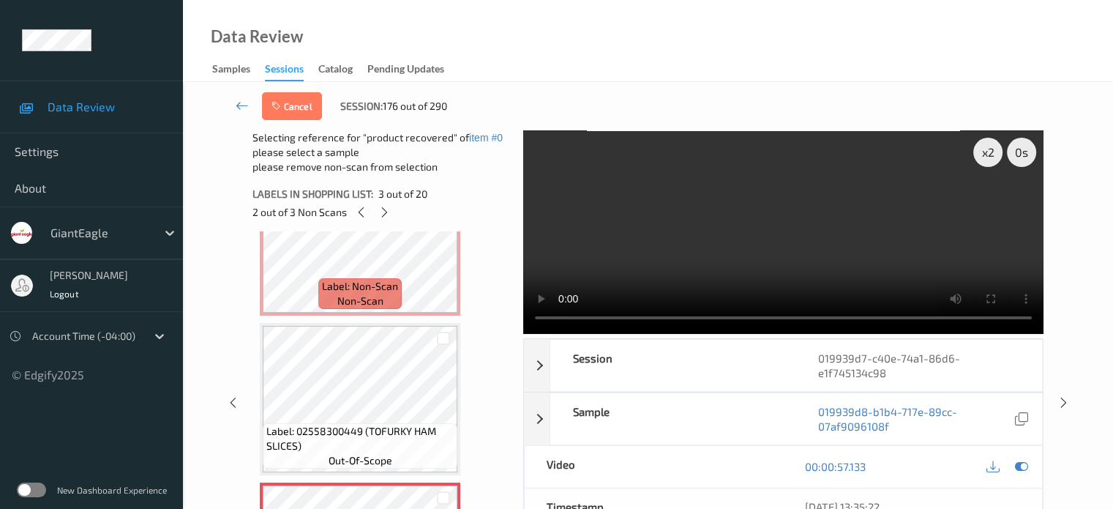
scroll to position [0, 0]
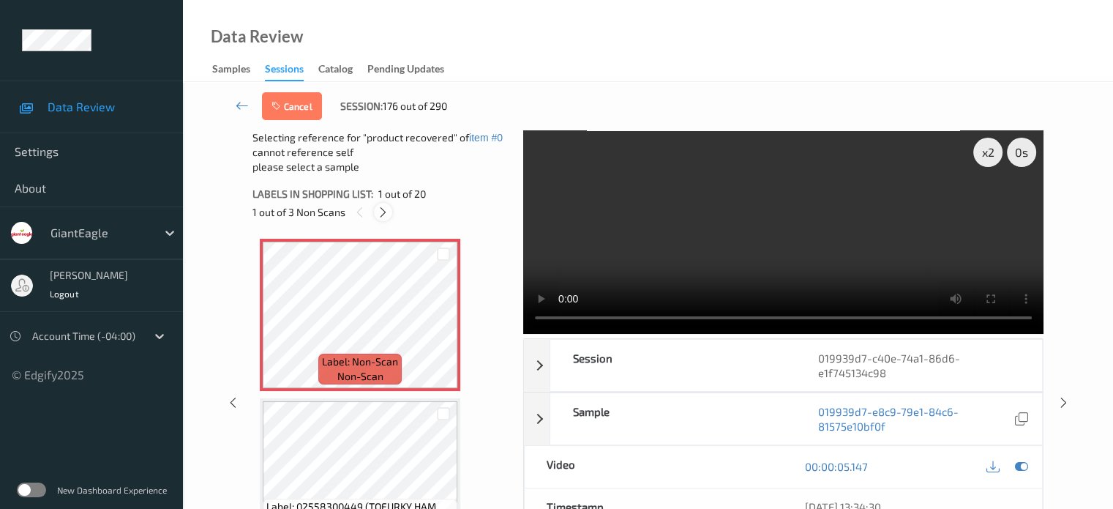
click at [384, 210] on icon at bounding box center [383, 212] width 12 height 13
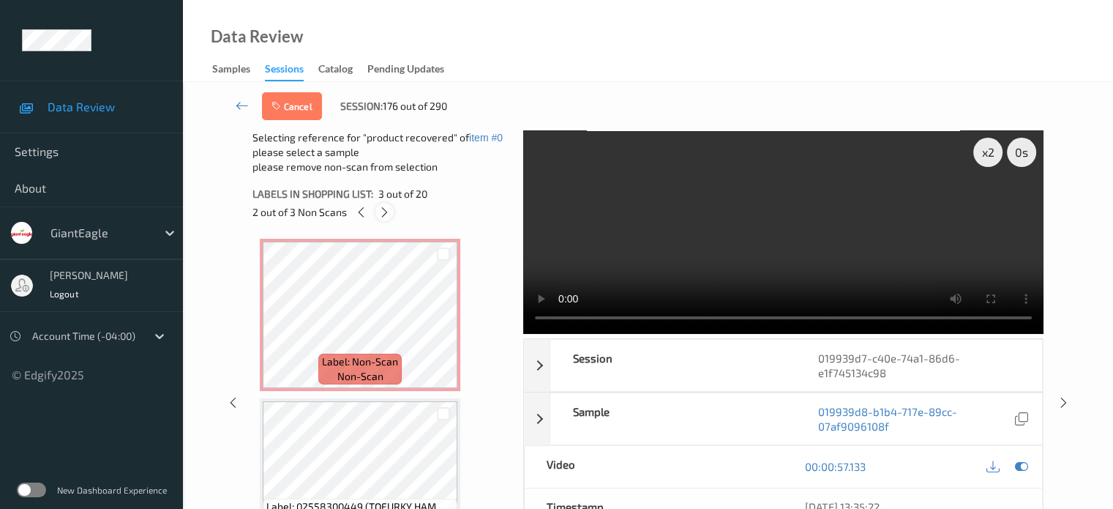
scroll to position [167, 0]
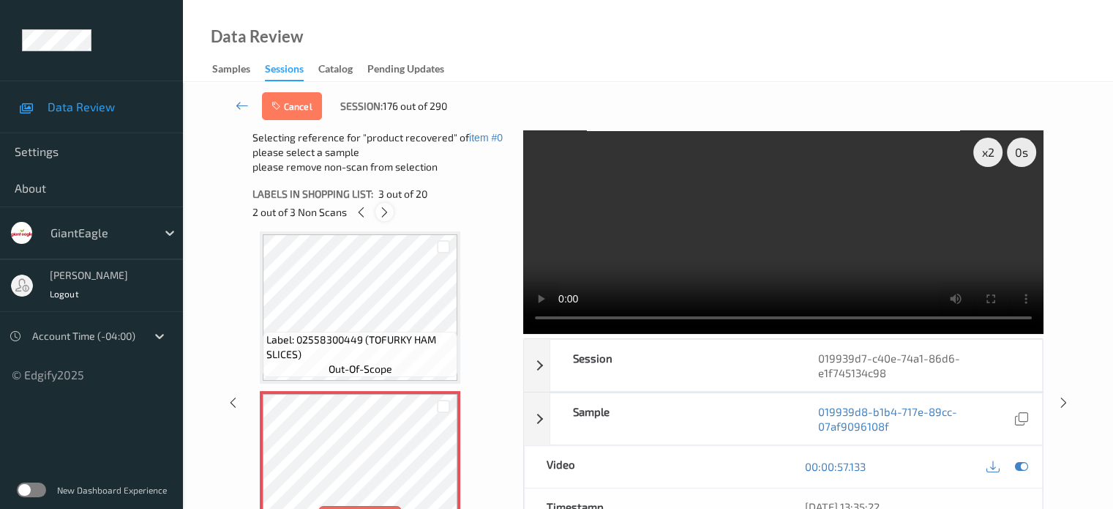
click at [388, 215] on icon at bounding box center [384, 212] width 12 height 13
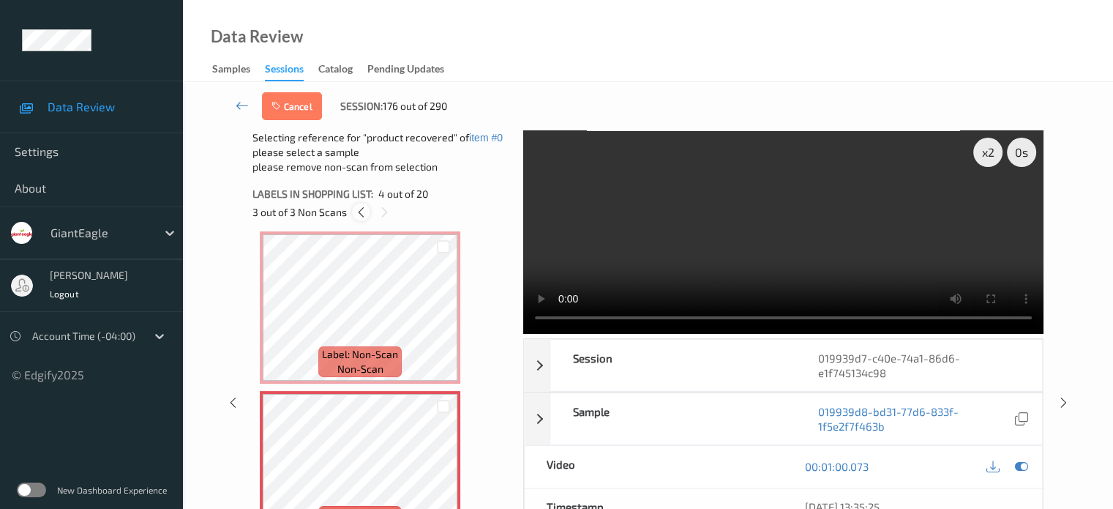
click at [362, 209] on icon at bounding box center [361, 212] width 12 height 13
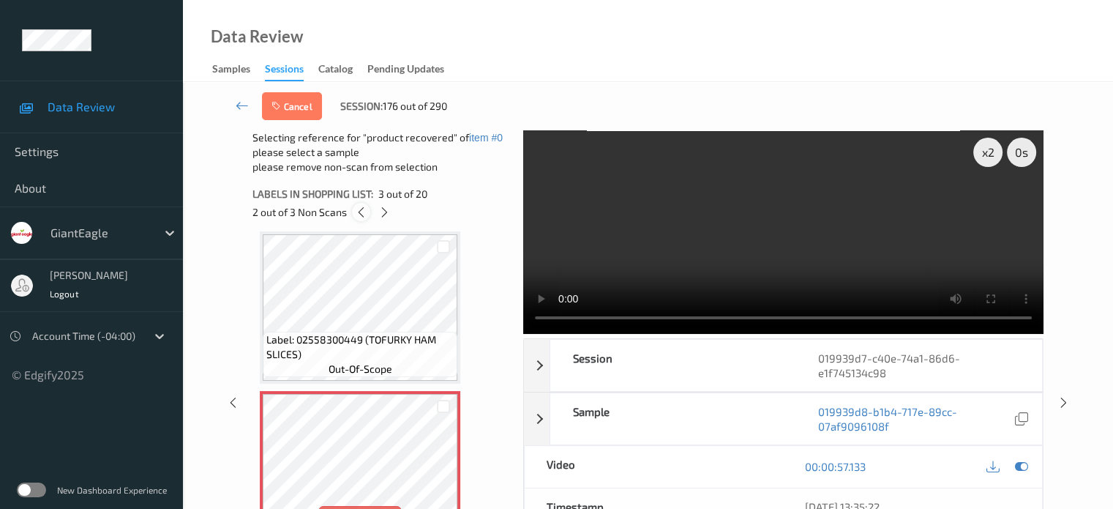
click at [362, 209] on icon at bounding box center [361, 212] width 12 height 13
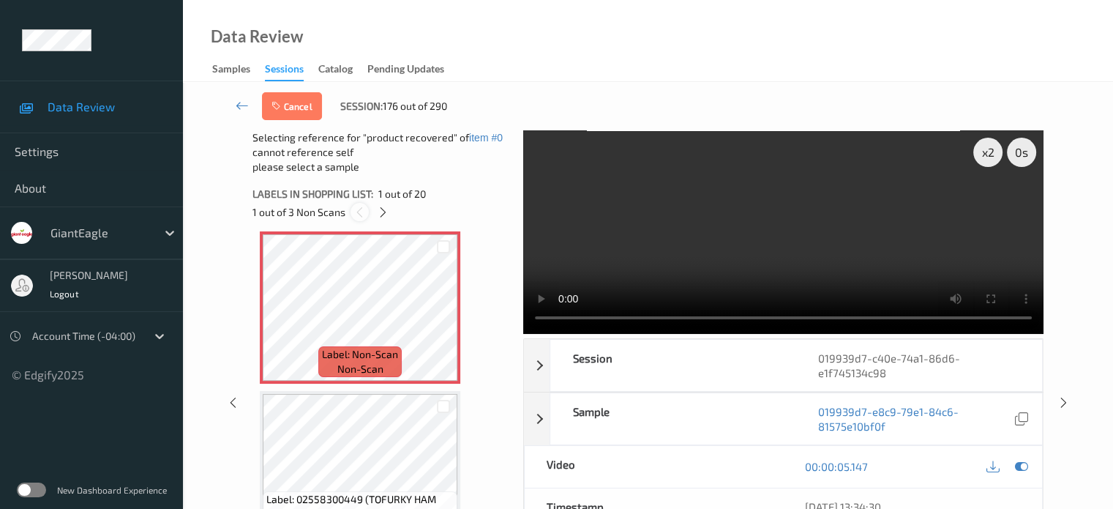
click at [362, 209] on icon at bounding box center [360, 212] width 12 height 13
click at [302, 102] on button "Cancel" at bounding box center [292, 106] width 60 height 28
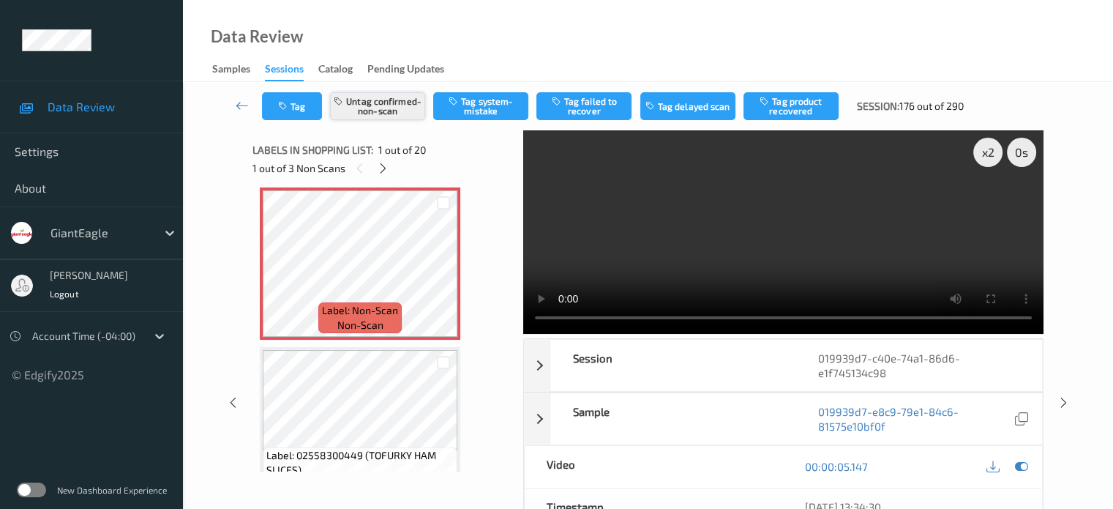
click at [372, 111] on button "Untag confirmed-non-scan" at bounding box center [377, 106] width 95 height 28
click at [281, 280] on icon at bounding box center [277, 275] width 12 height 13
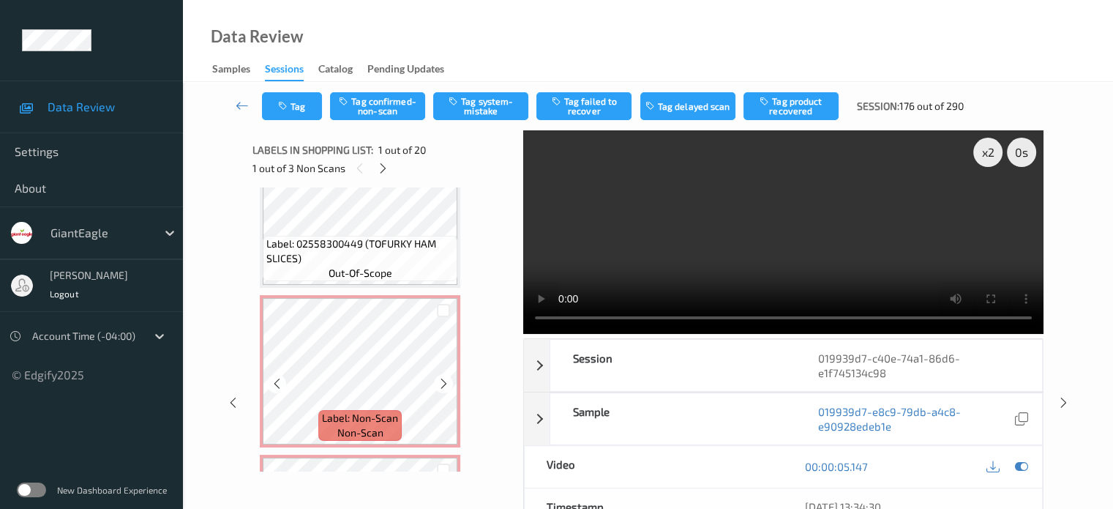
scroll to position [221, 0]
click at [281, 385] on icon at bounding box center [277, 381] width 12 height 13
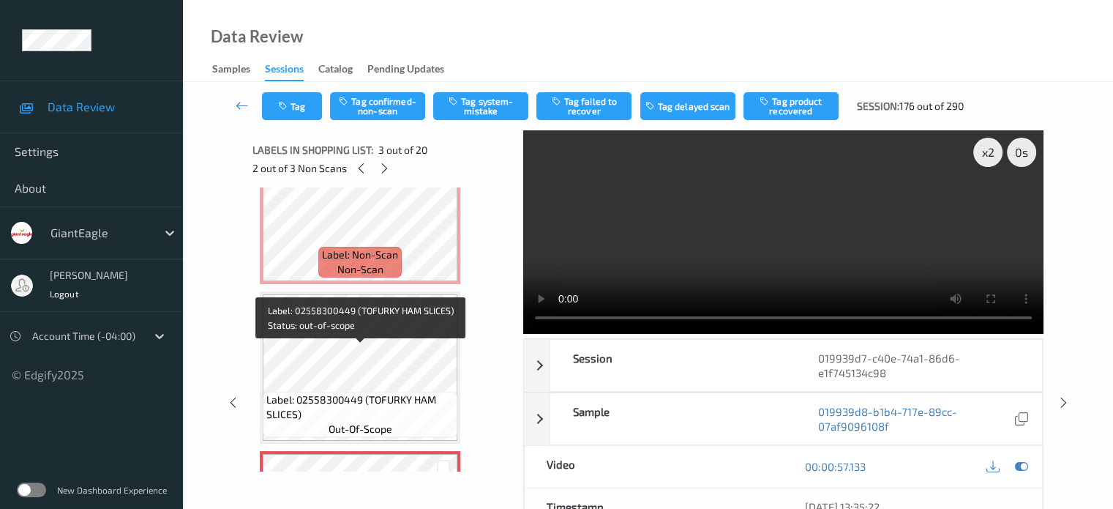
scroll to position [0, 0]
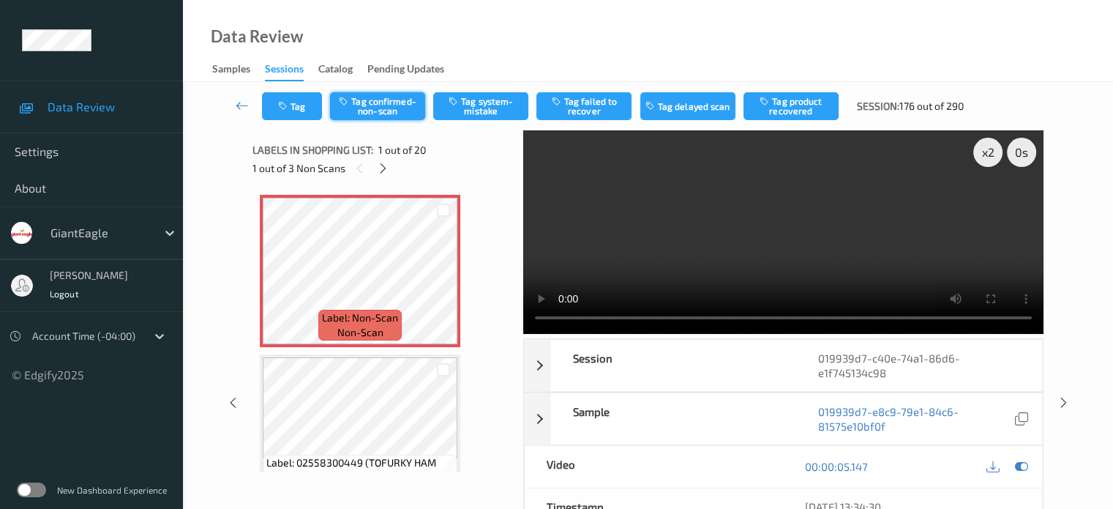
click at [378, 107] on button "Tag confirmed-non-scan" at bounding box center [377, 106] width 95 height 28
click at [794, 105] on button "Tag product recovered" at bounding box center [791, 106] width 95 height 28
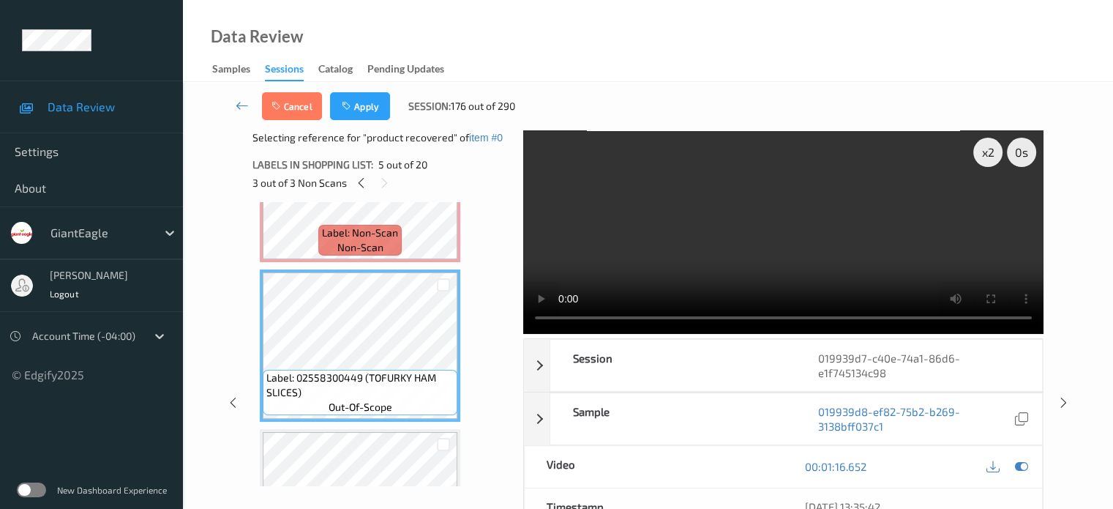
scroll to position [577, 0]
click at [445, 287] on div at bounding box center [444, 287] width 14 height 14
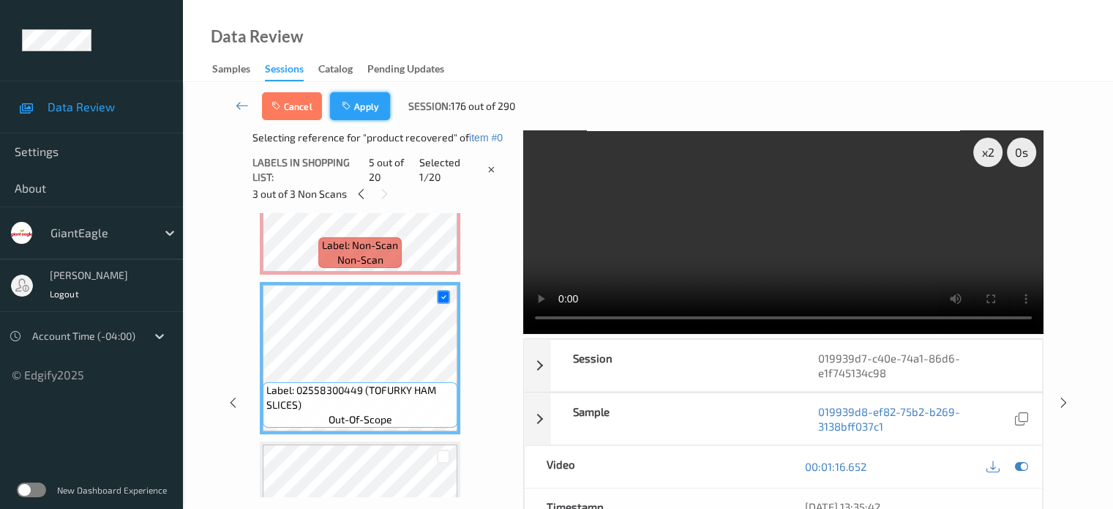
click at [370, 111] on button "Apply" at bounding box center [360, 106] width 60 height 28
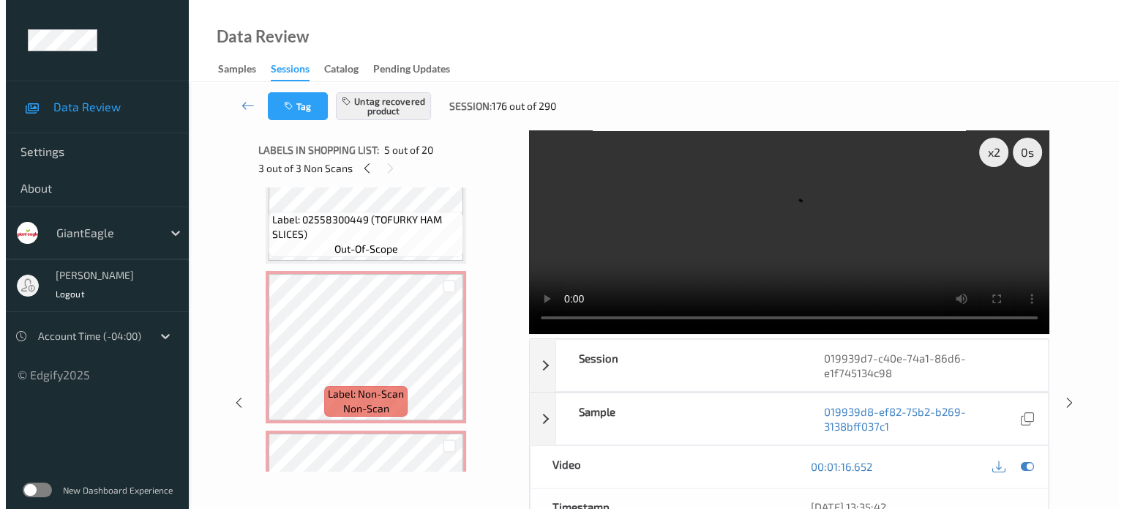
scroll to position [247, 0]
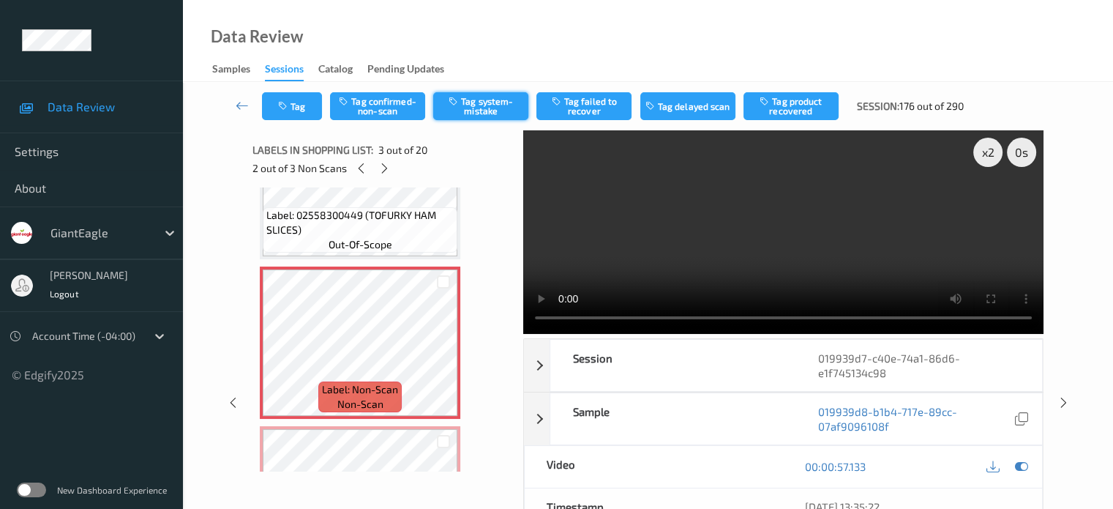
click at [475, 109] on button "Tag system-mistake" at bounding box center [480, 106] width 95 height 28
click at [295, 110] on button "Tag" at bounding box center [292, 106] width 60 height 28
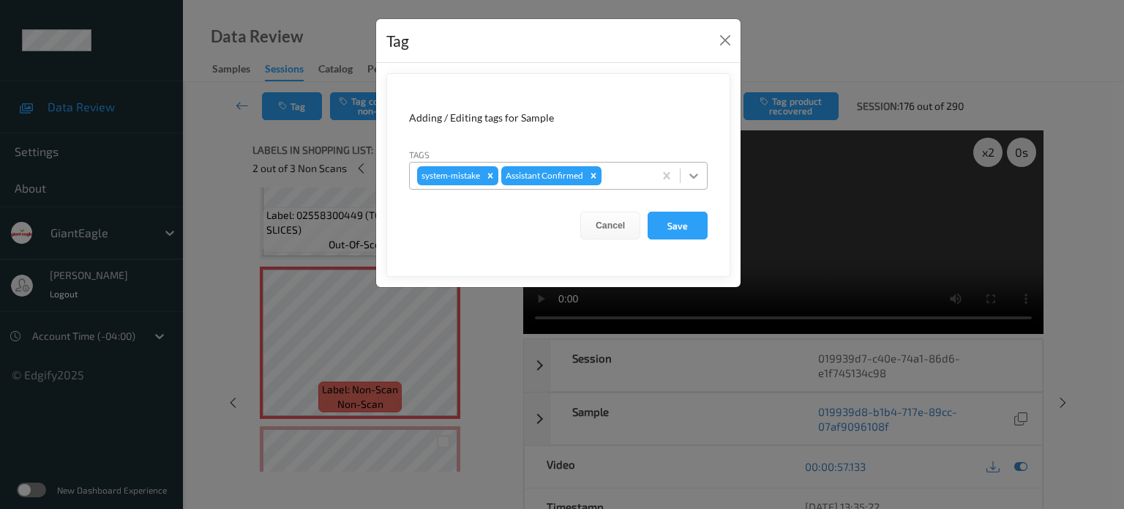
click at [691, 174] on icon at bounding box center [694, 175] width 9 height 5
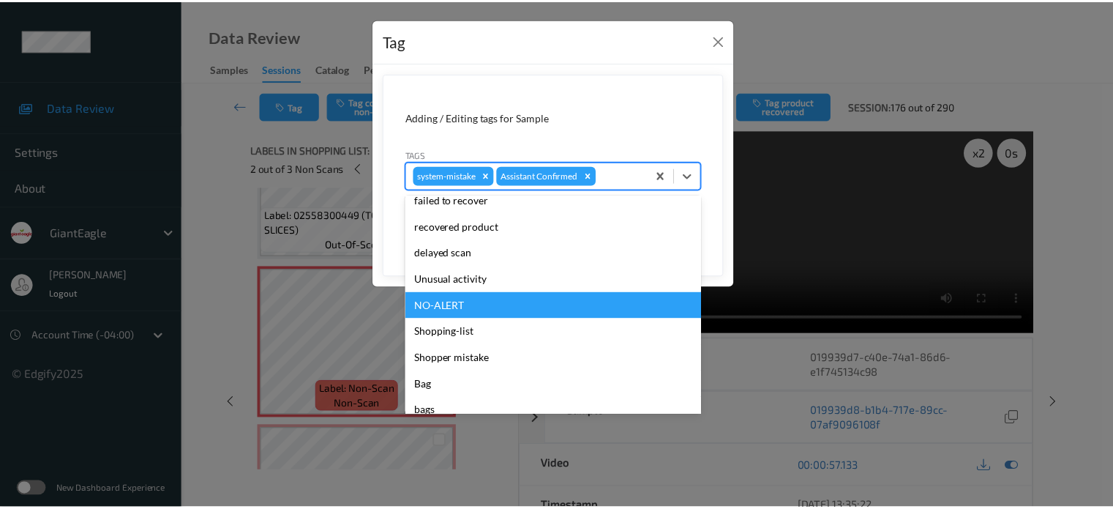
scroll to position [155, 0]
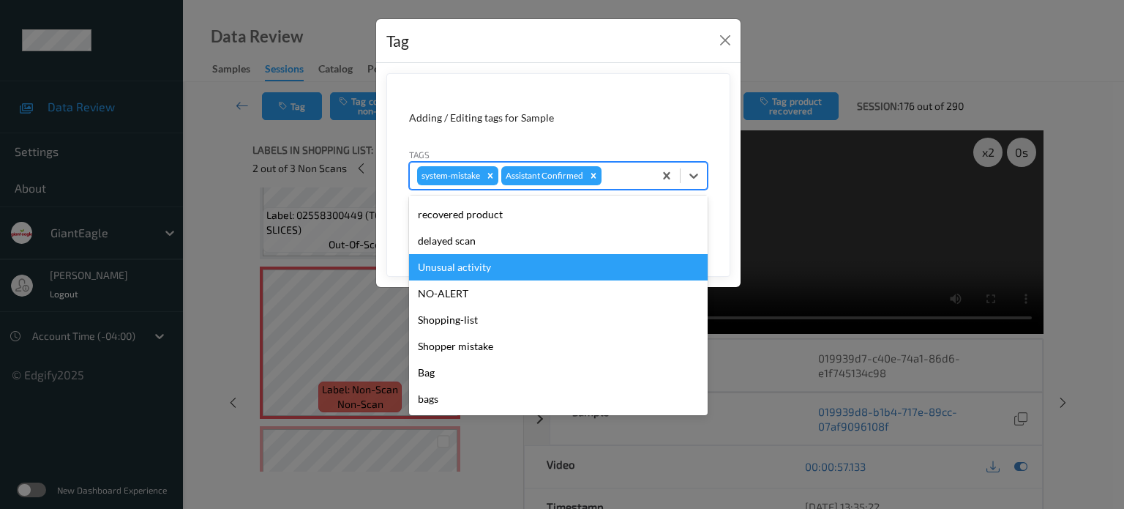
click at [460, 271] on div "Unusual activity" at bounding box center [558, 267] width 299 height 26
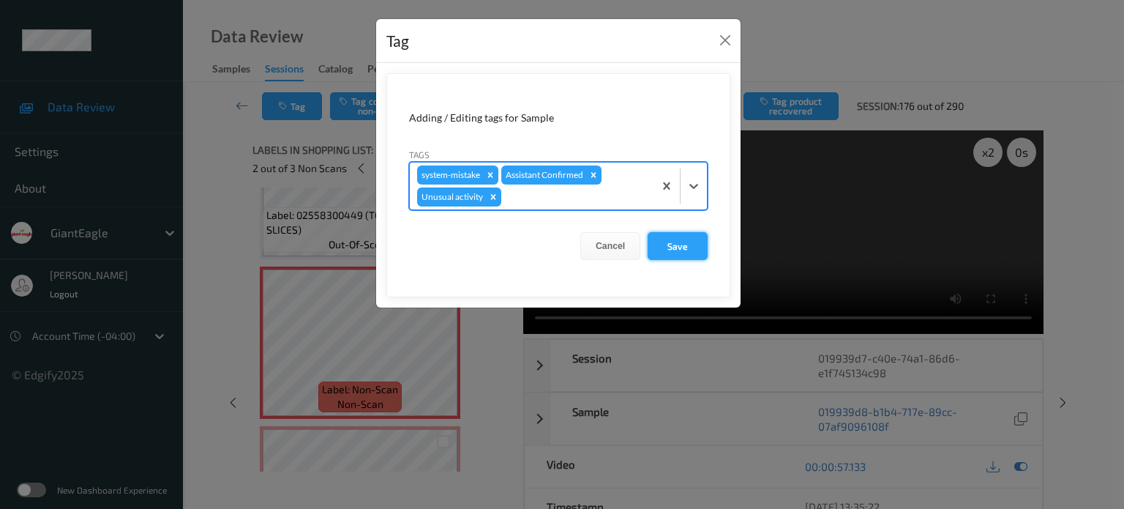
click at [673, 239] on button "Save" at bounding box center [678, 246] width 60 height 28
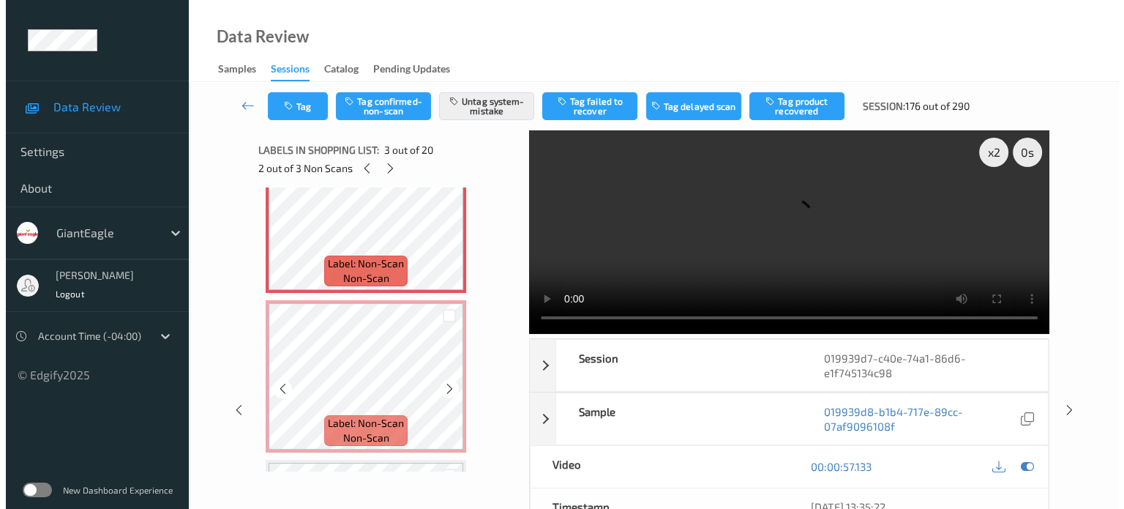
scroll to position [379, 0]
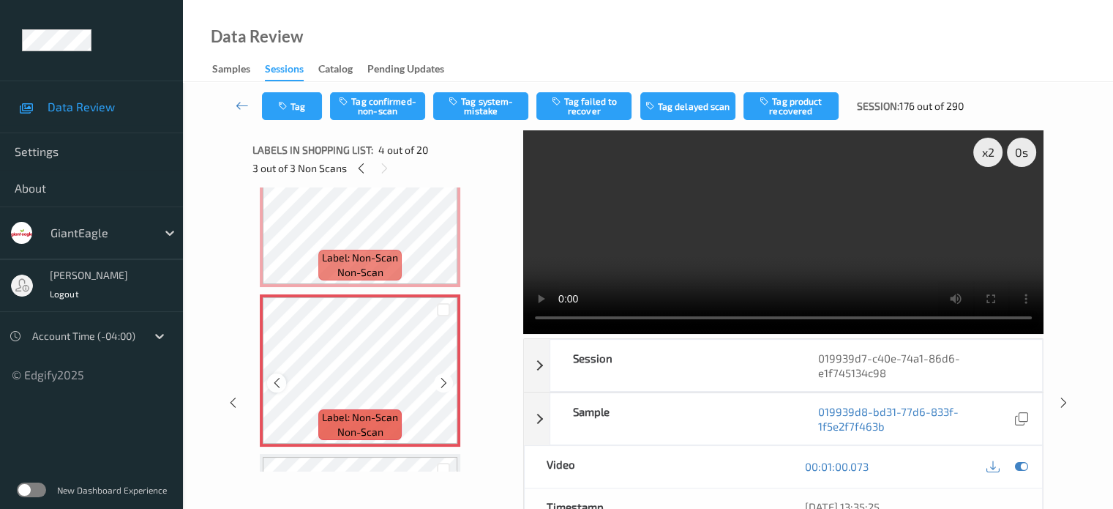
click at [280, 385] on icon at bounding box center [277, 382] width 12 height 13
click at [492, 105] on button "Tag system-mistake" at bounding box center [480, 106] width 95 height 28
click at [298, 107] on button "Tag" at bounding box center [292, 106] width 60 height 28
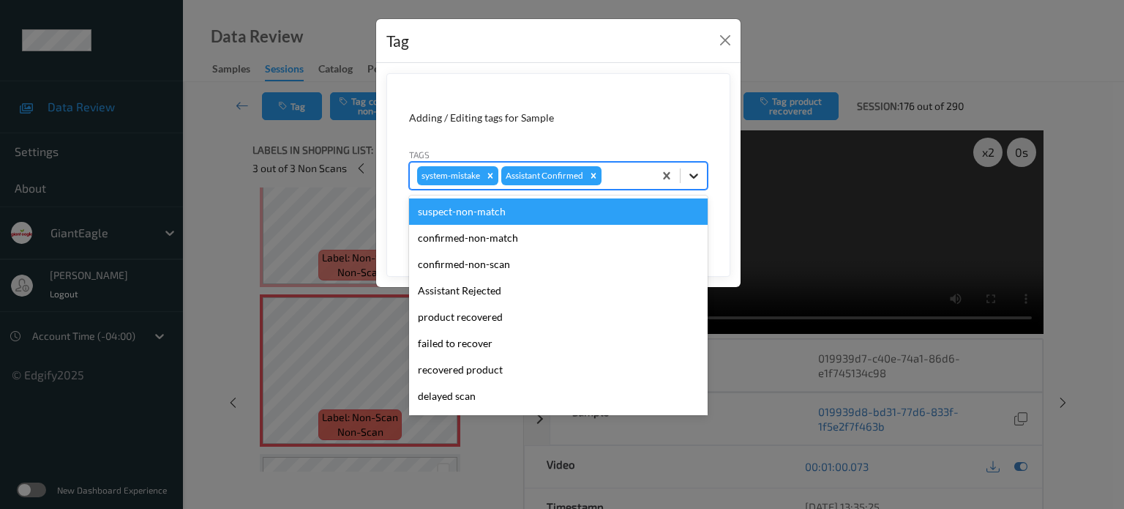
click at [695, 172] on icon at bounding box center [694, 175] width 15 height 15
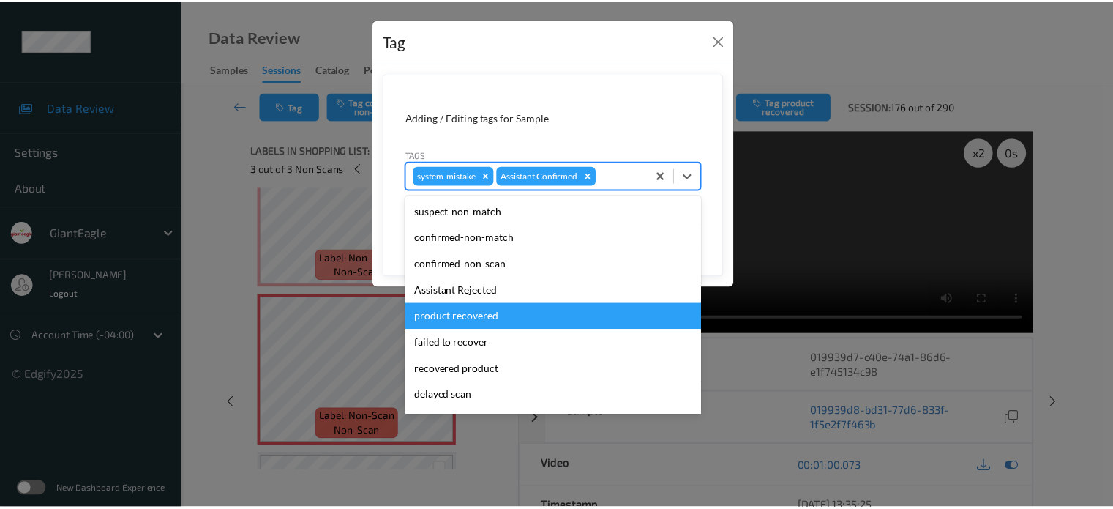
scroll to position [155, 0]
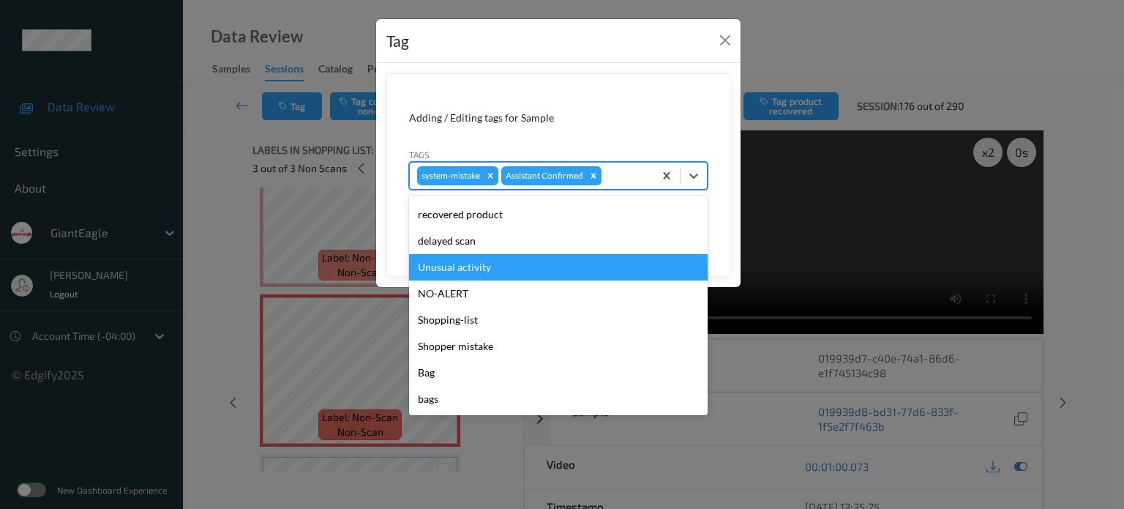
click at [473, 272] on div "Unusual activity" at bounding box center [558, 267] width 299 height 26
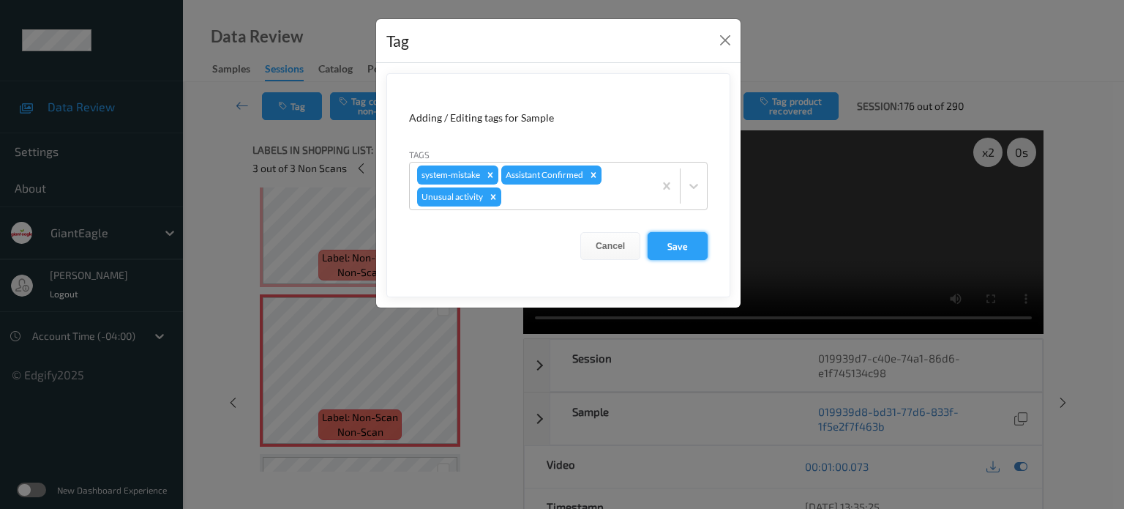
click at [665, 236] on button "Save" at bounding box center [678, 246] width 60 height 28
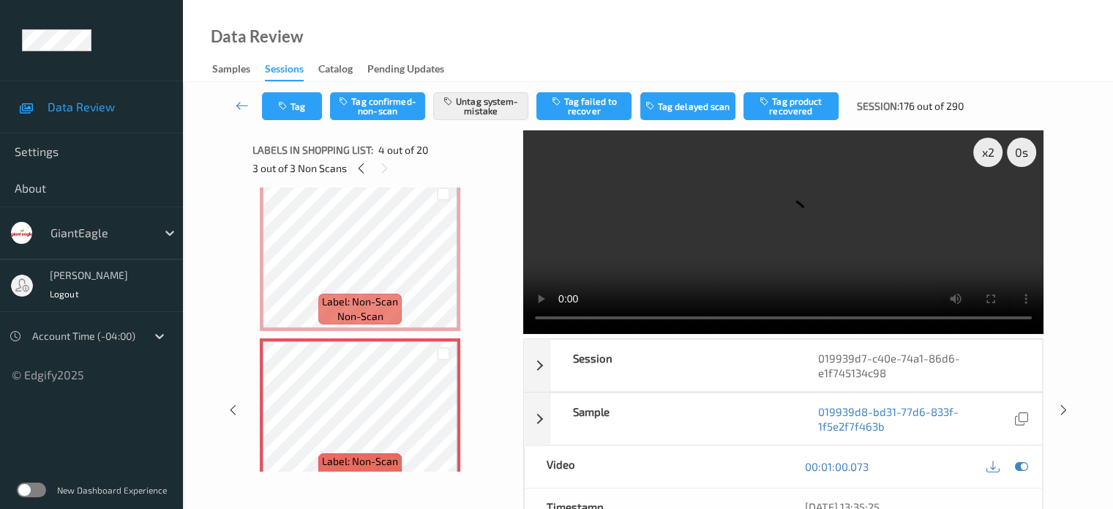
scroll to position [333, 0]
click at [240, 105] on icon at bounding box center [242, 105] width 13 height 15
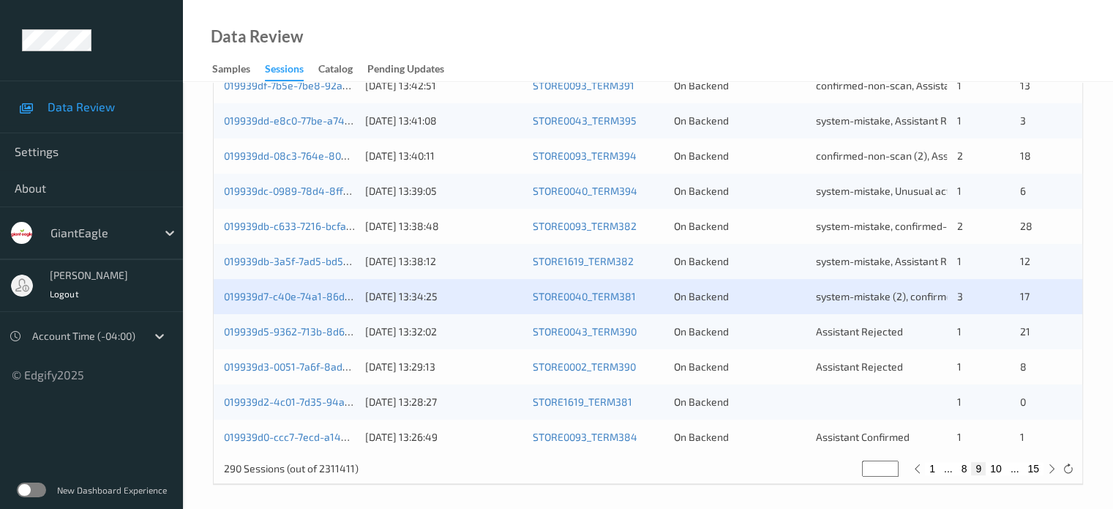
scroll to position [707, 0]
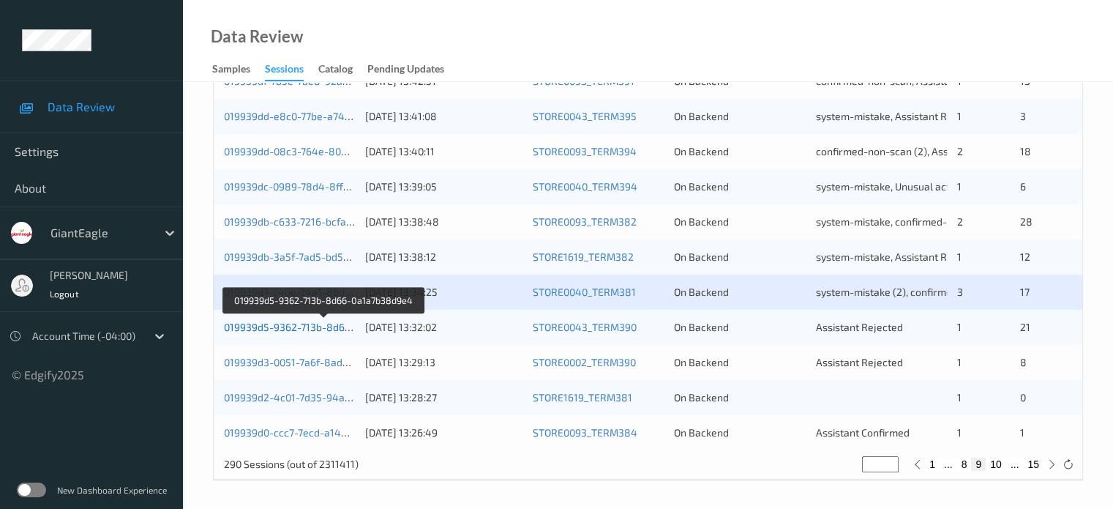
click at [276, 321] on link "019939d5-9362-713b-8d66-0a1a7b38d9e4" at bounding box center [324, 327] width 201 height 12
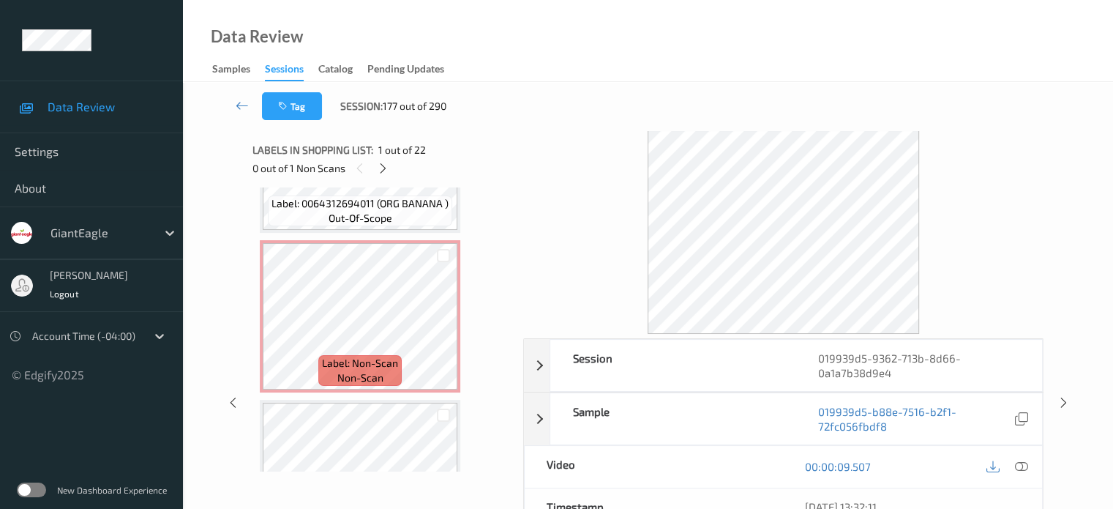
scroll to position [2187, 0]
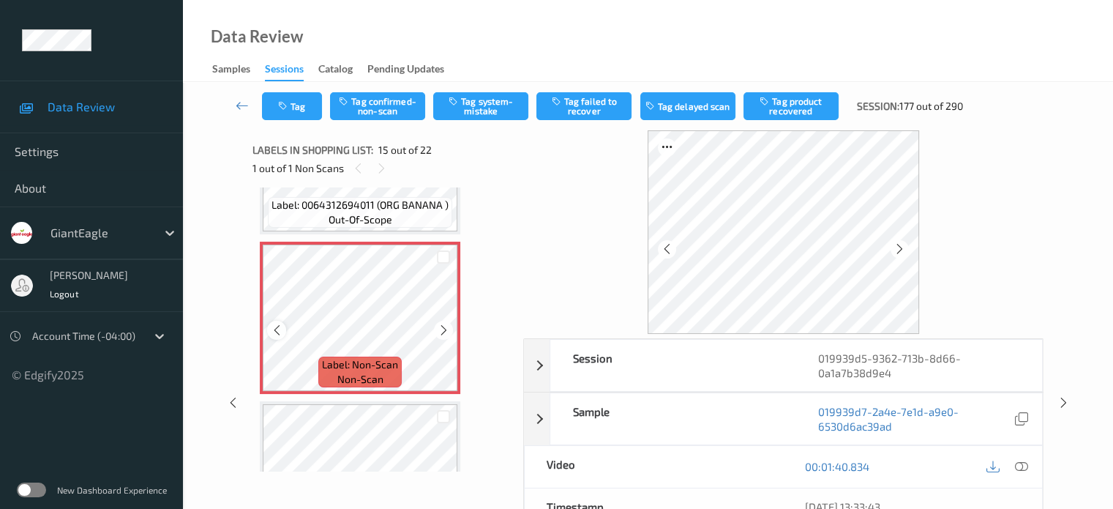
click at [278, 334] on icon at bounding box center [277, 330] width 12 height 13
click at [1025, 468] on icon at bounding box center [1021, 466] width 13 height 13
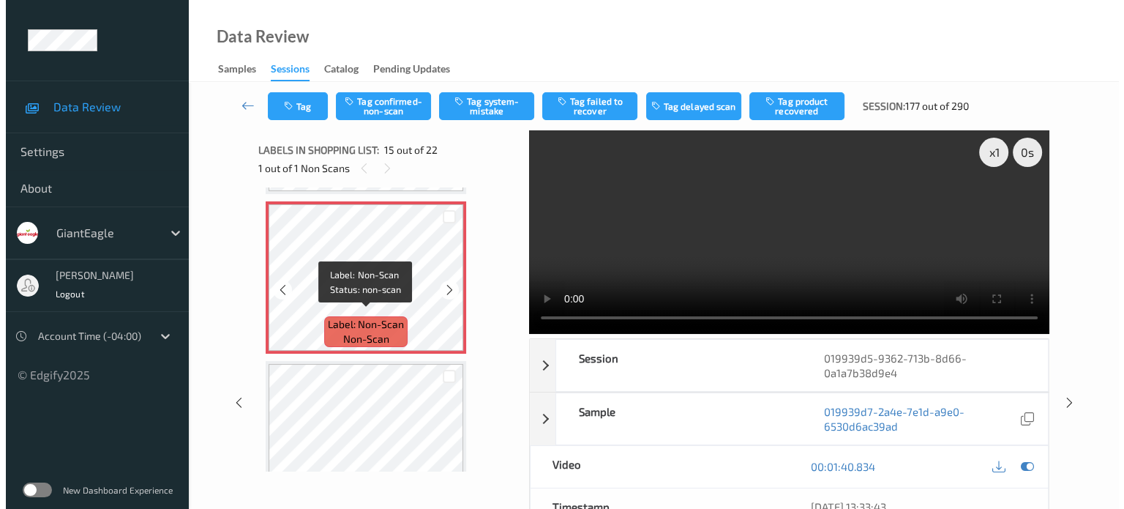
scroll to position [2227, 0]
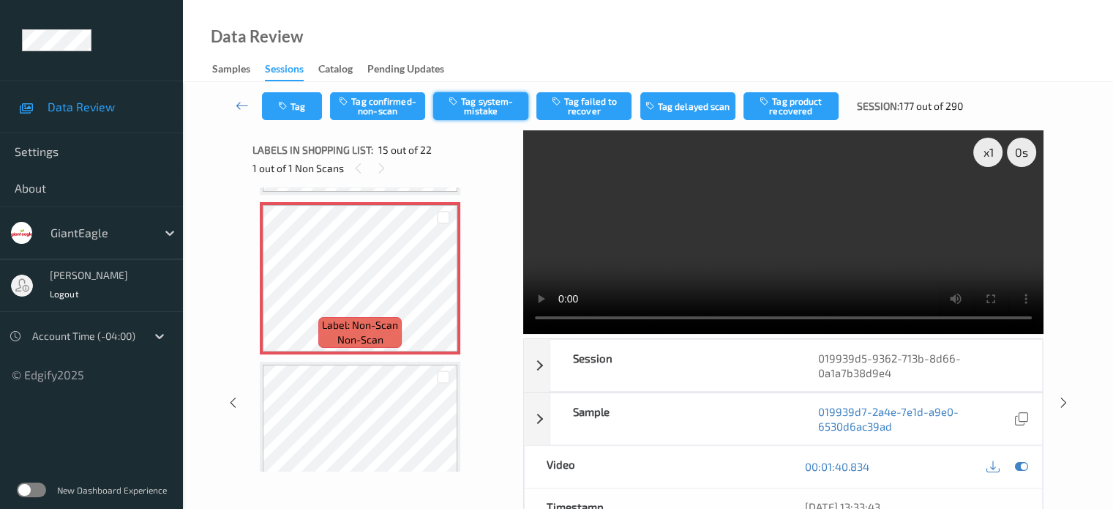
click at [485, 95] on button "Tag system-mistake" at bounding box center [480, 106] width 95 height 28
click at [299, 101] on button "Tag" at bounding box center [292, 106] width 60 height 28
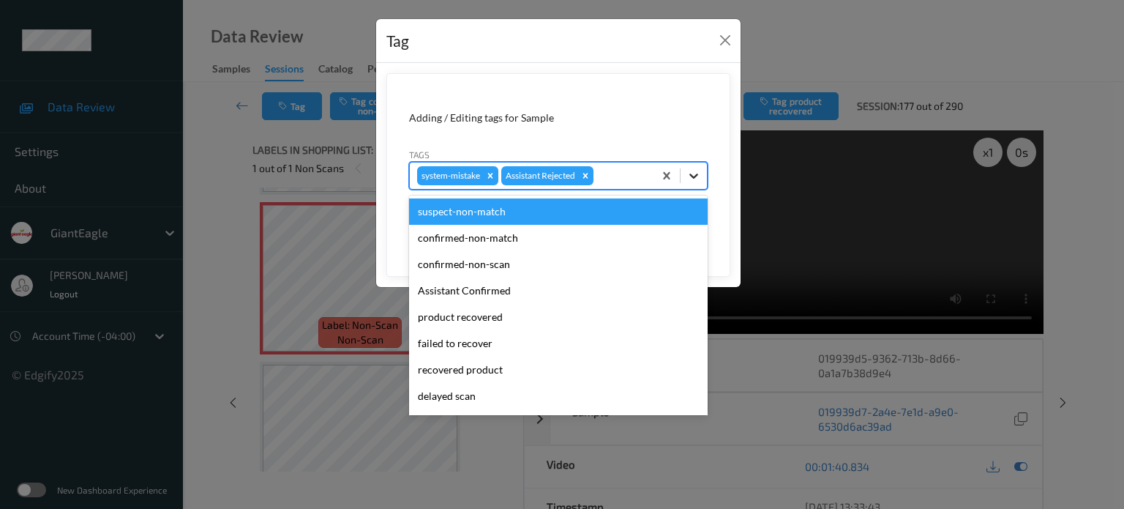
click at [692, 169] on icon at bounding box center [694, 175] width 15 height 15
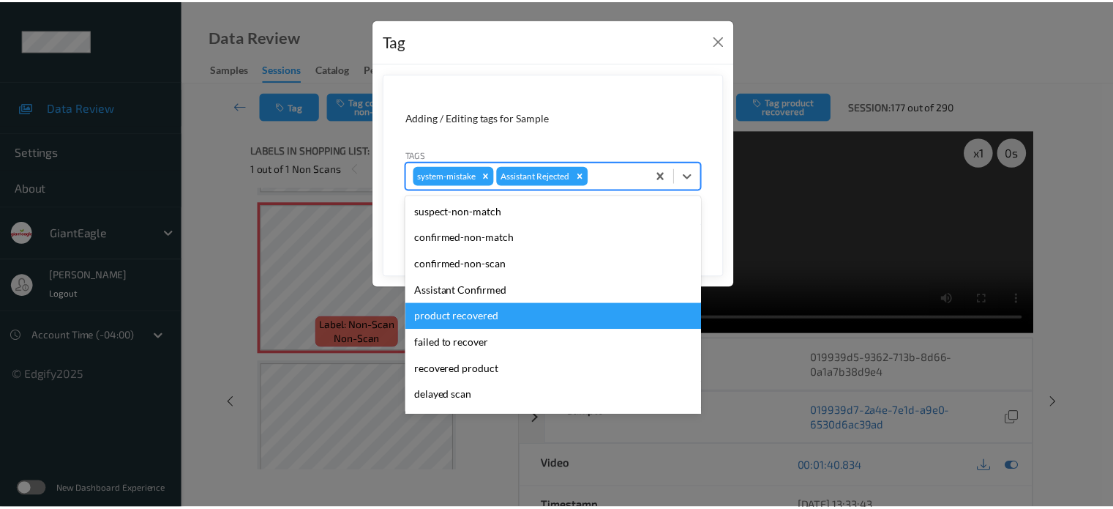
scroll to position [134, 0]
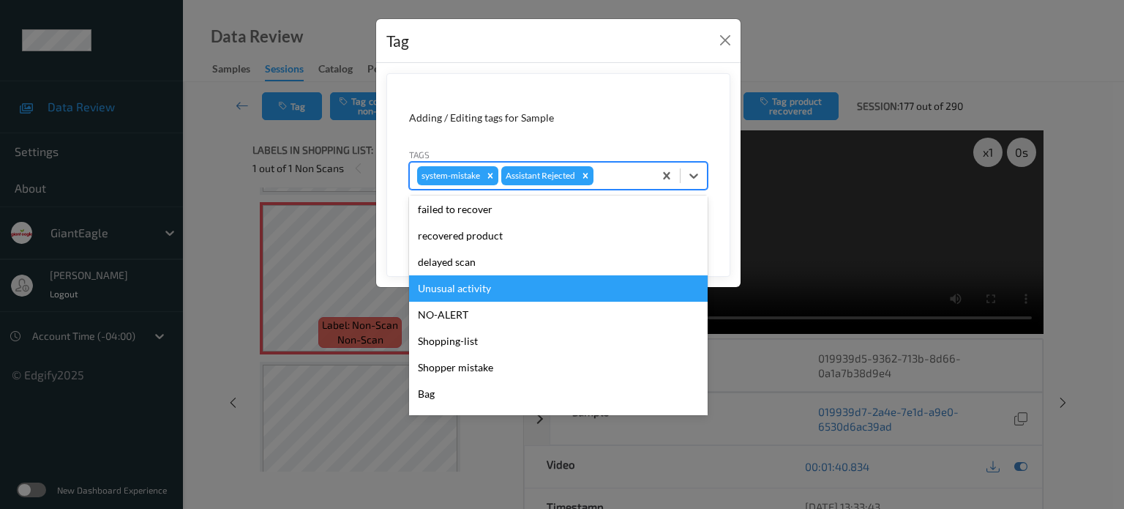
click at [434, 288] on div "Unusual activity" at bounding box center [558, 288] width 299 height 26
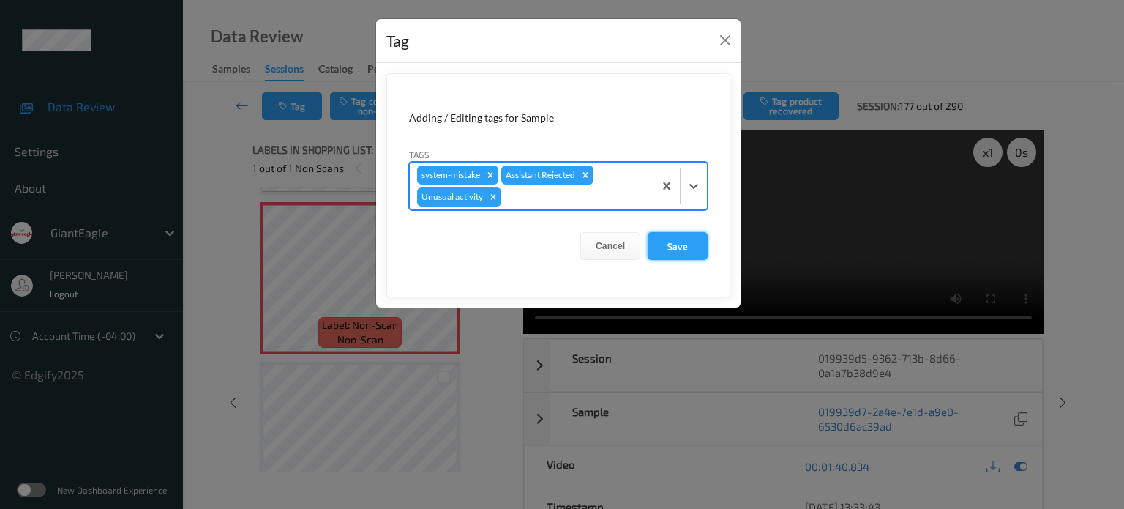
click at [684, 243] on button "Save" at bounding box center [678, 246] width 60 height 28
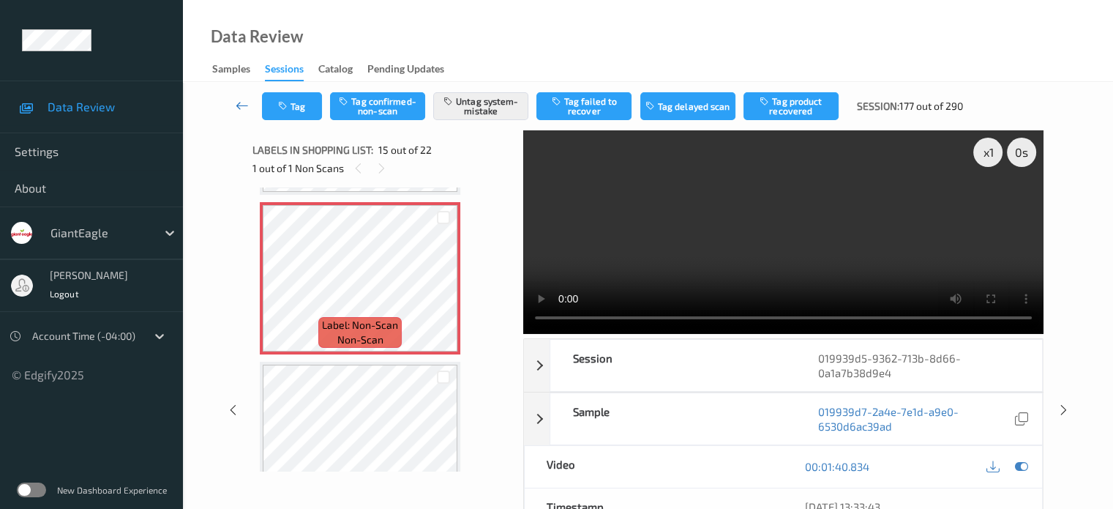
click at [242, 107] on icon at bounding box center [242, 105] width 13 height 15
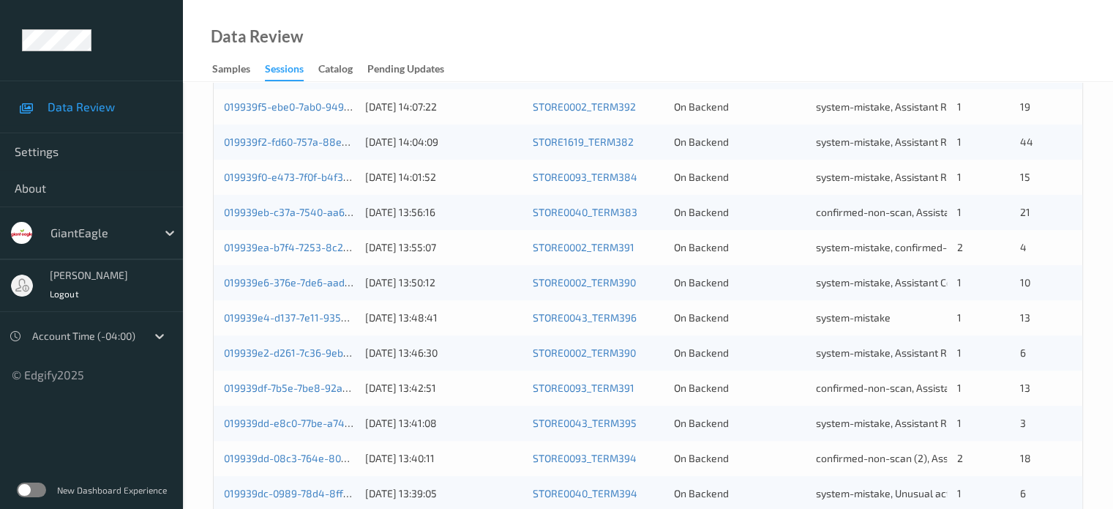
scroll to position [707, 0]
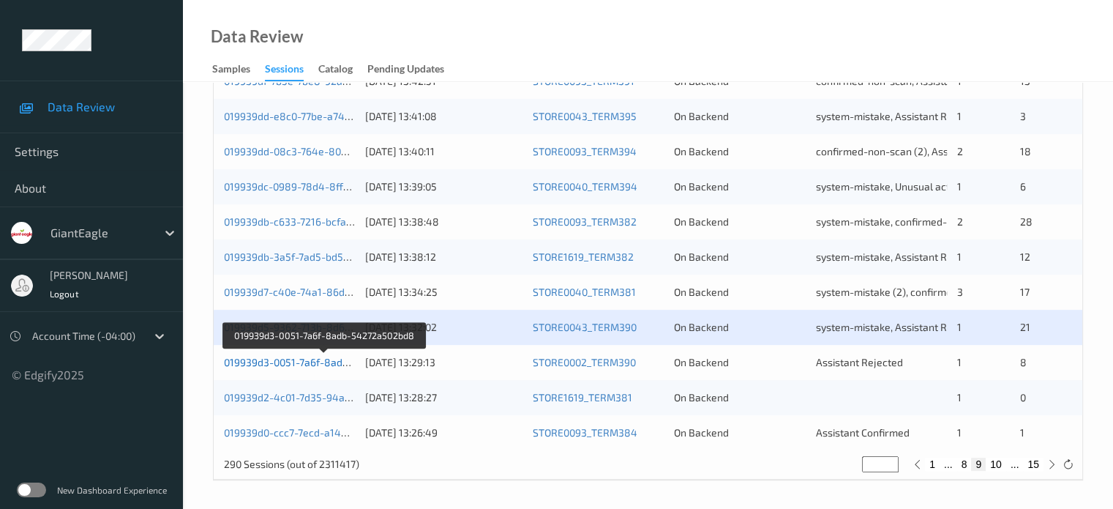
click at [301, 366] on link "019939d3-0051-7a6f-8adb-54272a502bd8" at bounding box center [324, 362] width 200 height 12
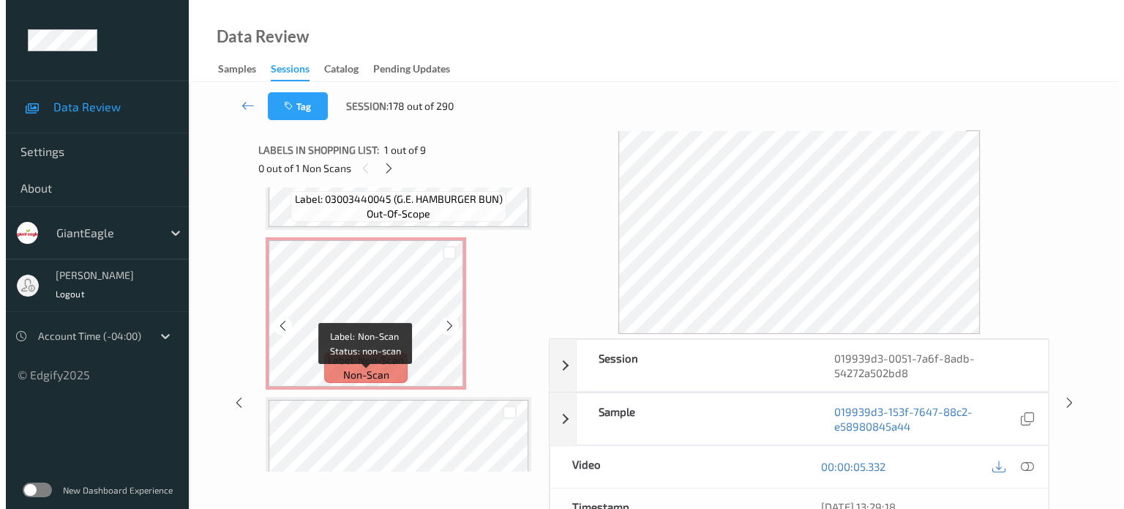
scroll to position [896, 0]
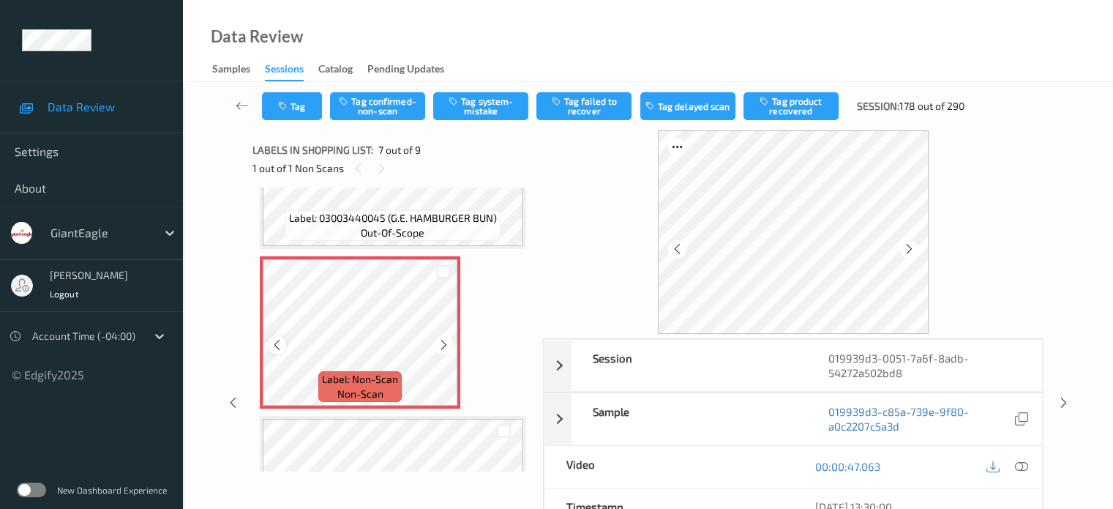
click at [275, 342] on icon at bounding box center [277, 344] width 12 height 13
click at [1021, 460] on icon at bounding box center [1021, 466] width 13 height 13
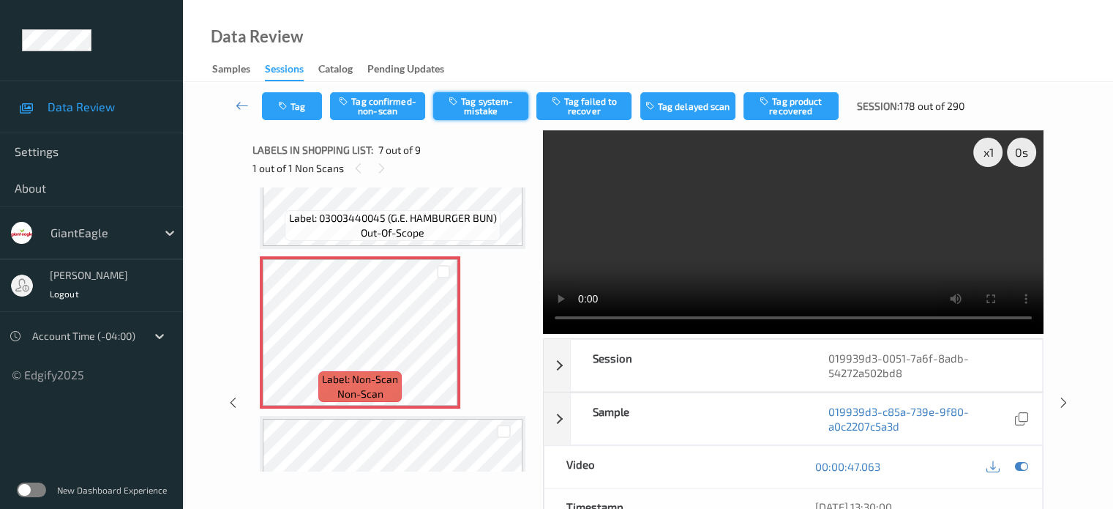
click at [465, 111] on button "Tag system-mistake" at bounding box center [480, 106] width 95 height 28
click at [291, 107] on button "Tag" at bounding box center [292, 106] width 60 height 28
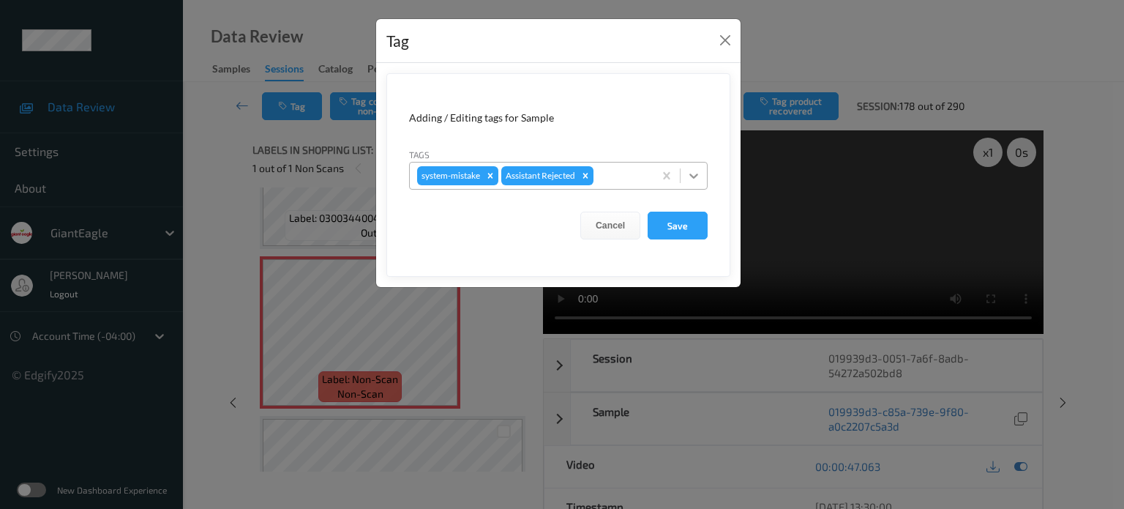
click at [697, 175] on icon at bounding box center [694, 175] width 9 height 5
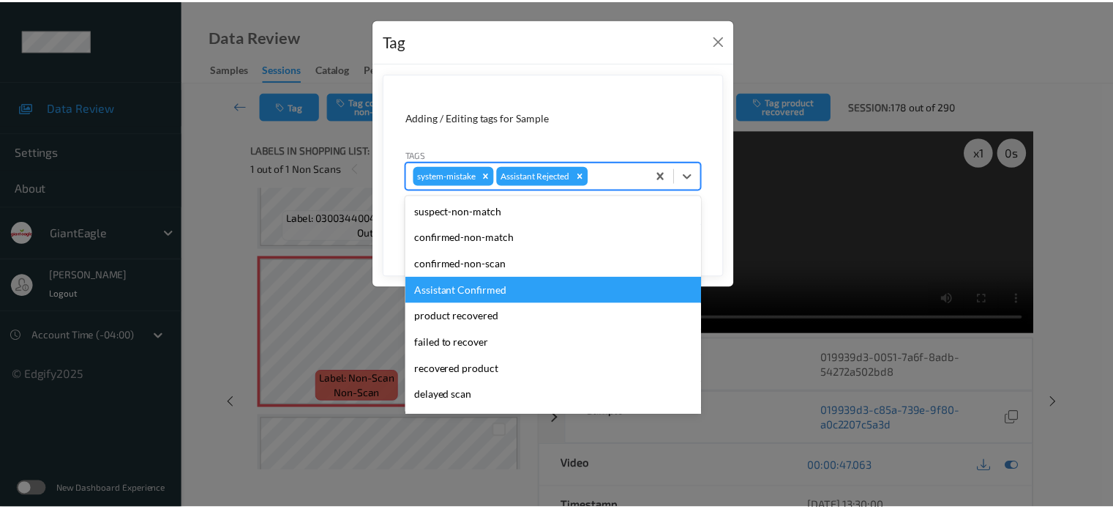
scroll to position [155, 0]
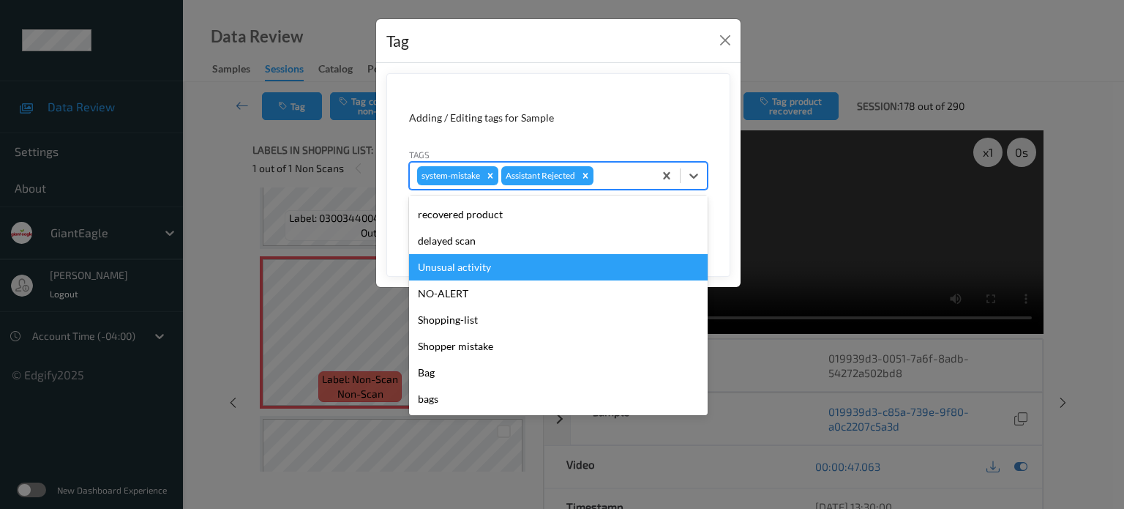
click at [477, 267] on div "Unusual activity" at bounding box center [558, 267] width 299 height 26
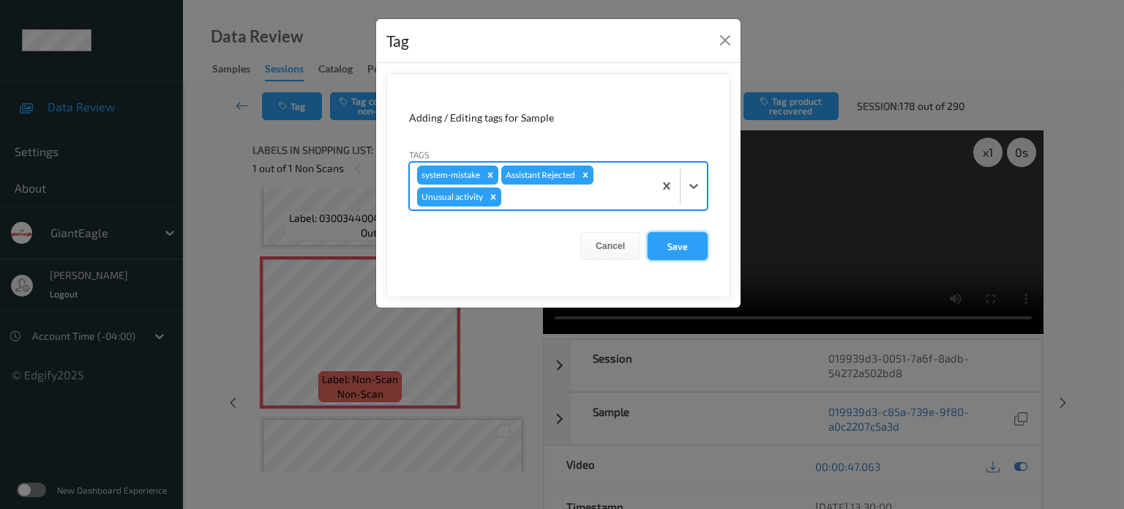
click at [676, 244] on button "Save" at bounding box center [678, 246] width 60 height 28
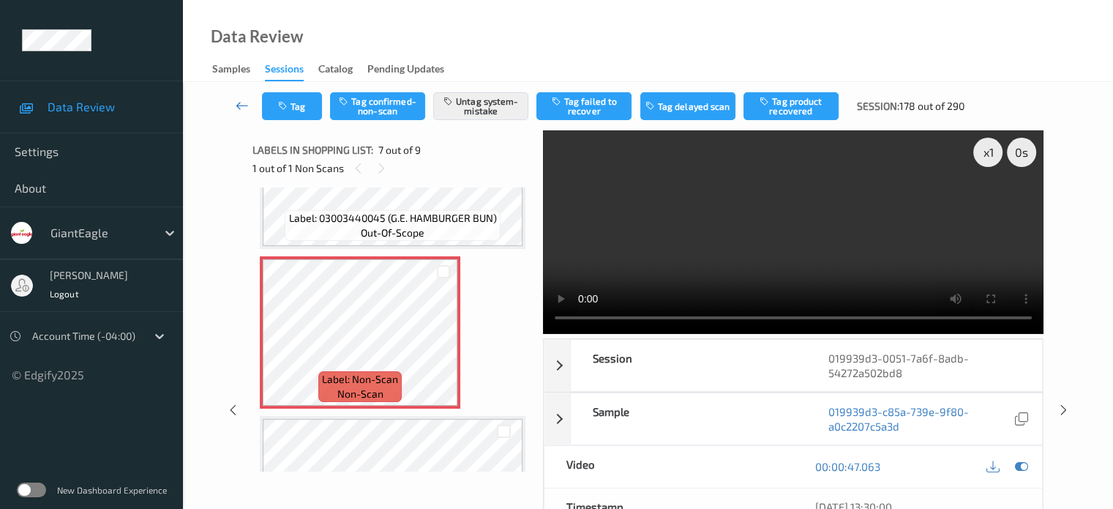
click at [246, 102] on icon at bounding box center [242, 105] width 13 height 15
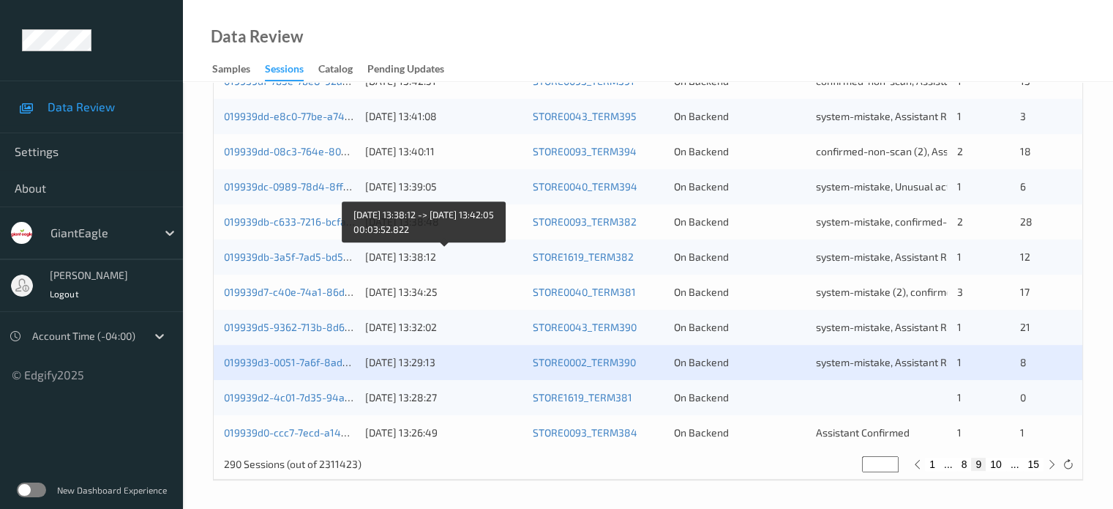
scroll to position [706, 0]
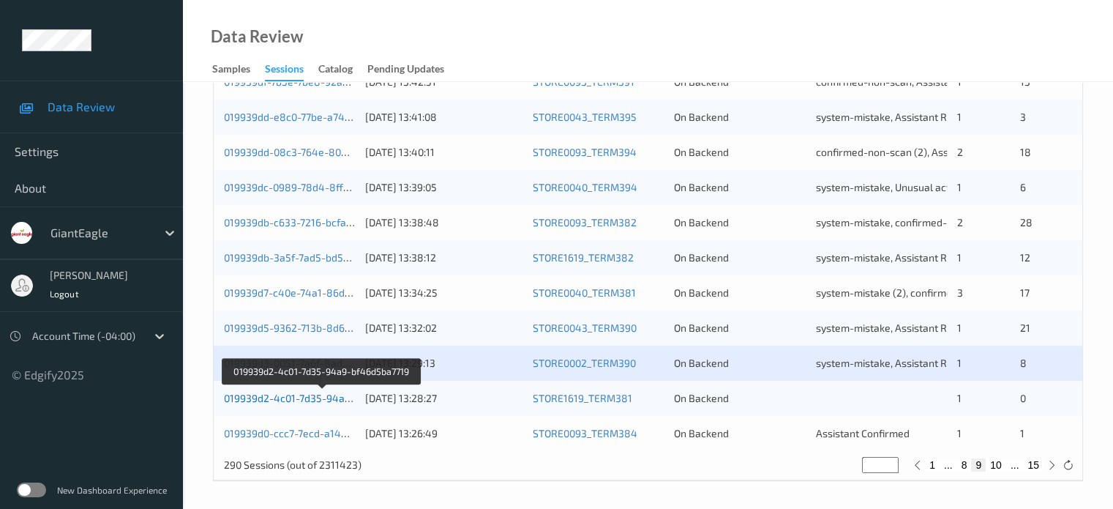
click at [327, 397] on link "019939d2-4c01-7d35-94a9-bf46d5ba7719" at bounding box center [322, 398] width 197 height 12
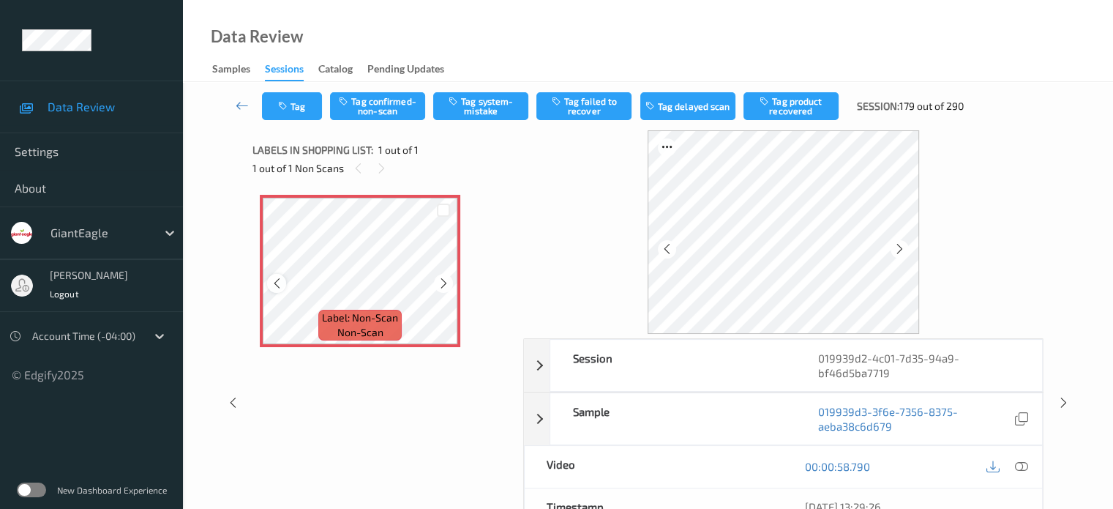
click at [280, 281] on icon at bounding box center [277, 283] width 12 height 13
click at [1020, 465] on icon at bounding box center [1021, 466] width 13 height 13
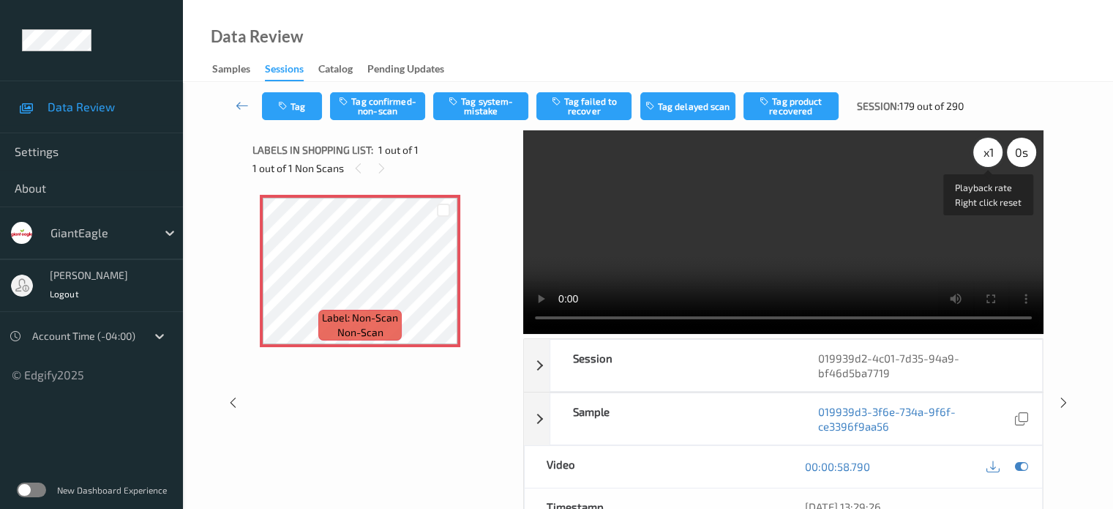
click at [998, 154] on div "x 1" at bounding box center [988, 152] width 29 height 29
click at [381, 111] on button "Tag confirmed-non-scan" at bounding box center [377, 106] width 95 height 28
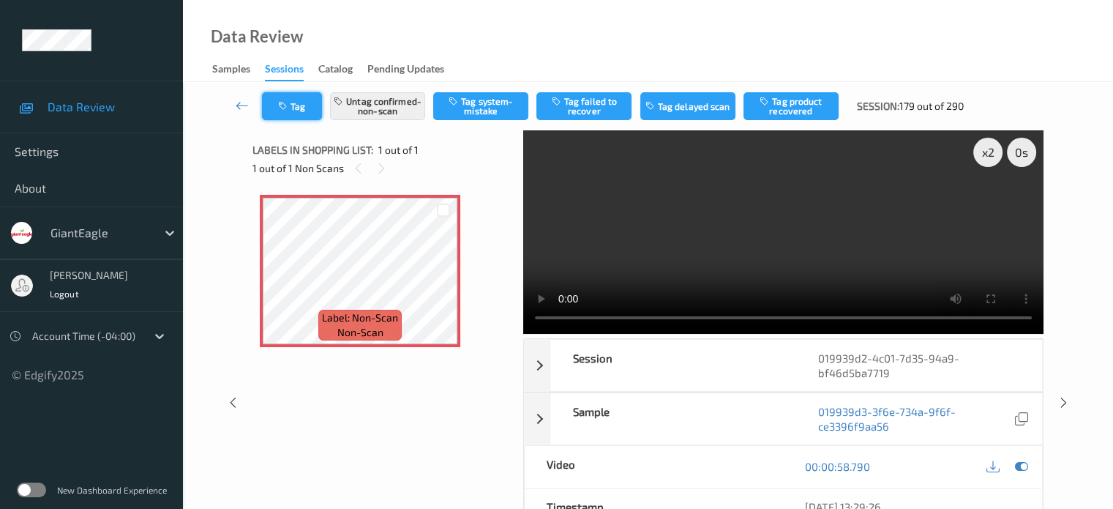
click at [307, 100] on button "Tag" at bounding box center [292, 106] width 60 height 28
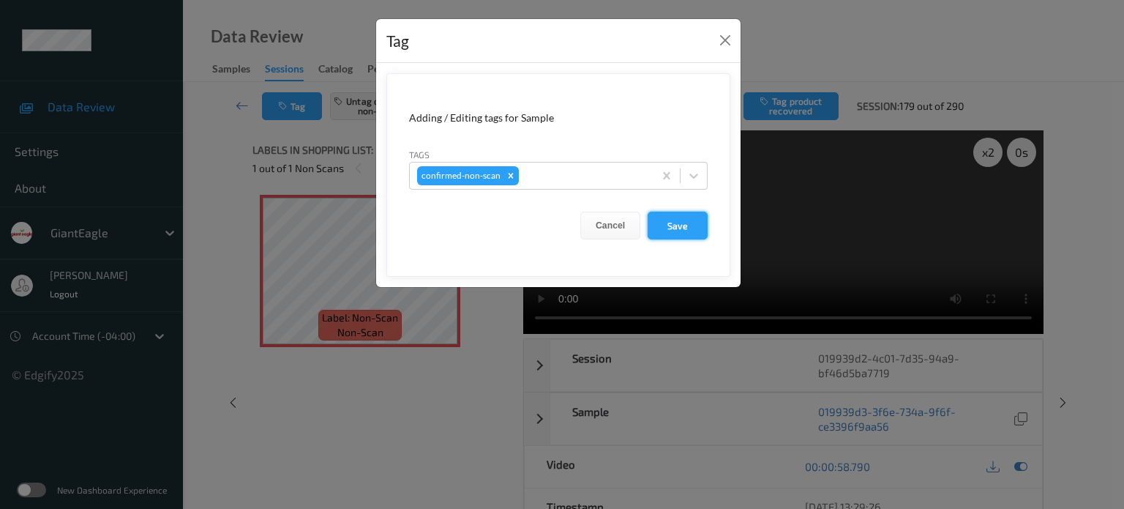
click at [673, 228] on button "Save" at bounding box center [678, 226] width 60 height 28
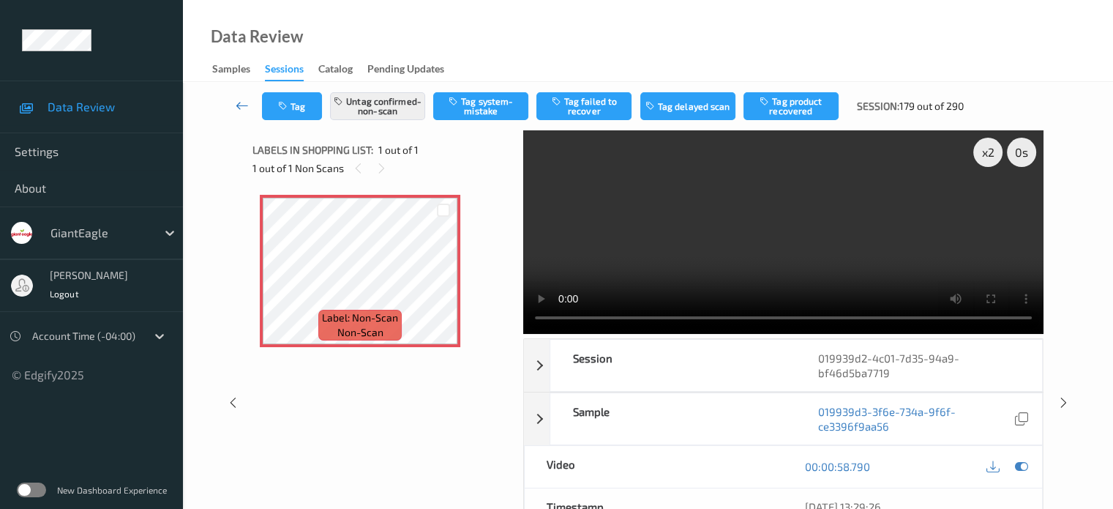
click at [237, 105] on icon at bounding box center [242, 105] width 13 height 15
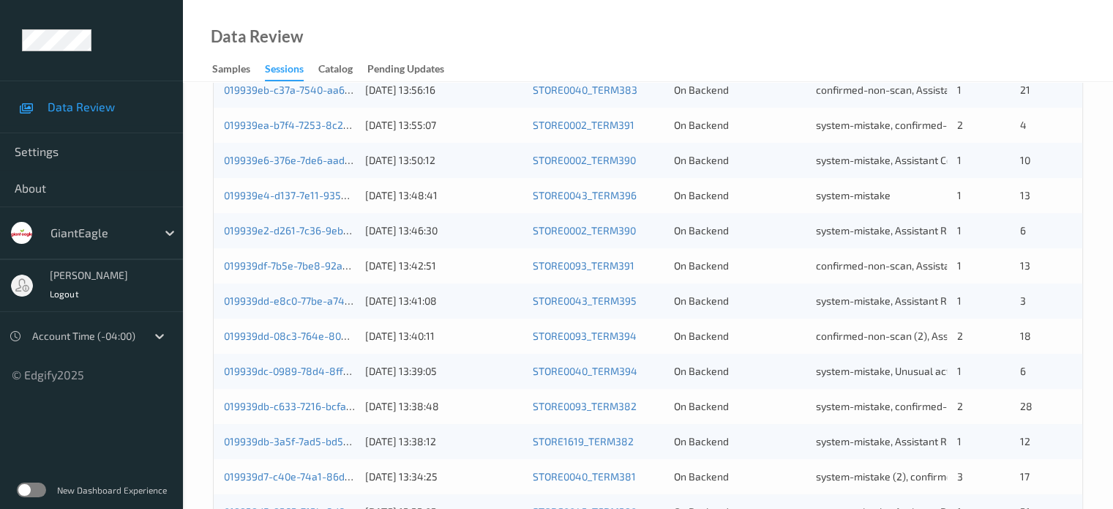
scroll to position [707, 0]
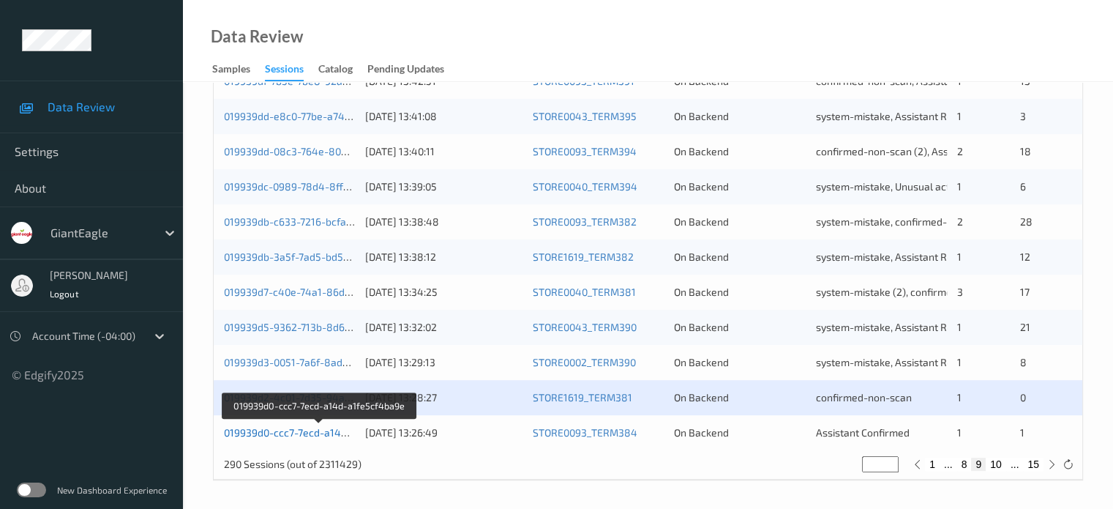
click at [262, 436] on link "019939d0-ccc7-7ecd-a14d-a1fe5cf4ba9e" at bounding box center [320, 432] width 192 height 12
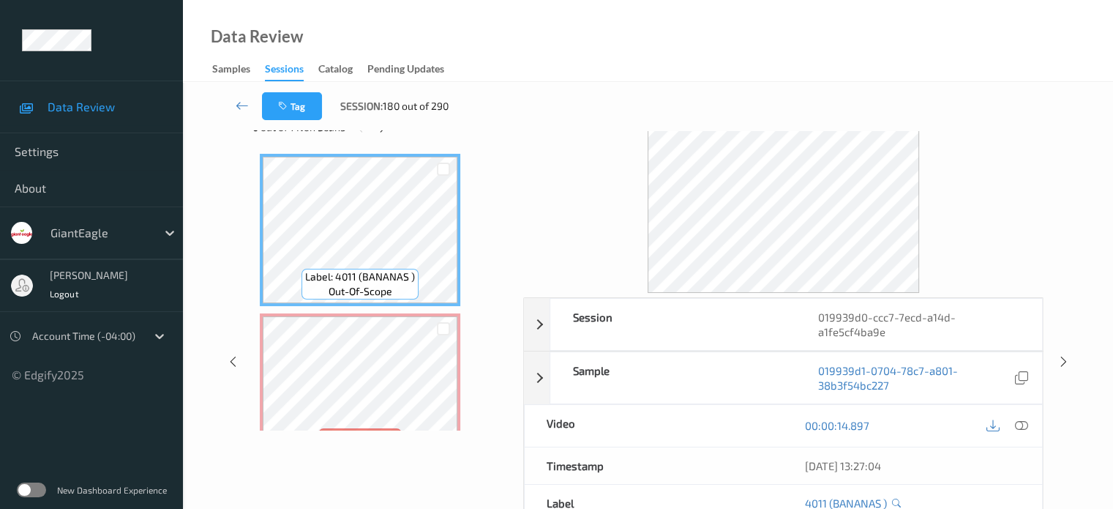
scroll to position [36, 0]
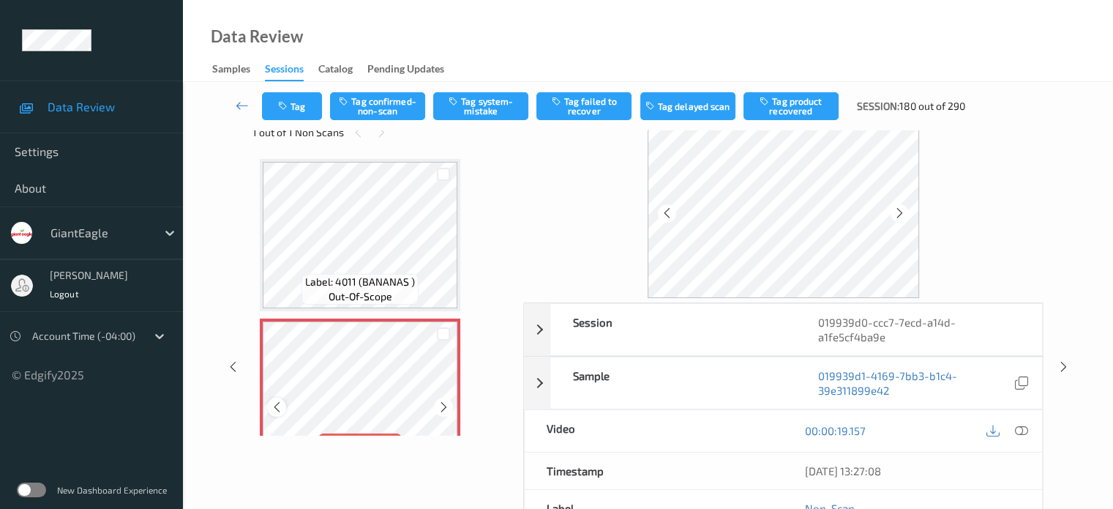
click at [278, 413] on div at bounding box center [276, 406] width 18 height 18
click at [1012, 430] on div at bounding box center [1022, 431] width 20 height 20
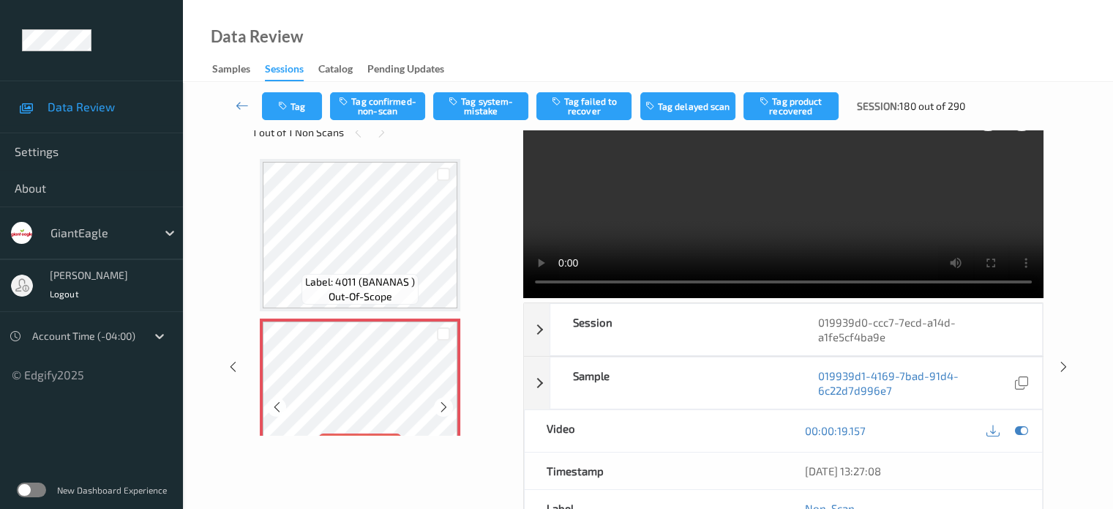
scroll to position [42, 0]
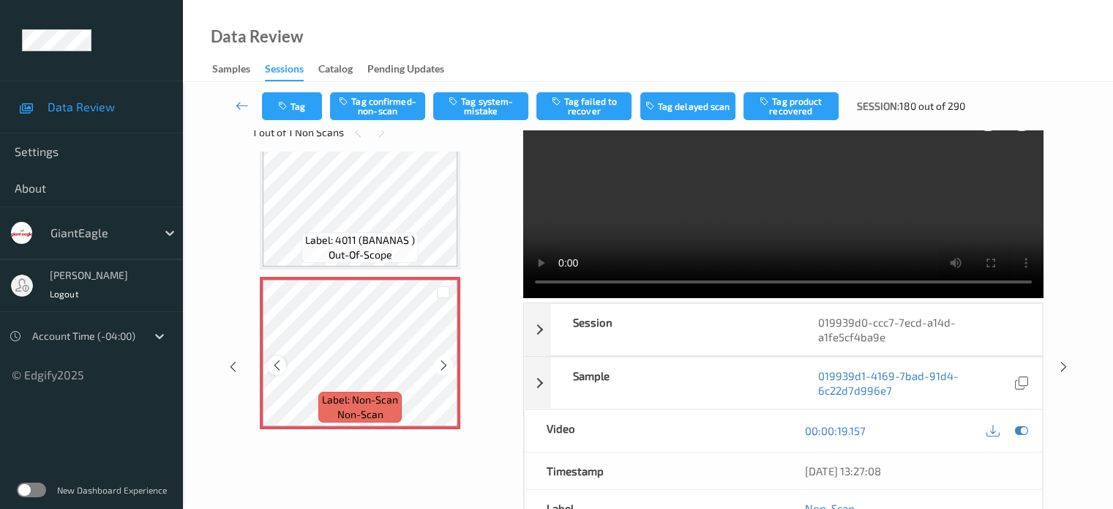
click at [274, 365] on icon at bounding box center [277, 365] width 12 height 13
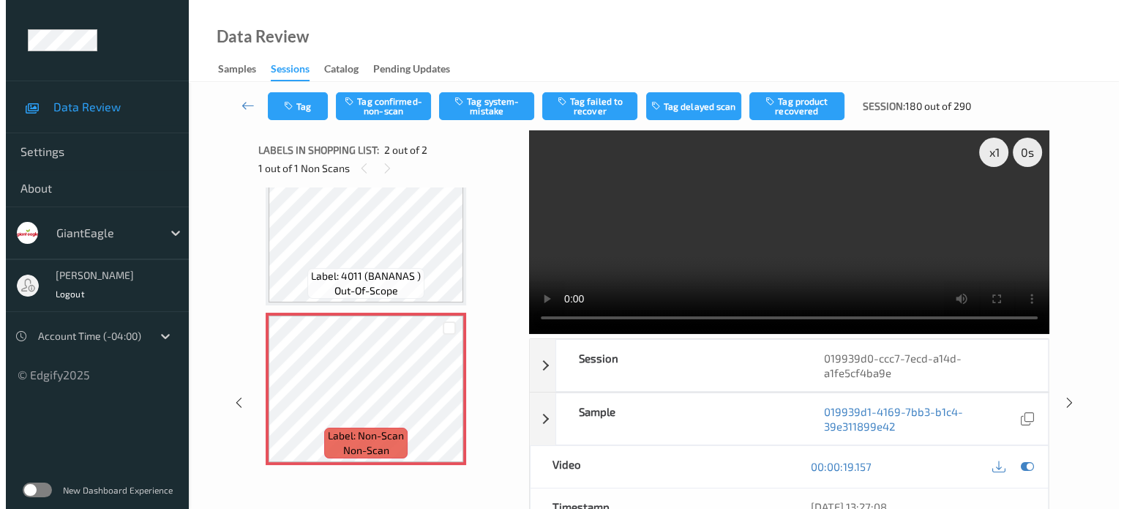
scroll to position [0, 0]
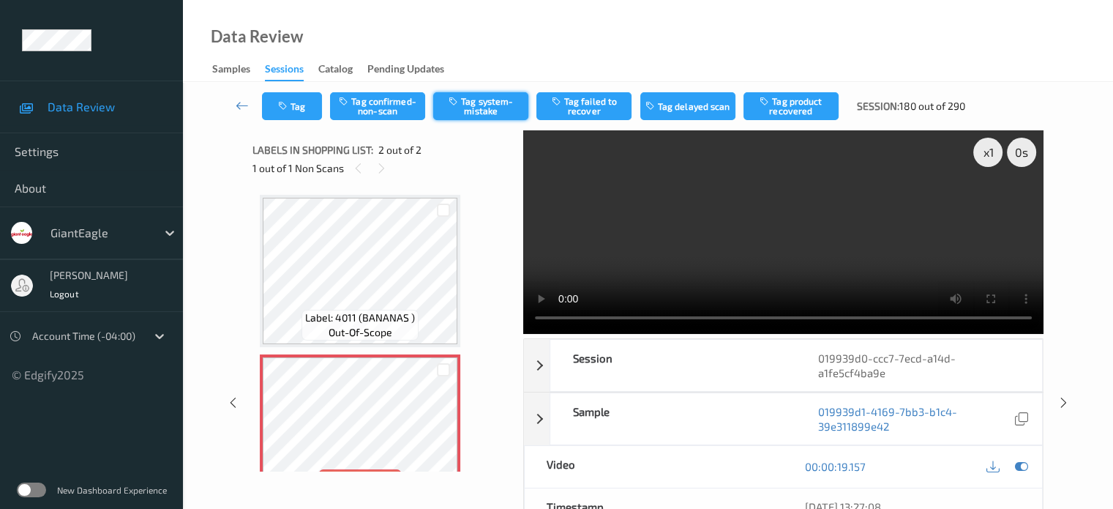
click at [482, 108] on button "Tag system-mistake" at bounding box center [480, 106] width 95 height 28
click at [283, 102] on icon "button" at bounding box center [284, 106] width 12 height 10
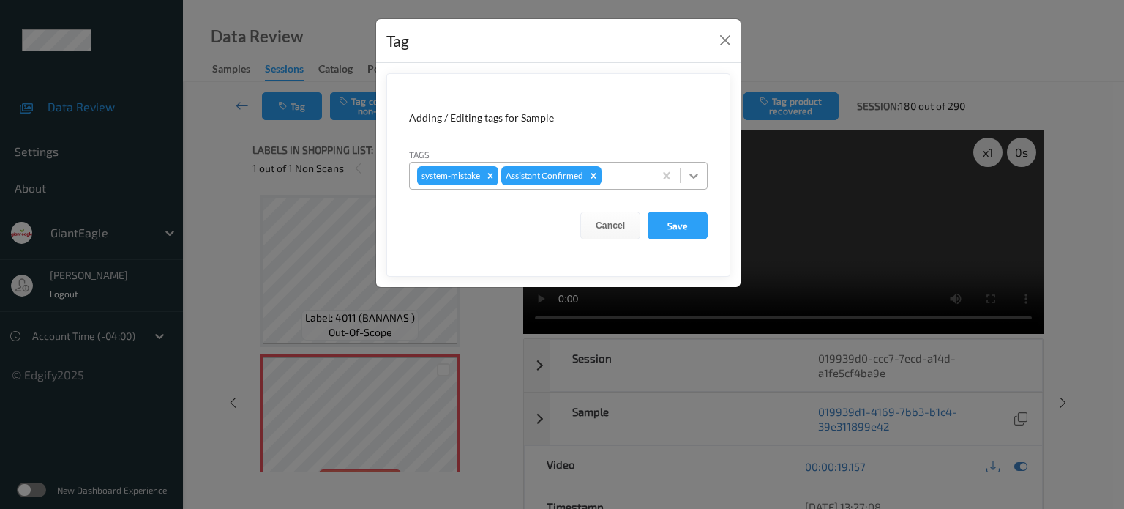
click at [695, 176] on icon at bounding box center [694, 175] width 9 height 5
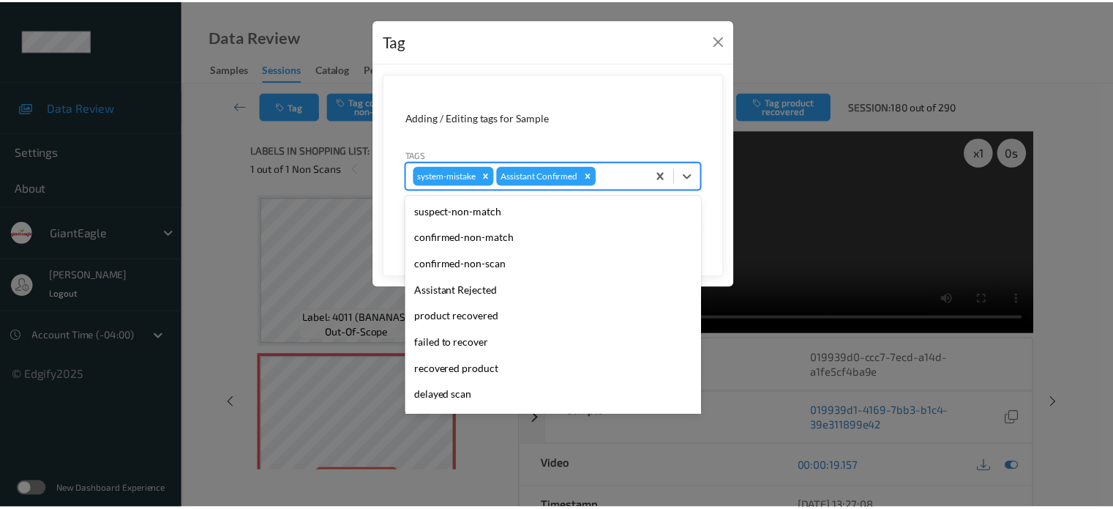
scroll to position [155, 0]
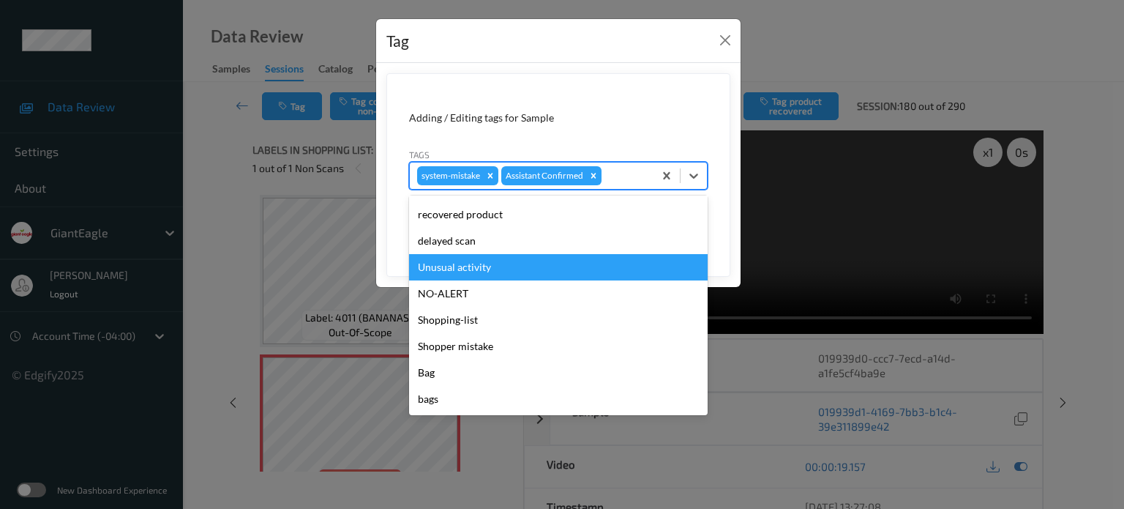
click at [458, 266] on div "Unusual activity" at bounding box center [558, 267] width 299 height 26
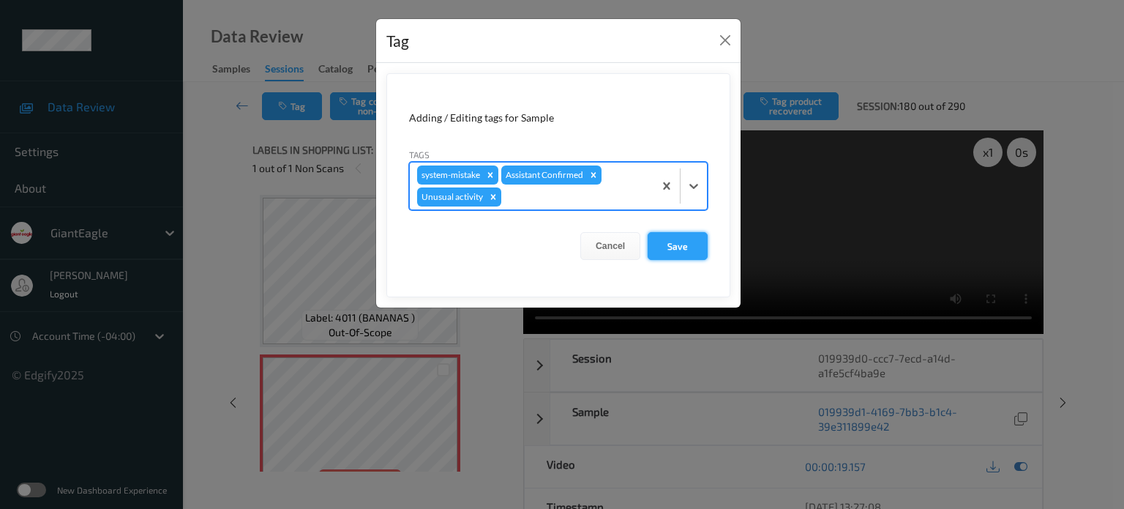
click at [673, 239] on button "Save" at bounding box center [678, 246] width 60 height 28
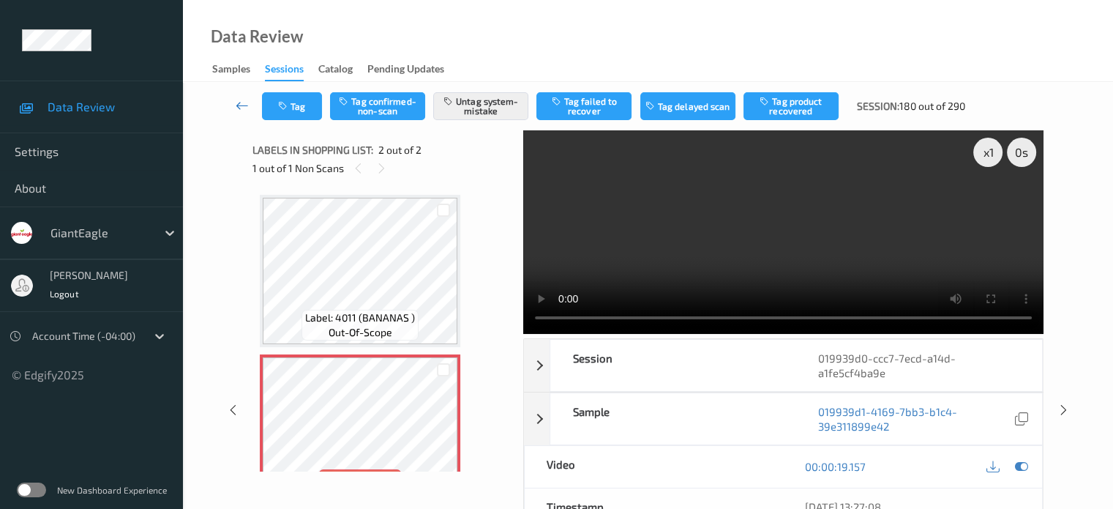
click at [240, 108] on icon at bounding box center [242, 105] width 13 height 15
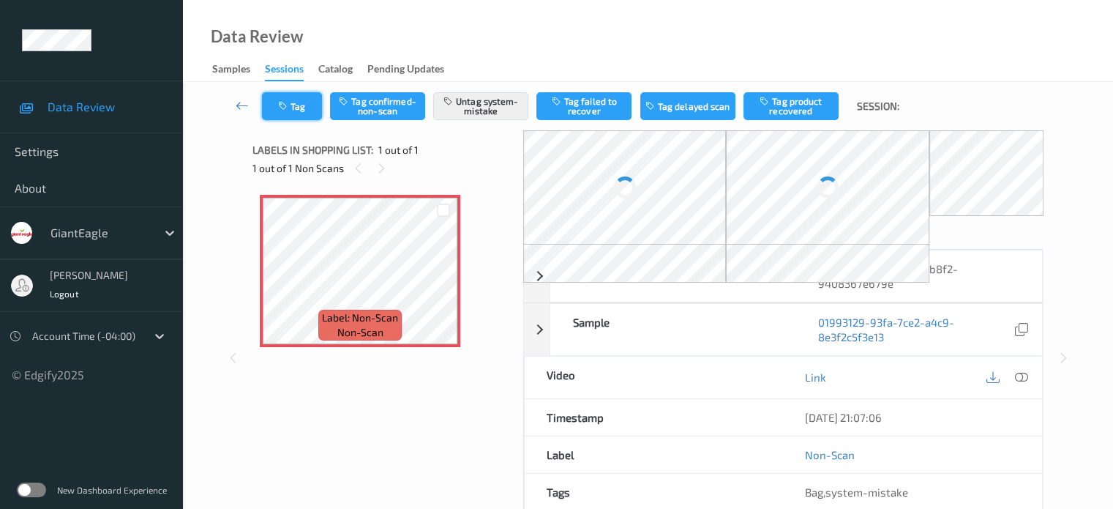
click at [299, 100] on button "Tag" at bounding box center [292, 106] width 60 height 28
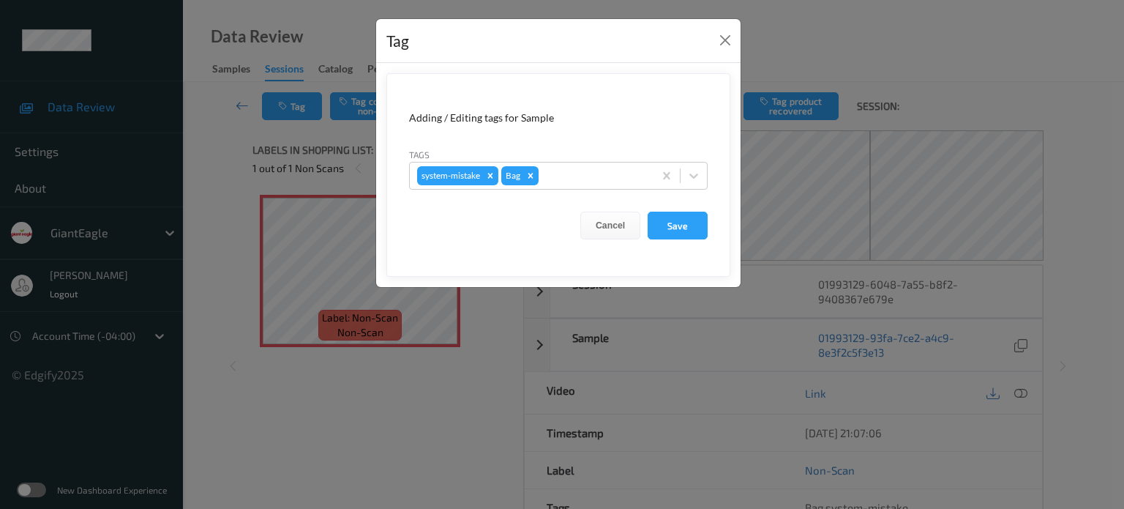
click at [274, 411] on div "Tag Adding / Editing tags for Sample Tags system-mistake Bag Cancel Save" at bounding box center [562, 254] width 1124 height 509
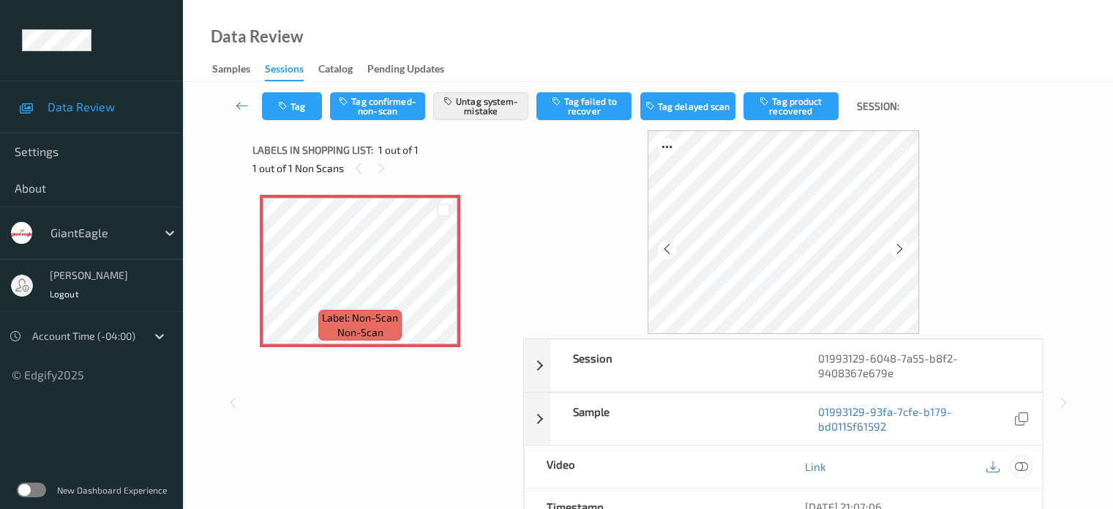
click at [1021, 468] on icon at bounding box center [1021, 466] width 13 height 13
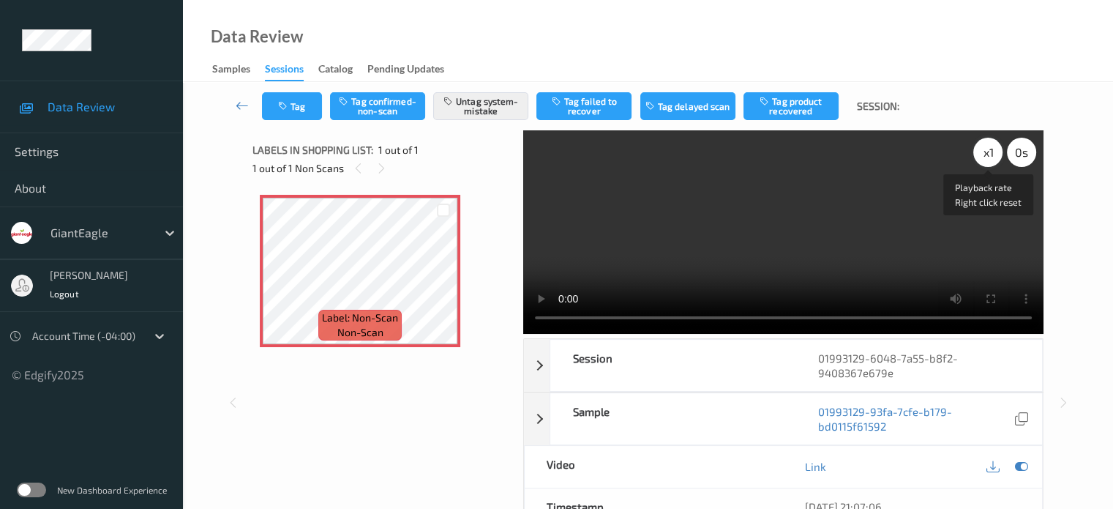
click at [987, 154] on div "x 1" at bounding box center [988, 152] width 29 height 29
